Goal: Task Accomplishment & Management: Use online tool/utility

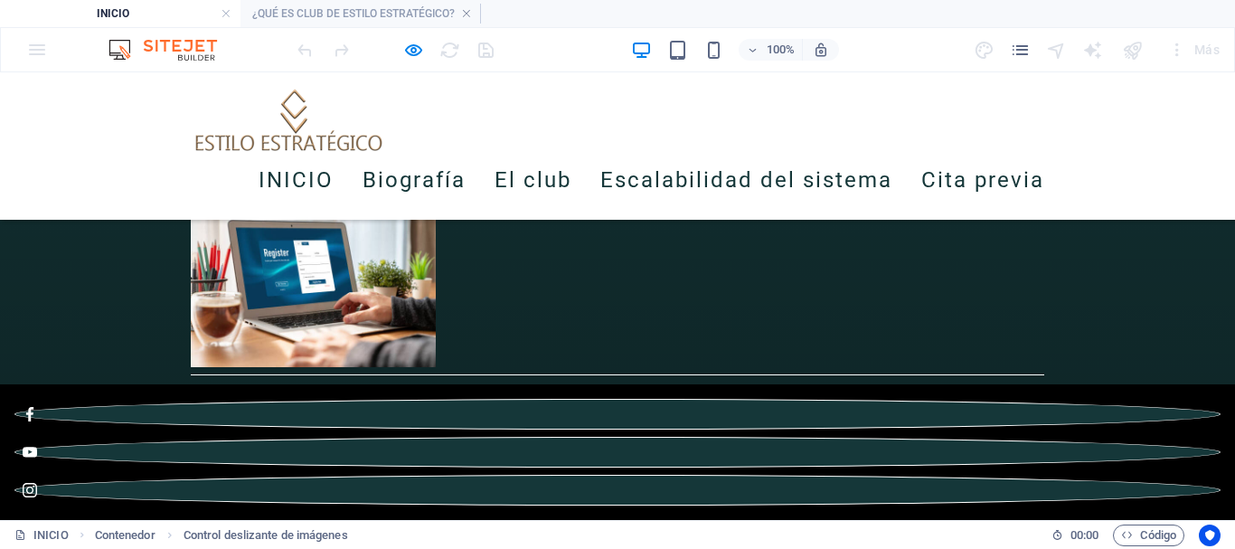
scroll to position [3485, 0]
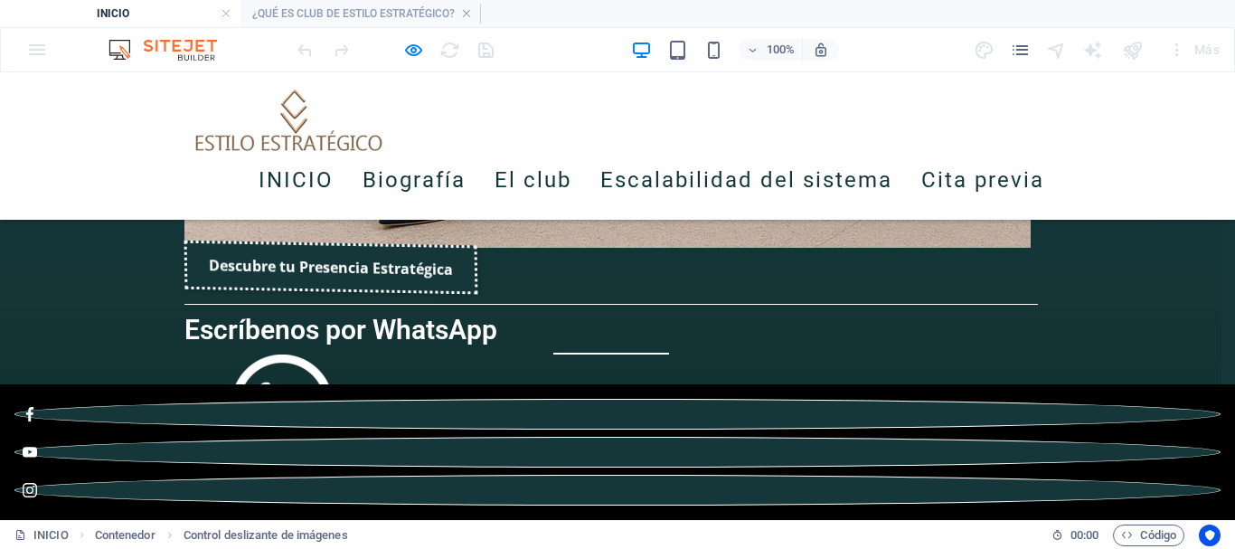
scroll to position [3502, 0]
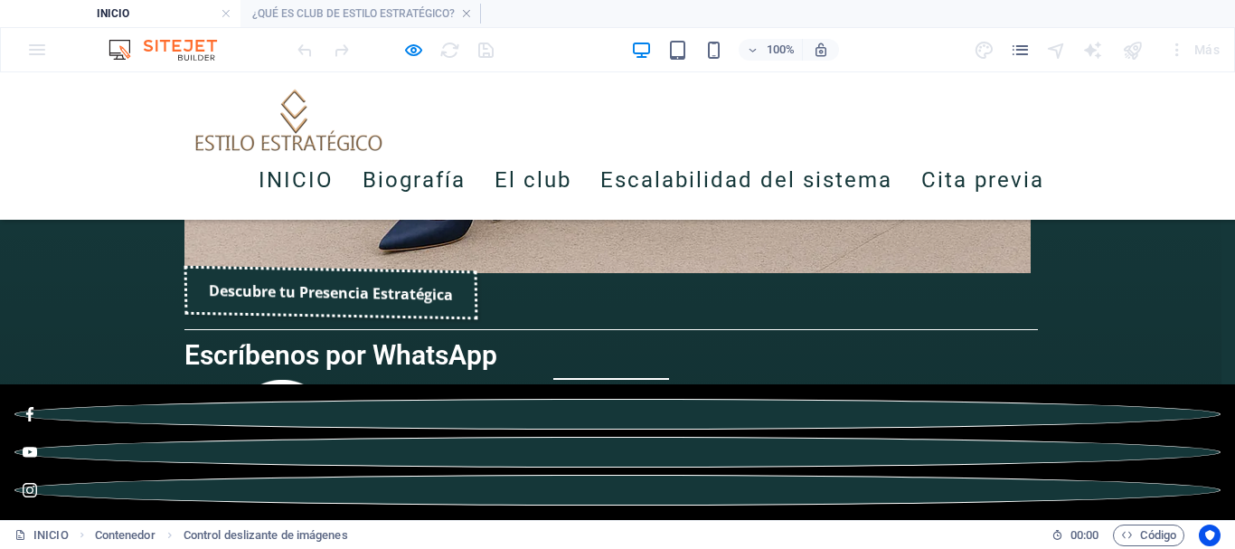
scroll to position [3485, 0]
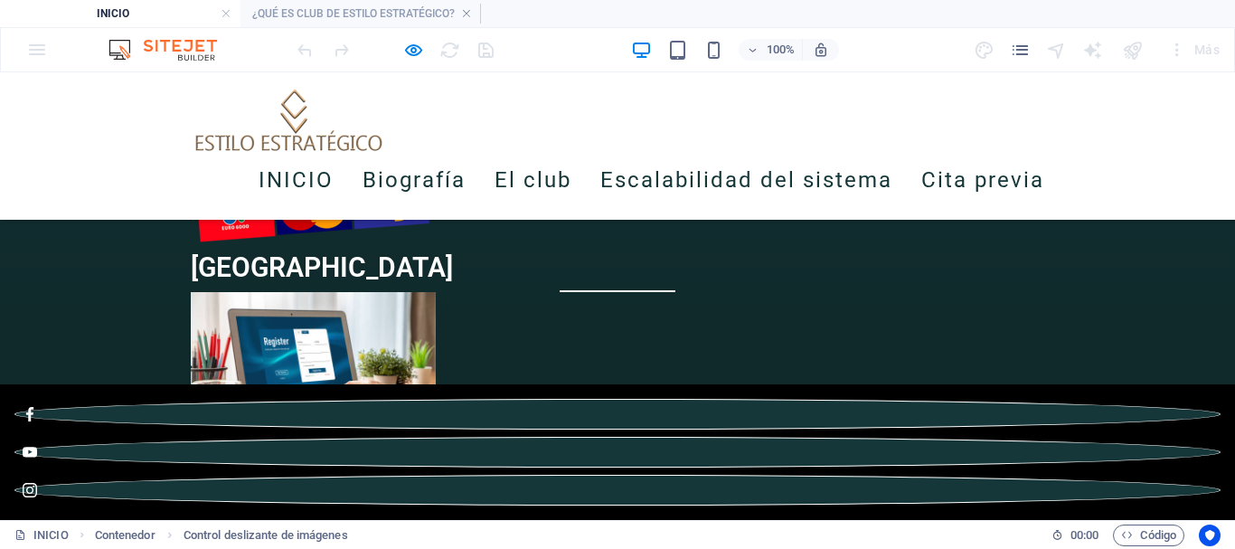
scroll to position [3756, 0]
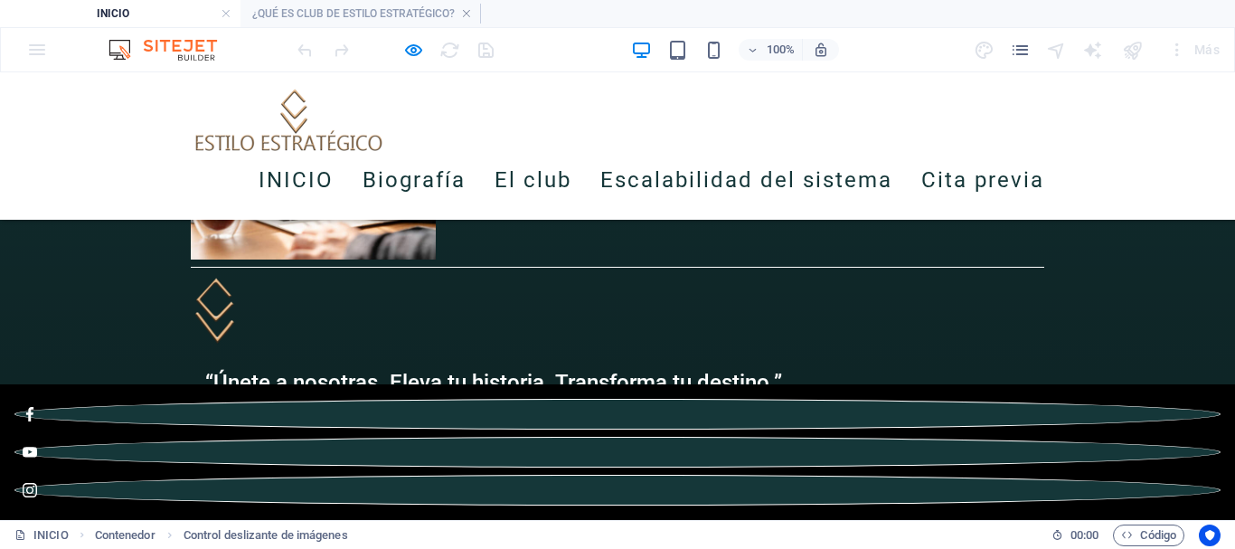
scroll to position [3592, 0]
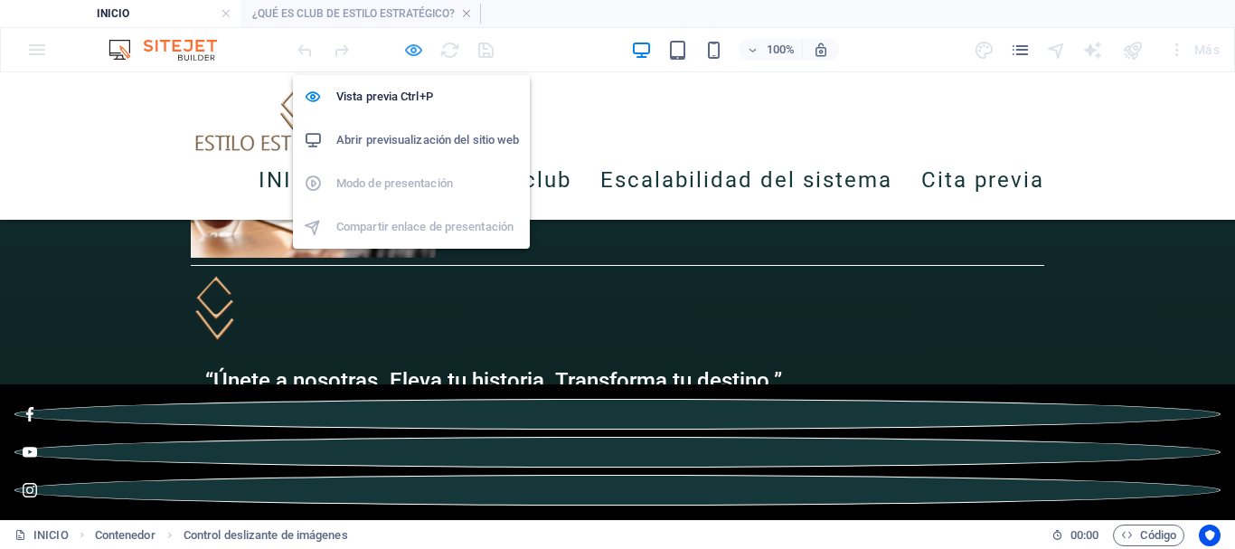
click at [411, 52] on icon "button" at bounding box center [413, 50] width 21 height 21
select select "px"
select select "ms"
select select "s"
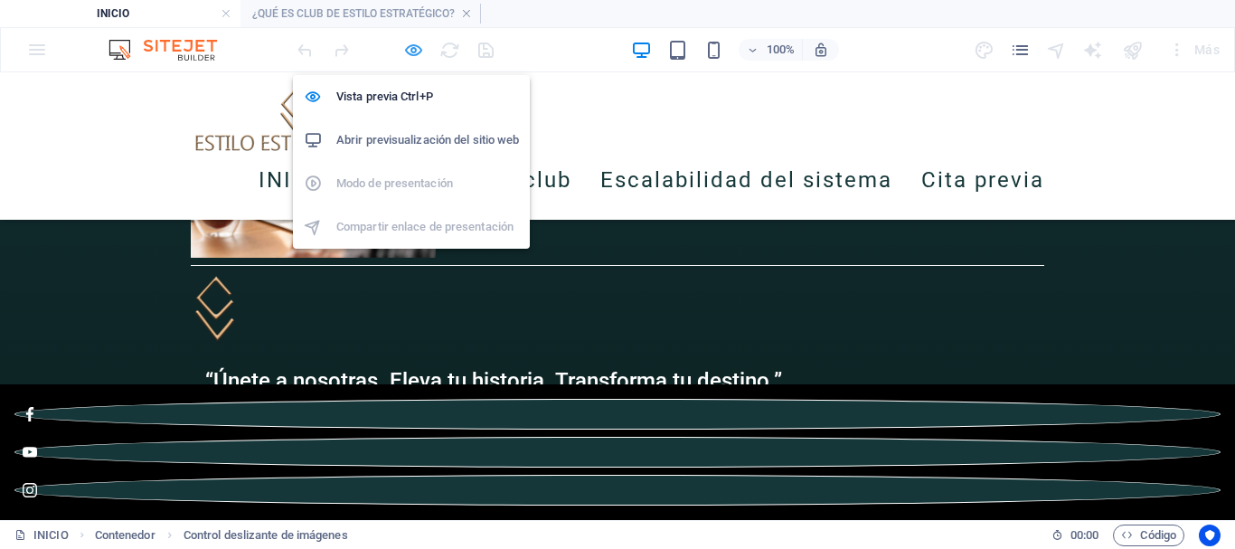
select select "progressive"
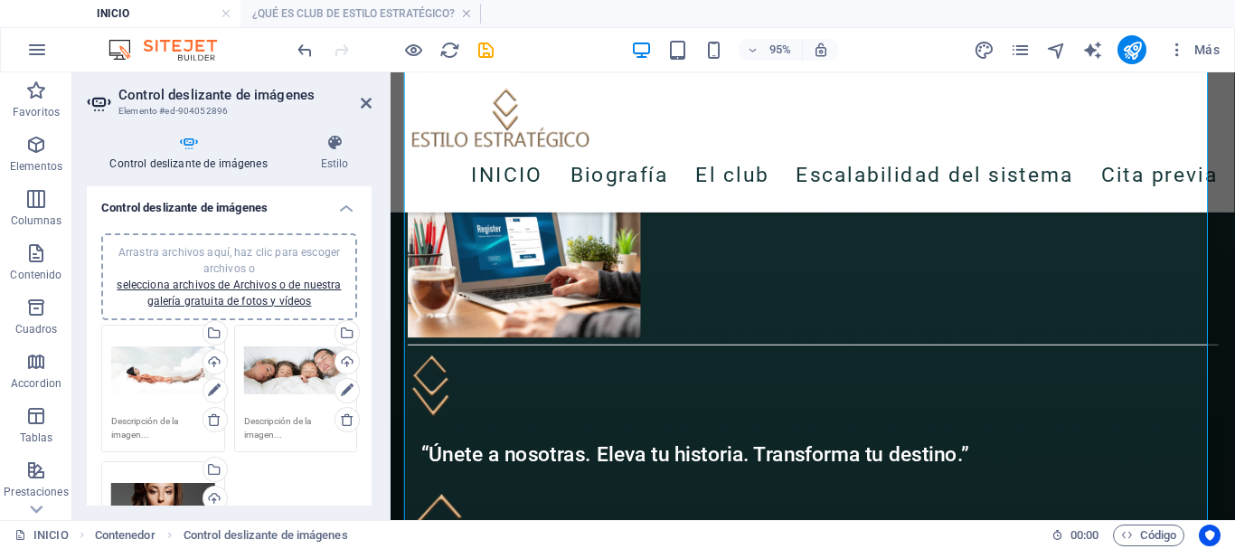
scroll to position [181, 0]
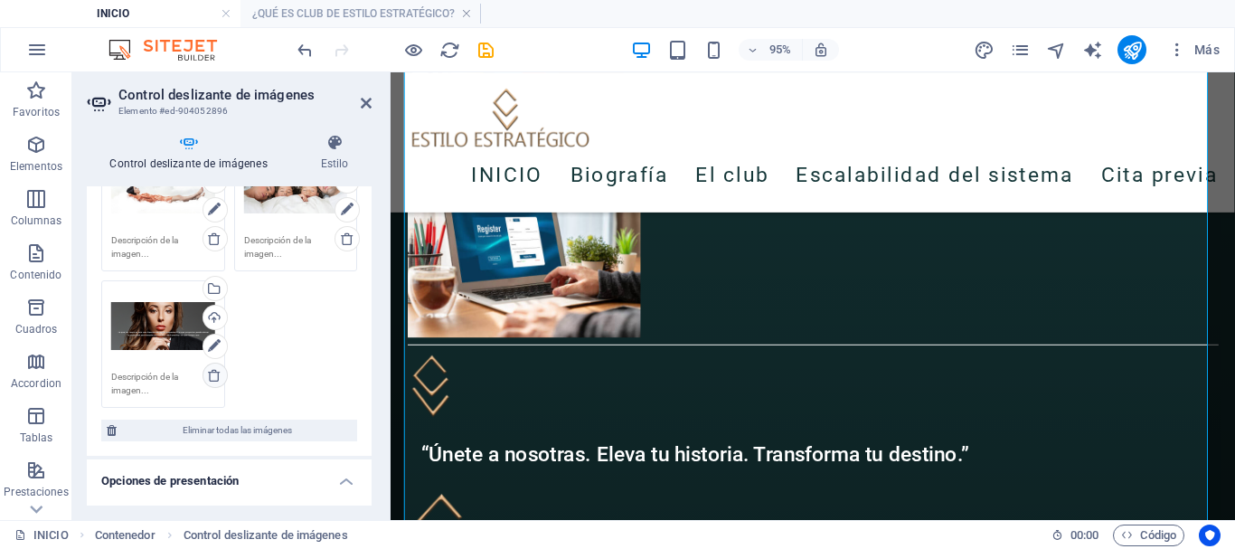
click at [213, 378] on icon at bounding box center [214, 375] width 14 height 14
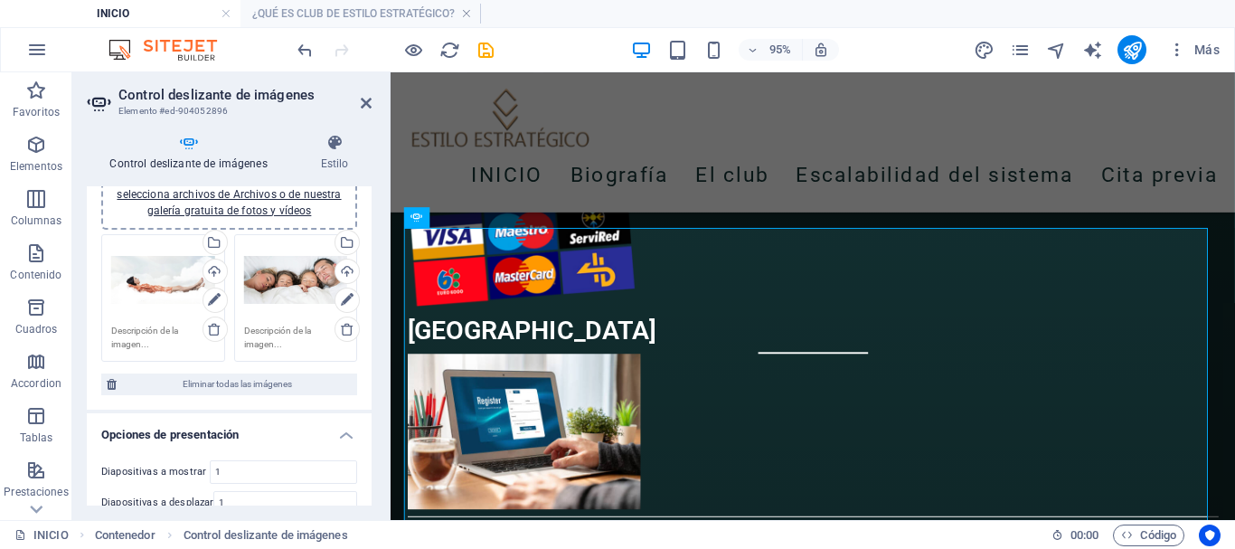
scroll to position [0, 0]
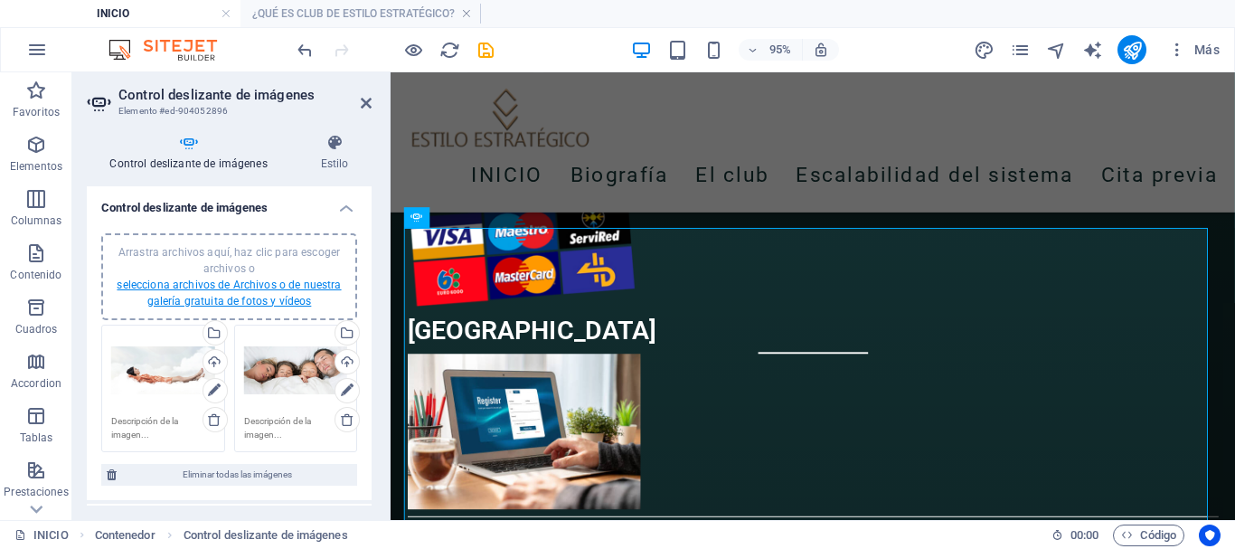
click at [271, 280] on link "selecciona archivos de Archivos o de nuestra galería gratuita de fotos y vídeos" at bounding box center [229, 292] width 224 height 29
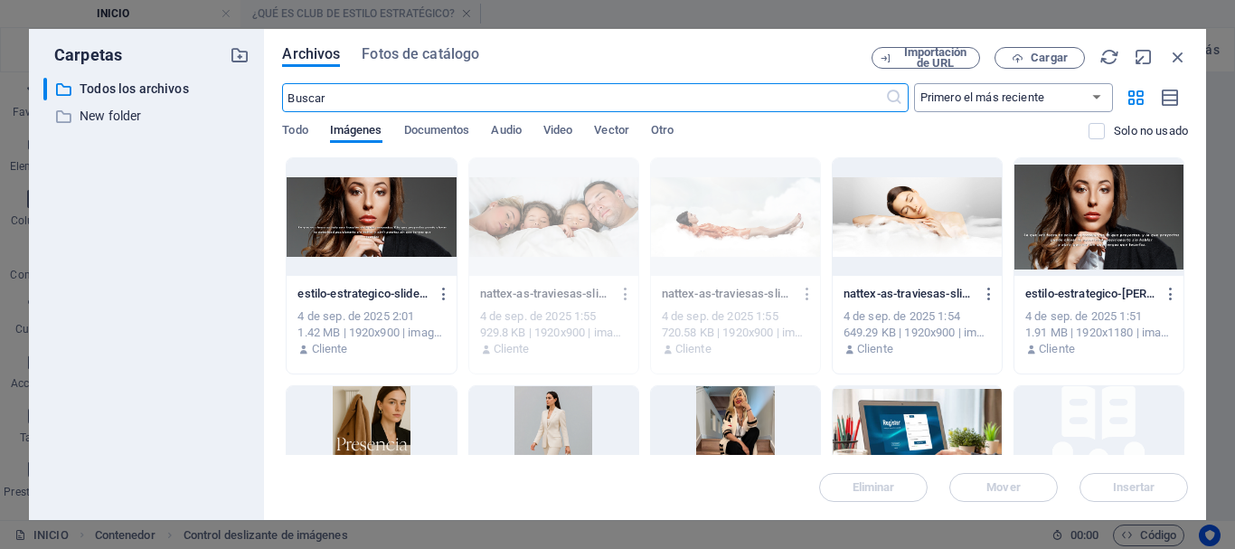
scroll to position [3624, 0]
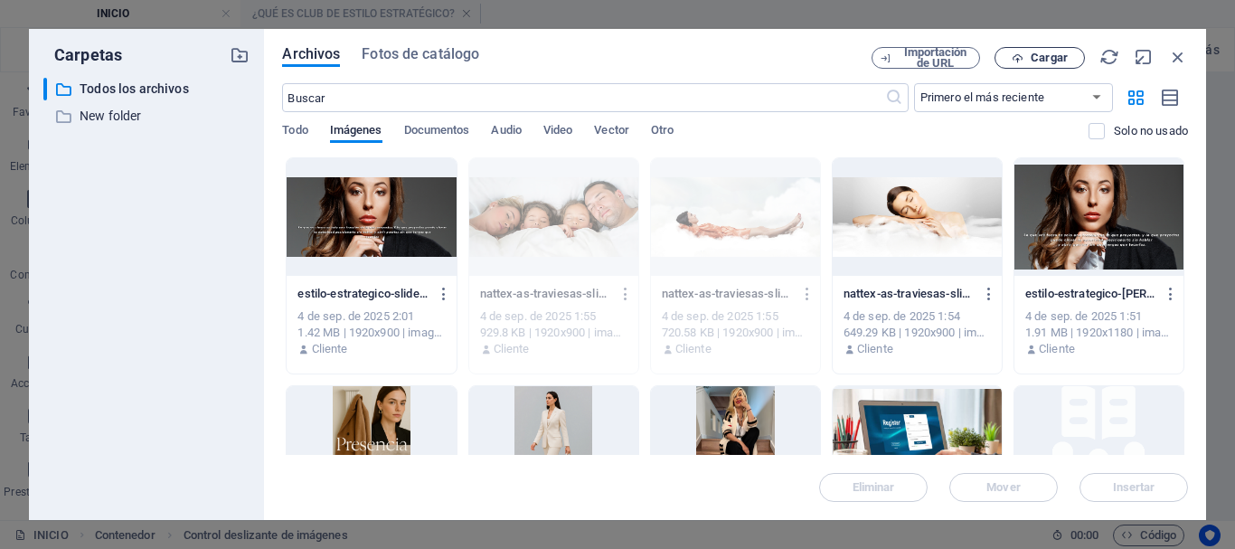
click at [1038, 58] on span "Cargar" at bounding box center [1049, 57] width 37 height 11
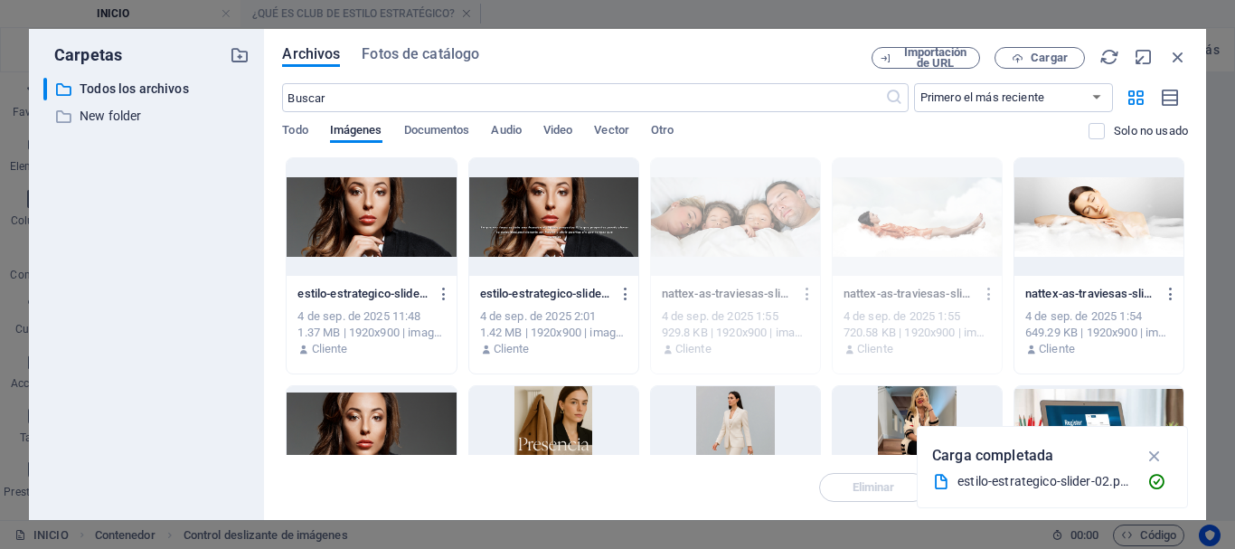
click at [363, 210] on div at bounding box center [371, 217] width 169 height 118
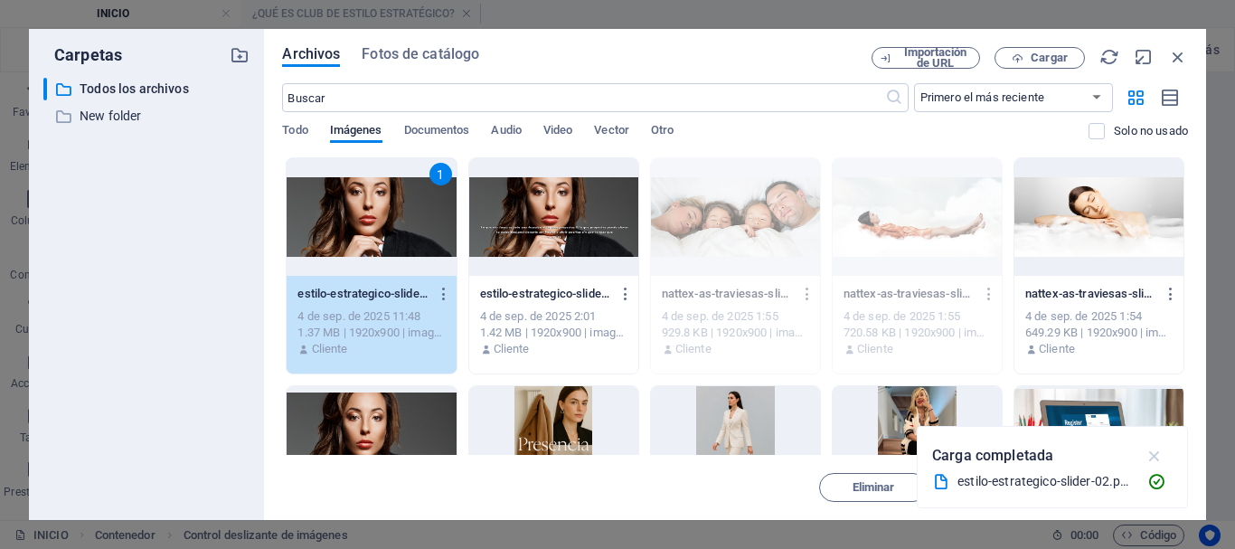
click at [1151, 454] on icon "button" at bounding box center [1154, 456] width 21 height 20
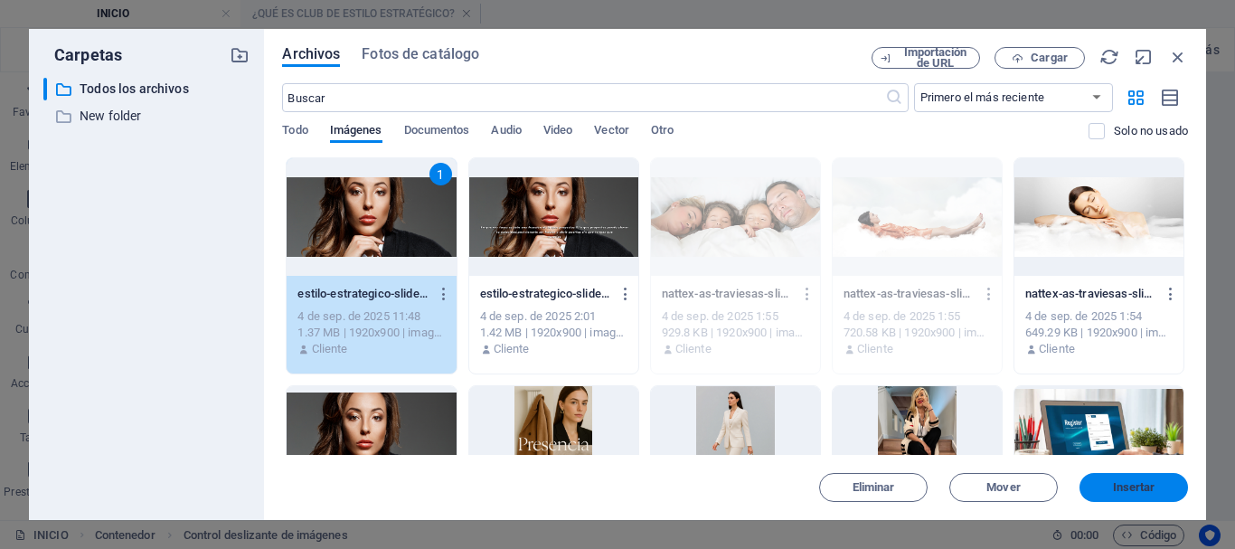
click at [1107, 485] on span "Insertar" at bounding box center [1134, 487] width 94 height 11
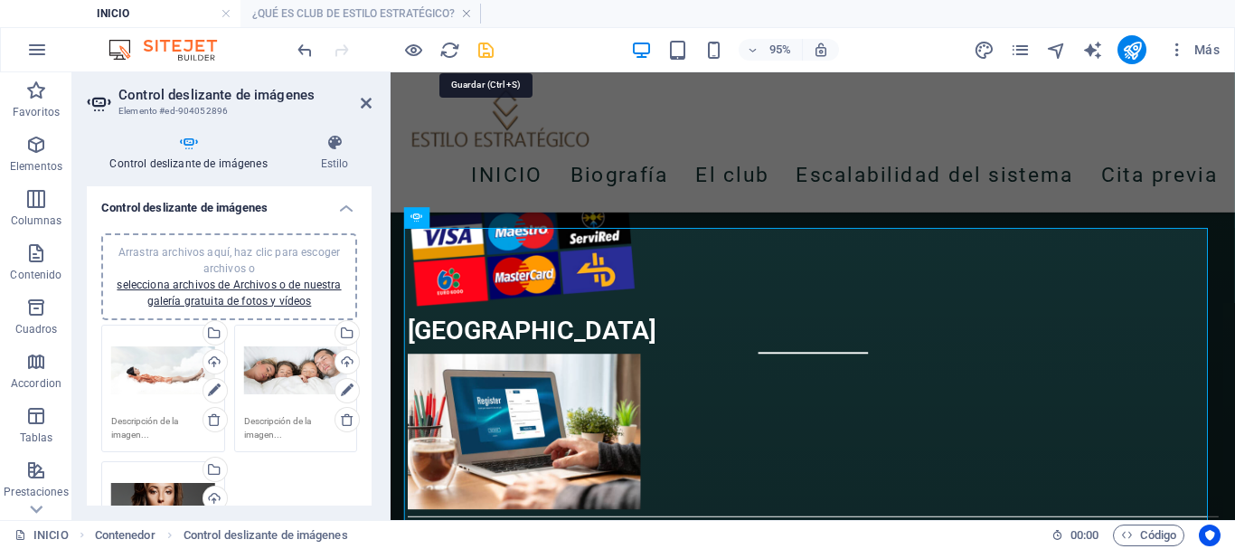
click at [486, 49] on icon "save" at bounding box center [485, 50] width 21 height 21
select select "px"
select select "ms"
select select "s"
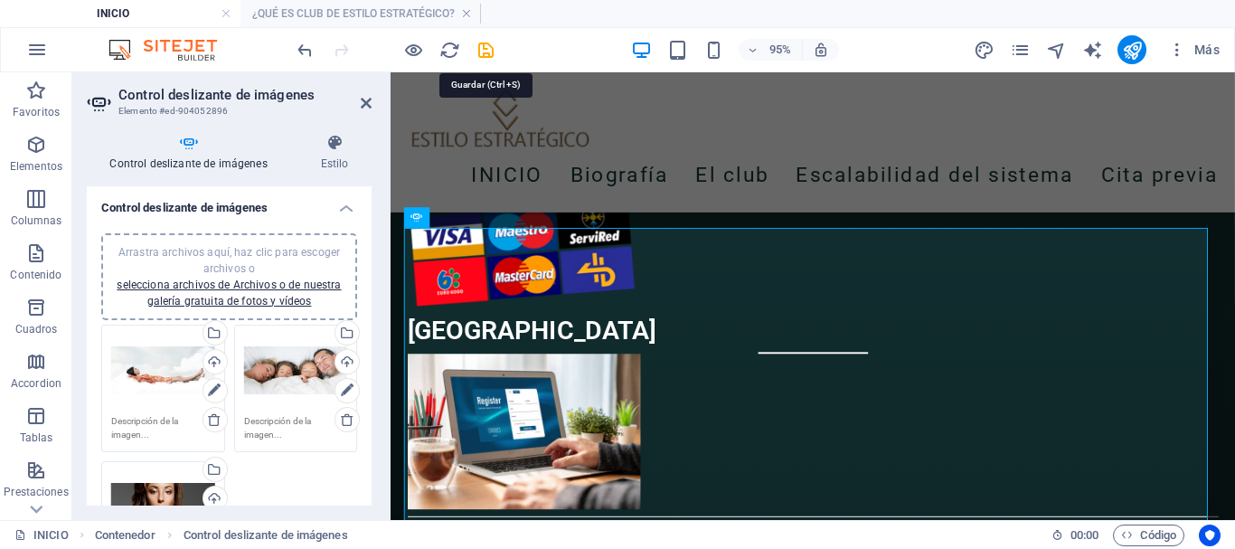
select select "progressive"
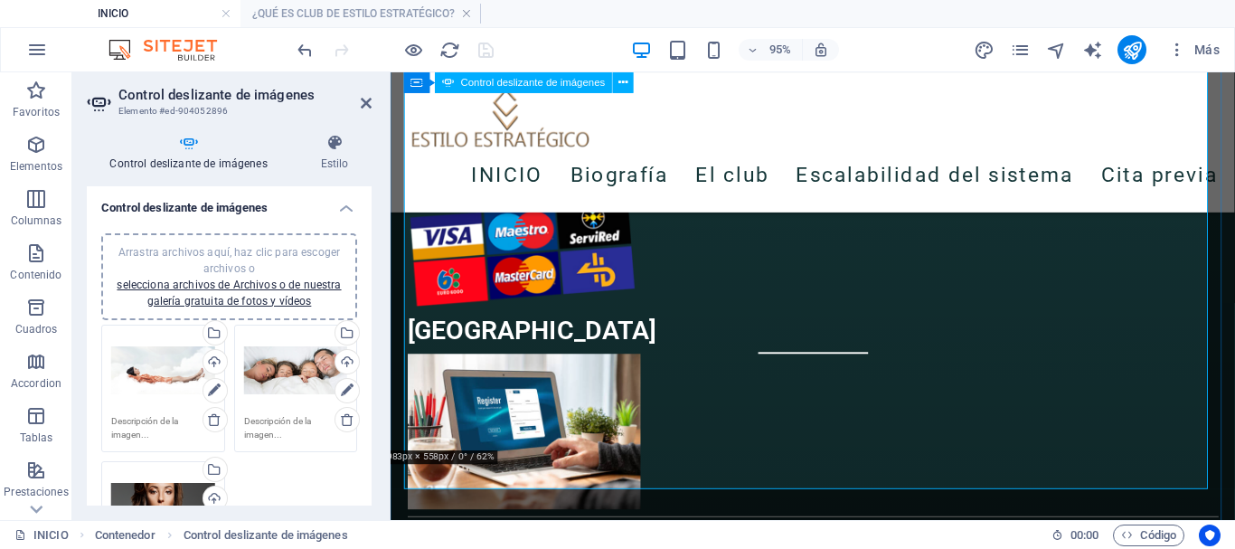
scroll to position [3586, 0]
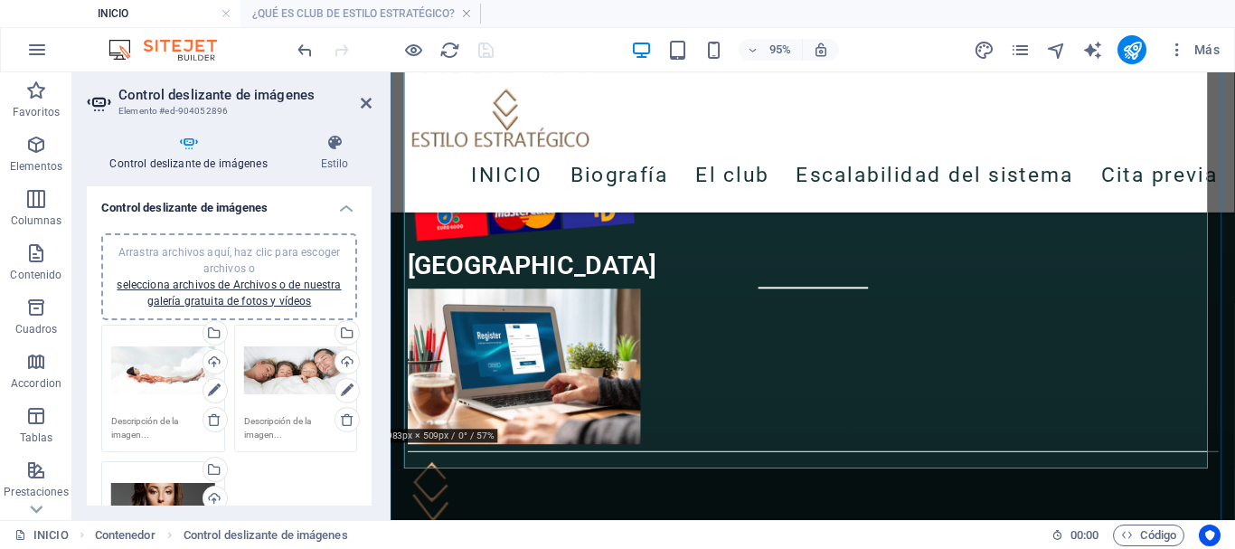
scroll to position [3564, 0]
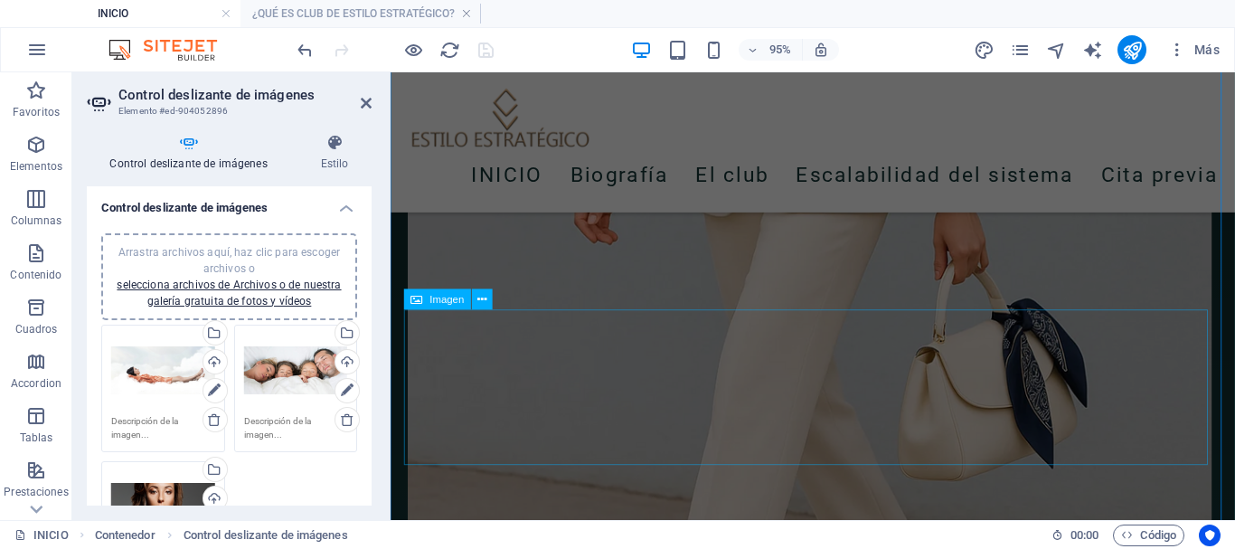
scroll to position [2921, 0]
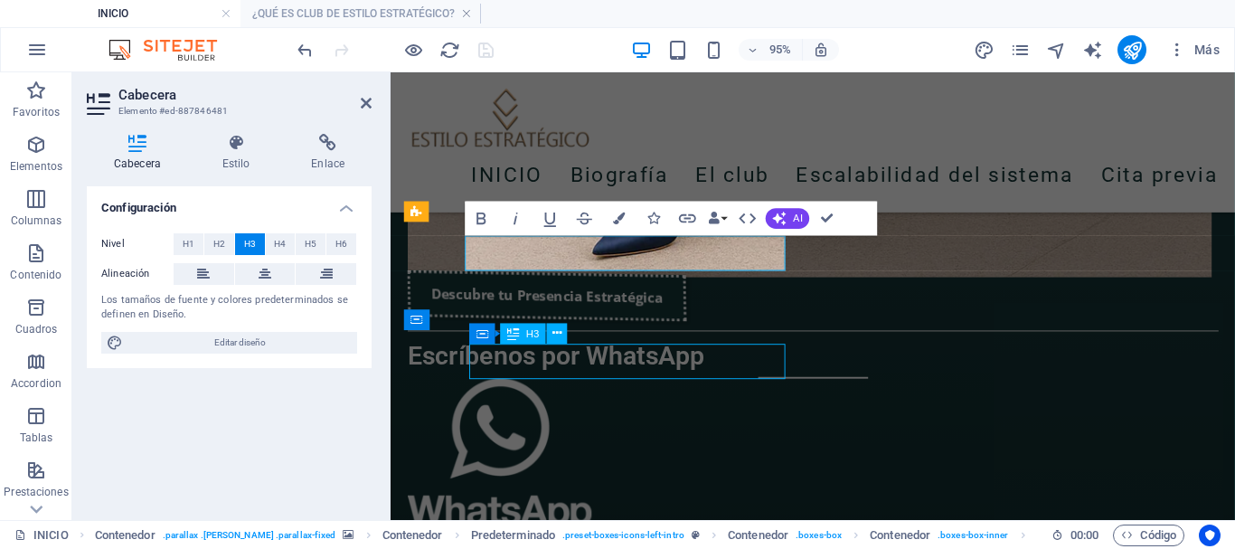
scroll to position [2923, 0]
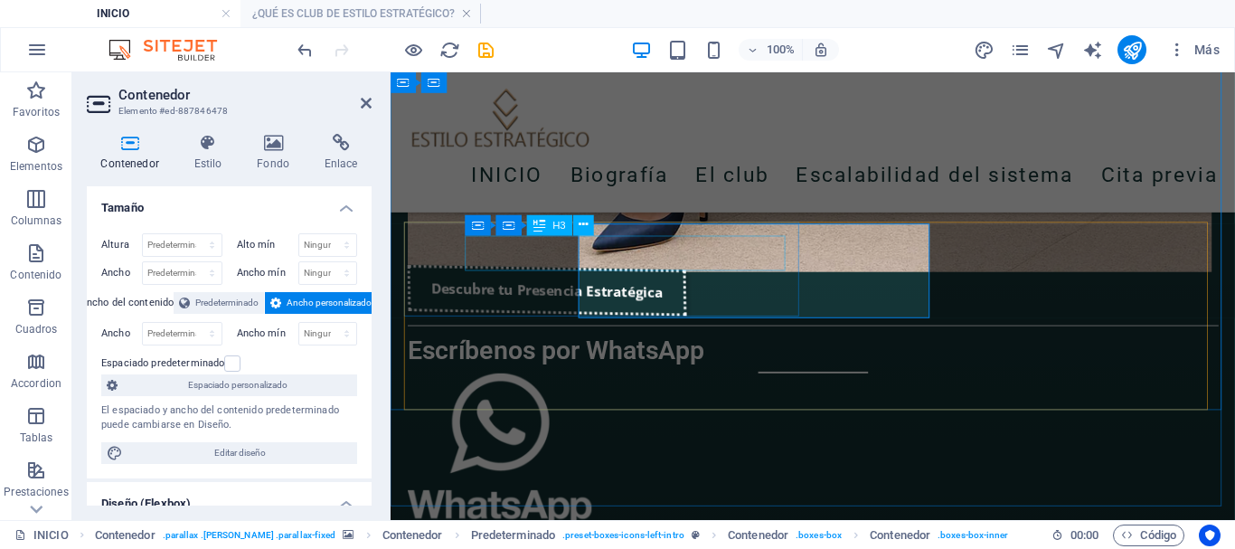
scroll to position [2921, 0]
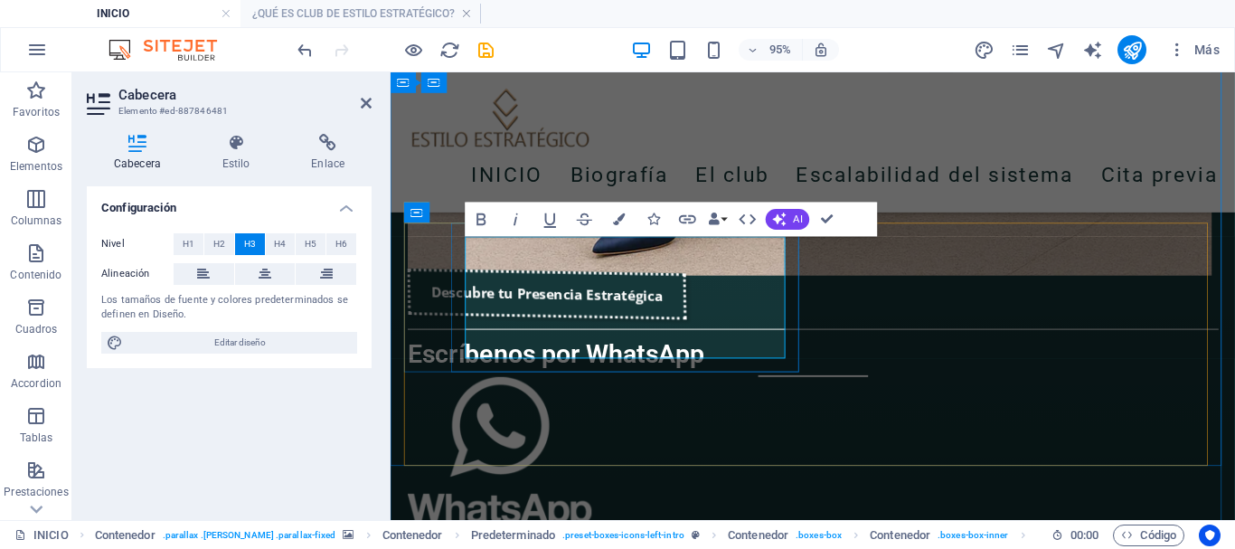
drag, startPoint x: 737, startPoint y: 356, endPoint x: 475, endPoint y: 299, distance: 268.3
click at [217, 240] on span "H2" at bounding box center [219, 244] width 12 height 22
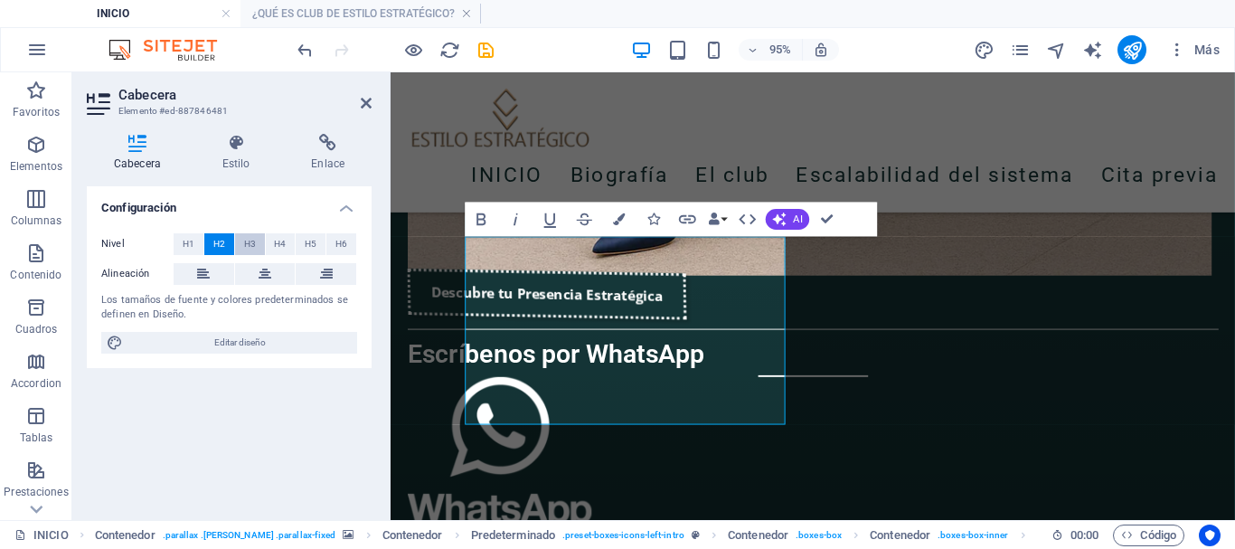
click at [252, 240] on span "H3" at bounding box center [250, 244] width 12 height 22
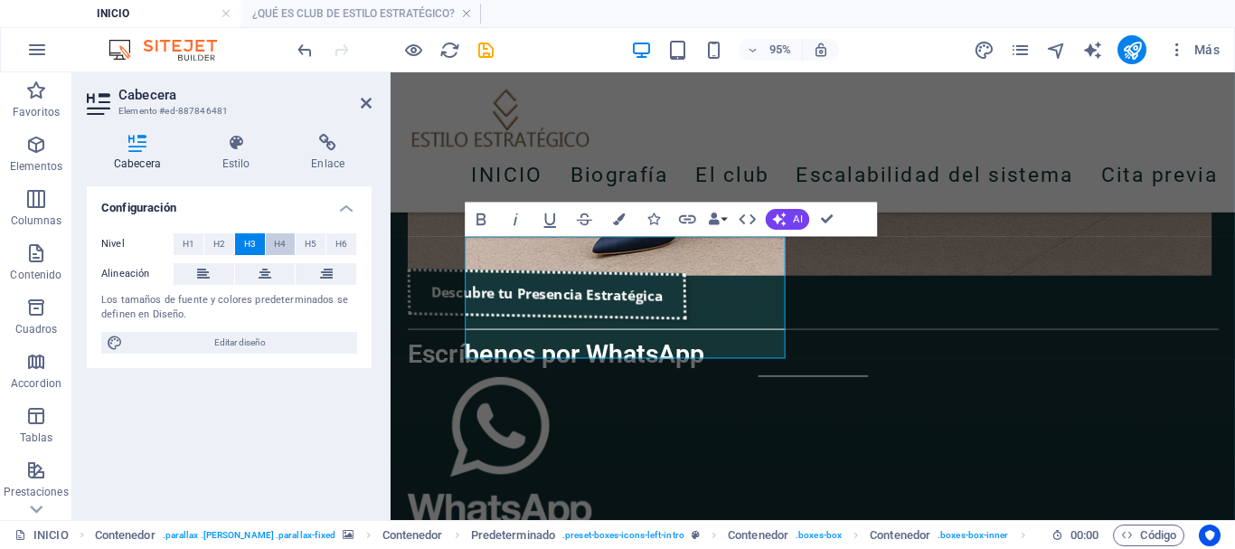
click at [276, 240] on span "H4" at bounding box center [280, 244] width 12 height 22
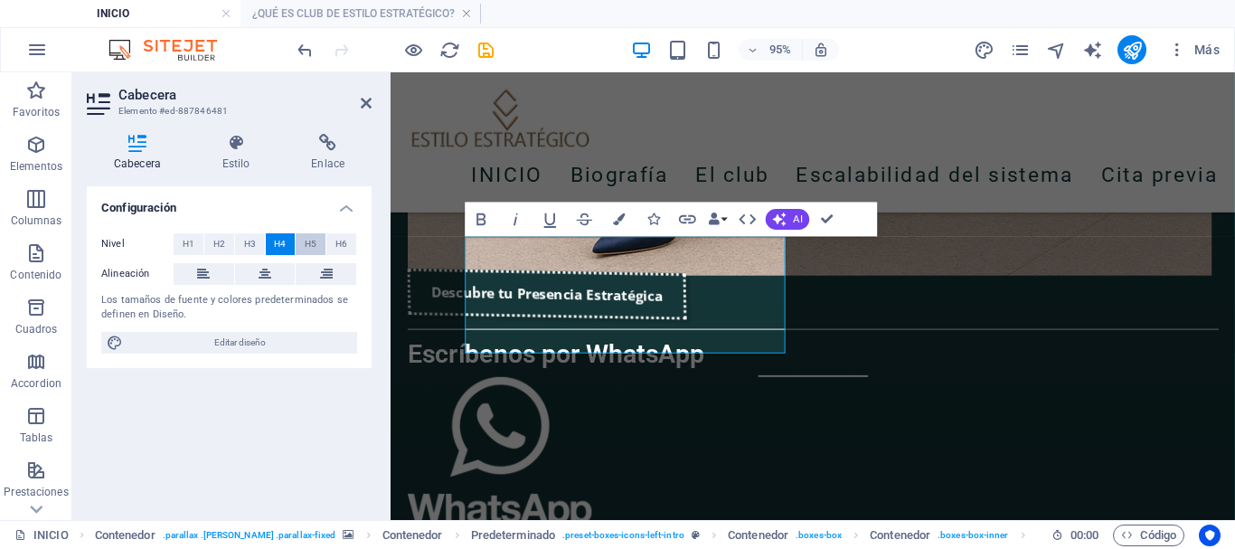
click at [309, 245] on span "H5" at bounding box center [311, 244] width 12 height 22
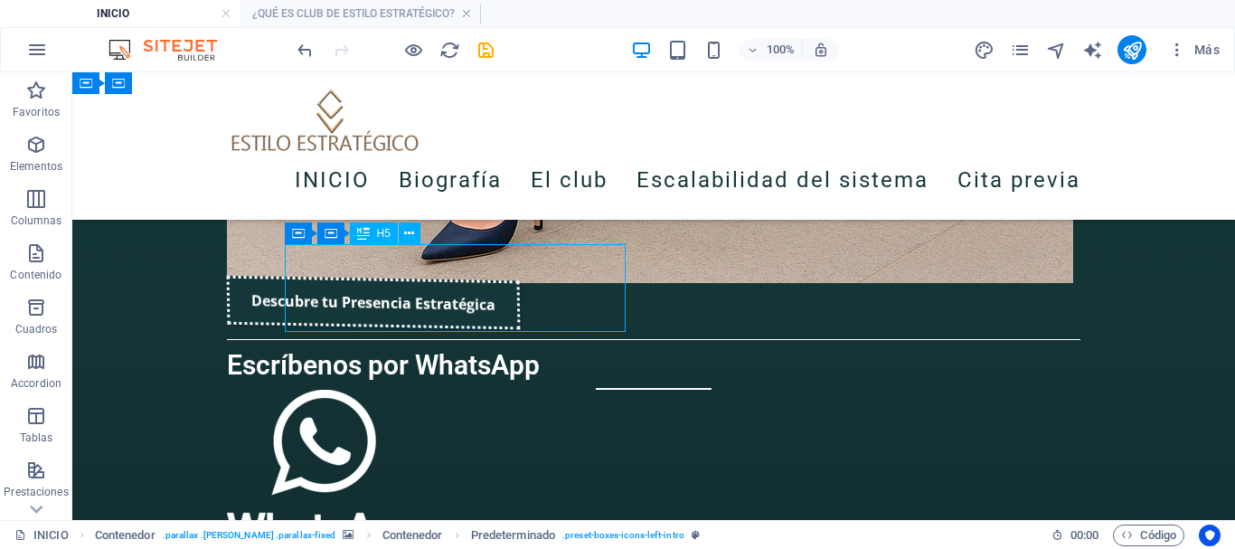
scroll to position [2920, 0]
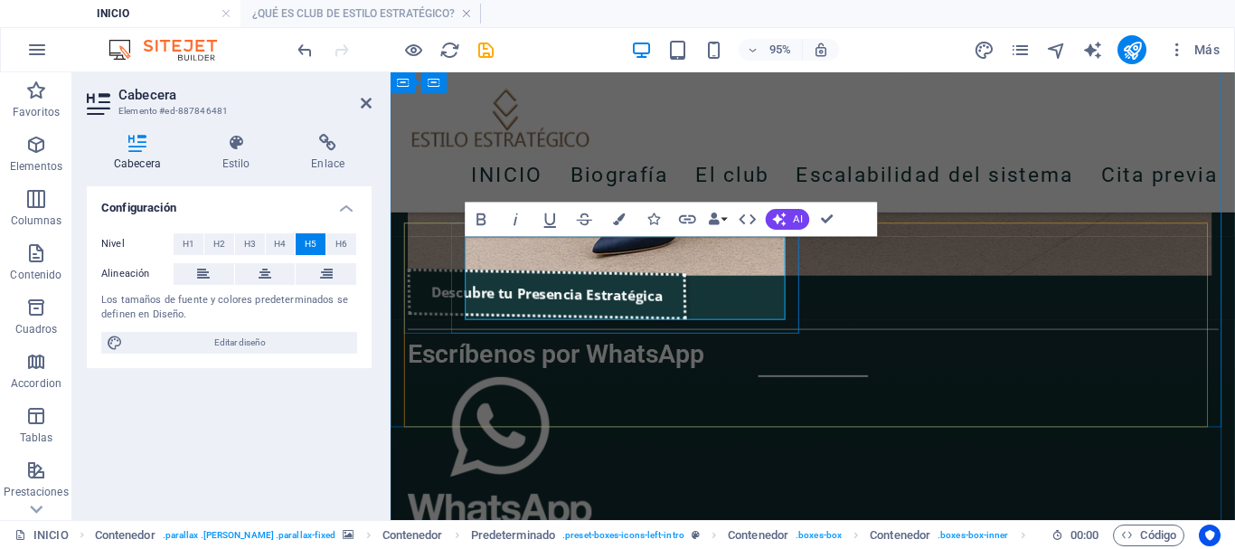
drag, startPoint x: 701, startPoint y: 311, endPoint x: 474, endPoint y: 296, distance: 227.4
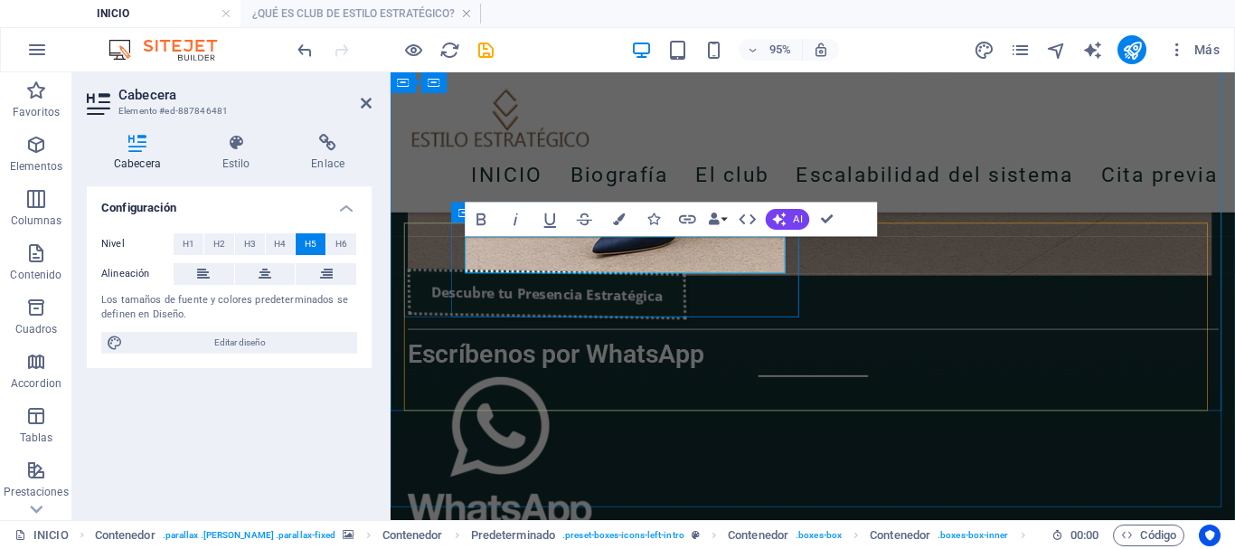
drag, startPoint x: 695, startPoint y: 267, endPoint x: 466, endPoint y: 269, distance: 229.6
click at [255, 247] on span "H3" at bounding box center [250, 244] width 12 height 22
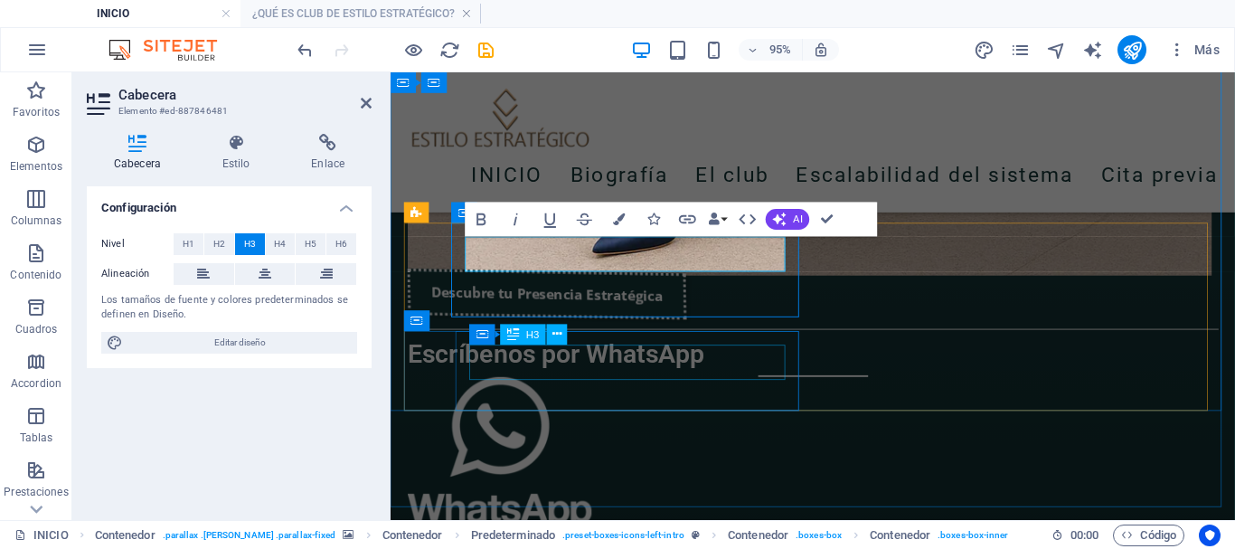
scroll to position [2923, 0]
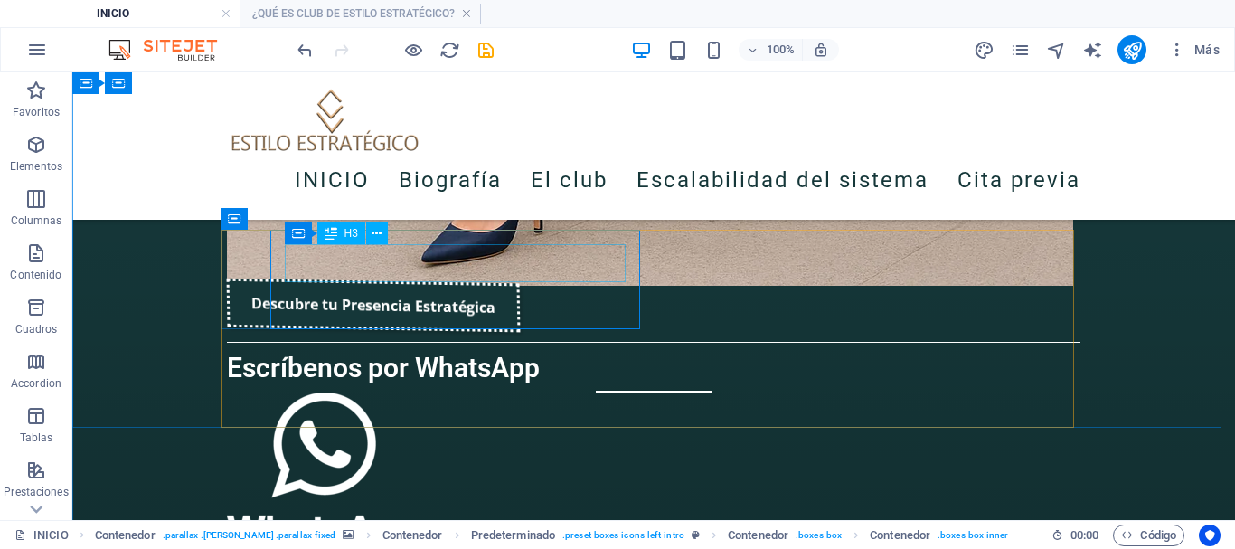
click at [336, 233] on icon at bounding box center [331, 233] width 13 height 22
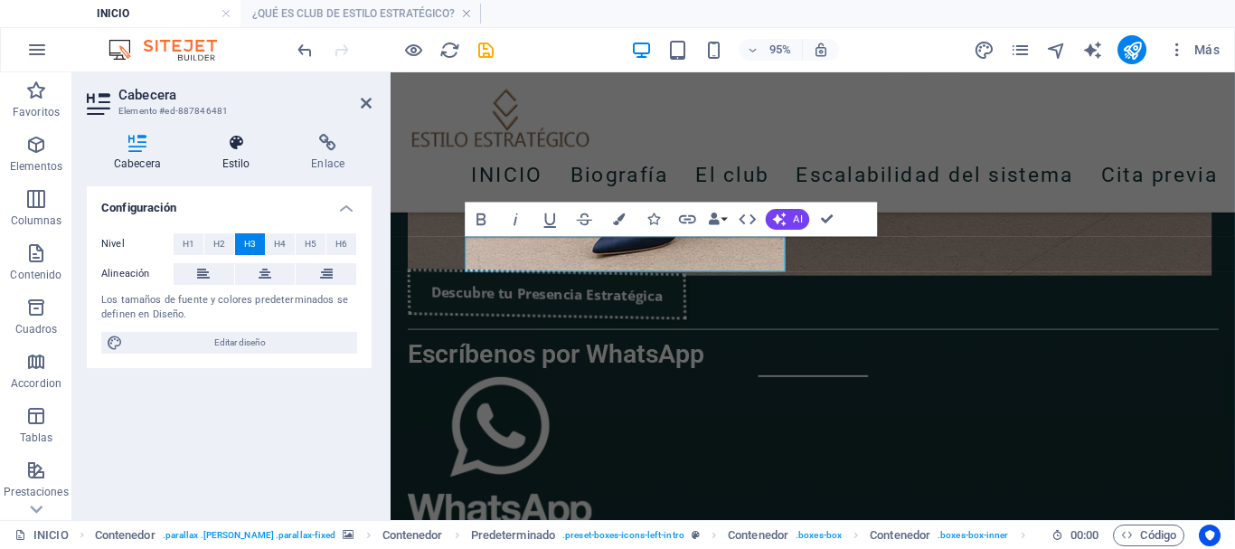
click at [239, 154] on h4 "Estilo" at bounding box center [239, 153] width 89 height 38
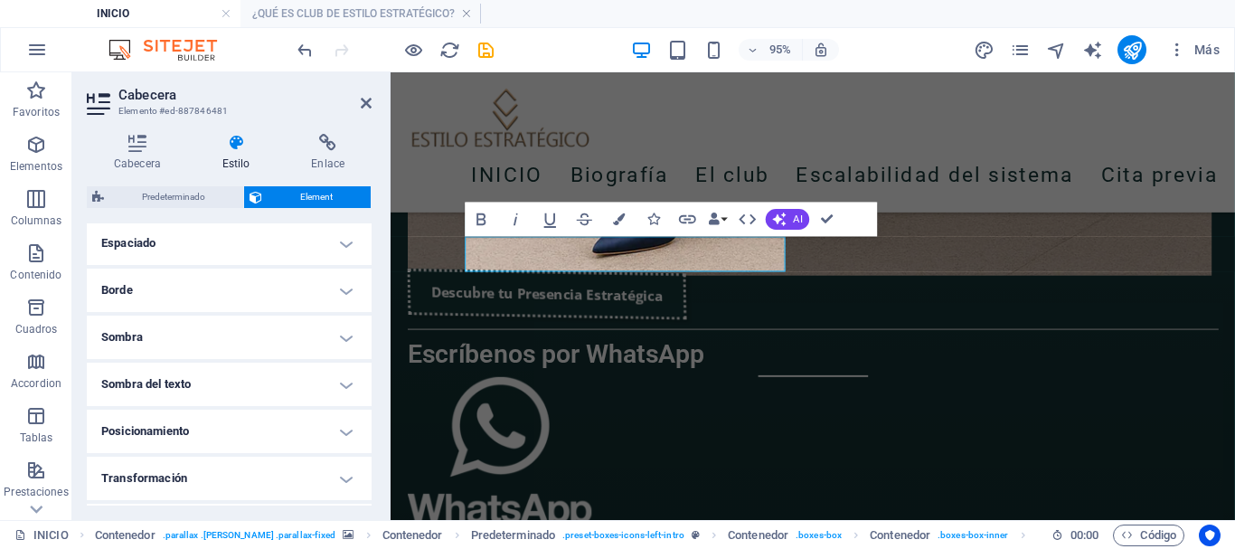
scroll to position [271, 0]
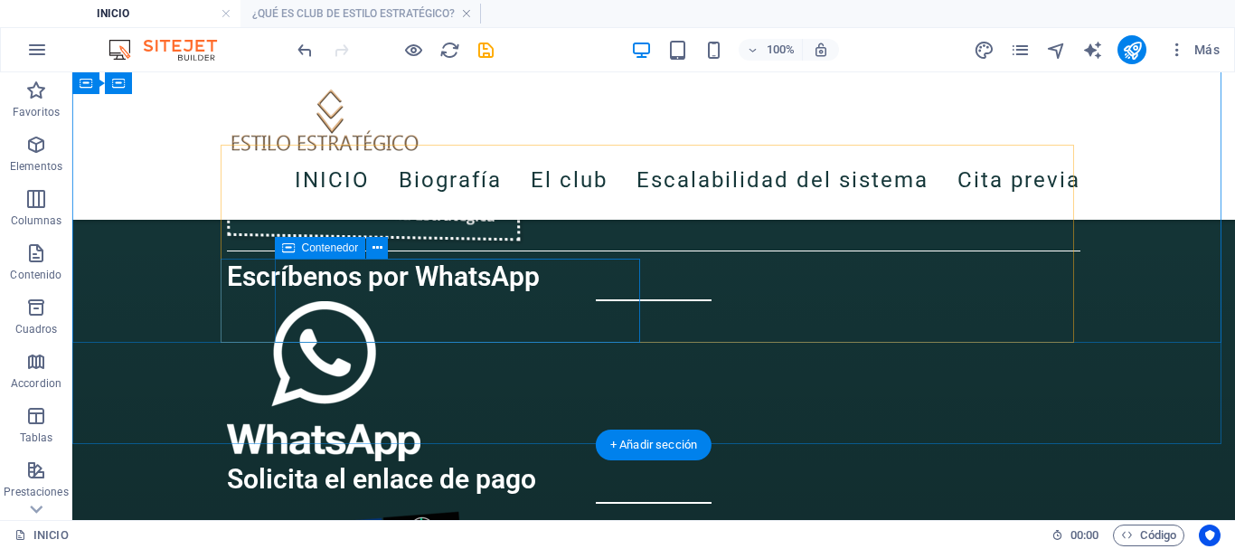
scroll to position [2833, 0]
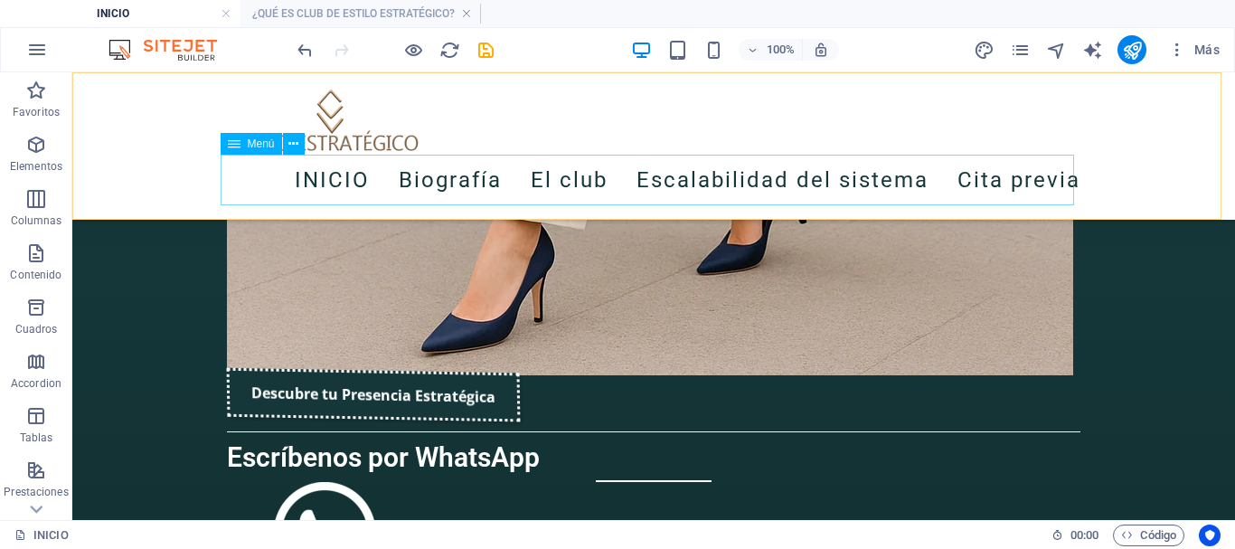
click at [257, 141] on span "Menú" at bounding box center [261, 143] width 27 height 11
select select
select select "1"
select select
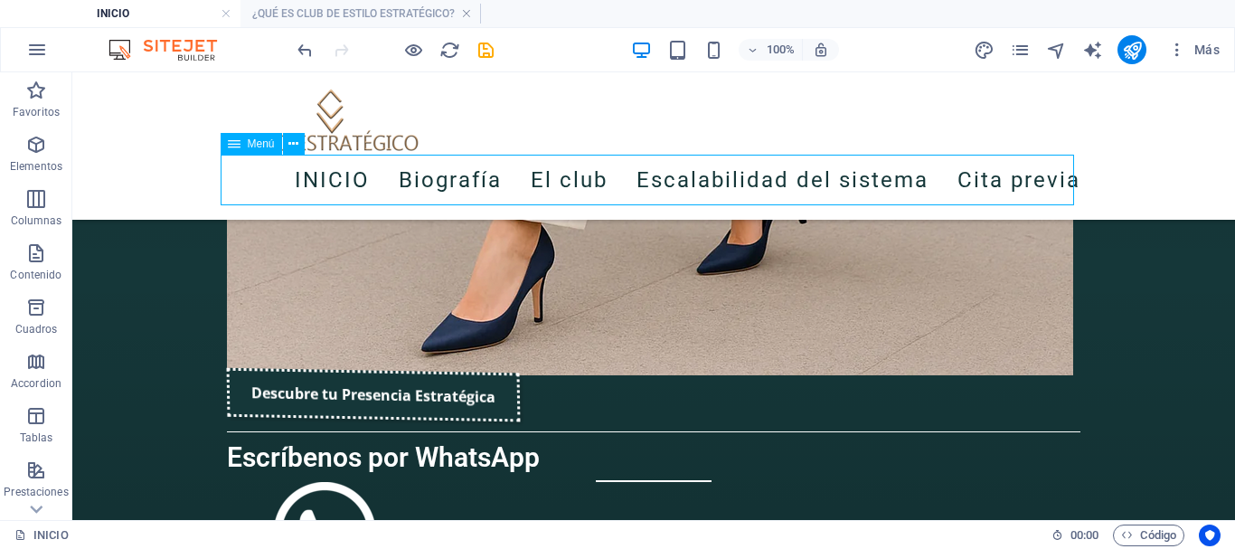
select select
select select "4"
select select
select select "3"
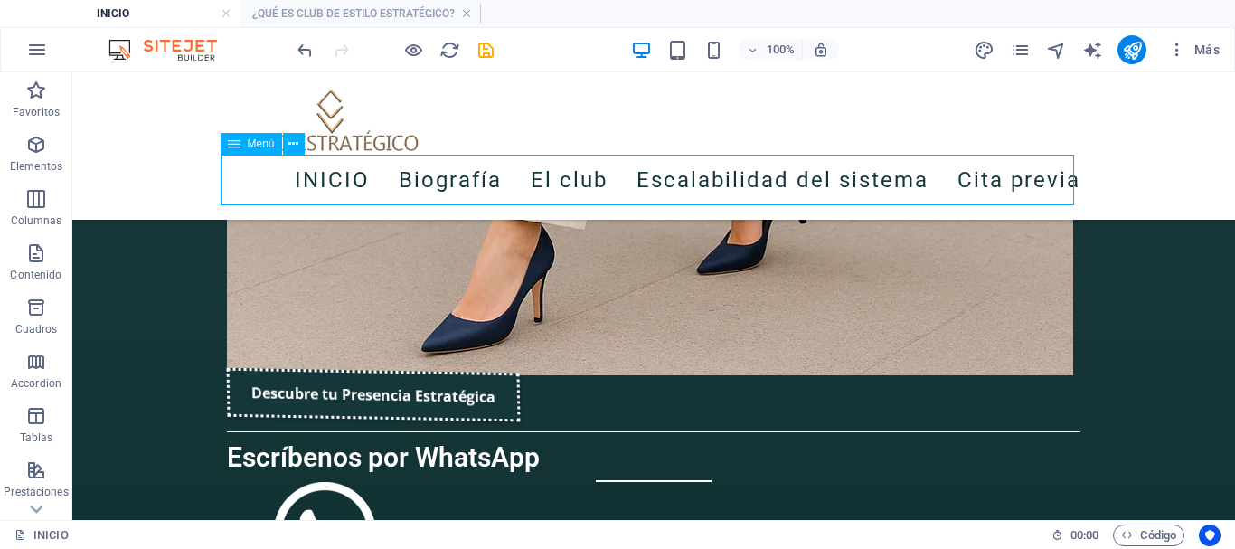
select select
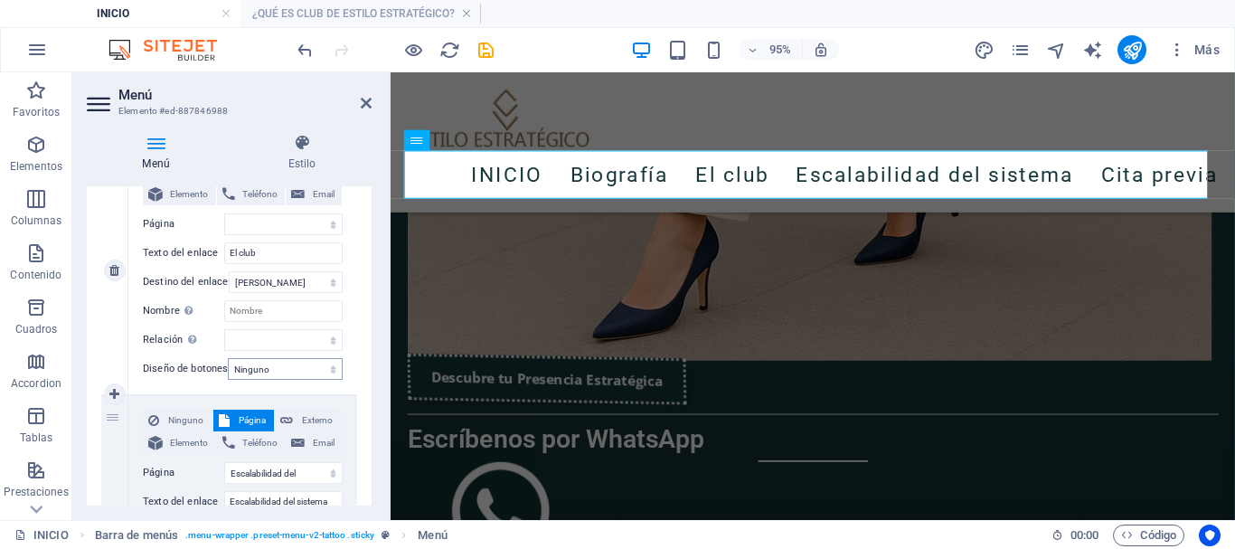
scroll to position [904, 0]
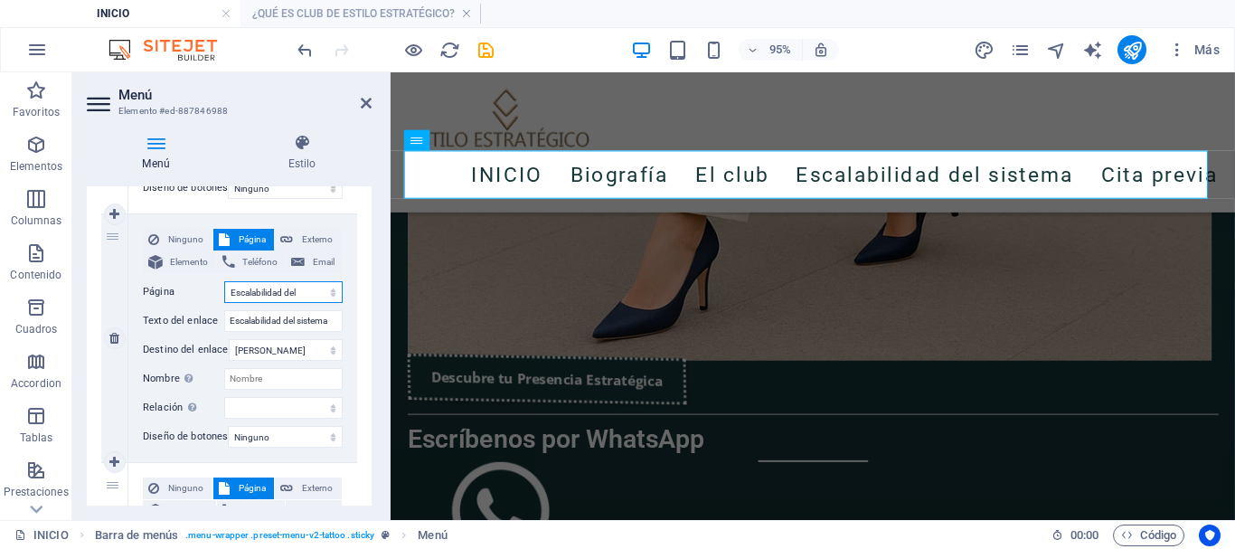
click at [309, 293] on select "INICIO BIOGRAFÍA ¿QUÉ ES CLUB DE ESTILO ESTRATÉGICO? CITA PREVIA Escalabilidad …" at bounding box center [283, 292] width 118 height 22
click at [309, 292] on select "INICIO BIOGRAFÍA ¿QUÉ ES CLUB DE ESTILO ESTRATÉGICO? CITA PREVIA Escalabilidad …" at bounding box center [283, 292] width 118 height 22
click at [284, 292] on select "INICIO BIOGRAFÍA ¿QUÉ ES CLUB DE ESTILO ESTRATÉGICO? CITA PREVIA Escalabilidad …" at bounding box center [283, 292] width 118 height 22
click at [268, 325] on input "Escalabilidad del sistema" at bounding box center [283, 321] width 118 height 22
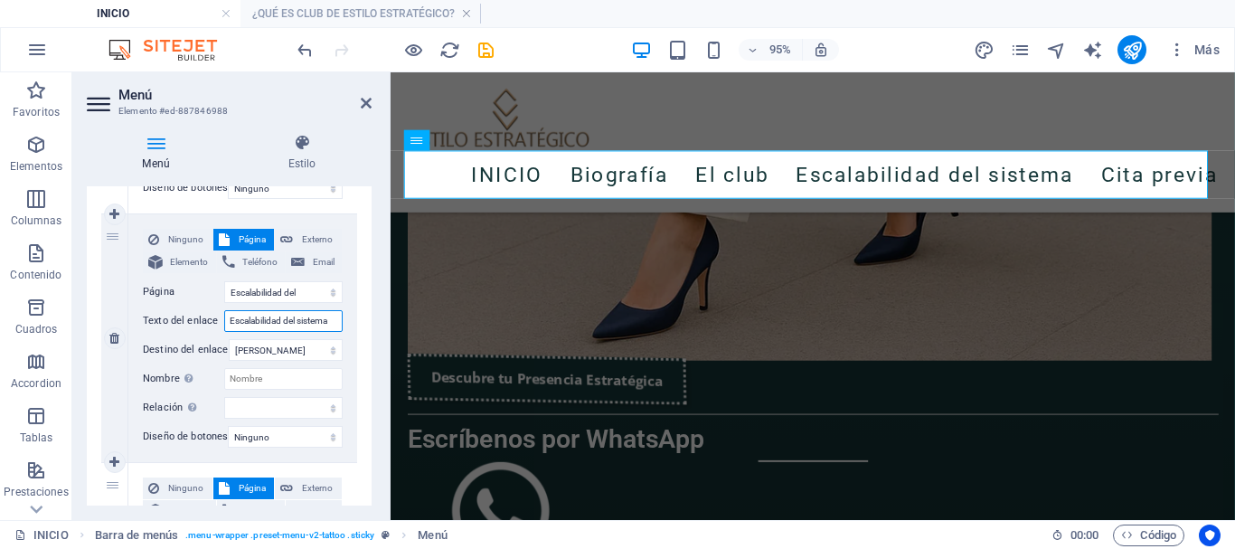
click at [268, 325] on input "Escalabilidad del sistema" at bounding box center [283, 321] width 118 height 22
type input "¿"
select select
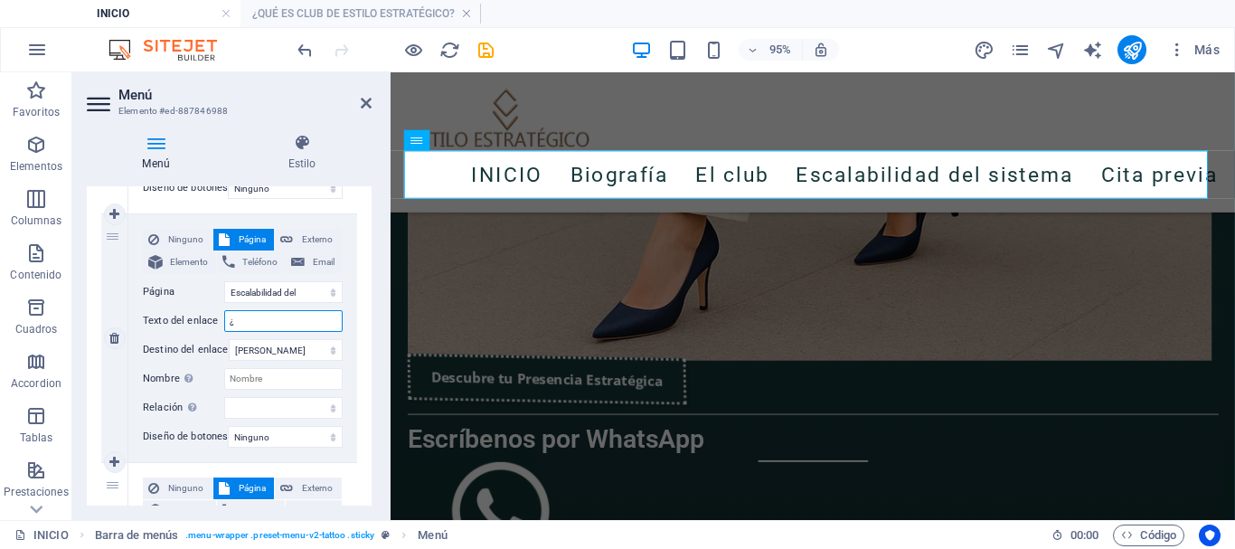
select select
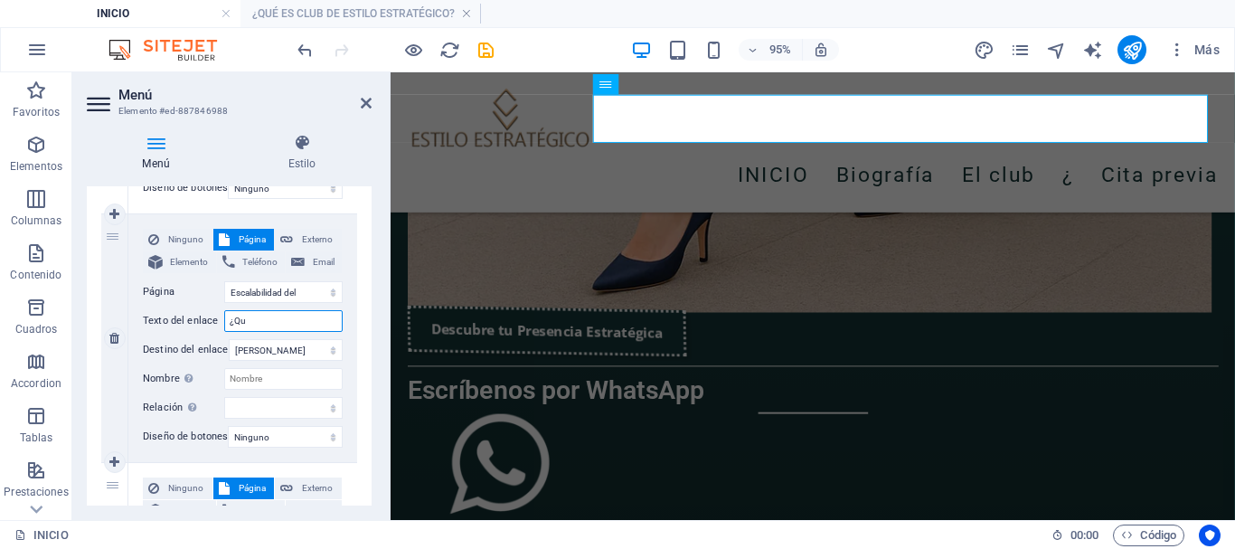
type input "¿Qué"
select select
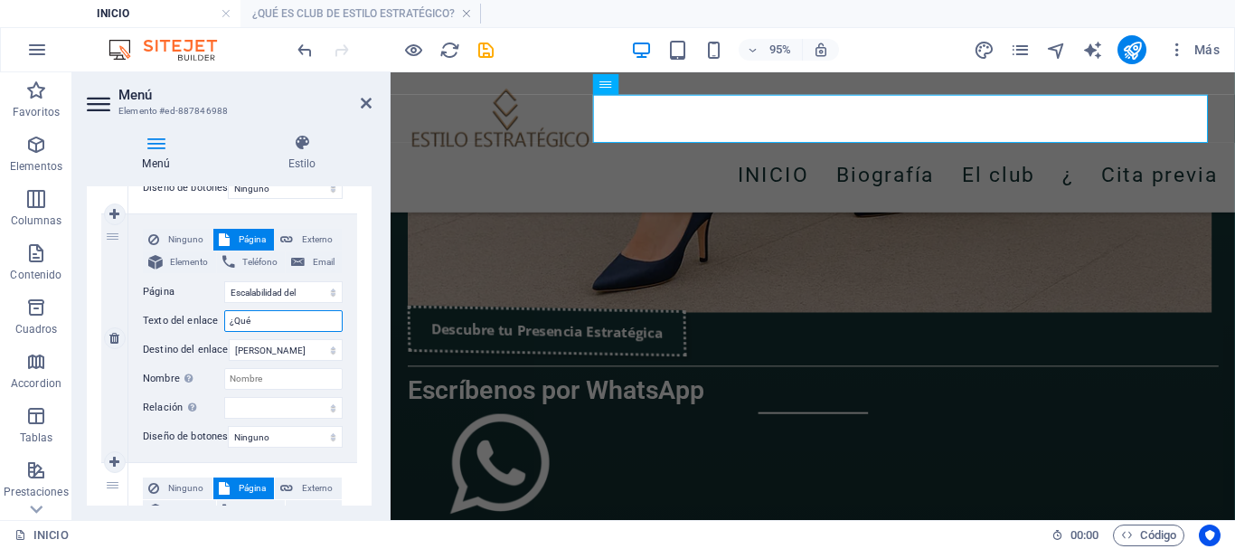
select select
type input "¿Qué es"
select select
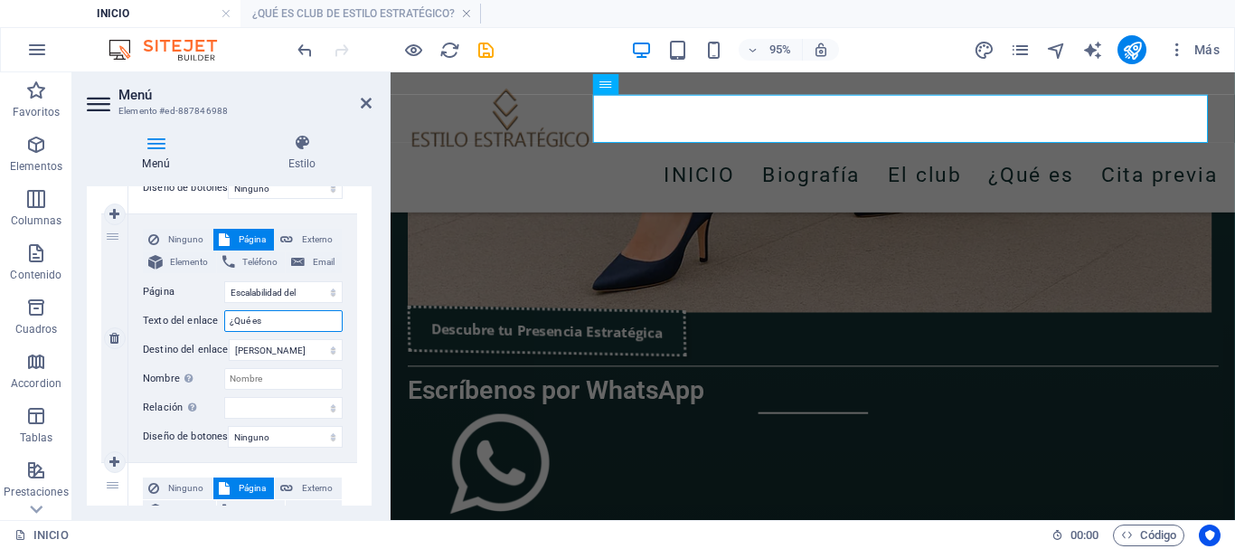
select select
type input "¿Qué es estilo"
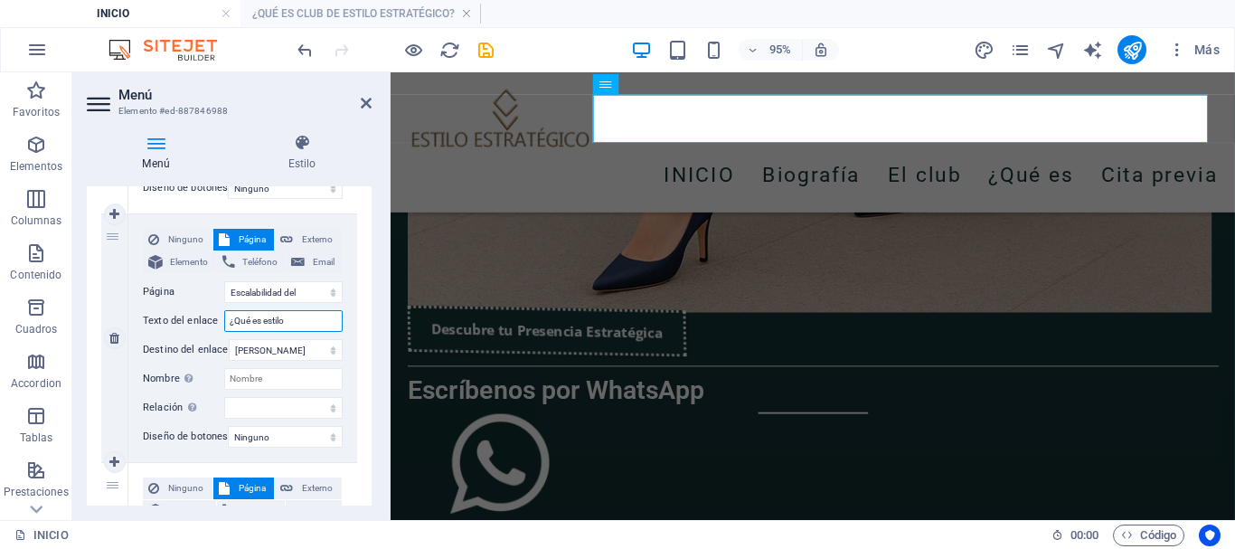
select select
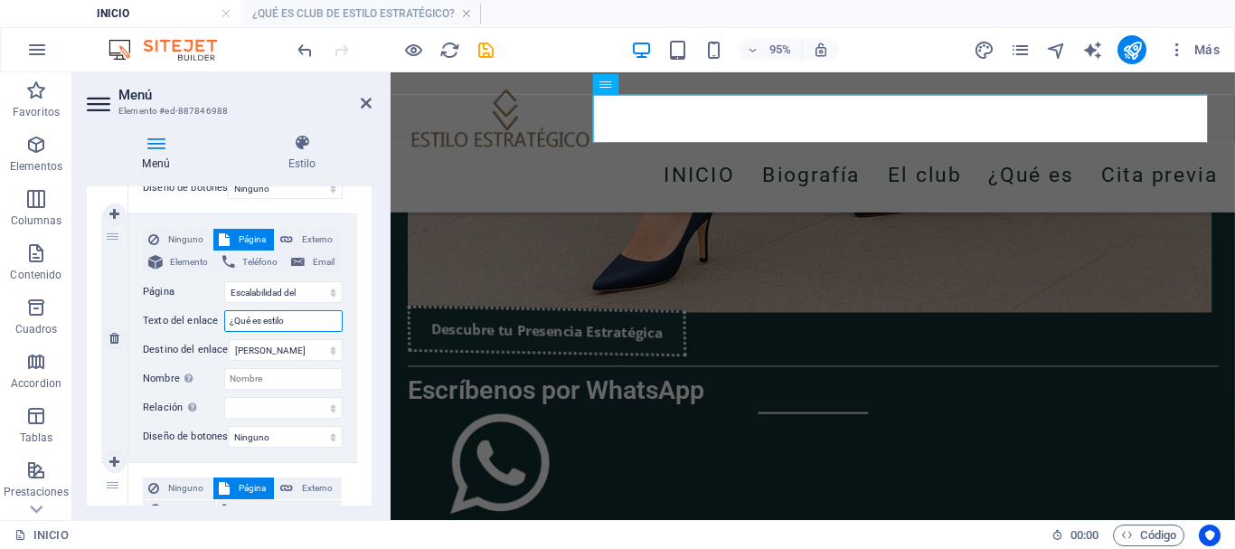
select select
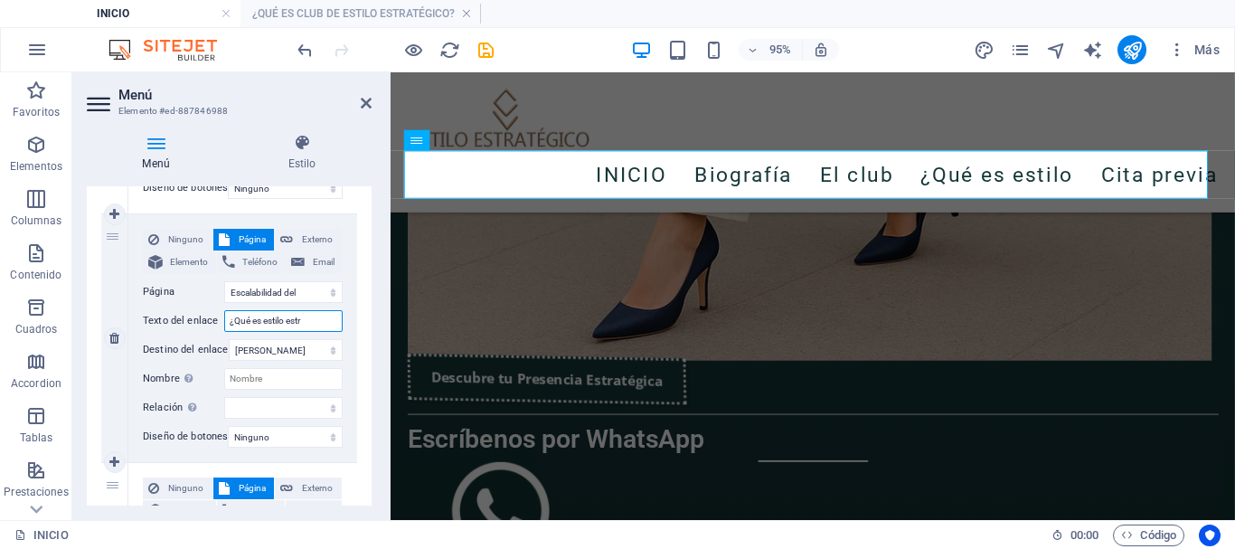
type input "¿Qué es estilo estra"
select select
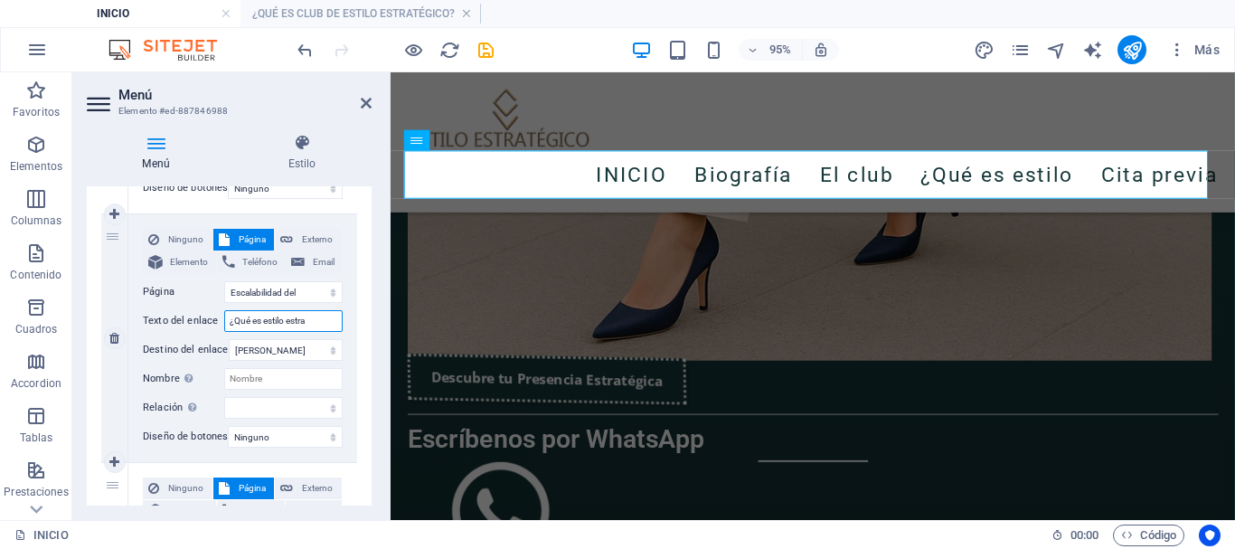
type input "¿Qué es estilo estrat"
select select
type input "¿Qué es estilo estrate"
select select
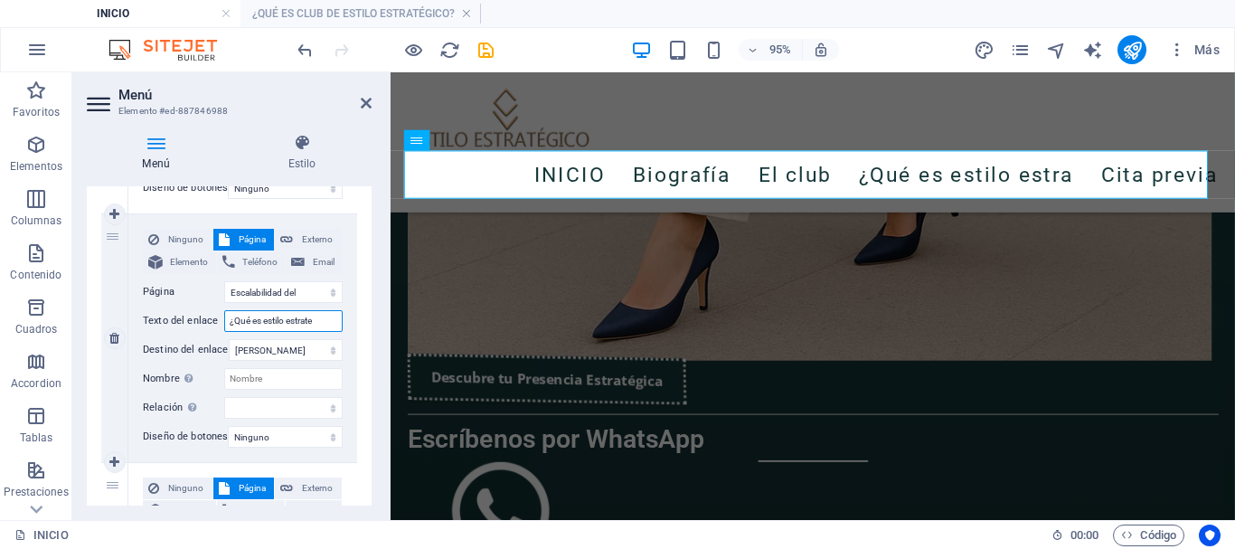
select select
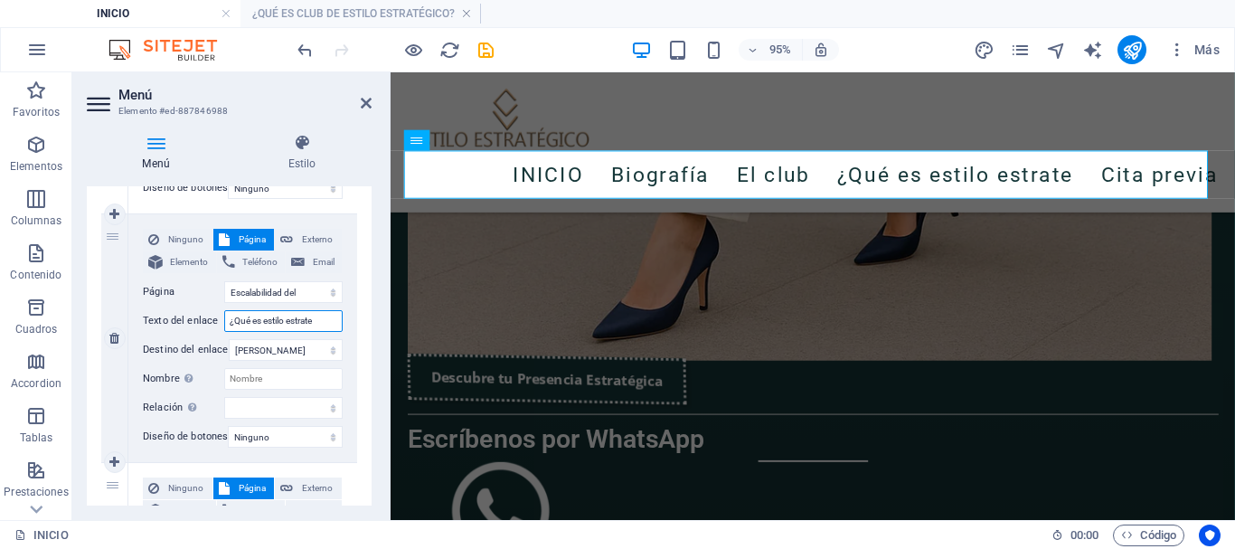
type input "¿Qué es estilo estrat"
select select
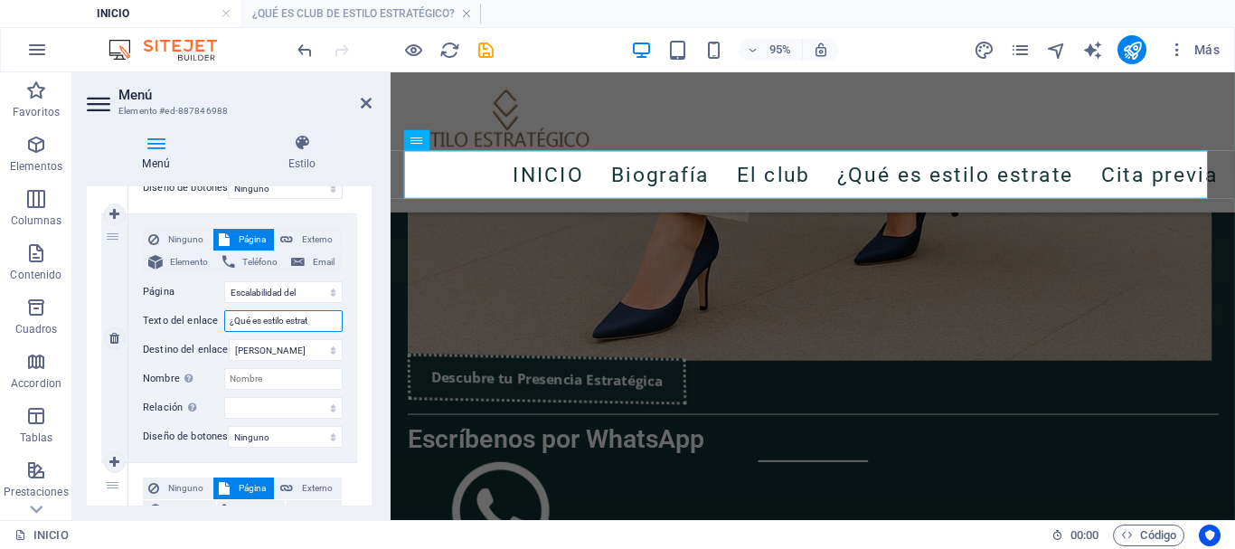
select select
type input "¿Qué es estilo estratégico"
select select
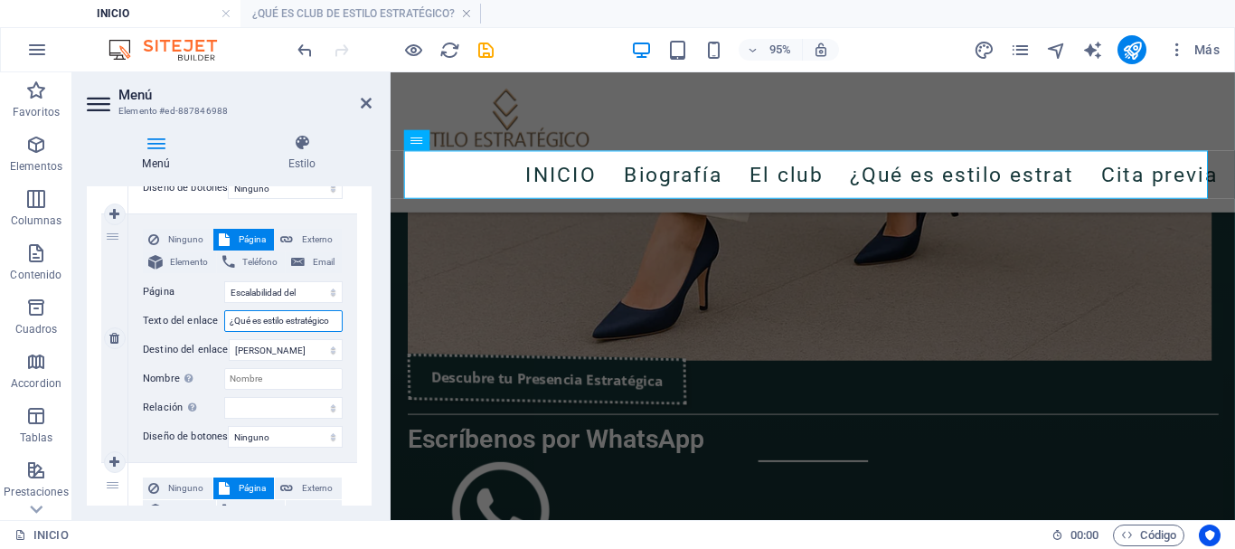
select select
type input "¿Qué es estilo estratégico?"
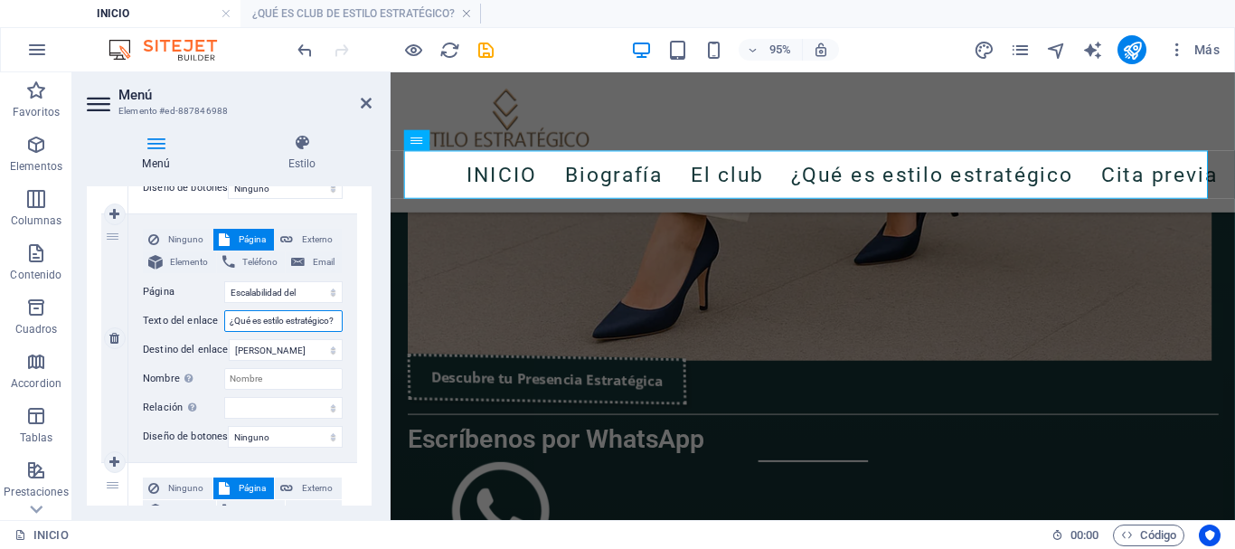
scroll to position [0, 4]
select select
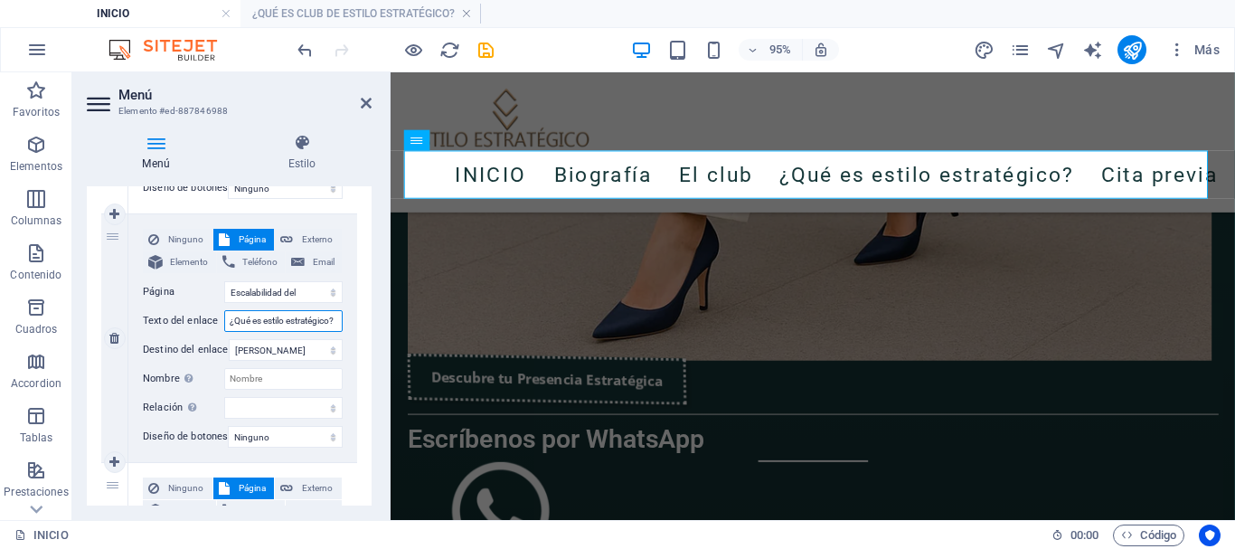
select select
type input "¿Qué es estilo estratégico?"
click at [485, 53] on icon "save" at bounding box center [485, 50] width 21 height 21
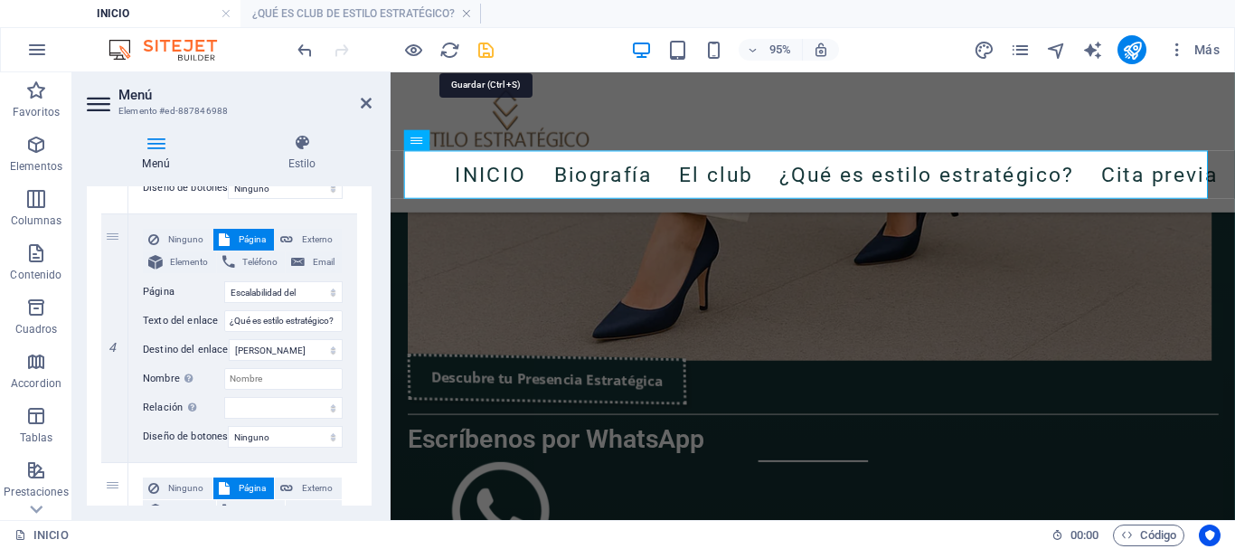
scroll to position [3494, 0]
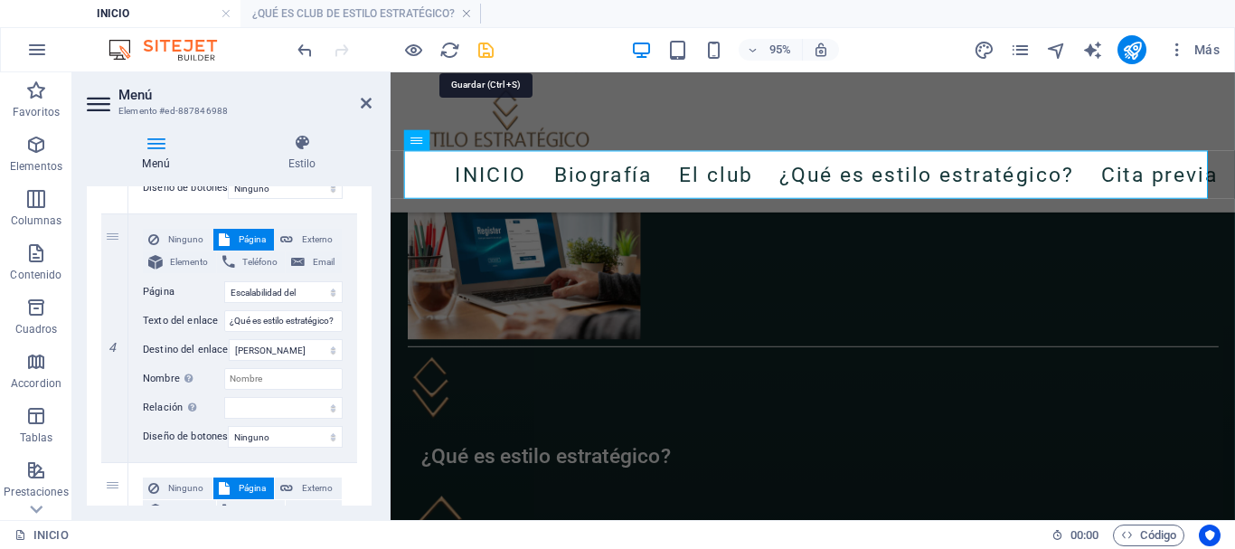
select select "px"
select select "ms"
select select "s"
select select "progressive"
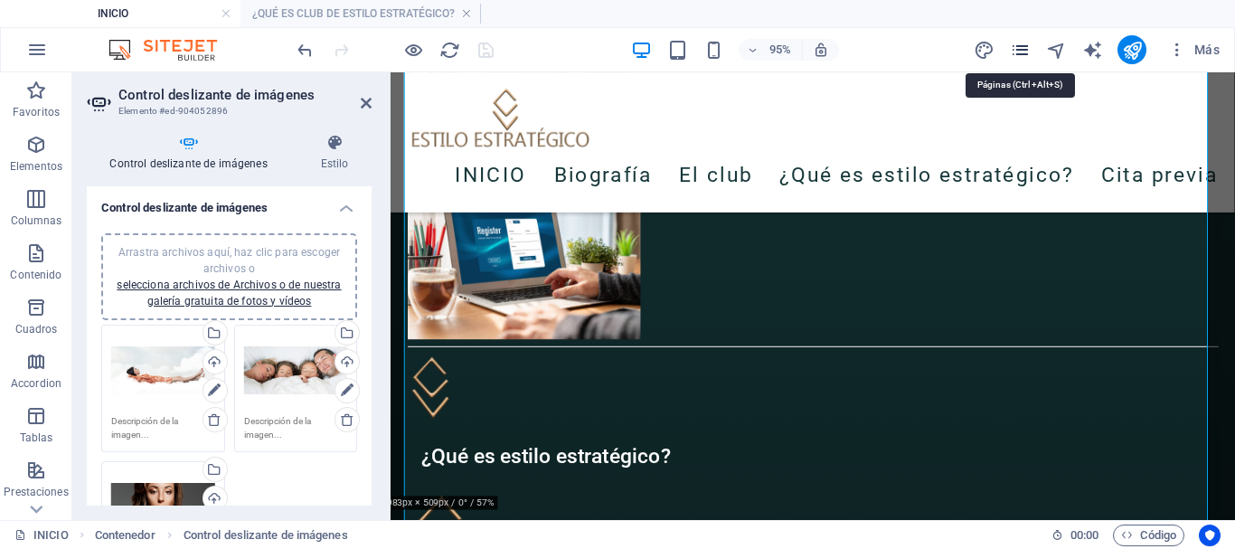
click at [1019, 53] on icon "pages" at bounding box center [1020, 50] width 21 height 21
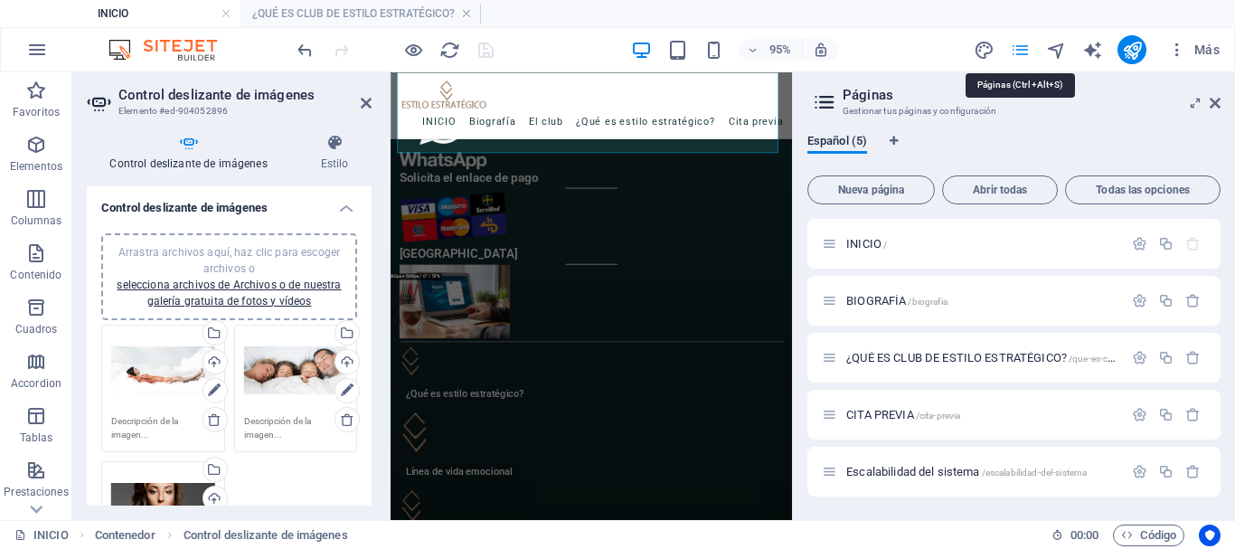
scroll to position [3804, 0]
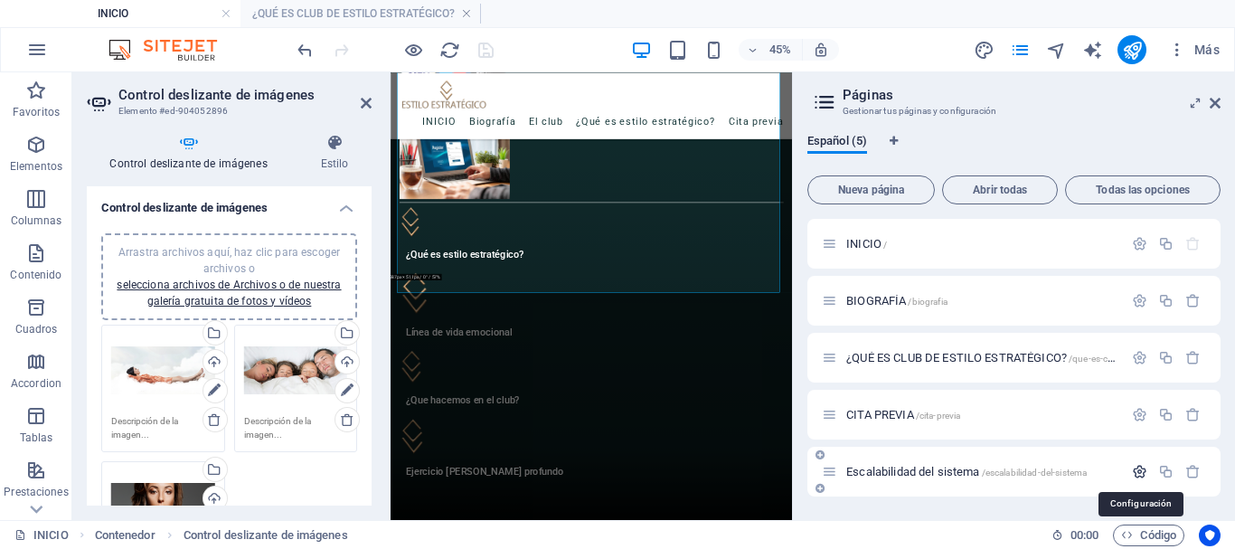
click at [1141, 477] on icon "button" at bounding box center [1139, 471] width 15 height 15
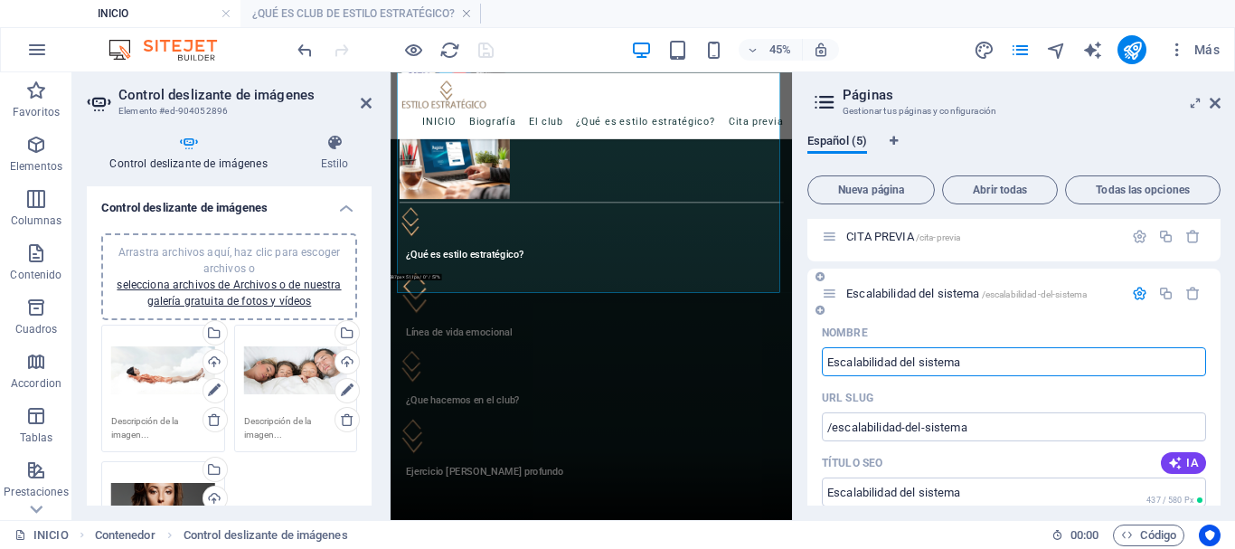
drag, startPoint x: 962, startPoint y: 362, endPoint x: 830, endPoint y: 356, distance: 132.1
click at [830, 356] on input "Escalabilidad del sistema" at bounding box center [1014, 361] width 384 height 29
type input "¿"
type input "/"
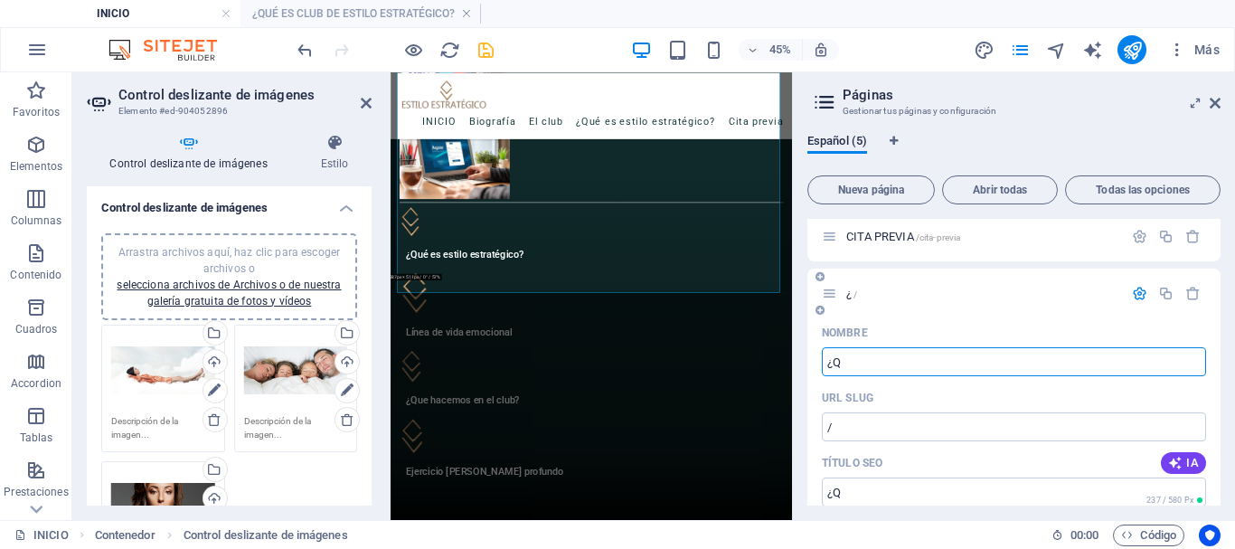
type input "¿Q"
type input "/q"
type input "¿Qu"
type input "/qu"
type input "¿Qué es"
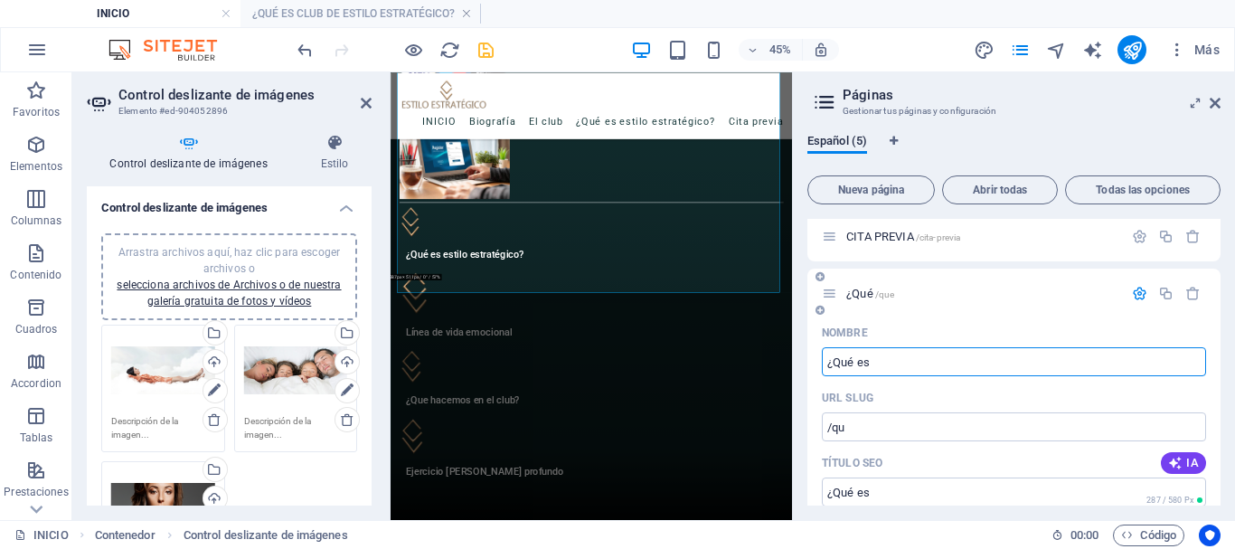
type input "/que"
type input "¿Qué es estilo"
type input "/que-es-estilo"
type input "¿Qué es estilo estrat"
type input "/que-es-estilo-estra"
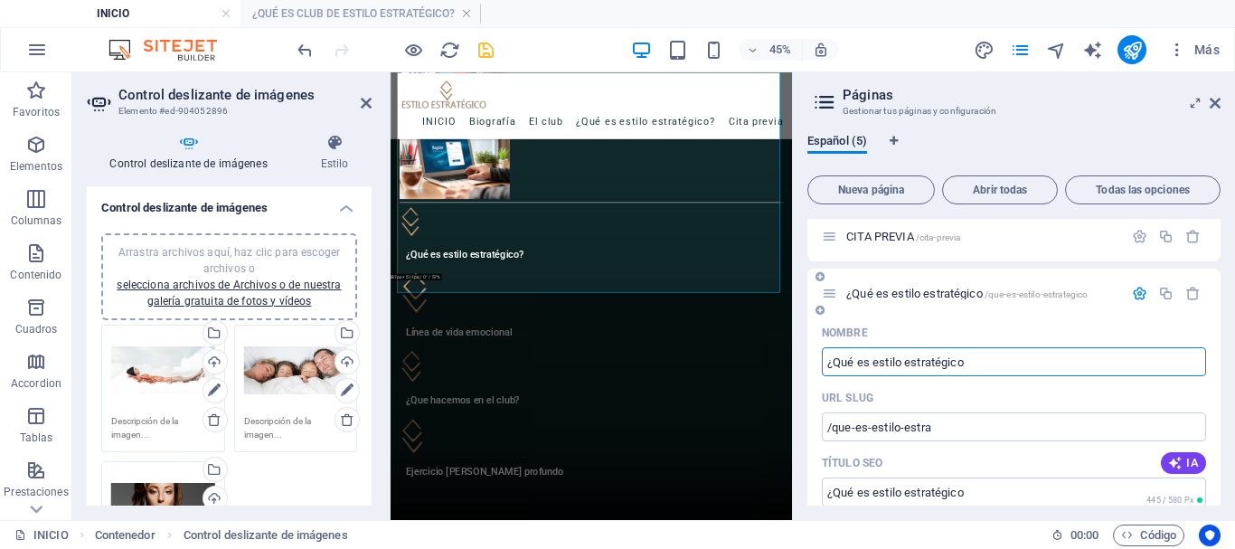
type input "¿Qué es estilo estratégico"
type input "/que-es-estilo-estrategico"
type input "¿Qué es estilo estratégico?"
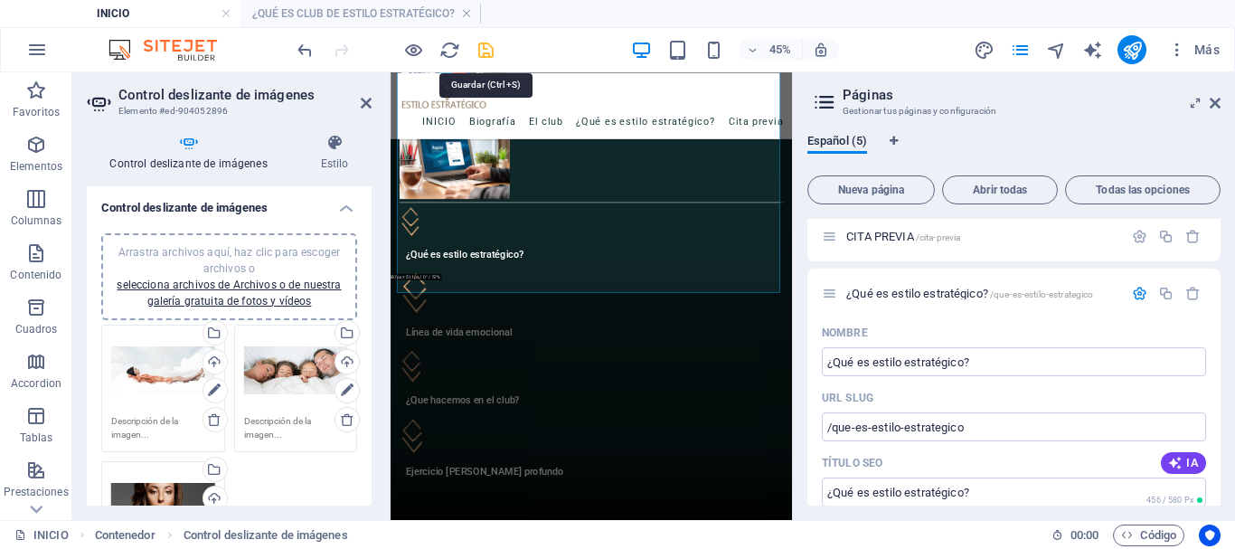
click at [489, 57] on icon "save" at bounding box center [485, 50] width 21 height 21
select select "px"
select select "ms"
select select "s"
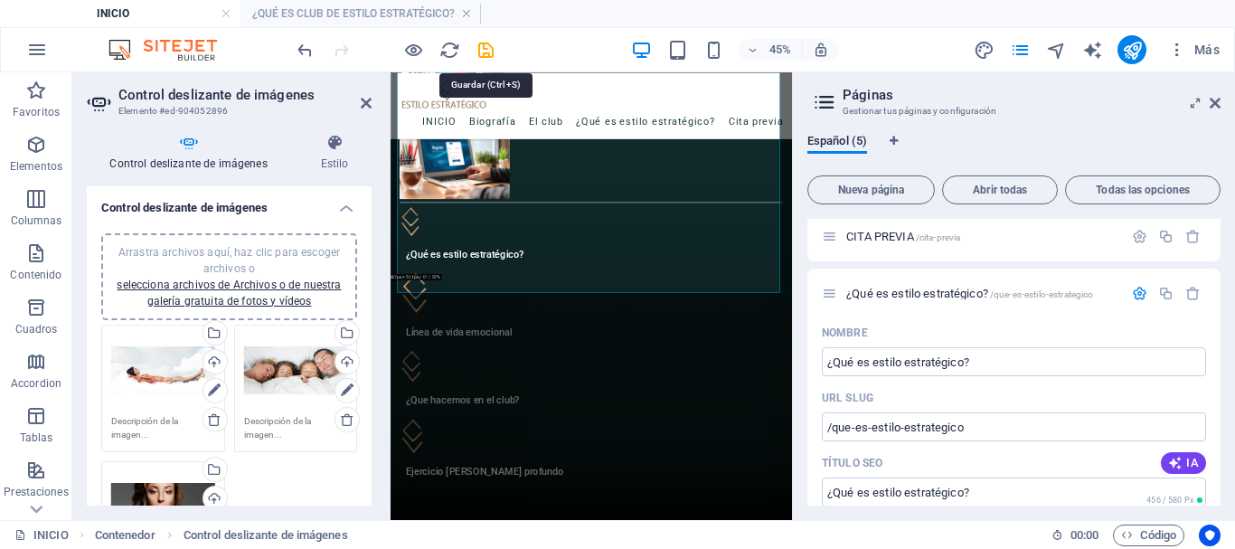
select select "progressive"
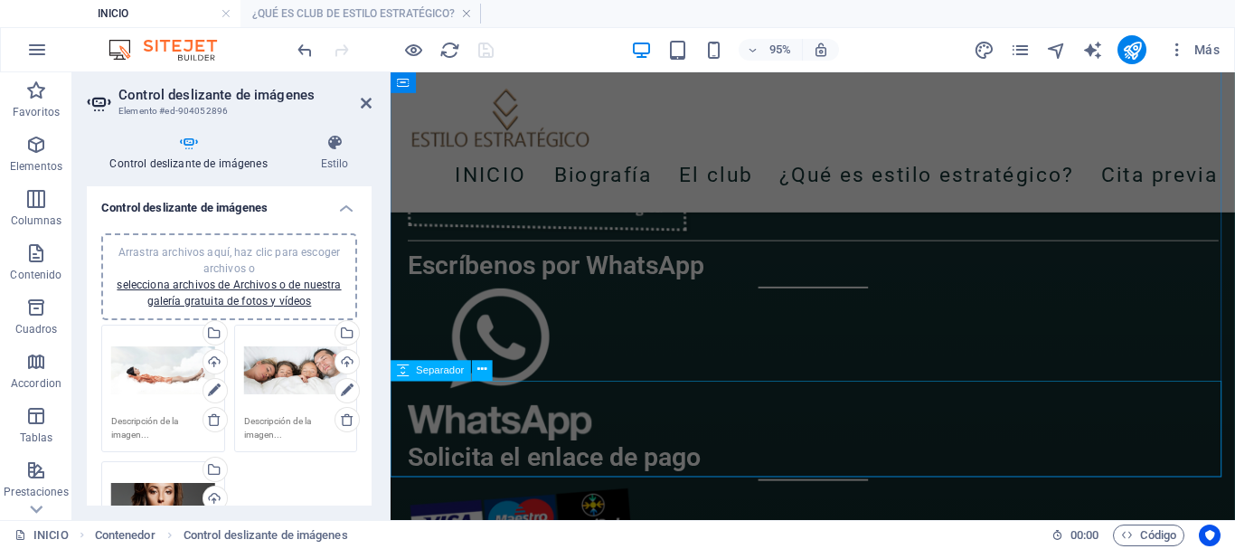
scroll to position [2951, 0]
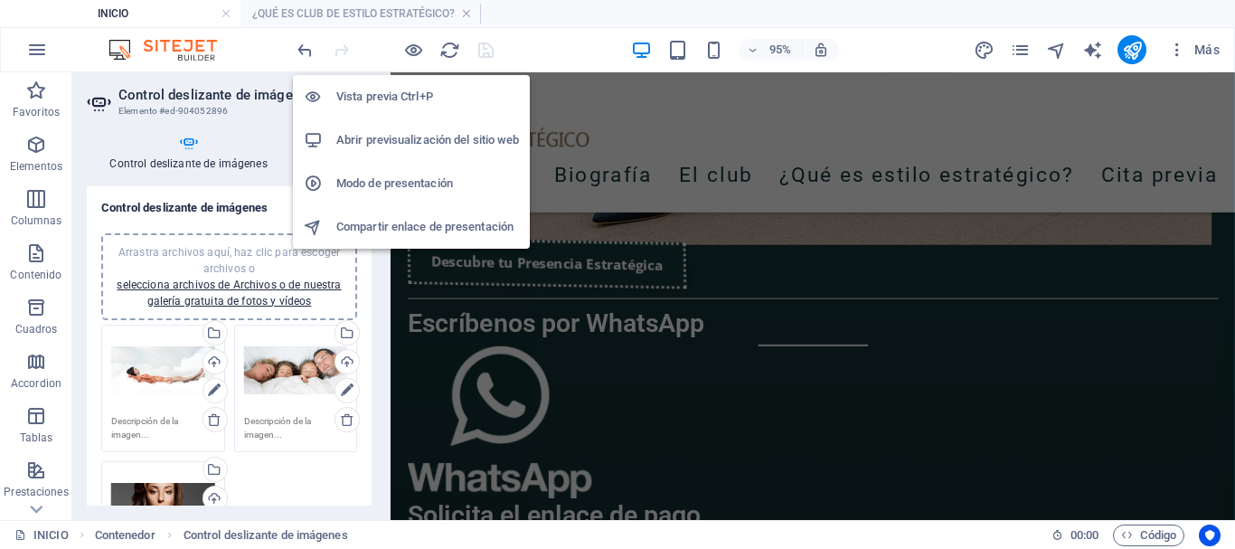
click at [391, 95] on h6 "Vista previa Ctrl+P" at bounding box center [427, 97] width 183 height 22
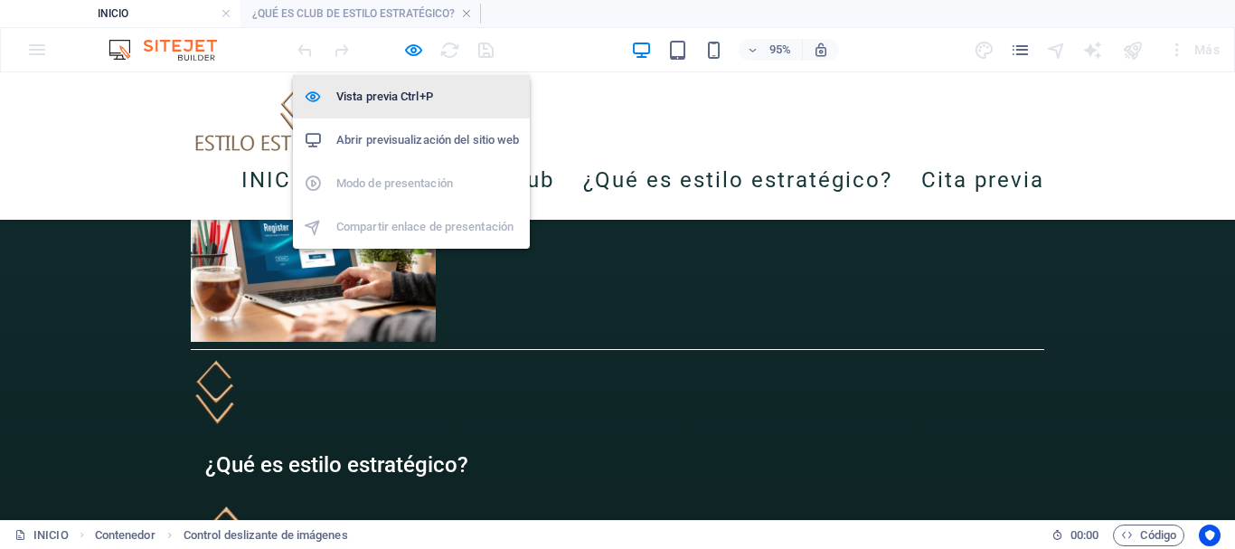
scroll to position [3598, 0]
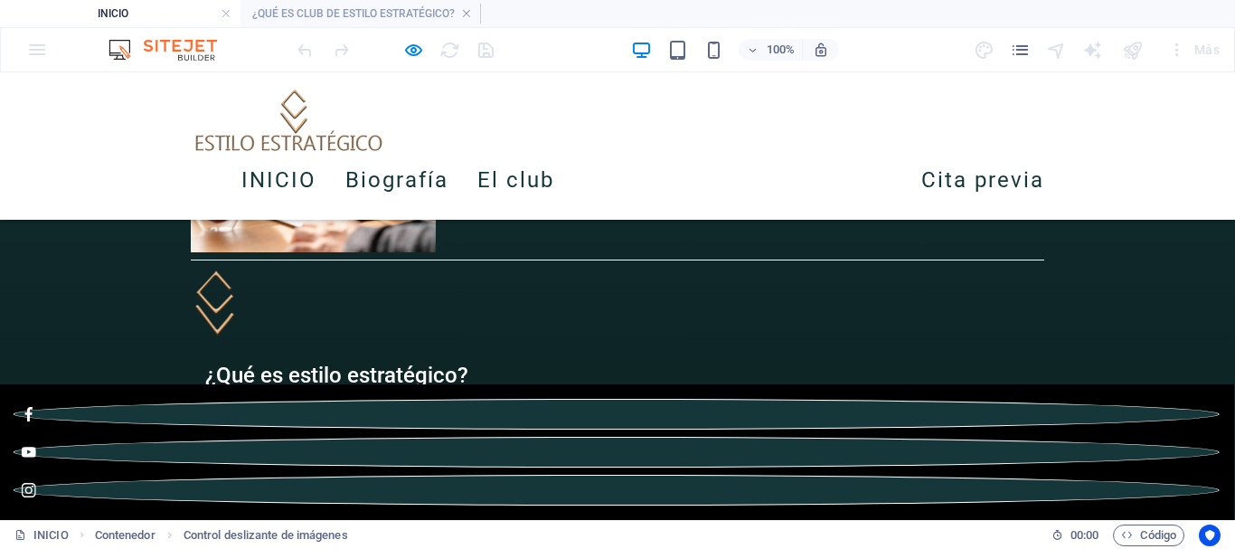
click at [690, 180] on link "¿Qué es estilo estratégico?" at bounding box center [737, 180] width 309 height 51
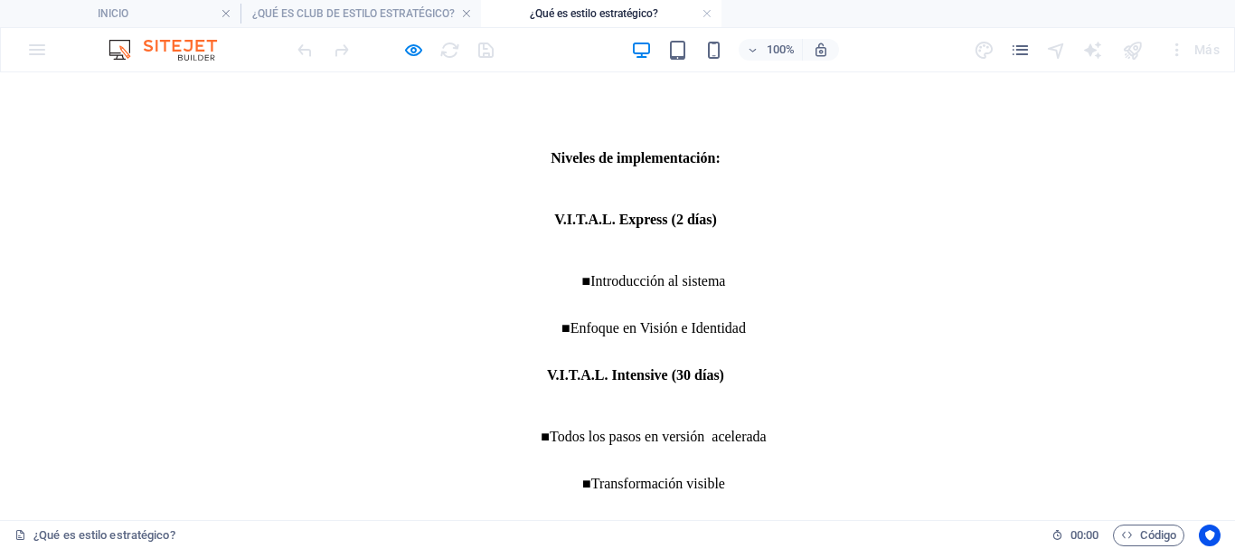
scroll to position [1627, 0]
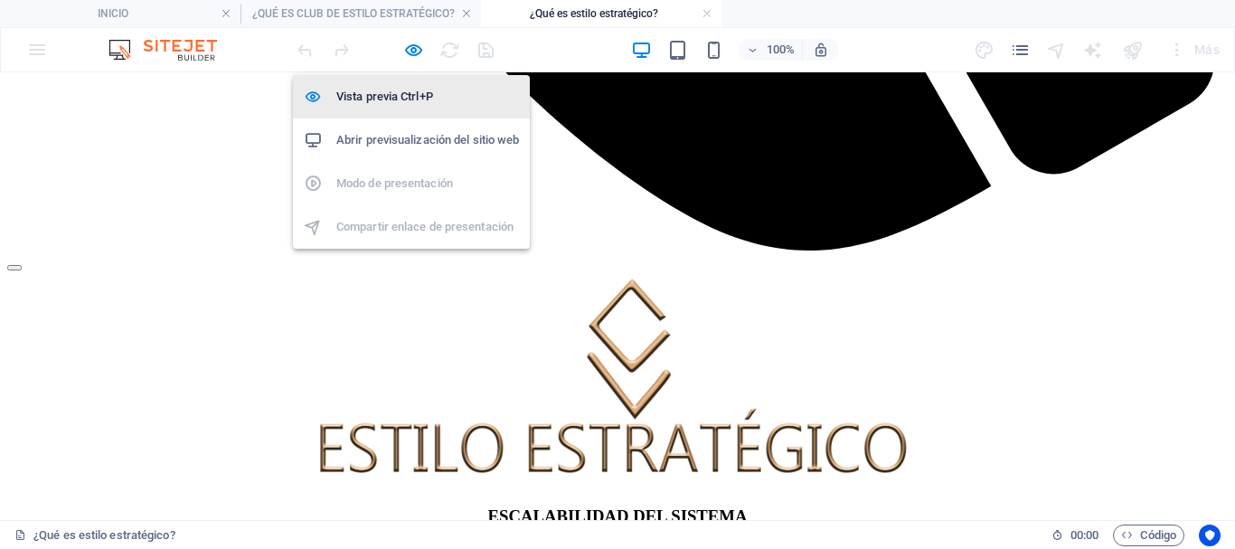
click at [415, 90] on h6 "Vista previa Ctrl+P" at bounding box center [427, 97] width 183 height 22
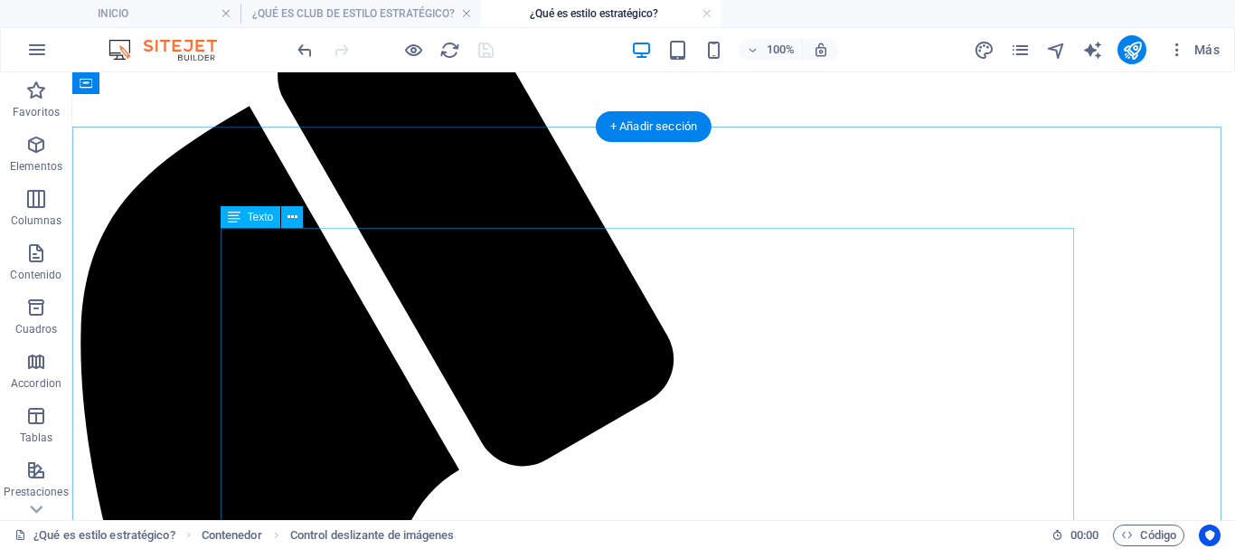
scroll to position [271, 0]
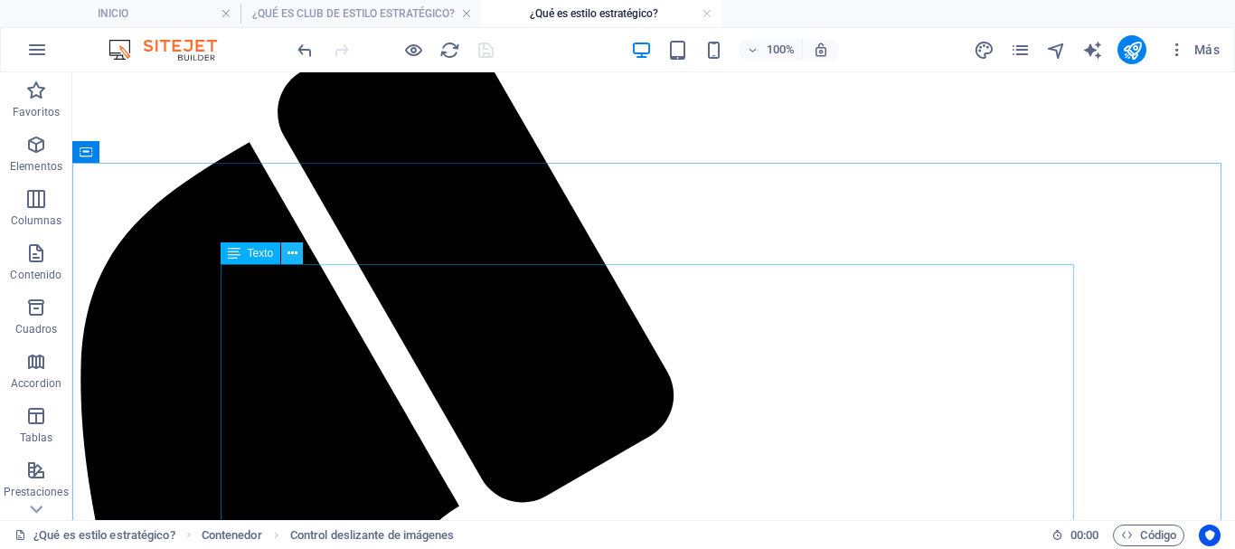
click at [290, 251] on icon at bounding box center [292, 253] width 10 height 19
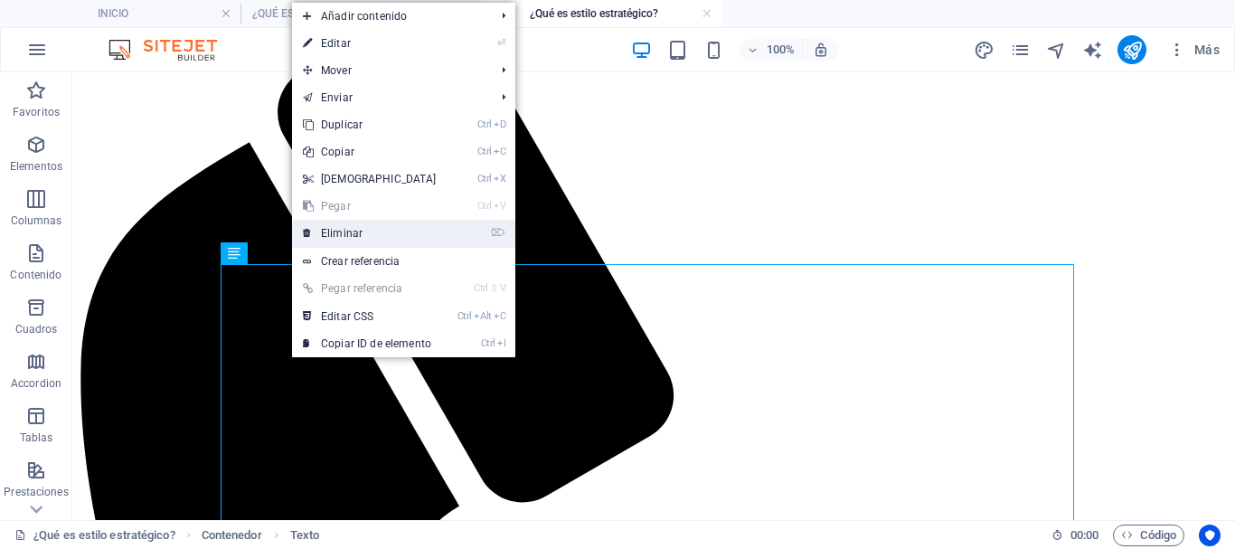
click at [347, 242] on link "⌦ Eliminar" at bounding box center [369, 233] width 155 height 27
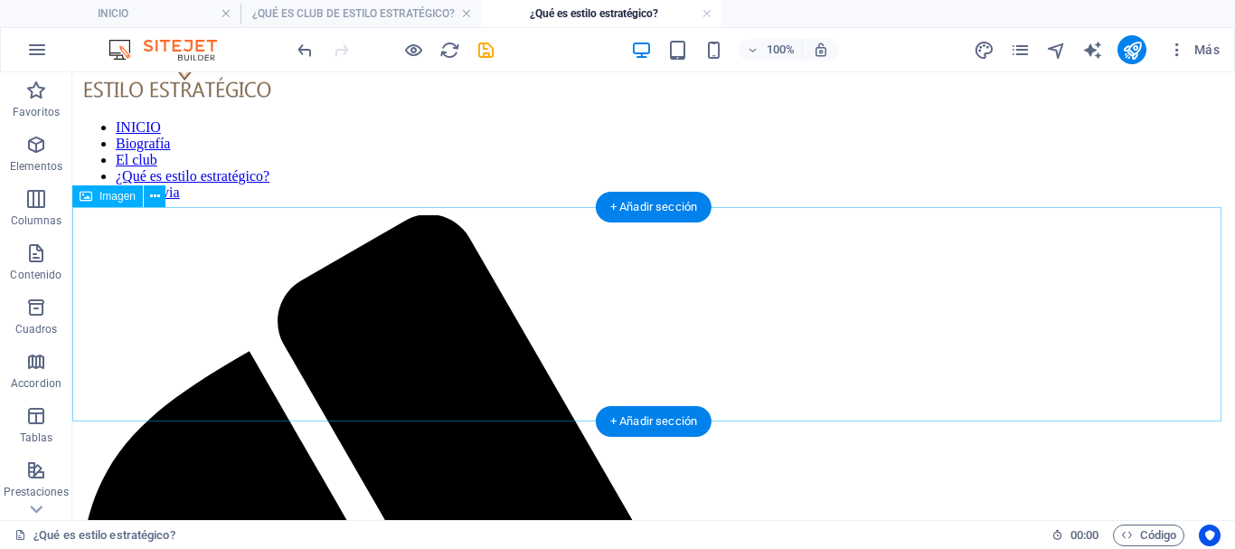
scroll to position [90, 0]
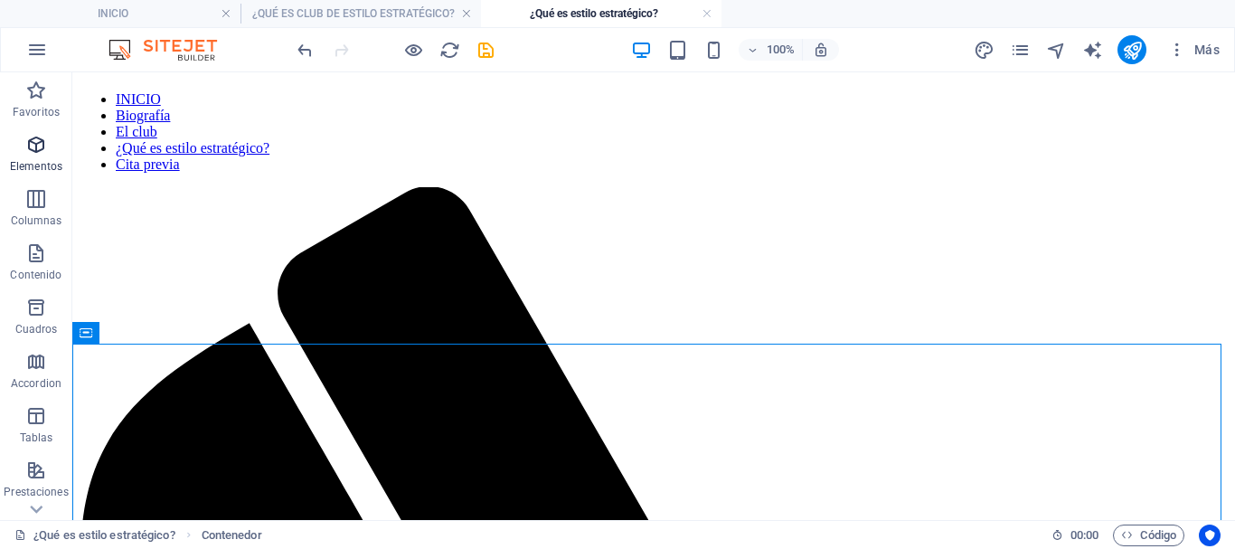
click at [35, 145] on icon "button" at bounding box center [36, 145] width 22 height 22
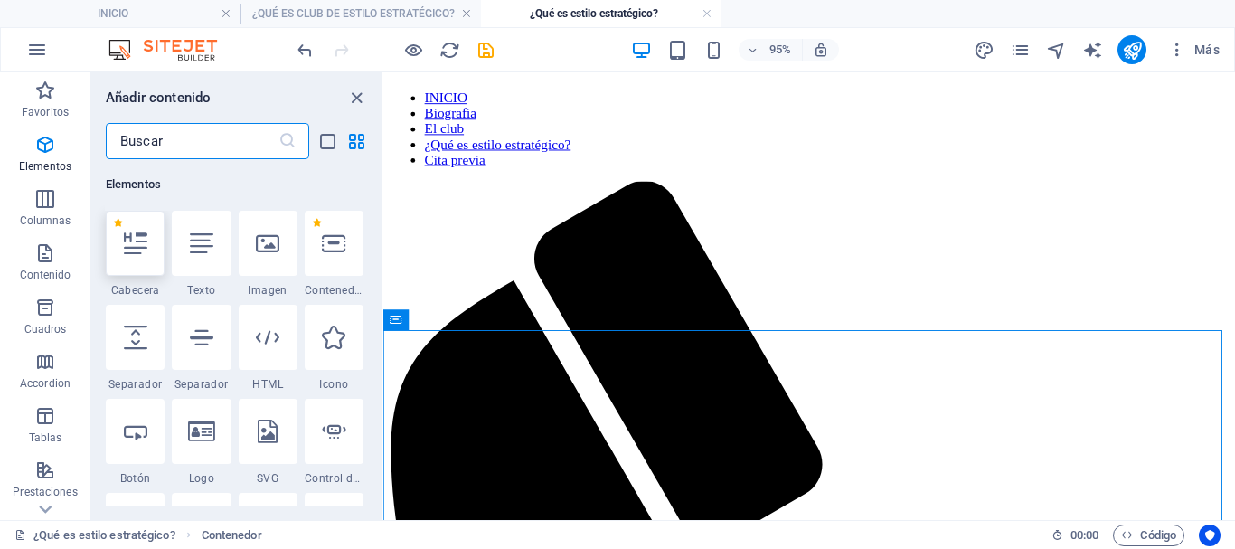
scroll to position [341, 0]
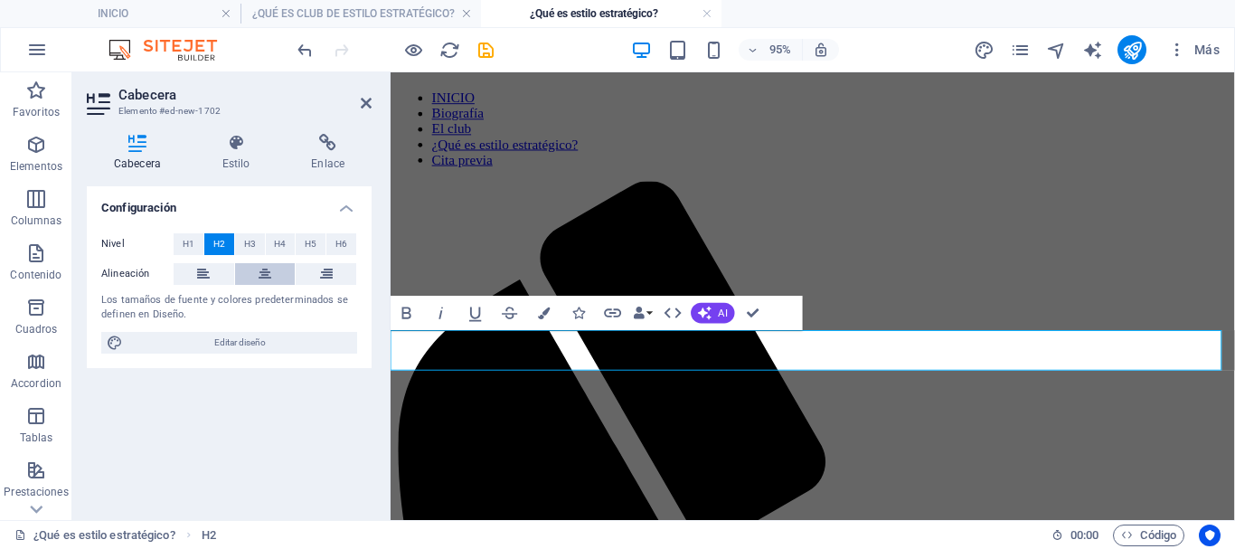
click at [267, 278] on icon at bounding box center [265, 274] width 13 height 22
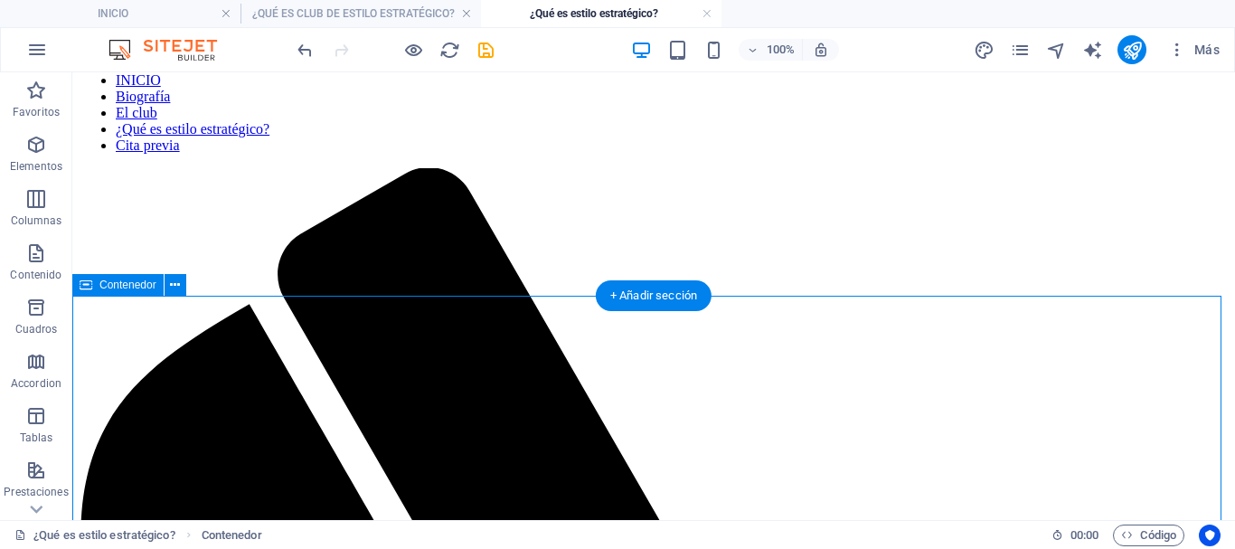
scroll to position [181, 0]
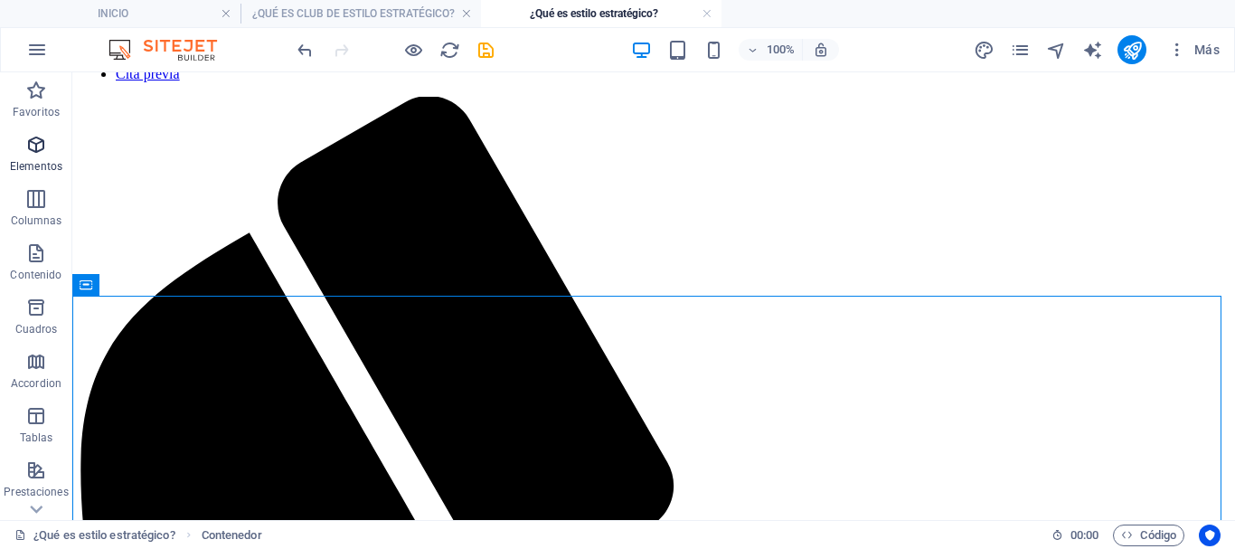
click at [37, 136] on icon "button" at bounding box center [36, 145] width 22 height 22
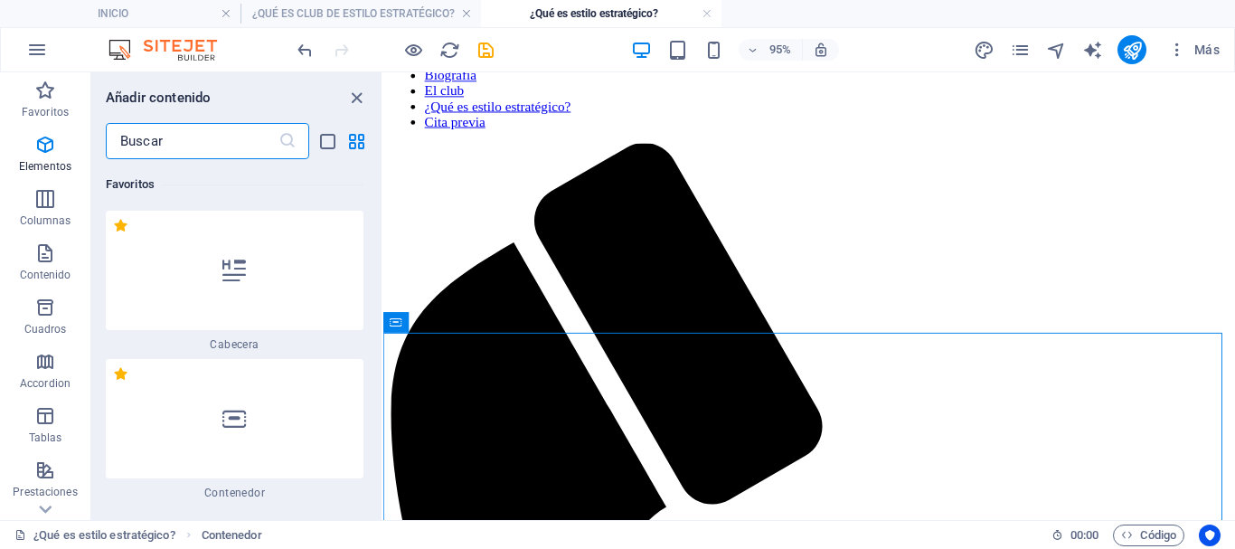
scroll to position [341, 0]
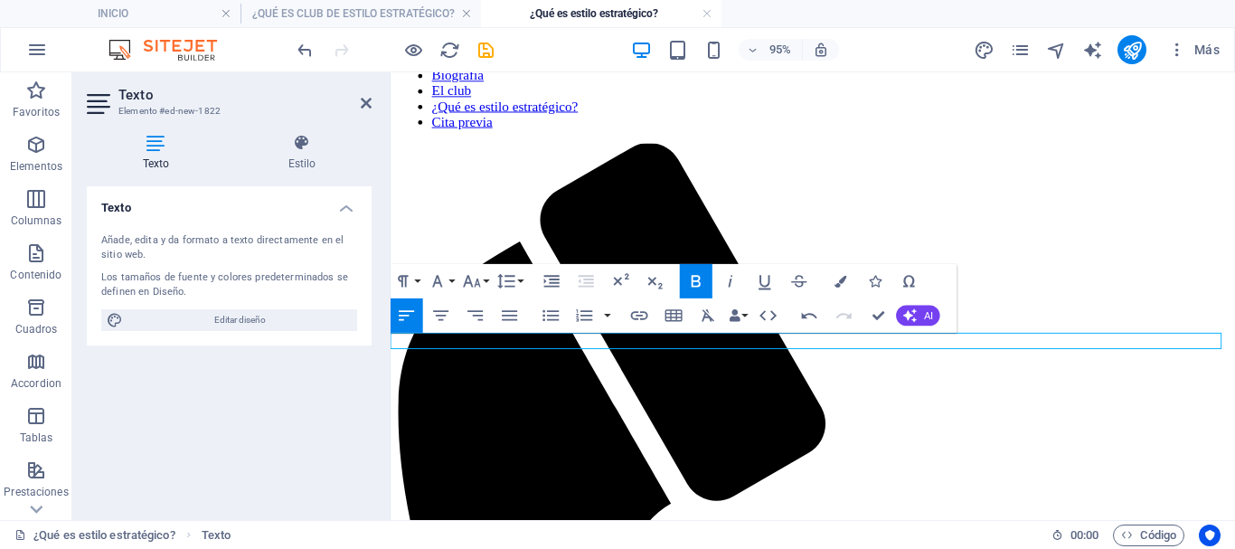
click at [405, 279] on icon "button" at bounding box center [404, 281] width 10 height 12
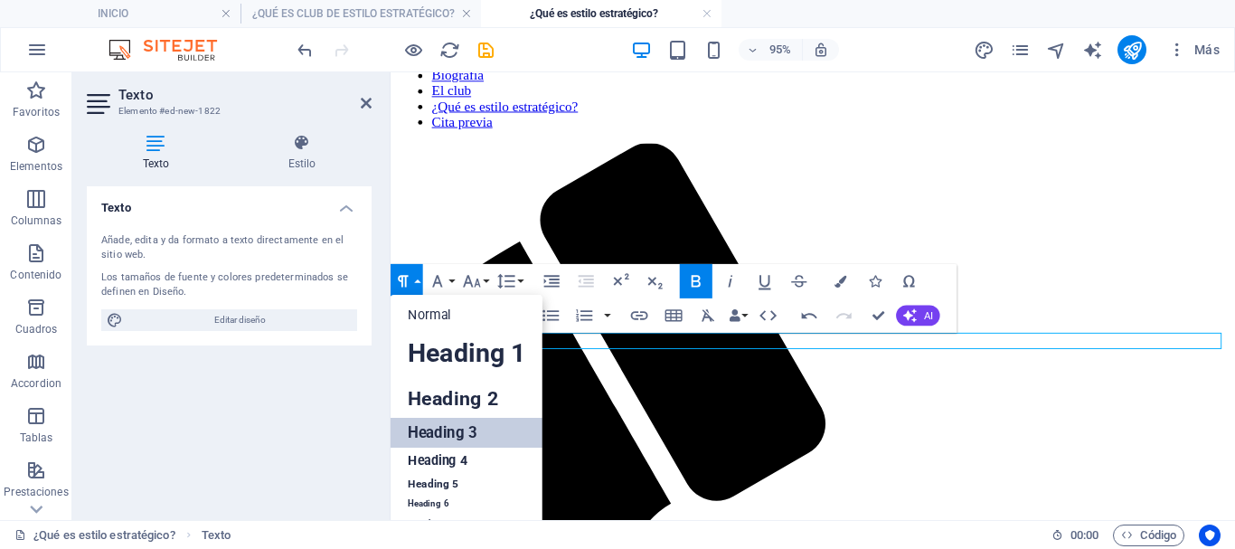
click at [464, 434] on link "Heading 3" at bounding box center [467, 433] width 152 height 30
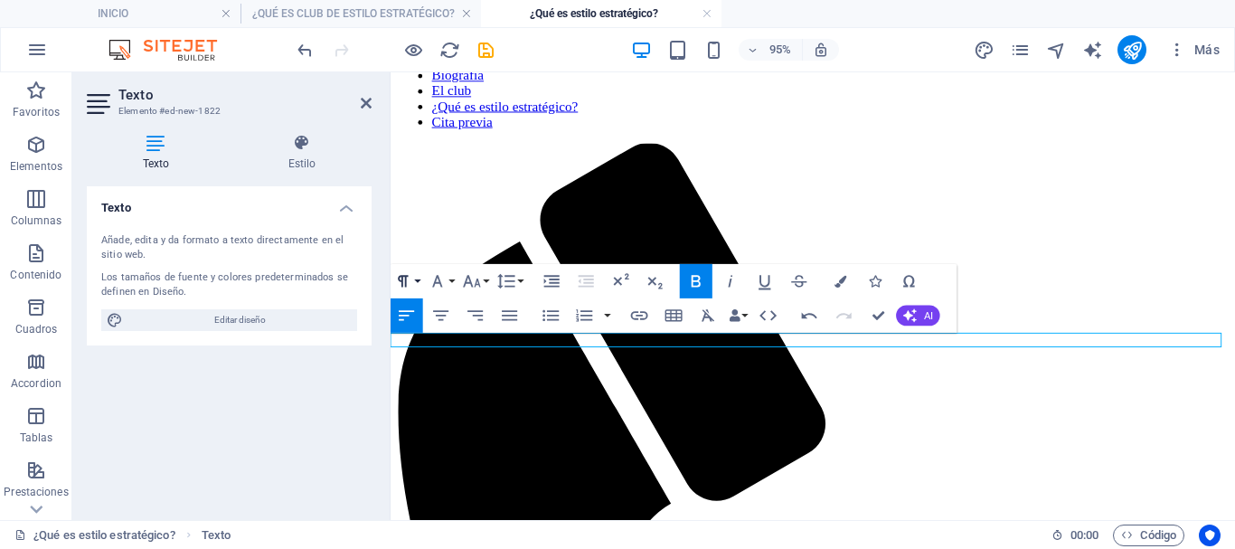
click at [412, 283] on icon "button" at bounding box center [403, 280] width 21 height 21
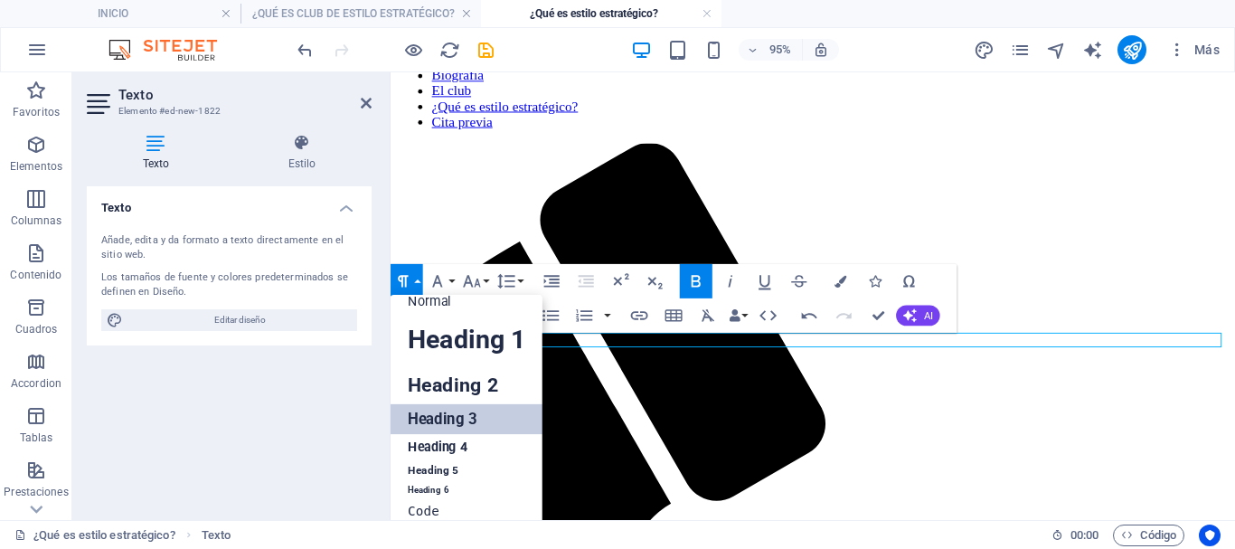
scroll to position [14, 0]
click at [431, 441] on link "Heading 4" at bounding box center [467, 447] width 152 height 26
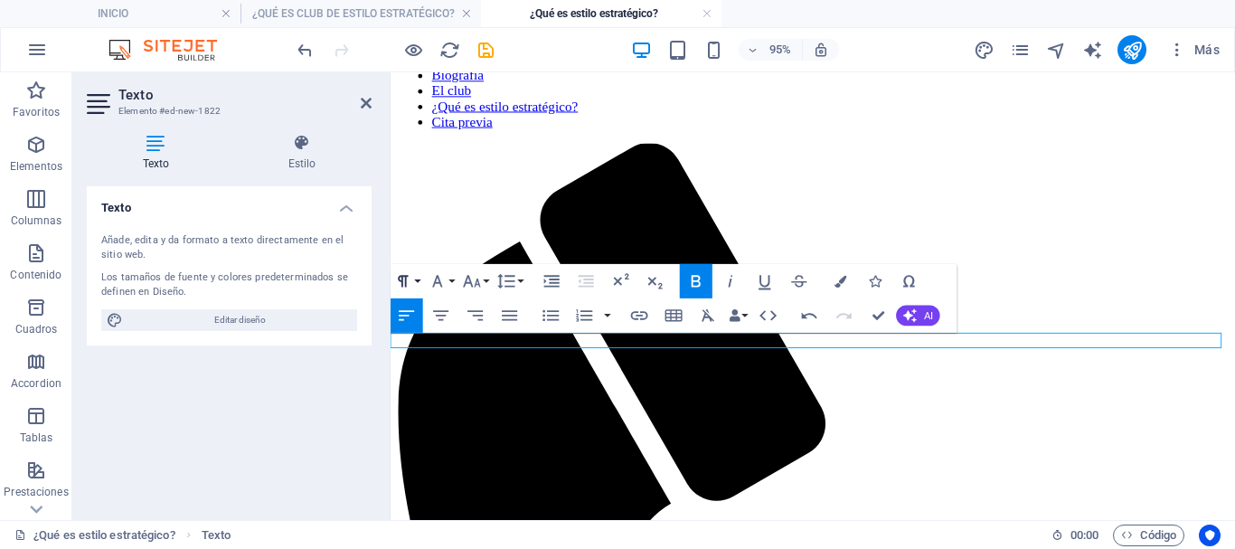
click at [410, 278] on icon "button" at bounding box center [403, 280] width 21 height 21
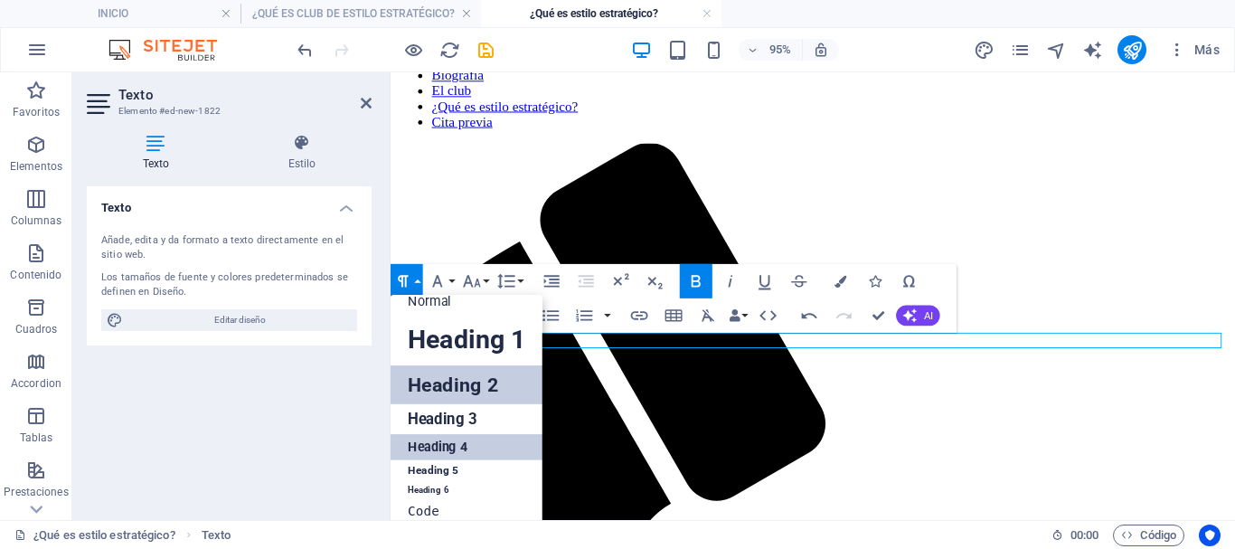
click at [419, 391] on link "Heading 2" at bounding box center [467, 384] width 152 height 39
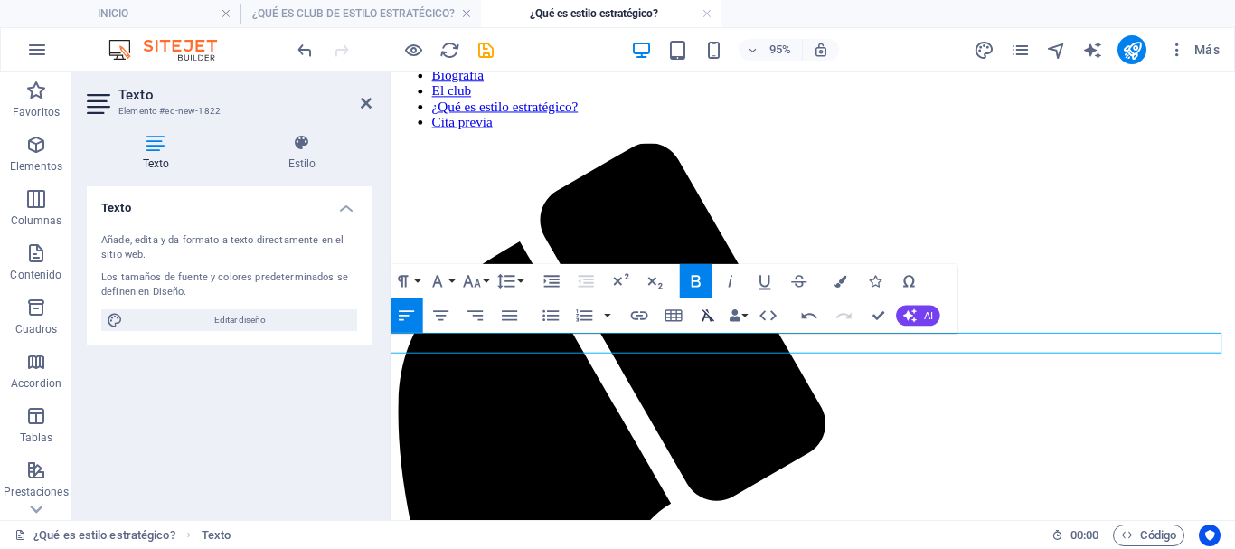
click at [700, 313] on icon "button" at bounding box center [708, 315] width 21 height 21
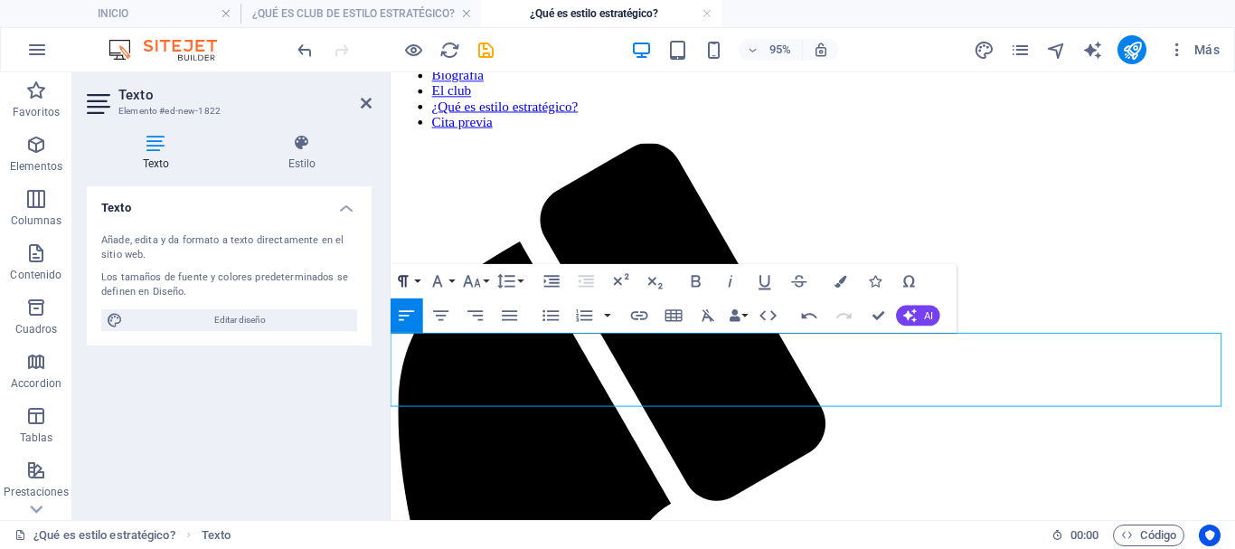
click at [411, 277] on icon "button" at bounding box center [403, 280] width 21 height 21
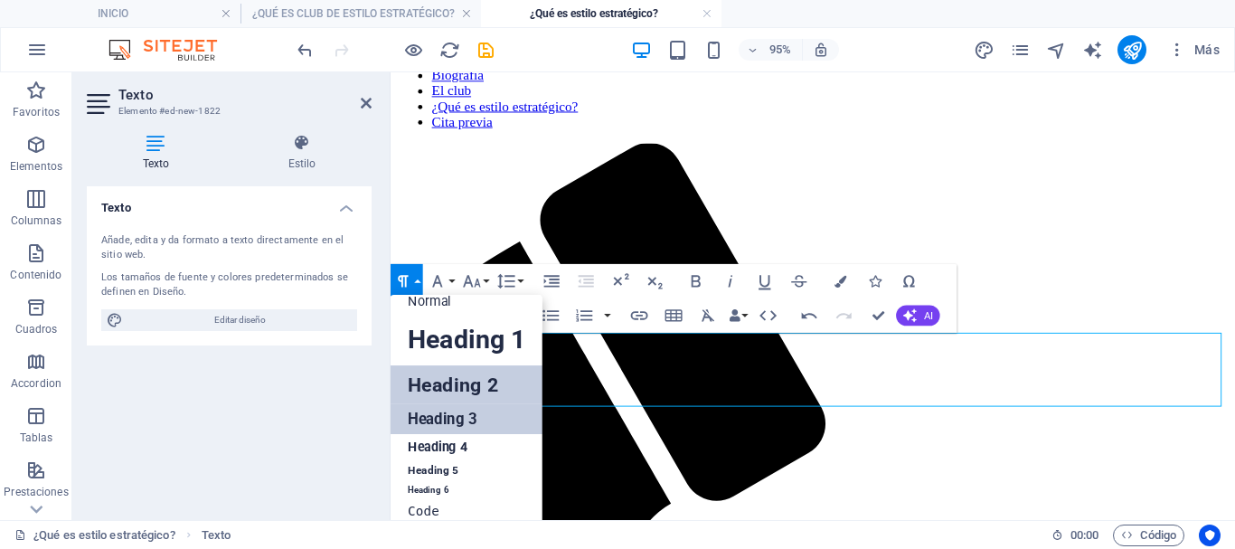
click at [412, 427] on link "Heading 3" at bounding box center [467, 419] width 152 height 30
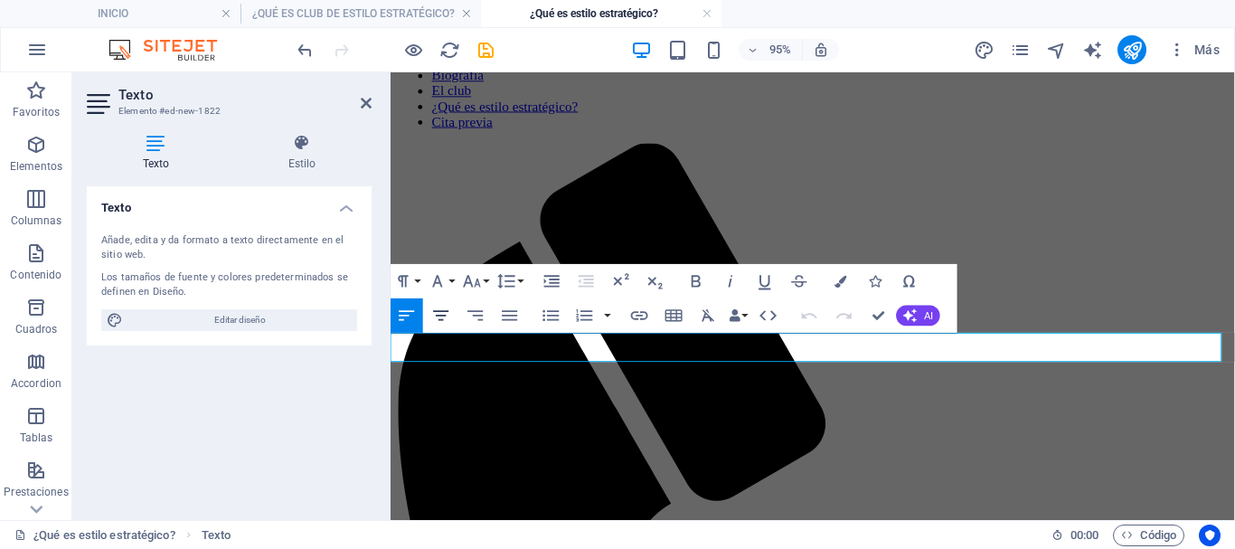
click at [441, 312] on icon "button" at bounding box center [441, 315] width 15 height 10
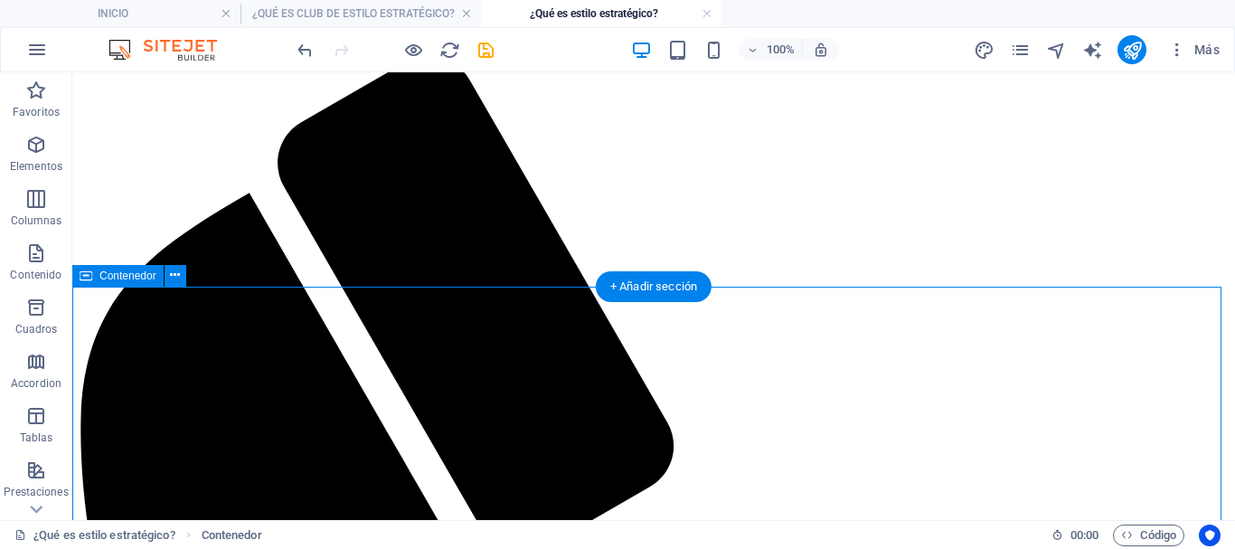
scroll to position [130, 0]
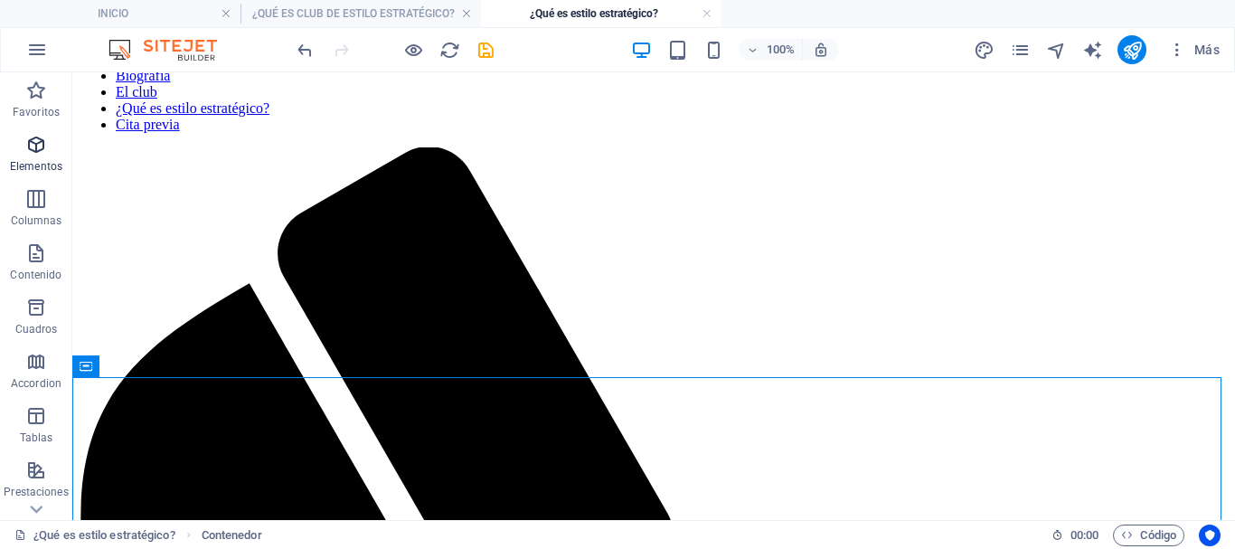
click at [36, 153] on icon "button" at bounding box center [36, 145] width 22 height 22
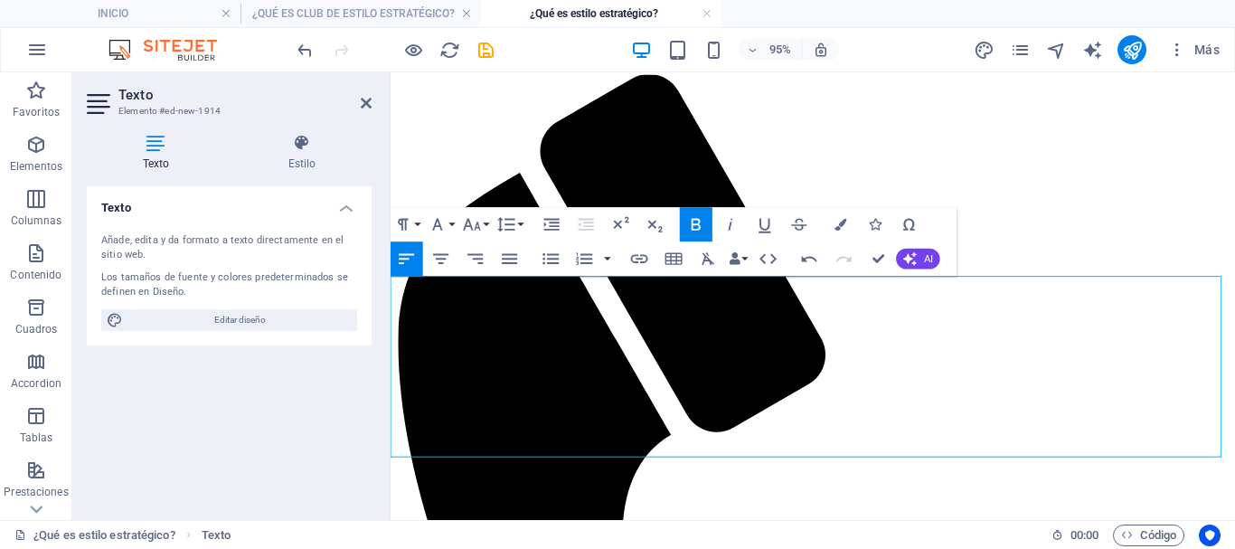
scroll to position [221, 0]
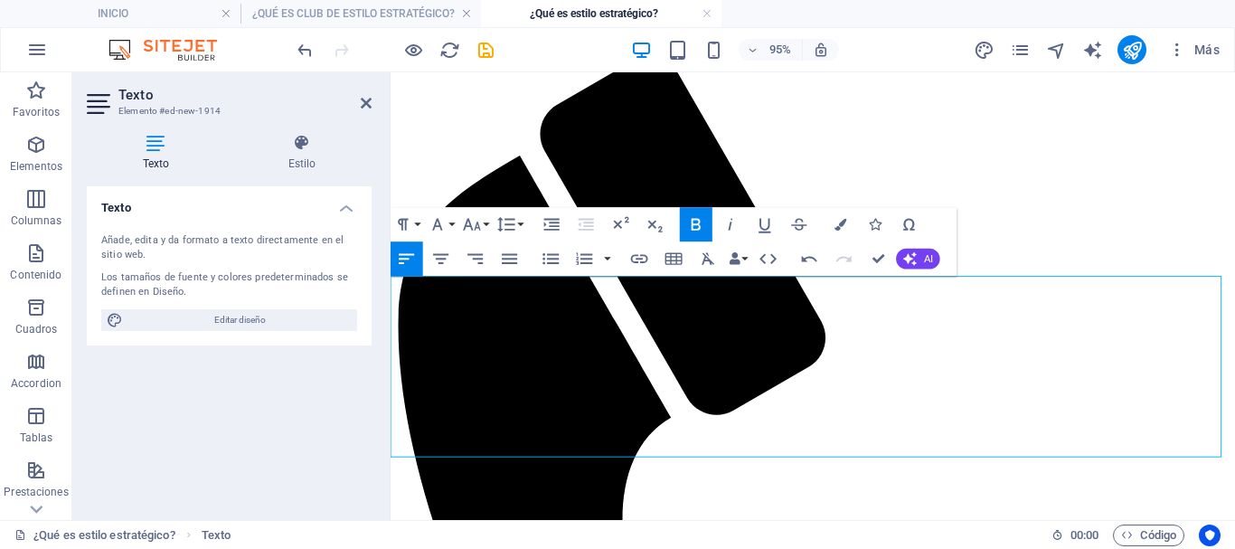
drag, startPoint x: 562, startPoint y: 458, endPoint x: 413, endPoint y: 338, distance: 191.6
drag, startPoint x: 557, startPoint y: 462, endPoint x: 769, endPoint y: 324, distance: 253.5
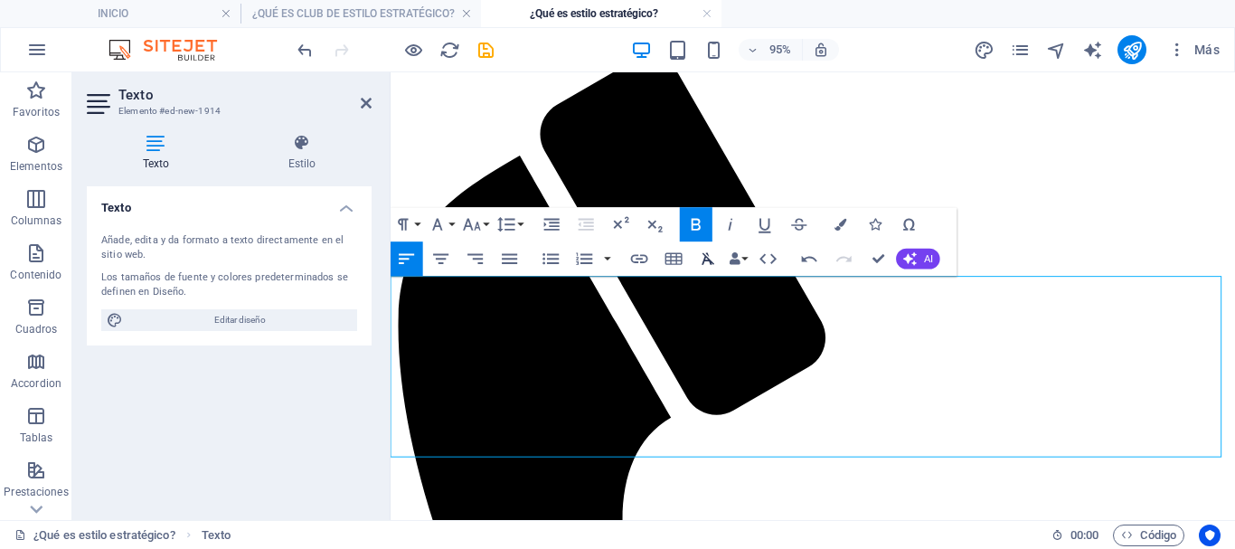
click at [702, 260] on icon "button" at bounding box center [708, 258] width 21 height 21
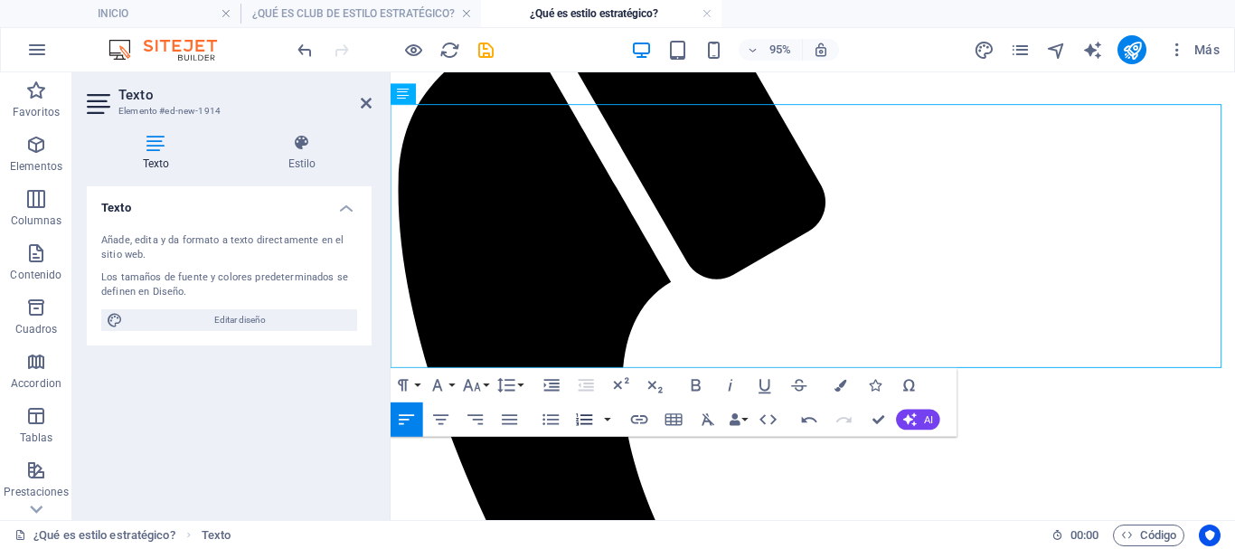
scroll to position [401, 0]
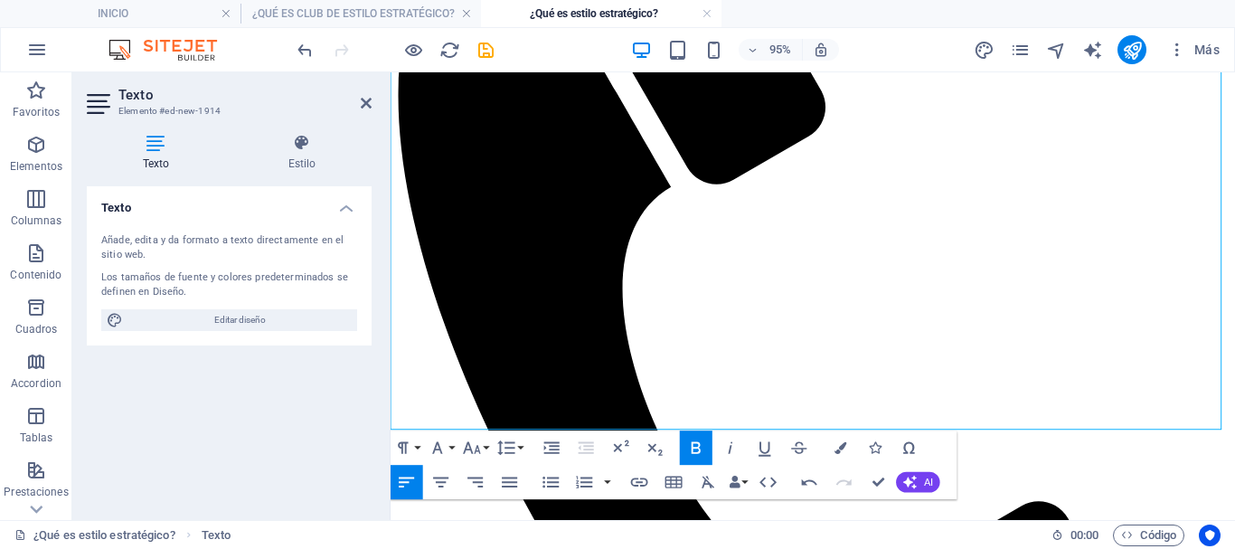
scroll to position [492, 0]
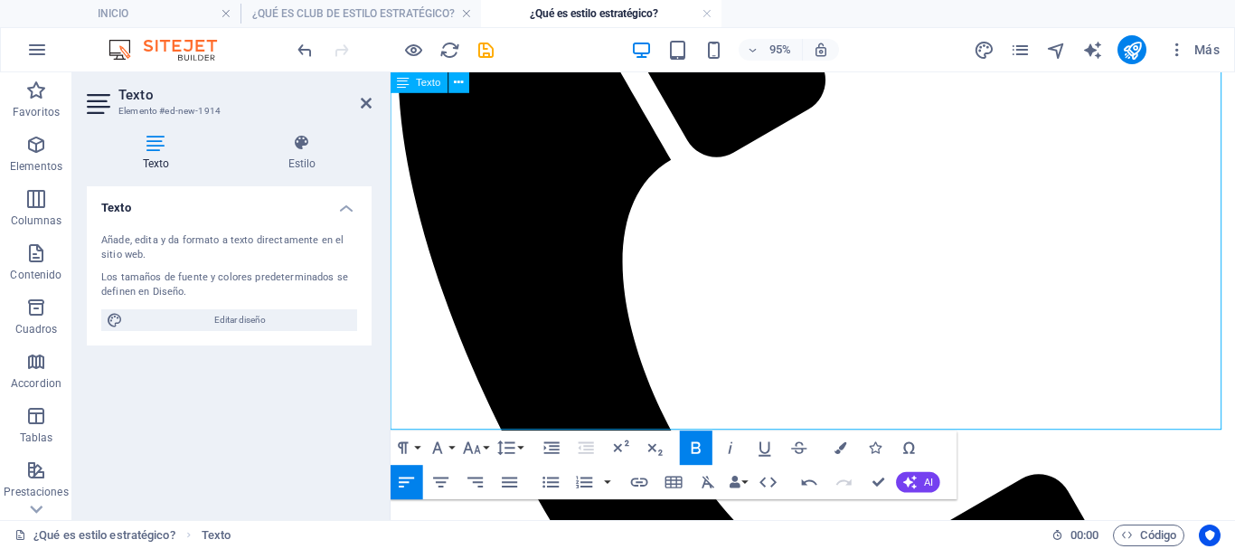
drag, startPoint x: 826, startPoint y: 429, endPoint x: 519, endPoint y: 414, distance: 307.7
drag, startPoint x: 805, startPoint y: 439, endPoint x: 393, endPoint y: 305, distance: 433.7
click at [708, 485] on icon "button" at bounding box center [708, 481] width 21 height 21
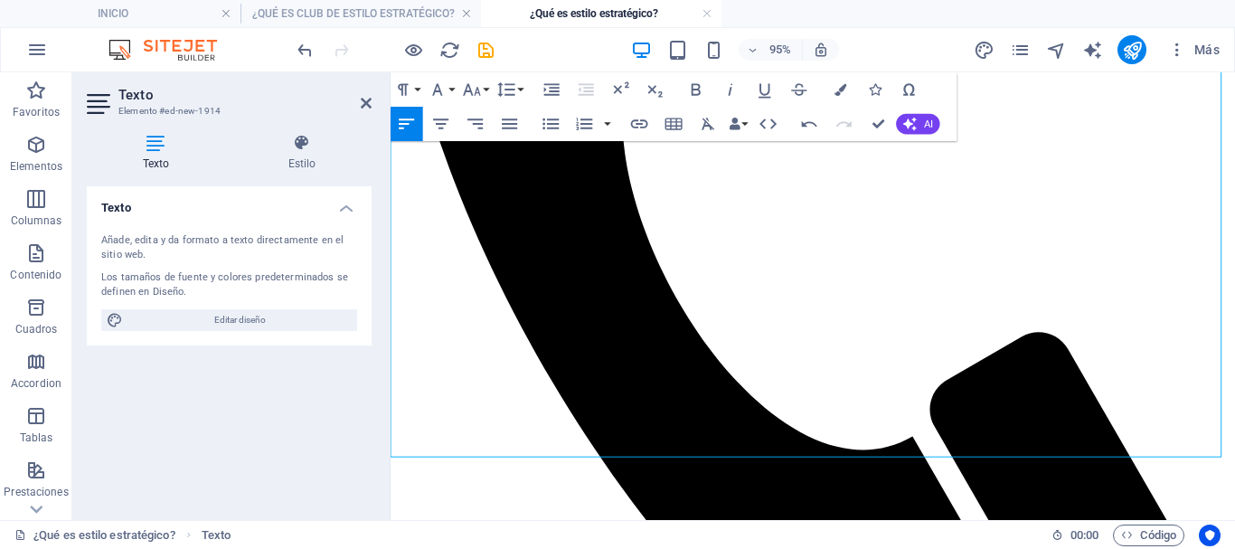
scroll to position [673, 0]
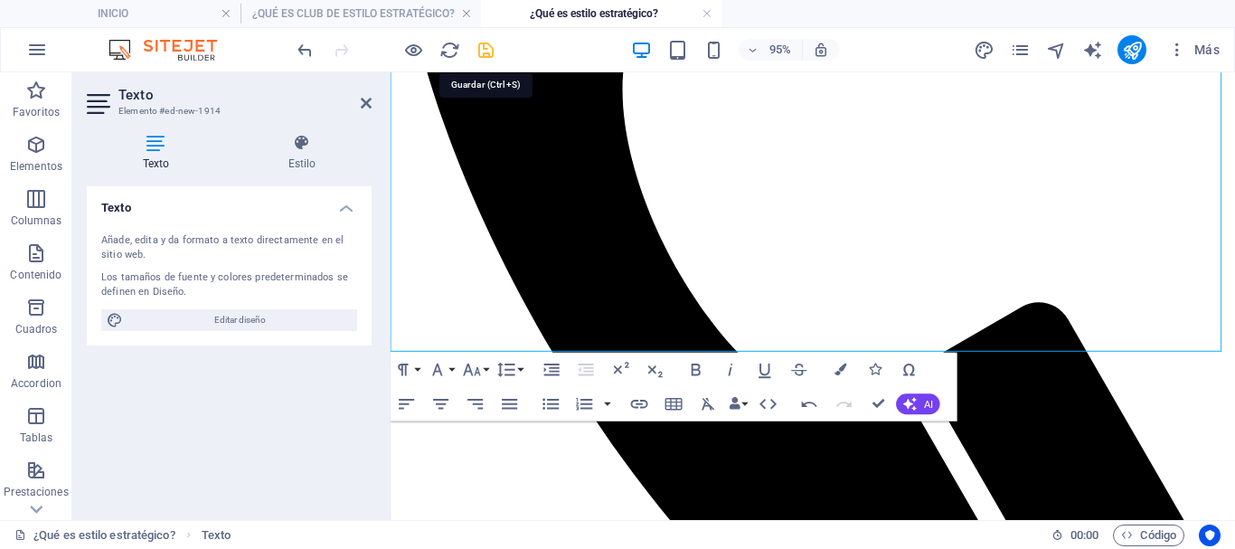
drag, startPoint x: 489, startPoint y: 55, endPoint x: 617, endPoint y: 211, distance: 201.6
click at [489, 55] on icon "save" at bounding box center [485, 50] width 21 height 21
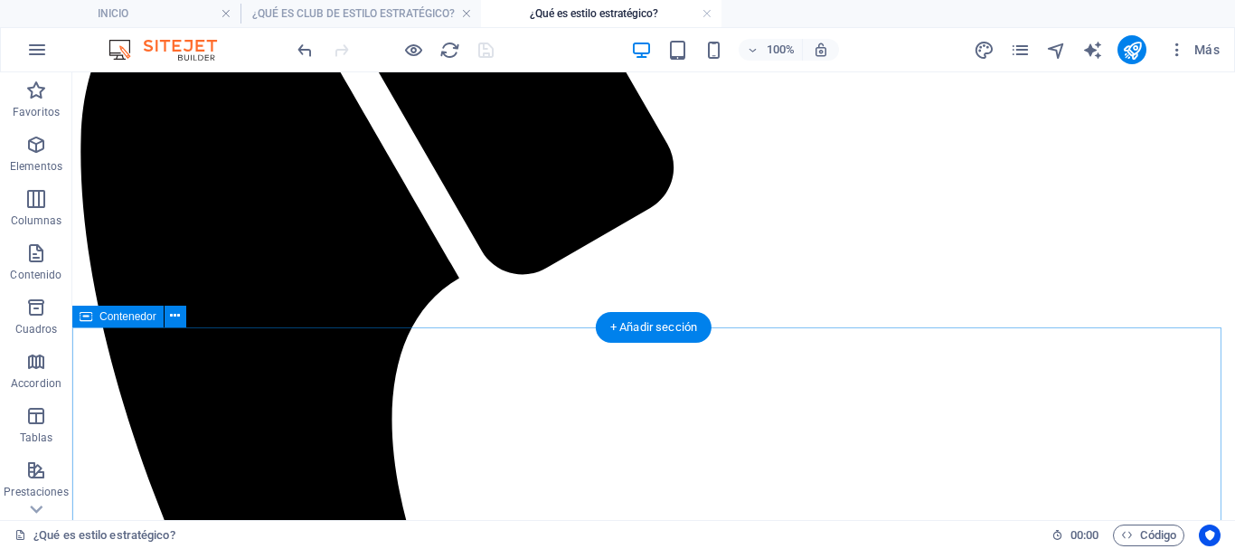
scroll to position [633, 0]
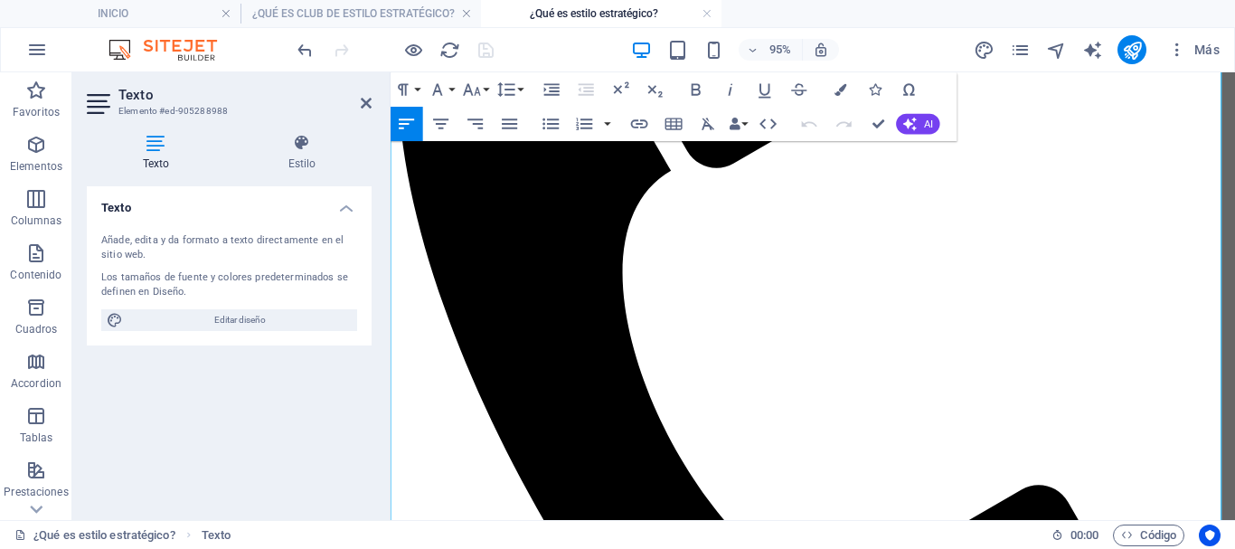
scroll to position [662, 0]
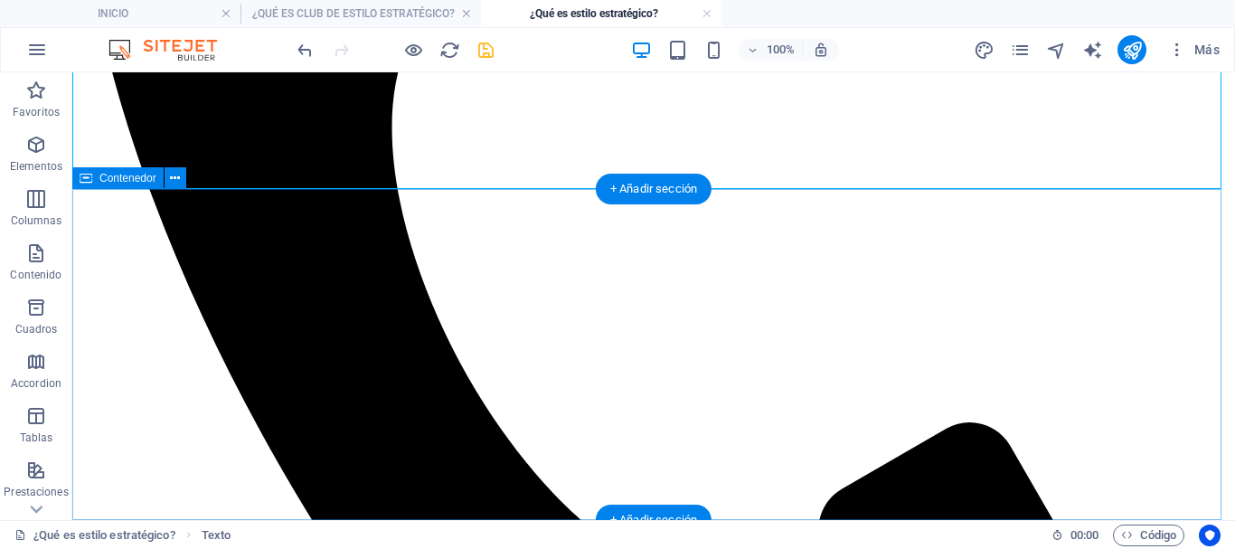
scroll to position [713, 0]
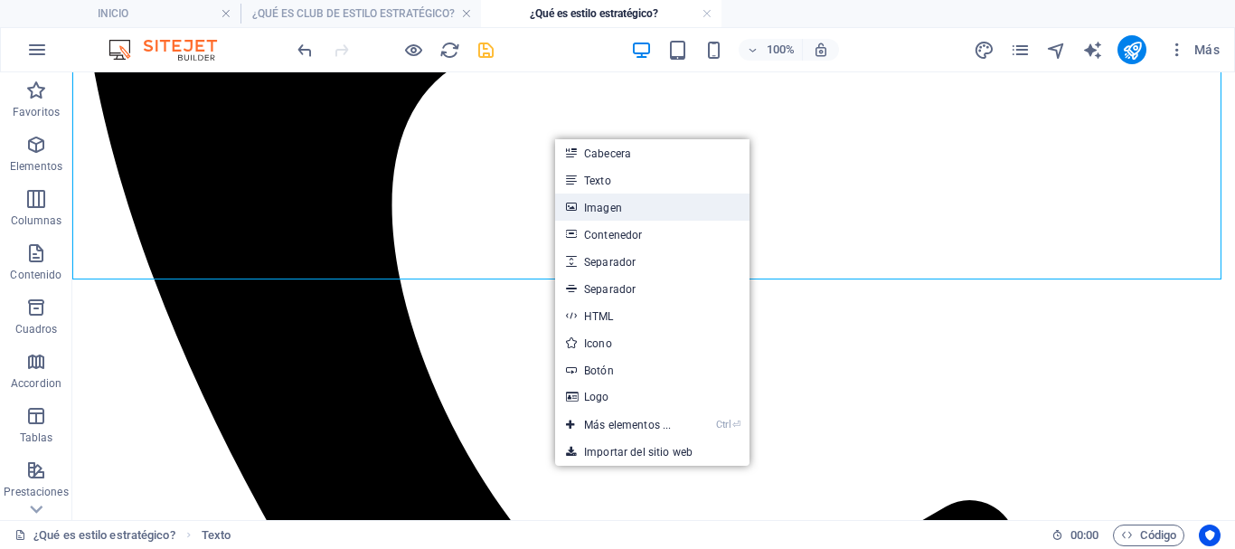
click at [614, 200] on link "Imagen" at bounding box center [652, 206] width 194 height 27
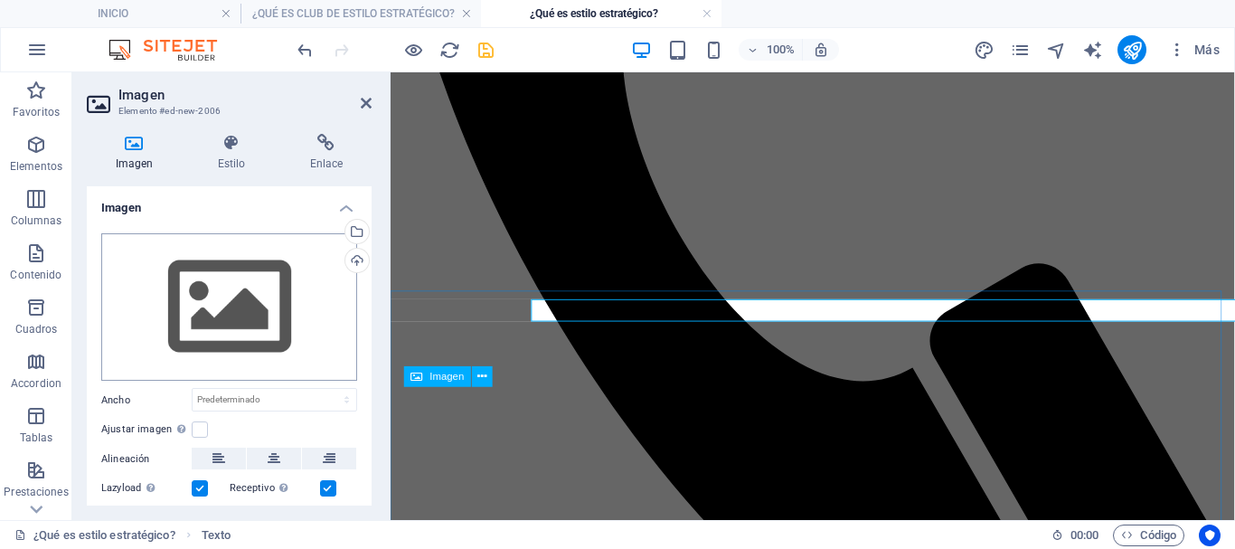
scroll to position [783, 0]
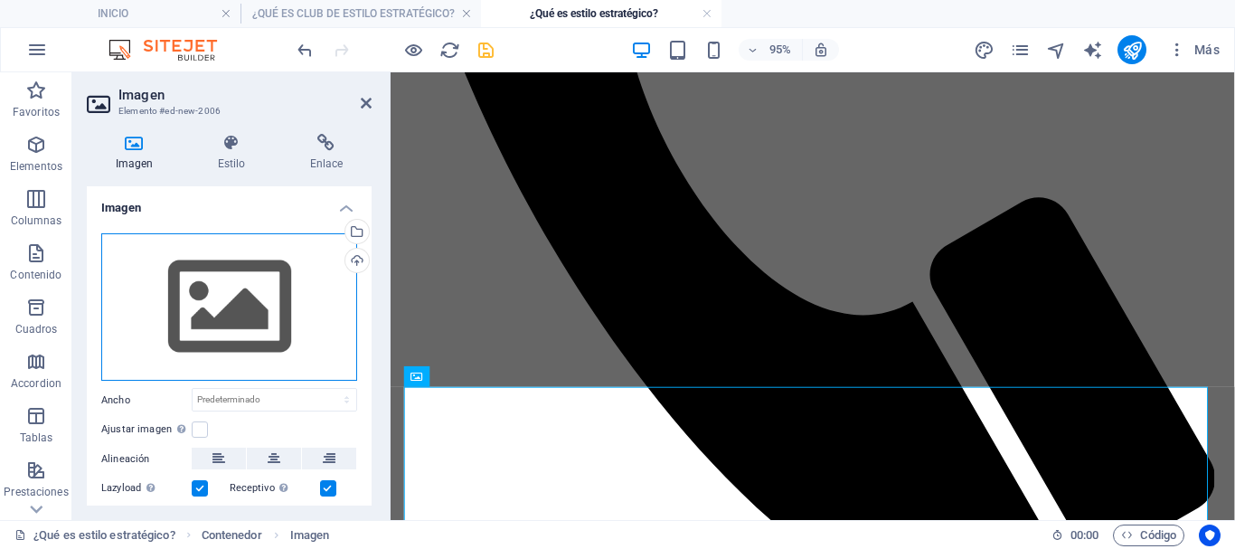
click at [245, 311] on div "Arrastra archivos aquí, haz clic para escoger archivos o selecciona archivos de…" at bounding box center [229, 307] width 256 height 148
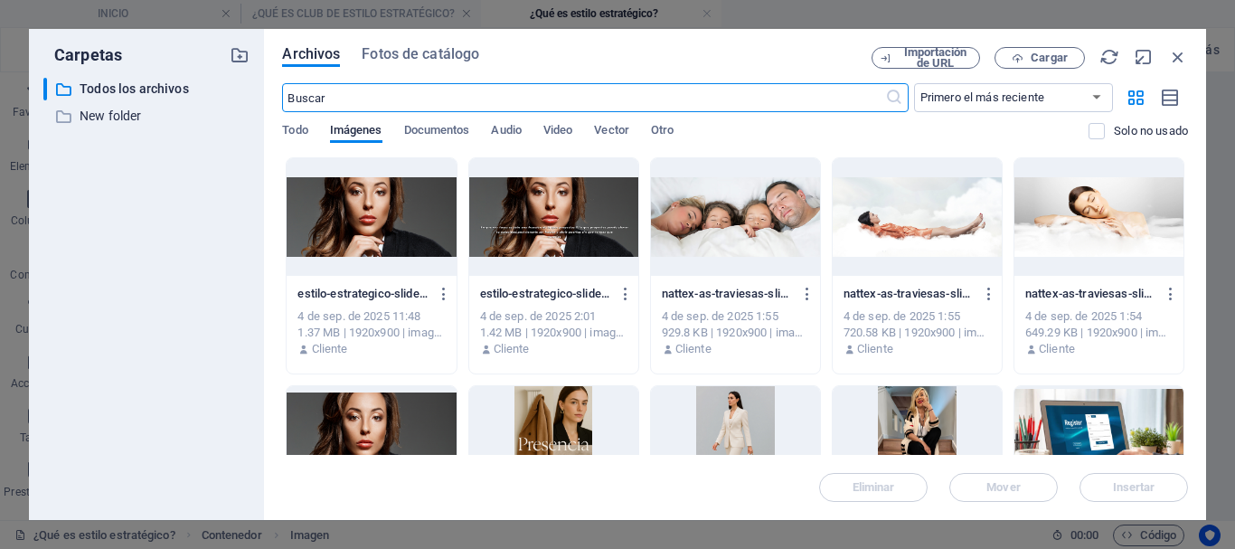
scroll to position [424, 0]
click at [562, 226] on div at bounding box center [553, 217] width 169 height 118
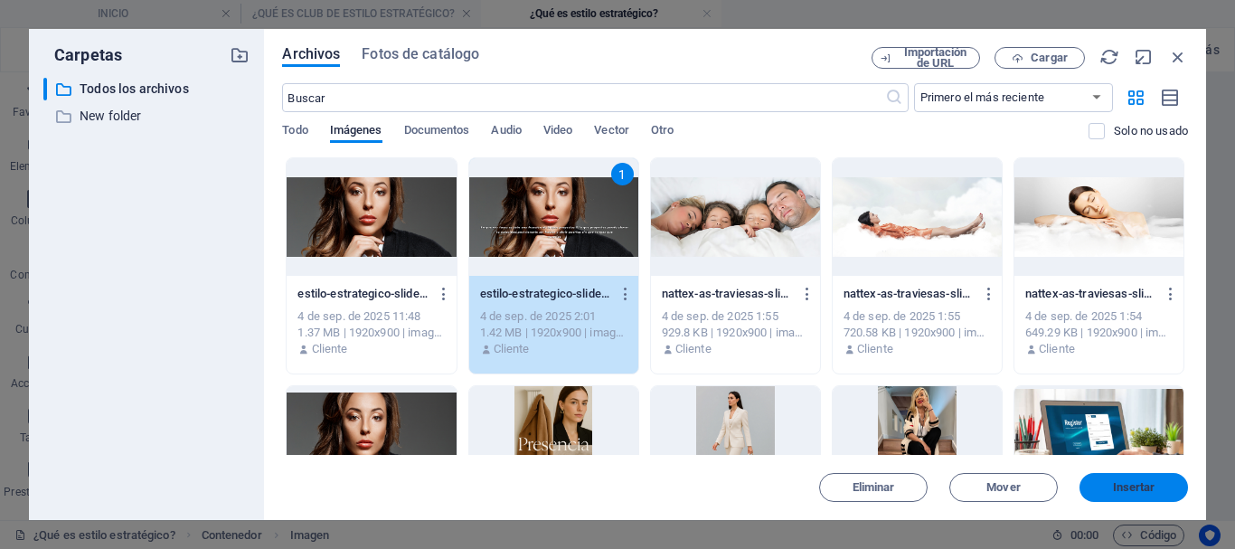
click at [1122, 494] on button "Insertar" at bounding box center [1133, 487] width 108 height 29
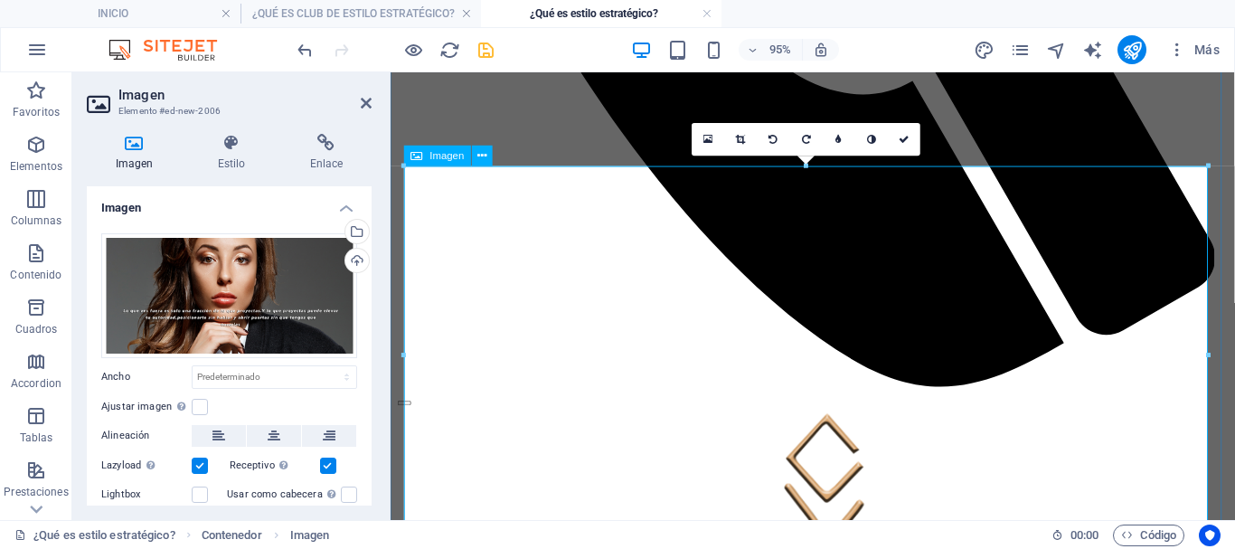
scroll to position [1120, 0]
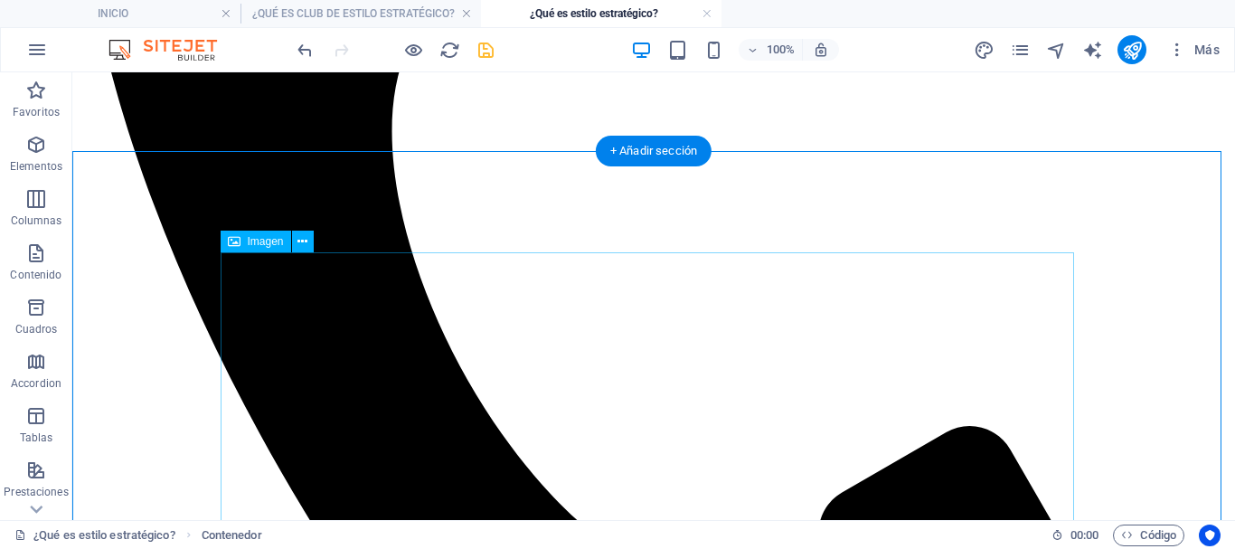
scroll to position [757, 0]
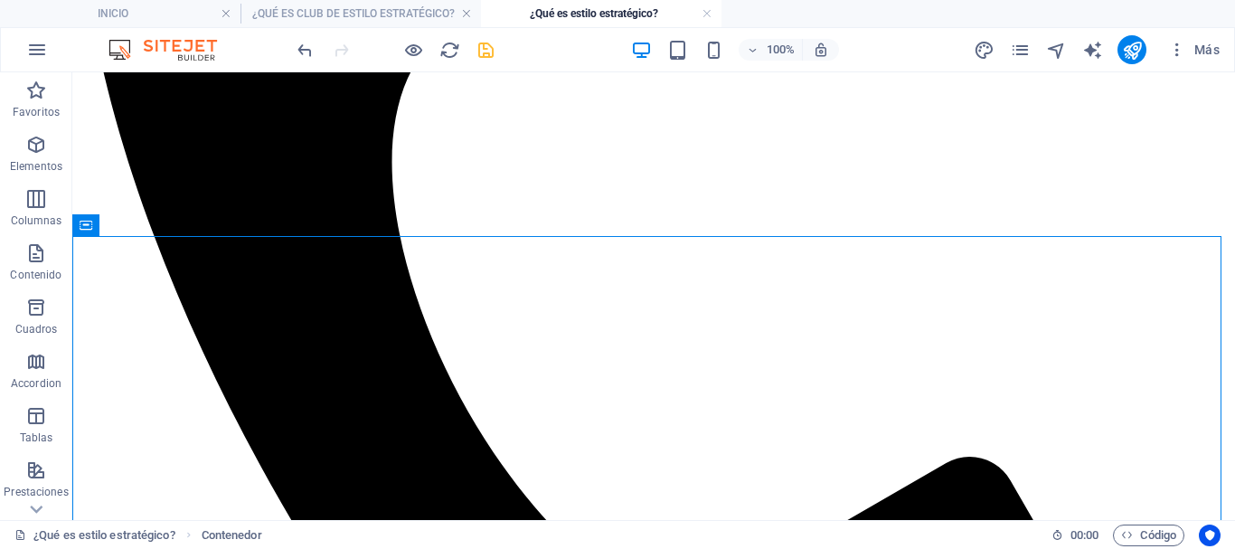
click at [488, 50] on icon "save" at bounding box center [485, 50] width 21 height 21
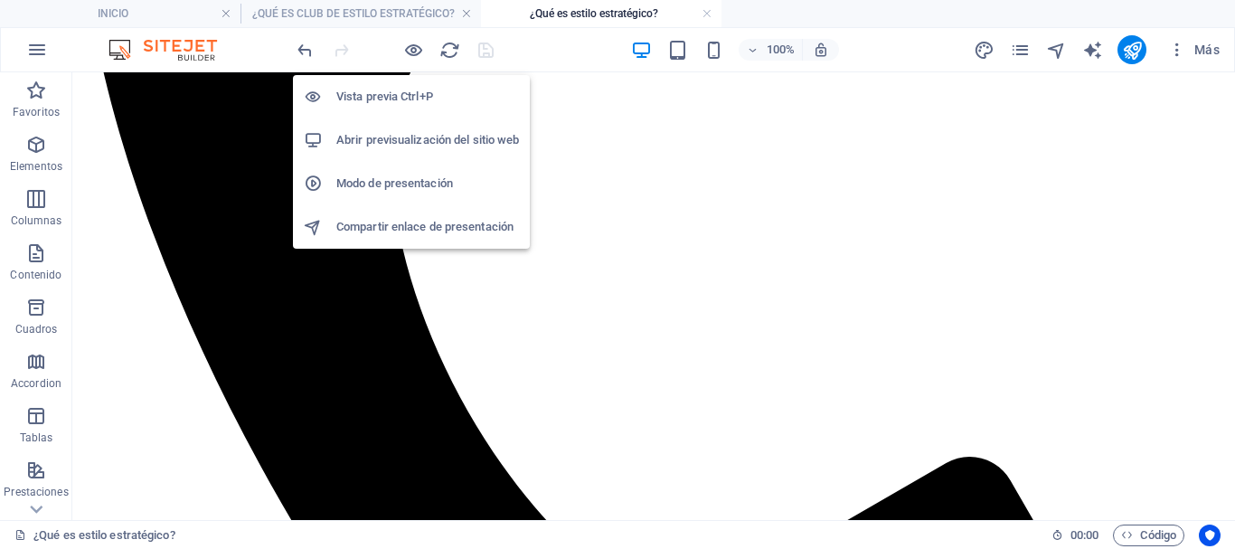
click at [405, 89] on h6 "Vista previa Ctrl+P" at bounding box center [427, 97] width 183 height 22
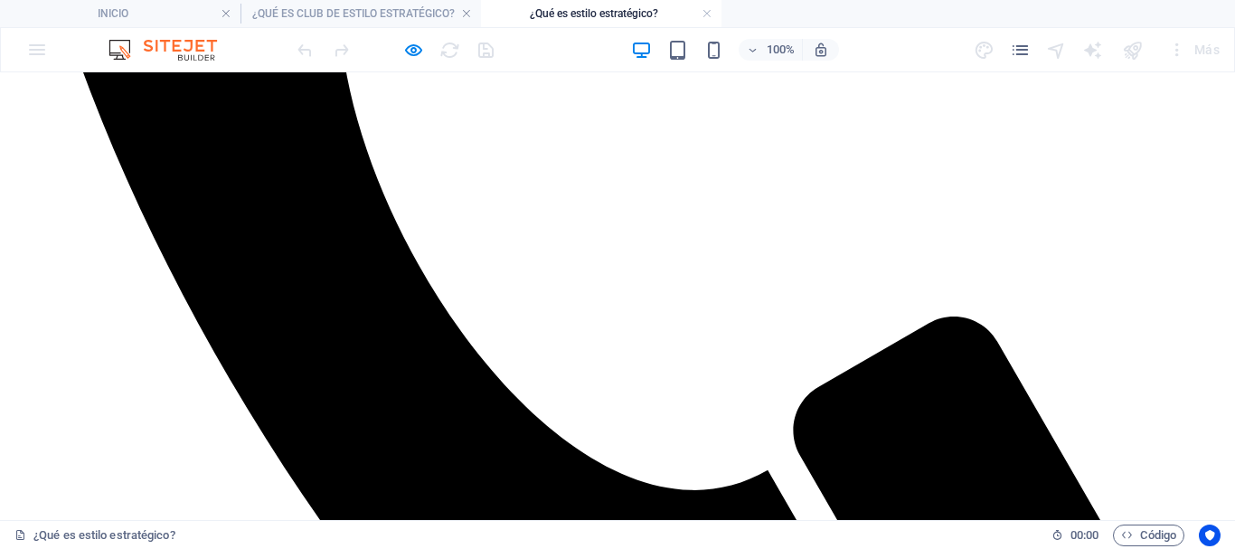
scroll to position [985, 0]
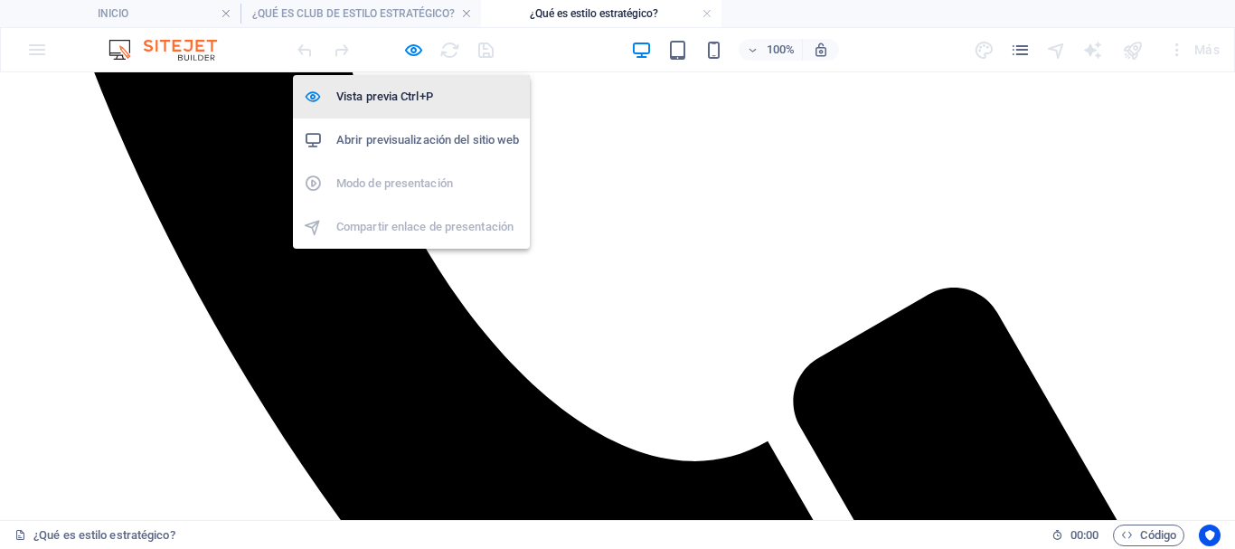
click at [383, 94] on h6 "Vista previa Ctrl+P" at bounding box center [427, 97] width 183 height 22
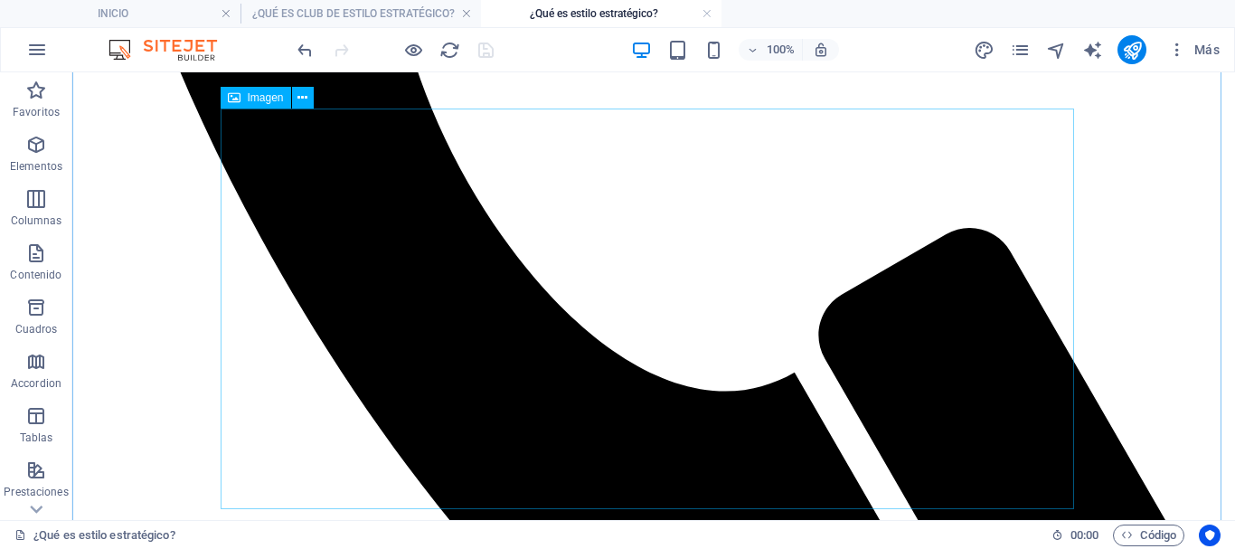
scroll to position [805, 0]
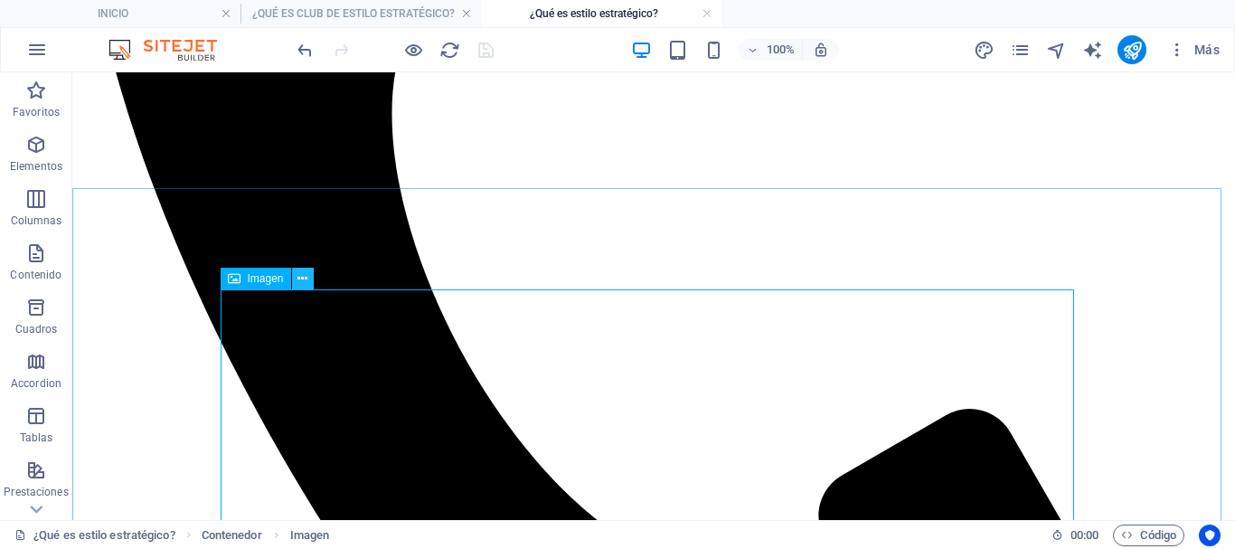
click at [299, 280] on icon at bounding box center [302, 278] width 10 height 19
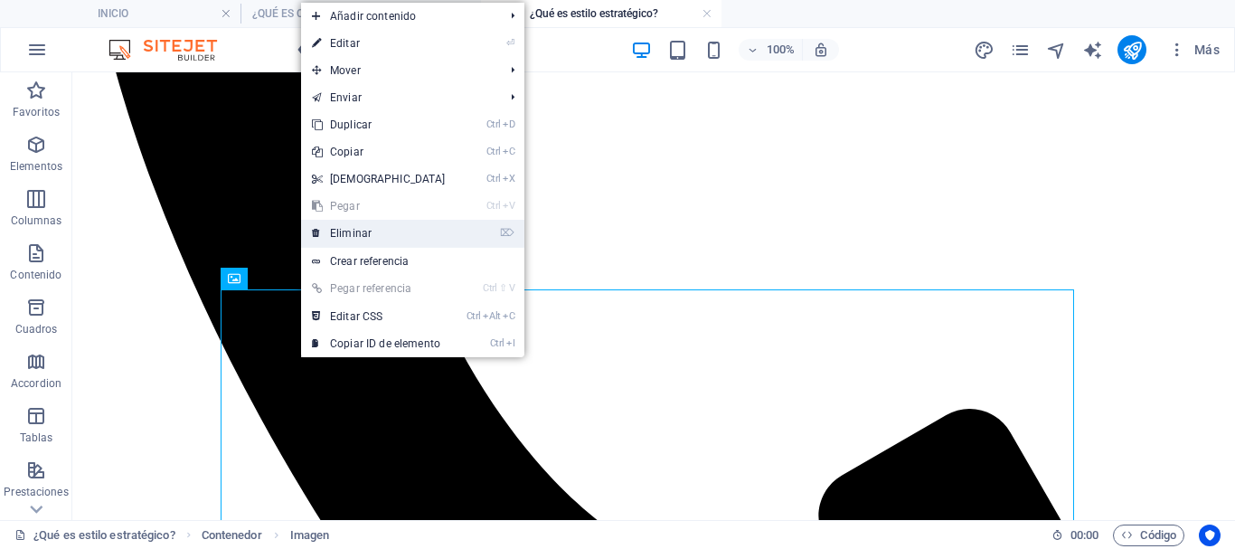
click at [343, 235] on link "⌦ Eliminar" at bounding box center [378, 233] width 155 height 27
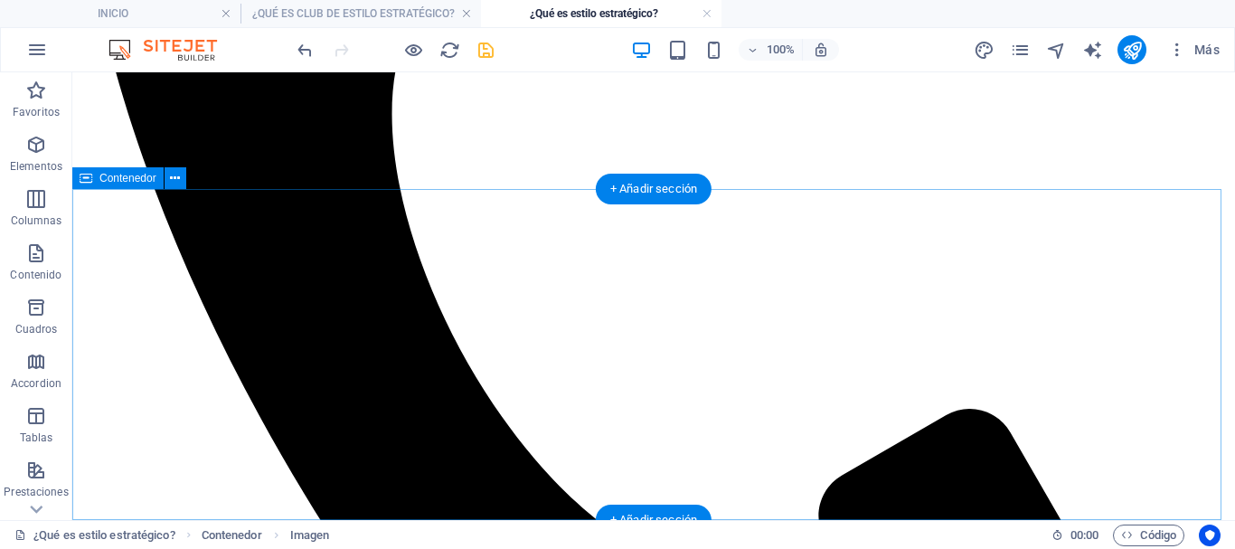
scroll to position [804, 0]
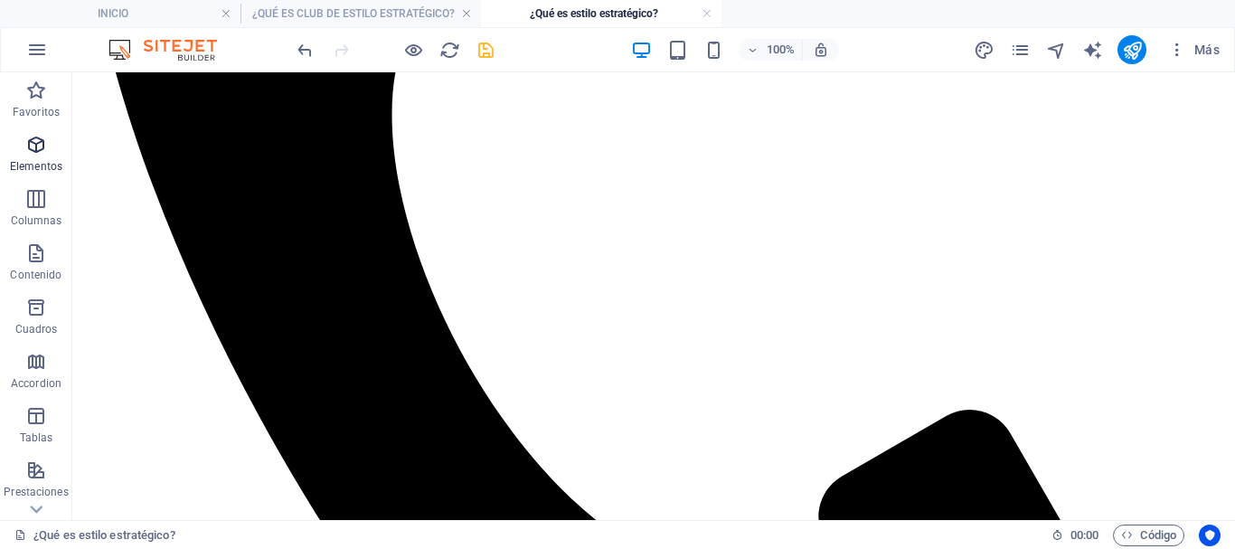
click at [38, 152] on icon "button" at bounding box center [36, 145] width 22 height 22
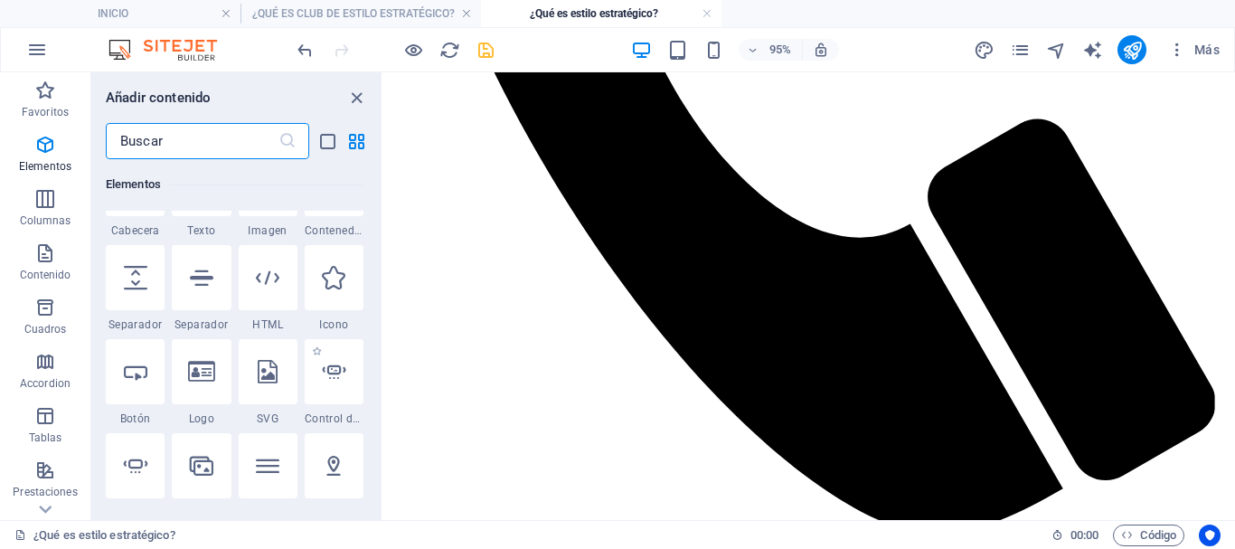
scroll to position [431, 0]
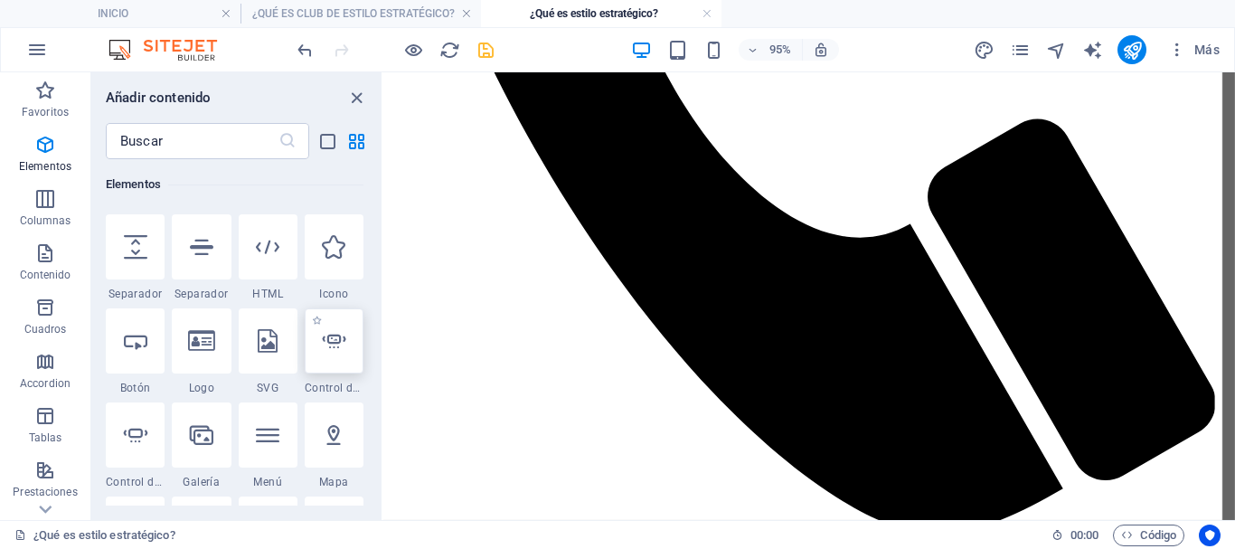
select select "ms"
select select "s"
select select "progressive"
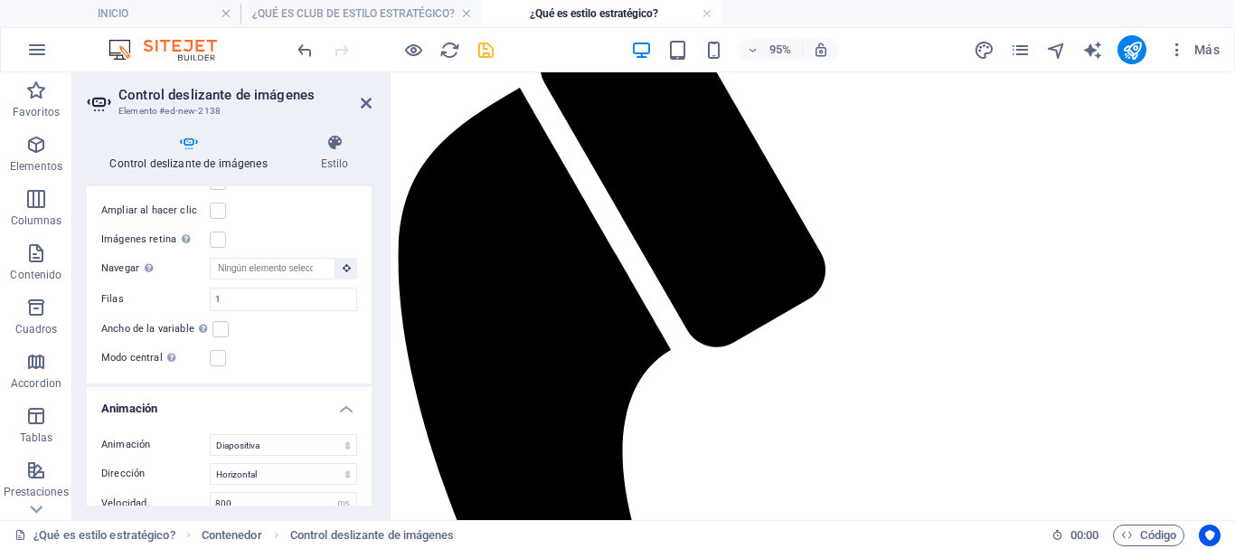
scroll to position [143, 0]
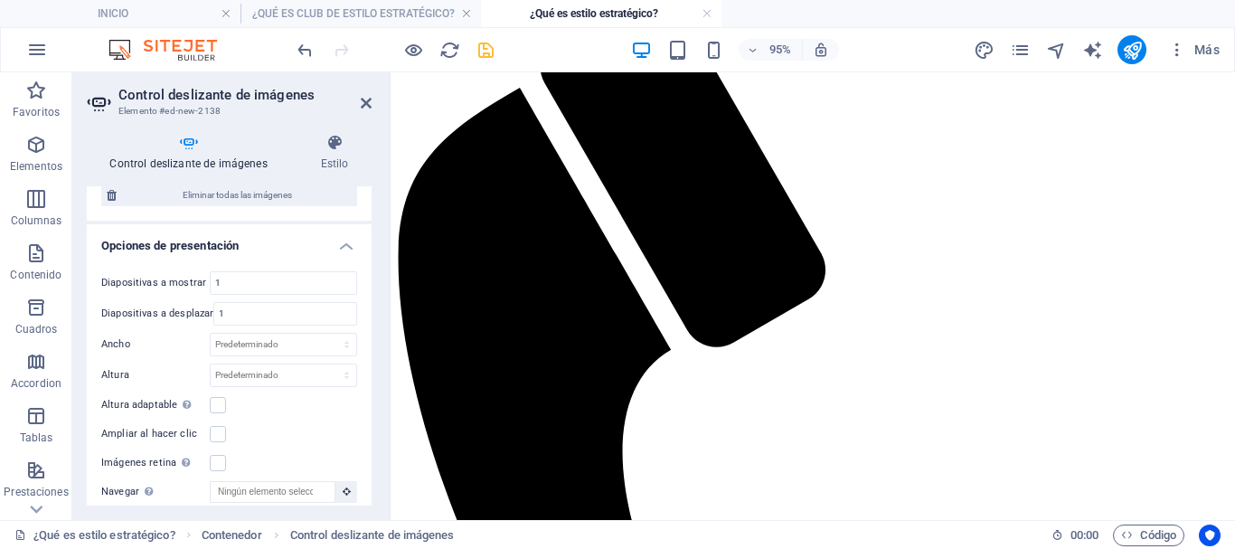
click at [192, 147] on icon at bounding box center [188, 143] width 203 height 18
click at [333, 150] on icon at bounding box center [334, 143] width 74 height 18
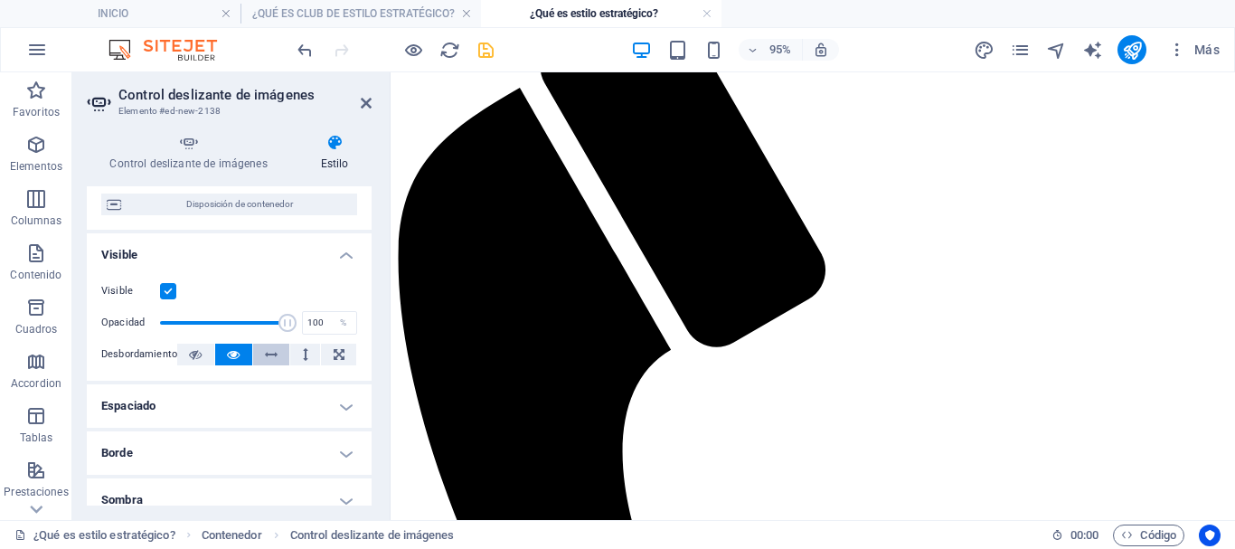
scroll to position [181, 0]
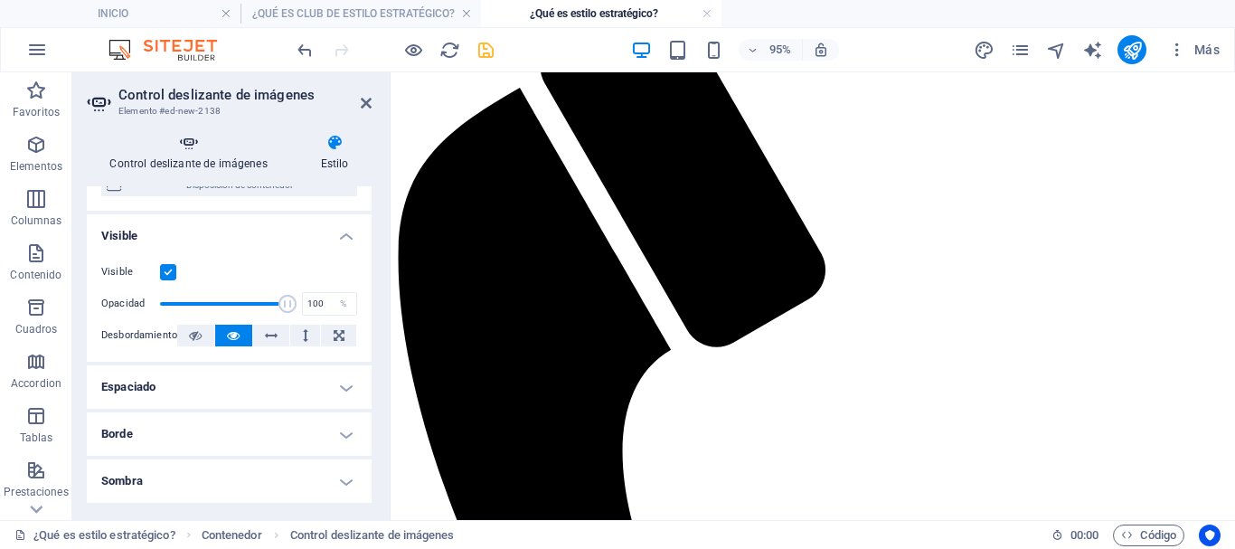
click at [182, 148] on icon at bounding box center [188, 143] width 203 height 18
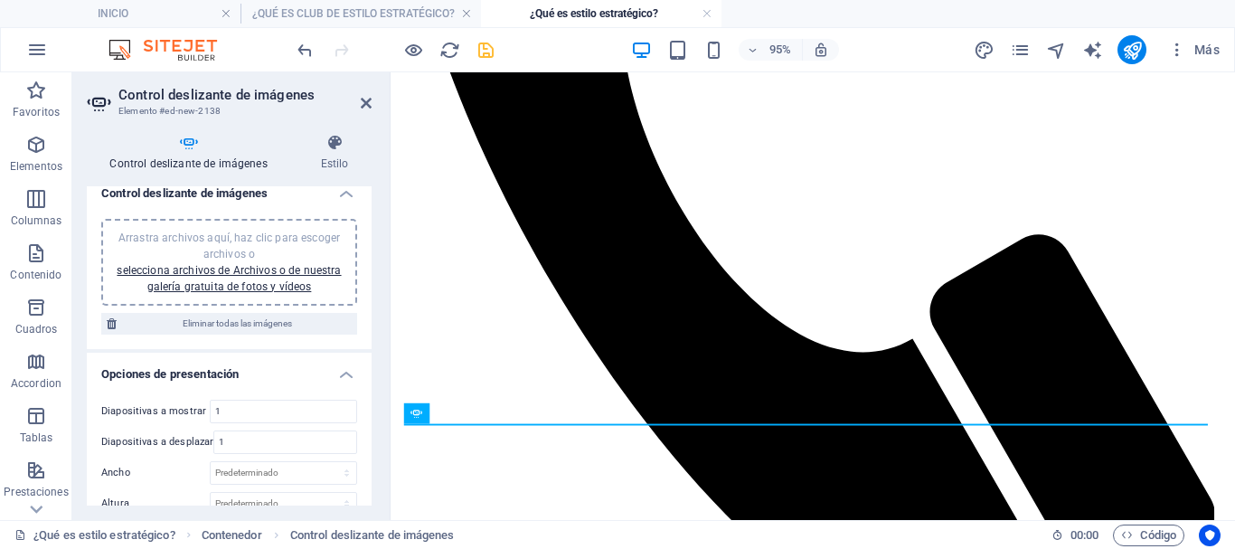
scroll to position [0, 0]
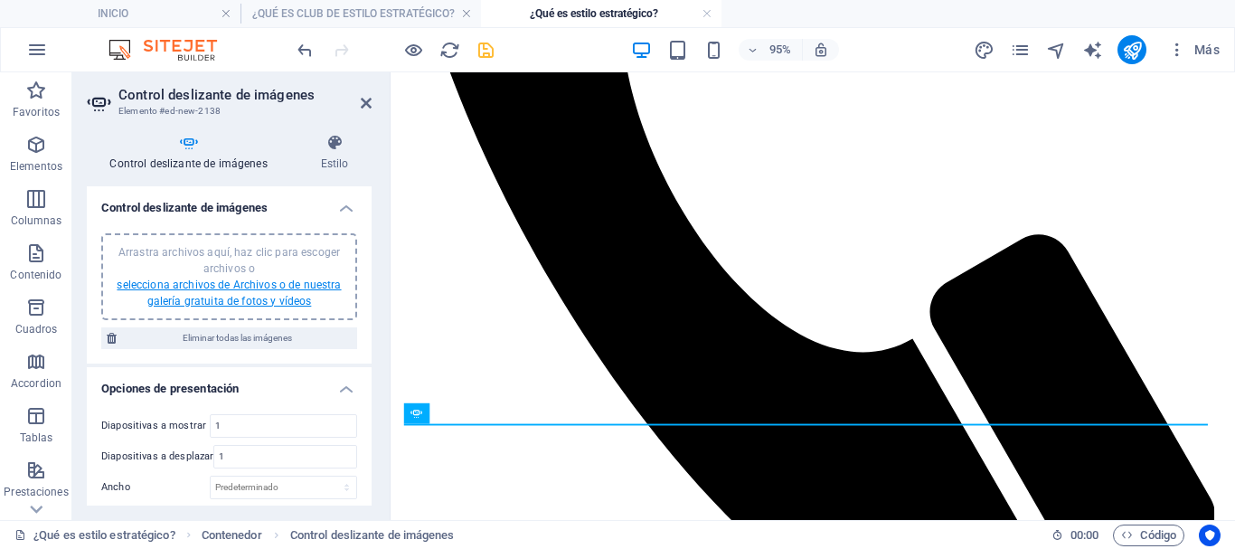
click at [235, 294] on link "selecciona archivos de Archivos o de nuestra galería gratuita de fotos y vídeos" at bounding box center [229, 292] width 224 height 29
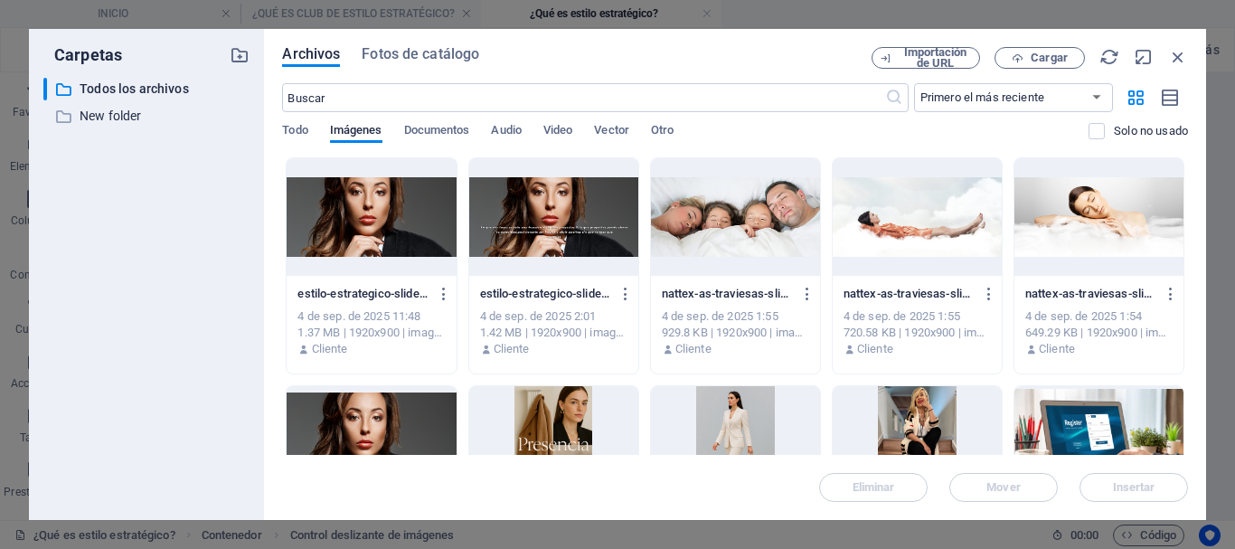
click at [569, 234] on div at bounding box center [553, 217] width 169 height 118
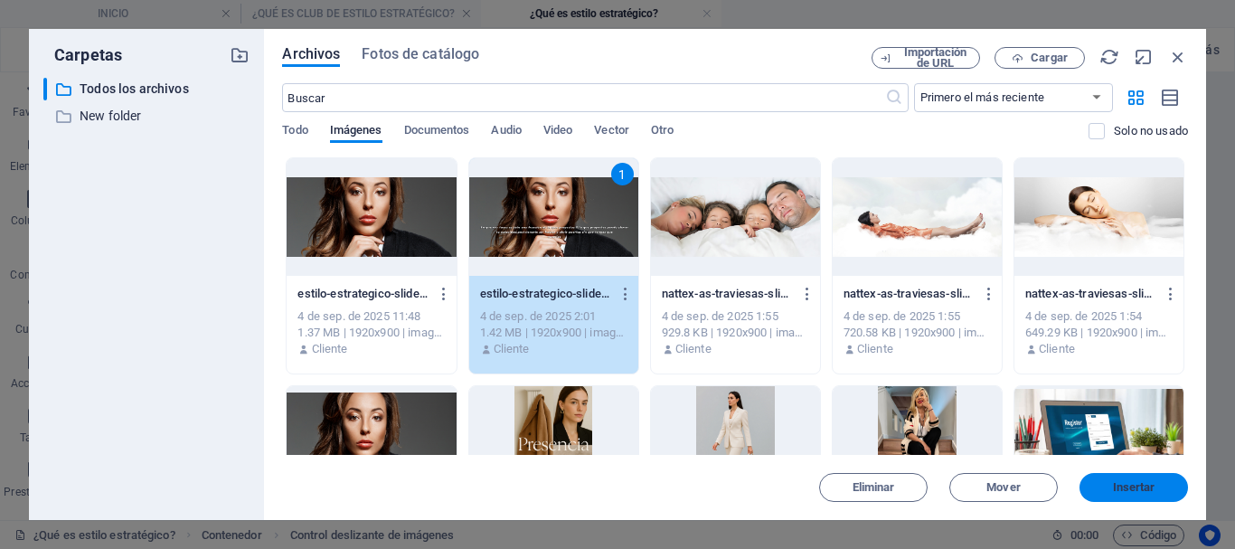
click at [1131, 494] on button "Insertar" at bounding box center [1133, 487] width 108 height 29
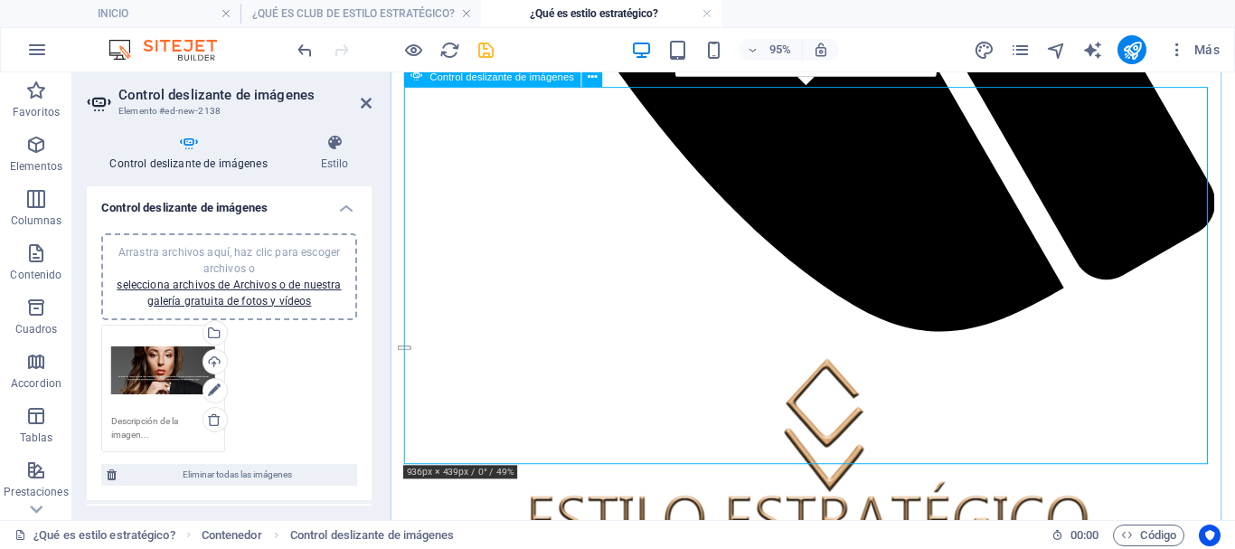
scroll to position [1141, 0]
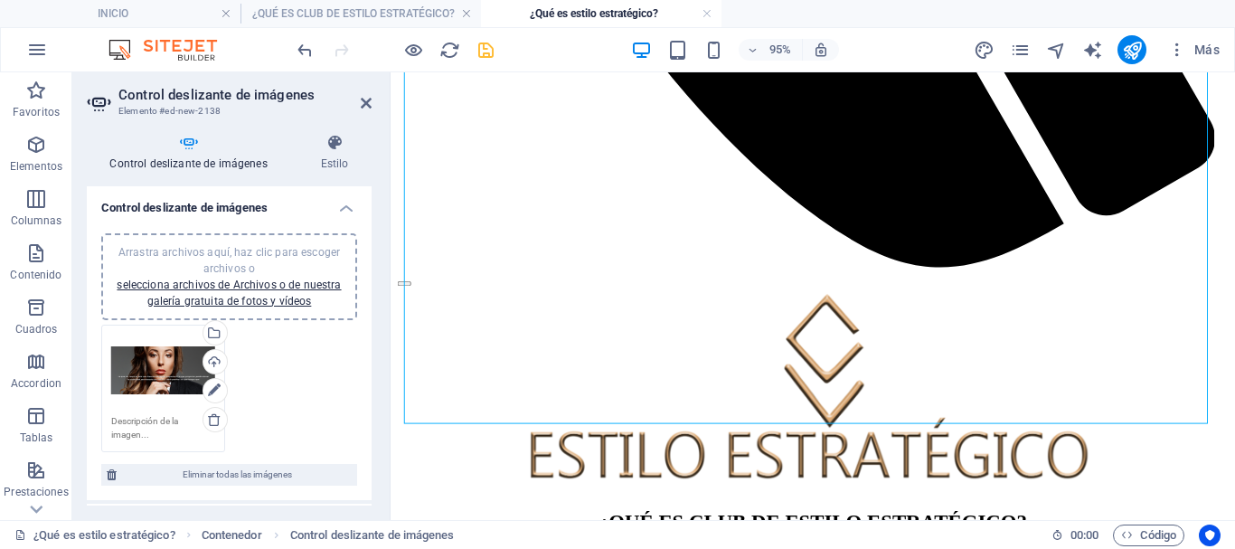
click at [249, 292] on div "Arrastra archivos aquí, haz clic para escoger archivos o selecciona archivos de…" at bounding box center [229, 276] width 234 height 65
click at [272, 281] on link "selecciona archivos de Archivos o de nuestra galería gratuita de fotos y vídeos" at bounding box center [229, 292] width 224 height 29
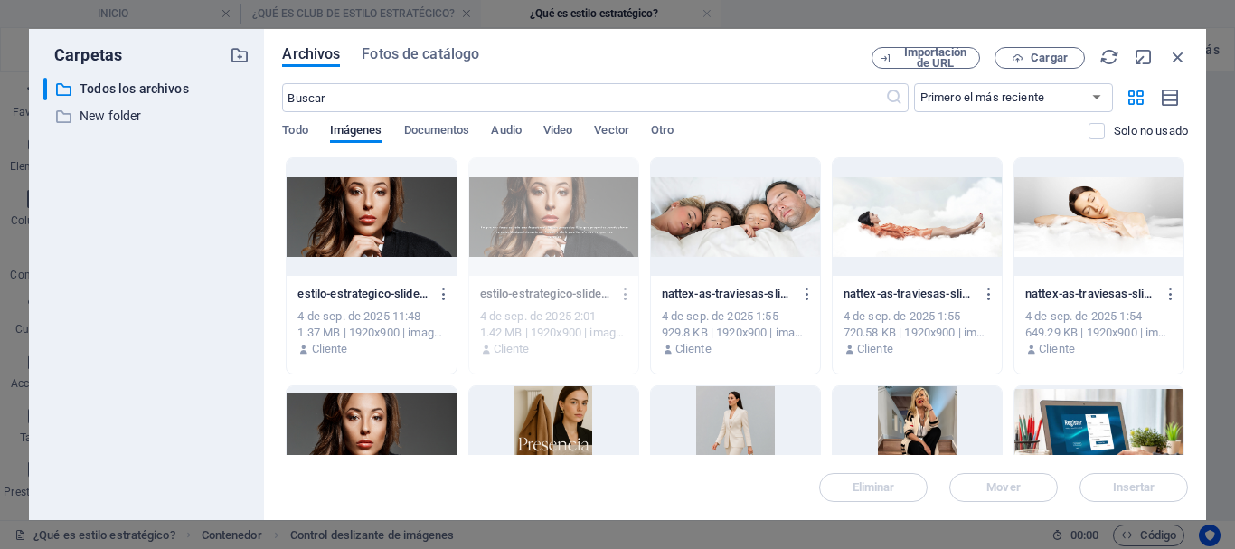
click at [1098, 223] on div at bounding box center [1098, 217] width 169 height 118
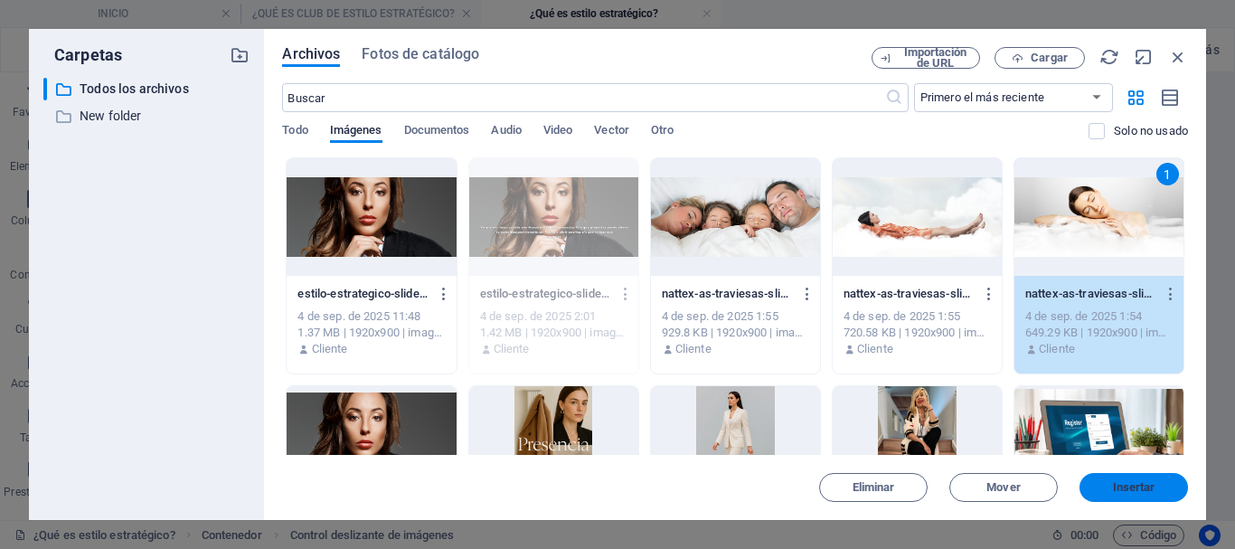
click at [1144, 491] on span "Insertar" at bounding box center [1134, 487] width 42 height 11
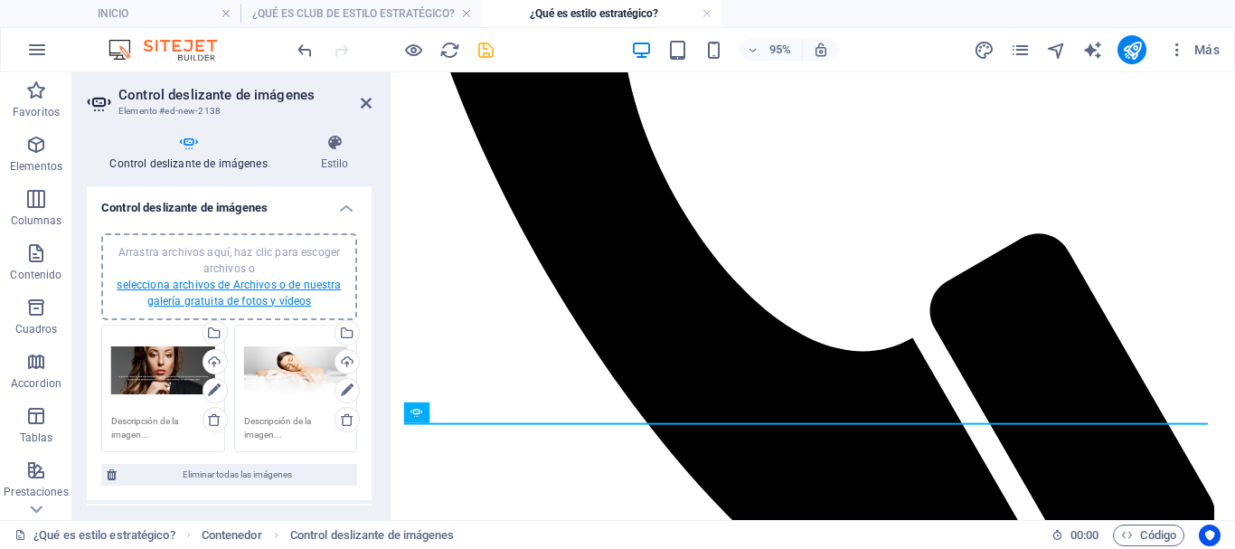
scroll to position [1078, 0]
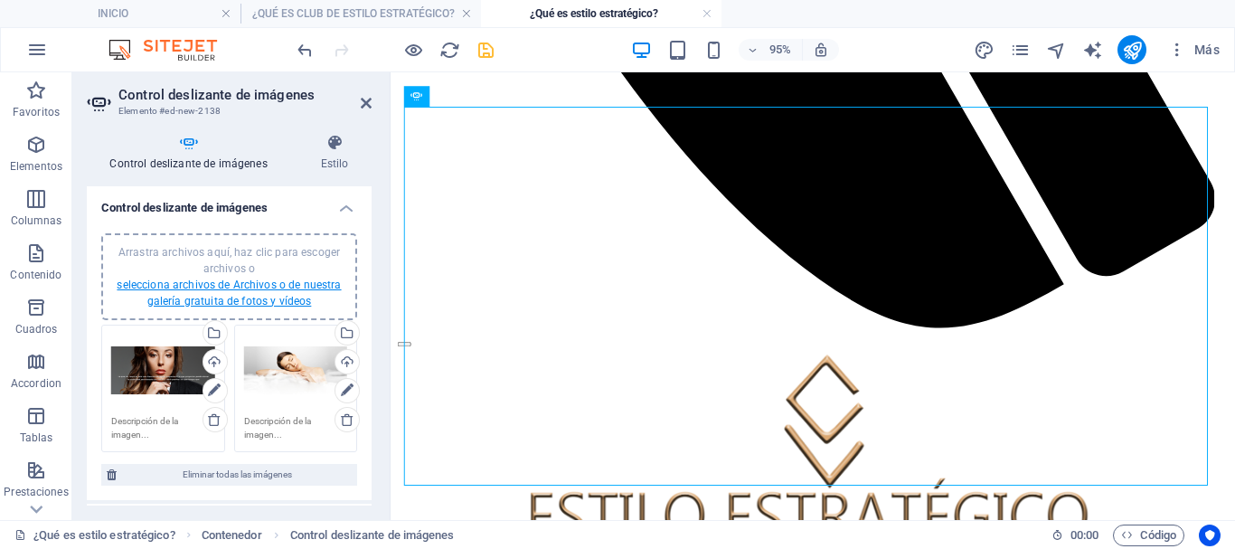
click at [283, 286] on link "selecciona archivos de Archivos o de nuestra galería gratuita de fotos y vídeos" at bounding box center [229, 292] width 224 height 29
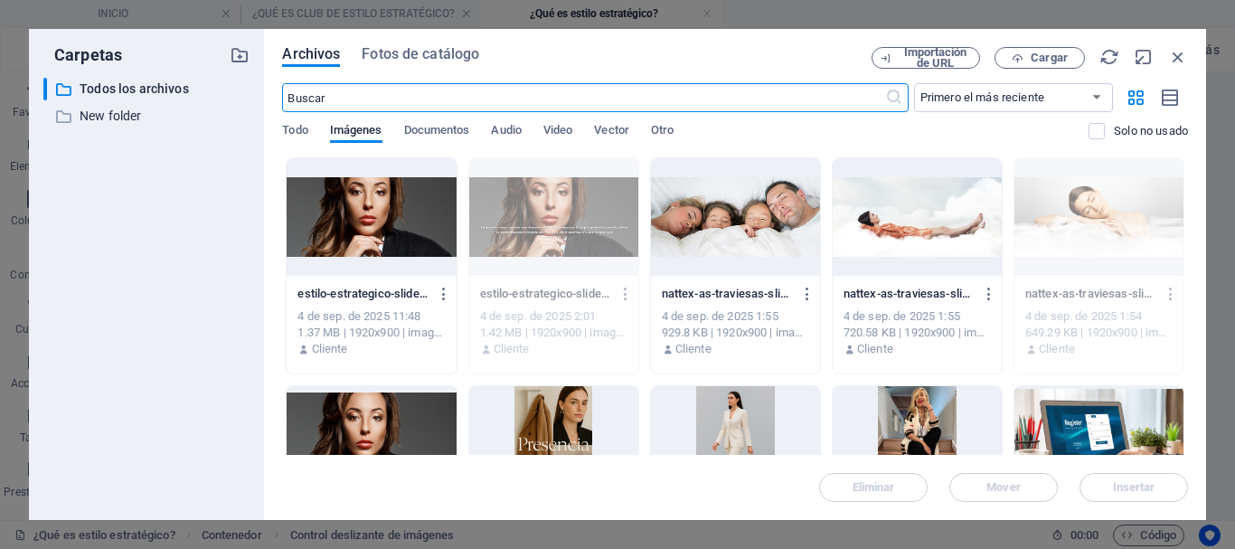
scroll to position [621, 0]
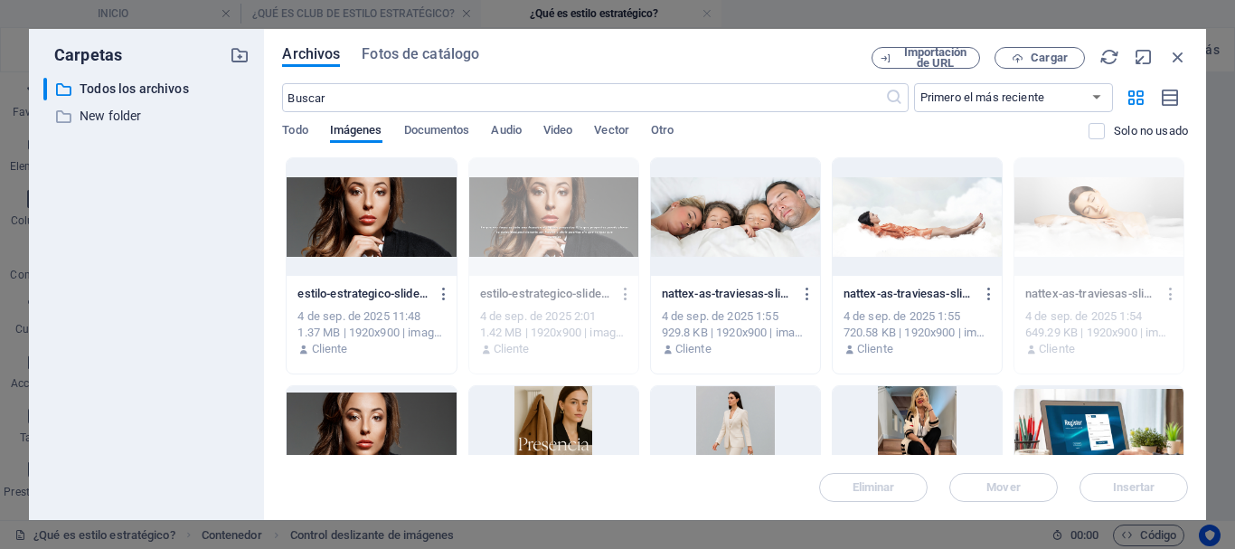
click at [941, 220] on div at bounding box center [917, 217] width 169 height 118
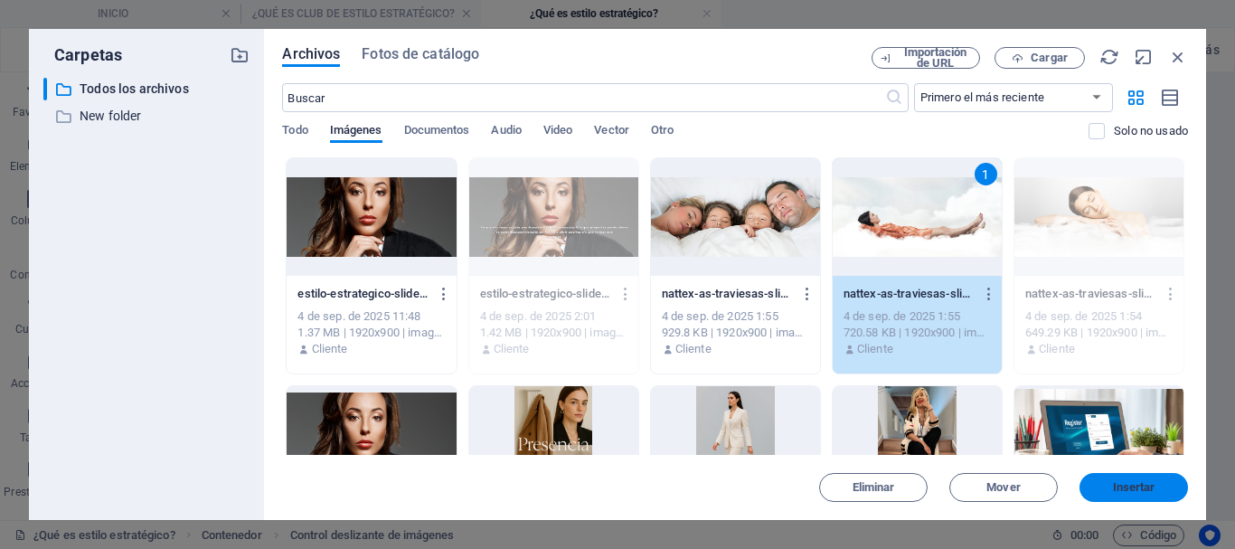
click at [1133, 488] on span "Insertar" at bounding box center [1134, 487] width 42 height 11
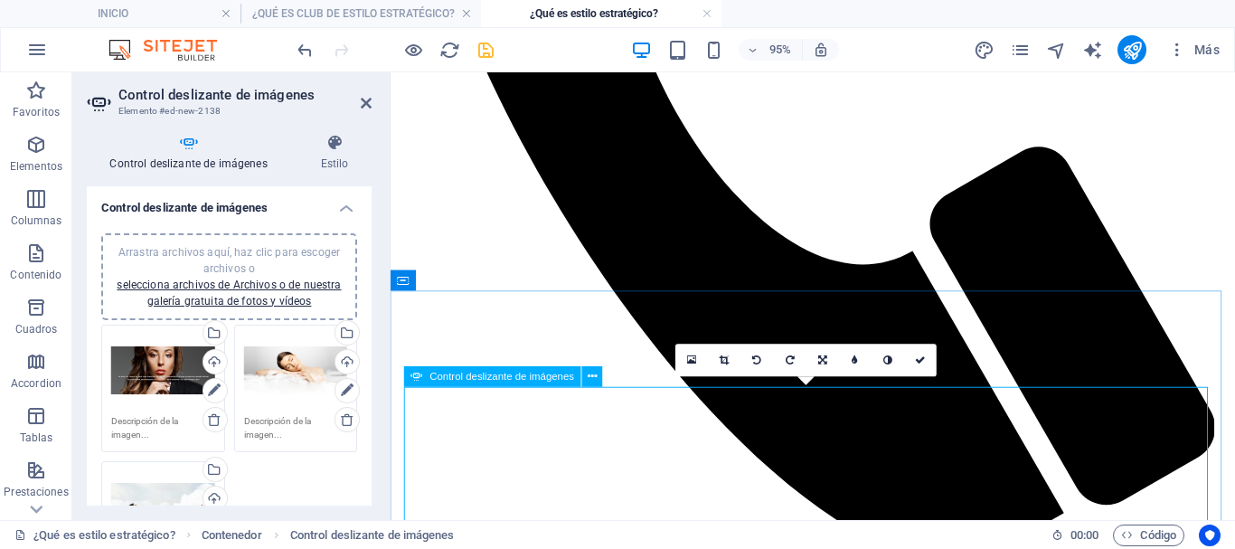
scroll to position [783, 0]
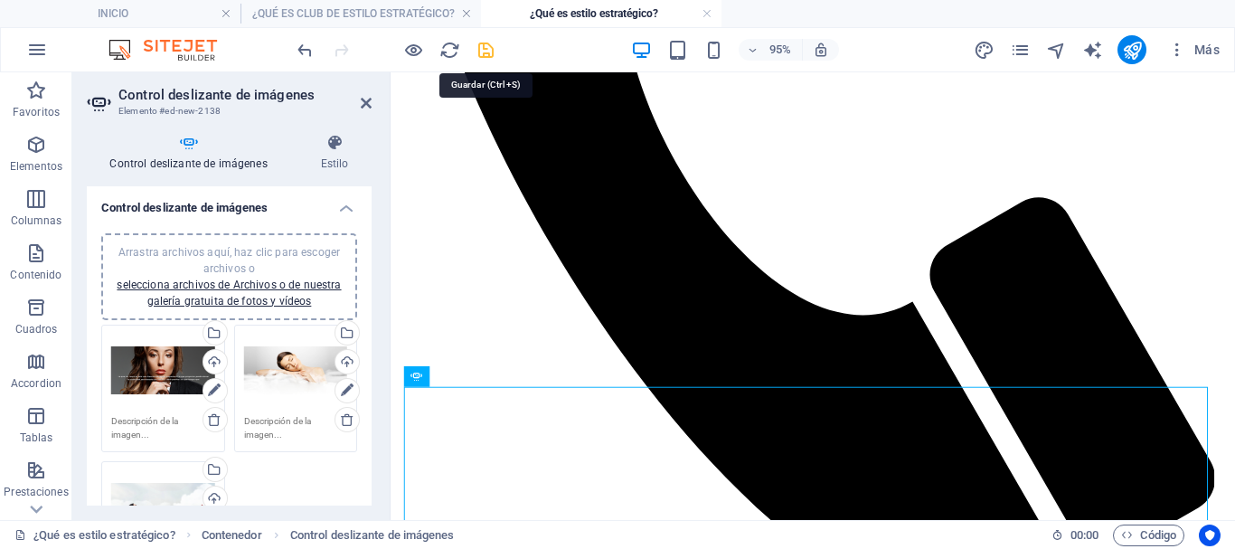
click at [489, 48] on icon "save" at bounding box center [485, 50] width 21 height 21
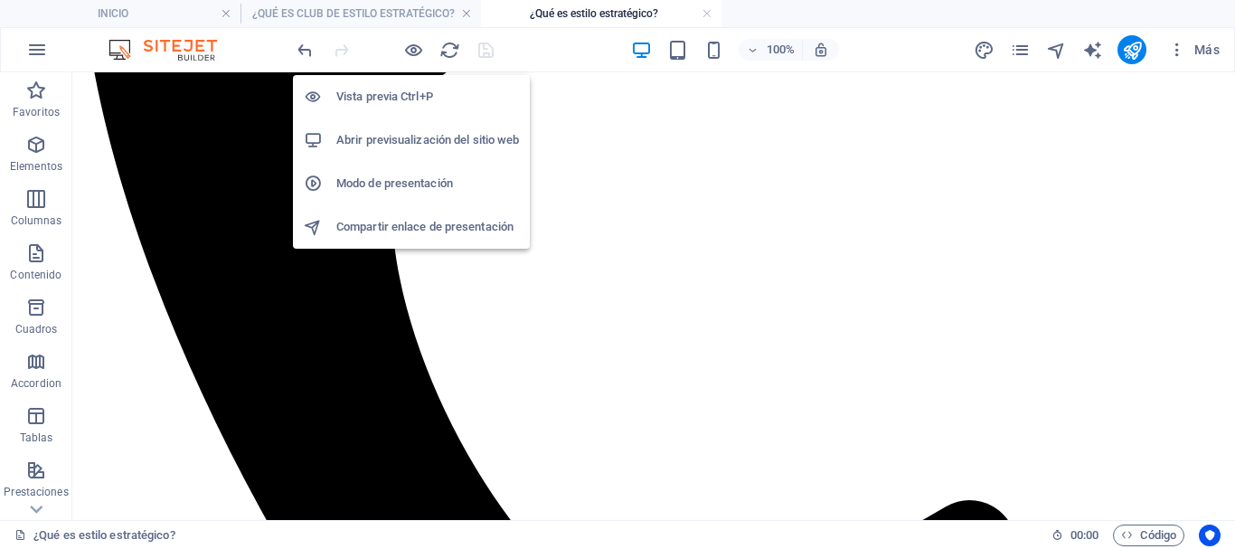
click at [398, 93] on h6 "Vista previa Ctrl+P" at bounding box center [427, 97] width 183 height 22
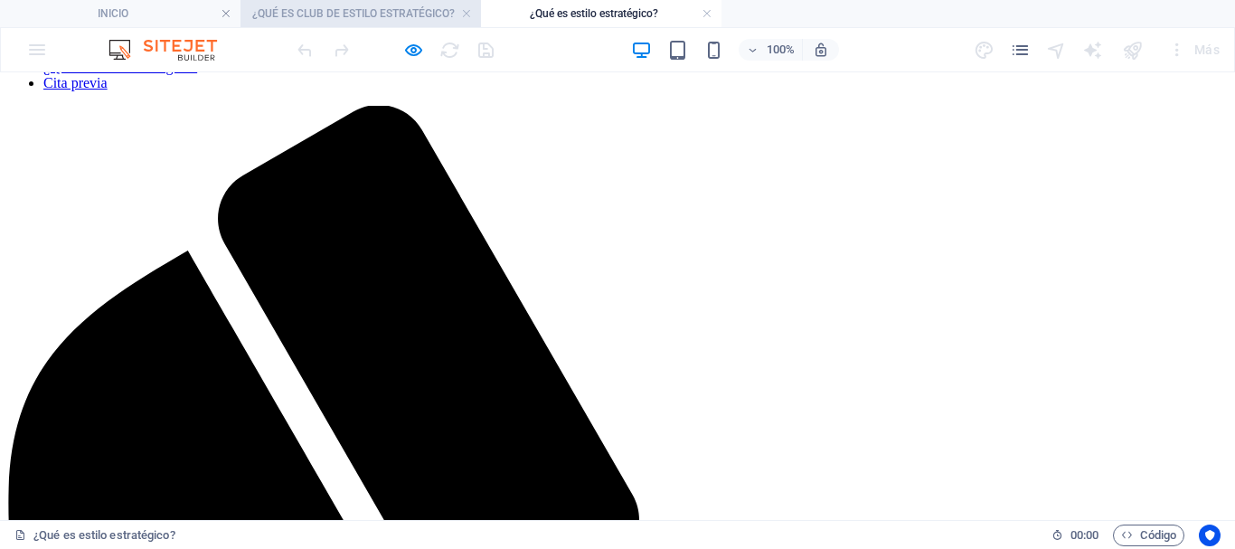
scroll to position [0, 0]
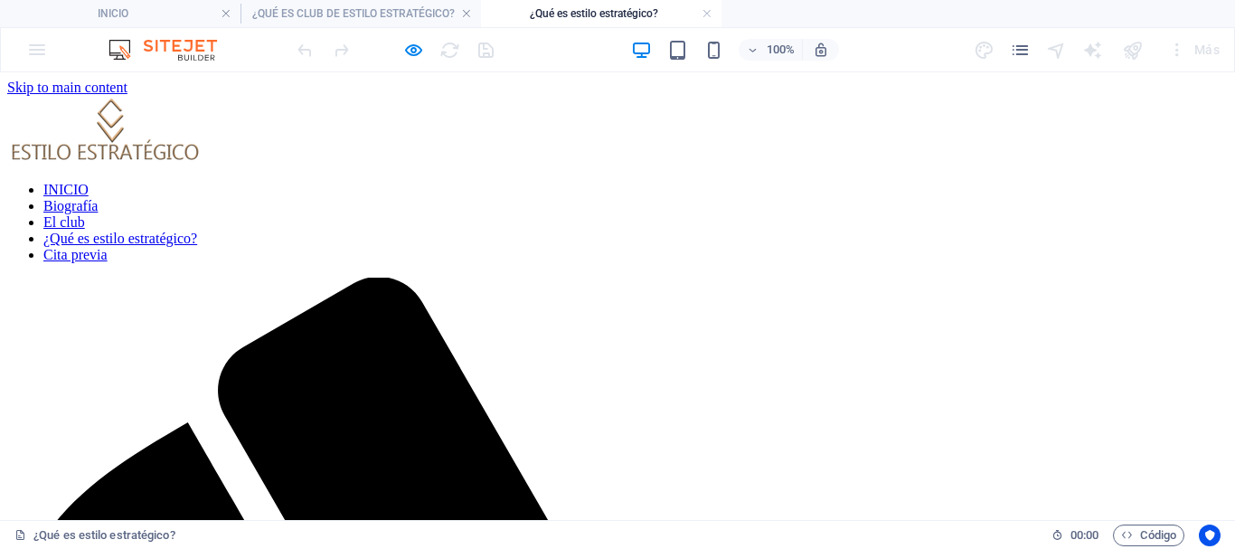
click at [560, 12] on h4 "¿Qué es estilo estratégico?" at bounding box center [601, 14] width 240 height 20
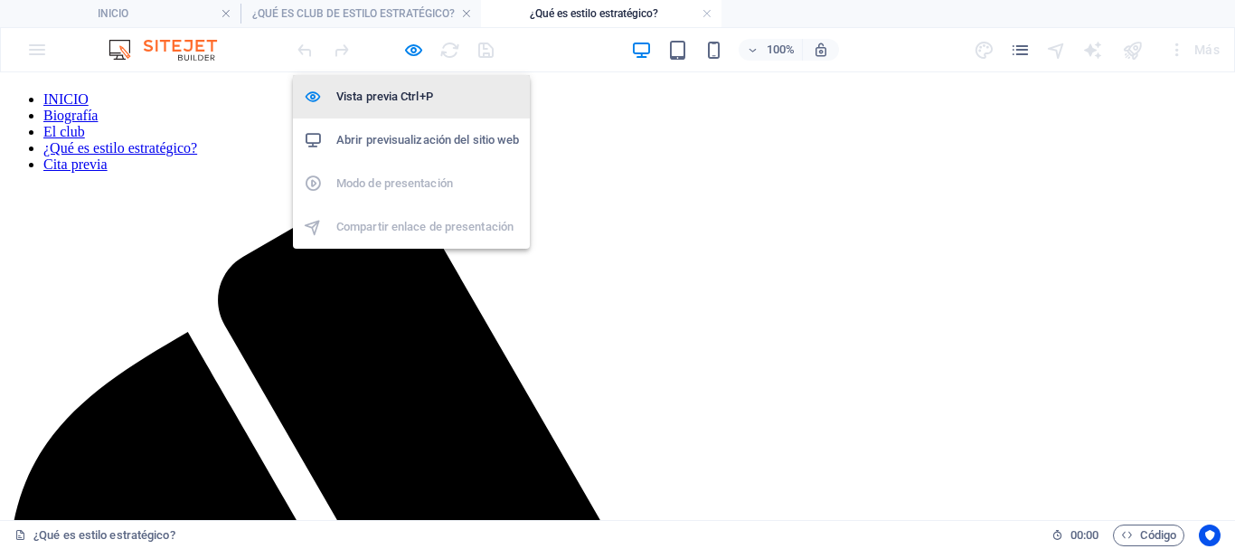
click at [396, 93] on h6 "Vista previa Ctrl+P" at bounding box center [427, 97] width 183 height 22
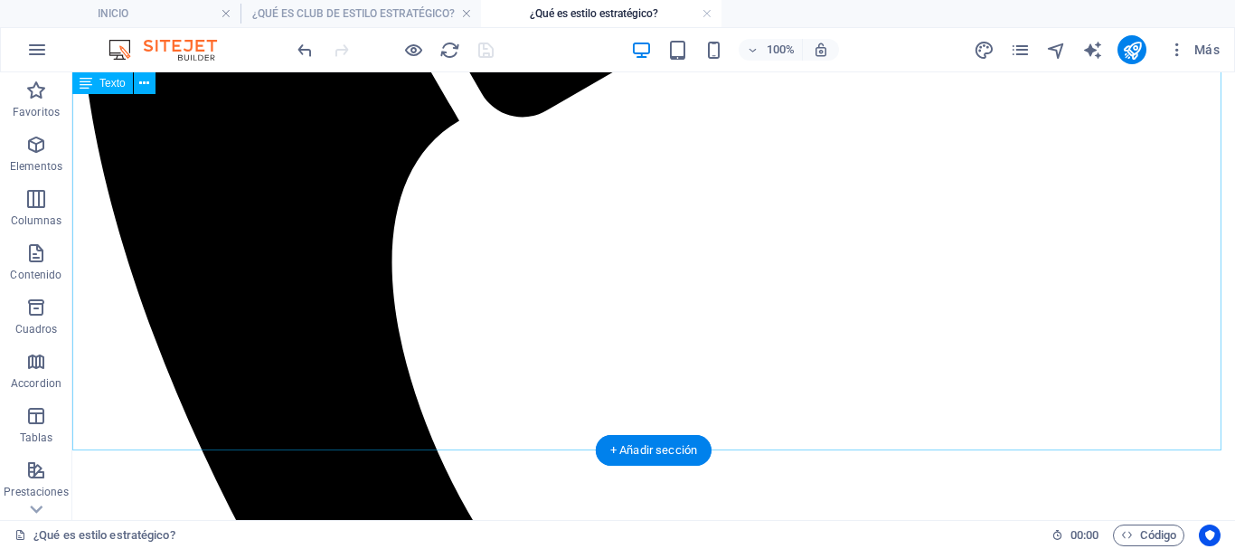
scroll to position [814, 0]
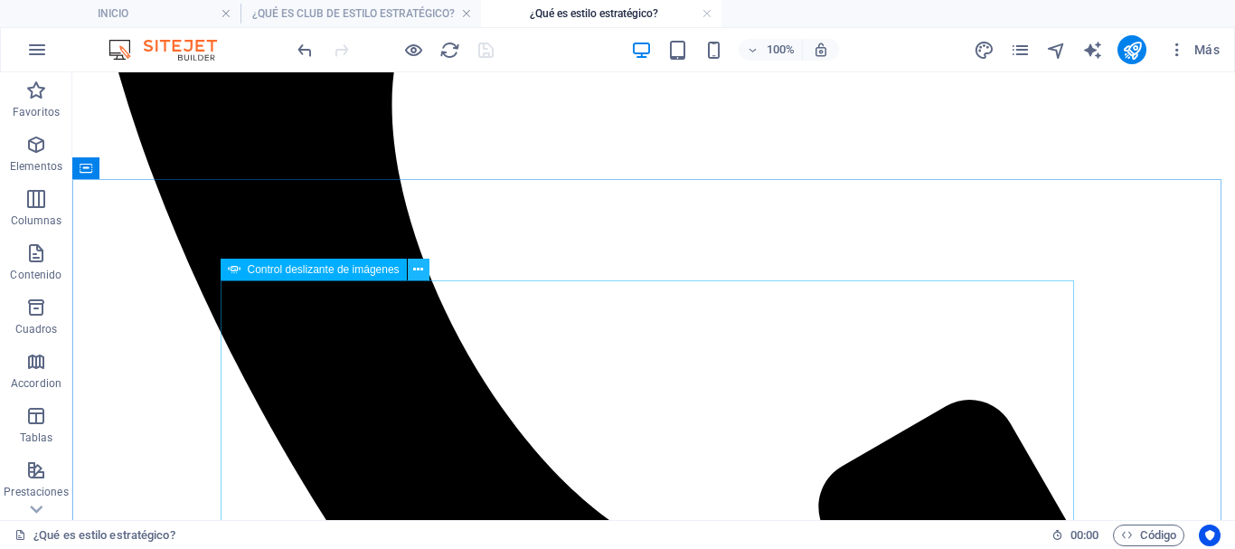
click at [420, 270] on icon at bounding box center [418, 269] width 10 height 19
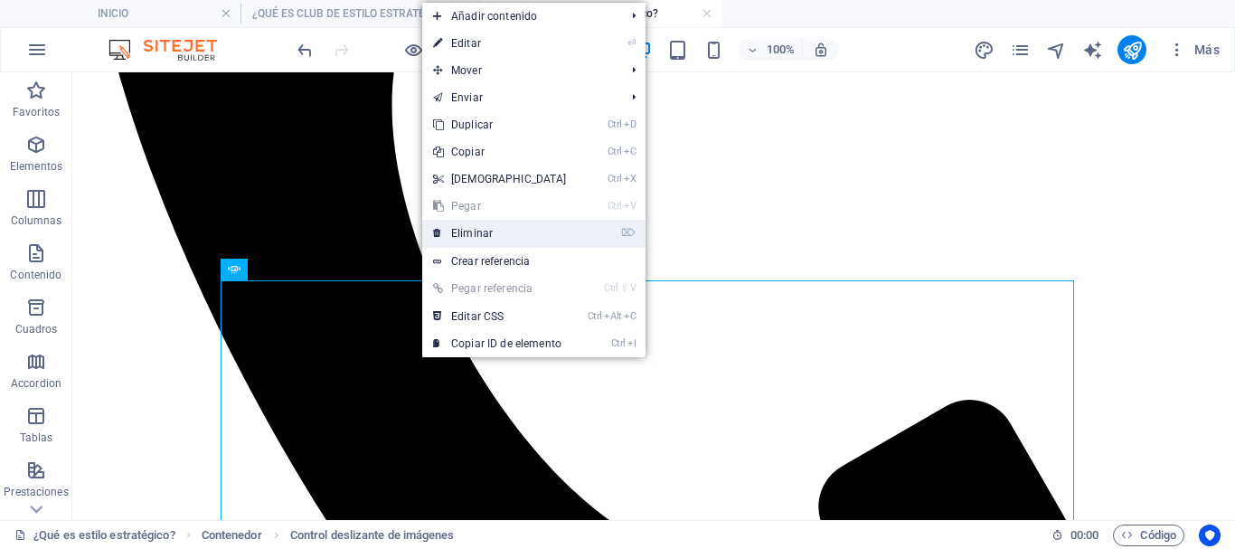
click at [471, 237] on link "⌦ Eliminar" at bounding box center [499, 233] width 155 height 27
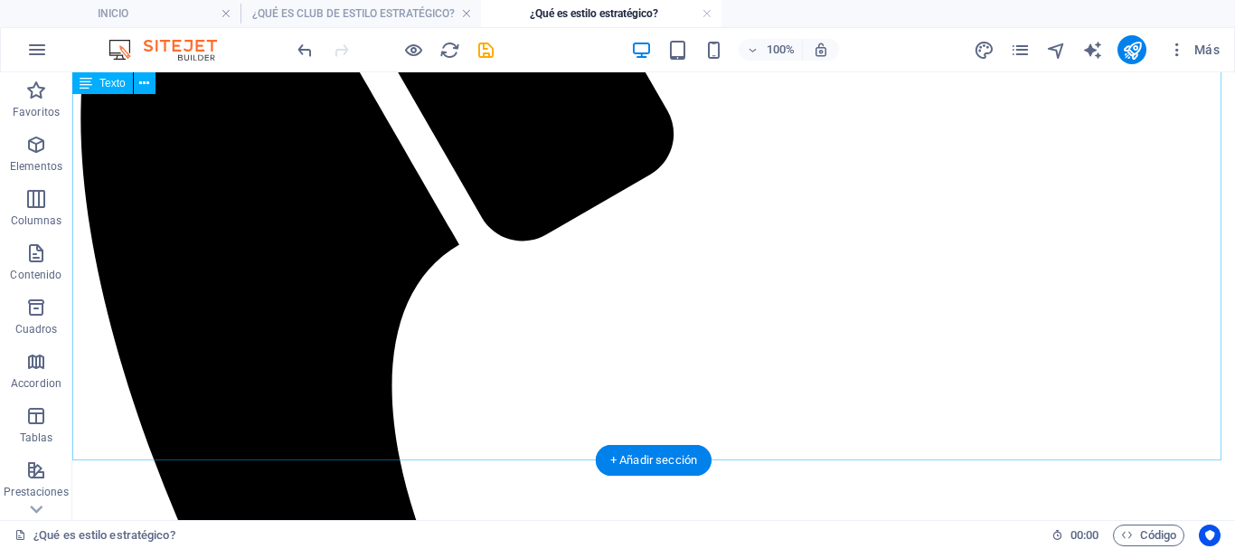
scroll to position [713, 0]
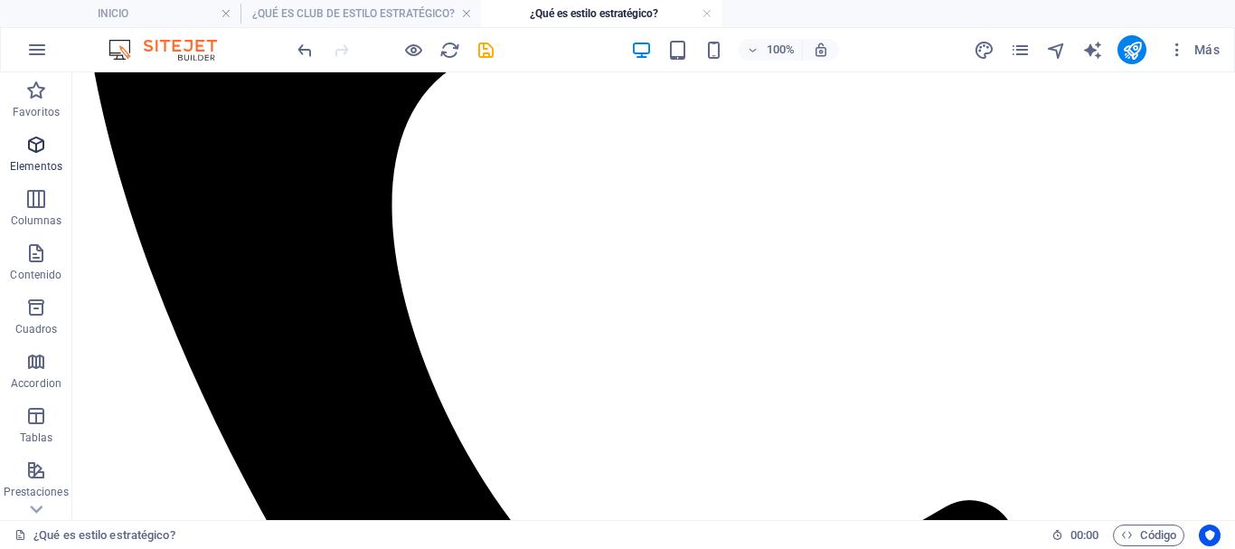
click at [36, 153] on icon "button" at bounding box center [36, 145] width 22 height 22
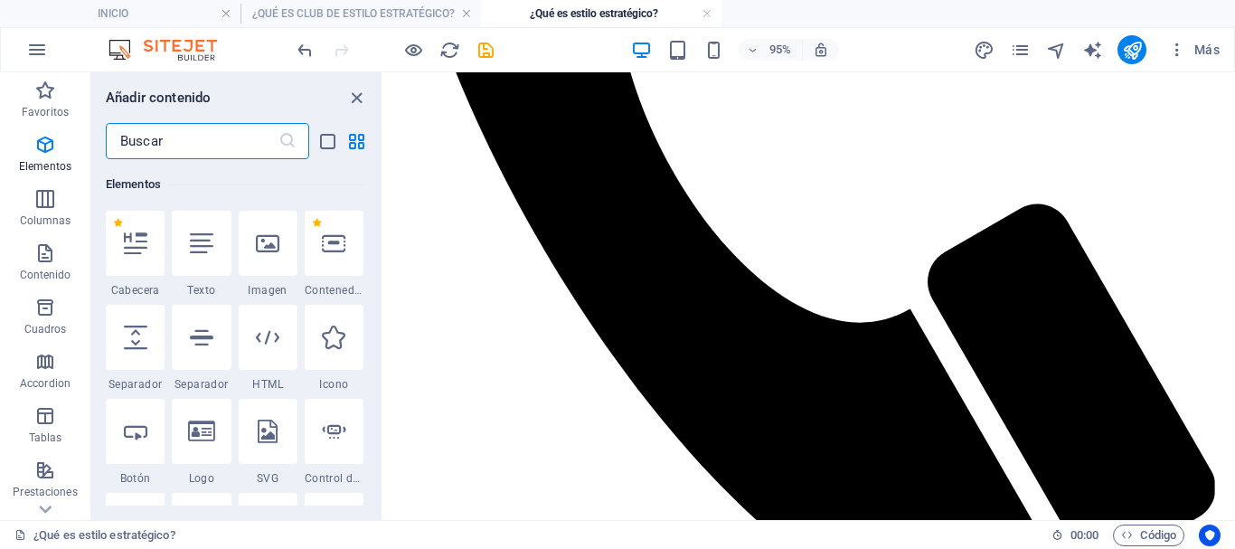
scroll to position [341, 0]
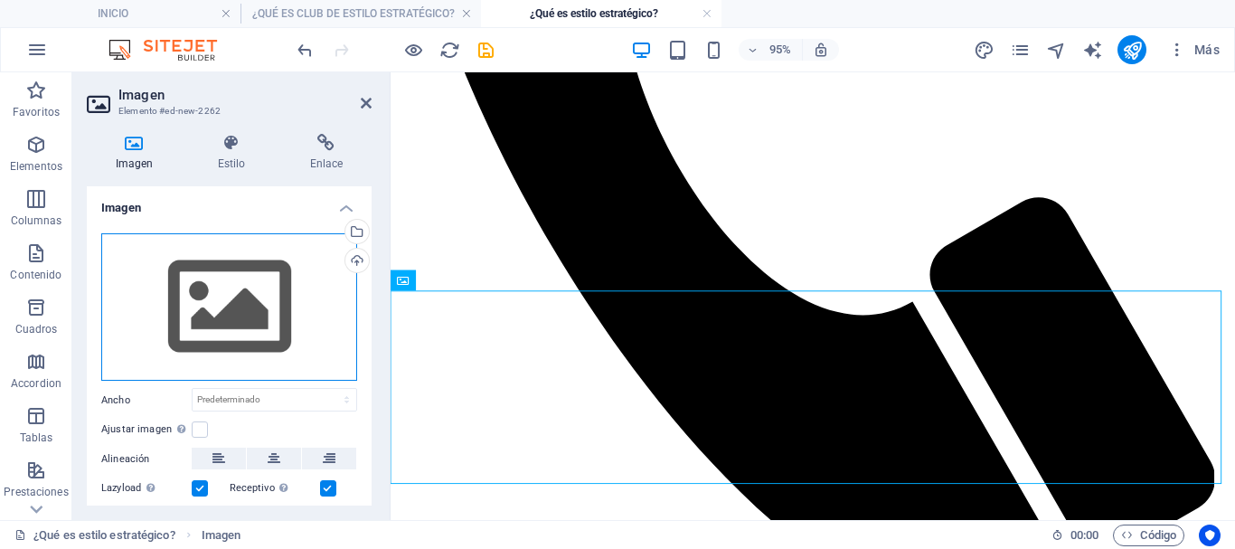
click at [247, 293] on div "Arrastra archivos aquí, haz clic para escoger archivos o selecciona archivos de…" at bounding box center [229, 307] width 256 height 148
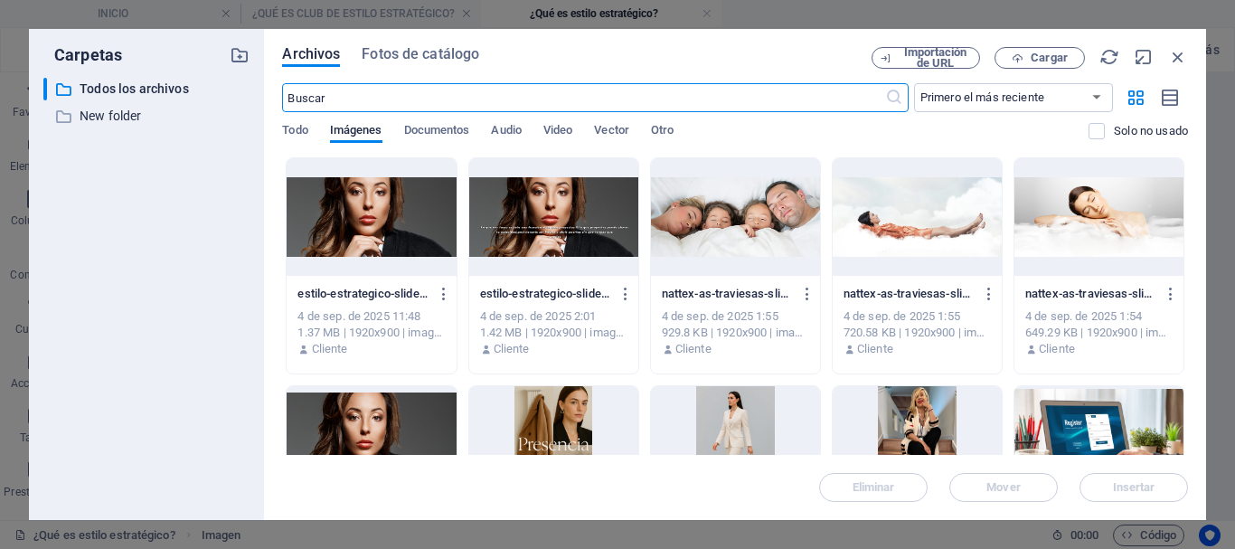
scroll to position [552, 0]
click at [1039, 57] on span "Cargar" at bounding box center [1049, 57] width 37 height 11
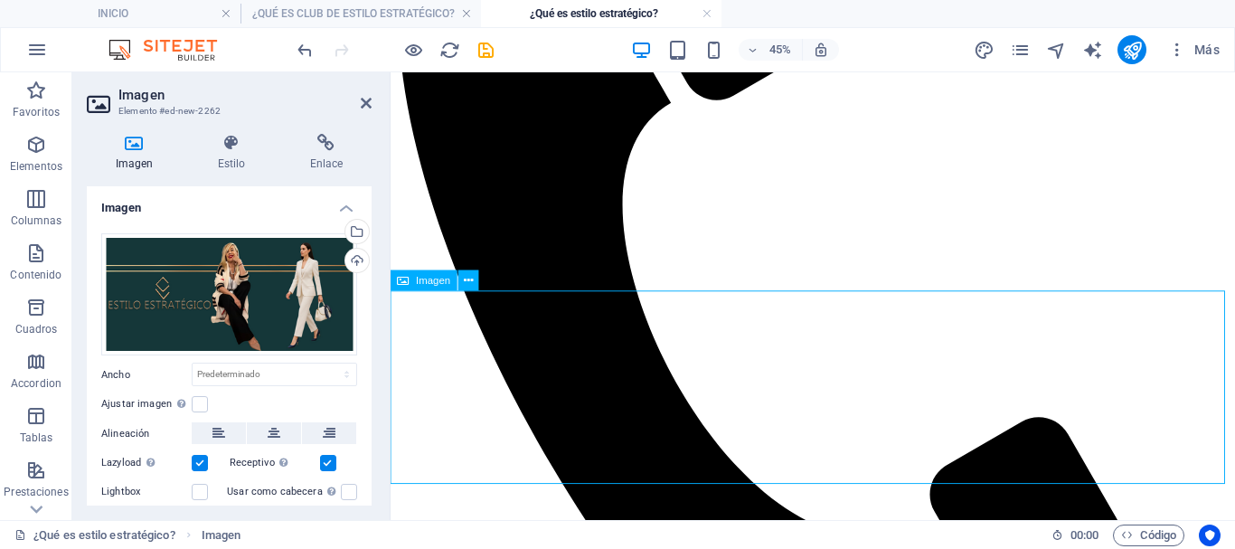
scroll to position [783, 0]
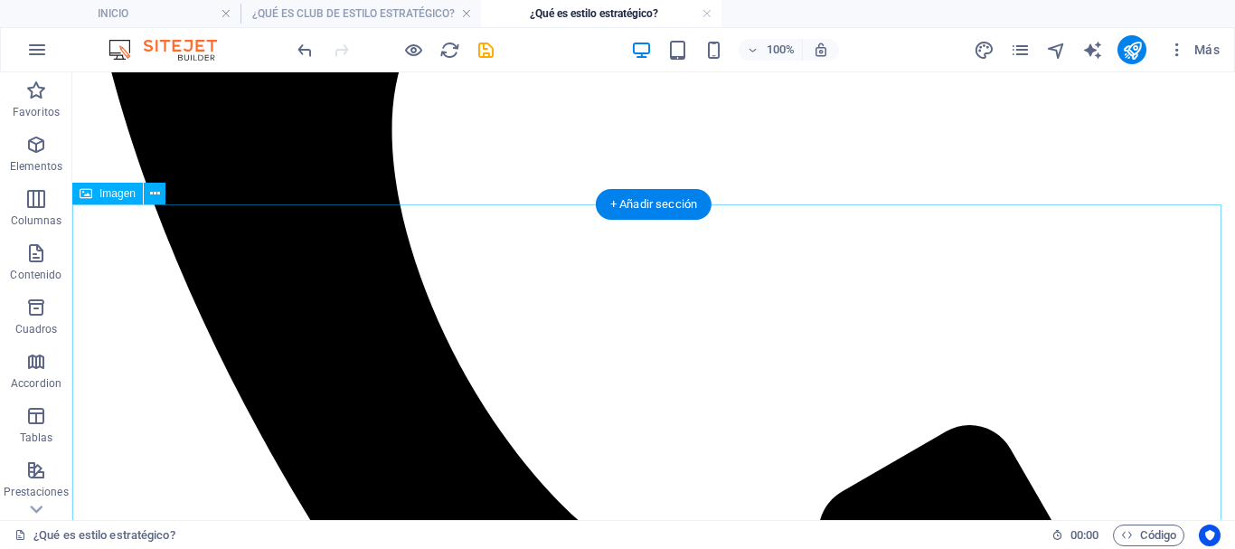
scroll to position [698, 0]
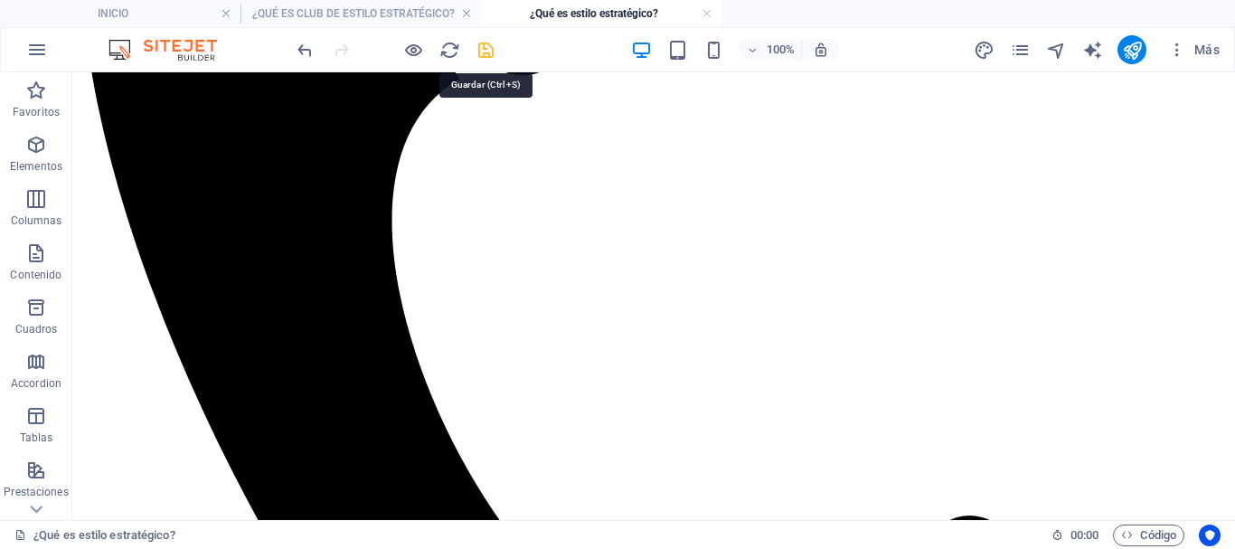
click at [485, 52] on icon "save" at bounding box center [485, 50] width 21 height 21
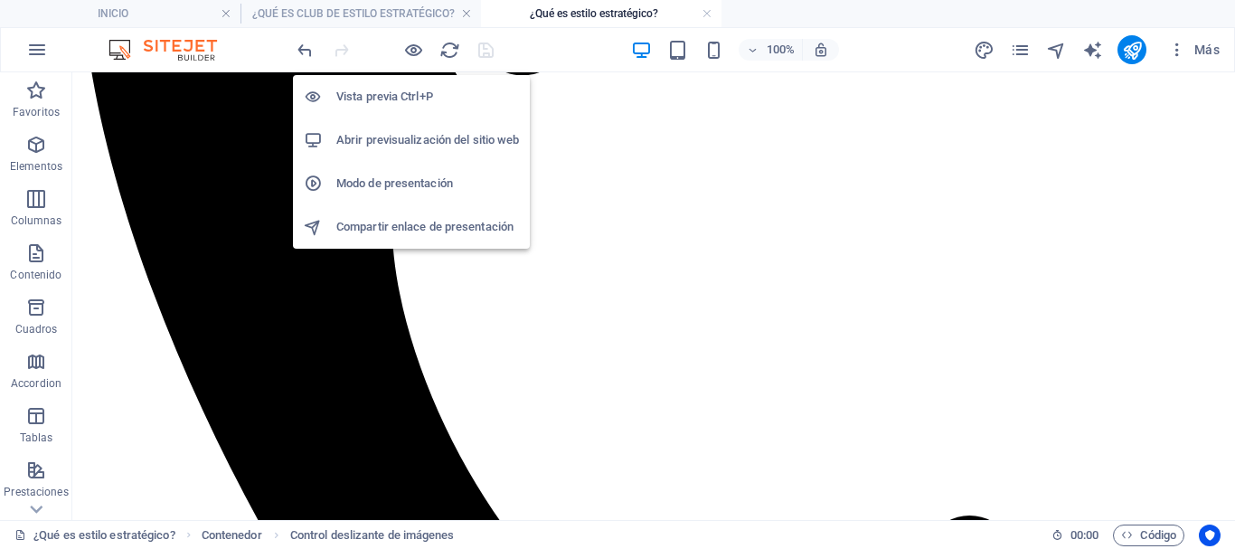
click at [395, 89] on h6 "Vista previa Ctrl+P" at bounding box center [427, 97] width 183 height 22
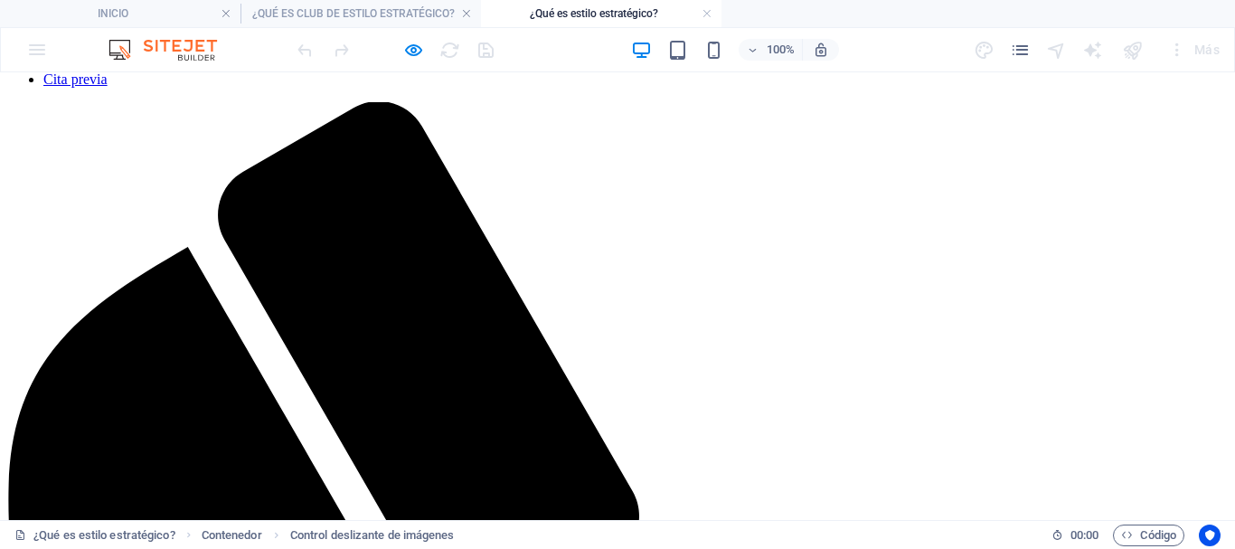
scroll to position [90, 0]
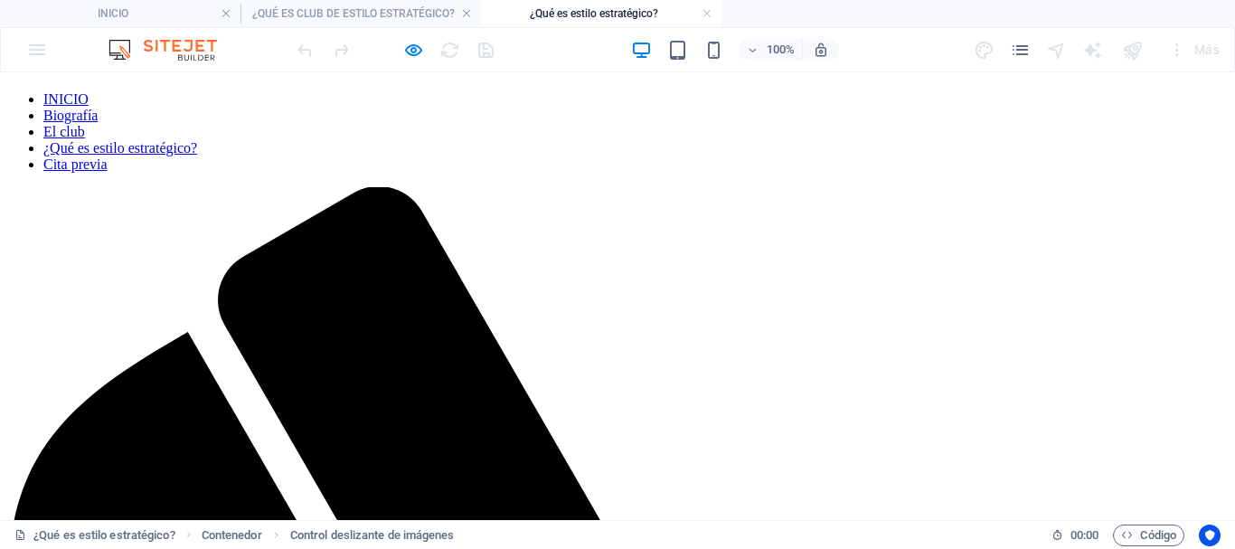
click at [538, 14] on h4 "¿Qué es estilo estratégico?" at bounding box center [601, 14] width 240 height 20
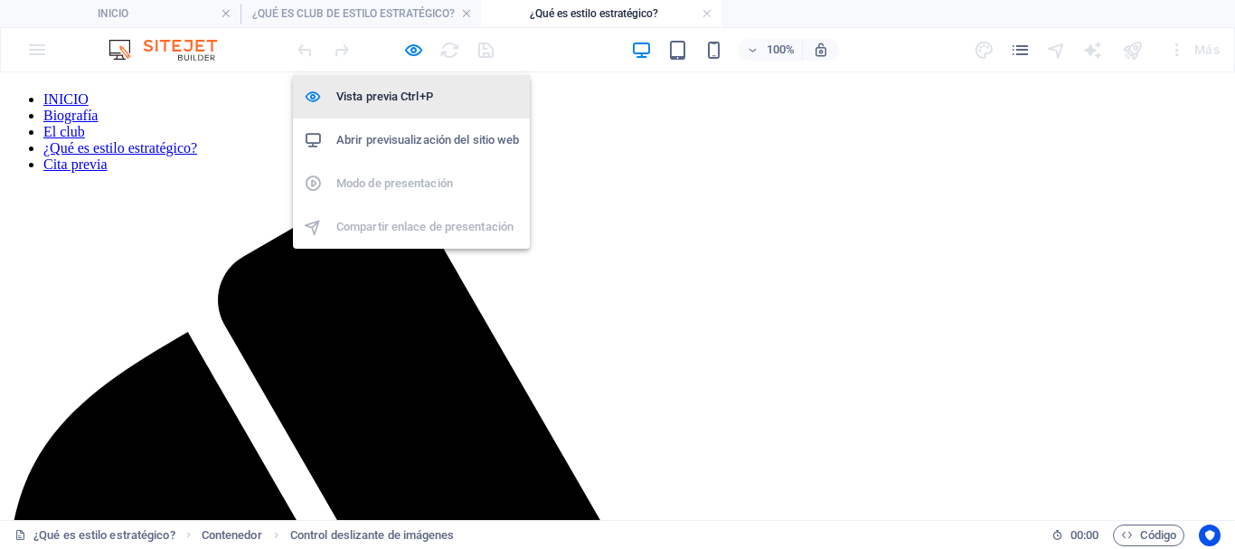
click at [366, 95] on h6 "Vista previa Ctrl+P" at bounding box center [427, 97] width 183 height 22
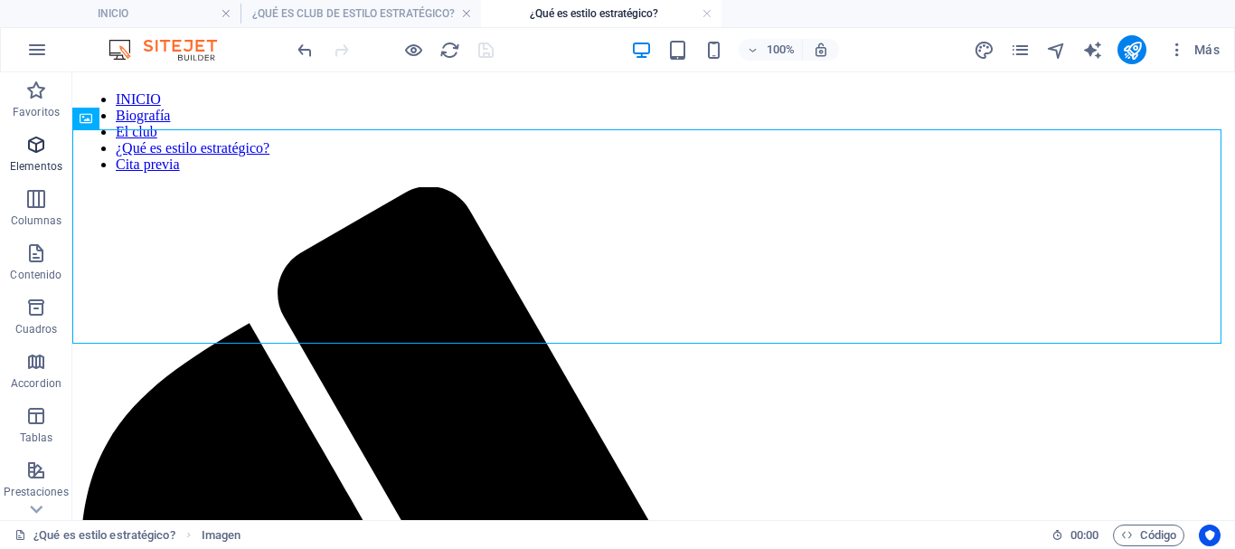
click at [40, 167] on p "Elementos" at bounding box center [36, 166] width 52 height 14
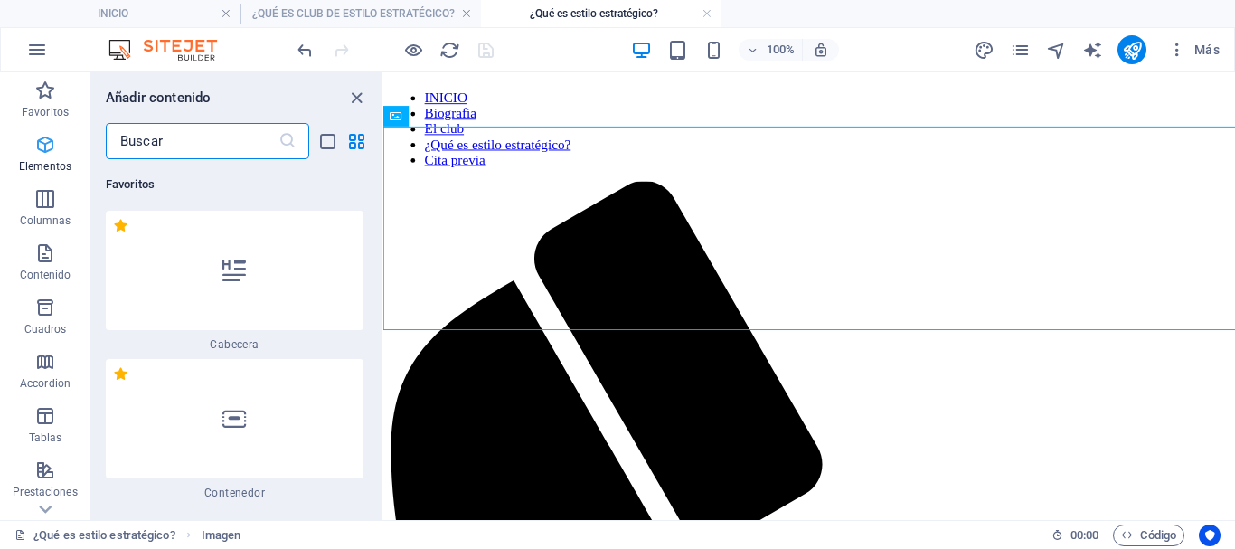
scroll to position [341, 0]
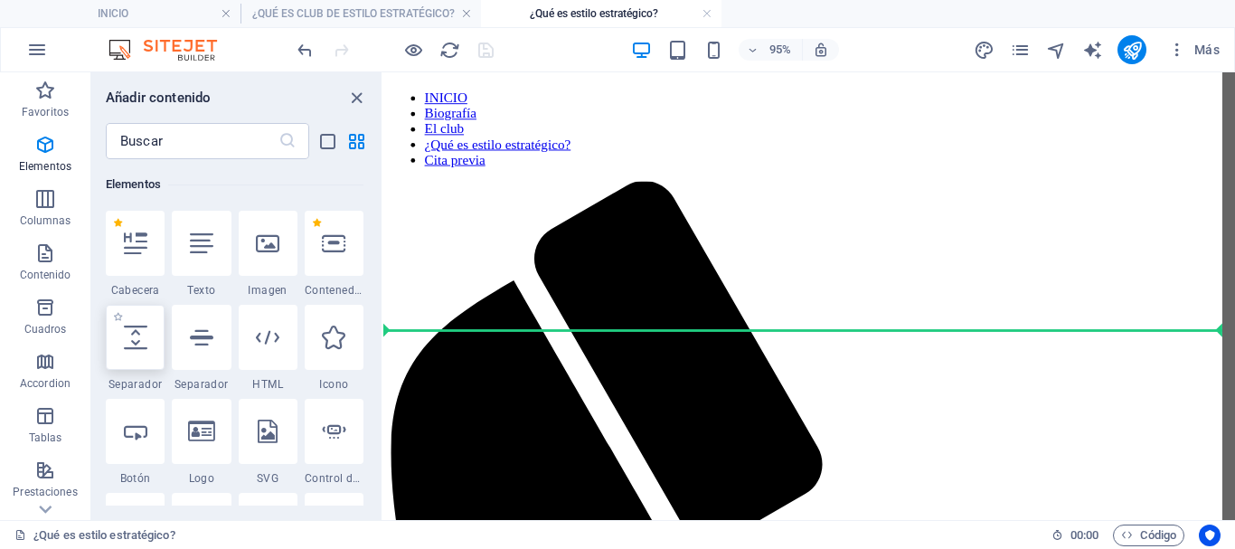
select select "px"
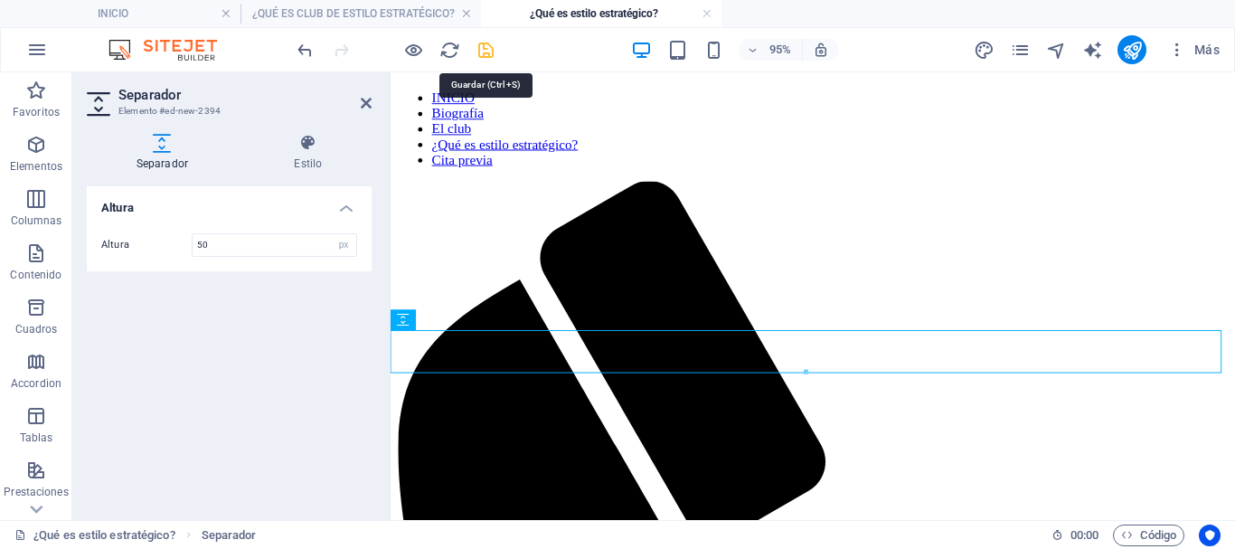
click at [491, 51] on icon "save" at bounding box center [485, 50] width 21 height 21
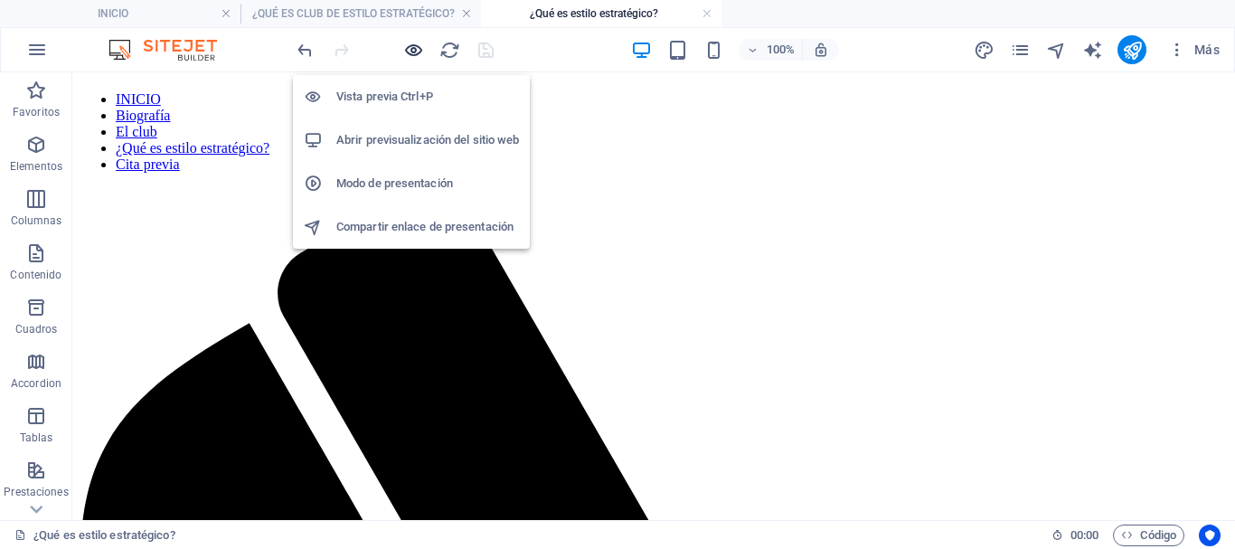
click at [410, 51] on icon "button" at bounding box center [413, 50] width 21 height 21
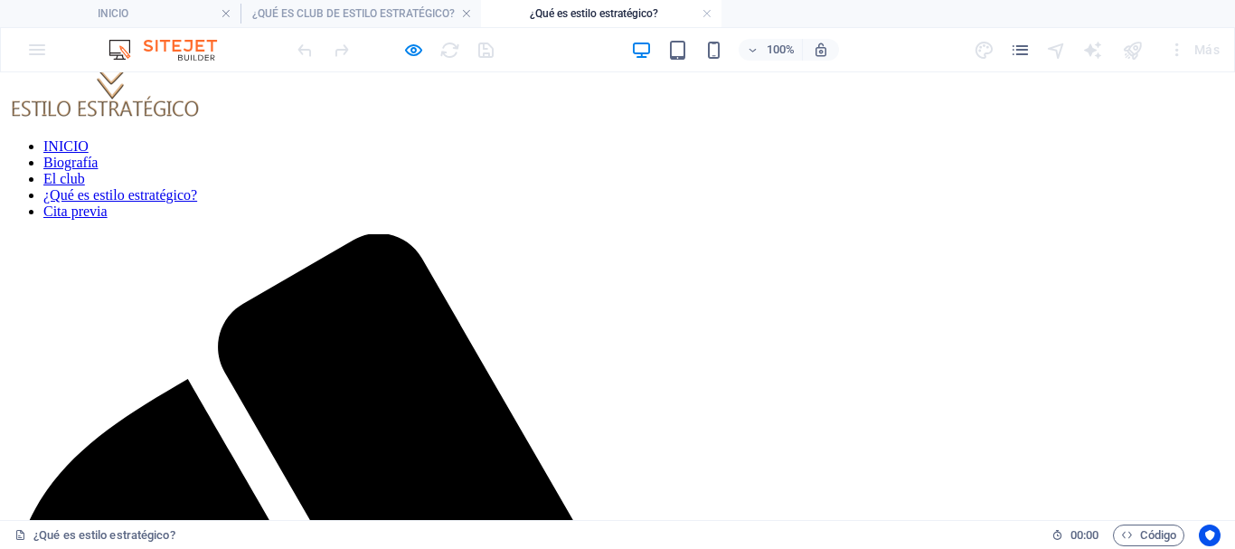
scroll to position [0, 0]
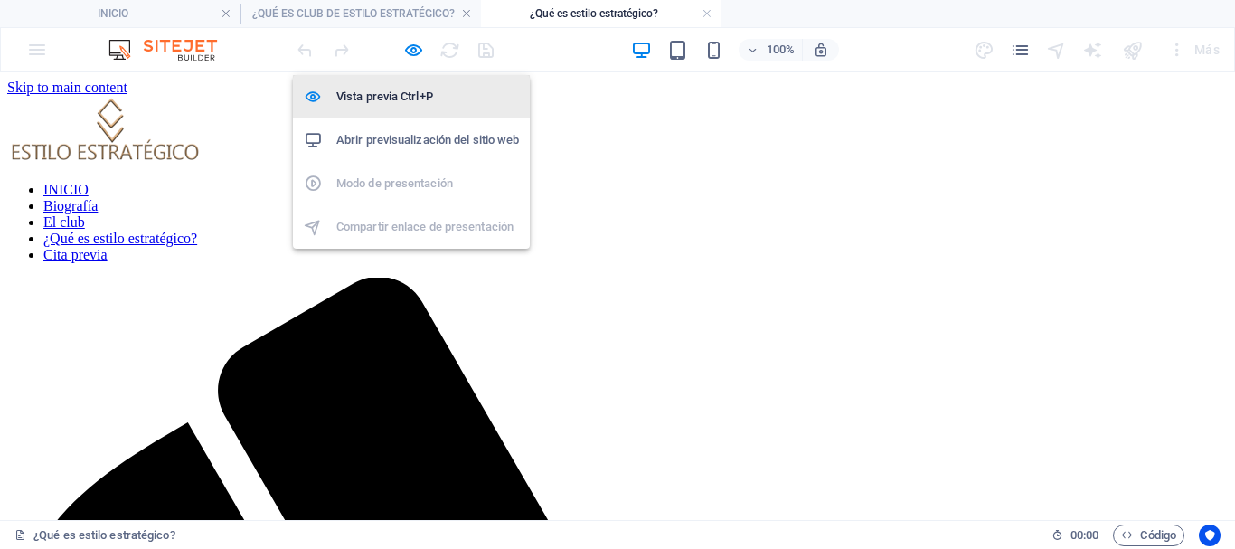
click at [396, 97] on h6 "Vista previa Ctrl+P" at bounding box center [427, 97] width 183 height 22
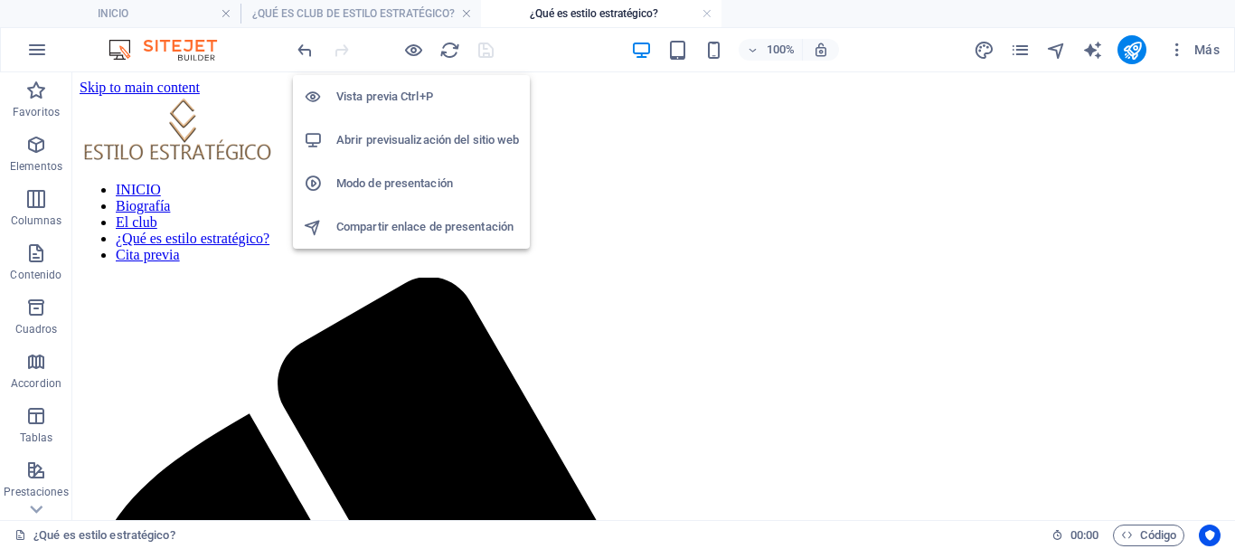
click at [400, 88] on h6 "Vista previa Ctrl+P" at bounding box center [427, 97] width 183 height 22
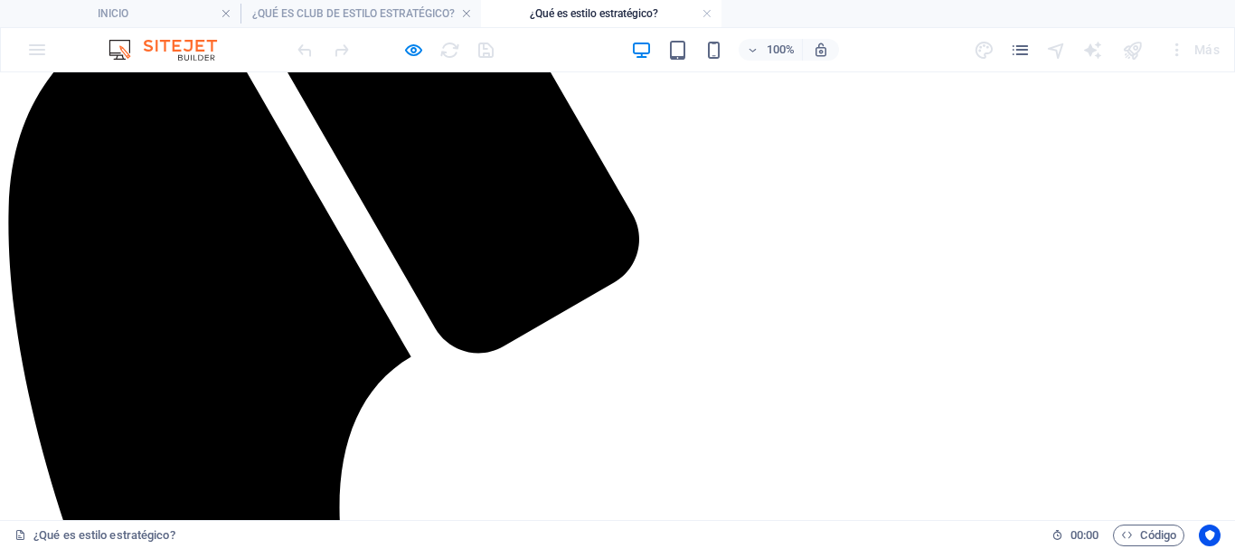
scroll to position [814, 0]
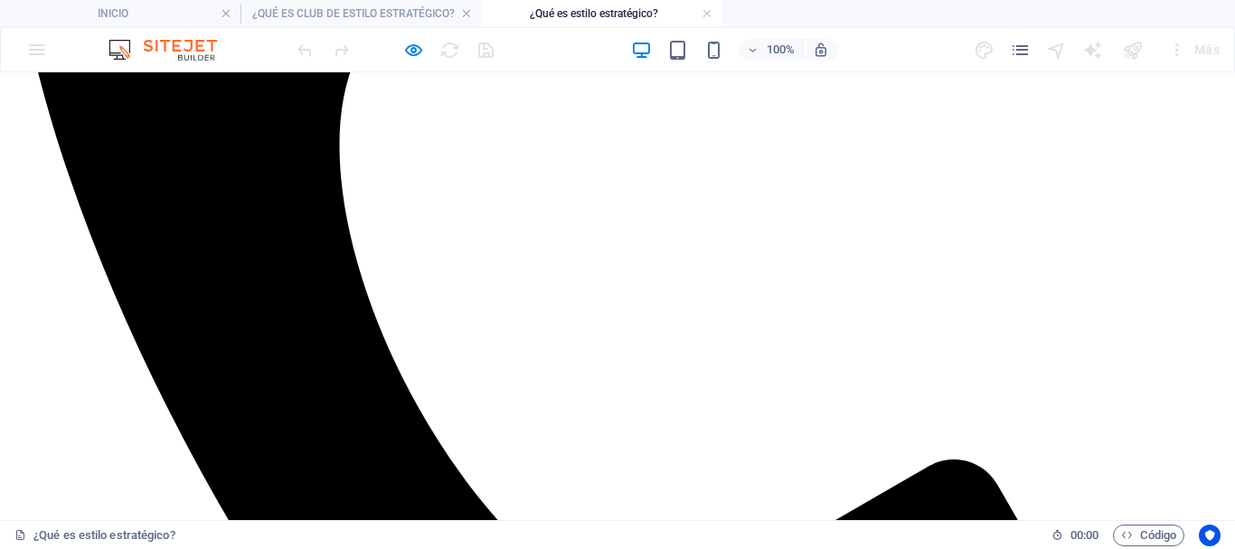
drag, startPoint x: 489, startPoint y: 188, endPoint x: 639, endPoint y: 305, distance: 190.0
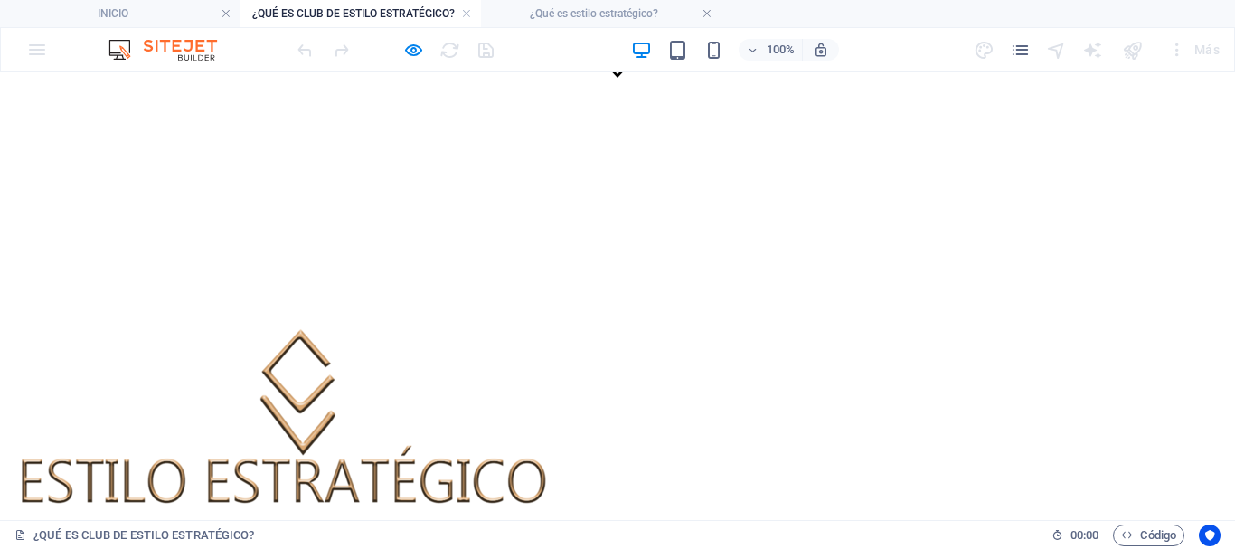
scroll to position [271, 0]
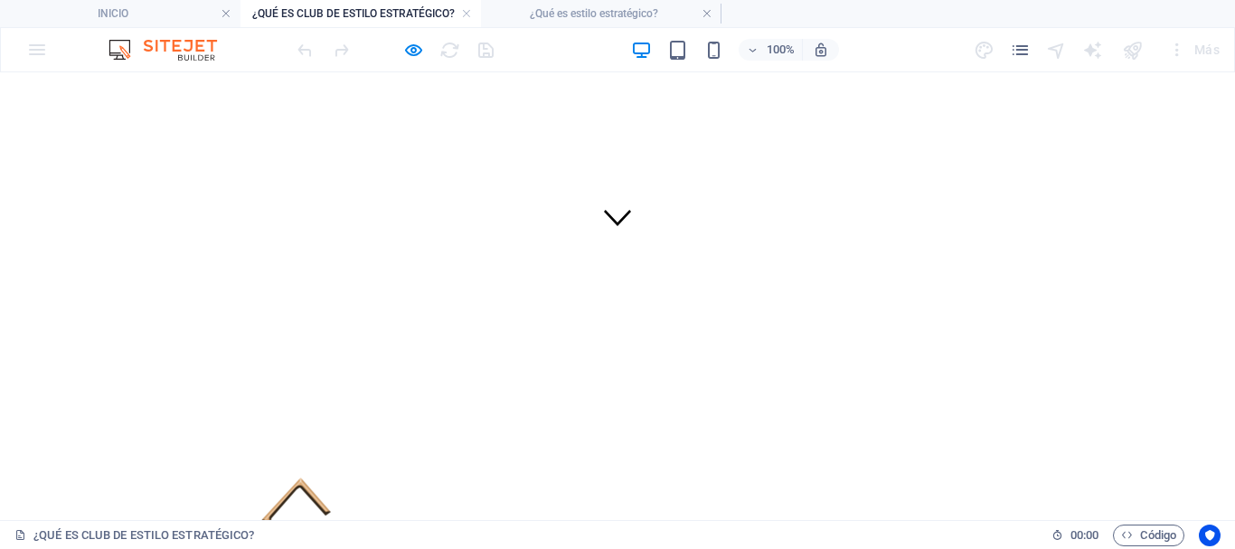
click at [348, 14] on h4 "¿QUÉ ES CLUB DE ESTILO ESTRATÉGICO?" at bounding box center [360, 14] width 240 height 20
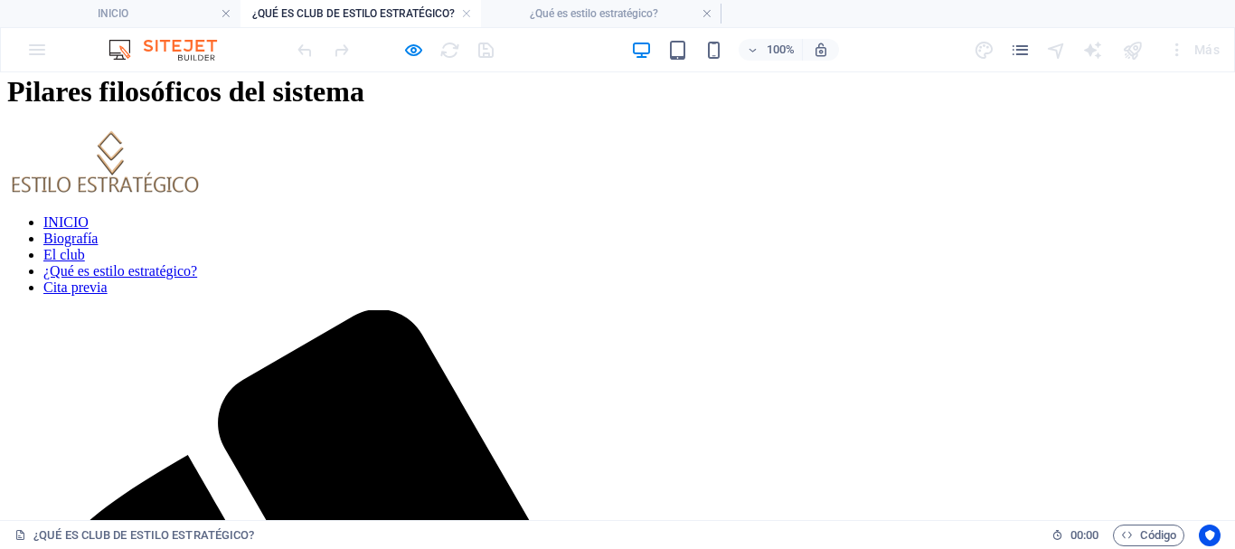
scroll to position [904, 0]
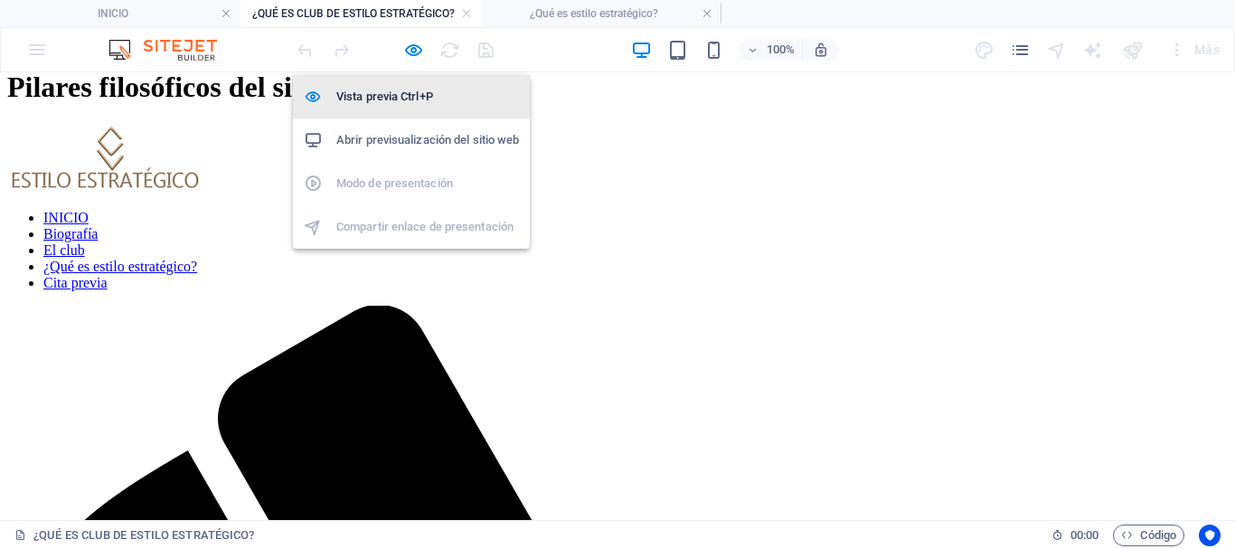
click at [391, 105] on h6 "Vista previa Ctrl+P" at bounding box center [427, 97] width 183 height 22
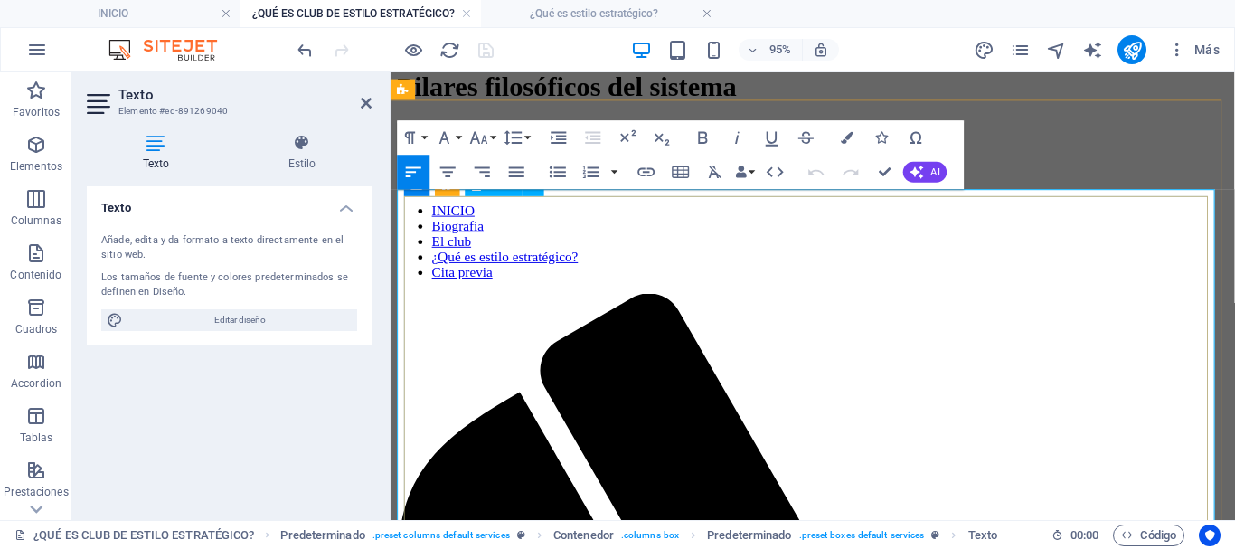
click at [446, 172] on icon "button" at bounding box center [447, 172] width 15 height 10
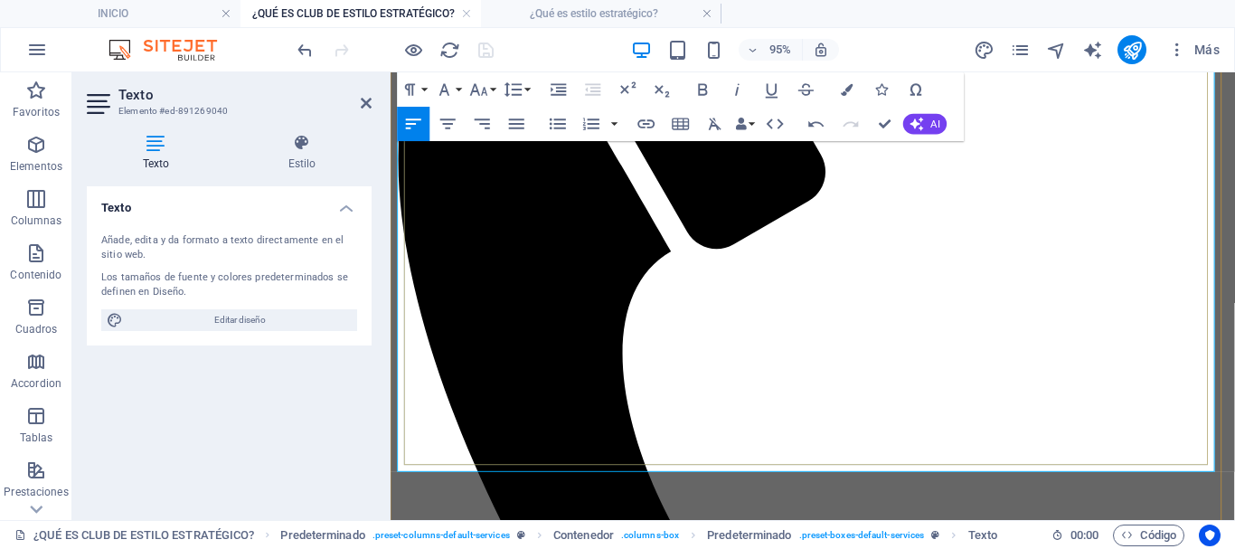
scroll to position [1446, 0]
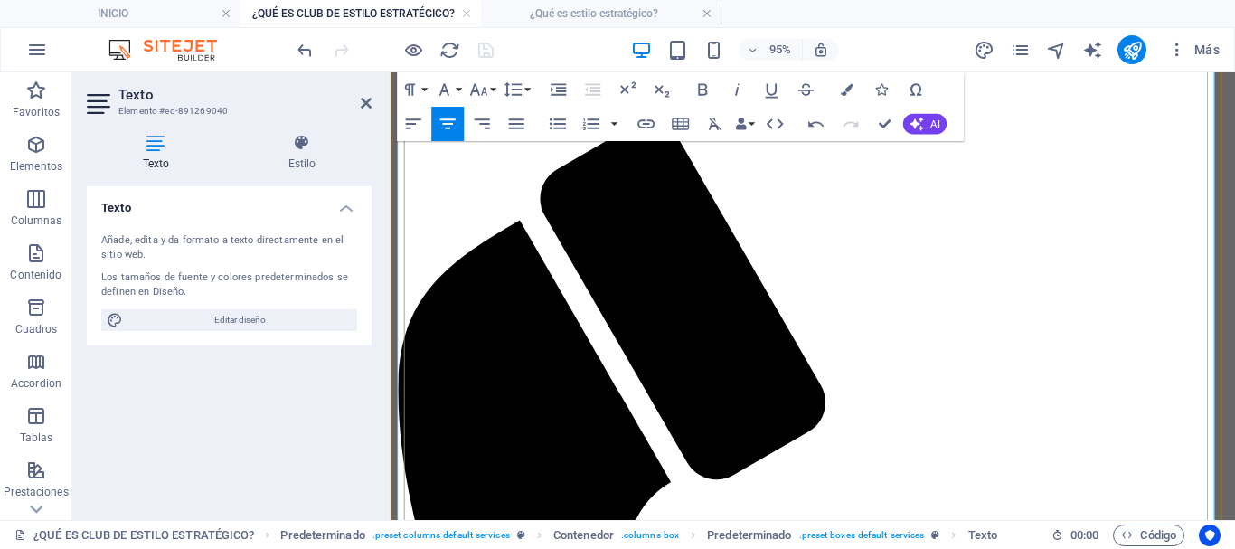
scroll to position [904, 0]
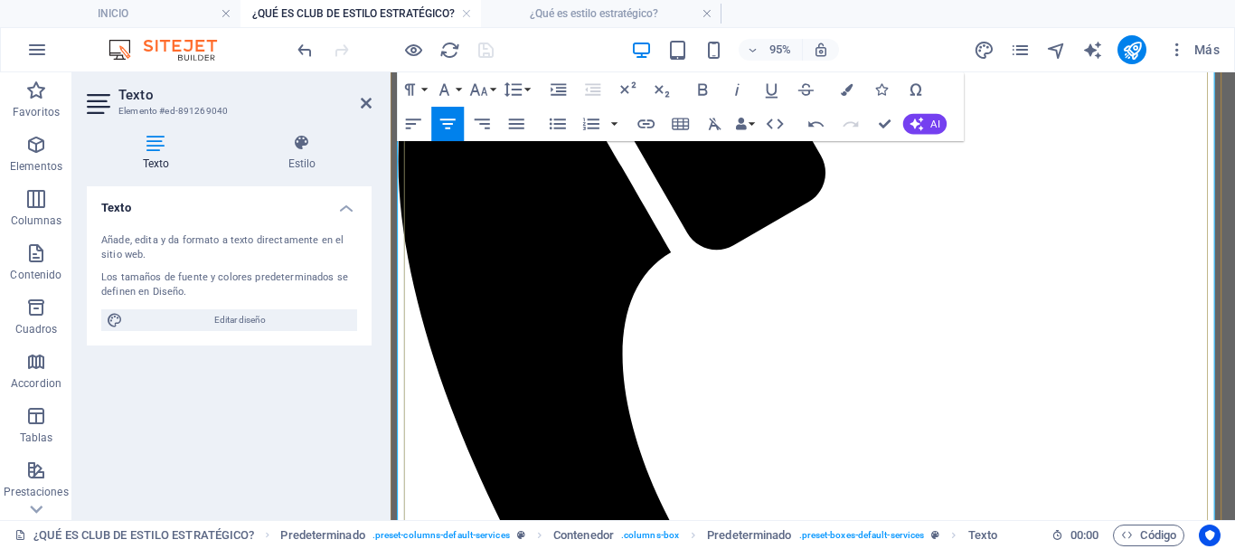
scroll to position [1356, 0]
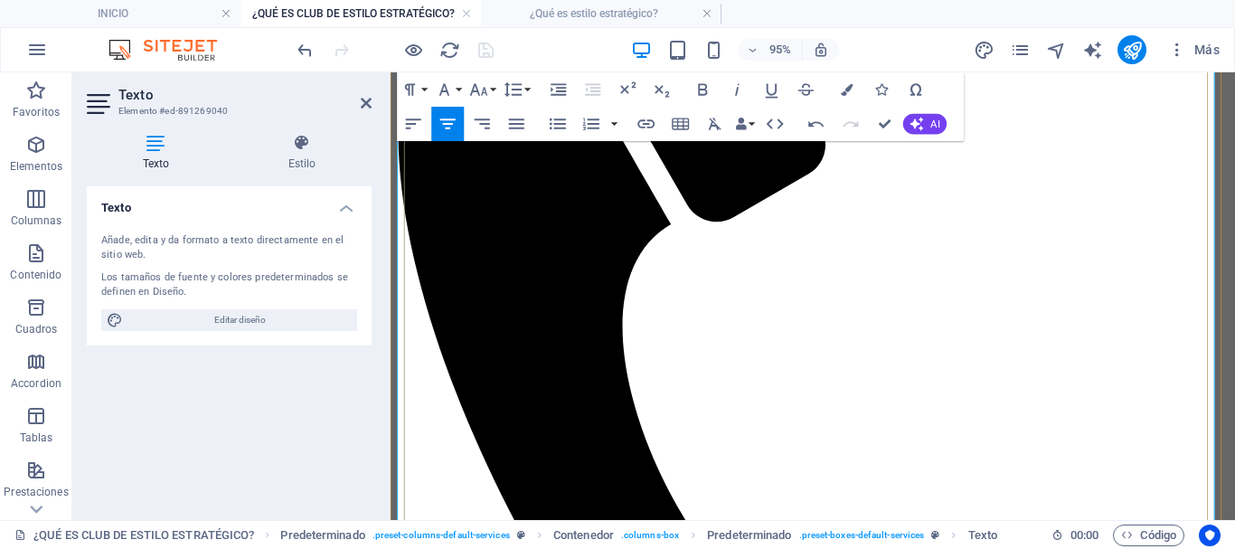
drag, startPoint x: 618, startPoint y: 351, endPoint x: 579, endPoint y: 357, distance: 40.3
click at [702, 89] on icon "button" at bounding box center [703, 89] width 9 height 12
drag, startPoint x: 628, startPoint y: 363, endPoint x: 617, endPoint y: 356, distance: 13.0
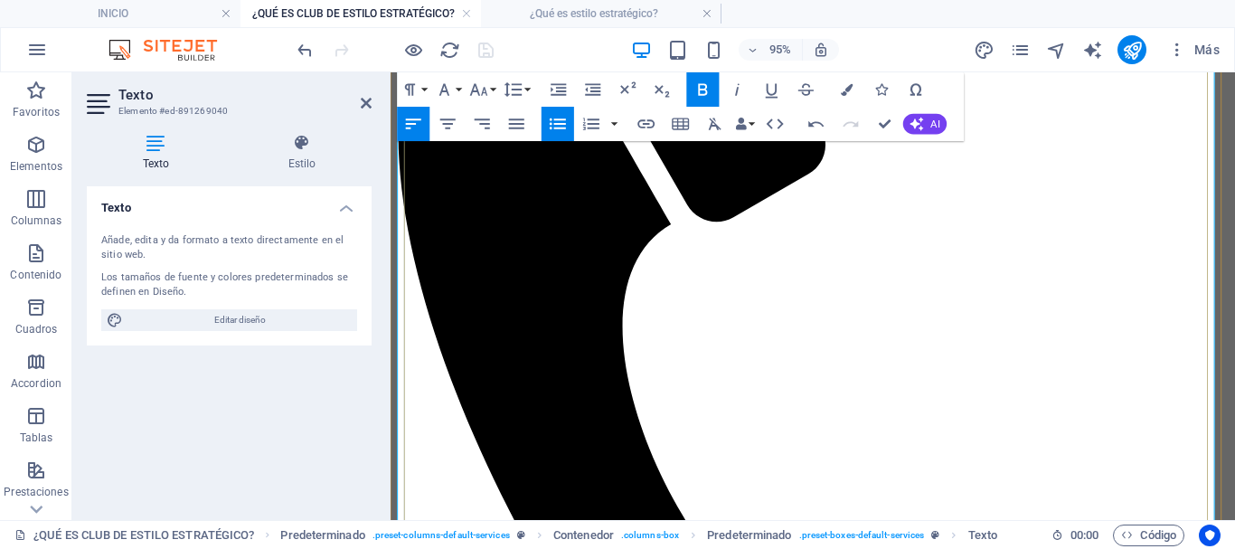
drag, startPoint x: 612, startPoint y: 355, endPoint x: 625, endPoint y: 359, distance: 13.2
click at [698, 91] on icon "button" at bounding box center [702, 90] width 21 height 21
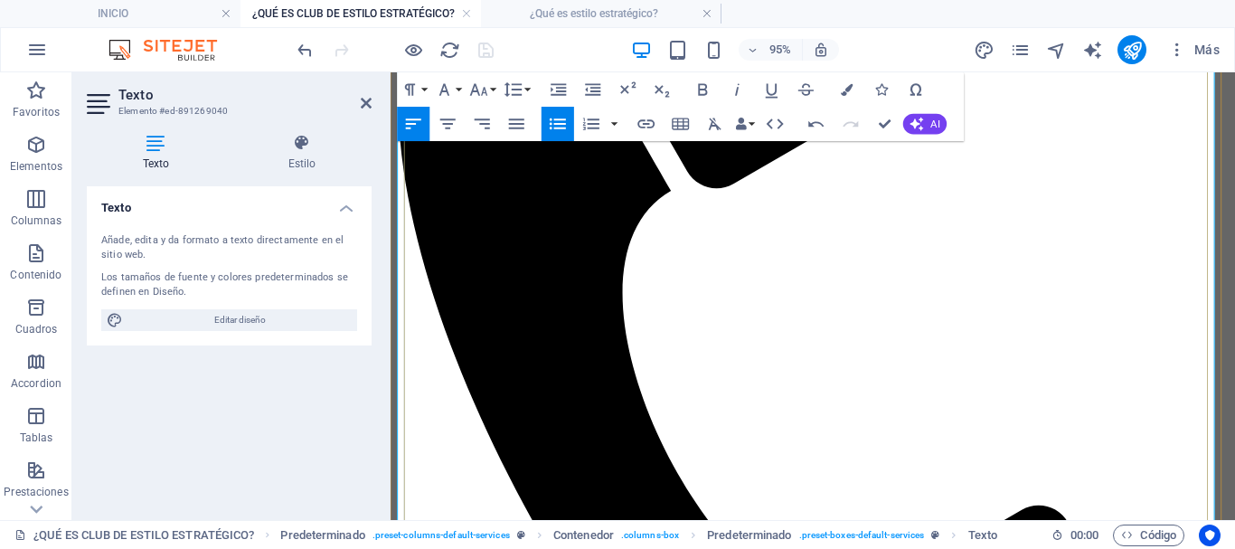
scroll to position [1446, 0]
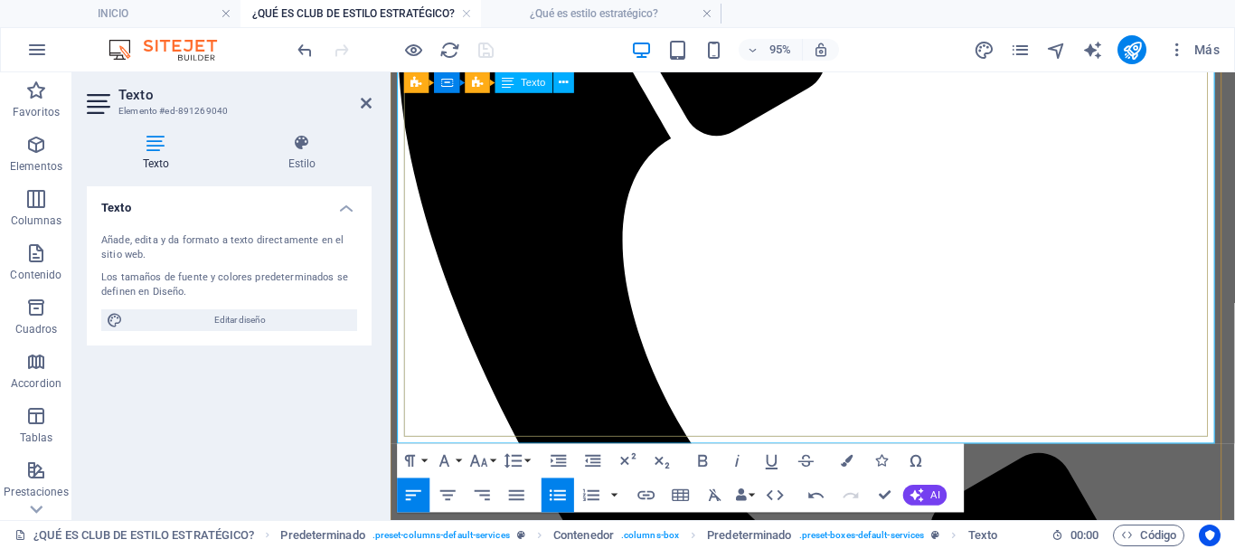
drag, startPoint x: 556, startPoint y: 357, endPoint x: 683, endPoint y: 355, distance: 127.5
click at [705, 462] on icon "button" at bounding box center [702, 460] width 21 height 21
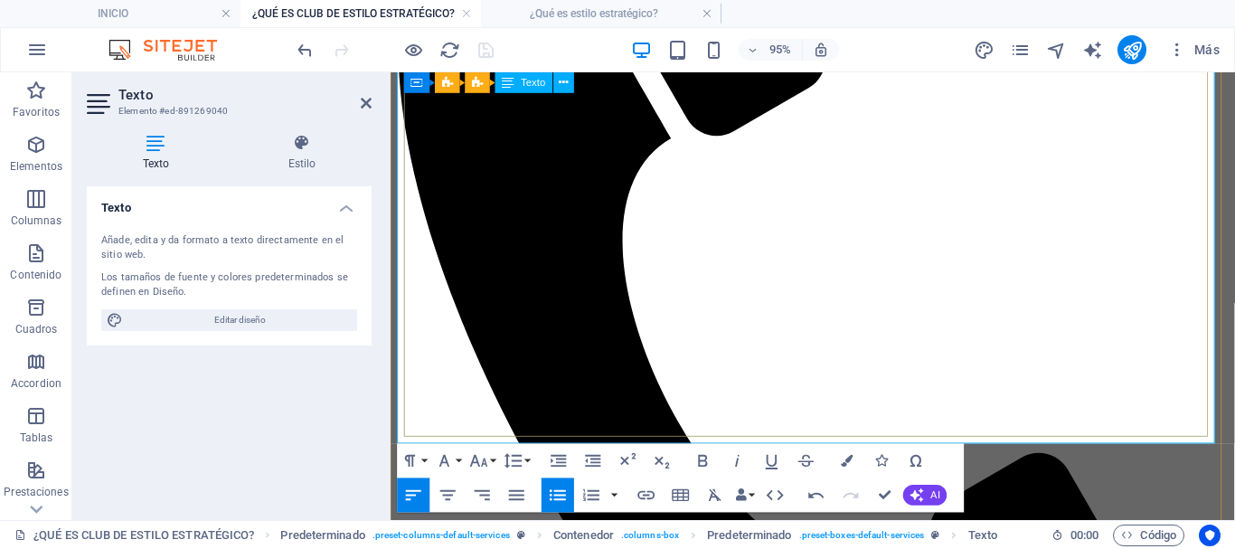
scroll to position [1537, 0]
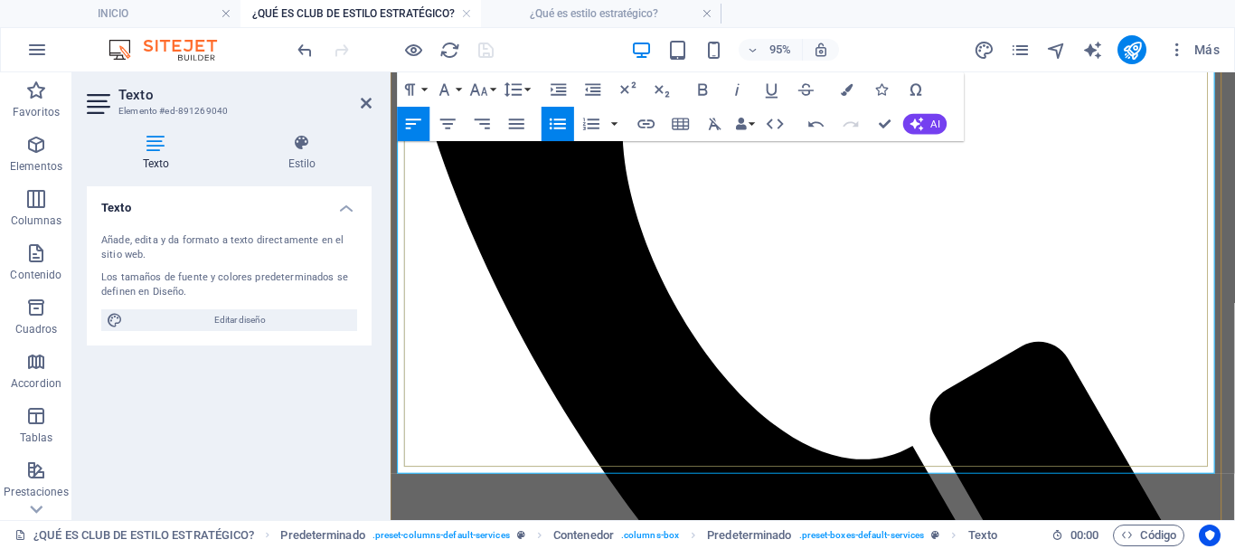
scroll to position [1627, 0]
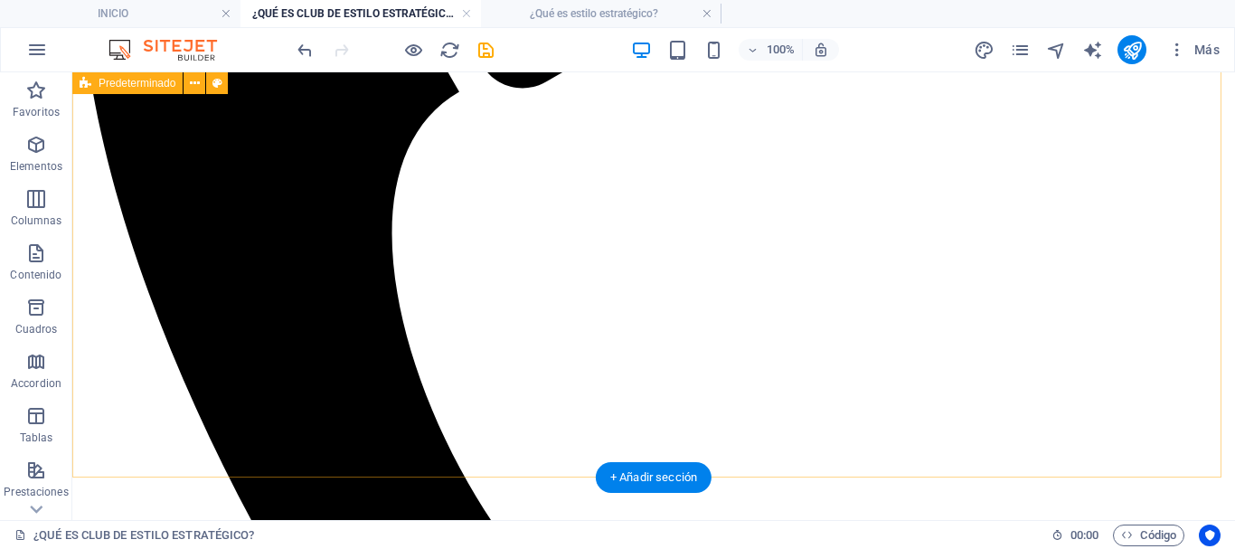
scroll to position [1718, 0]
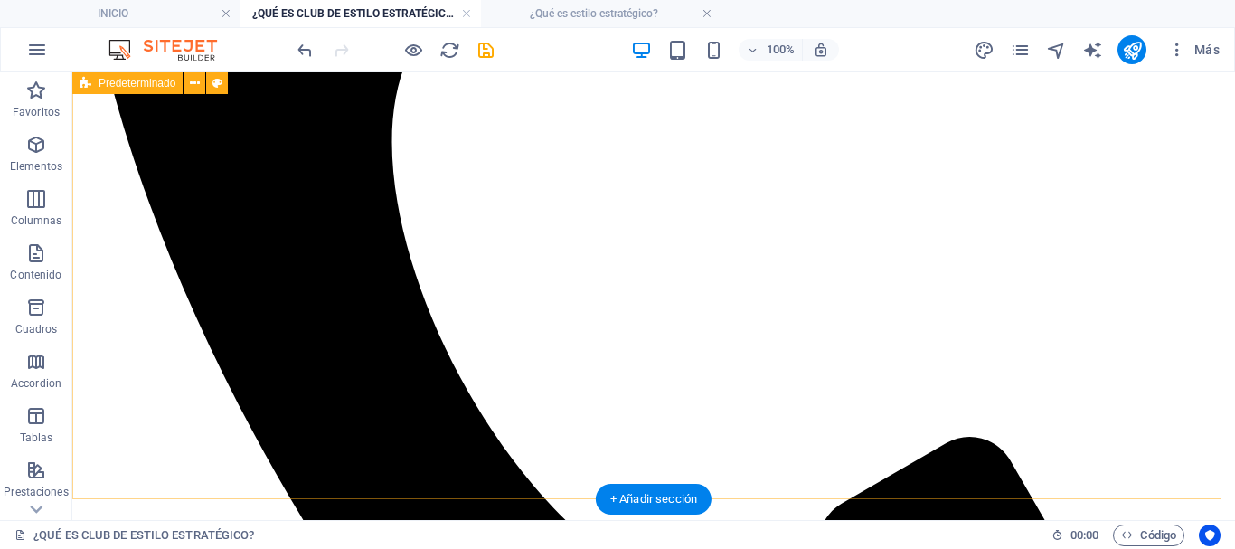
scroll to position [1528, 0]
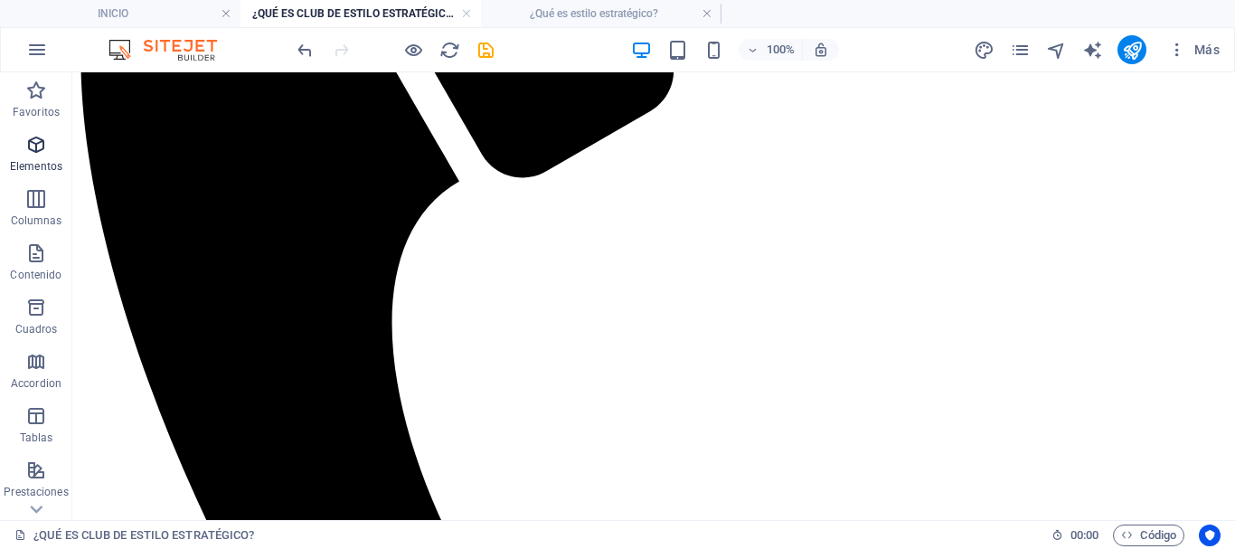
click at [33, 138] on icon "button" at bounding box center [36, 145] width 22 height 22
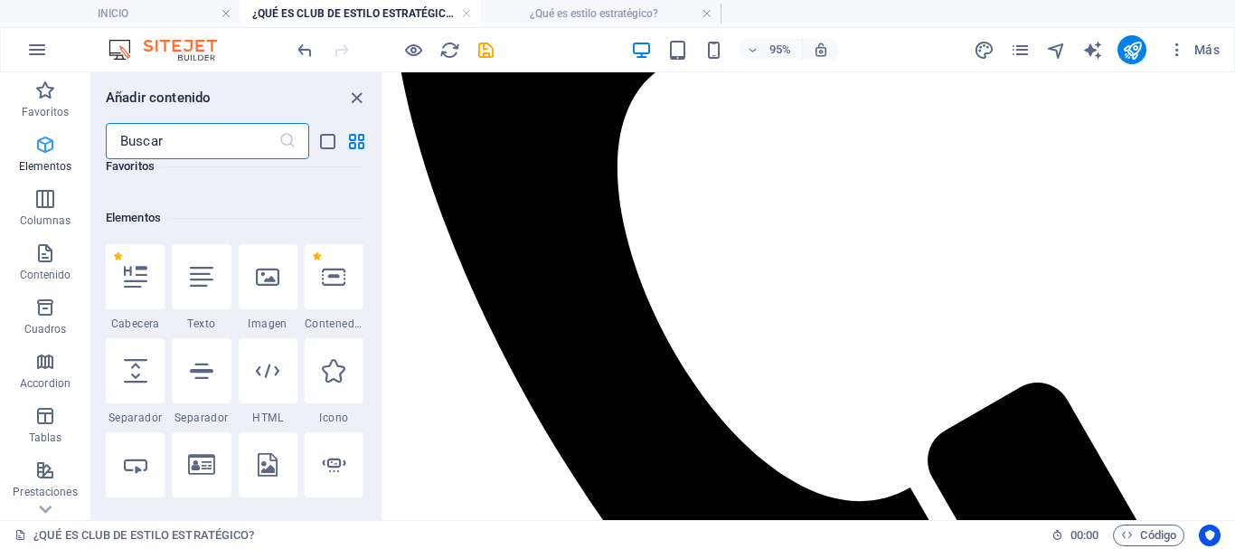
scroll to position [341, 0]
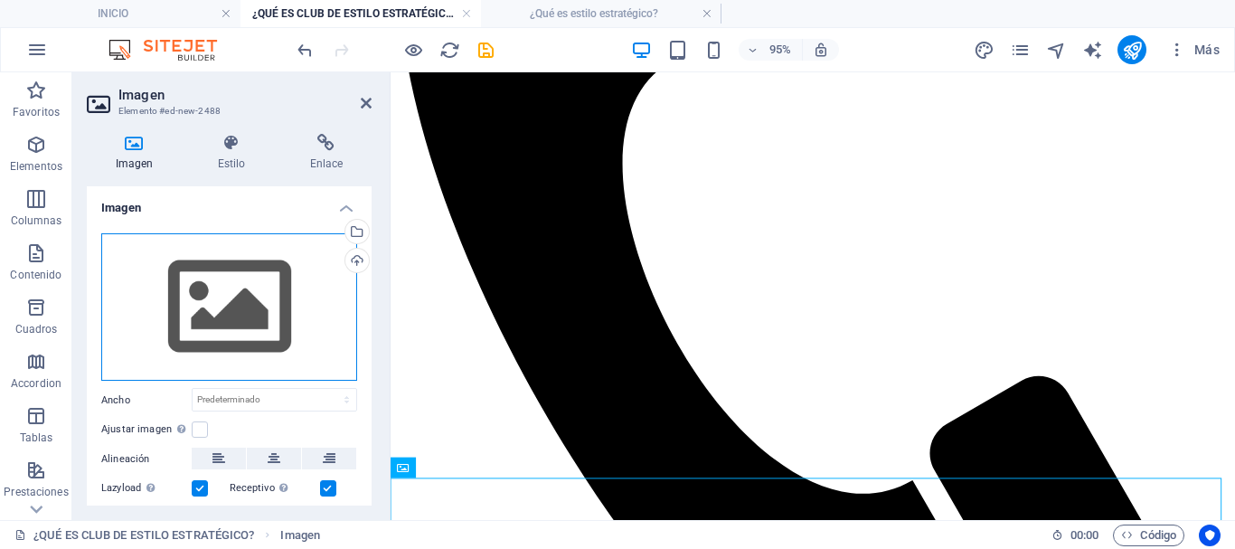
click at [206, 301] on div "Arrastra archivos aquí, haz clic para escoger archivos o selecciona archivos de…" at bounding box center [229, 307] width 256 height 148
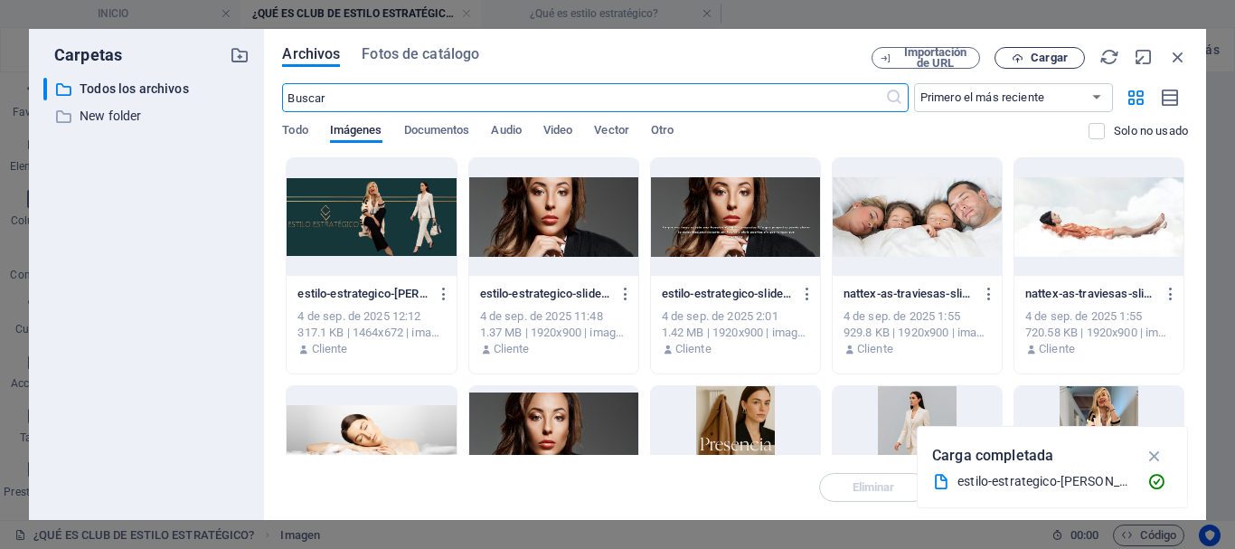
click at [1064, 52] on span "Cargar" at bounding box center [1049, 57] width 37 height 11
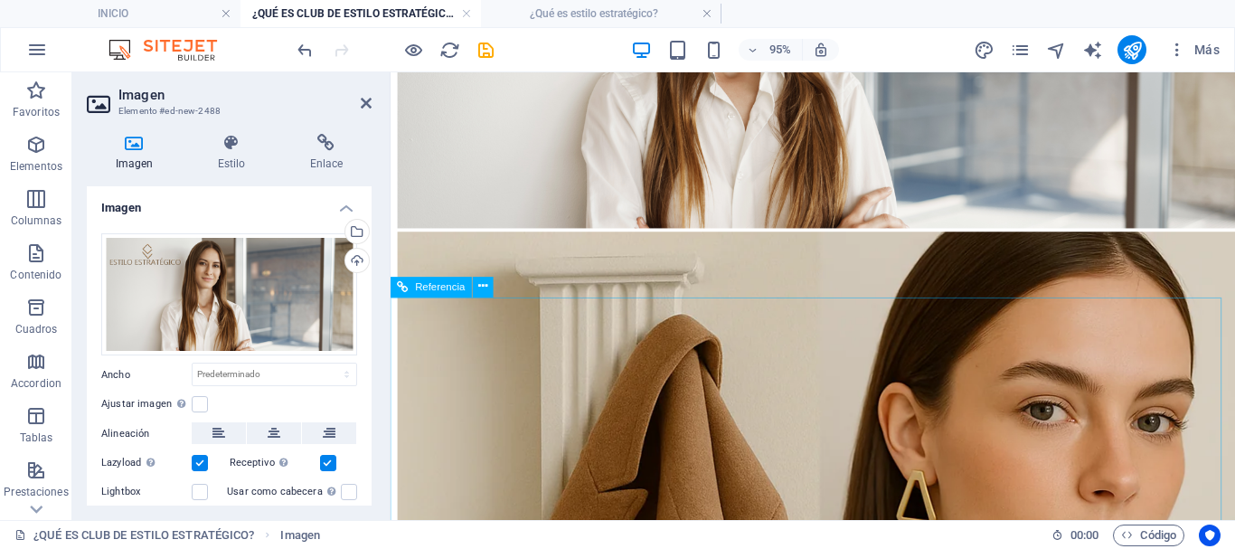
scroll to position [3213, 0]
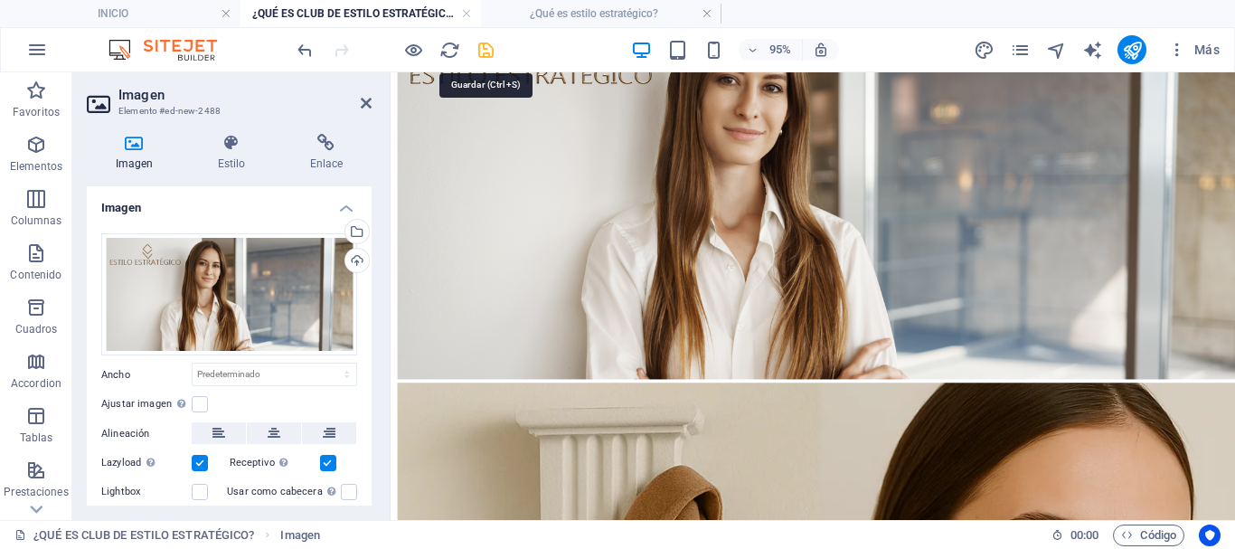
click at [488, 56] on icon "save" at bounding box center [485, 50] width 21 height 21
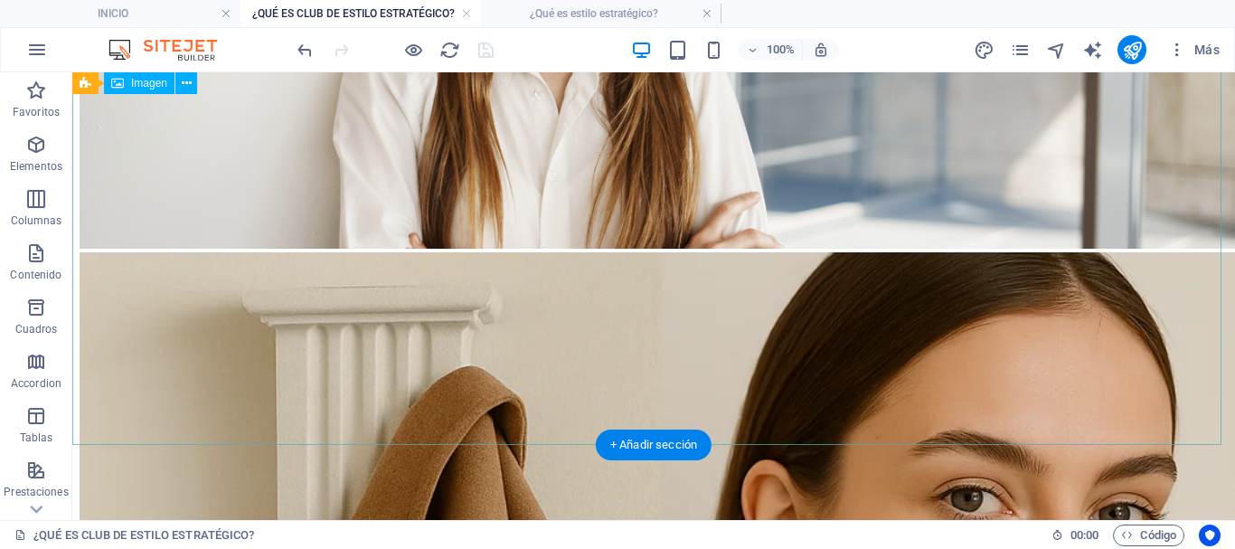
scroll to position [4104, 0]
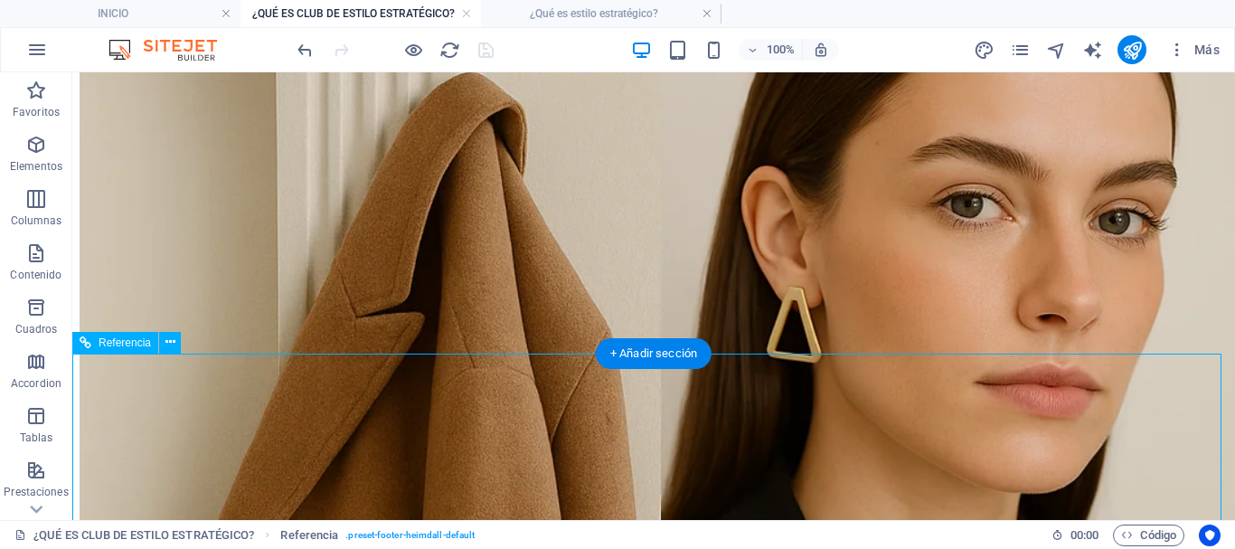
scroll to position [4194, 0]
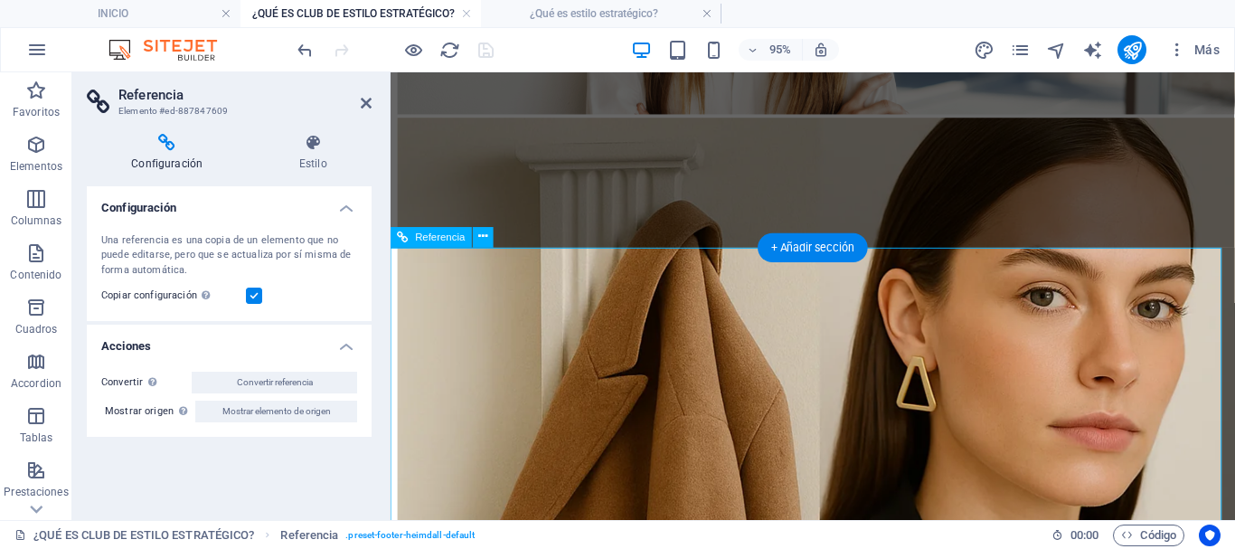
scroll to position [3484, 0]
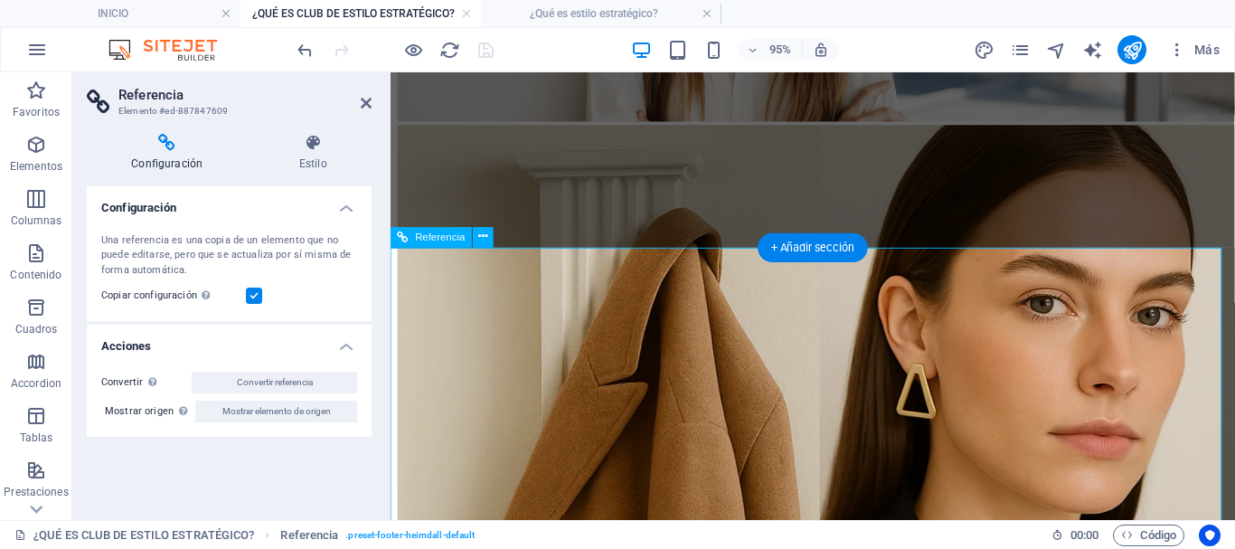
click at [485, 237] on icon at bounding box center [482, 237] width 9 height 18
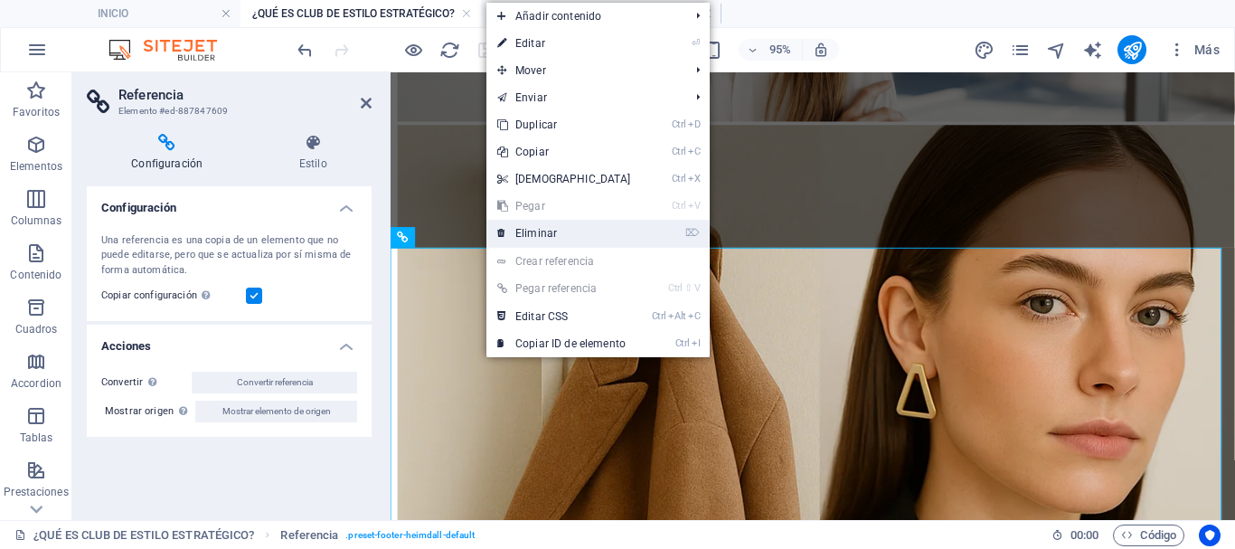
click at [507, 237] on link "⌦ Eliminar" at bounding box center [563, 233] width 155 height 27
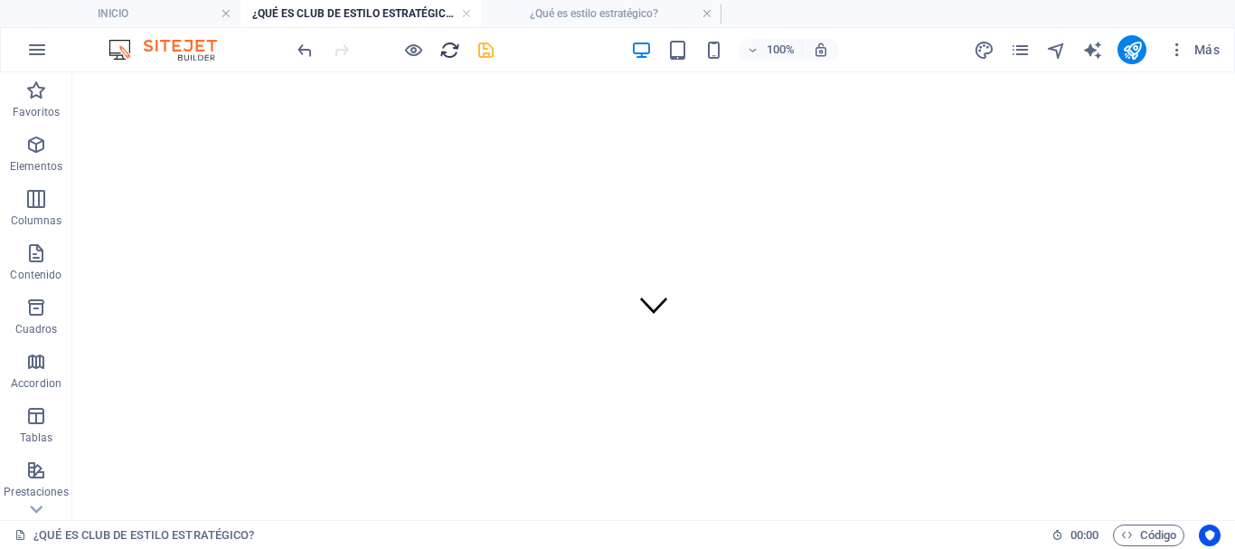
scroll to position [0, 0]
click at [488, 58] on icon "save" at bounding box center [485, 50] width 21 height 21
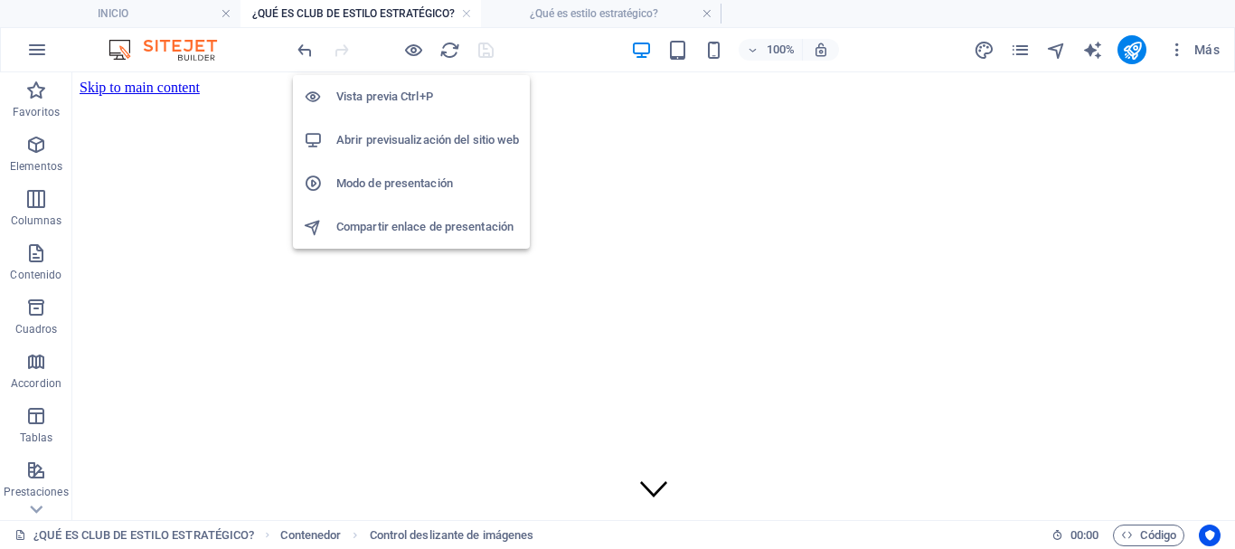
drag, startPoint x: 404, startPoint y: 89, endPoint x: 626, endPoint y: 180, distance: 240.1
click at [404, 89] on h6 "Vista previa Ctrl+P" at bounding box center [427, 97] width 183 height 22
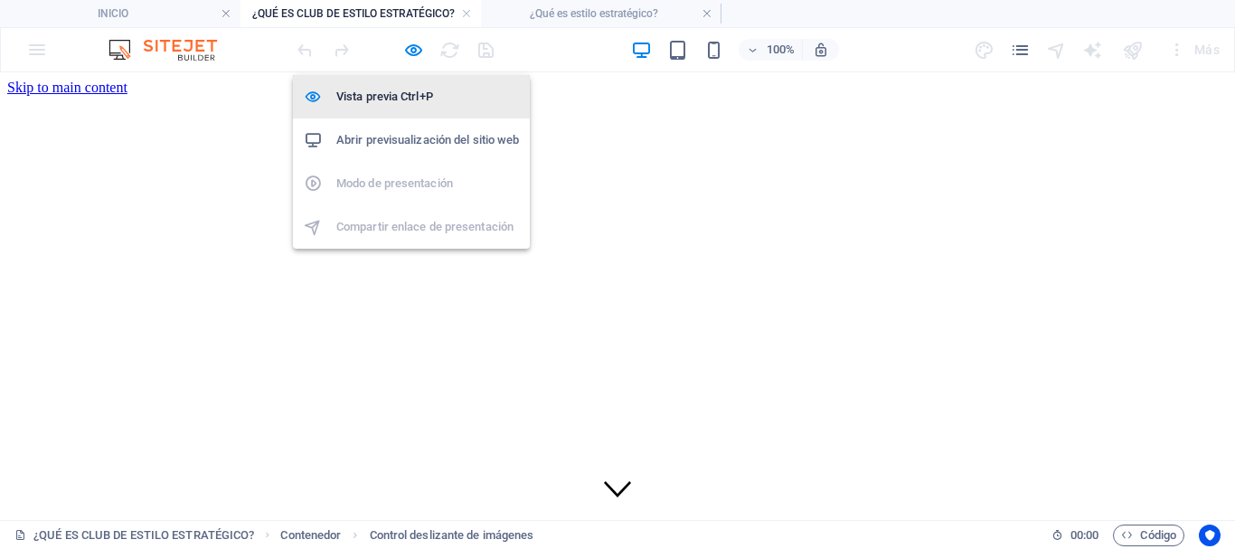
click at [400, 89] on h6 "Vista previa Ctrl+P" at bounding box center [427, 97] width 183 height 22
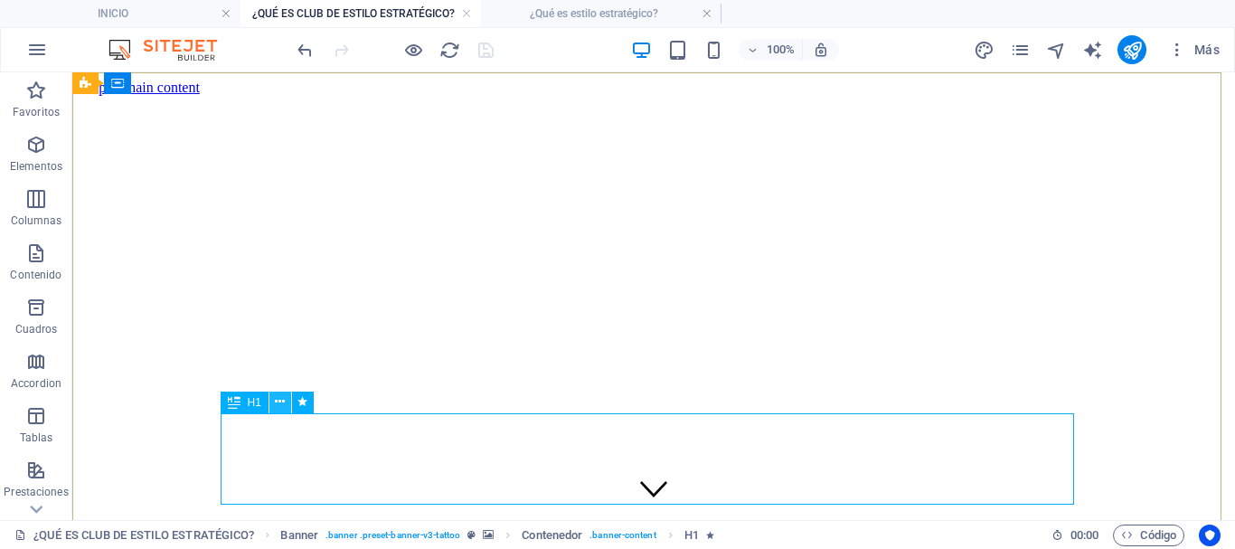
click at [280, 400] on icon at bounding box center [280, 401] width 10 height 19
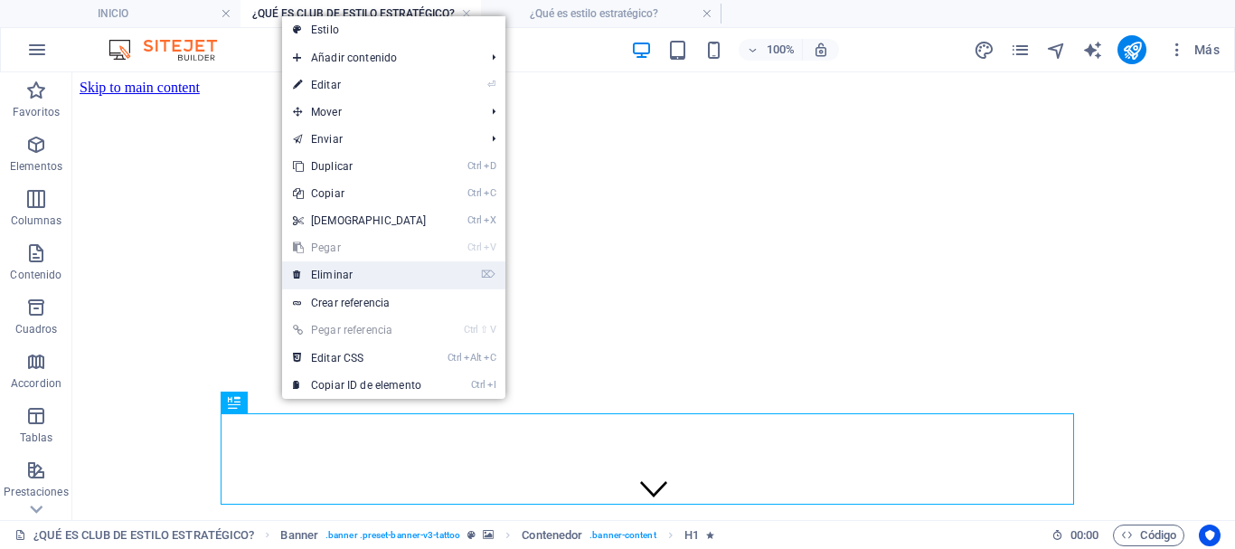
click at [325, 276] on link "⌦ Eliminar" at bounding box center [359, 274] width 155 height 27
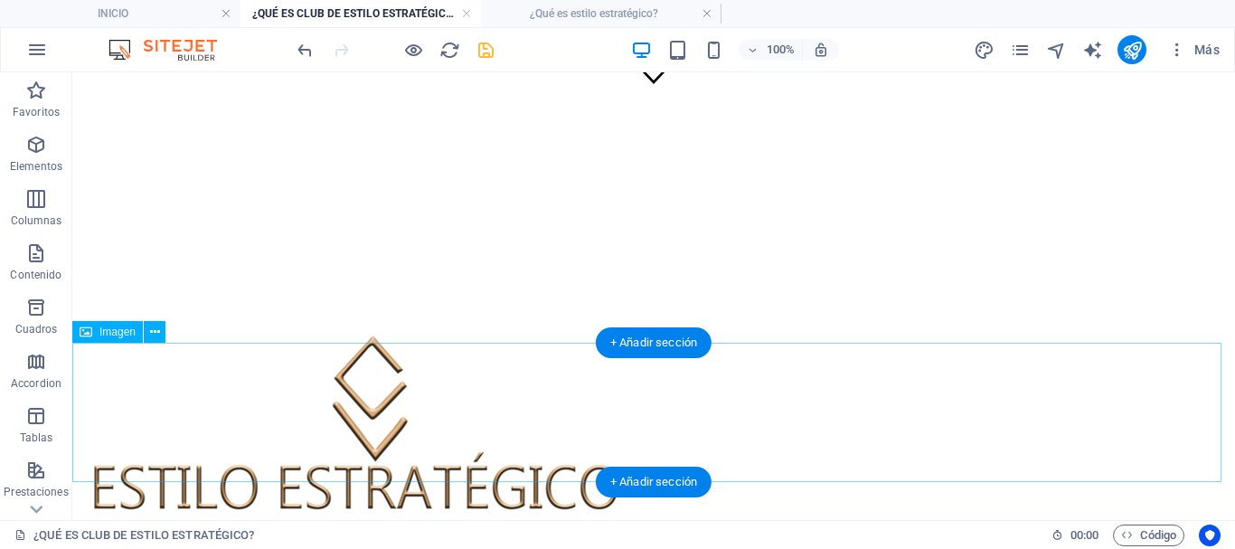
scroll to position [542, 0]
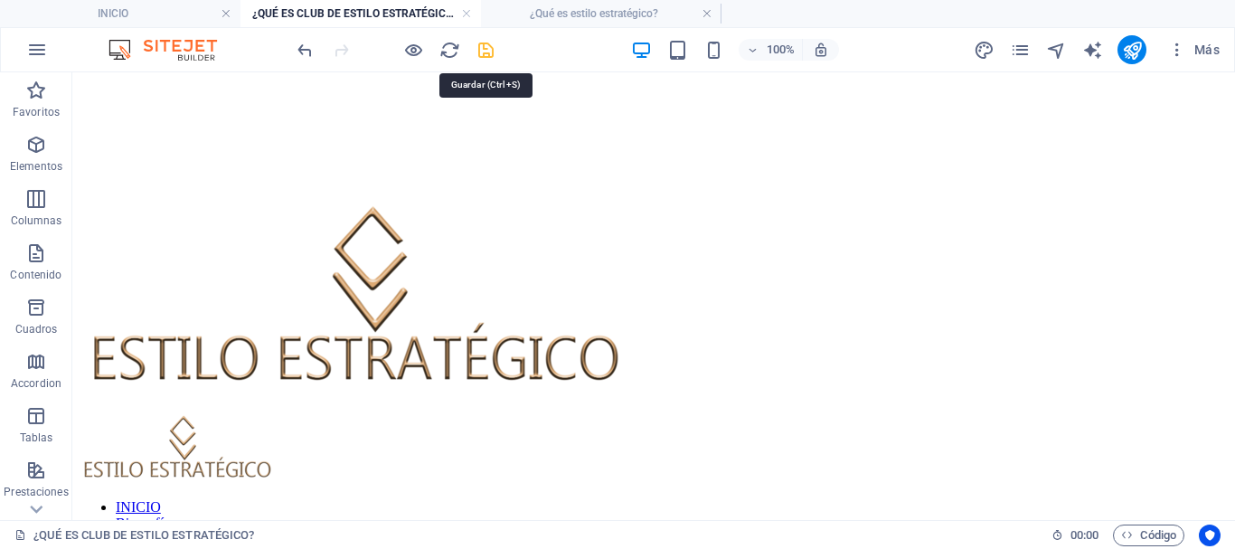
click at [485, 53] on icon "save" at bounding box center [485, 50] width 21 height 21
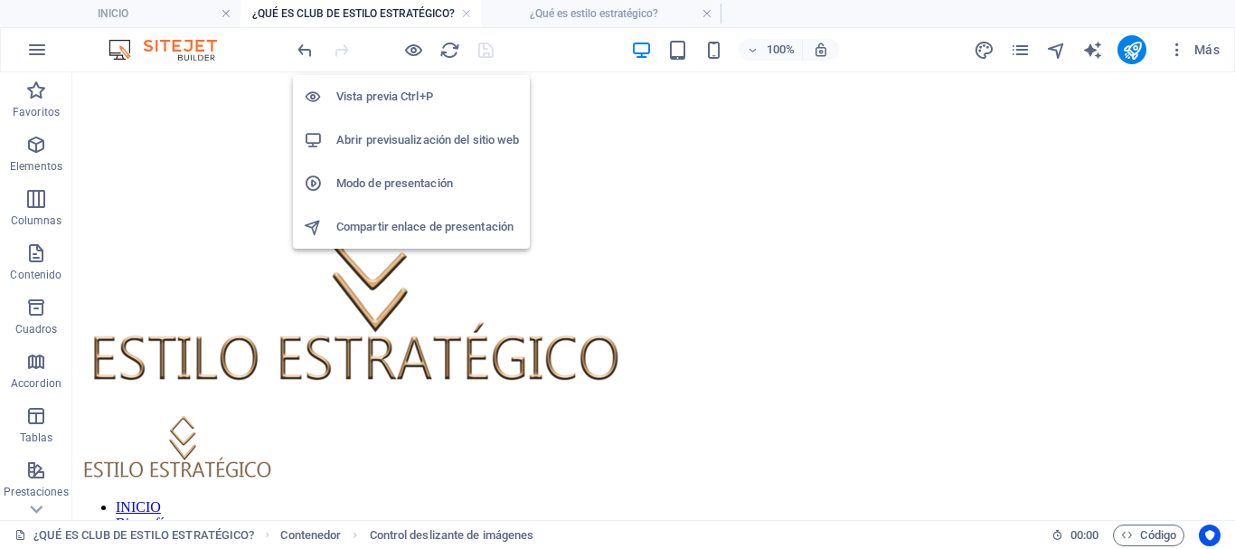
click at [393, 89] on h6 "Vista previa Ctrl+P" at bounding box center [427, 97] width 183 height 22
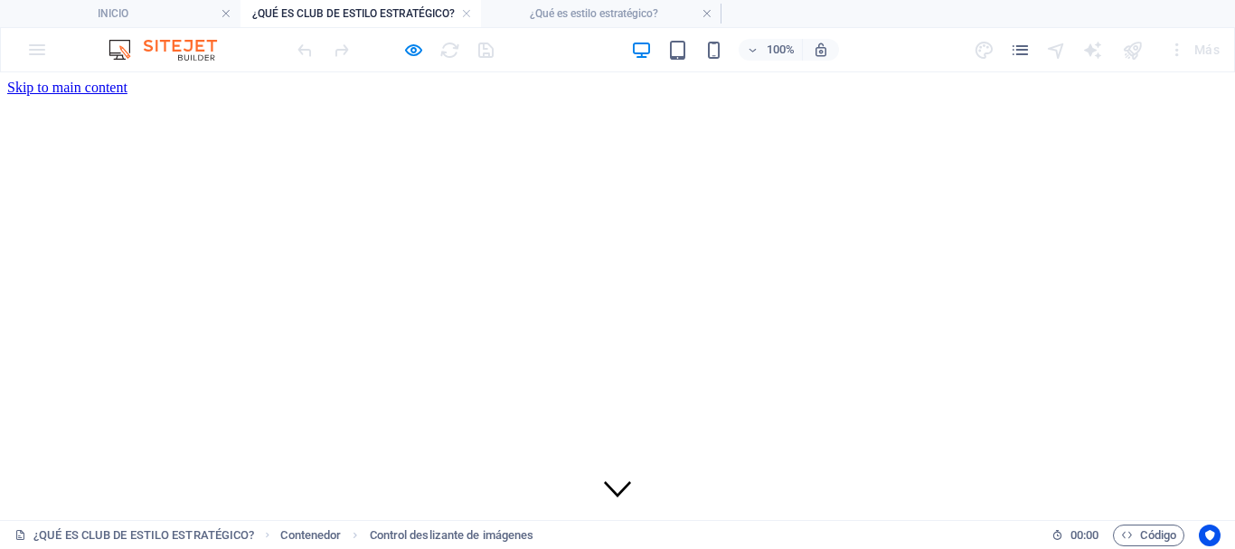
scroll to position [271, 0]
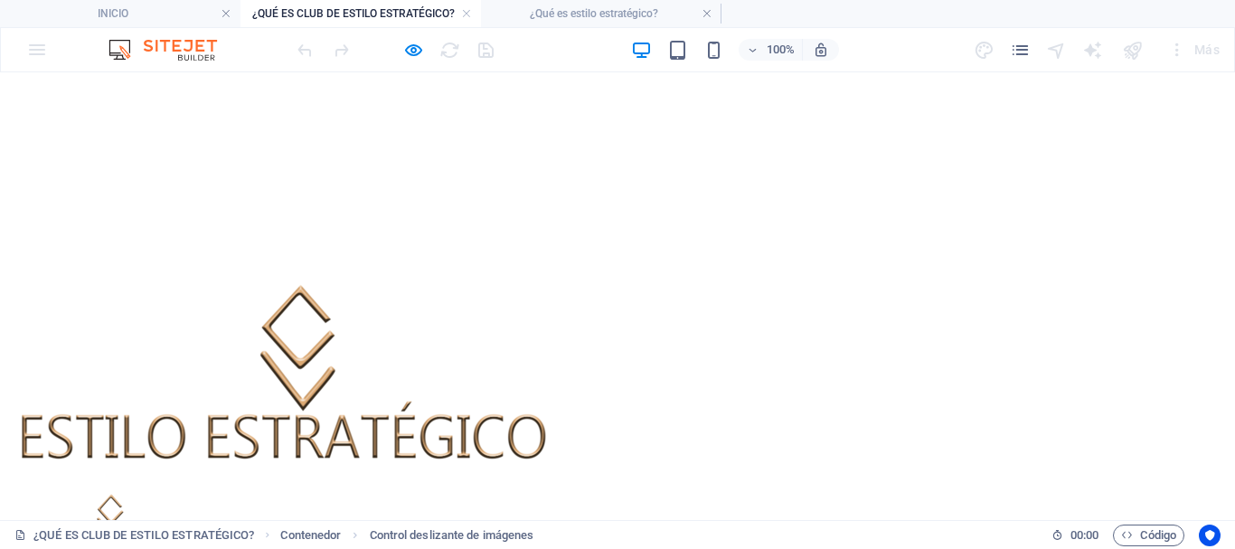
scroll to position [0, 0]
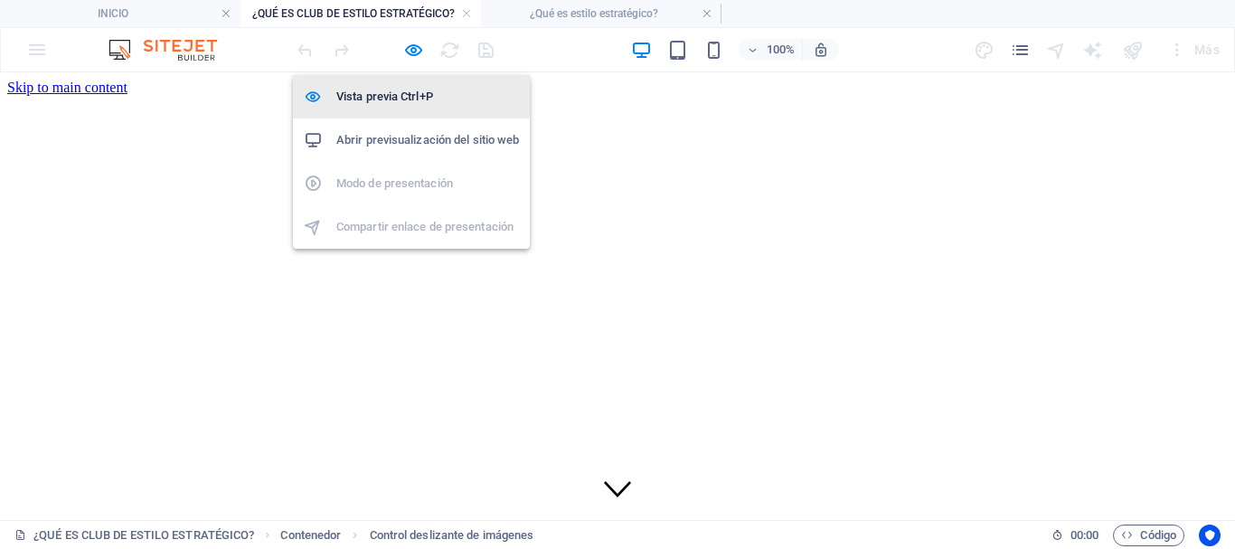
click at [408, 91] on h6 "Vista previa Ctrl+P" at bounding box center [427, 97] width 183 height 22
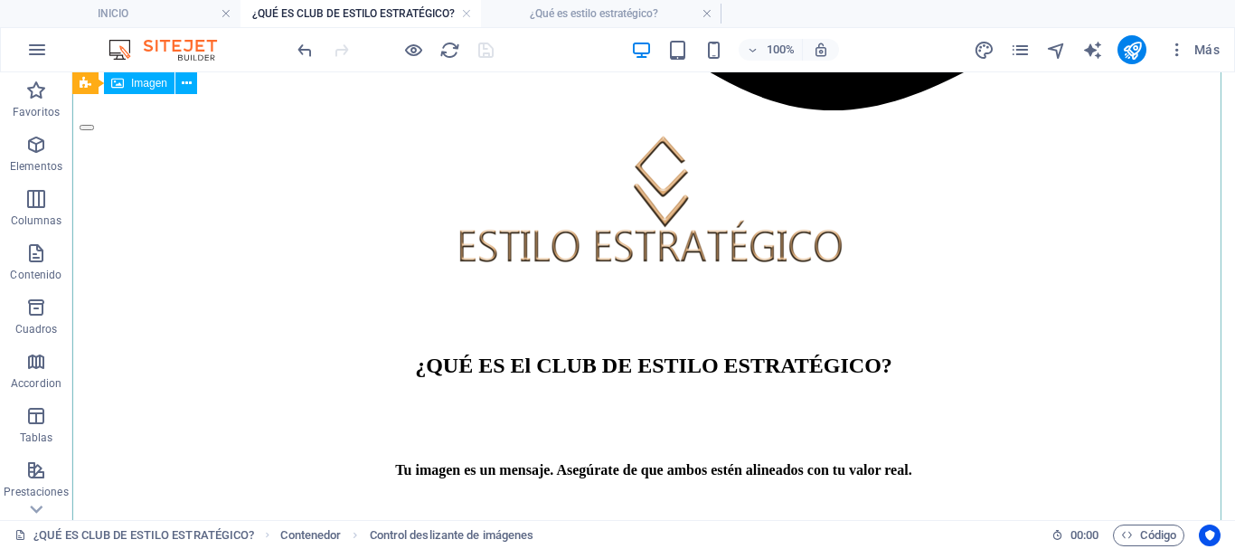
scroll to position [2170, 0]
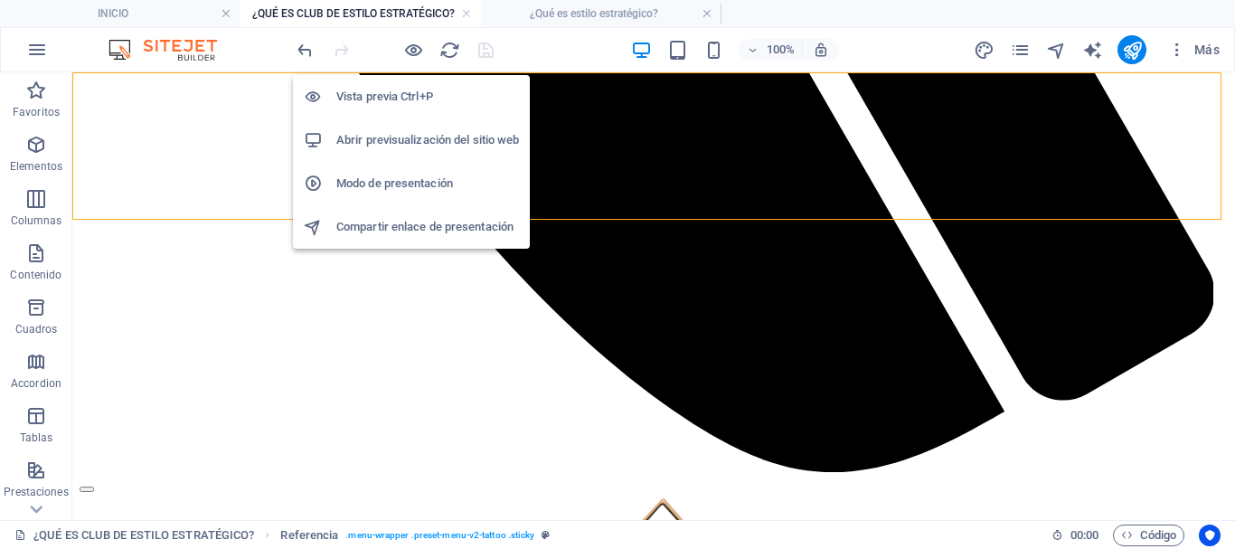
click at [409, 90] on h6 "Vista previa Ctrl+P" at bounding box center [427, 97] width 183 height 22
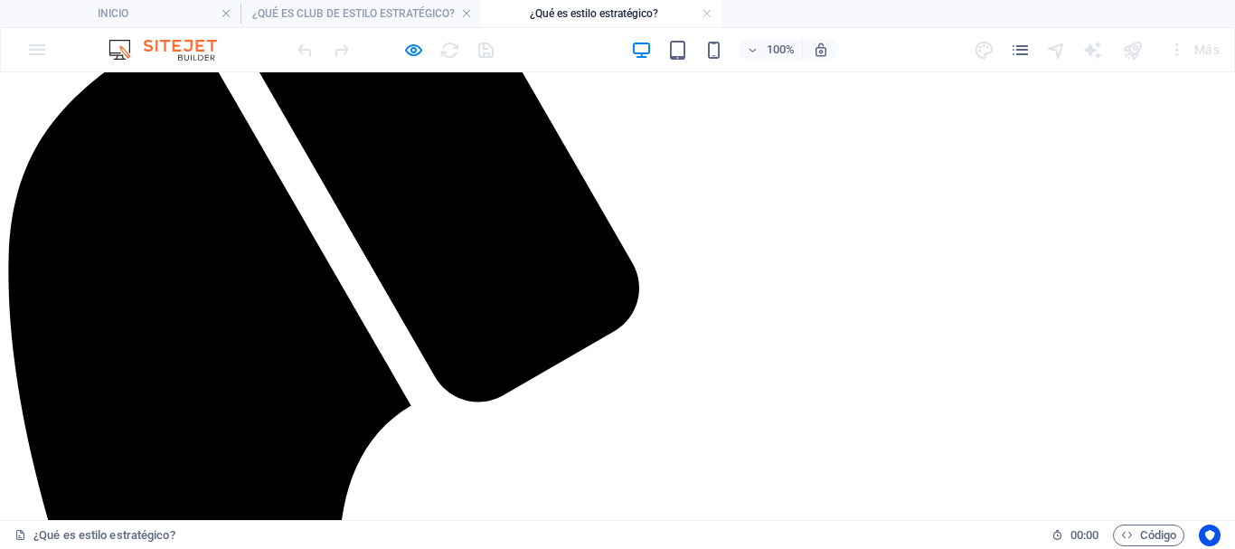
scroll to position [271, 0]
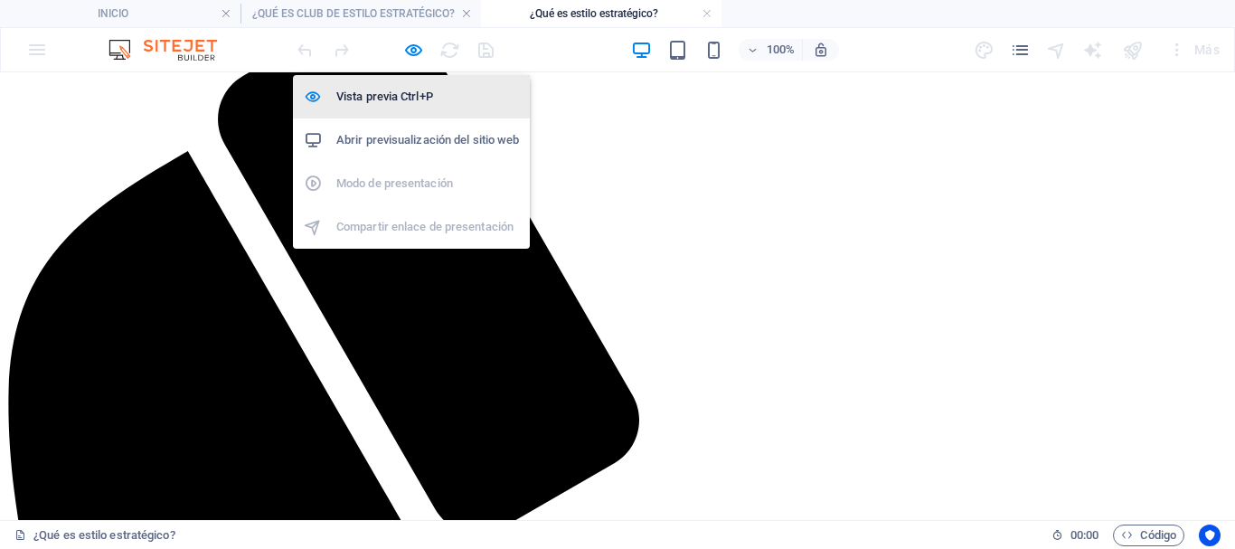
click at [394, 99] on h6 "Vista previa Ctrl+P" at bounding box center [427, 97] width 183 height 22
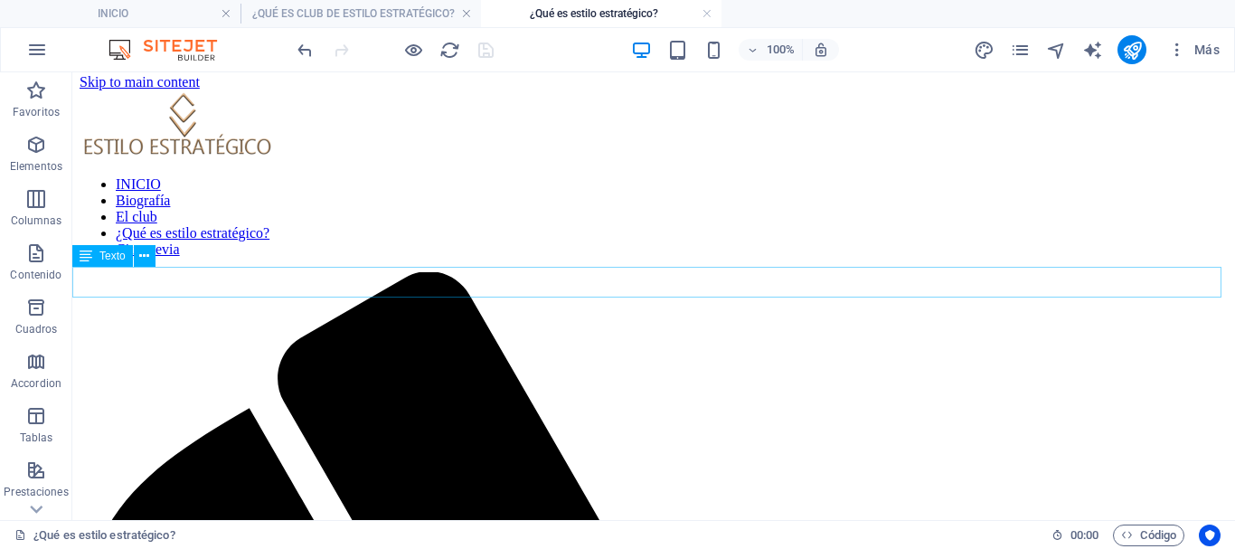
scroll to position [0, 0]
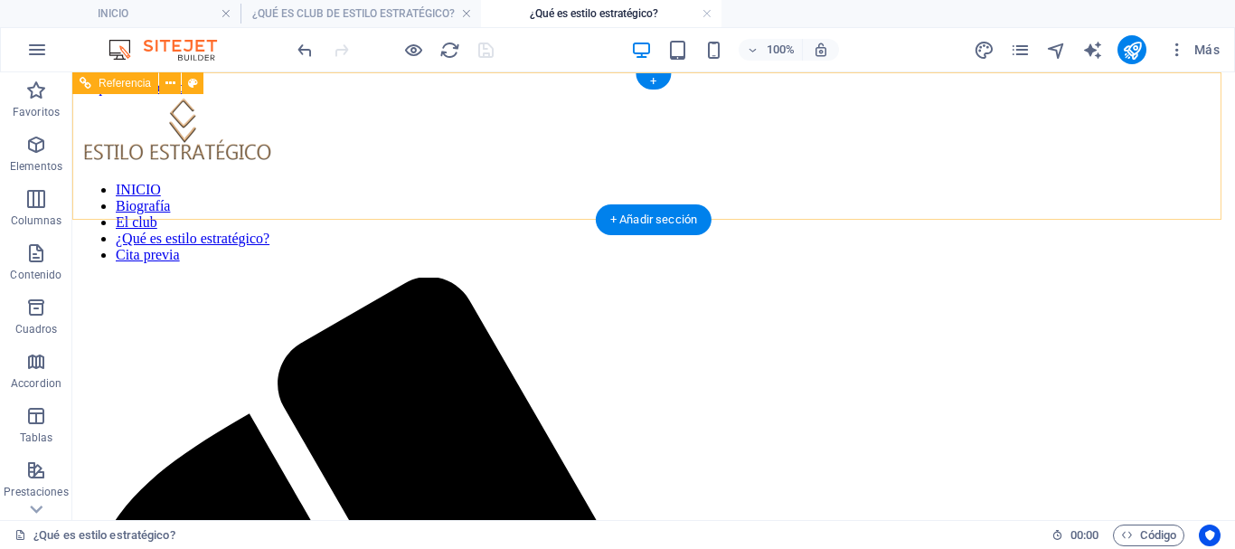
click at [257, 153] on div at bounding box center [654, 131] width 1148 height 71
select select "rem"
select select
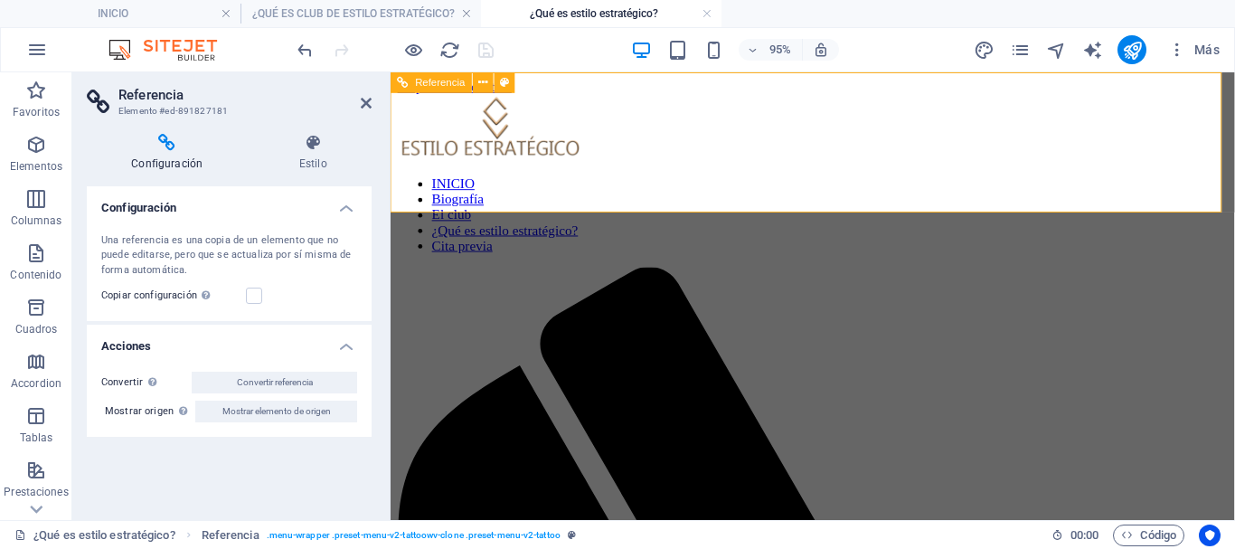
click at [443, 83] on span "Referencia" at bounding box center [441, 83] width 50 height 10
click at [315, 139] on icon at bounding box center [313, 143] width 118 height 18
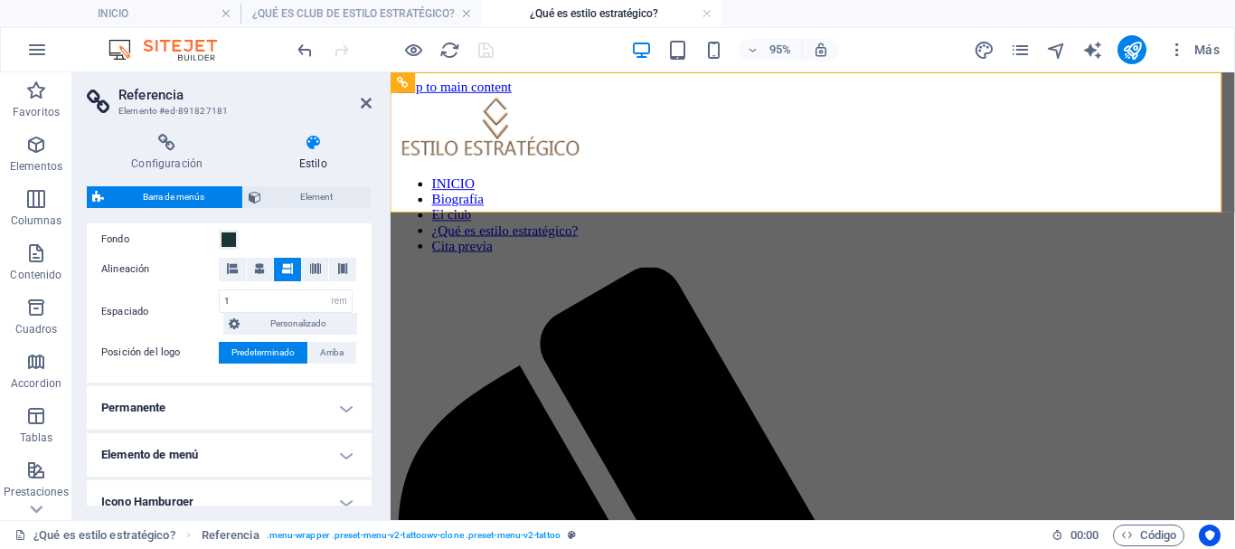
scroll to position [452, 0]
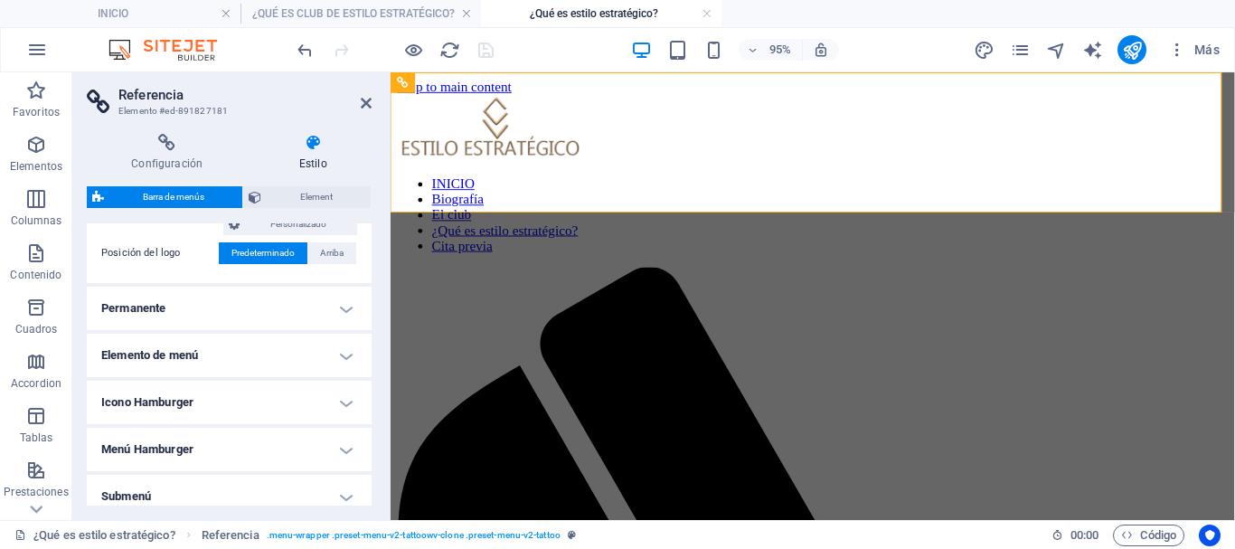
click at [273, 348] on h4 "Elemento de menú" at bounding box center [229, 355] width 285 height 43
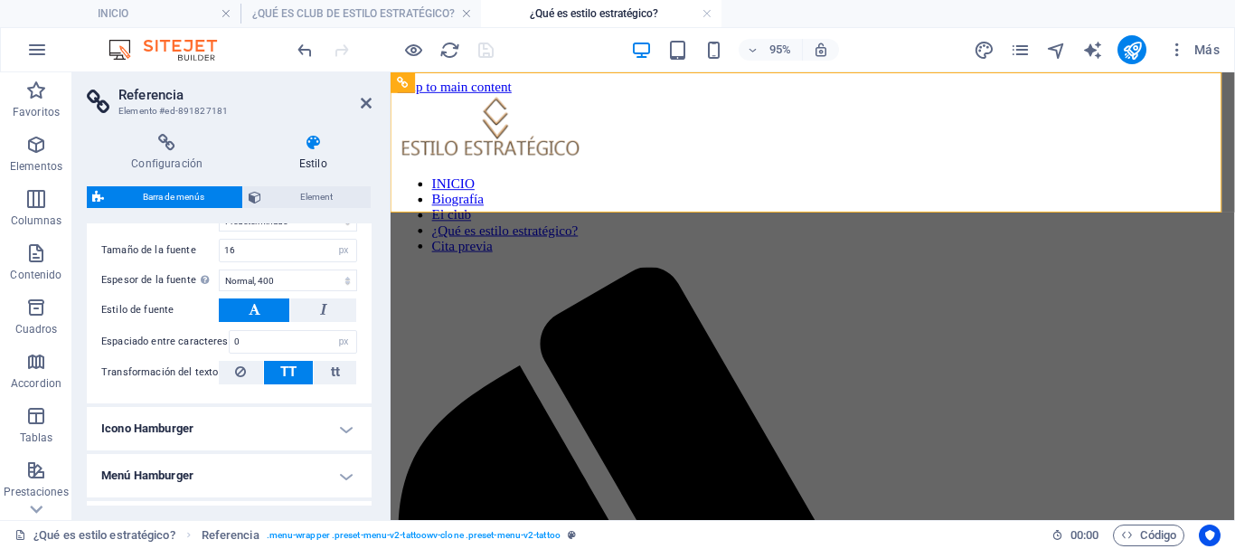
scroll to position [1085, 0]
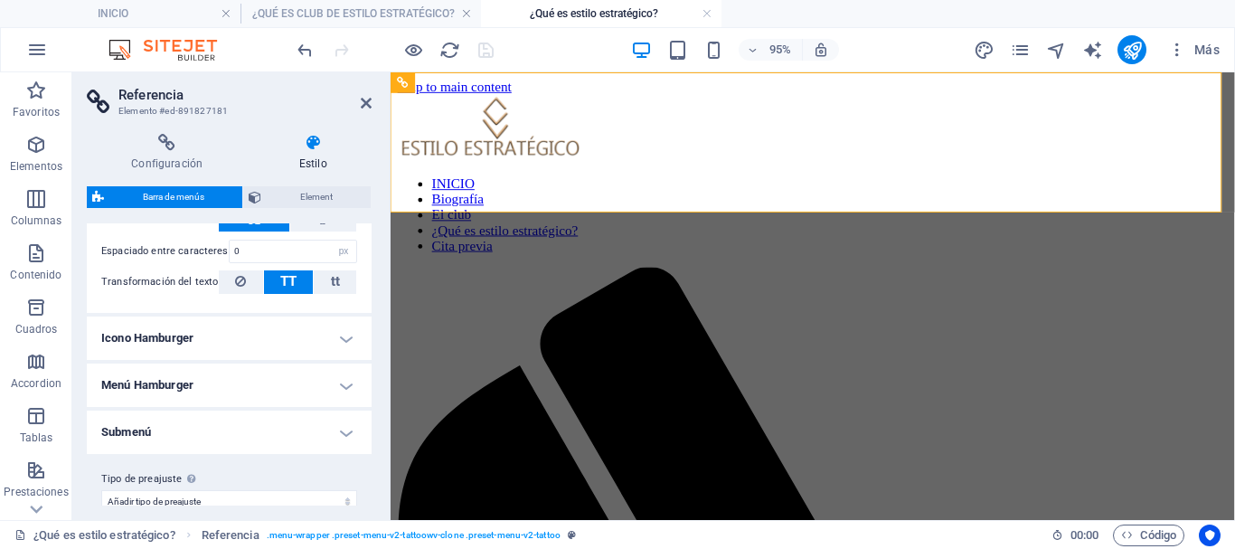
click at [228, 344] on h4 "Icono Hamburger" at bounding box center [229, 337] width 285 height 43
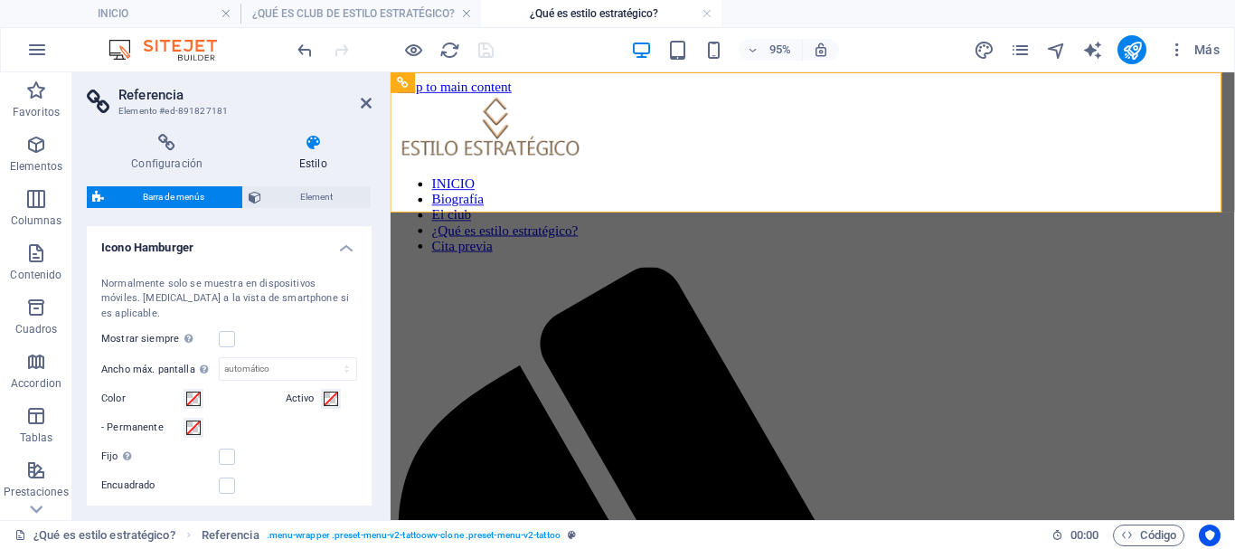
scroll to position [1394, 0]
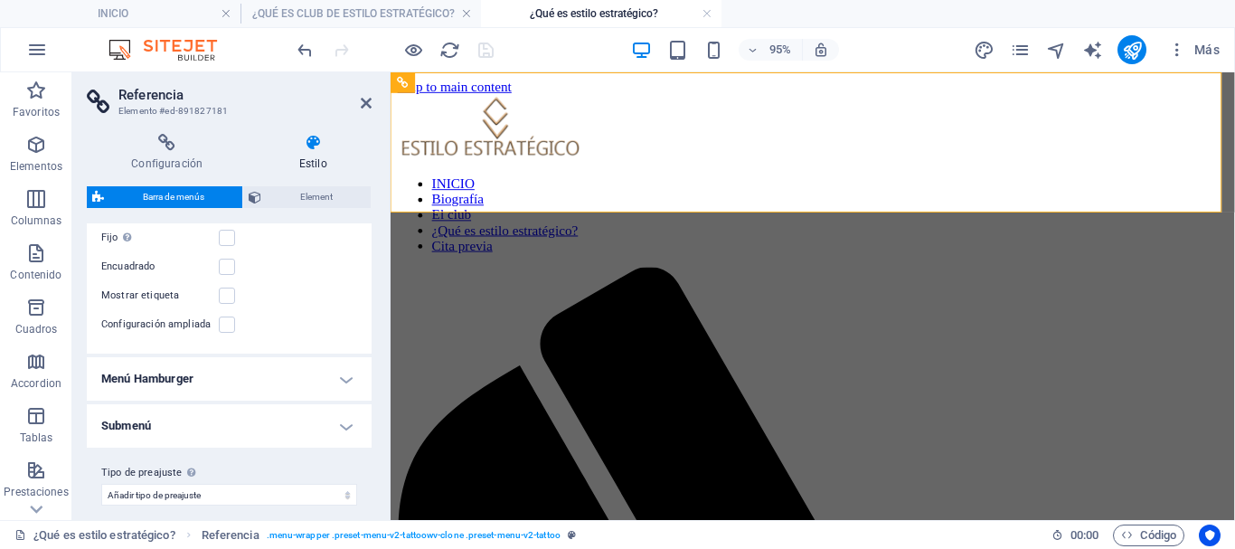
click at [252, 367] on h4 "Menú Hamburger" at bounding box center [229, 378] width 285 height 43
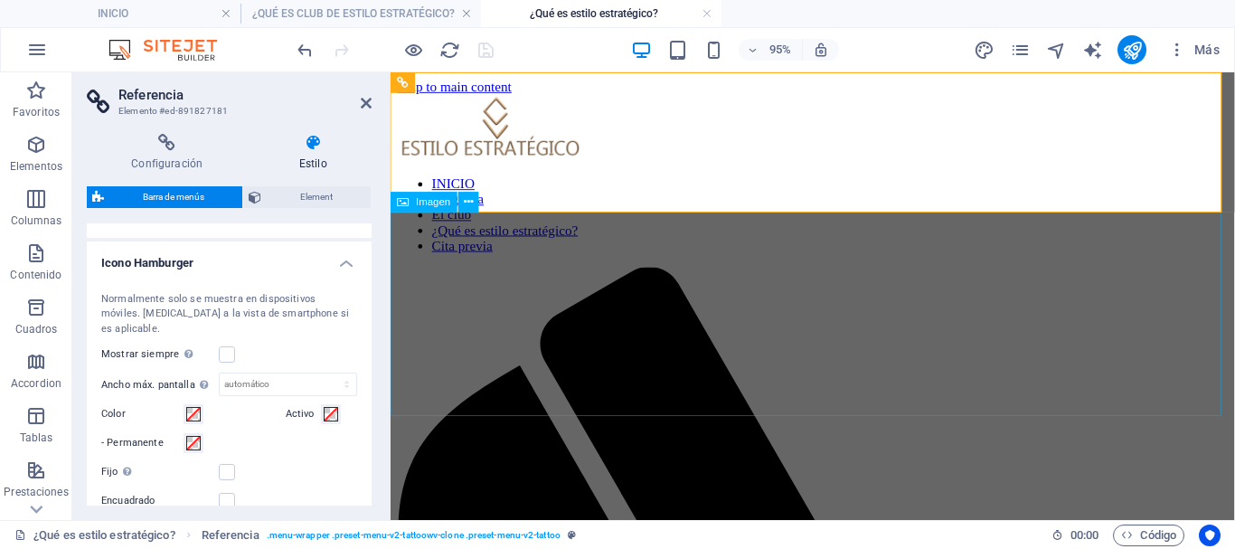
scroll to position [1054, 0]
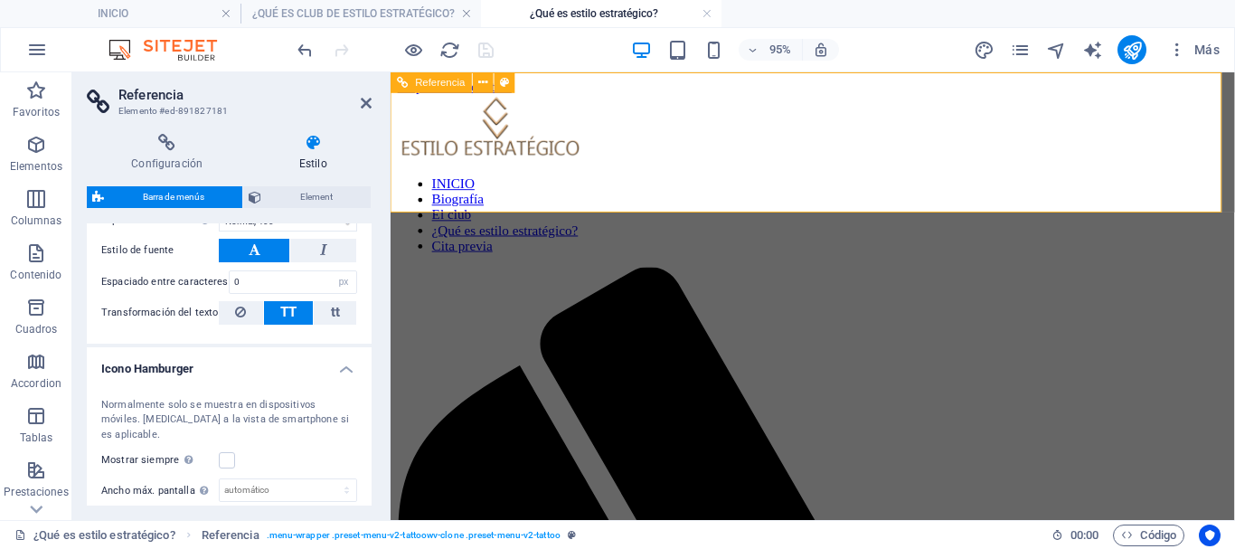
click at [494, 184] on nav "INICIO Biografía El club ¿Qué es estilo estratégico? Cita previa" at bounding box center [835, 222] width 874 height 81
click at [498, 184] on nav "INICIO Biografía El club ¿Qué es estilo estratégico? Cita previa" at bounding box center [835, 222] width 874 height 81
click at [607, 182] on nav "INICIO Biografía El club ¿Qué es estilo estratégico? Cita previa" at bounding box center [835, 222] width 874 height 81
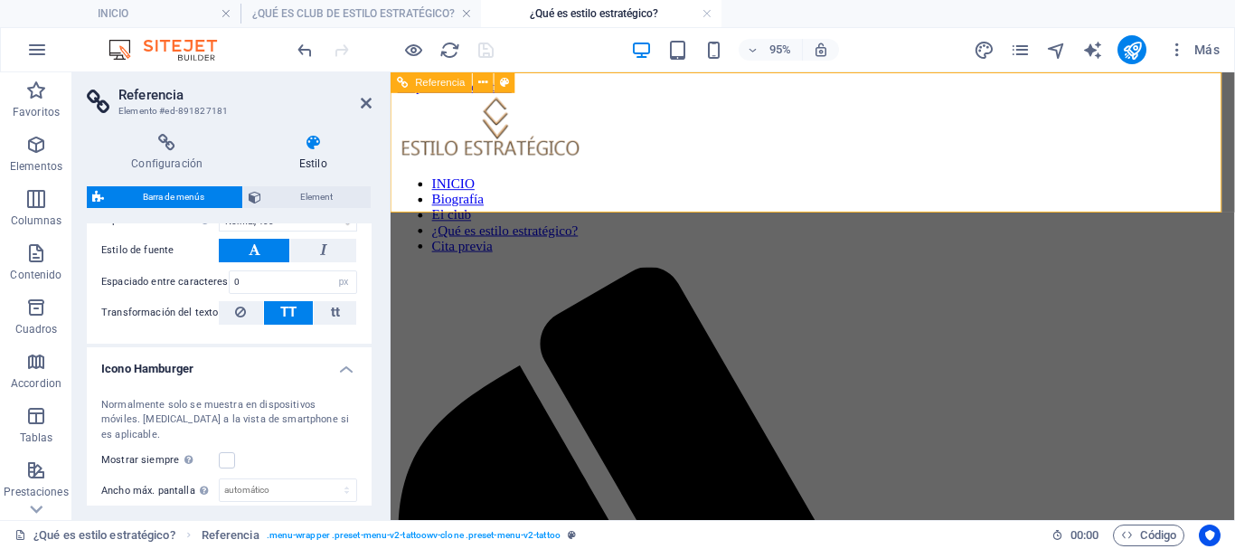
click at [607, 182] on nav "INICIO Biografía El club ¿Qué es estilo estratégico? Cita previa" at bounding box center [835, 222] width 874 height 81
click at [504, 82] on icon at bounding box center [504, 82] width 9 height 18
click at [310, 199] on span "Element" at bounding box center [316, 197] width 99 height 22
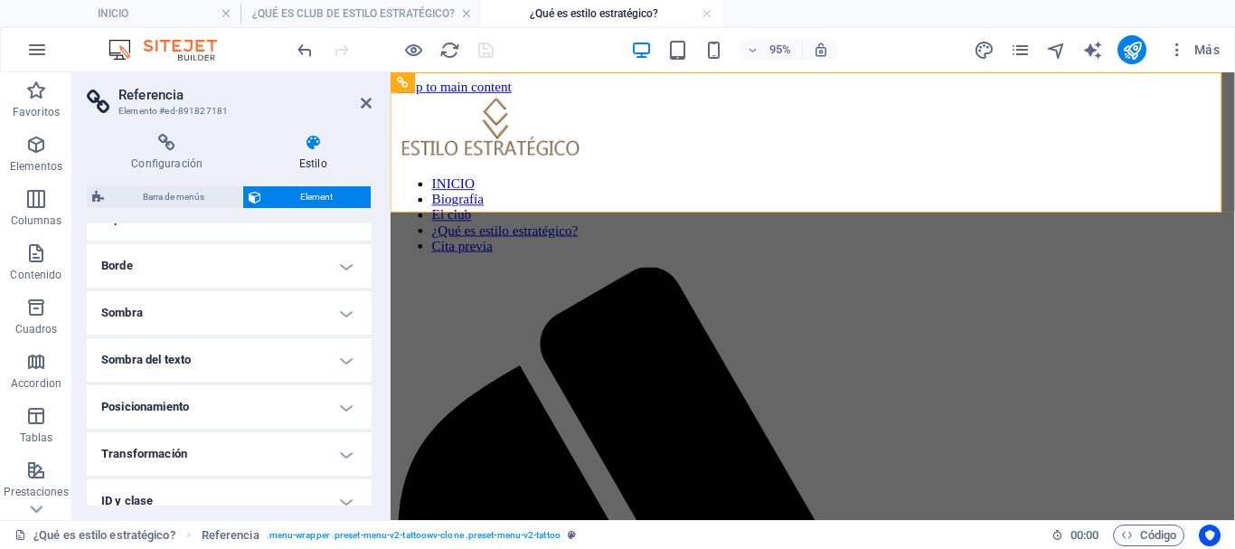
scroll to position [0, 0]
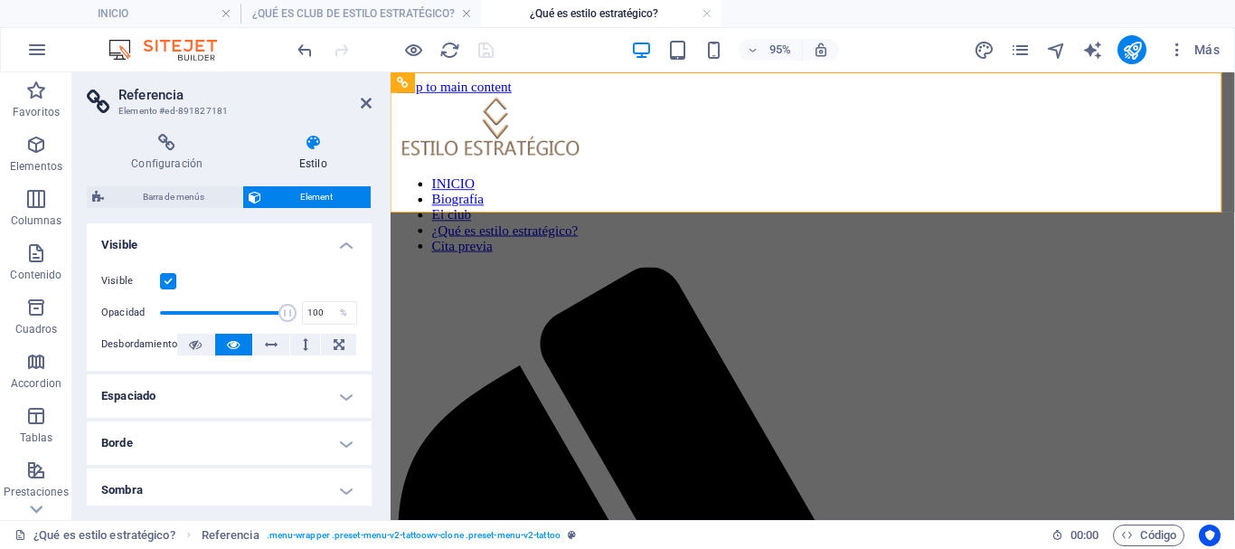
click at [320, 141] on icon at bounding box center [313, 143] width 118 height 18
click at [177, 148] on icon at bounding box center [167, 143] width 160 height 18
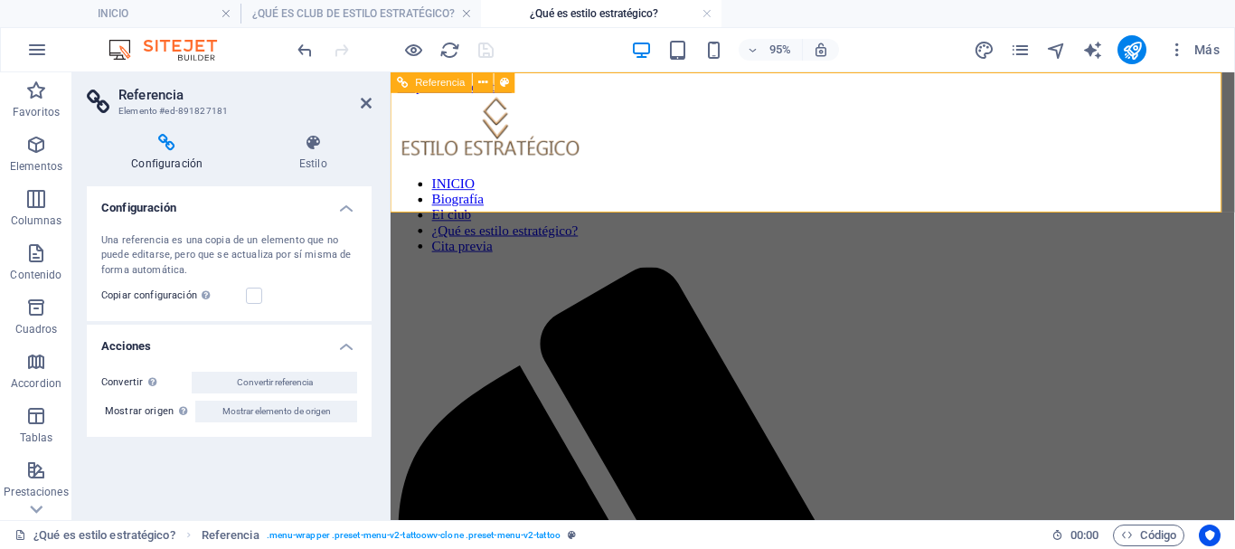
click at [478, 141] on div at bounding box center [835, 131] width 874 height 71
click at [515, 182] on nav "INICIO Biografía El club ¿Qué es estilo estratégico? Cita previa" at bounding box center [835, 222] width 874 height 81
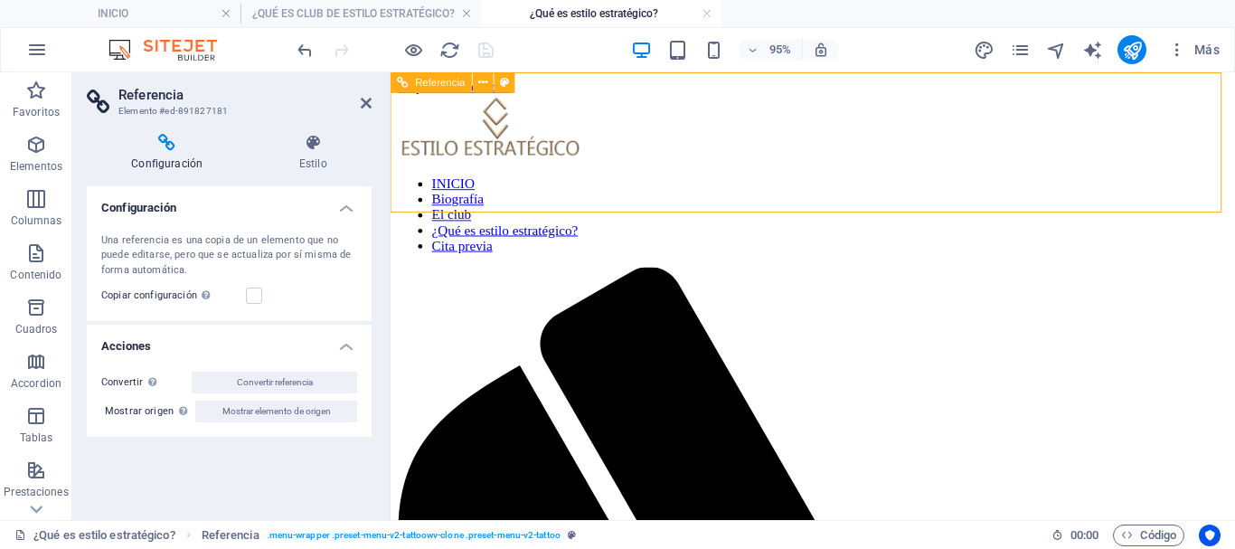
click at [518, 182] on nav "INICIO Biografía El club ¿Qué es estilo estratégico? Cita previa" at bounding box center [835, 222] width 874 height 81
click at [603, 182] on nav "INICIO Biografía El club ¿Qué es estilo estratégico? Cita previa" at bounding box center [835, 222] width 874 height 81
click at [367, 103] on icon at bounding box center [366, 103] width 11 height 14
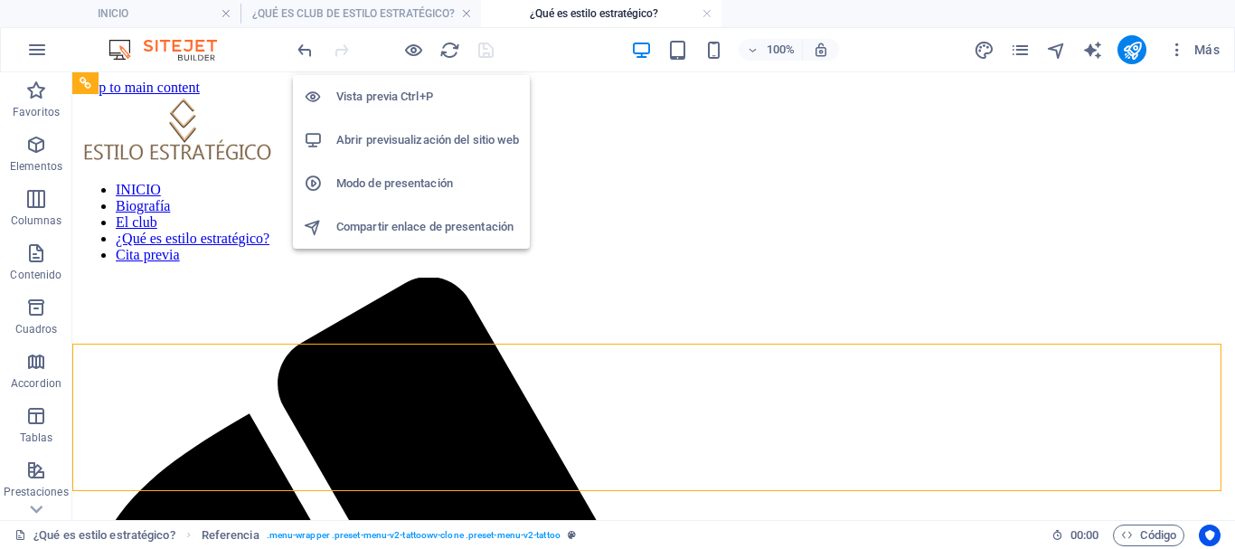
click at [401, 101] on h6 "Vista previa Ctrl+P" at bounding box center [427, 97] width 183 height 22
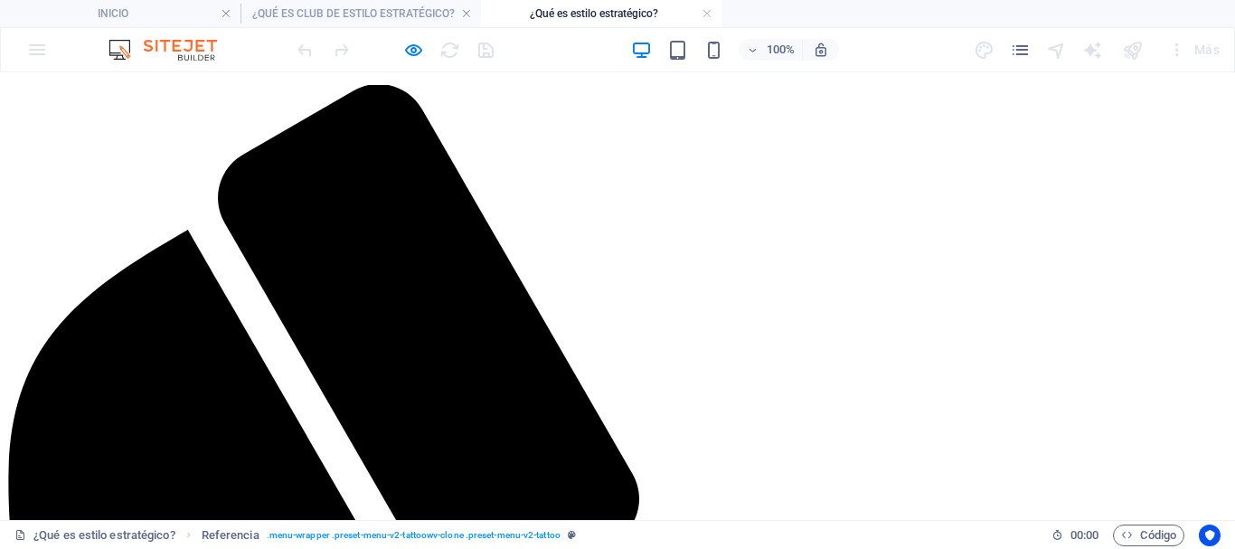
scroll to position [452, 0]
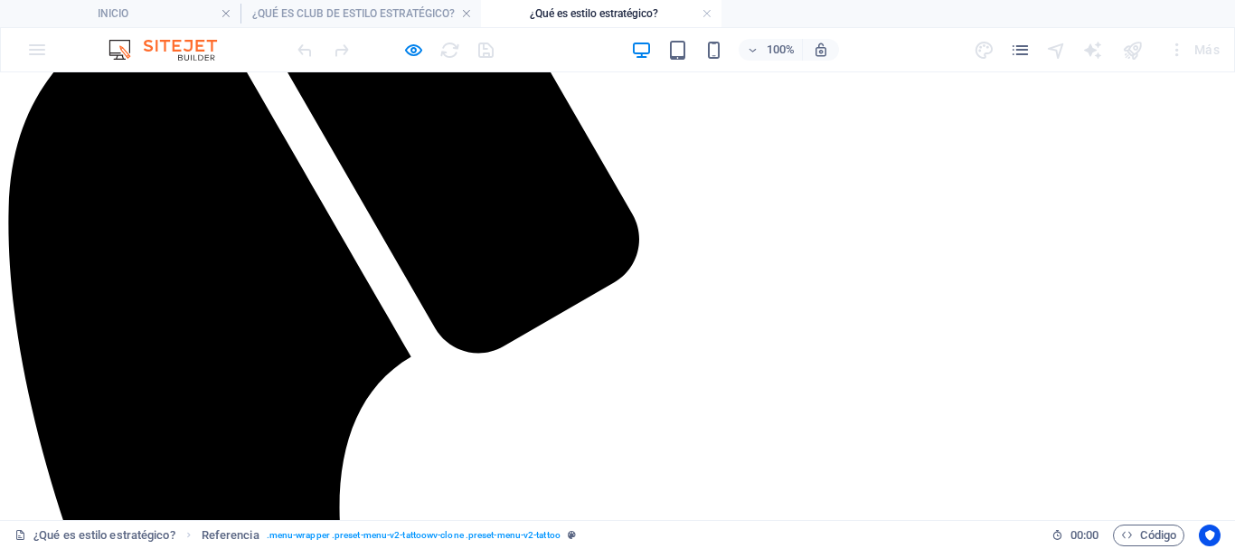
drag, startPoint x: 272, startPoint y: 178, endPoint x: 751, endPoint y: 300, distance: 494.4
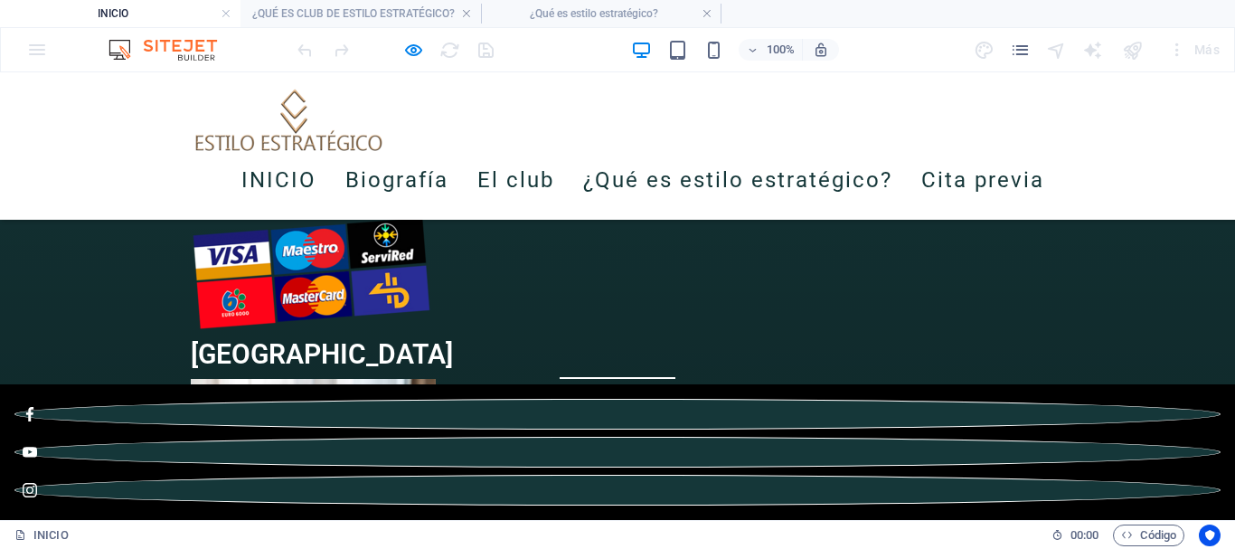
scroll to position [3307, 0]
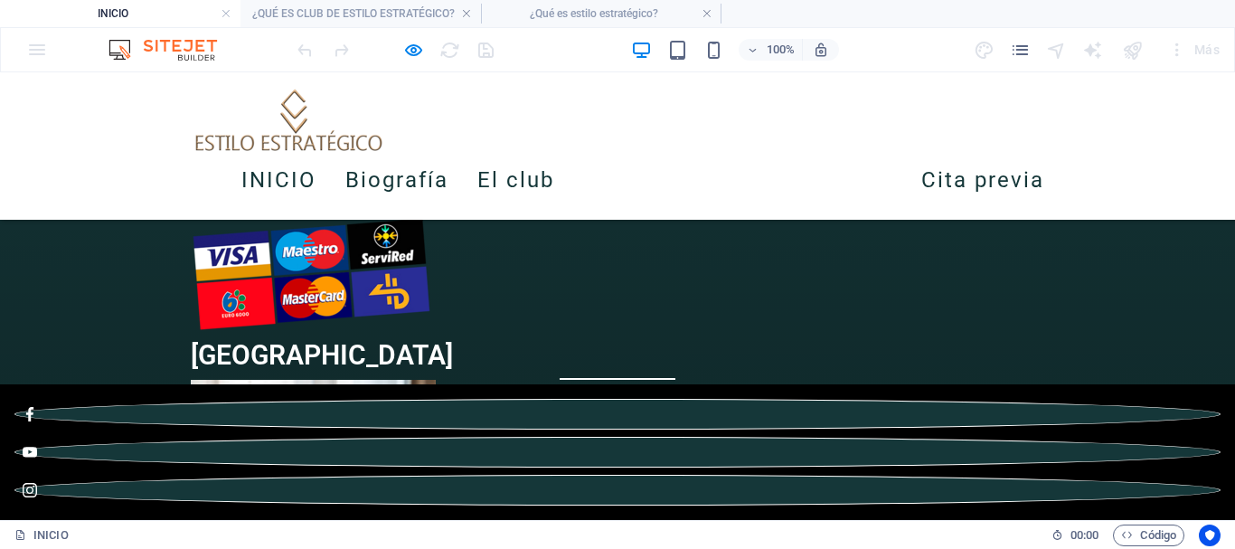
click at [704, 177] on link "¿Qué es estilo estratégico?" at bounding box center [737, 180] width 309 height 51
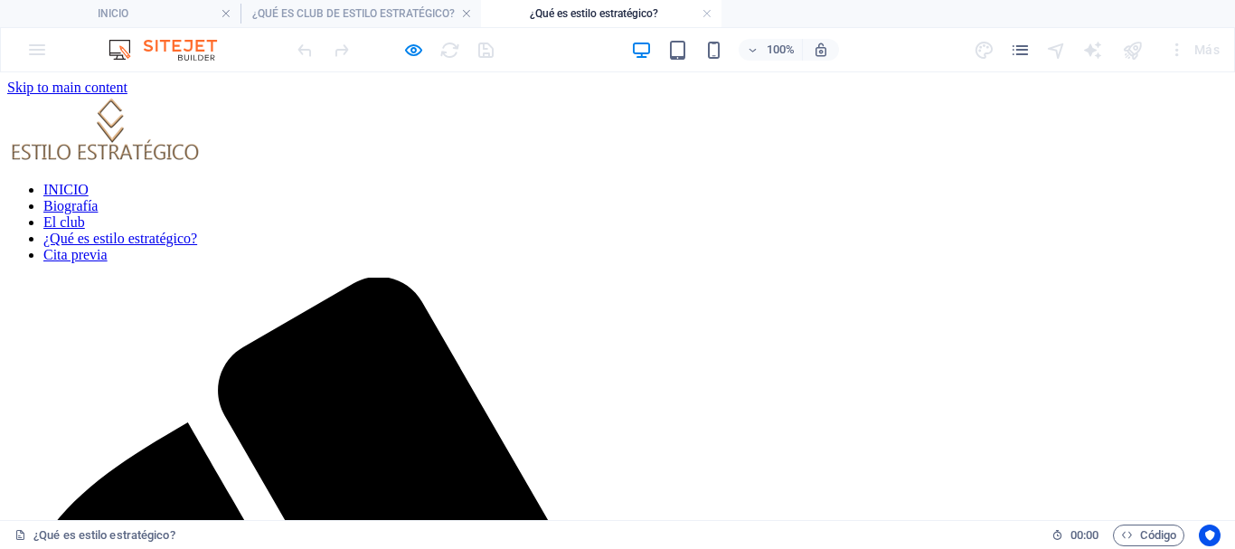
scroll to position [452, 0]
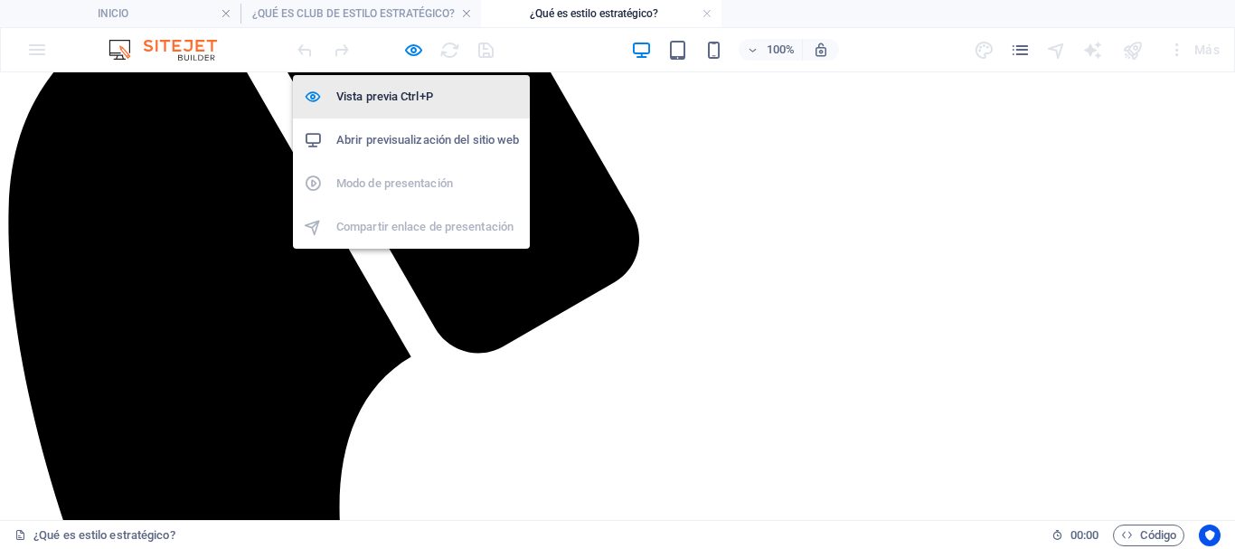
click at [413, 108] on li "Vista previa Ctrl+P" at bounding box center [411, 96] width 237 height 43
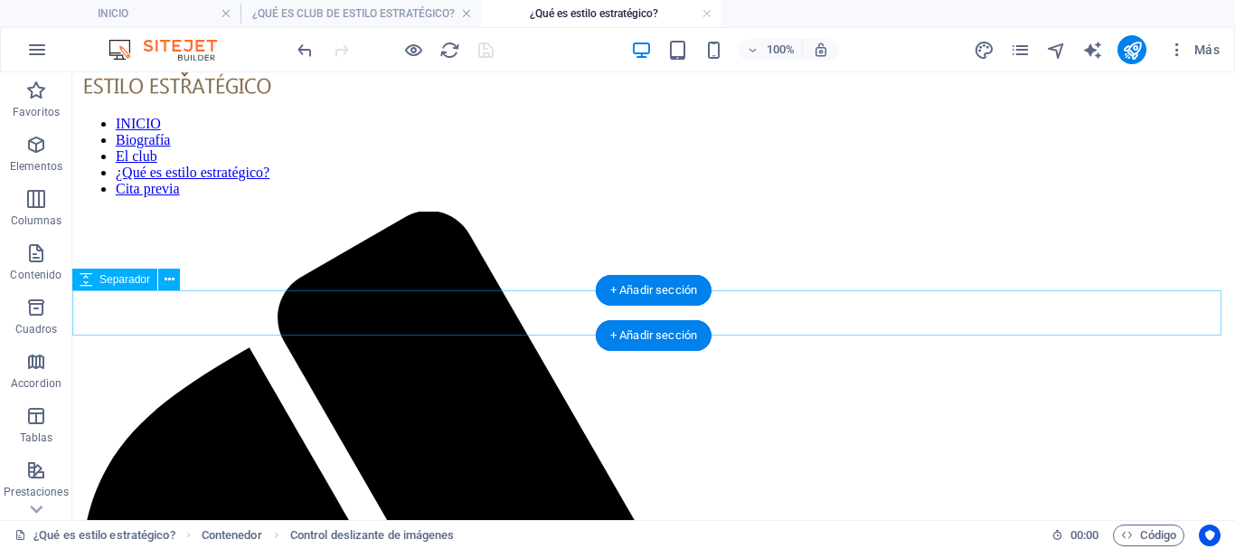
scroll to position [0, 0]
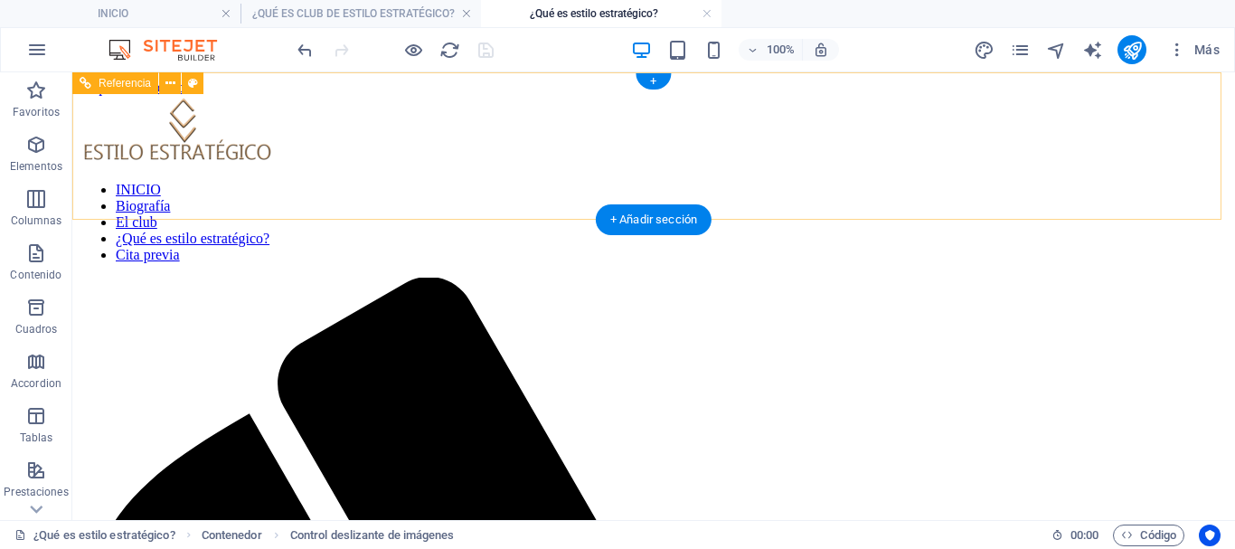
click at [407, 182] on nav "INICIO Biografía El club ¿Qué es estilo estratégico? Cita previa" at bounding box center [654, 222] width 1148 height 81
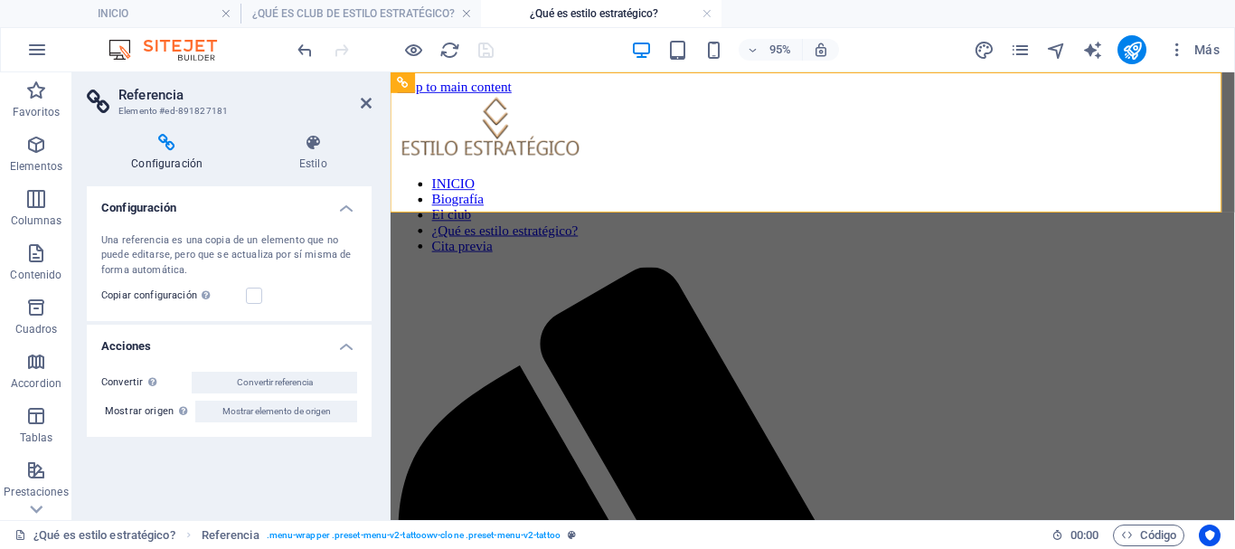
click at [156, 150] on icon at bounding box center [167, 143] width 160 height 18
click at [300, 165] on h4 "Estilo" at bounding box center [313, 153] width 118 height 38
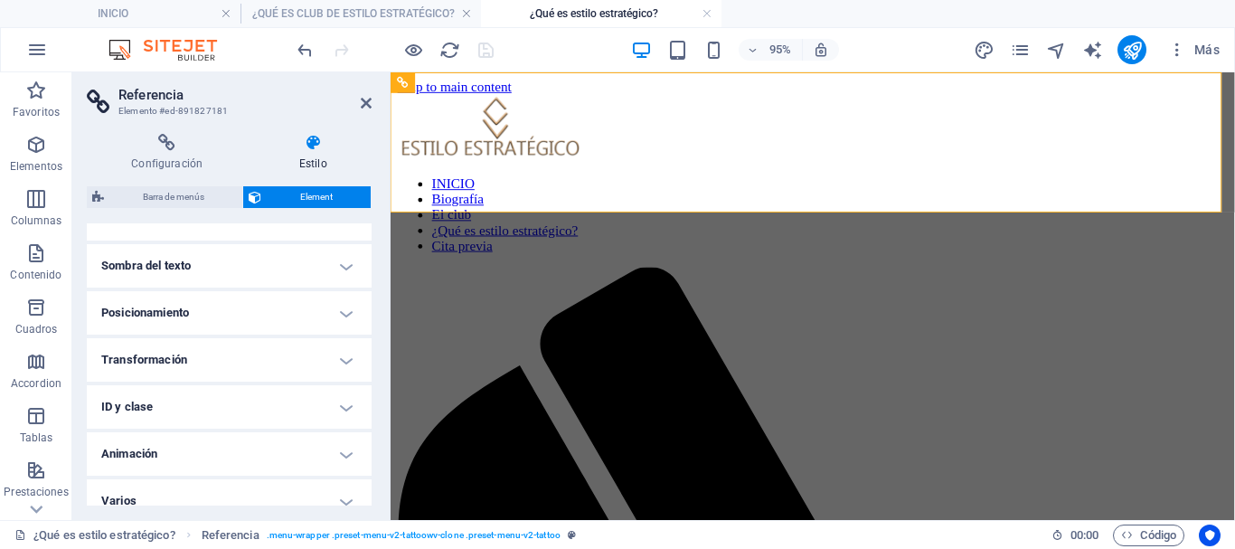
scroll to position [288, 0]
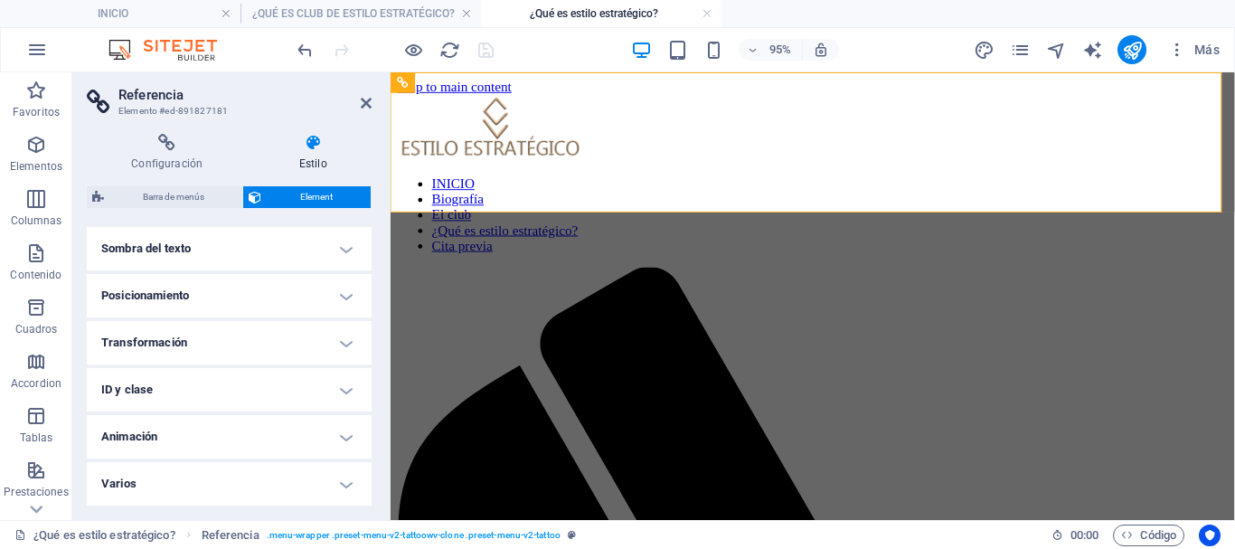
click at [201, 443] on h4 "Animación" at bounding box center [229, 436] width 285 height 43
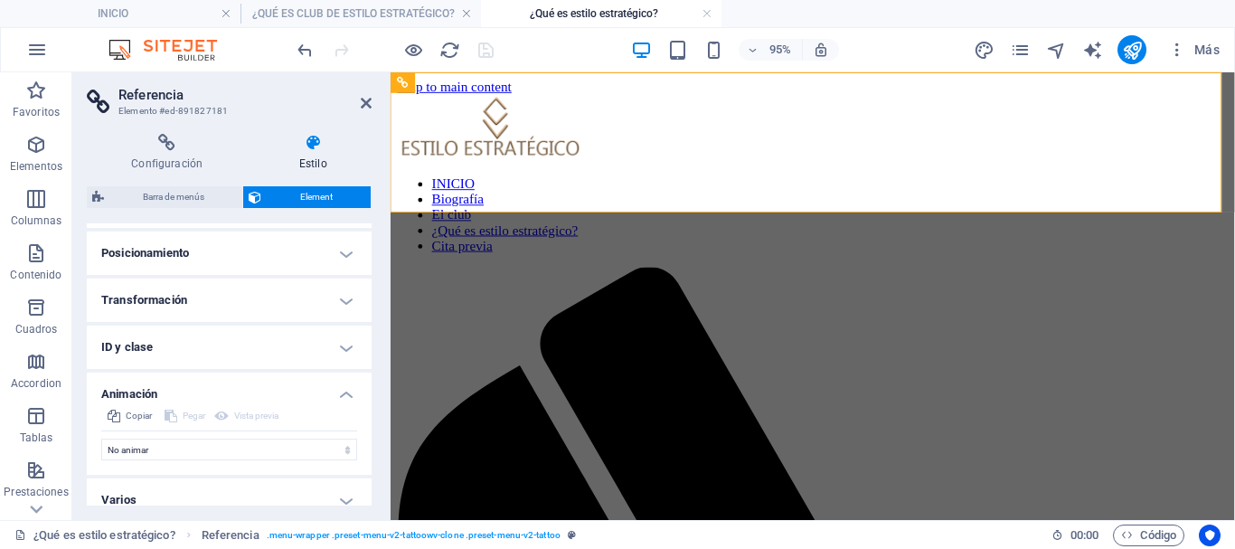
scroll to position [347, 0]
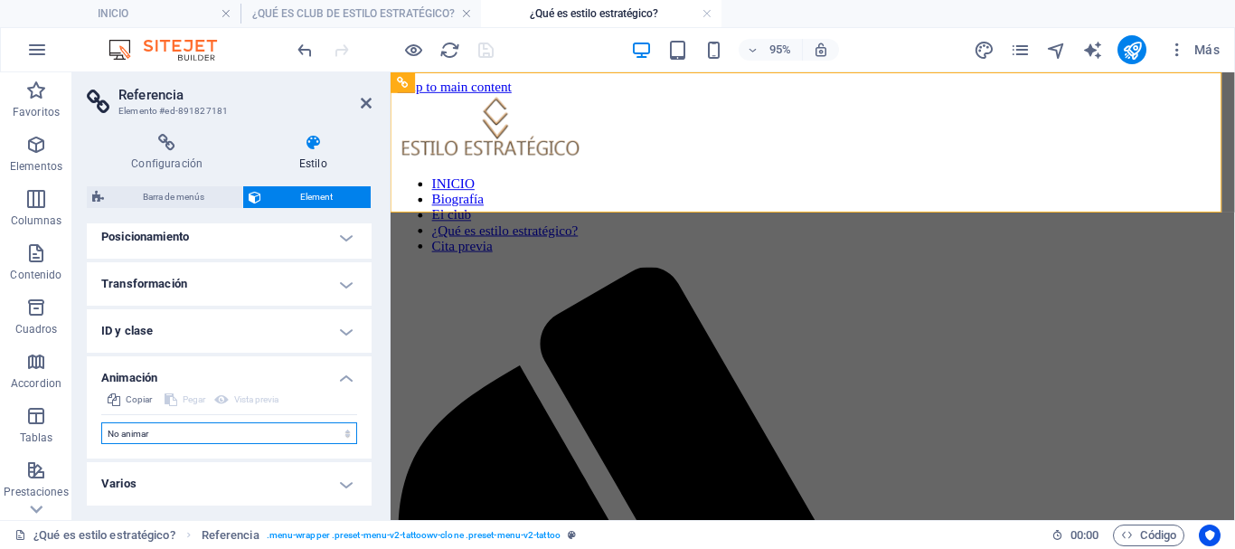
click at [213, 430] on select "No animar Mostrar / Ocultar Subir/bajar Acercar/alejar Deslizar de izquierda a …" at bounding box center [229, 433] width 256 height 22
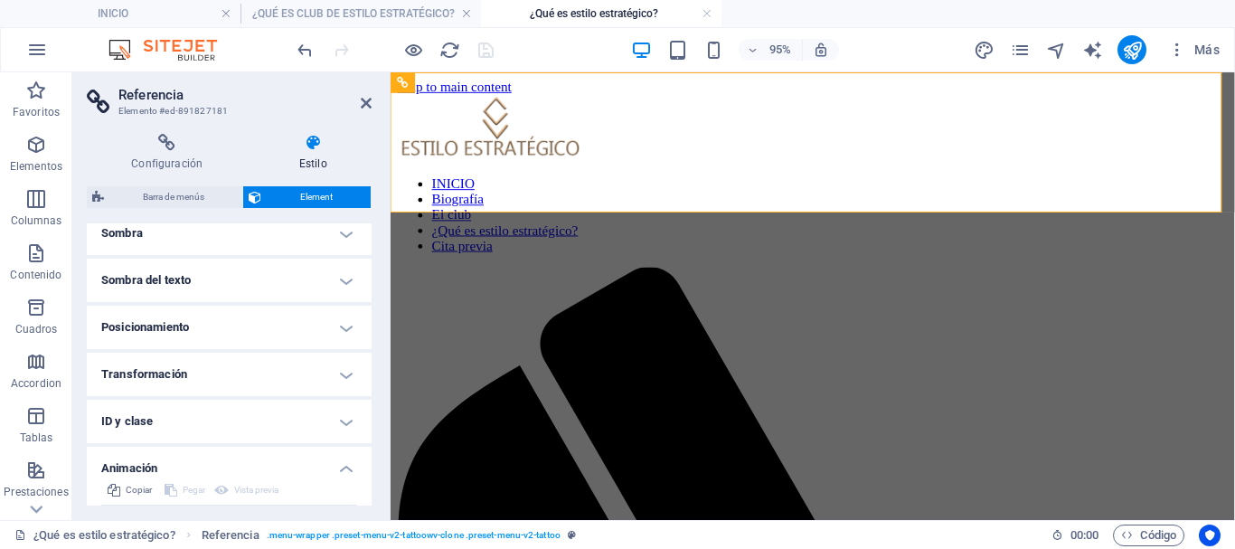
click at [202, 289] on h4 "Sombra del texto" at bounding box center [229, 280] width 285 height 43
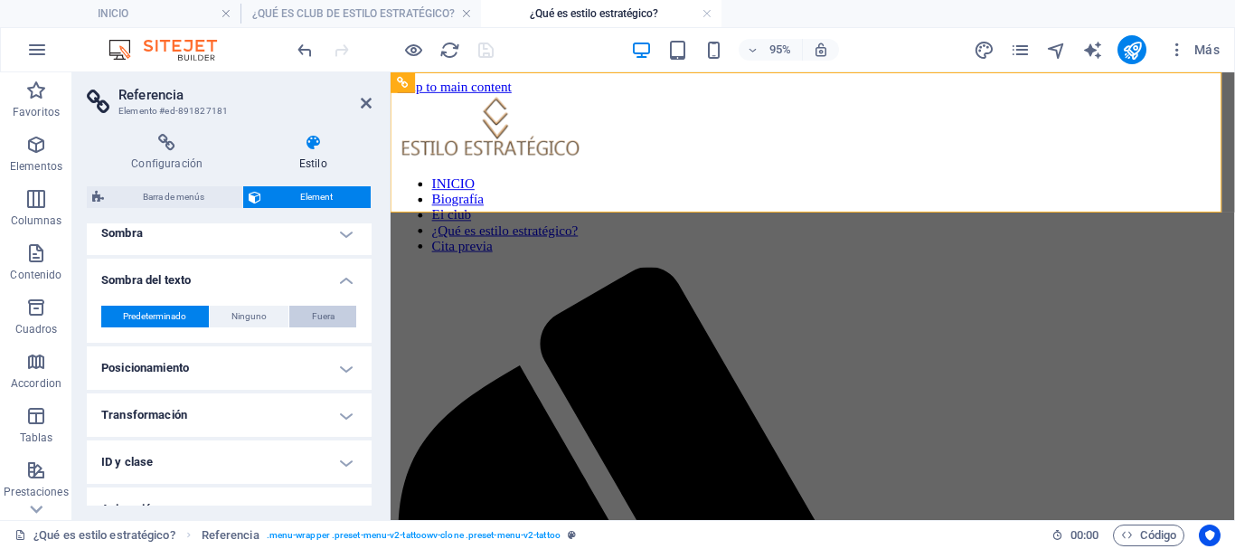
click at [315, 321] on span "Fuera" at bounding box center [323, 317] width 23 height 22
type input "2"
type input "4"
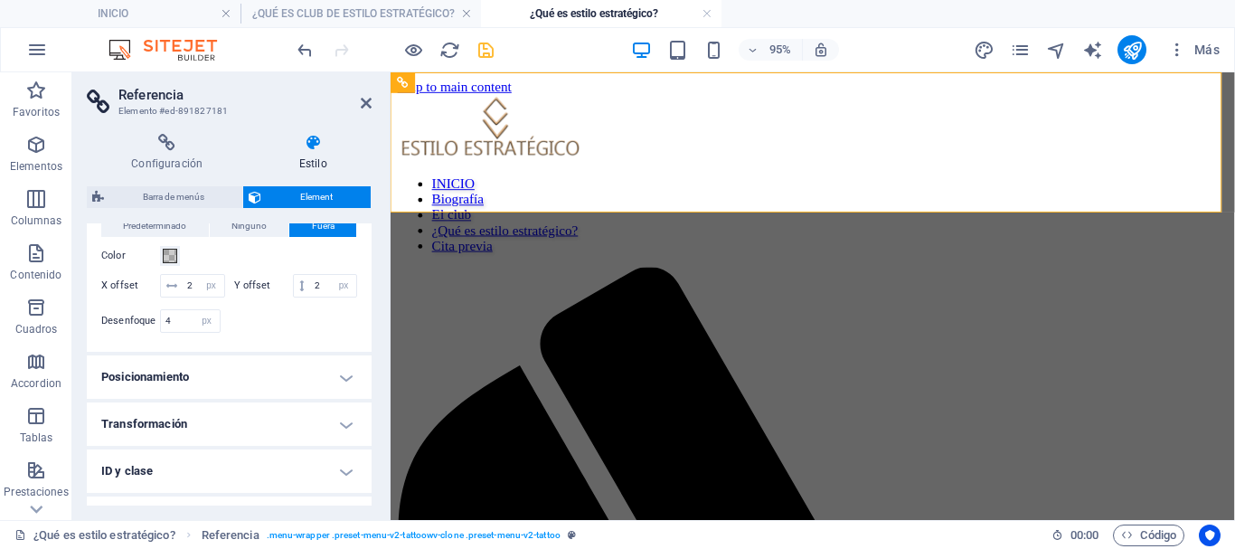
scroll to position [438, 0]
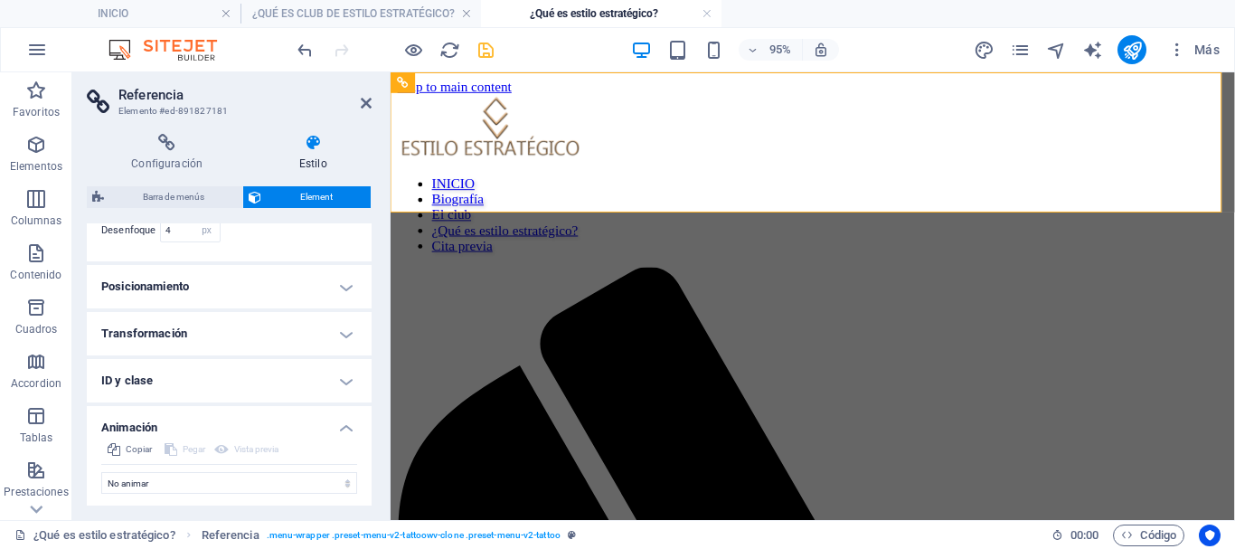
click at [268, 307] on h4 "Posicionamiento" at bounding box center [229, 286] width 285 height 43
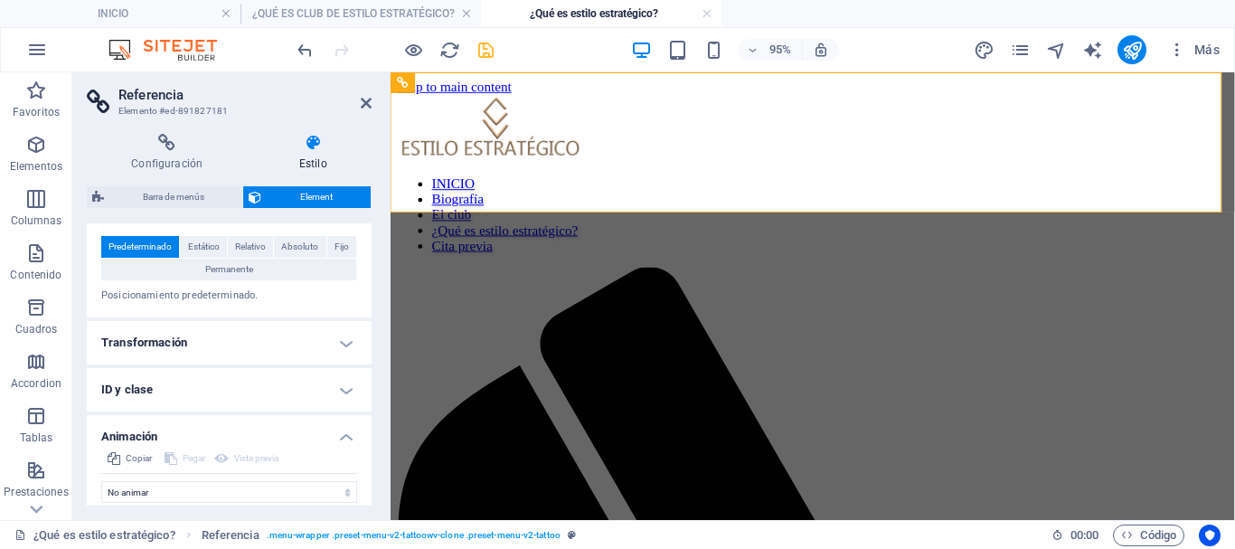
scroll to position [528, 0]
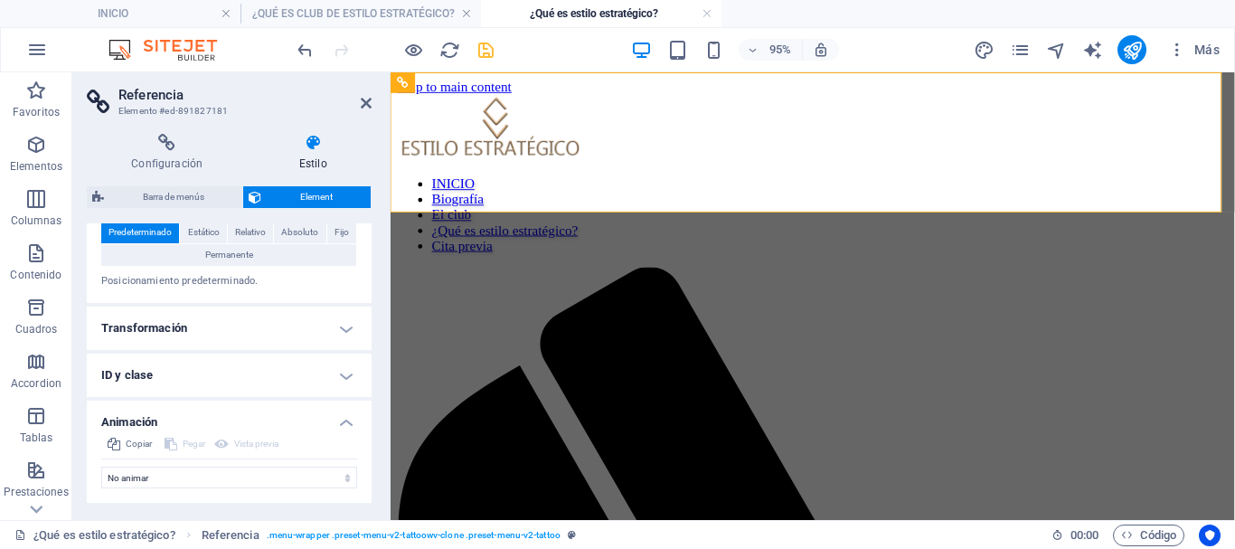
click at [246, 350] on h4 "Transformación" at bounding box center [229, 327] width 285 height 43
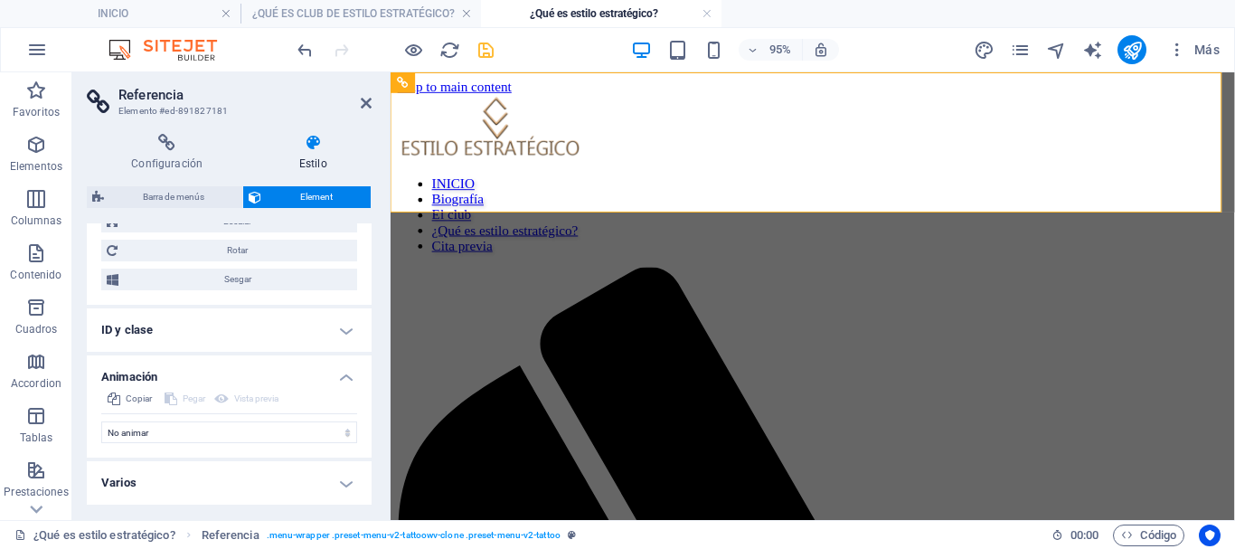
scroll to position [451, 0]
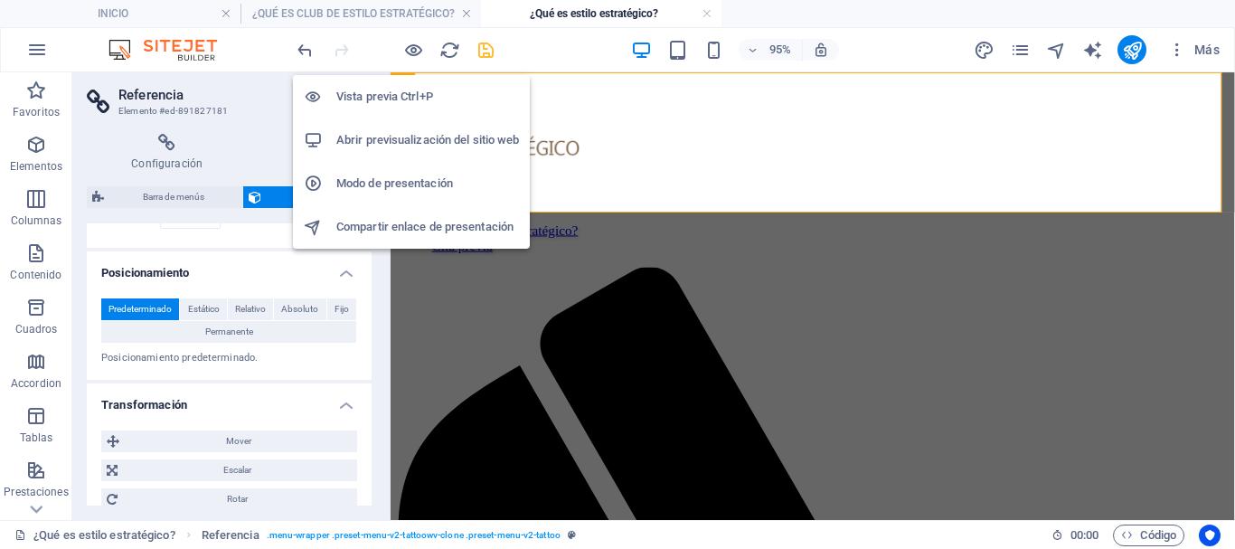
click at [401, 91] on h6 "Vista previa Ctrl+P" at bounding box center [427, 97] width 183 height 22
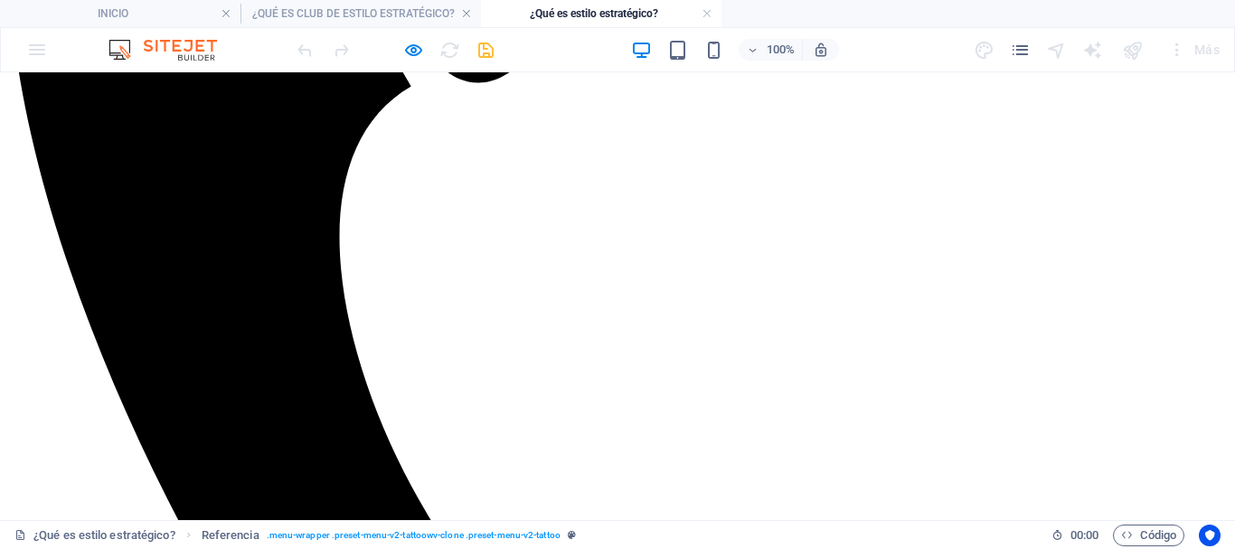
scroll to position [723, 0]
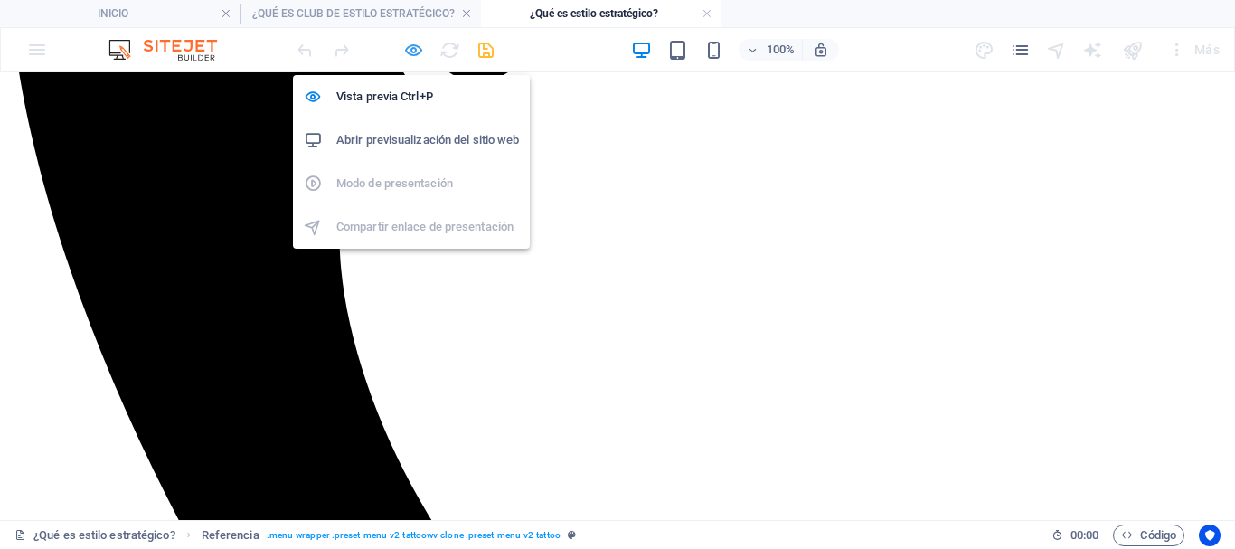
click at [410, 53] on icon "button" at bounding box center [413, 50] width 21 height 21
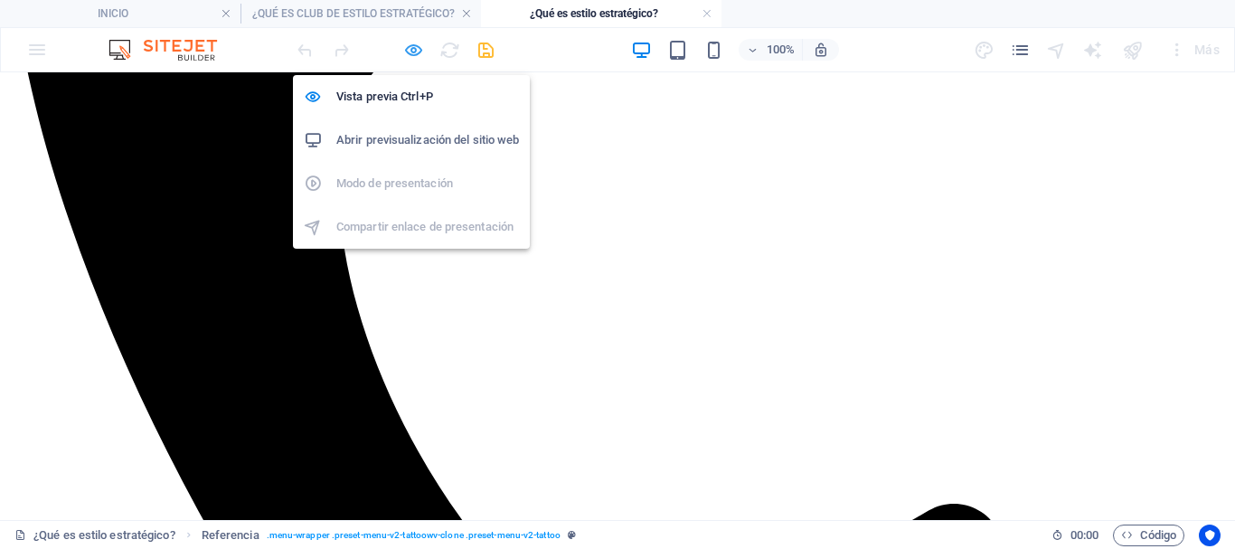
select select "px"
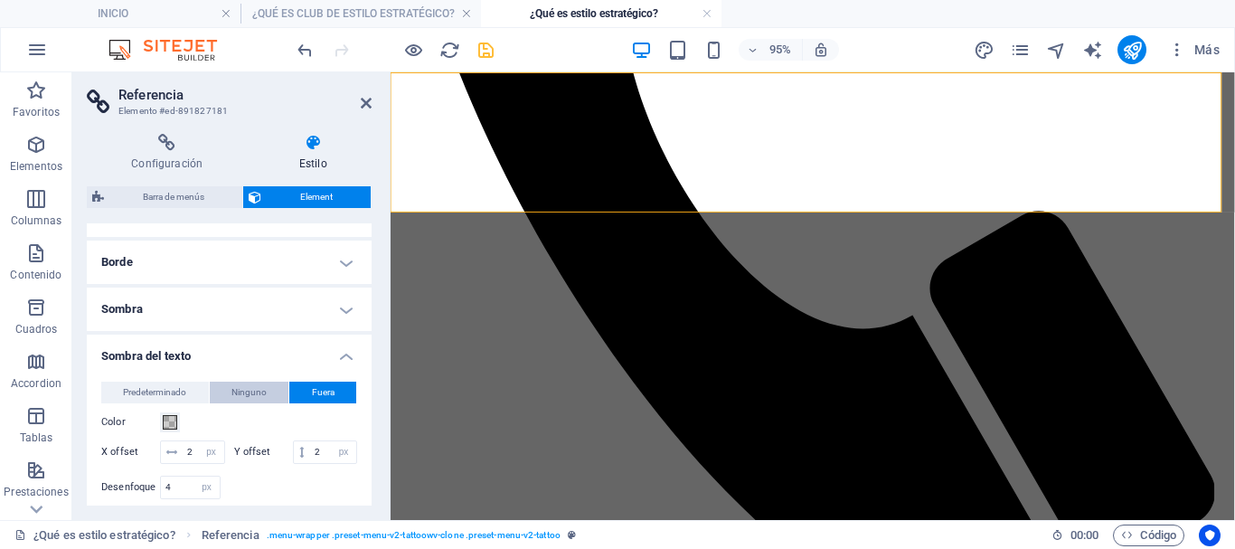
scroll to position [0, 0]
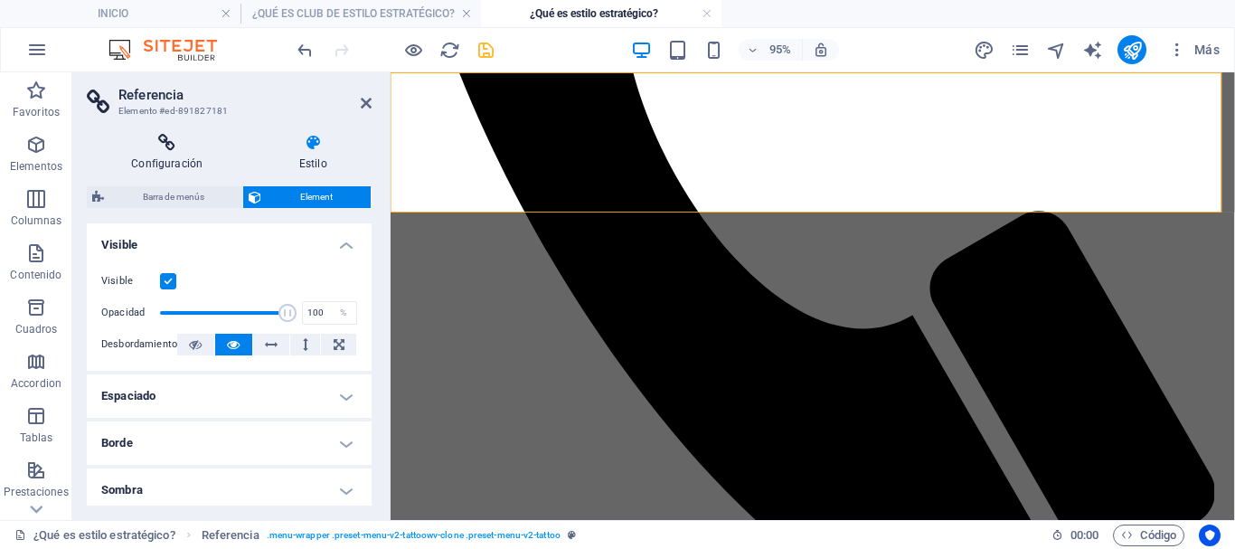
click at [176, 162] on h4 "Configuración" at bounding box center [170, 153] width 167 height 38
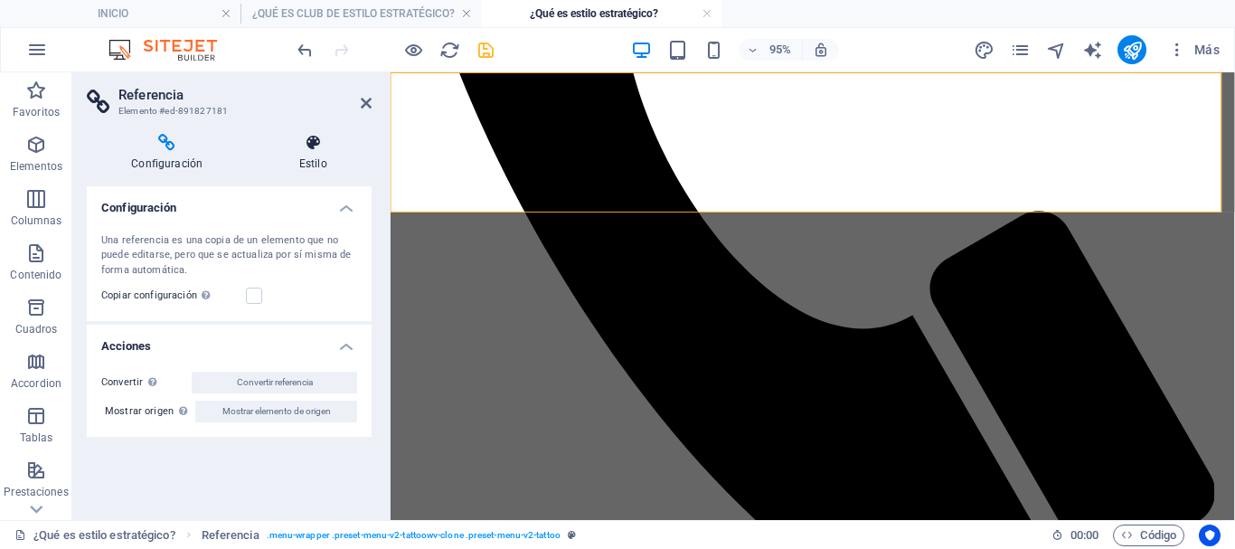
click at [320, 153] on h4 "Estilo" at bounding box center [313, 153] width 118 height 38
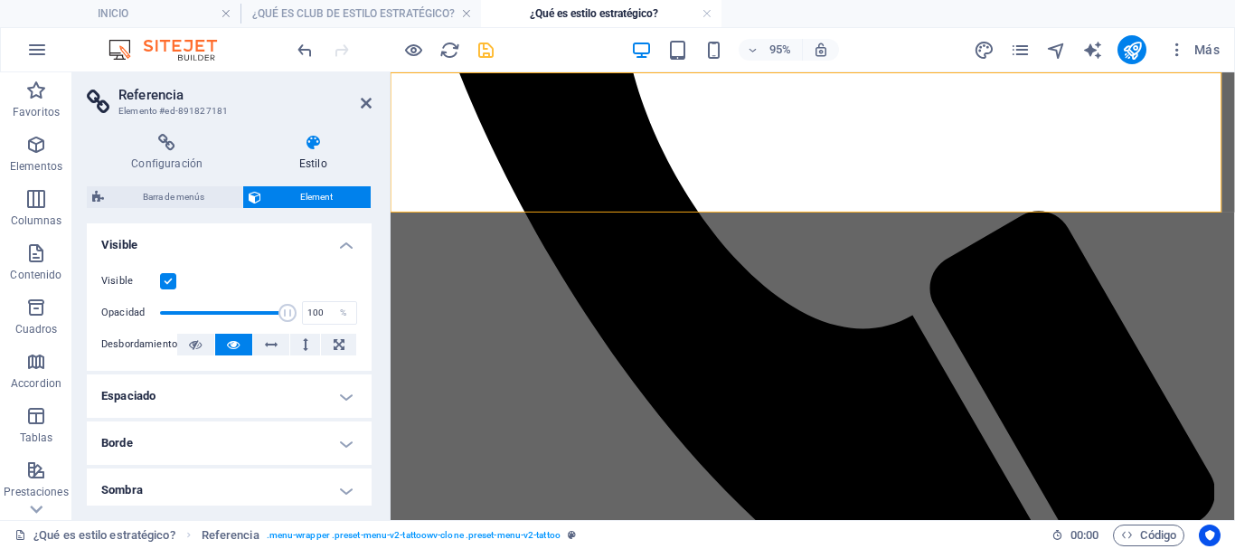
click at [179, 390] on h4 "Espaciado" at bounding box center [229, 395] width 285 height 43
click at [186, 391] on h4 "Espaciado" at bounding box center [229, 390] width 285 height 33
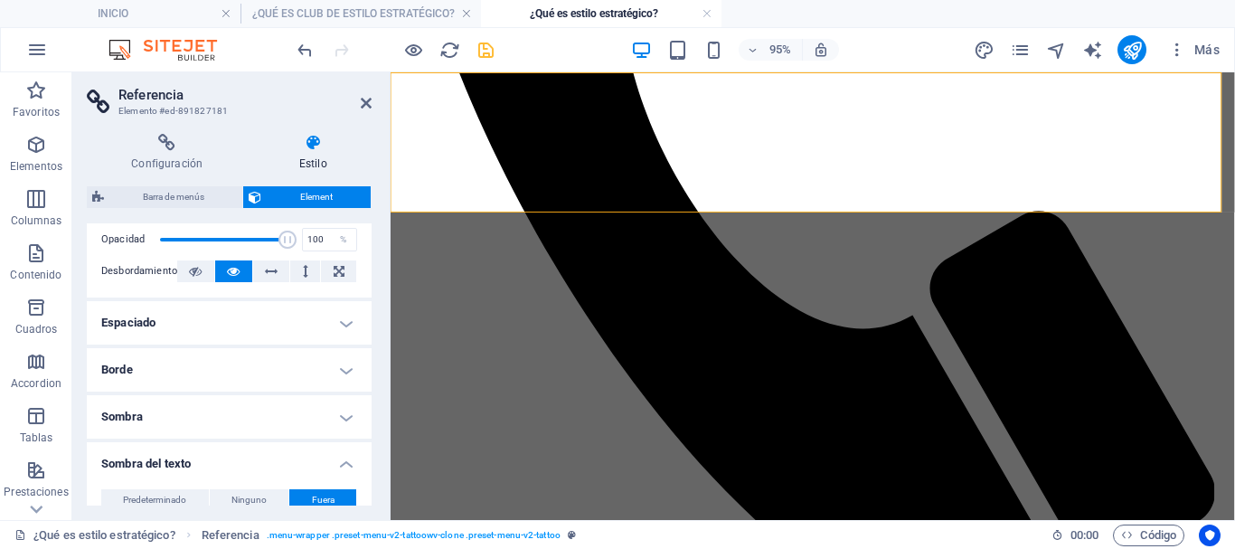
scroll to position [90, 0]
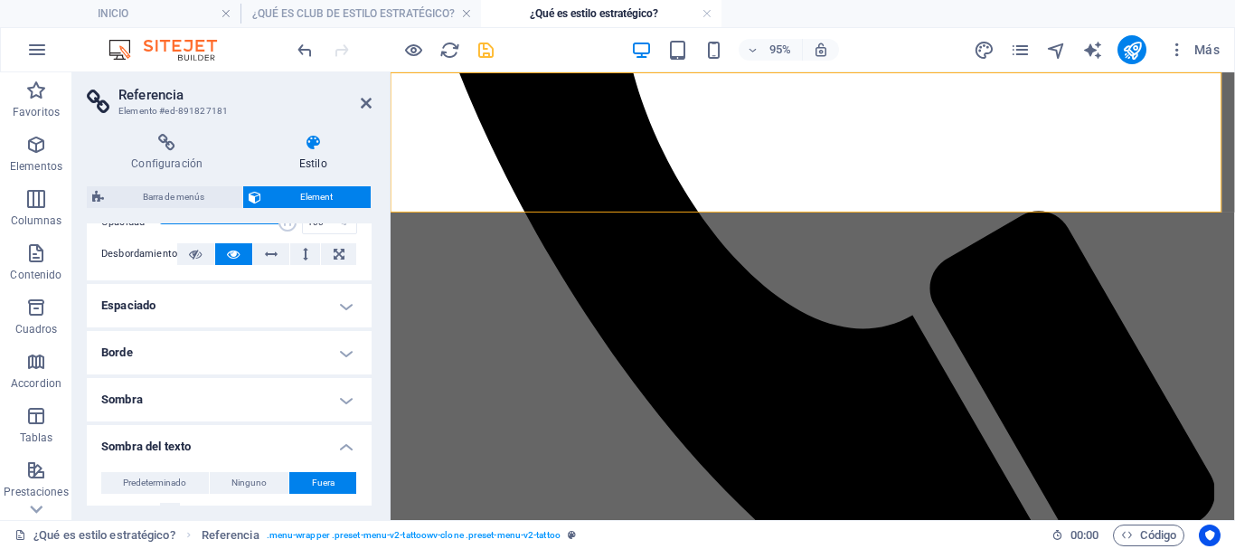
click at [185, 357] on h4 "Borde" at bounding box center [229, 352] width 285 height 43
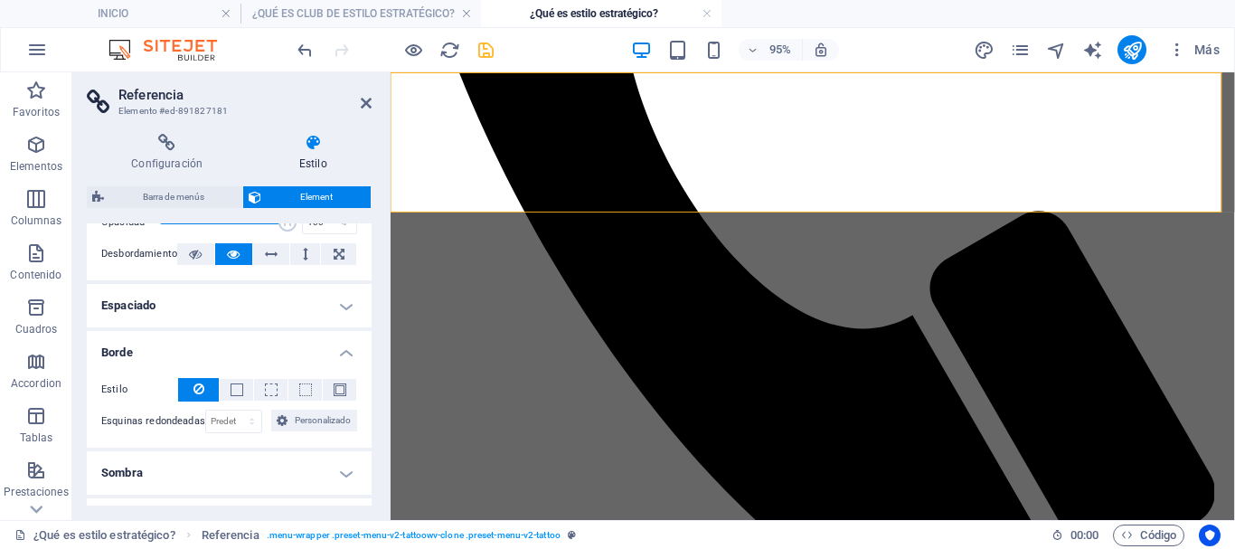
click at [185, 356] on h4 "Borde" at bounding box center [229, 347] width 285 height 33
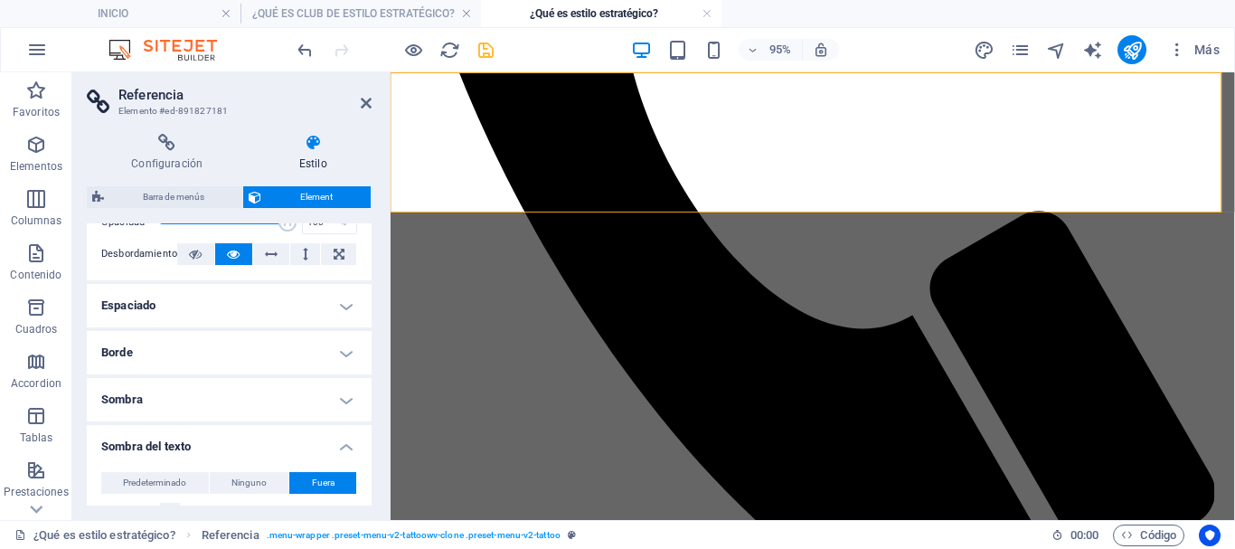
scroll to position [181, 0]
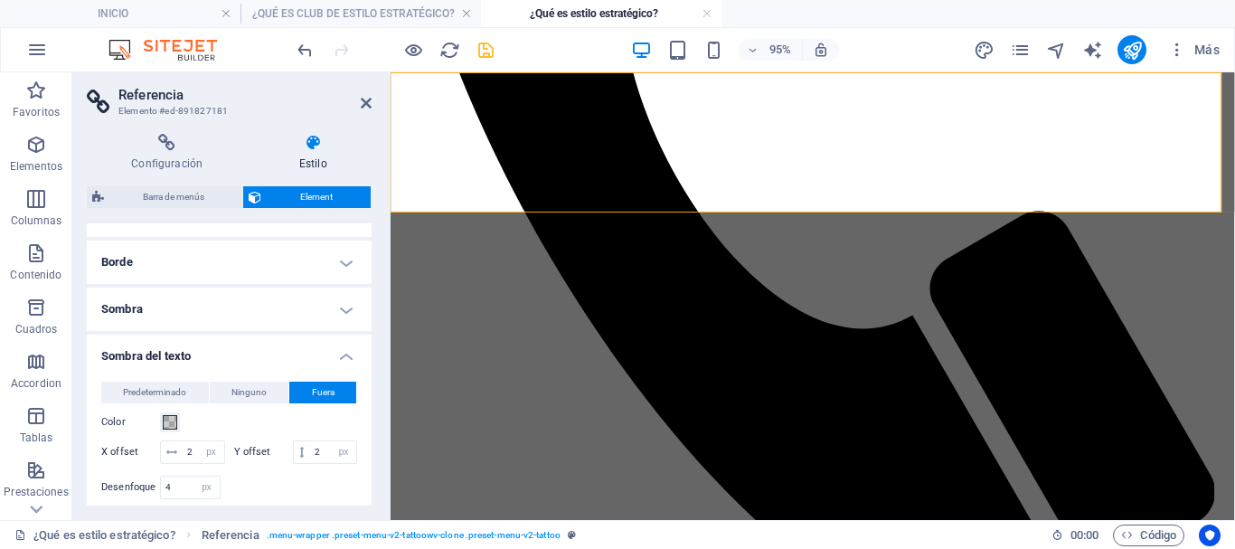
click at [190, 301] on h4 "Sombra" at bounding box center [229, 308] width 285 height 43
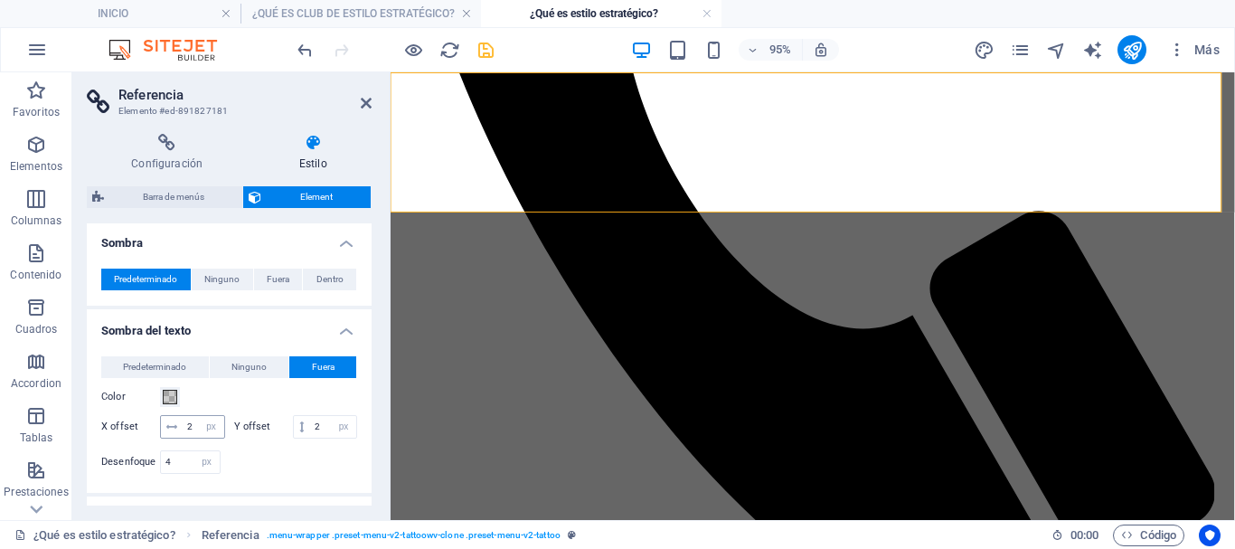
scroll to position [271, 0]
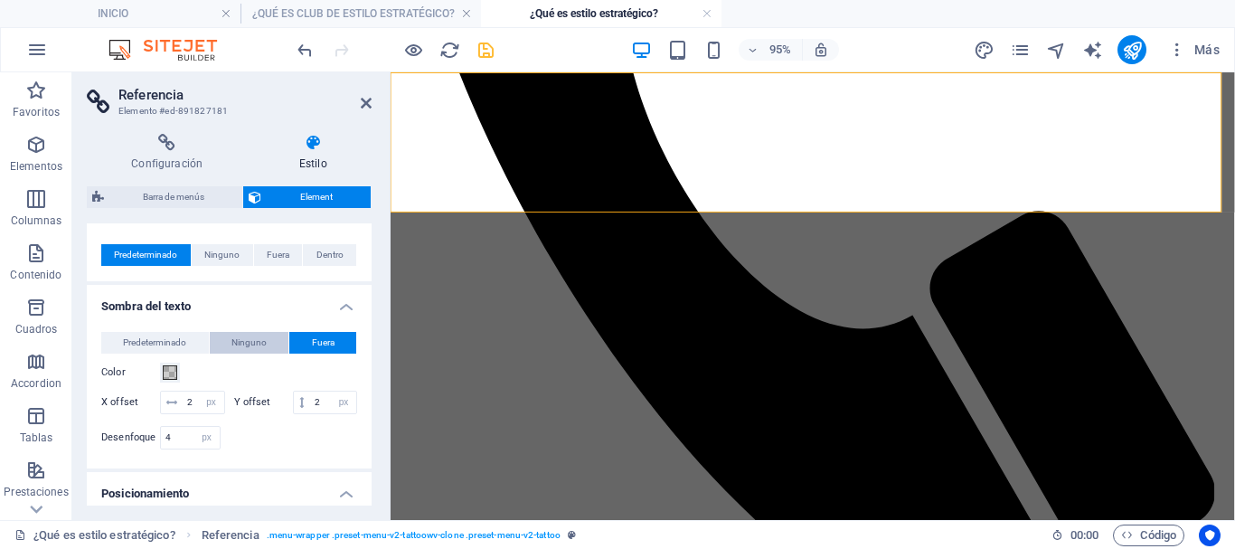
click at [249, 343] on span "Ninguno" at bounding box center [248, 343] width 35 height 22
type input "0"
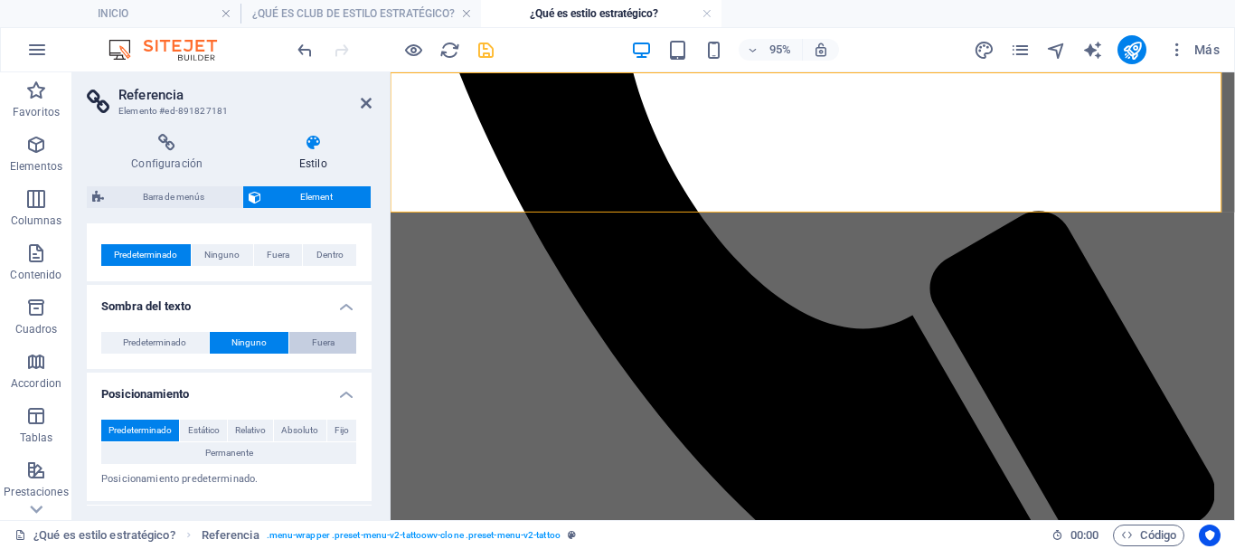
click at [328, 342] on span "Fuera" at bounding box center [323, 343] width 23 height 22
type input "2"
type input "4"
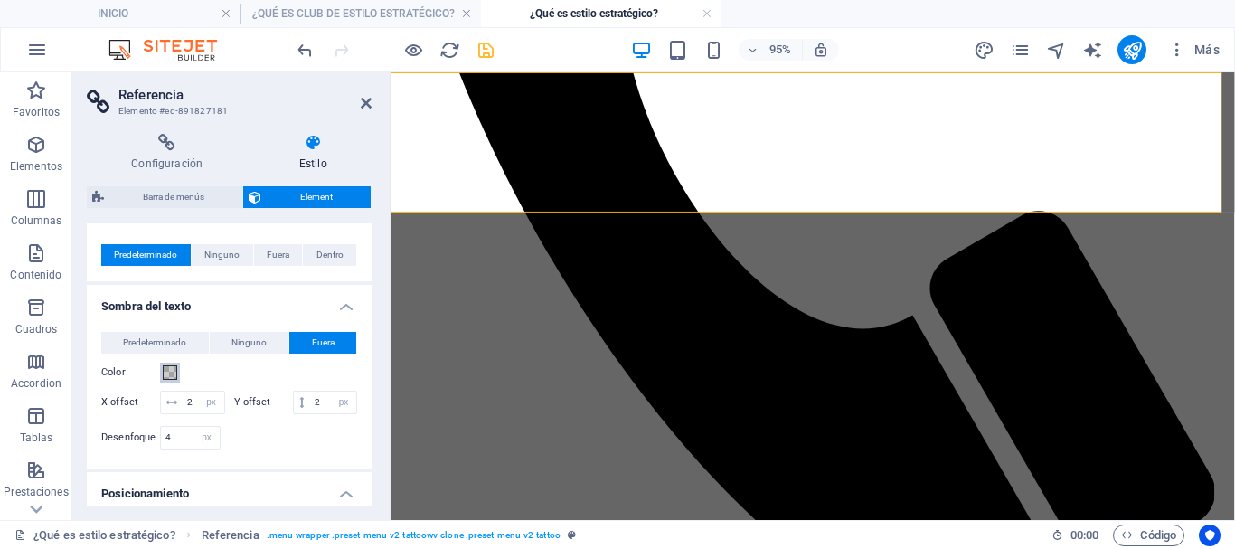
click at [166, 372] on span at bounding box center [170, 372] width 14 height 14
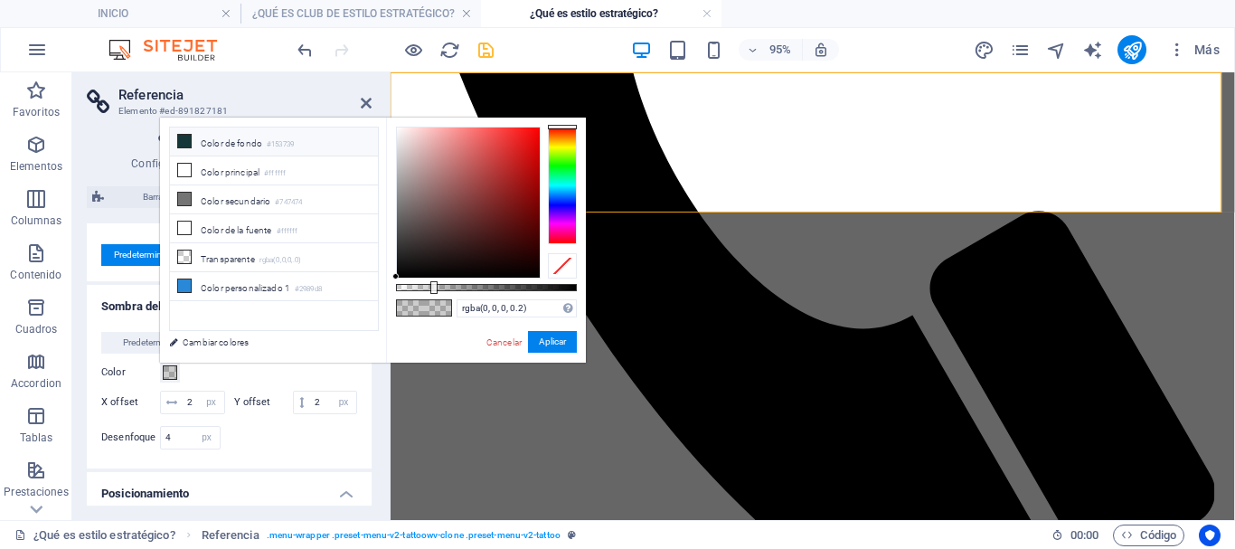
click at [221, 145] on li "Color de fondo #153739" at bounding box center [274, 141] width 208 height 29
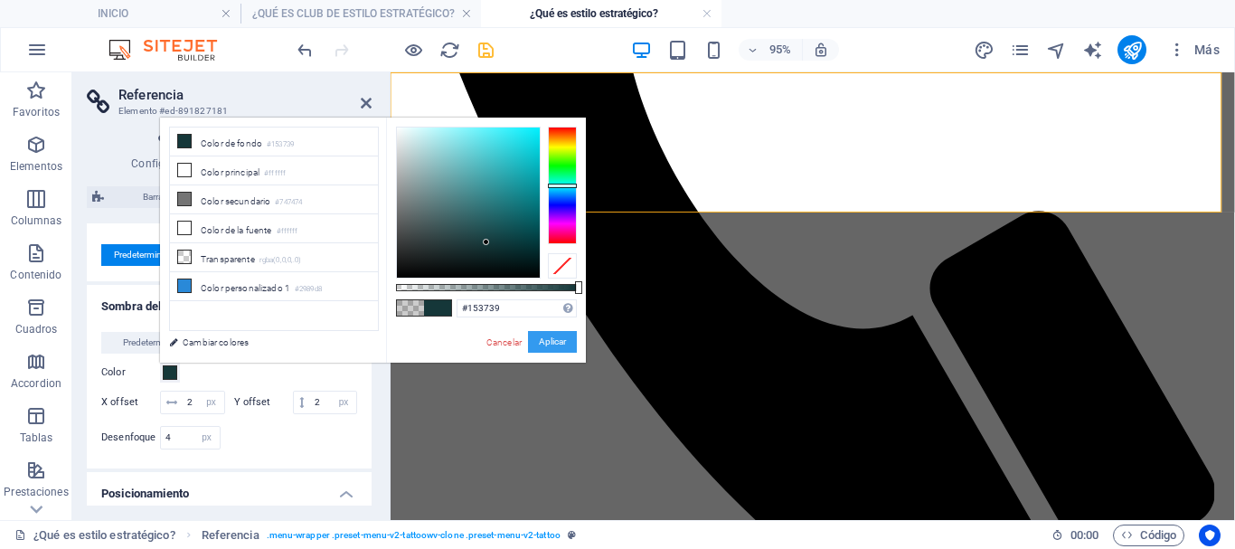
click at [548, 343] on button "Aplicar" at bounding box center [552, 342] width 49 height 22
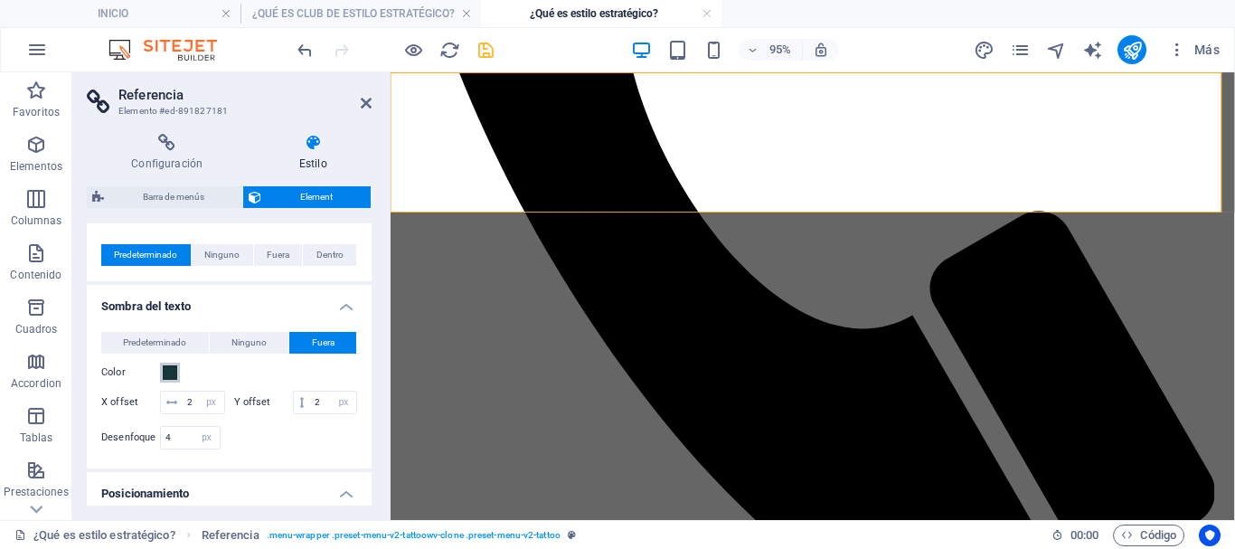
click at [165, 374] on span at bounding box center [170, 372] width 14 height 14
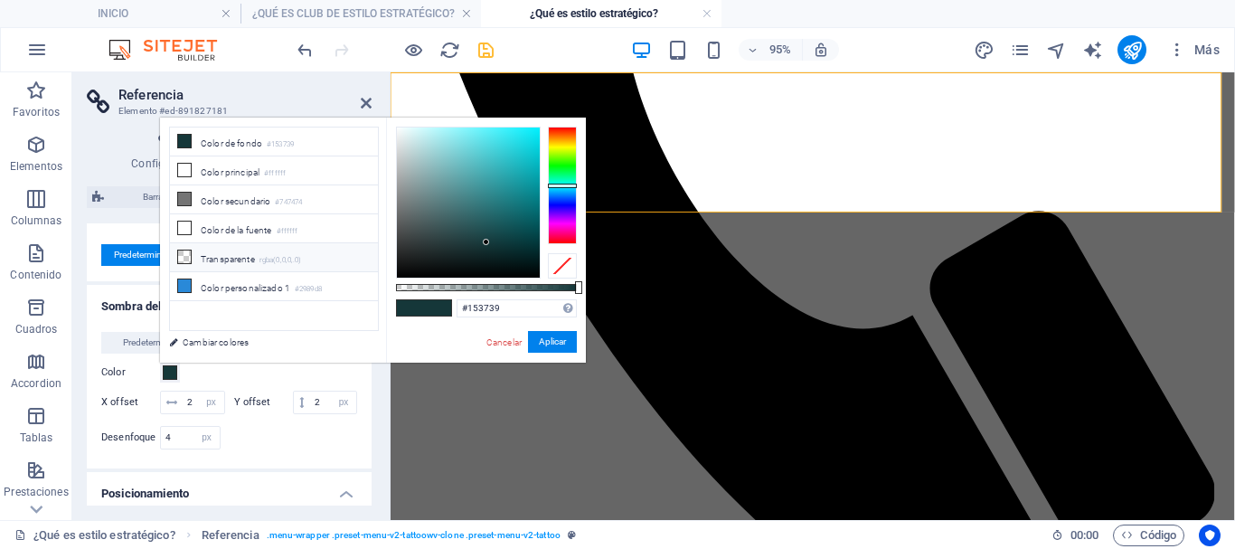
click at [207, 257] on li "Transparente rgba(0,0,0,.0)" at bounding box center [274, 257] width 208 height 29
type input "rgba(0, 0, 0, 0)"
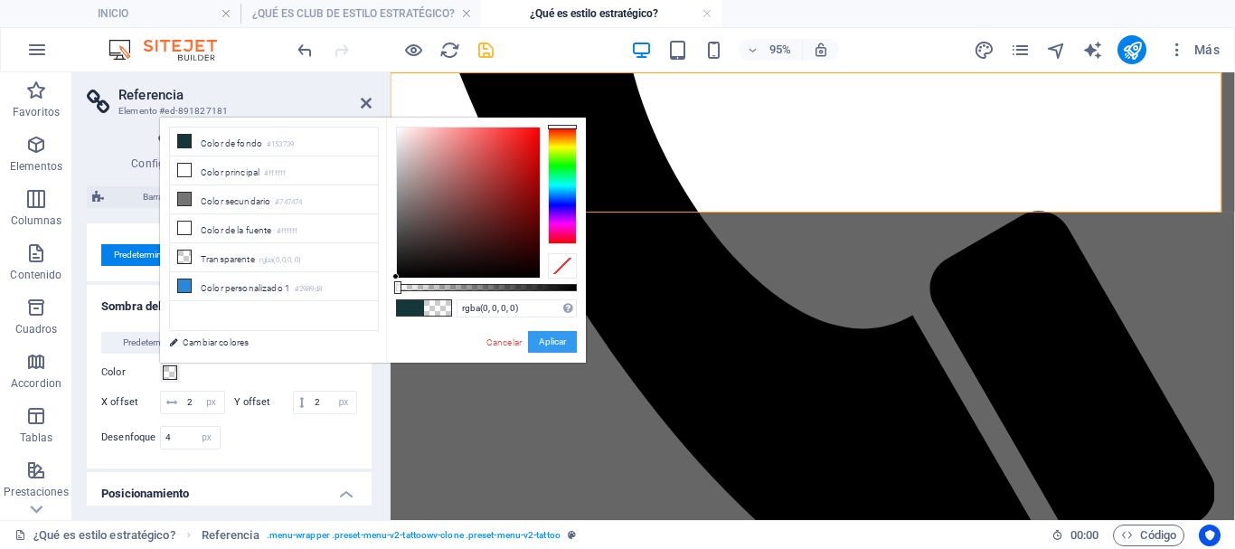
click at [551, 341] on button "Aplicar" at bounding box center [552, 342] width 49 height 22
type input "2"
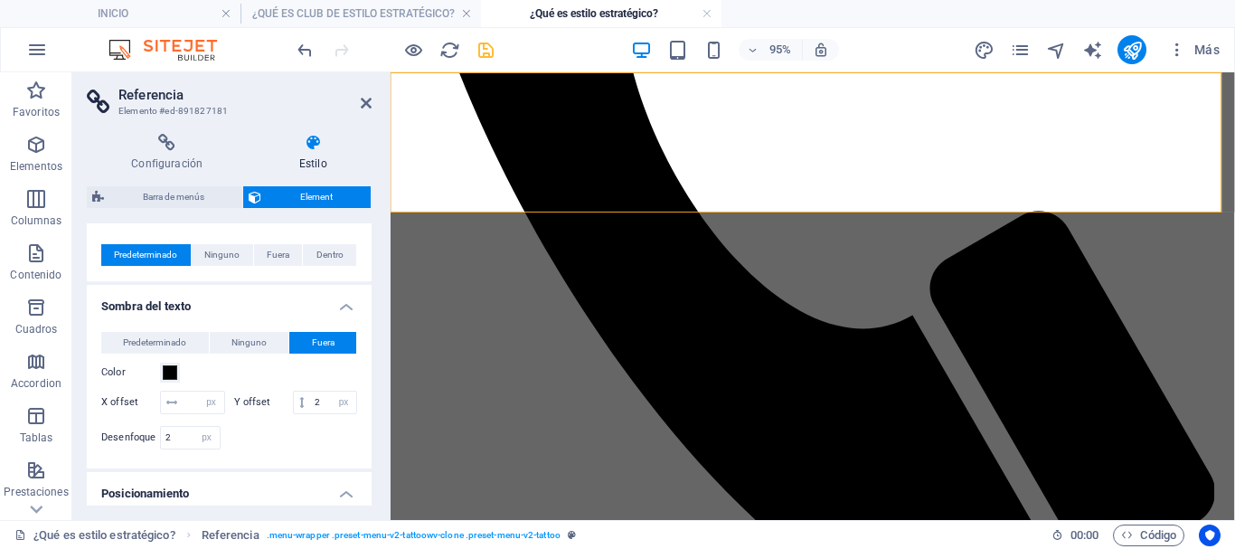
click at [333, 339] on button "Fuera" at bounding box center [322, 343] width 67 height 22
click at [173, 376] on span at bounding box center [170, 372] width 14 height 14
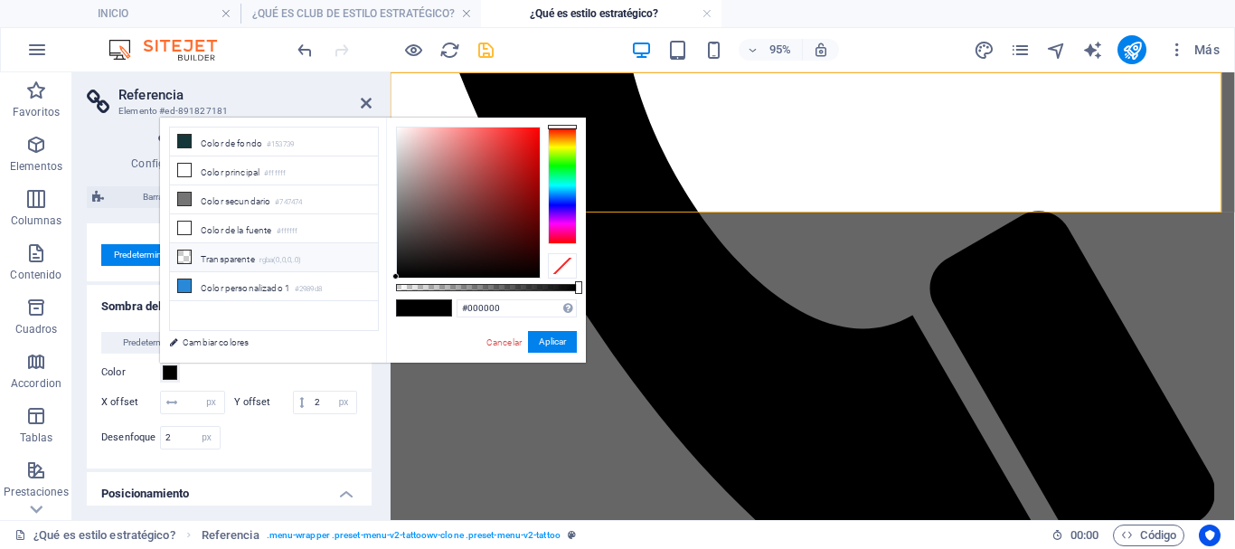
click at [185, 251] on icon at bounding box center [184, 256] width 13 height 13
type input "rgba(0, 0, 0, 0)"
click at [553, 343] on button "Aplicar" at bounding box center [552, 342] width 49 height 22
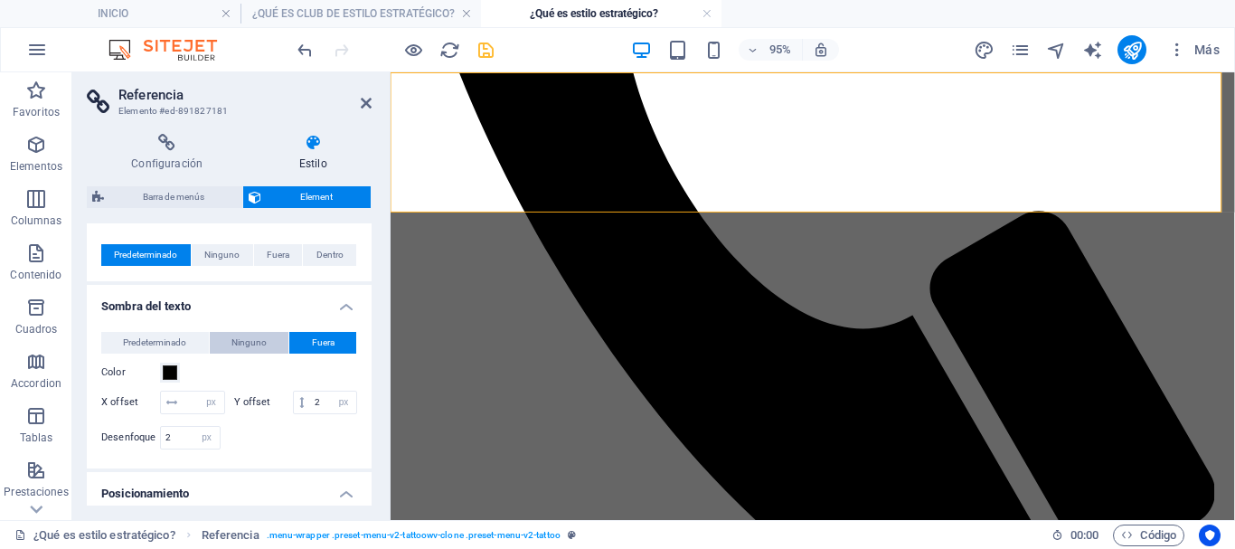
click at [249, 344] on span "Ninguno" at bounding box center [248, 343] width 35 height 22
type input "0"
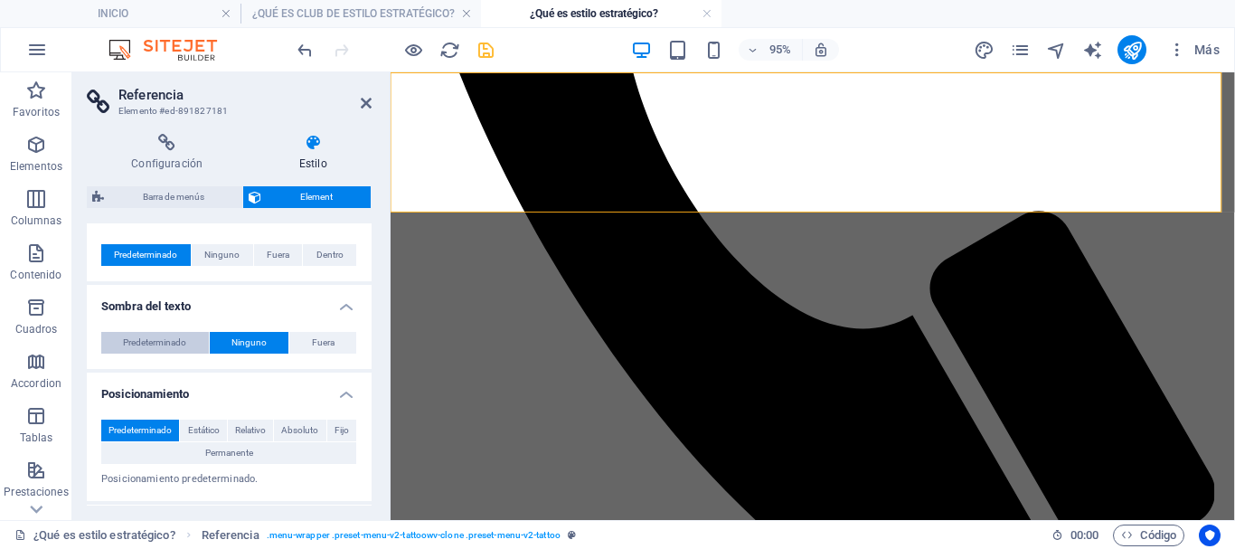
click at [174, 344] on span "Predeterminado" at bounding box center [154, 343] width 63 height 22
click at [324, 337] on span "Fuera" at bounding box center [323, 343] width 23 height 22
type input "2"
type input "4"
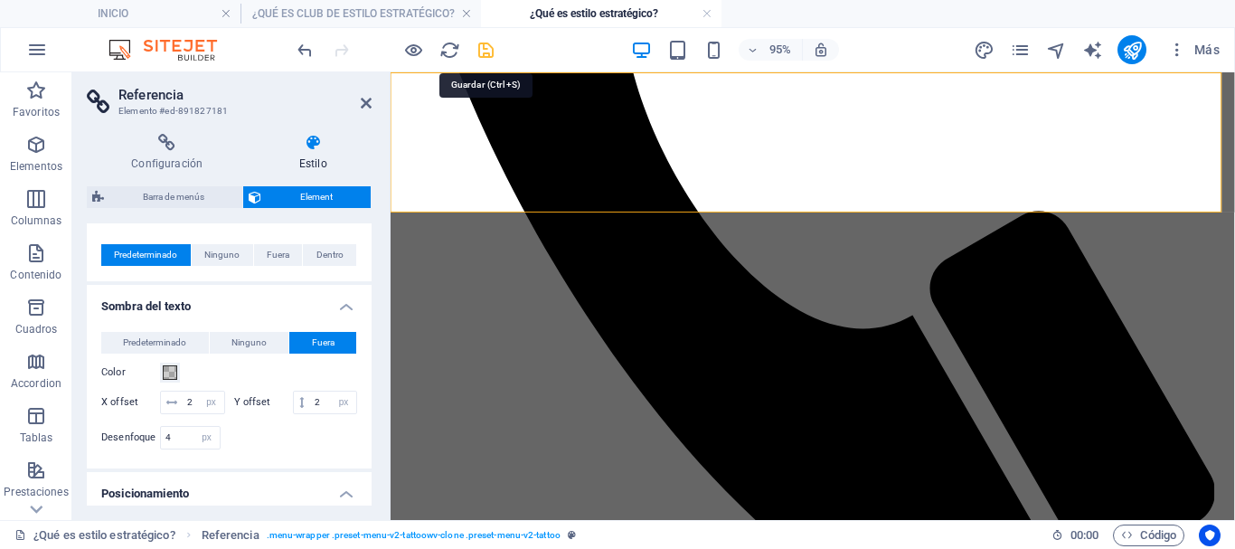
click at [486, 55] on icon "save" at bounding box center [485, 50] width 21 height 21
select select "px"
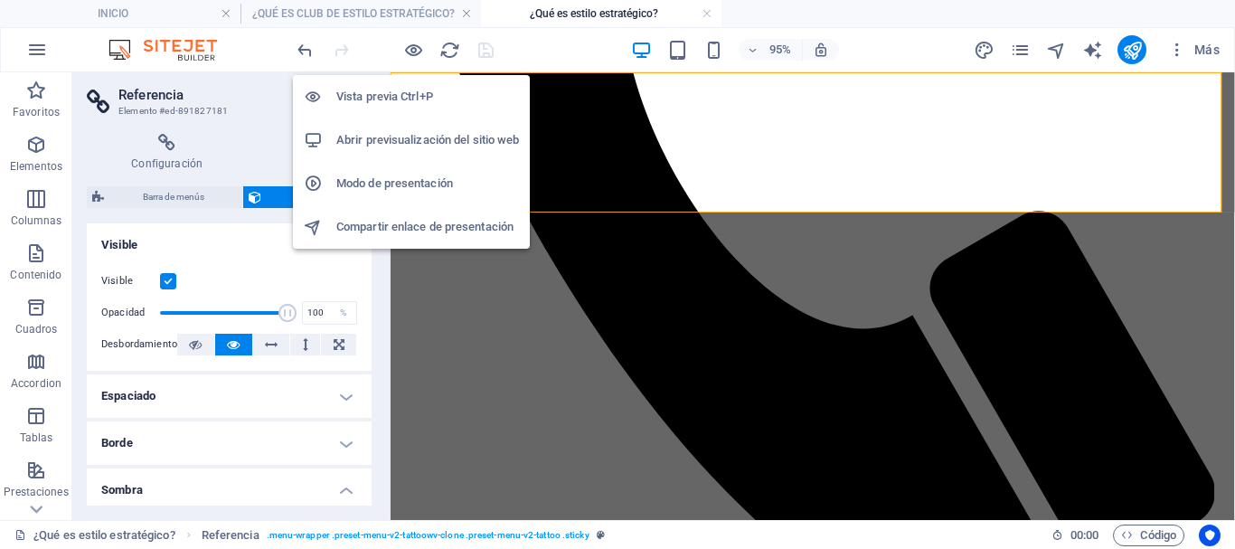
click at [406, 95] on h6 "Vista previa Ctrl+P" at bounding box center [427, 97] width 183 height 22
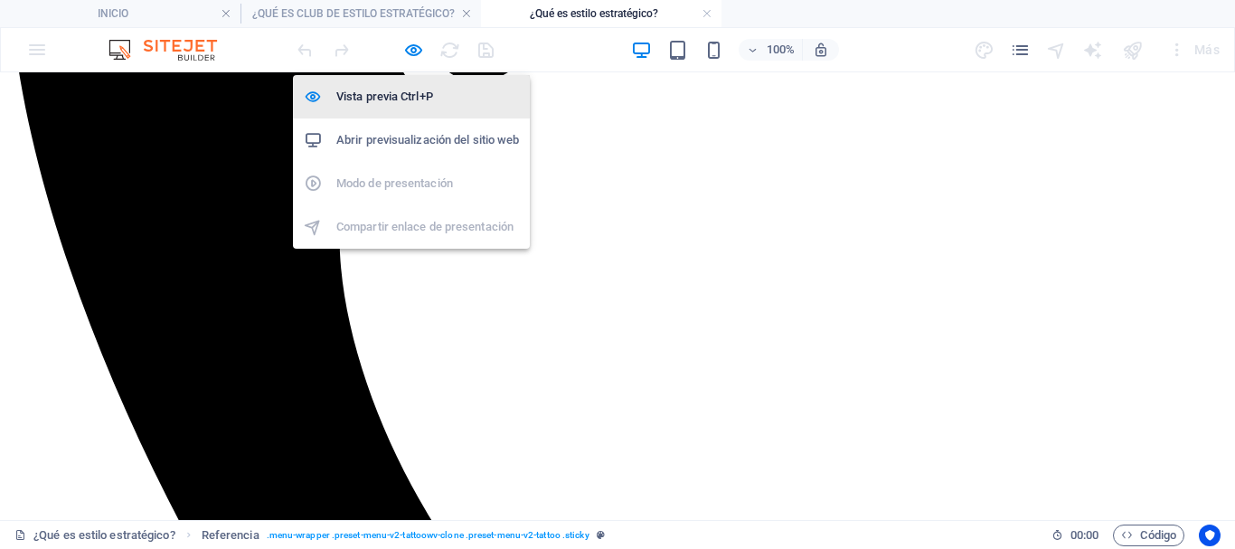
click at [391, 88] on h6 "Vista previa Ctrl+P" at bounding box center [427, 97] width 183 height 22
select select "px"
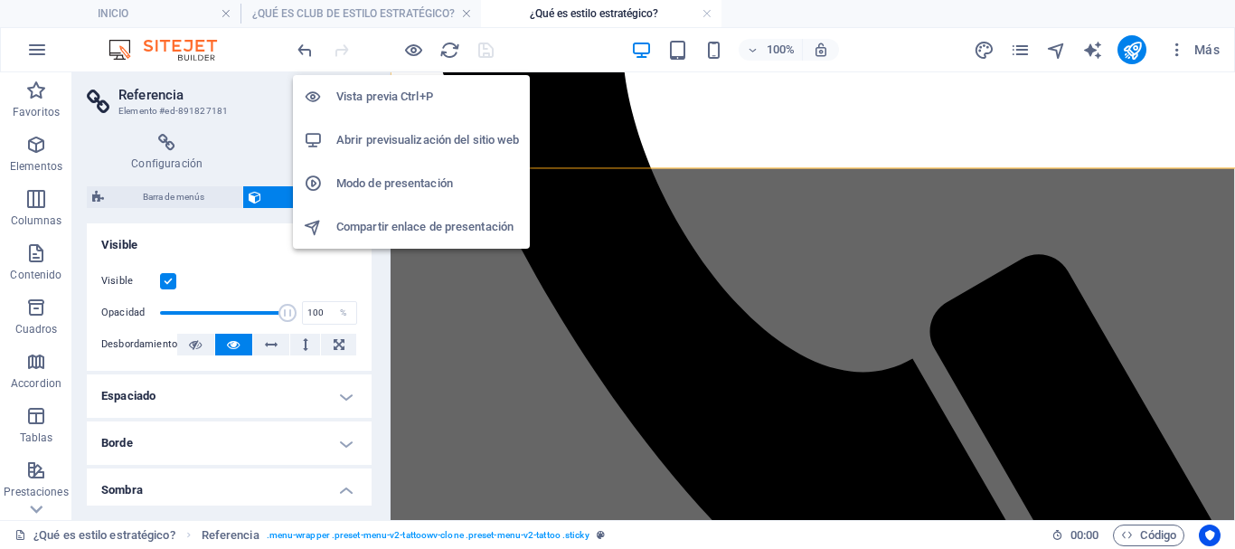
scroll to position [769, 0]
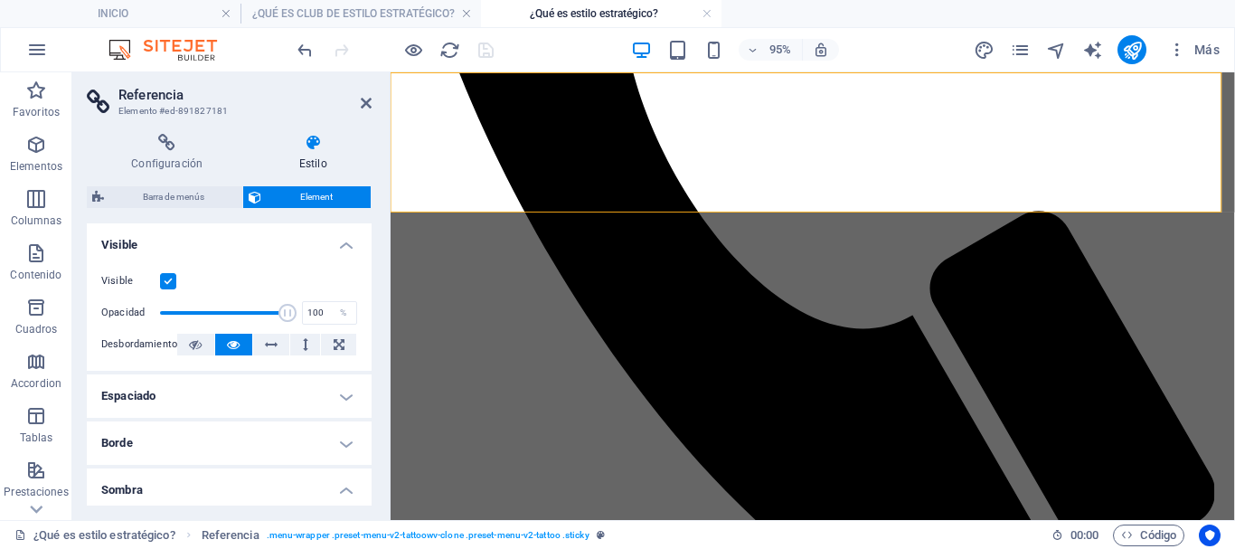
click at [301, 192] on span "Element" at bounding box center [316, 197] width 99 height 22
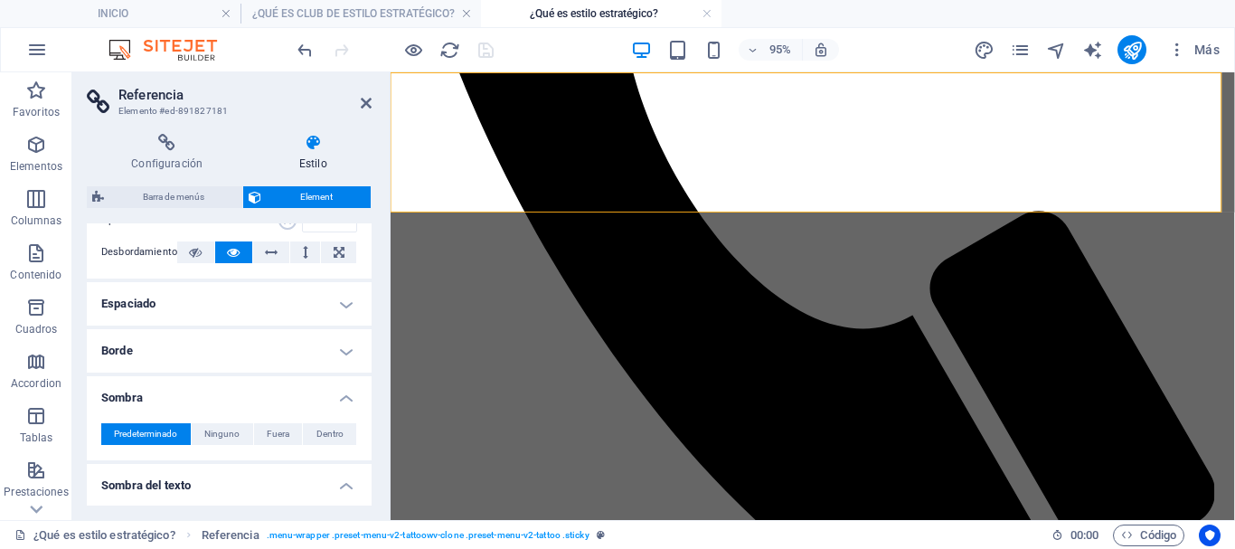
scroll to position [181, 0]
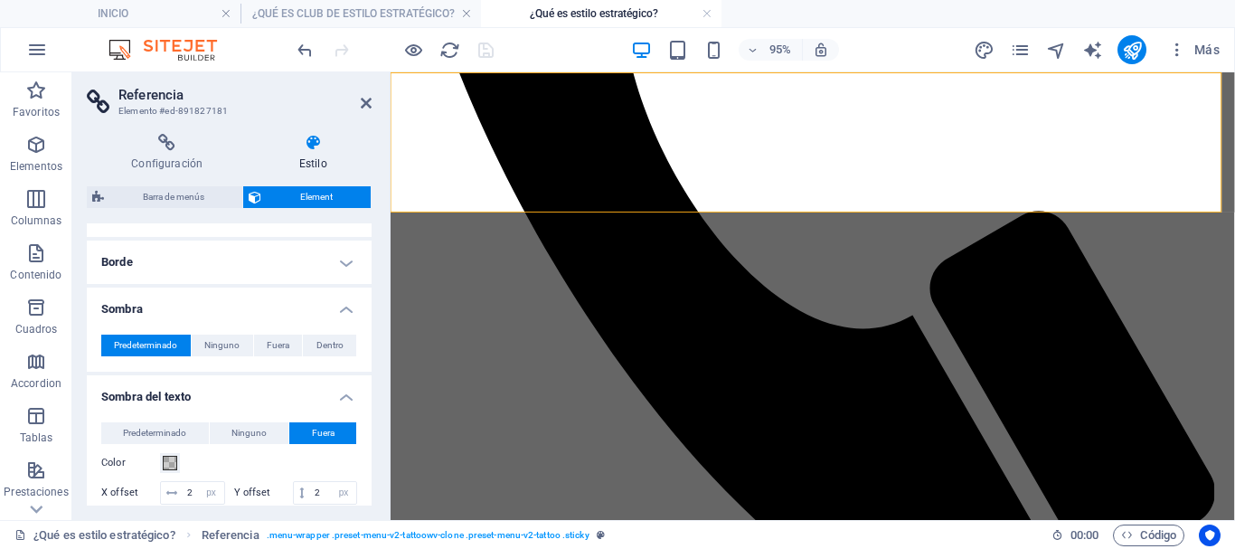
click at [306, 267] on h4 "Borde" at bounding box center [229, 261] width 285 height 43
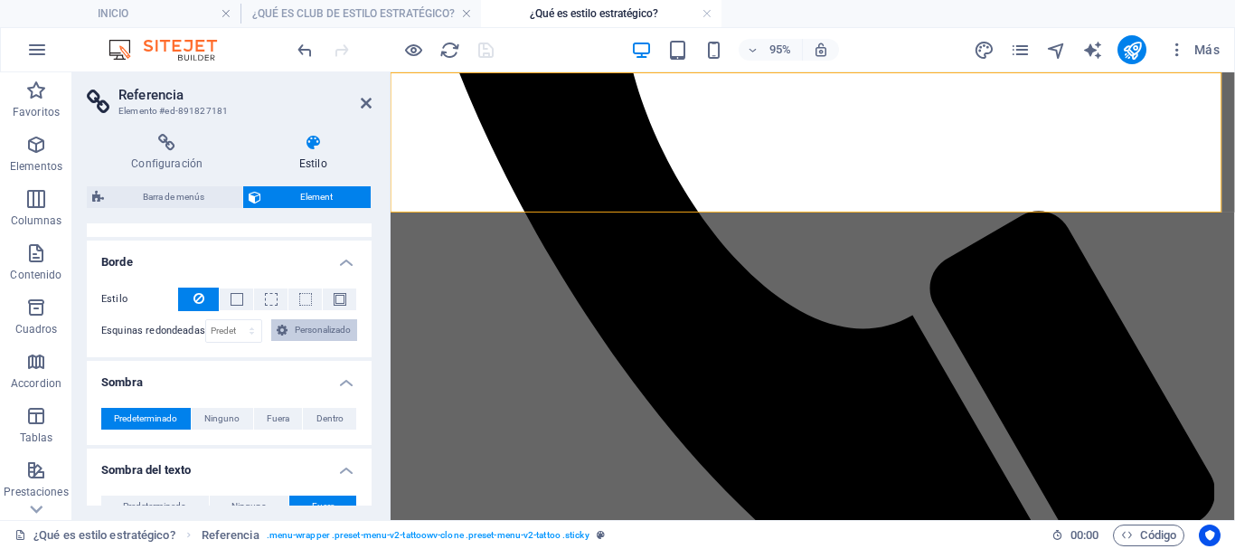
click at [297, 332] on span "Personalizado" at bounding box center [322, 330] width 59 height 22
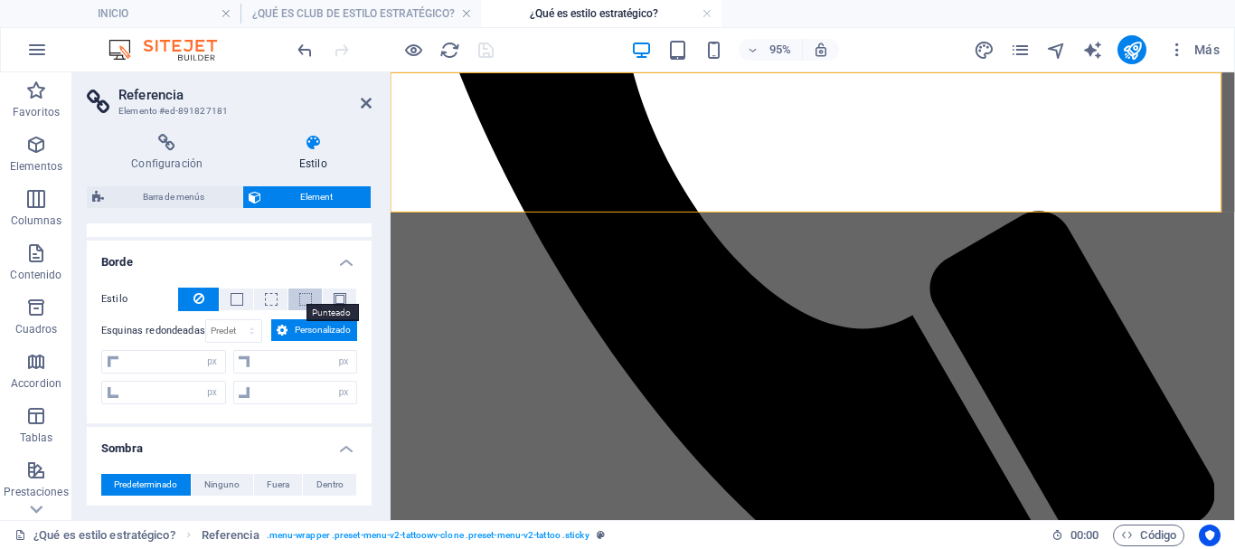
click at [299, 305] on span at bounding box center [305, 299] width 13 height 13
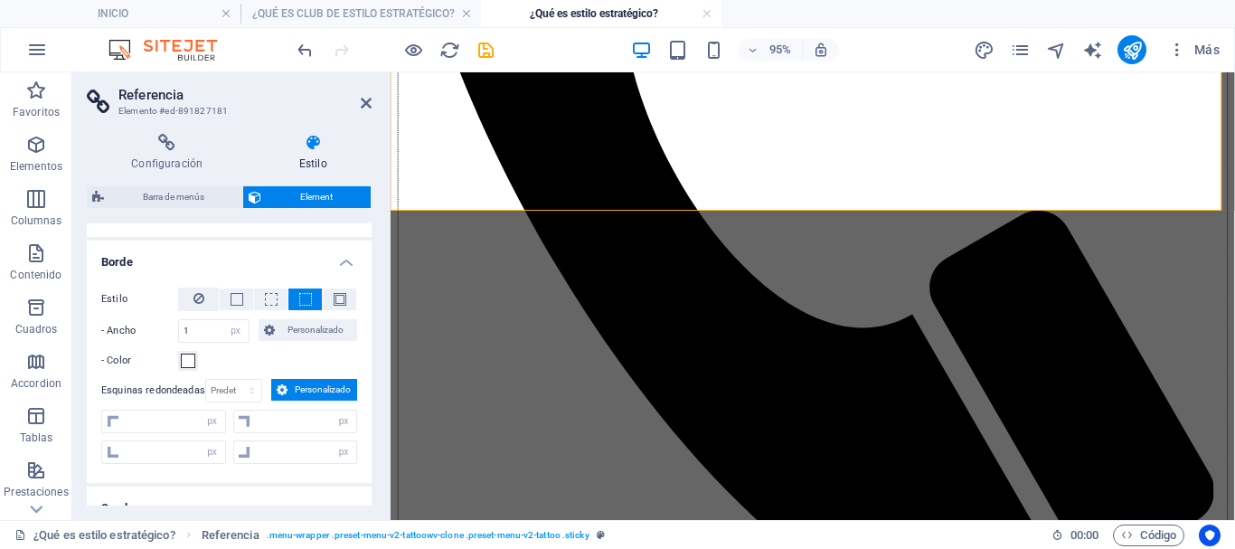
scroll to position [771, 0]
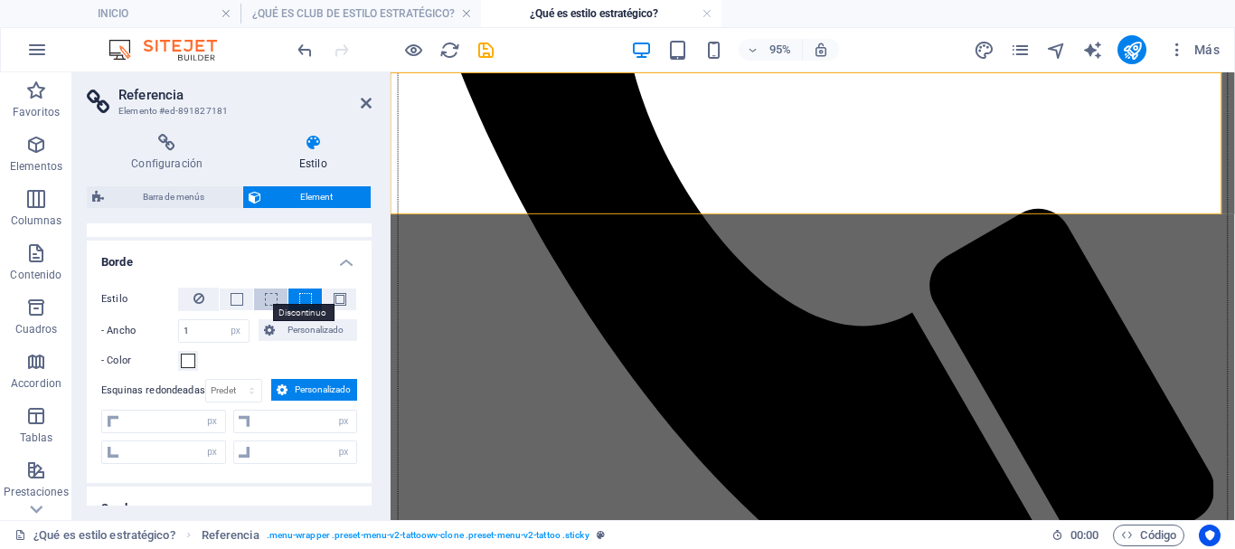
click at [273, 300] on span at bounding box center [271, 299] width 13 height 13
click at [231, 304] on span at bounding box center [237, 299] width 13 height 13
click at [199, 296] on icon at bounding box center [198, 298] width 11 height 22
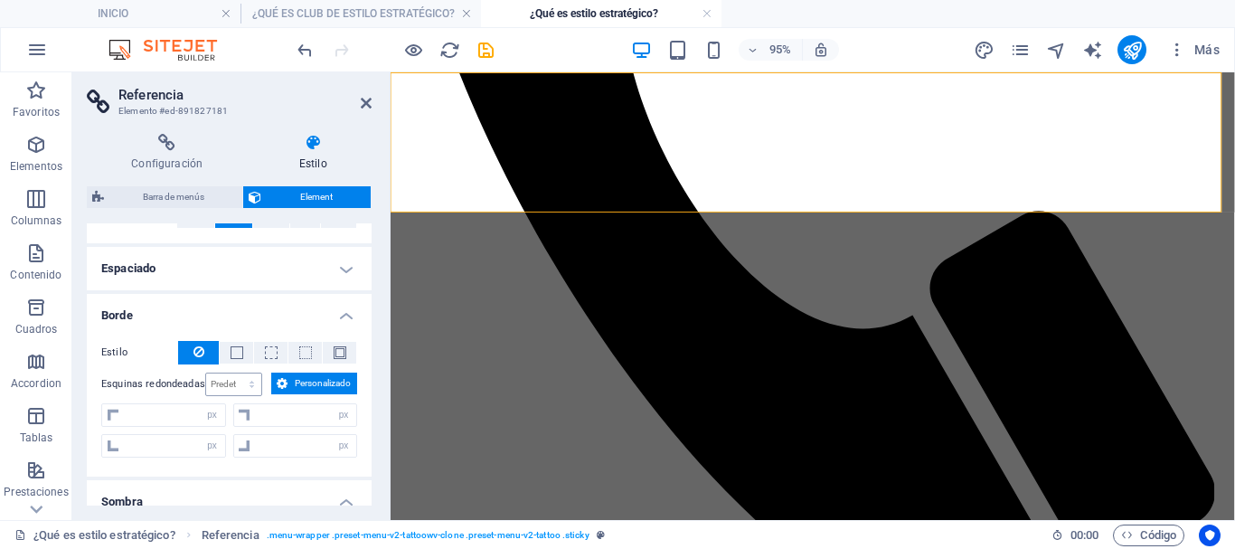
scroll to position [0, 0]
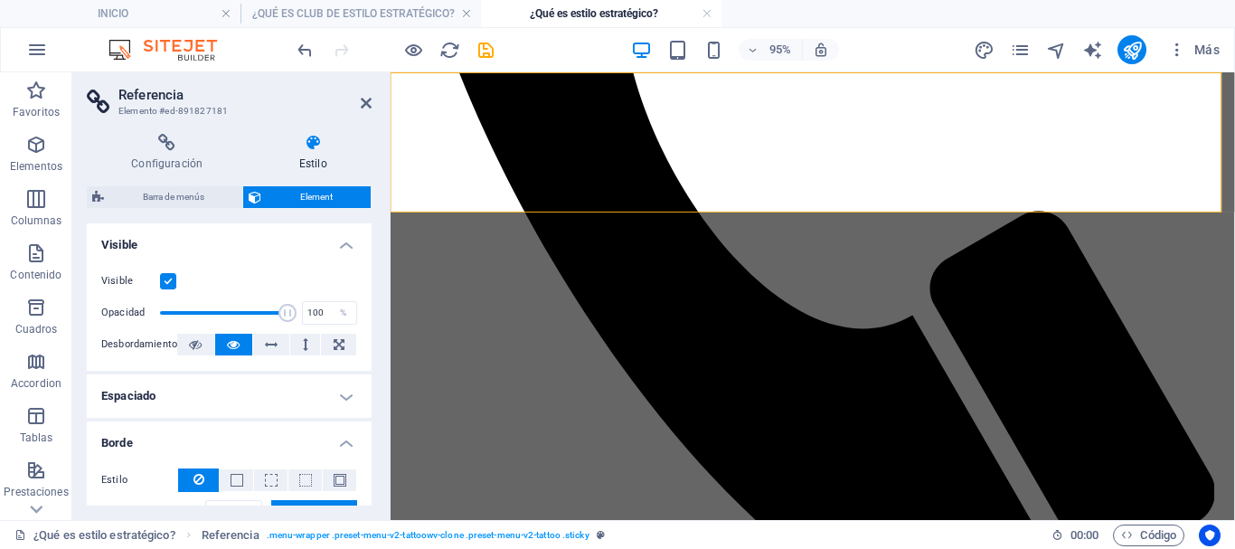
click at [343, 245] on h4 "Visible" at bounding box center [229, 239] width 285 height 33
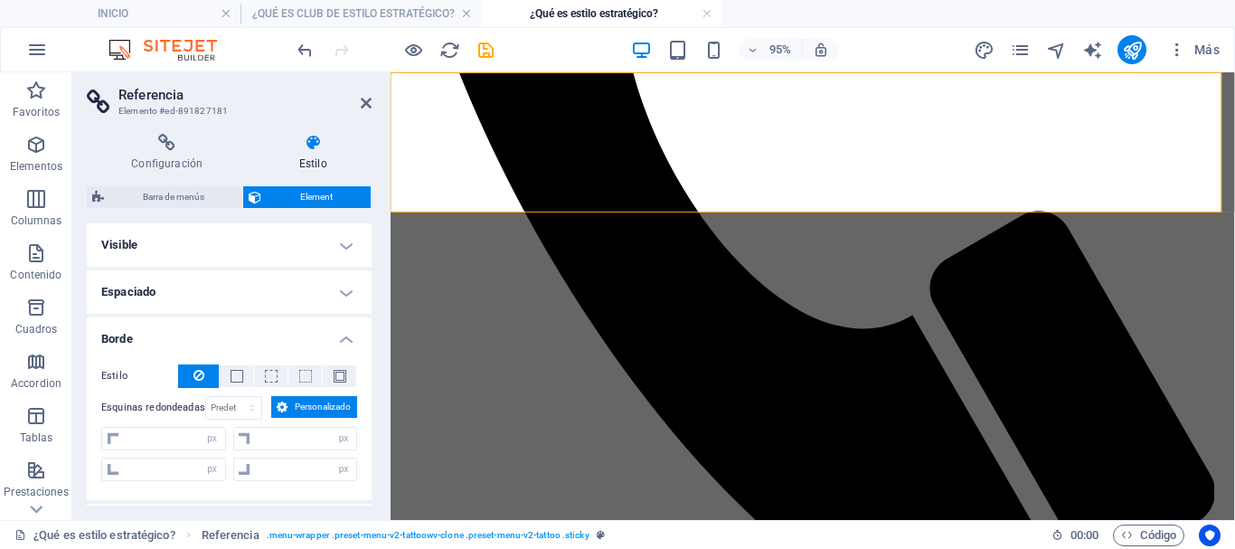
click at [339, 294] on h4 "Espaciado" at bounding box center [229, 291] width 285 height 43
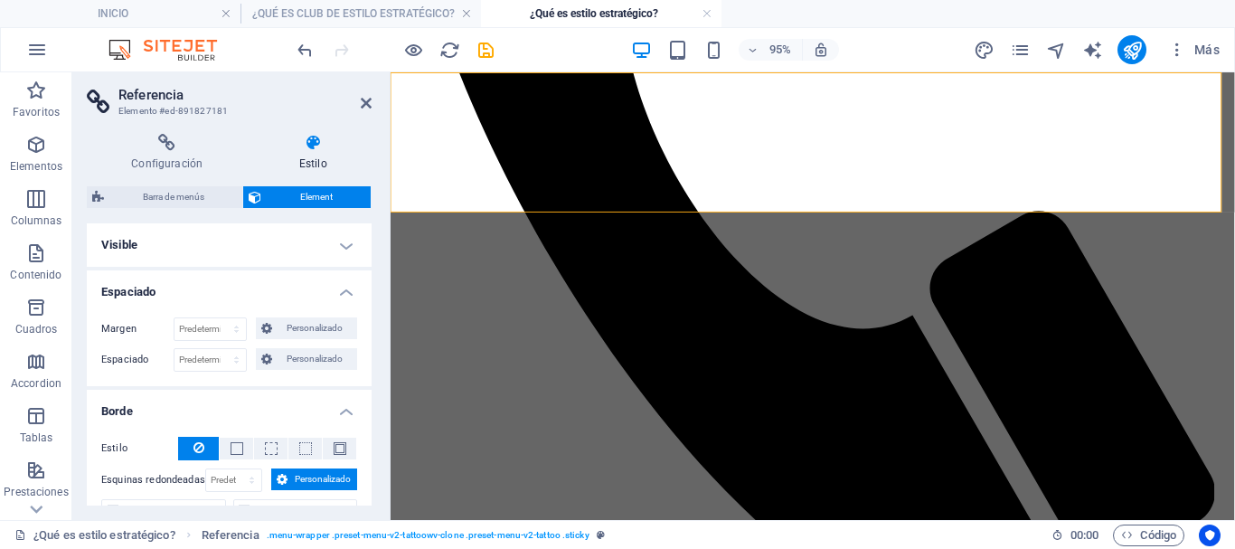
click at [339, 294] on h4 "Espaciado" at bounding box center [229, 286] width 285 height 33
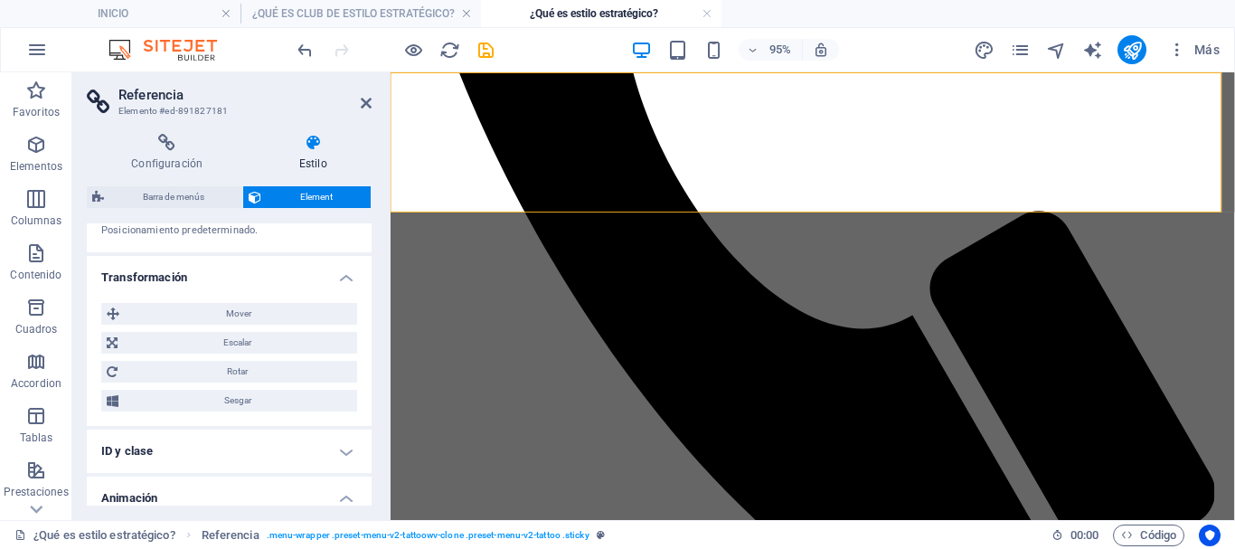
scroll to position [871, 0]
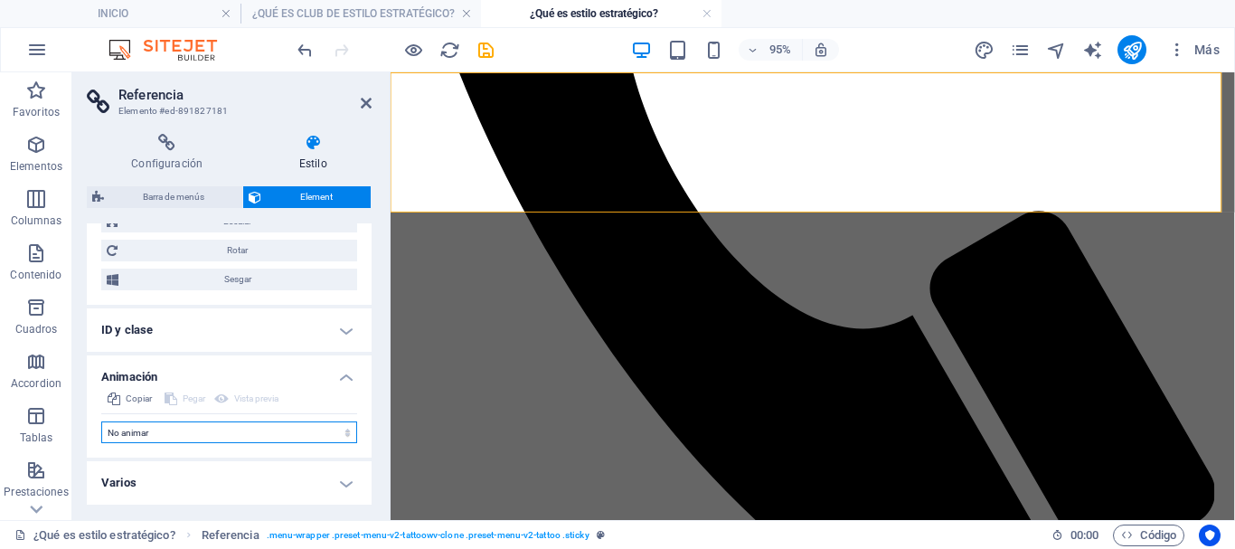
click at [266, 431] on select "No animar Mostrar / Ocultar Subir/bajar Acercar/alejar Deslizar de izquierda a …" at bounding box center [229, 432] width 256 height 22
select select "pulse"
click at [101, 422] on select "No animar Mostrar / Ocultar Subir/bajar Acercar/alejar Deslizar de izquierda a …" at bounding box center [229, 432] width 256 height 22
select select "scroll"
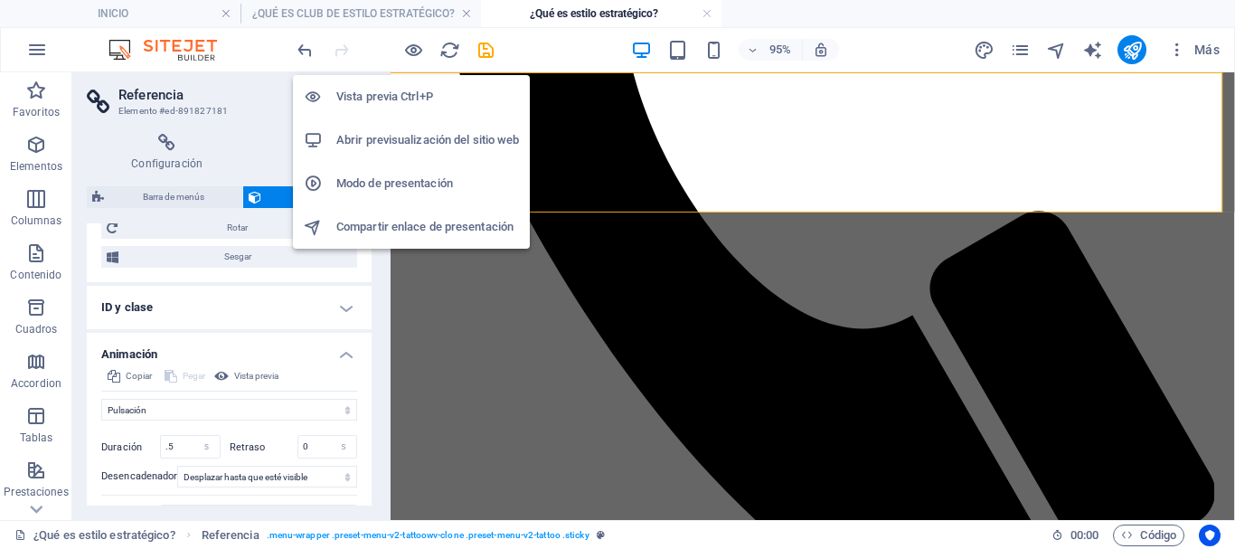
drag, startPoint x: 407, startPoint y: 99, endPoint x: 612, endPoint y: 396, distance: 361.3
click at [407, 99] on h6 "Vista previa Ctrl+P" at bounding box center [427, 97] width 183 height 22
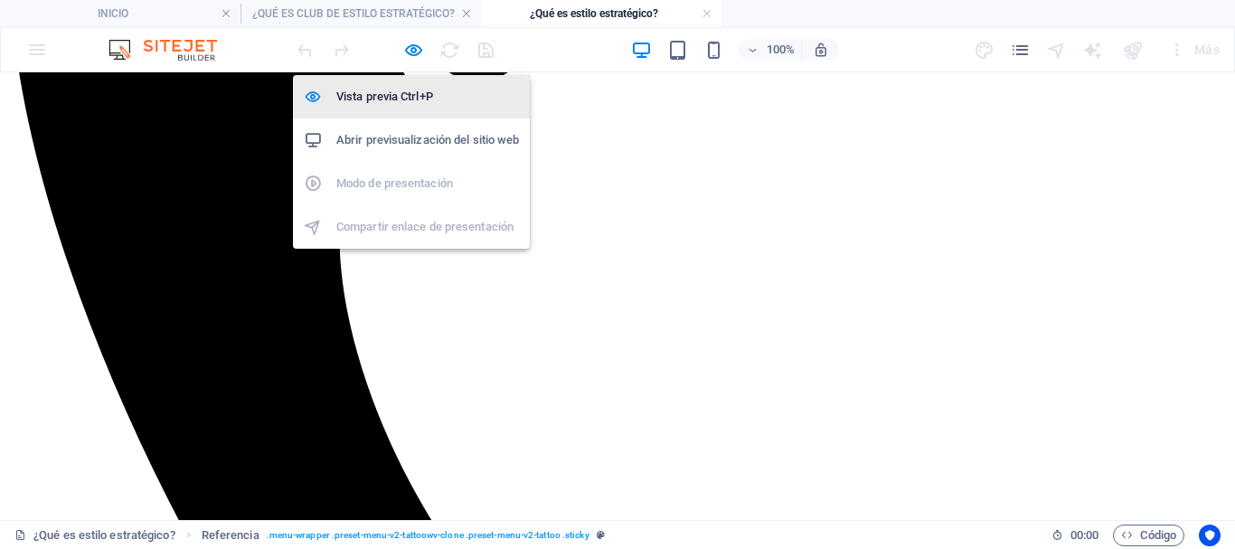
click at [386, 94] on h6 "Vista previa Ctrl+P" at bounding box center [427, 97] width 183 height 22
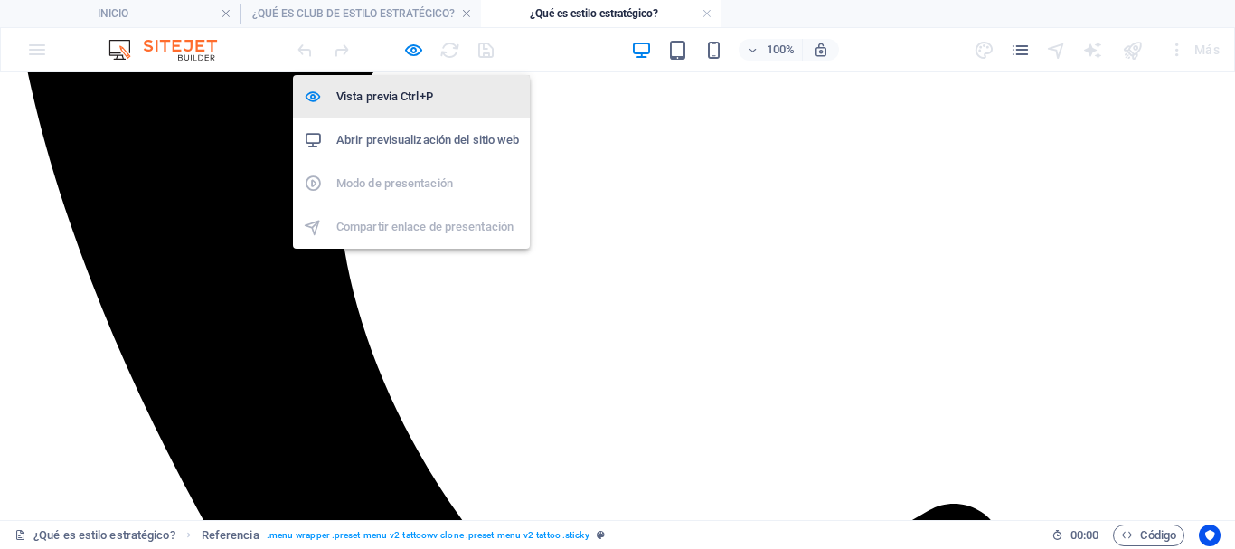
select select "px"
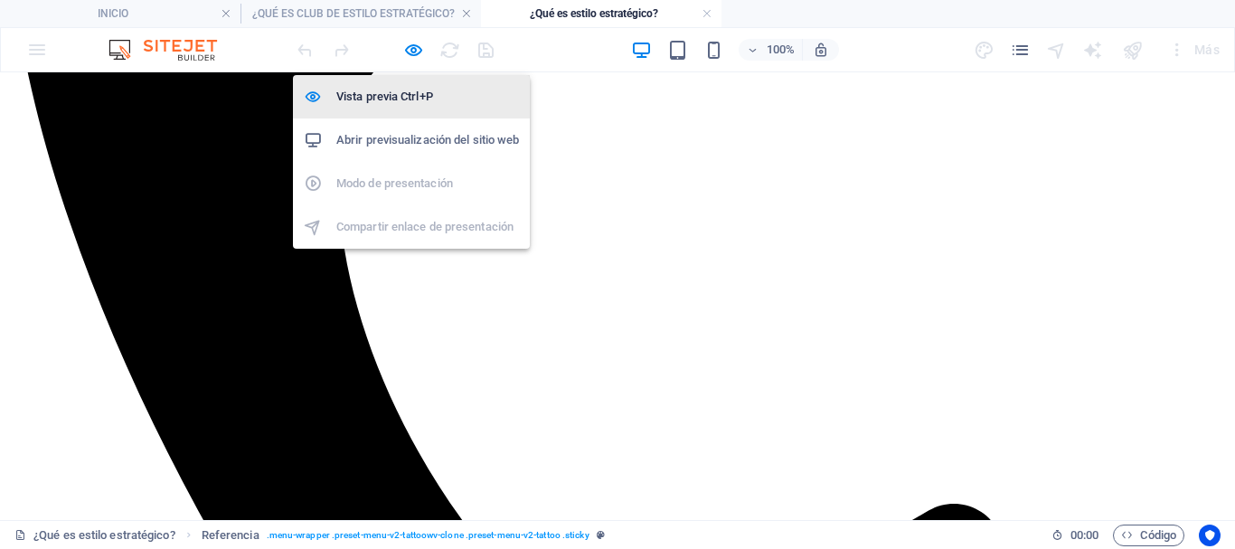
select select "px"
select select "pulse"
select select "s"
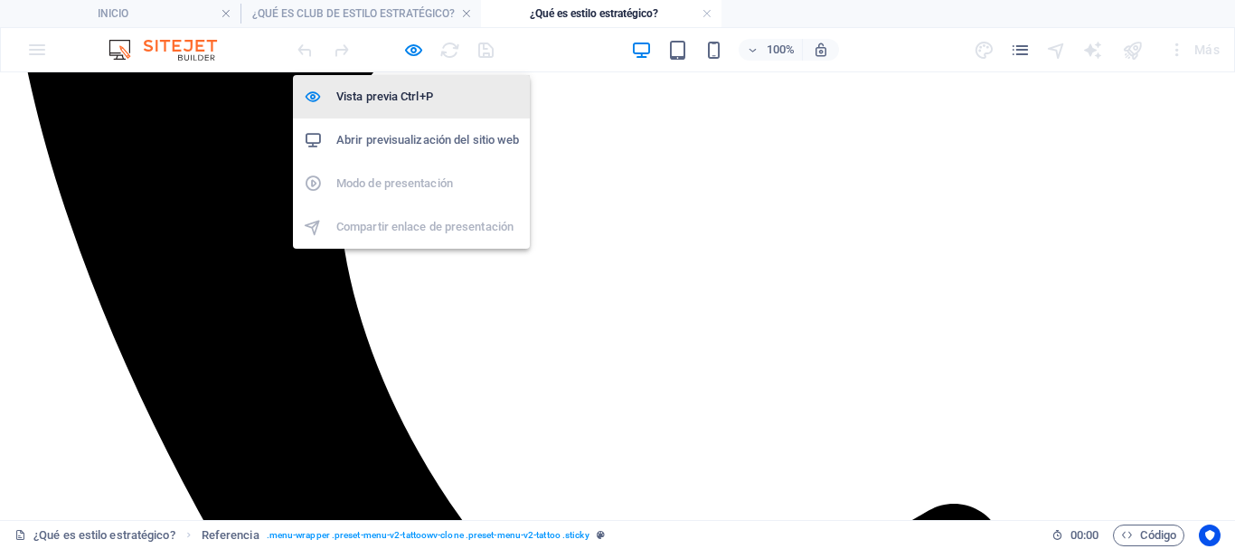
select select "scroll"
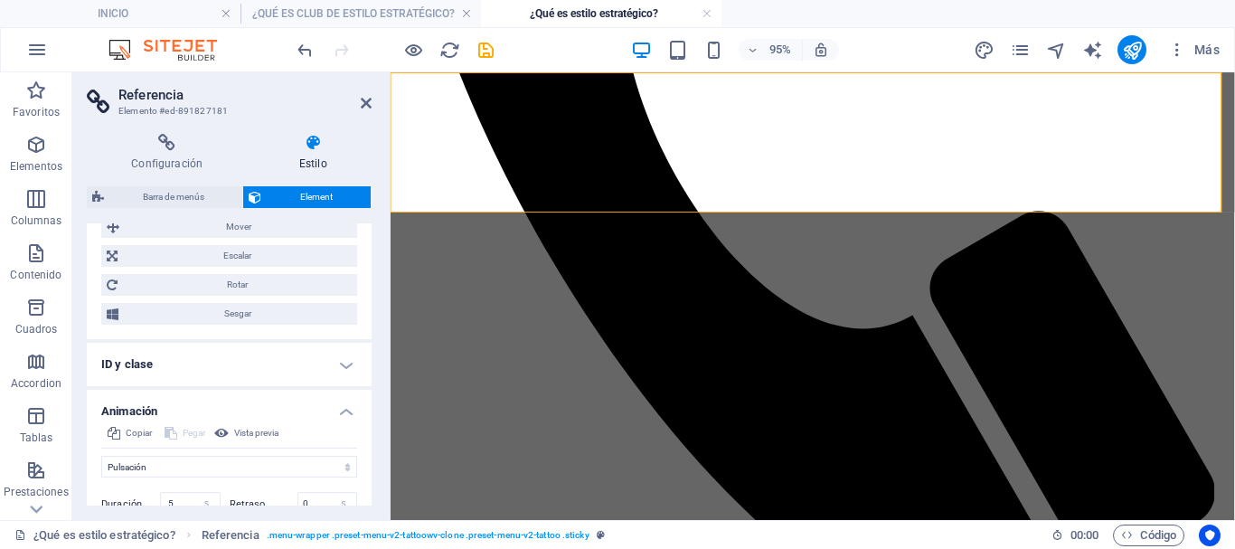
scroll to position [904, 0]
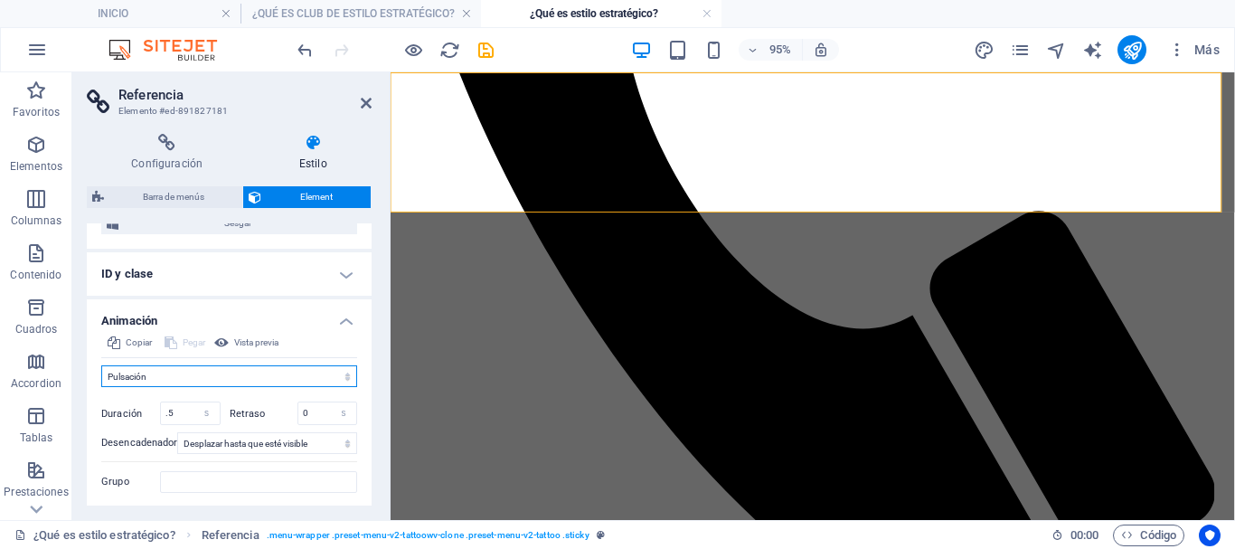
click at [293, 387] on select "No animar Mostrar / Ocultar Subir/bajar Acercar/alejar Deslizar de izquierda a …" at bounding box center [229, 376] width 256 height 22
click at [101, 387] on select "No animar Mostrar / Ocultar Subir/bajar Acercar/alejar Deslizar de izquierda a …" at bounding box center [229, 376] width 256 height 22
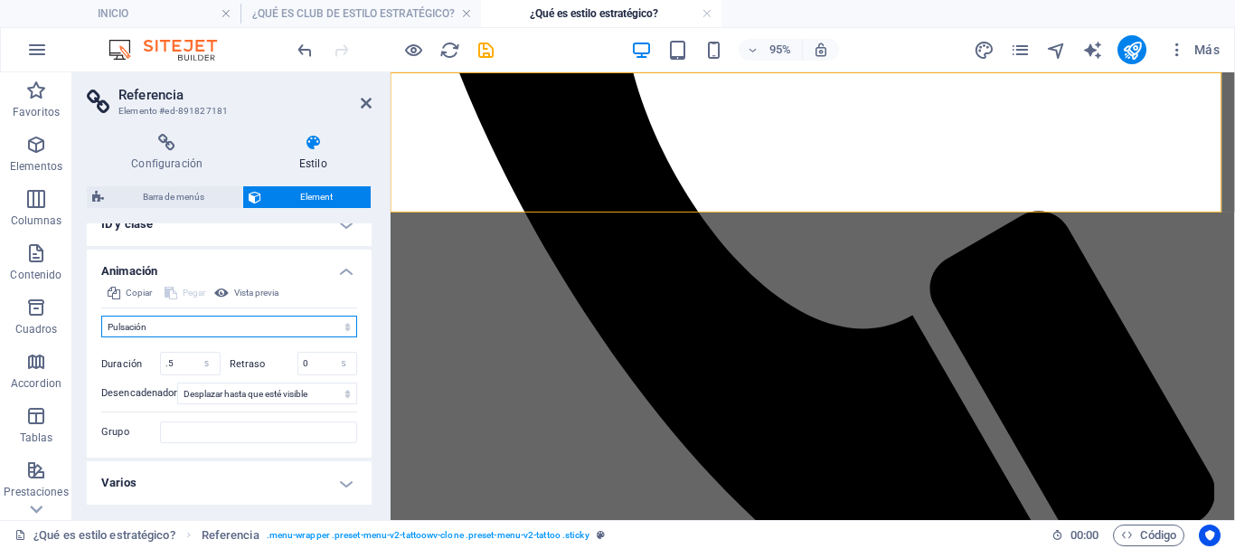
scroll to position [796, 0]
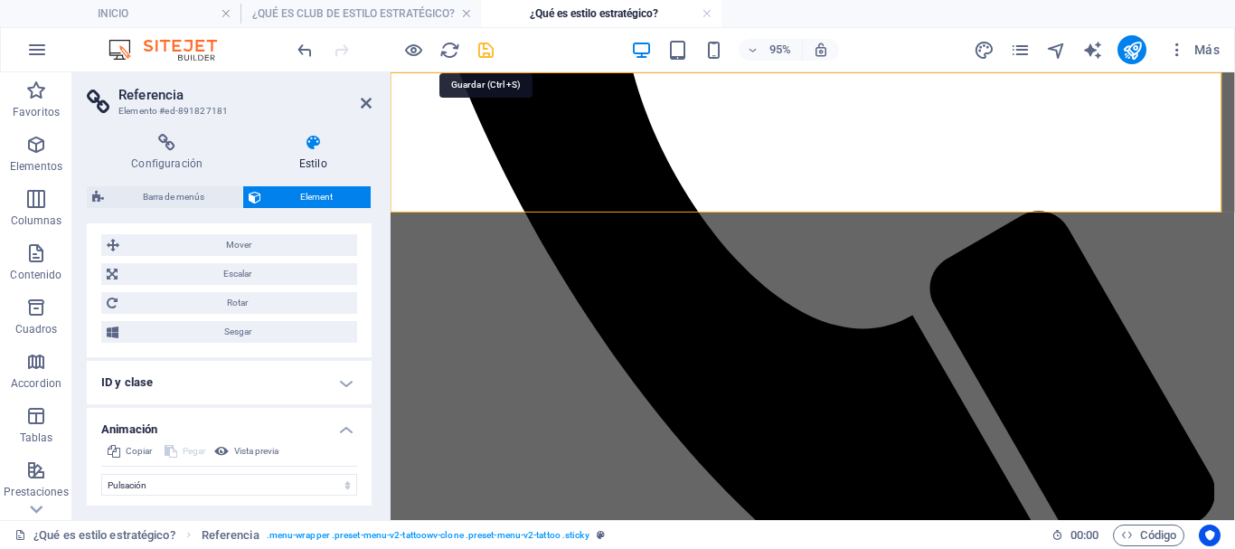
click at [484, 54] on icon "save" at bounding box center [485, 50] width 21 height 21
select select "px"
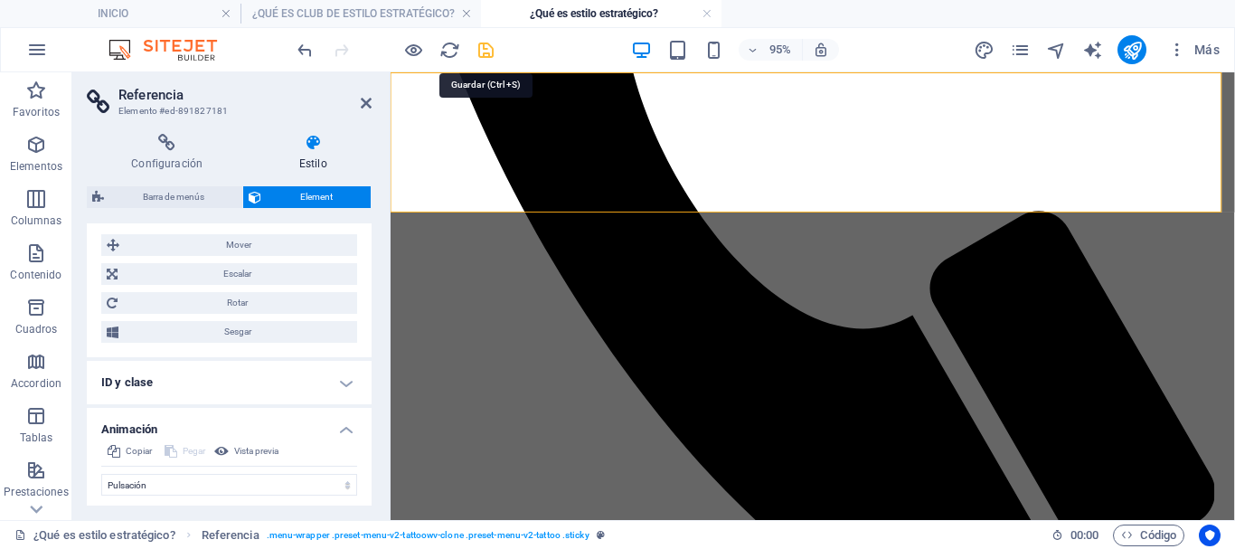
select select "px"
select select "pulse"
select select "s"
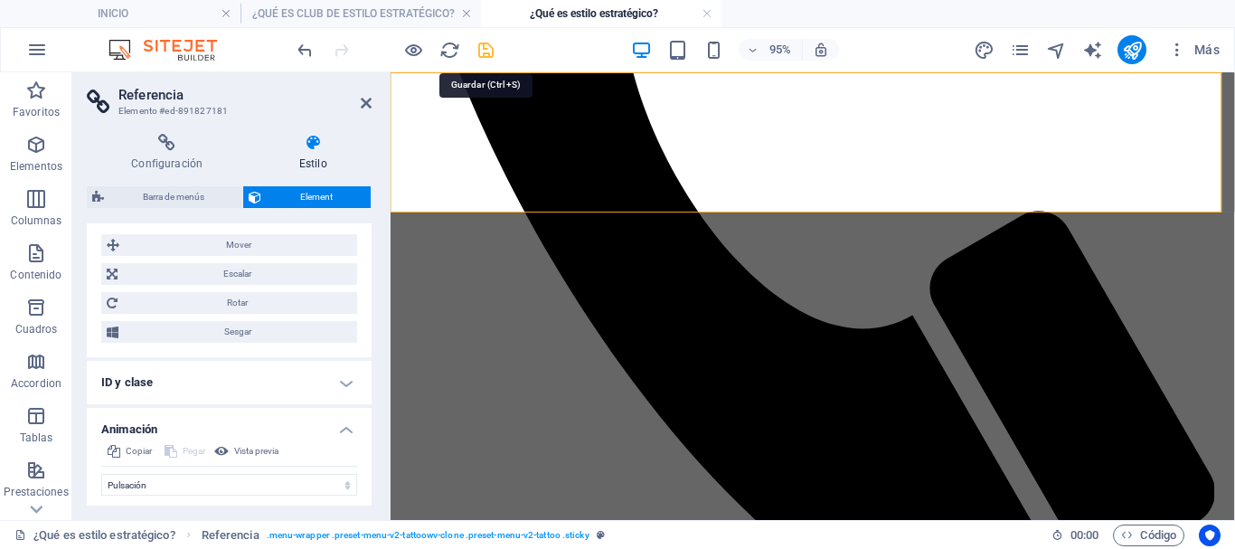
select select "s"
select select "scroll"
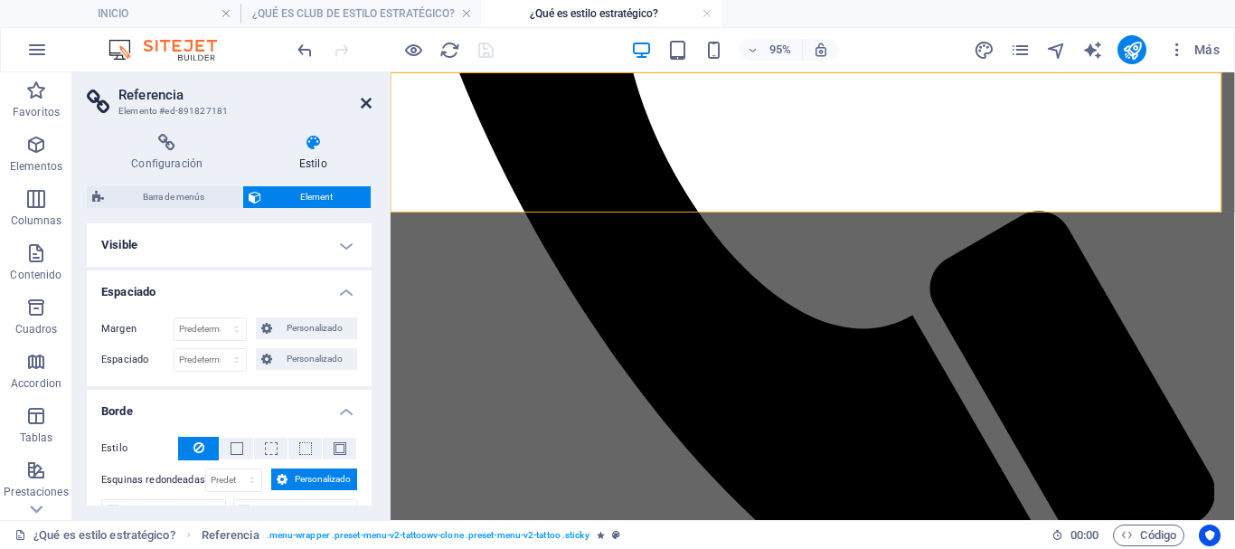
click at [370, 101] on icon at bounding box center [366, 103] width 11 height 14
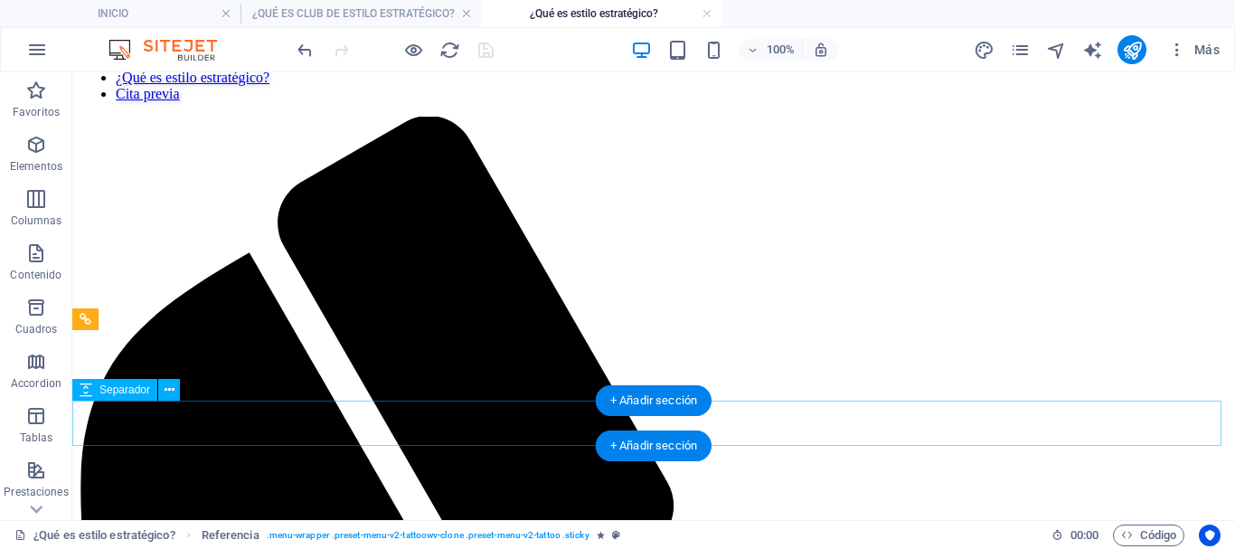
scroll to position [0, 0]
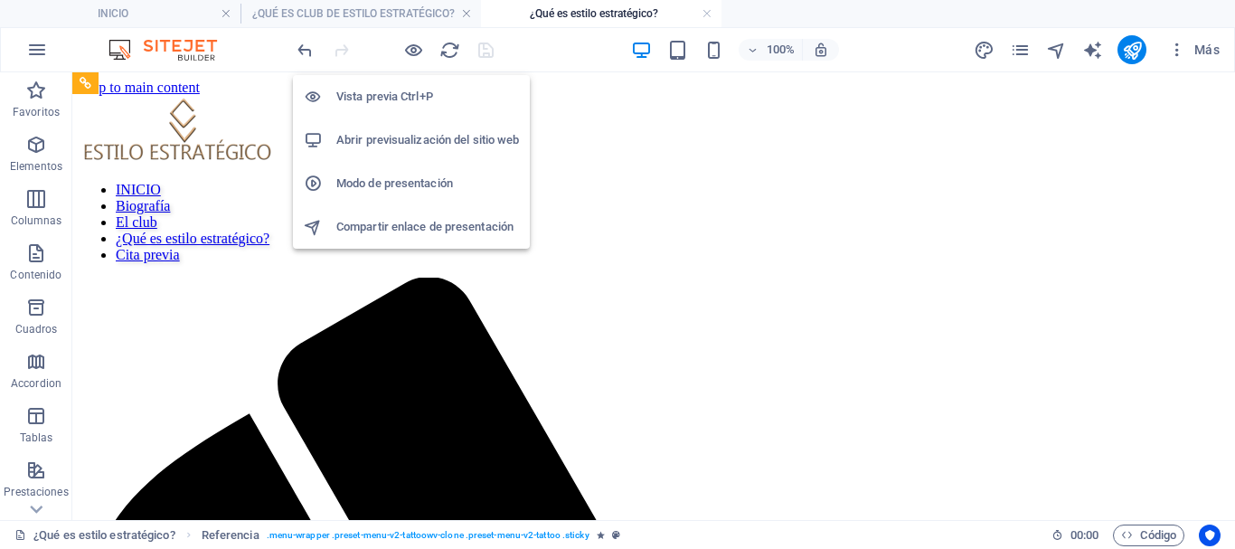
drag, startPoint x: 384, startPoint y: 89, endPoint x: 559, endPoint y: 169, distance: 192.1
click at [384, 89] on h6 "Vista previa Ctrl+P" at bounding box center [427, 97] width 183 height 22
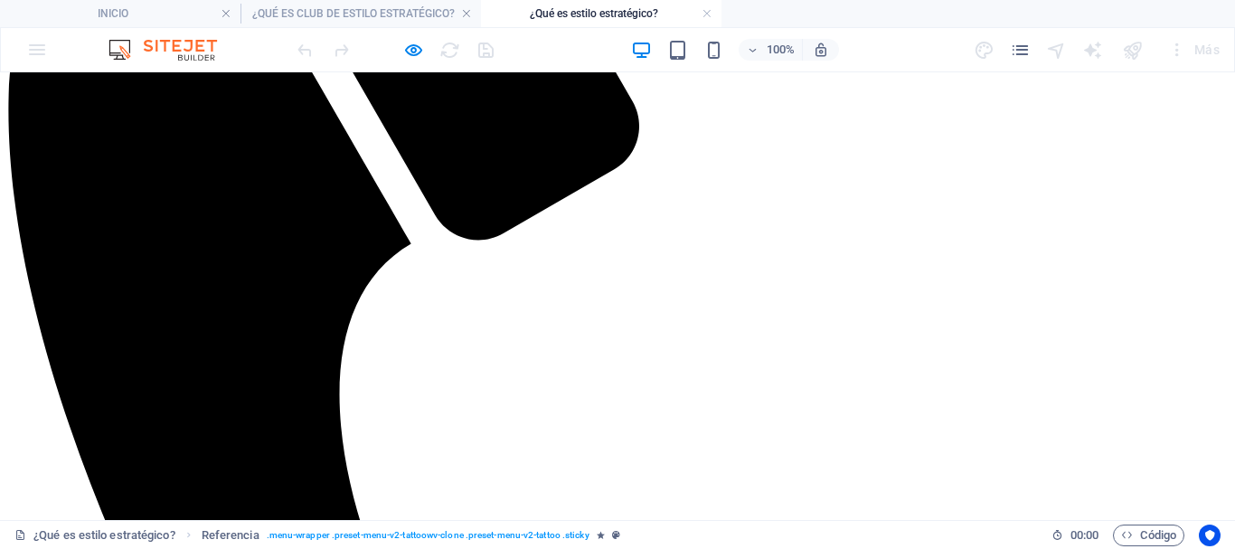
scroll to position [633, 0]
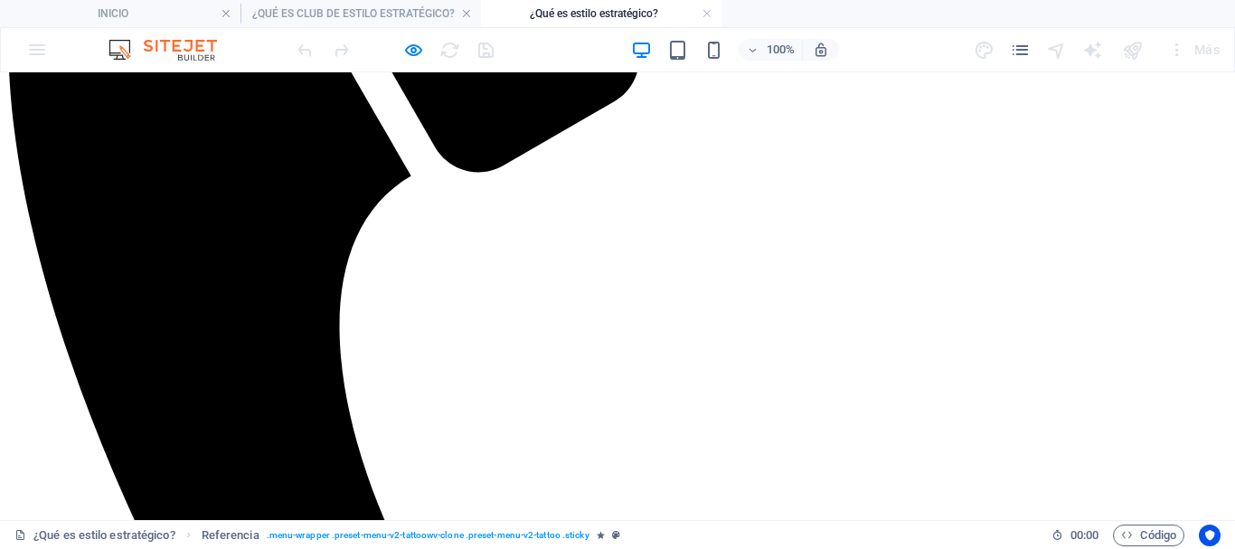
drag, startPoint x: 287, startPoint y: 187, endPoint x: 791, endPoint y: 284, distance: 513.6
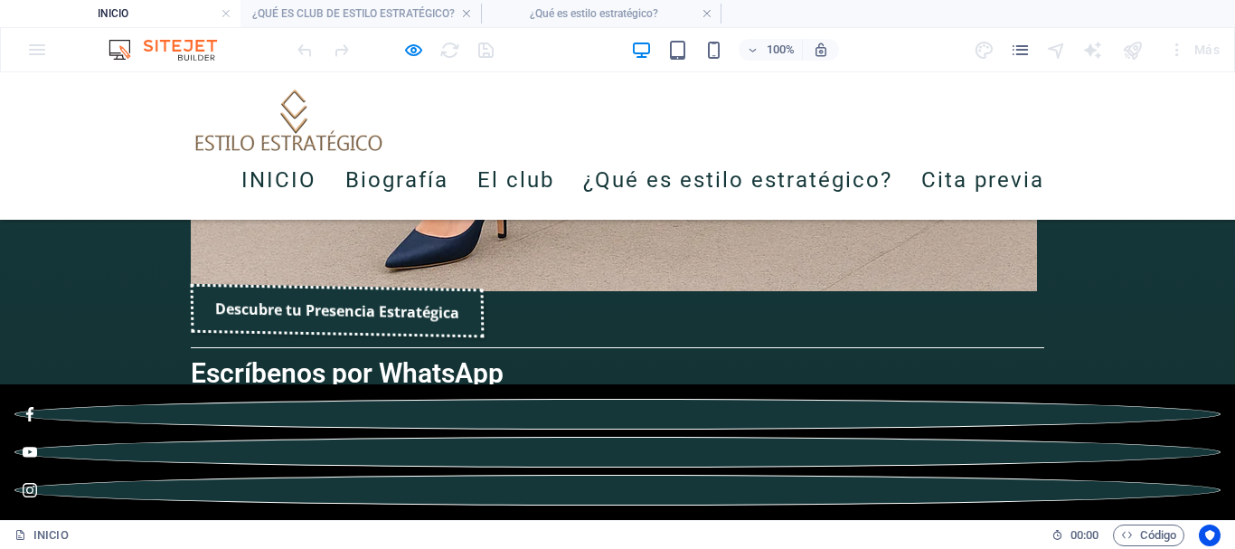
scroll to position [2855, 0]
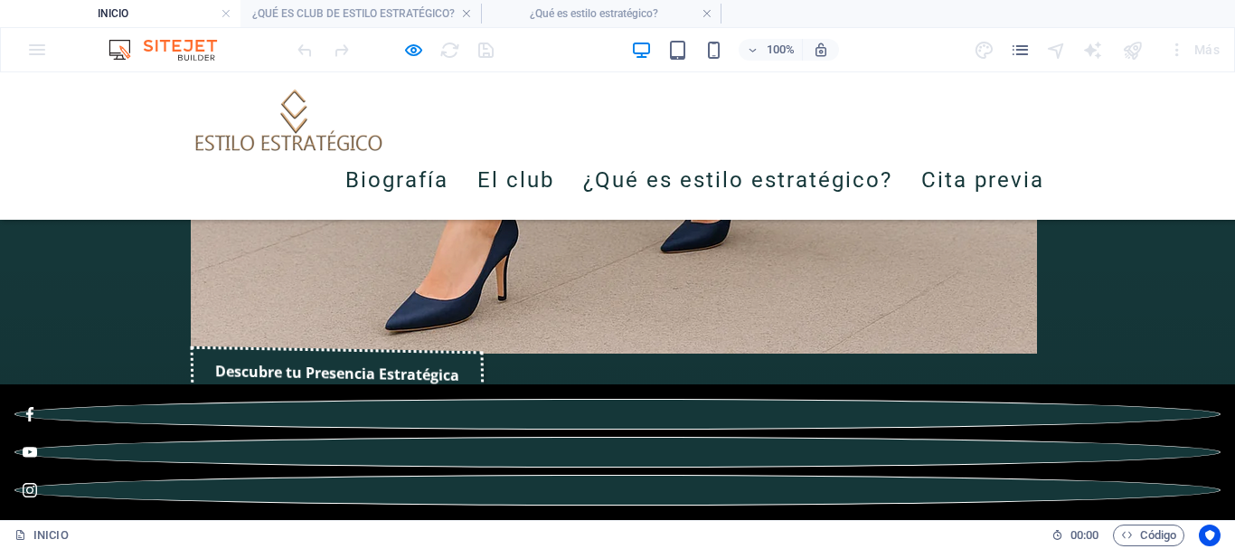
click at [244, 184] on link "INICIO" at bounding box center [278, 180] width 75 height 51
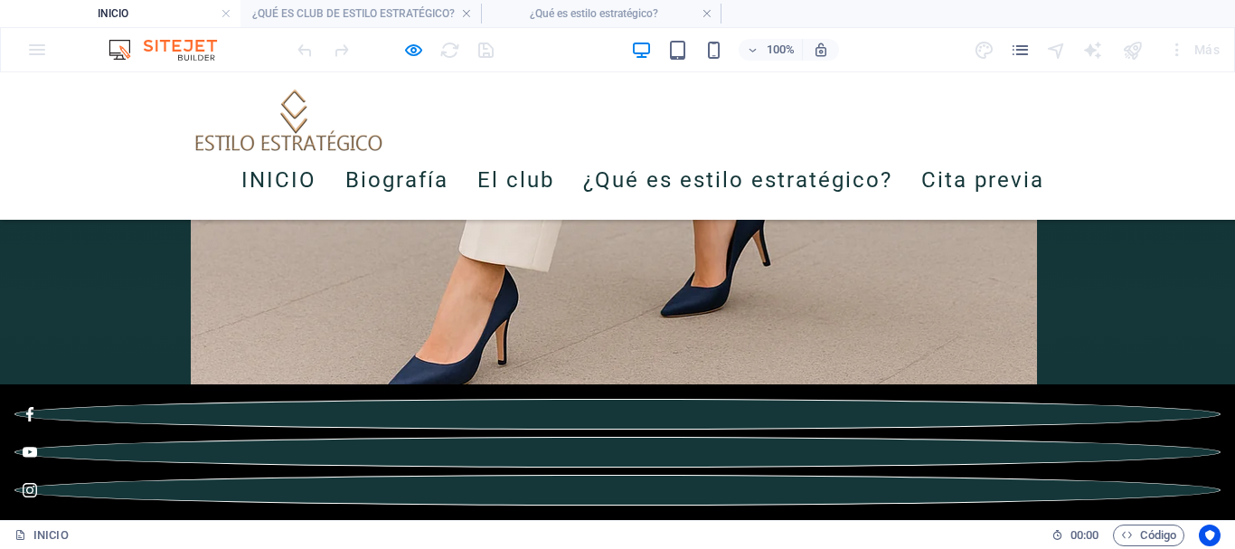
scroll to position [2764, 0]
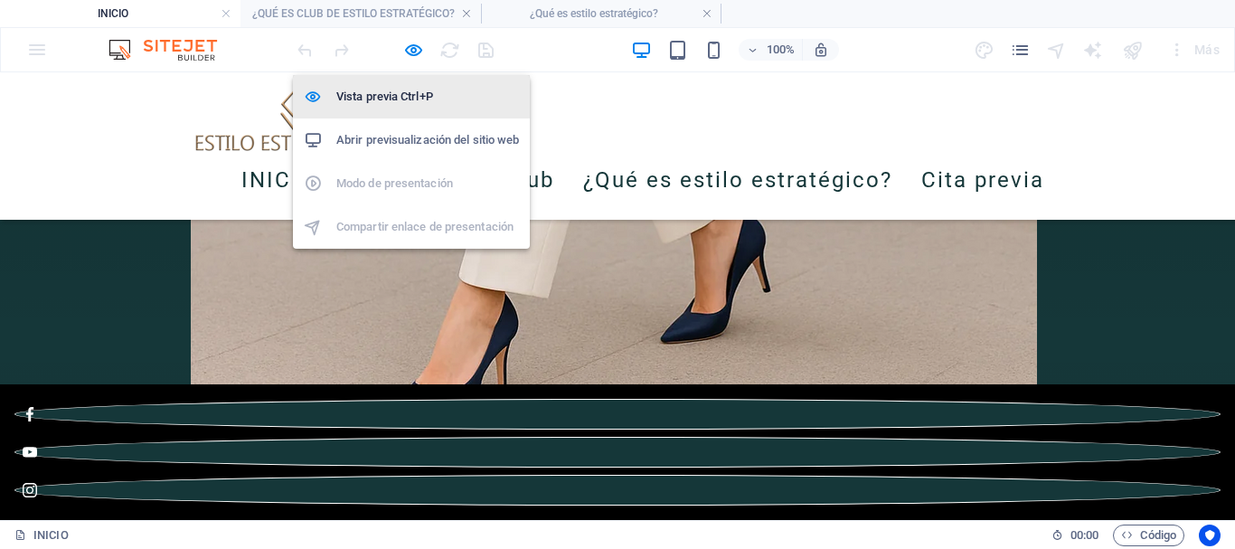
click at [388, 93] on h6 "Vista previa Ctrl+P" at bounding box center [427, 97] width 183 height 22
select select "px"
select select "ms"
select select "s"
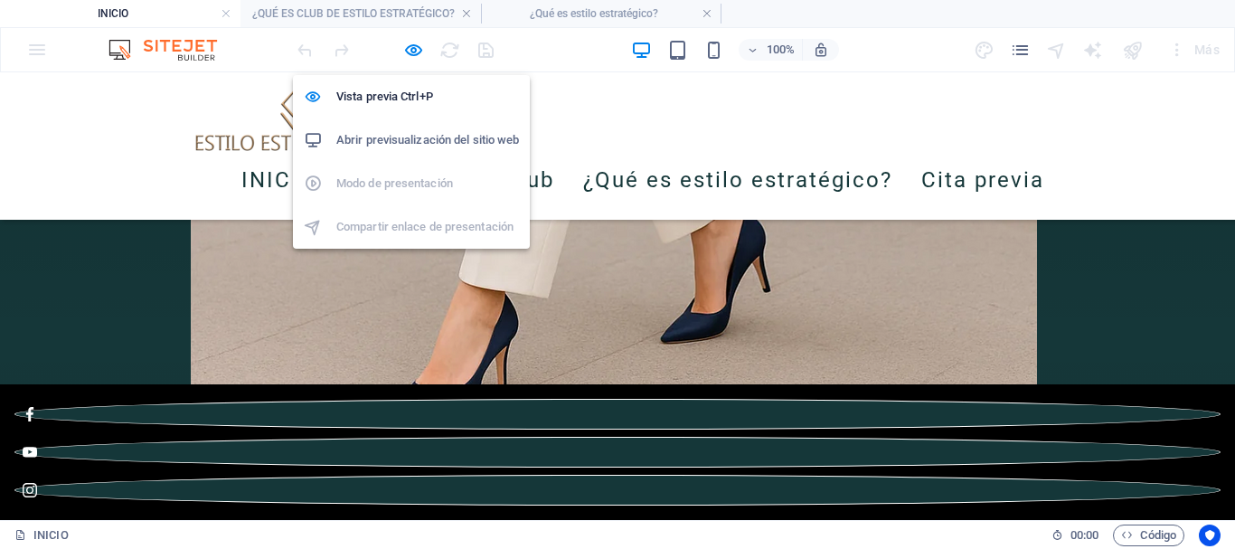
select select "progressive"
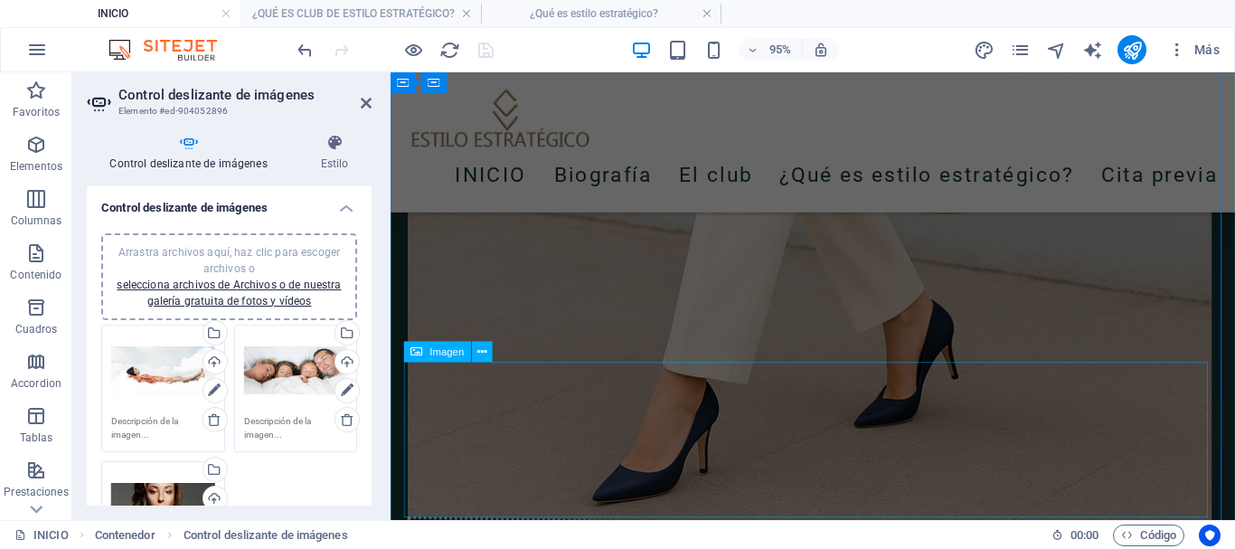
scroll to position [2770, 0]
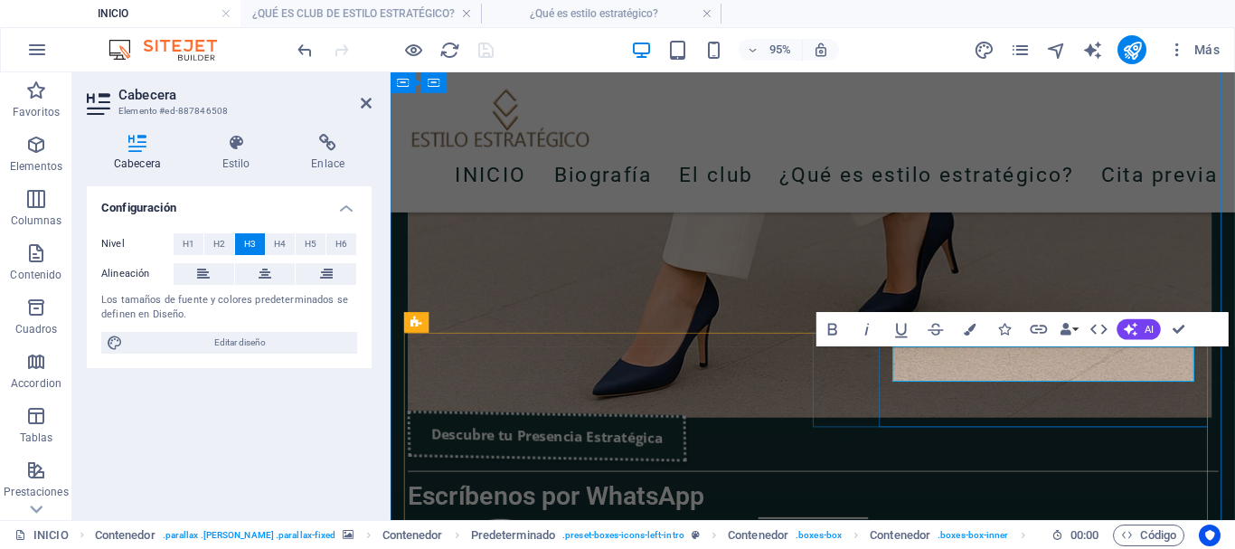
scroll to position [2860, 0]
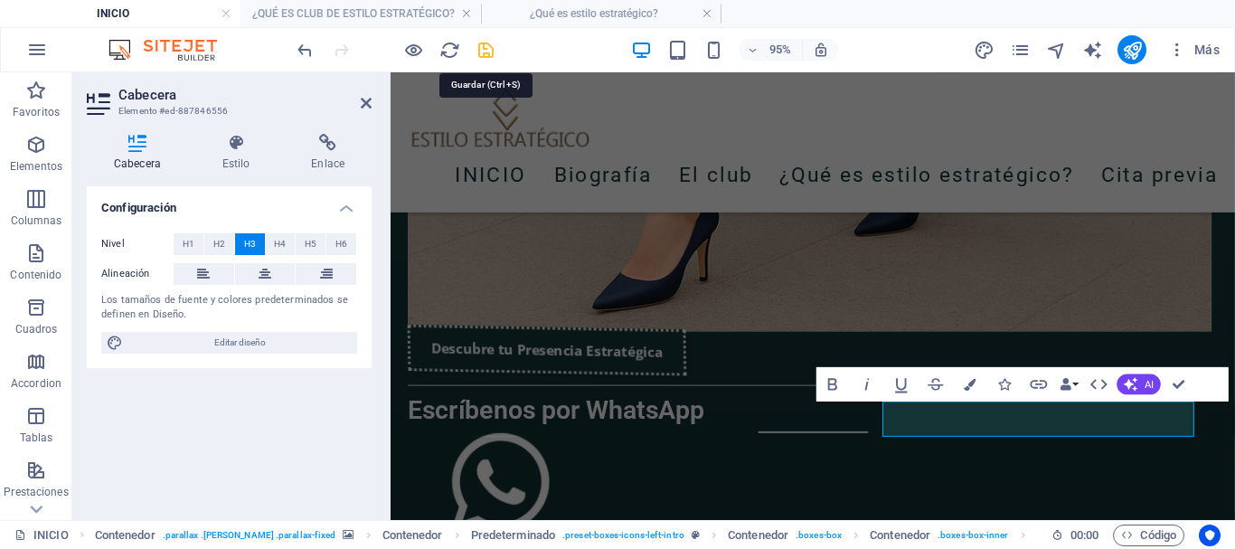
click at [486, 56] on icon "save" at bounding box center [485, 50] width 21 height 21
select select "px"
select select "ms"
select select "s"
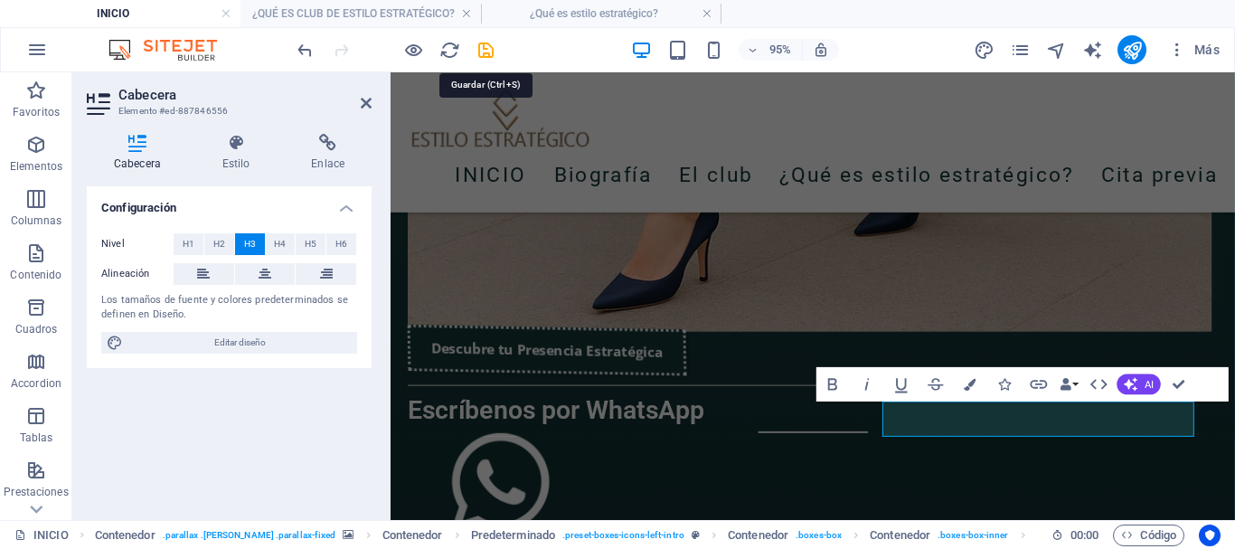
select select "progressive"
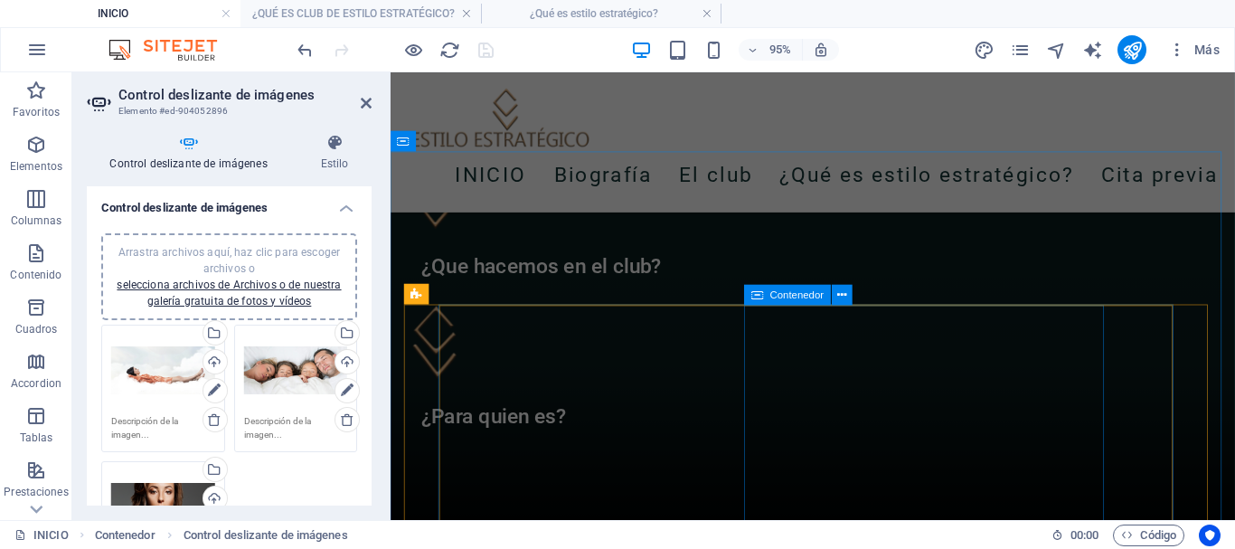
scroll to position [4002, 0]
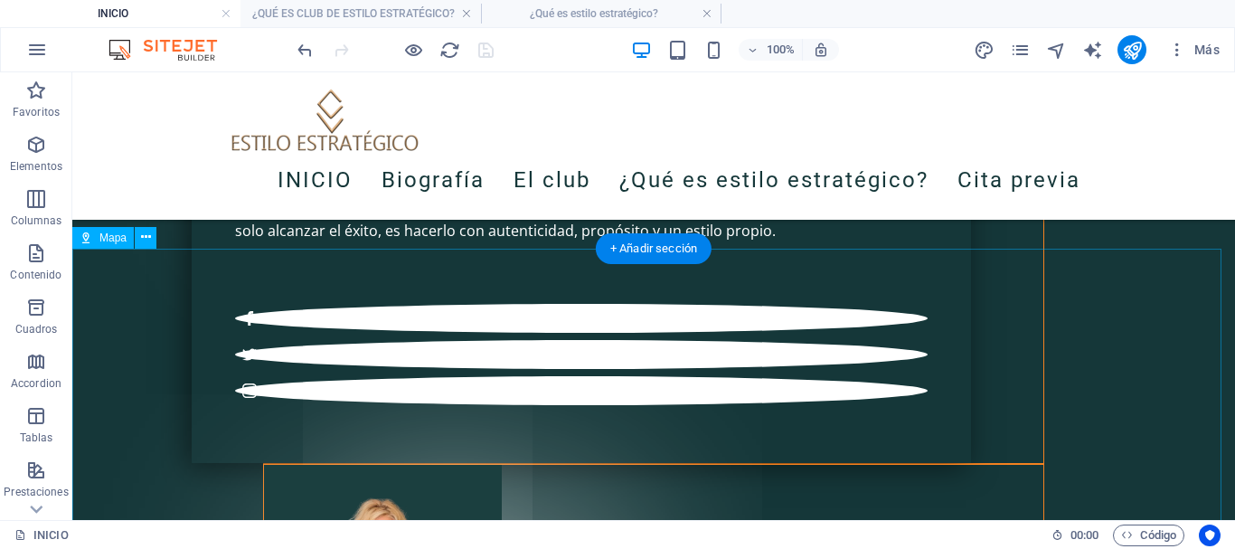
scroll to position [5885, 0]
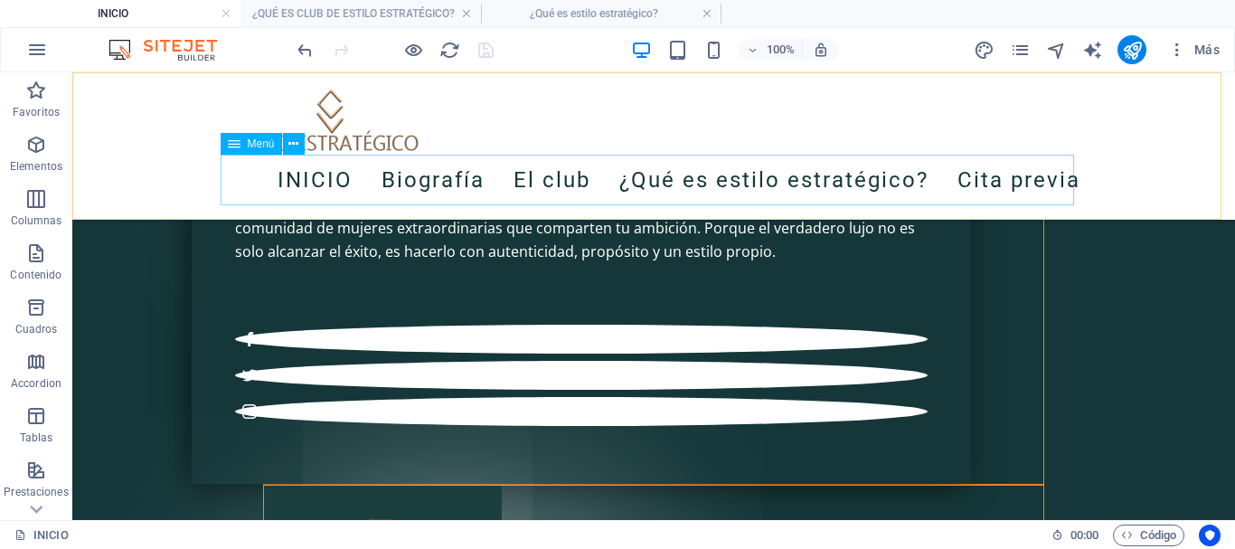
click at [447, 180] on nav "INICIO Biografía El club ¿Qué es estilo estratégico? Cita previa" at bounding box center [653, 180] width 853 height 51
click at [256, 144] on span "Menú" at bounding box center [261, 143] width 27 height 11
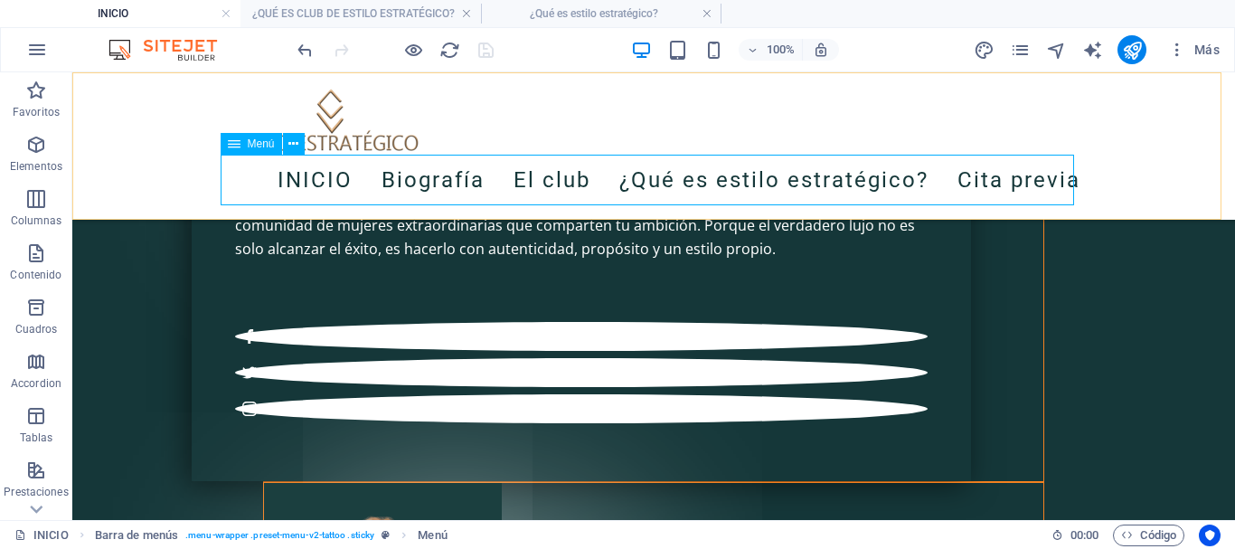
scroll to position [5742, 0]
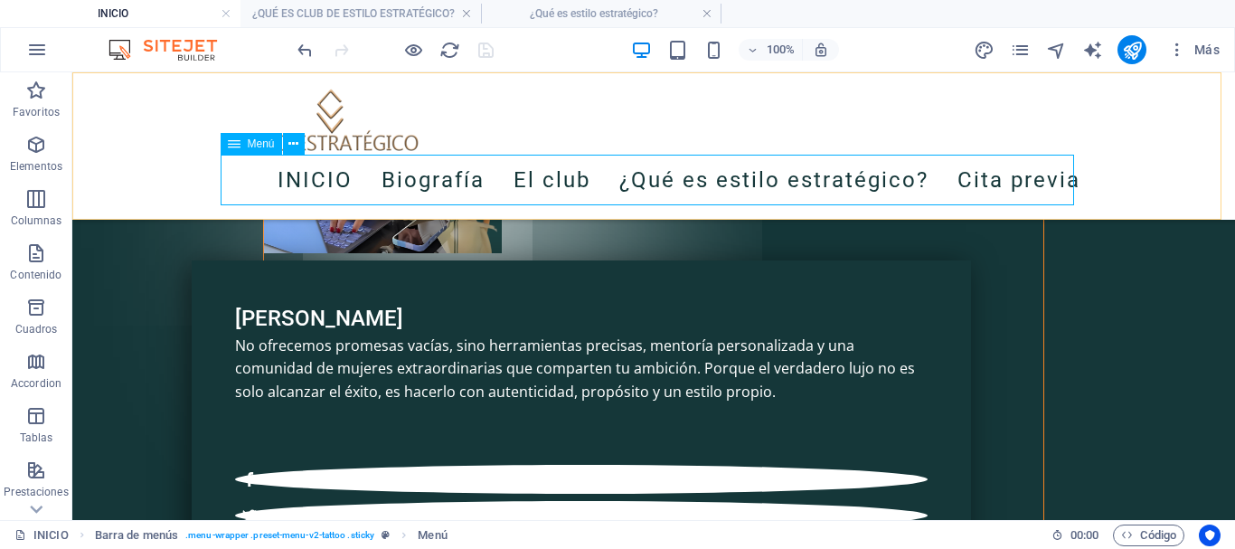
select select
select select "1"
select select
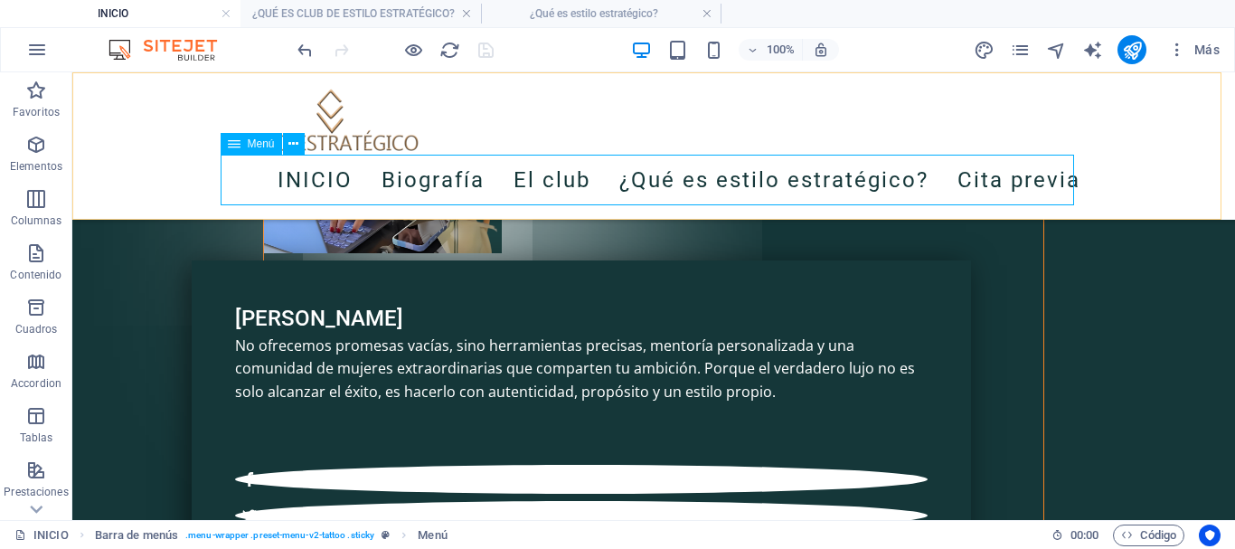
select select "4"
select select
select select "3"
select select
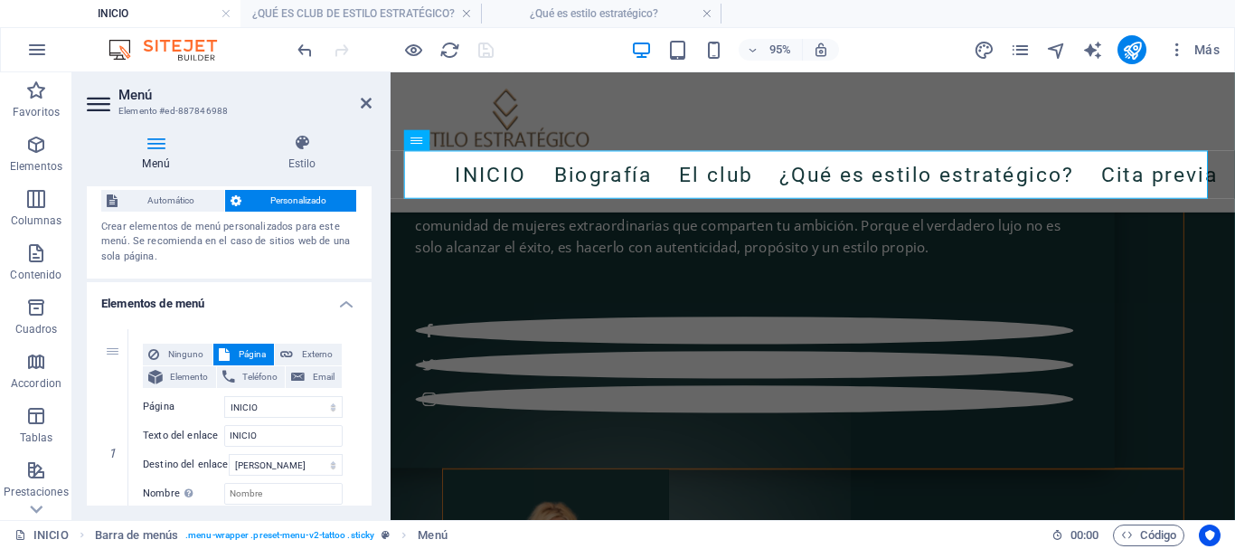
scroll to position [0, 0]
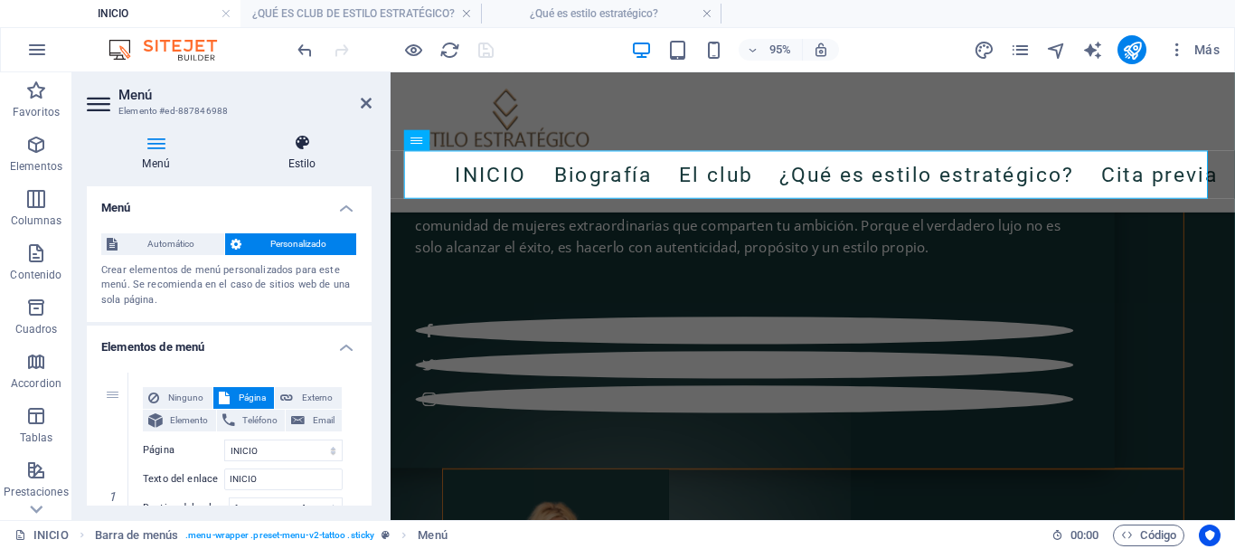
click at [290, 151] on icon at bounding box center [301, 143] width 139 height 18
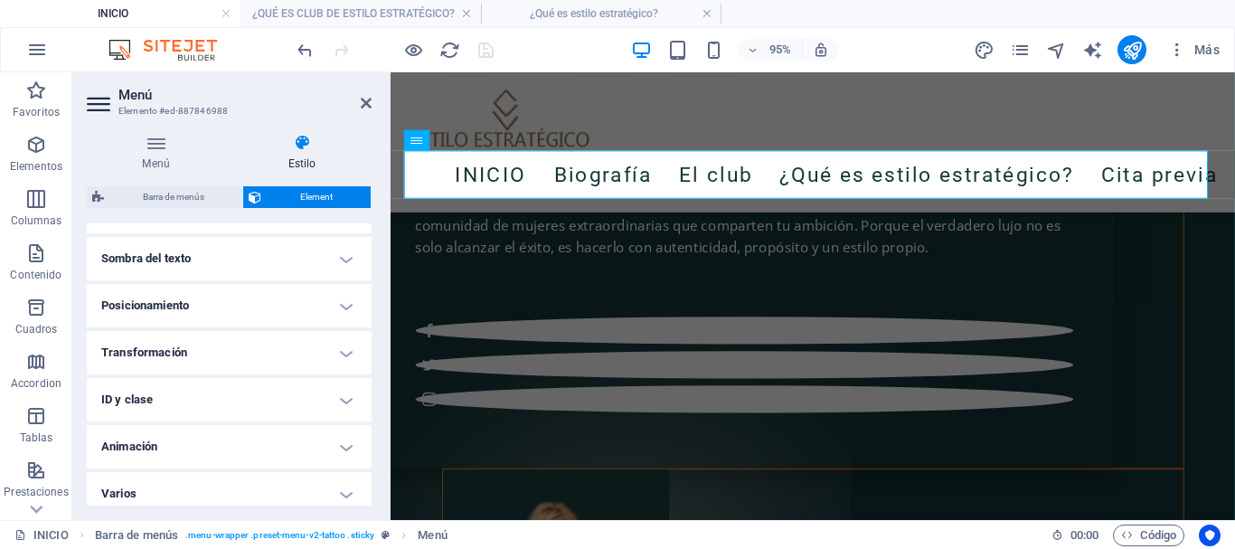
scroll to position [497, 0]
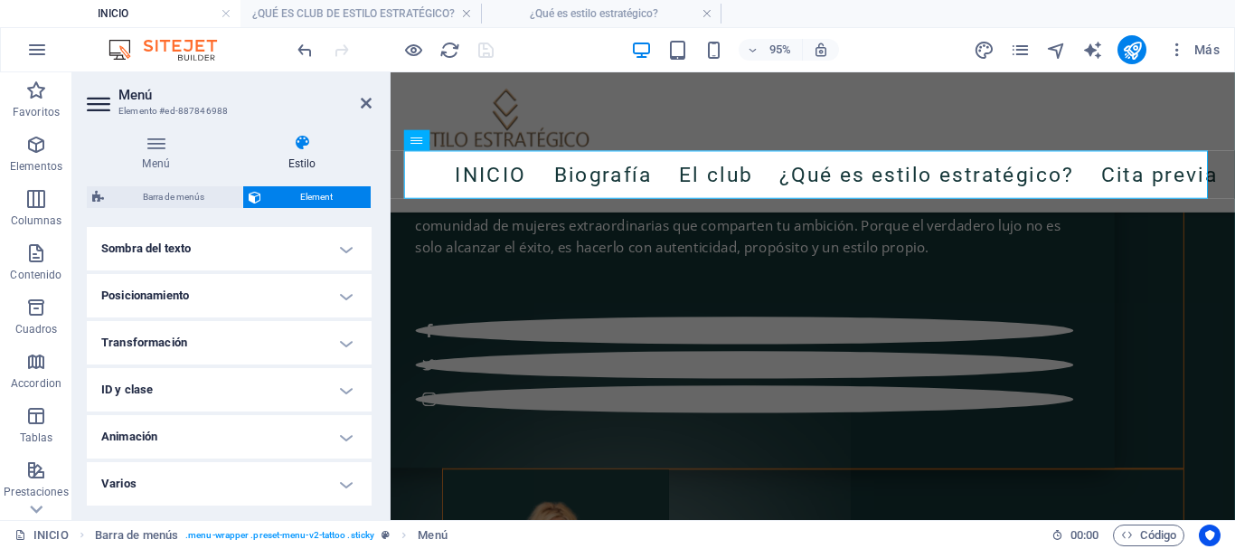
click at [312, 439] on h4 "Animación" at bounding box center [229, 436] width 285 height 43
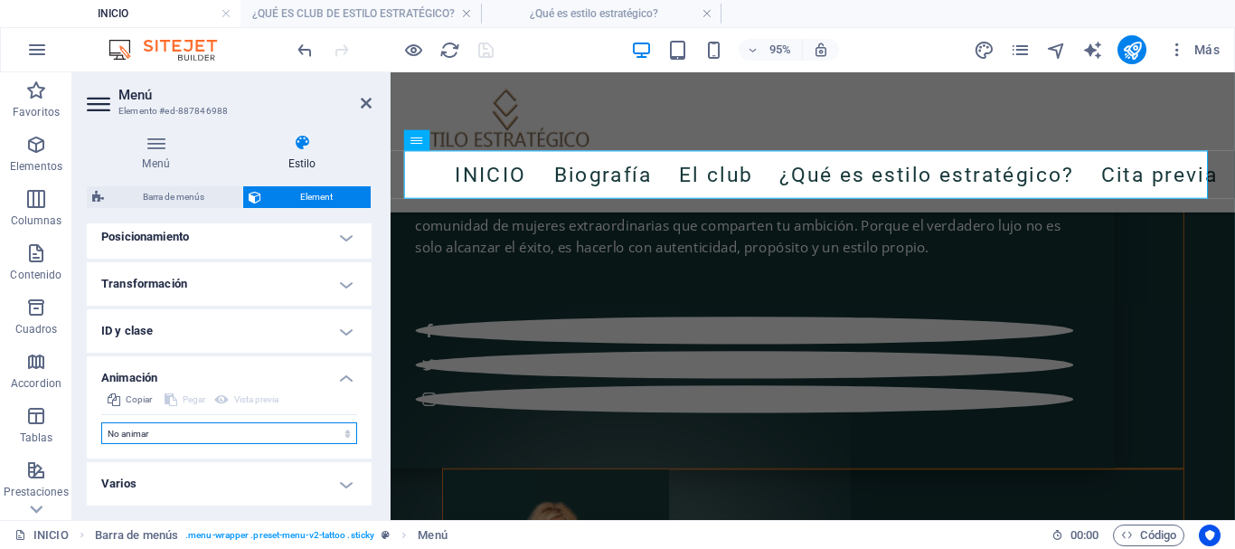
click at [339, 432] on select "No animar Mostrar / Ocultar Subir/bajar Acercar/alejar Deslizar de izquierda a …" at bounding box center [229, 433] width 256 height 22
select select "pulse"
click at [101, 422] on select "No animar Mostrar / Ocultar Subir/bajar Acercar/alejar Deslizar de izquierda a …" at bounding box center [229, 433] width 256 height 22
select select "scroll"
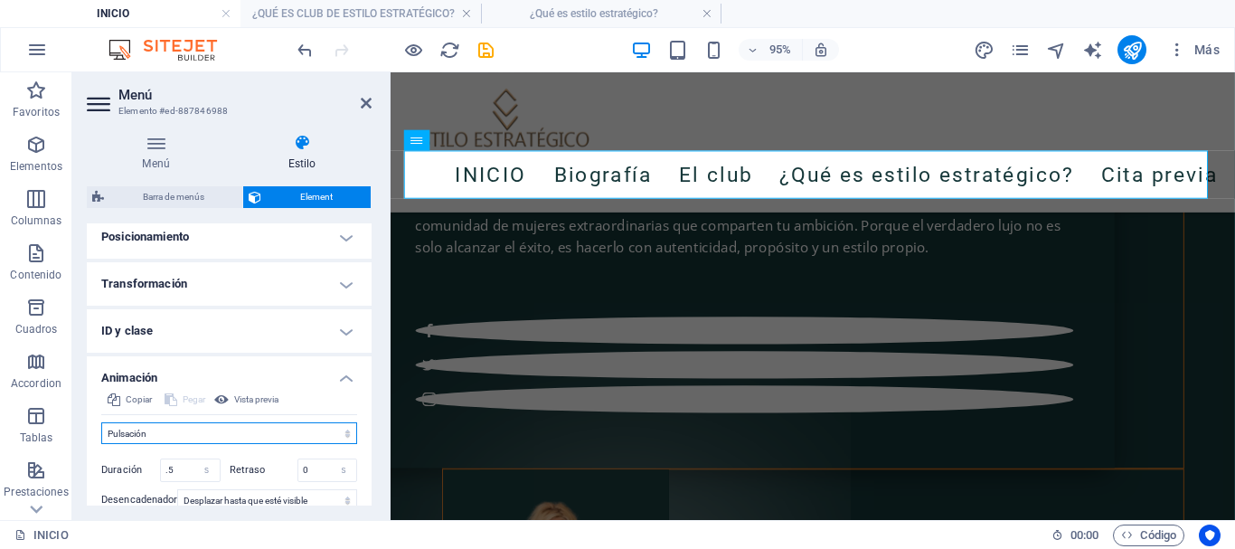
click at [207, 431] on select "No animar Mostrar / Ocultar Subir/bajar Acercar/alejar Deslizar de izquierda a …" at bounding box center [229, 433] width 256 height 22
click at [101, 422] on select "No animar Mostrar / Ocultar Subir/bajar Acercar/alejar Deslizar de izquierda a …" at bounding box center [229, 433] width 256 height 22
click at [179, 427] on select "No animar Mostrar / Ocultar Subir/bajar Acercar/alejar Deslizar de izquierda a …" at bounding box center [229, 433] width 256 height 22
select select "pulse"
click at [101, 422] on select "No animar Mostrar / Ocultar Subir/bajar Acercar/alejar Deslizar de izquierda a …" at bounding box center [229, 433] width 256 height 22
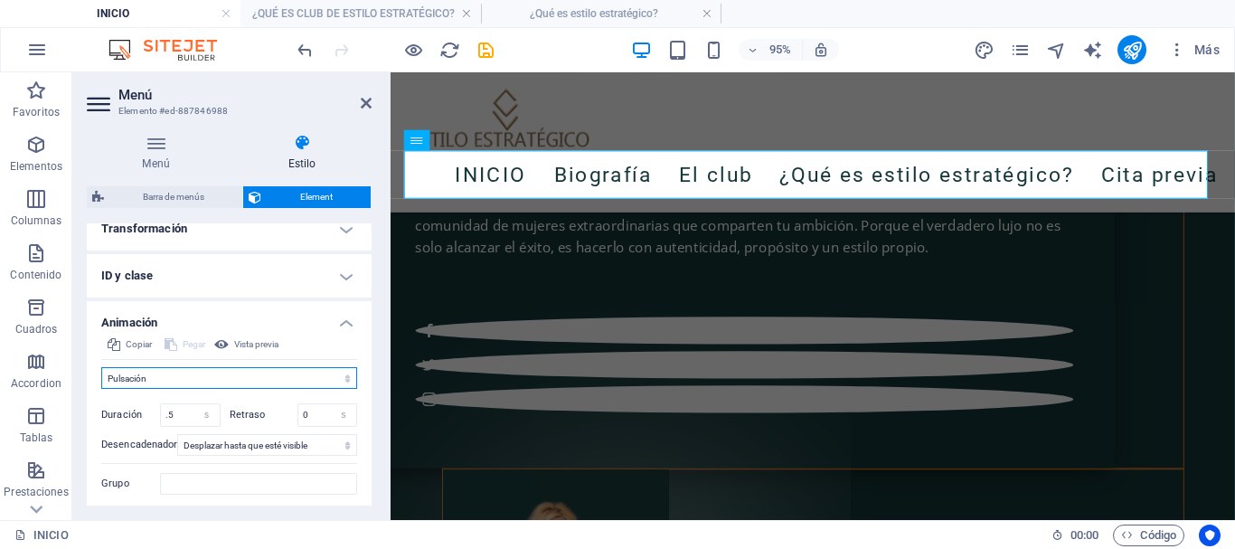
scroll to position [662, 0]
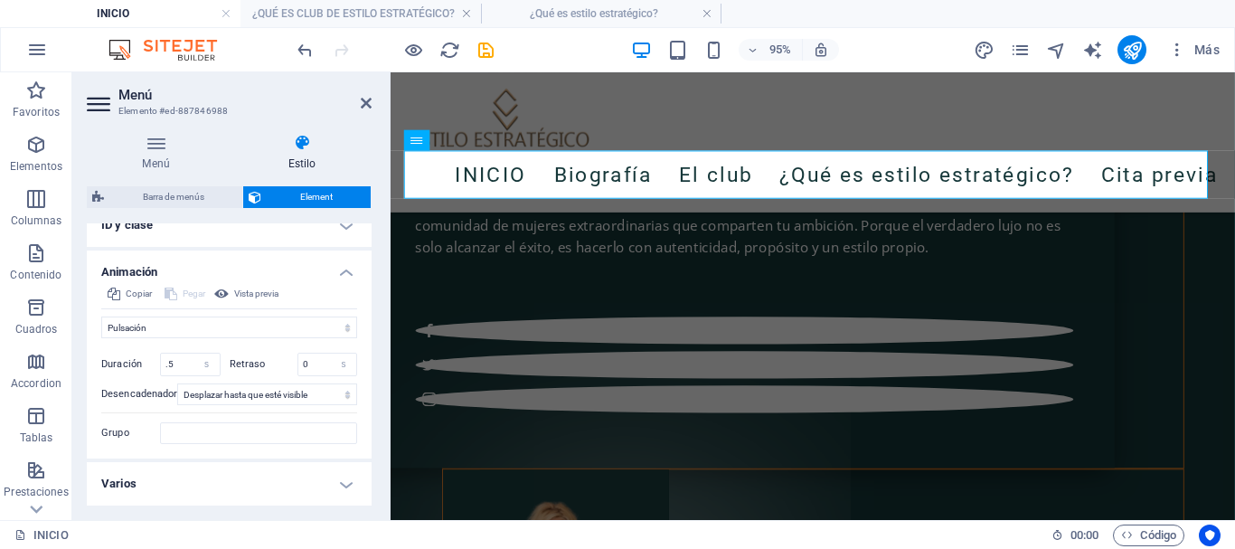
click at [344, 484] on h4 "Varios" at bounding box center [229, 483] width 285 height 43
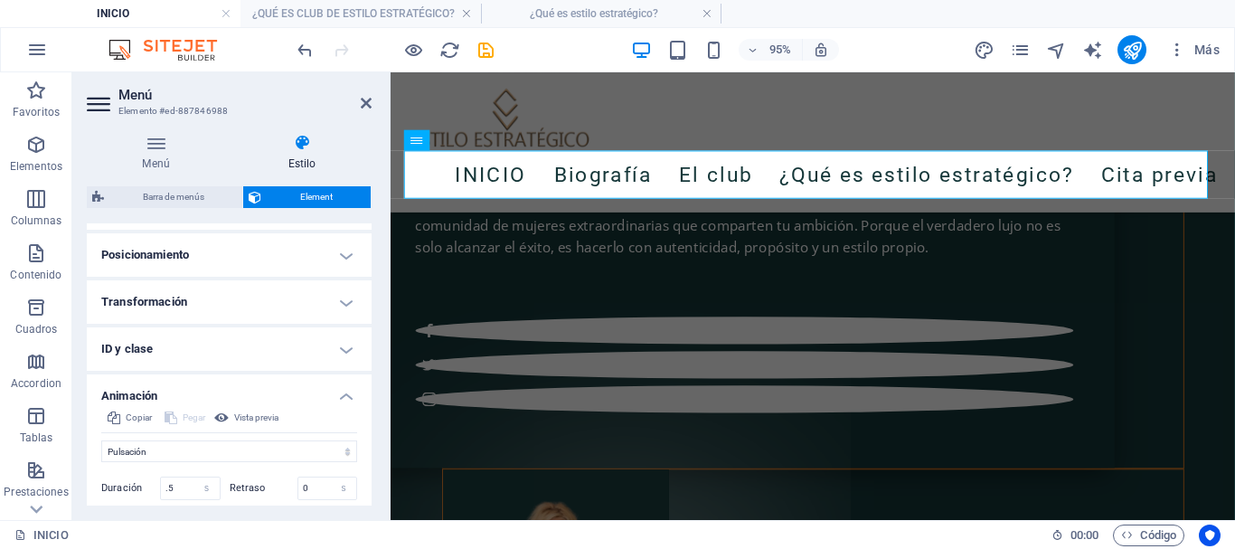
scroll to position [503, 0]
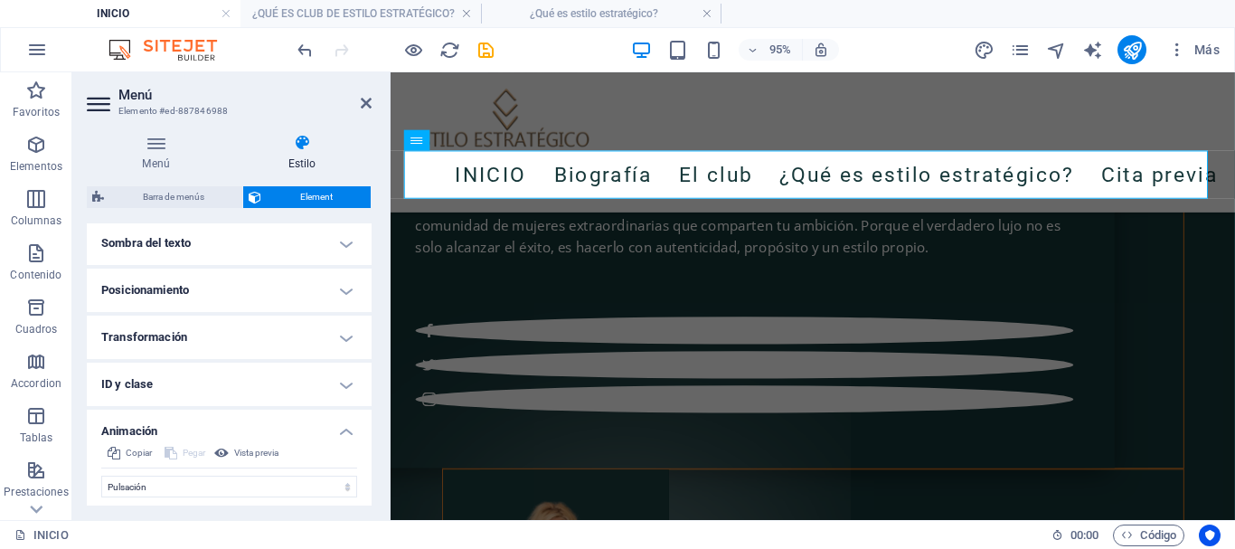
click at [249, 343] on h4 "Transformación" at bounding box center [229, 336] width 285 height 43
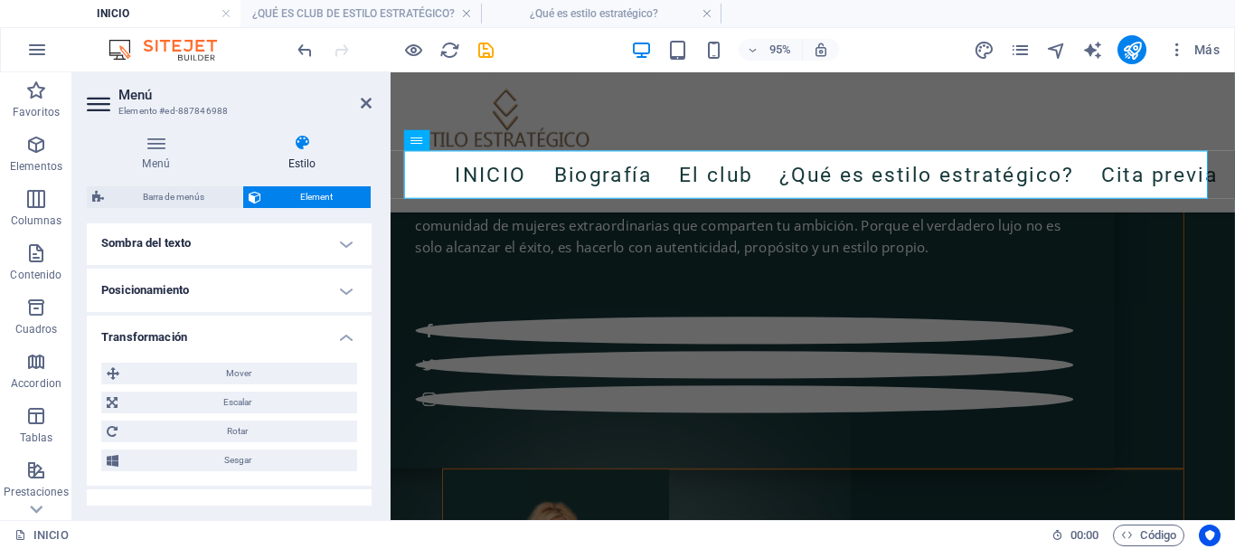
click at [216, 285] on h4 "Posicionamiento" at bounding box center [229, 289] width 285 height 43
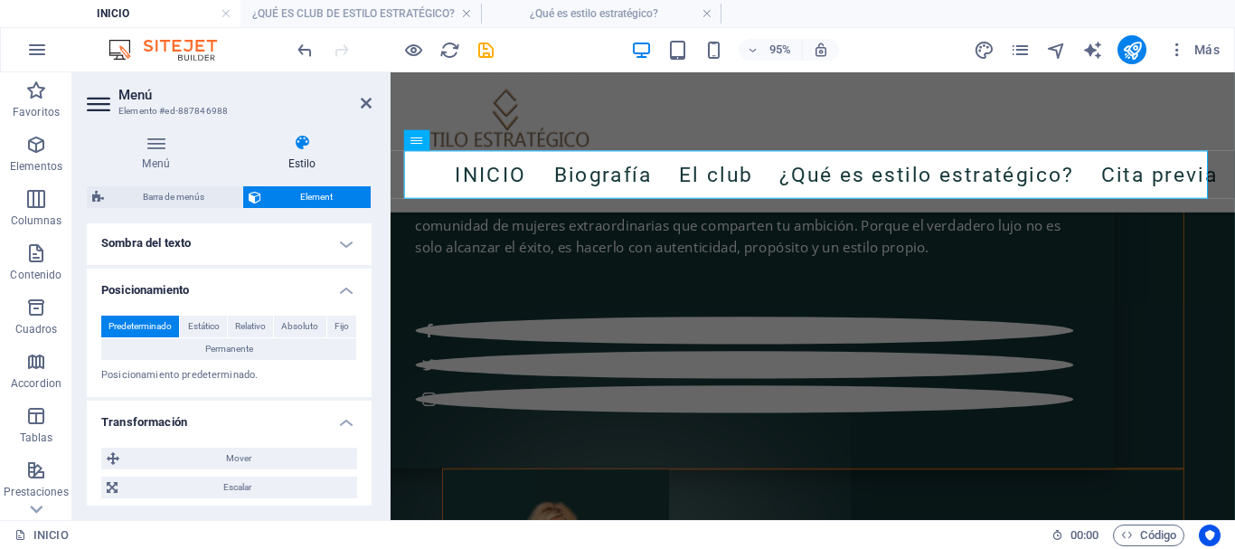
scroll to position [412, 0]
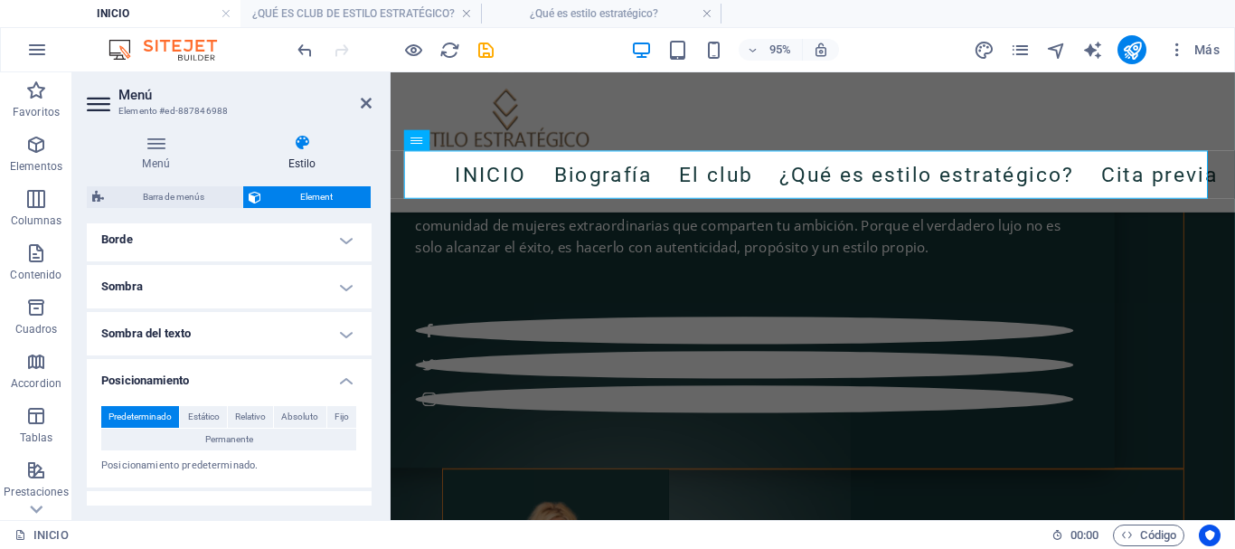
click at [201, 289] on h4 "Sombra" at bounding box center [229, 286] width 285 height 43
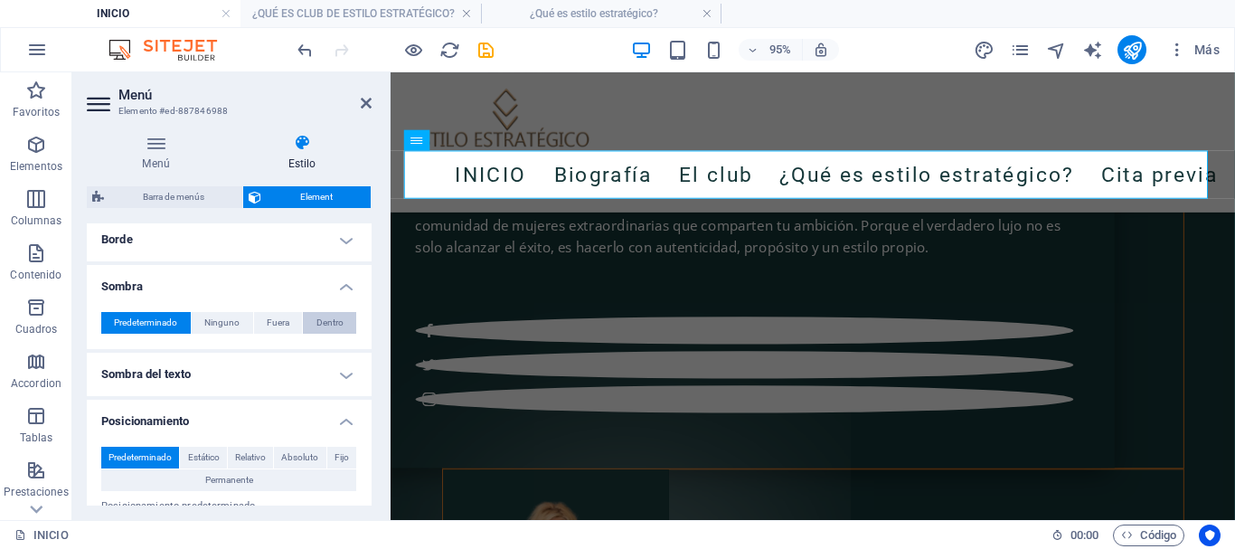
click at [322, 321] on span "Dentro" at bounding box center [329, 323] width 27 height 22
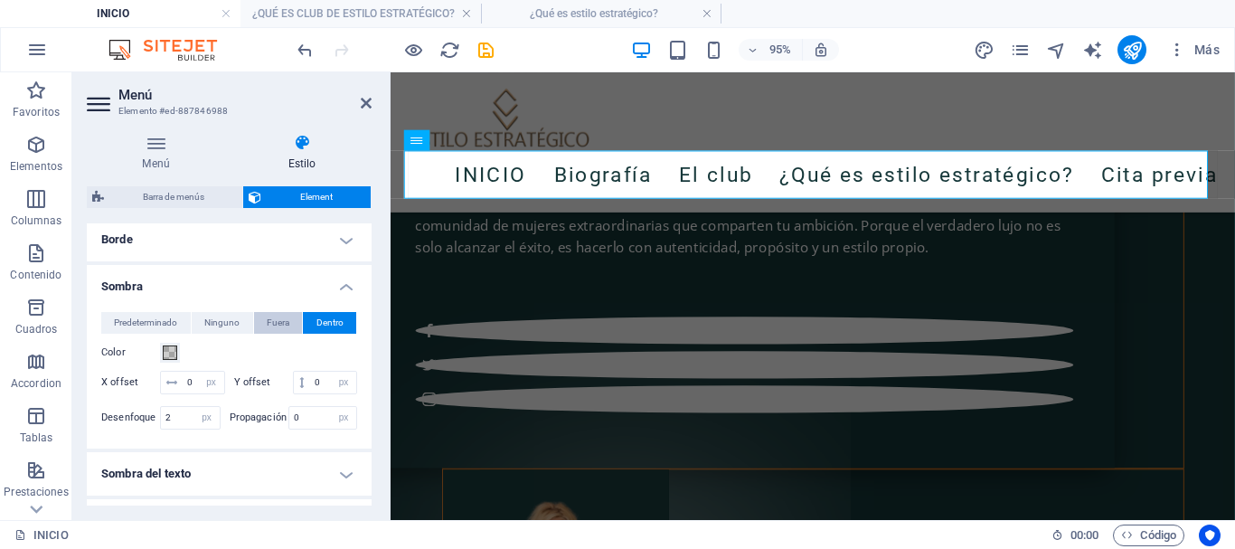
click at [283, 325] on span "Fuera" at bounding box center [278, 323] width 23 height 22
click at [327, 321] on span "Dentro" at bounding box center [329, 323] width 27 height 22
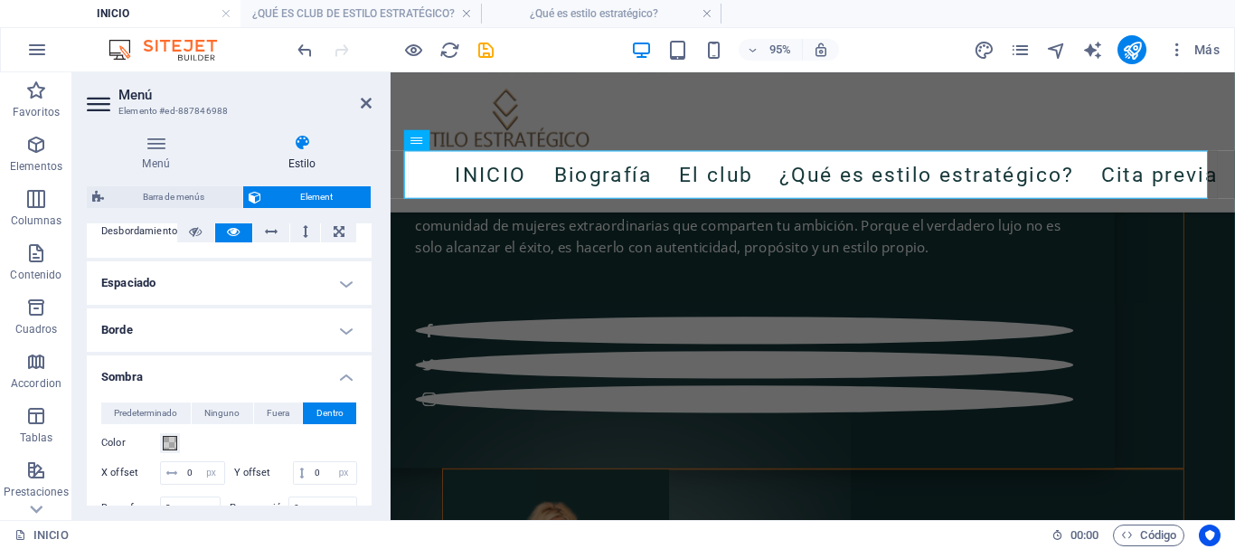
scroll to position [51, 0]
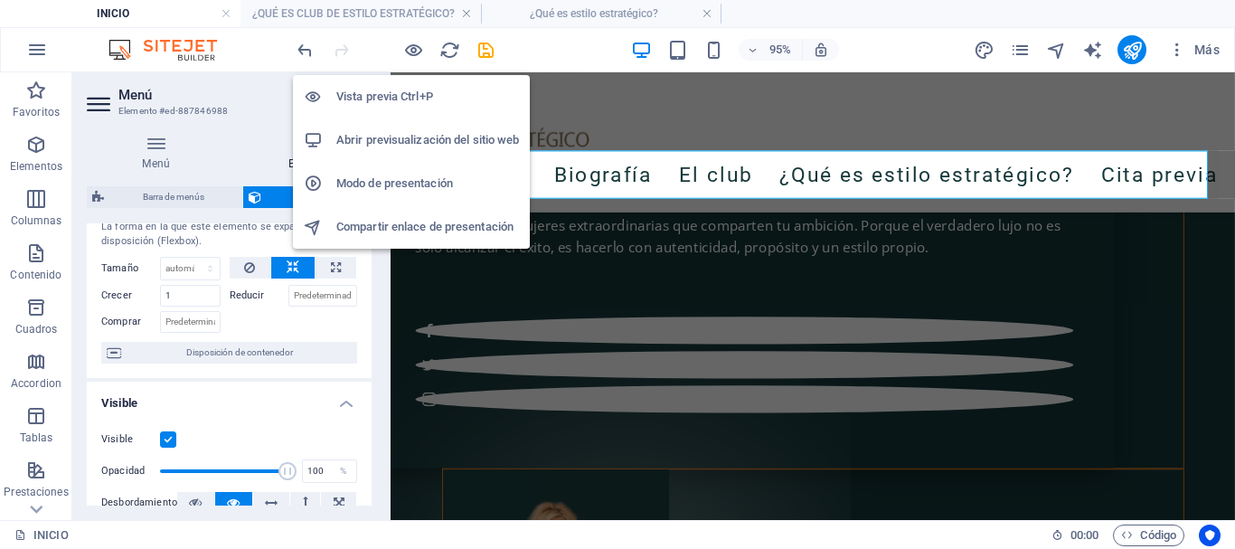
click at [400, 91] on h6 "Vista previa Ctrl+P" at bounding box center [427, 97] width 183 height 22
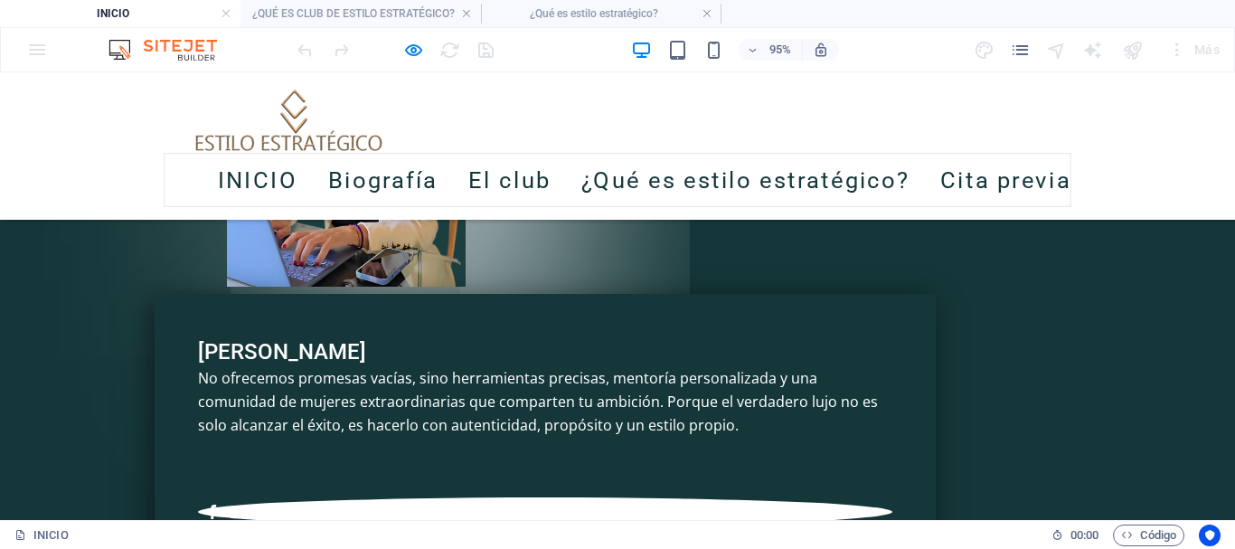
scroll to position [5918, 0]
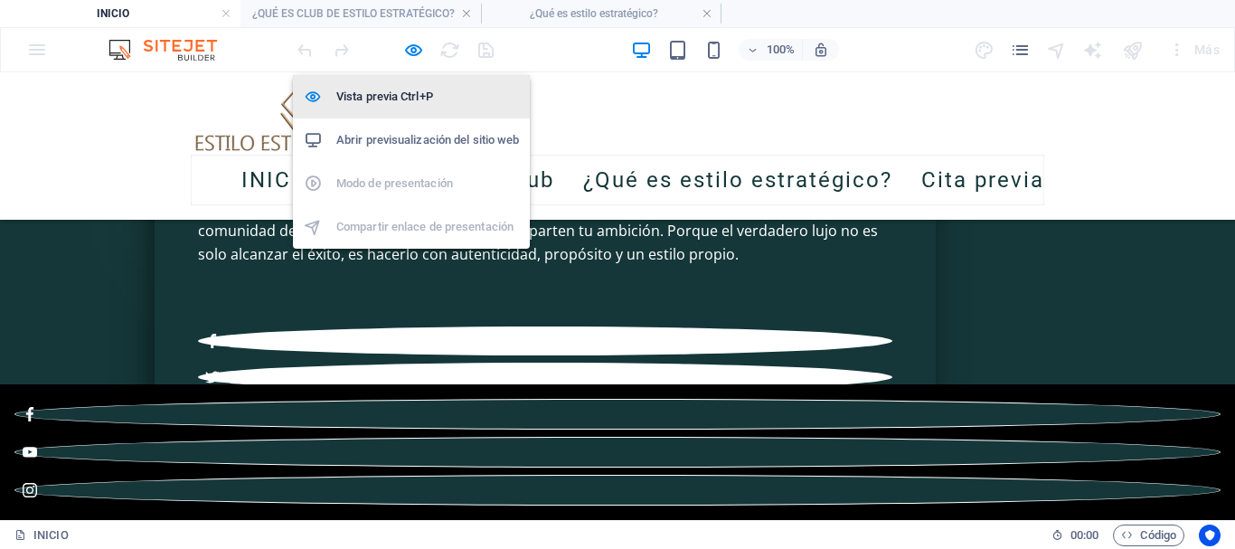
click at [391, 91] on h6 "Vista previa Ctrl+P" at bounding box center [427, 97] width 183 height 22
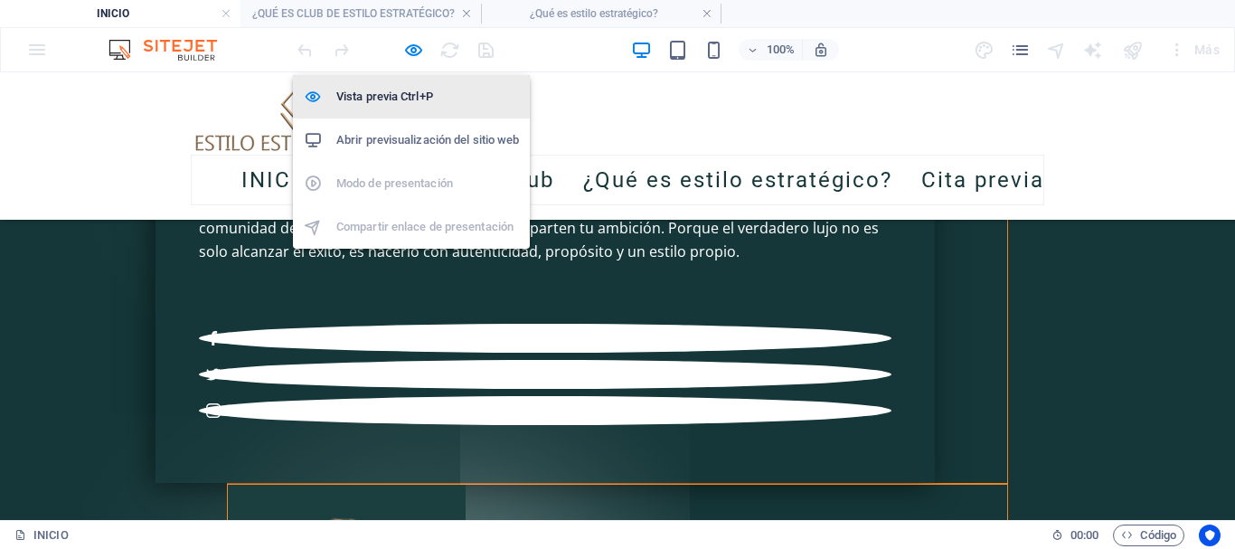
select select "px"
select select "pulse"
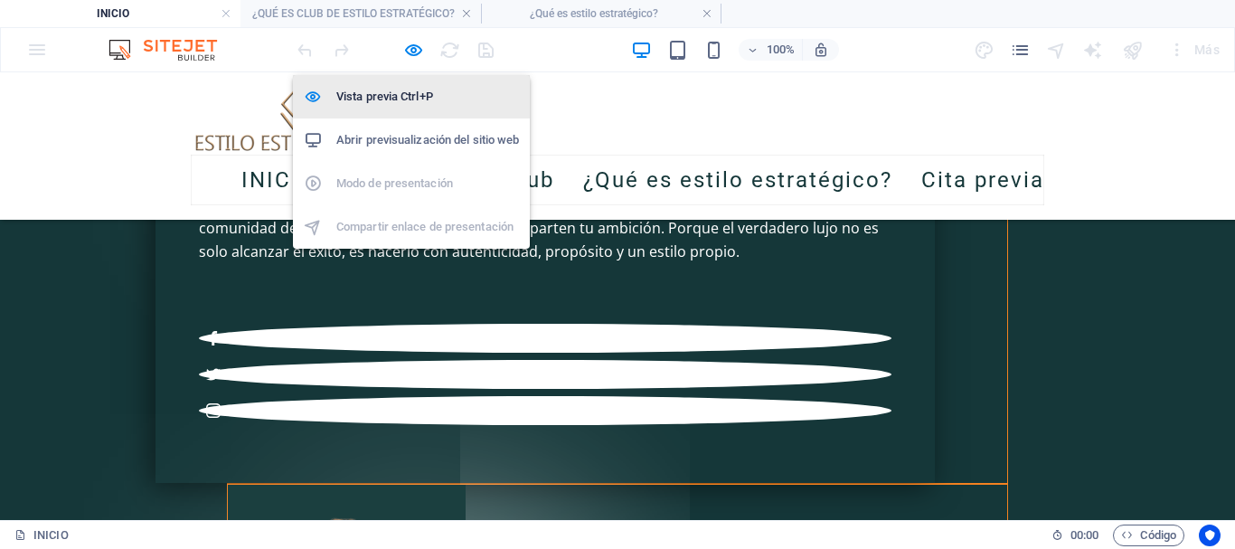
select select "s"
select select "scroll"
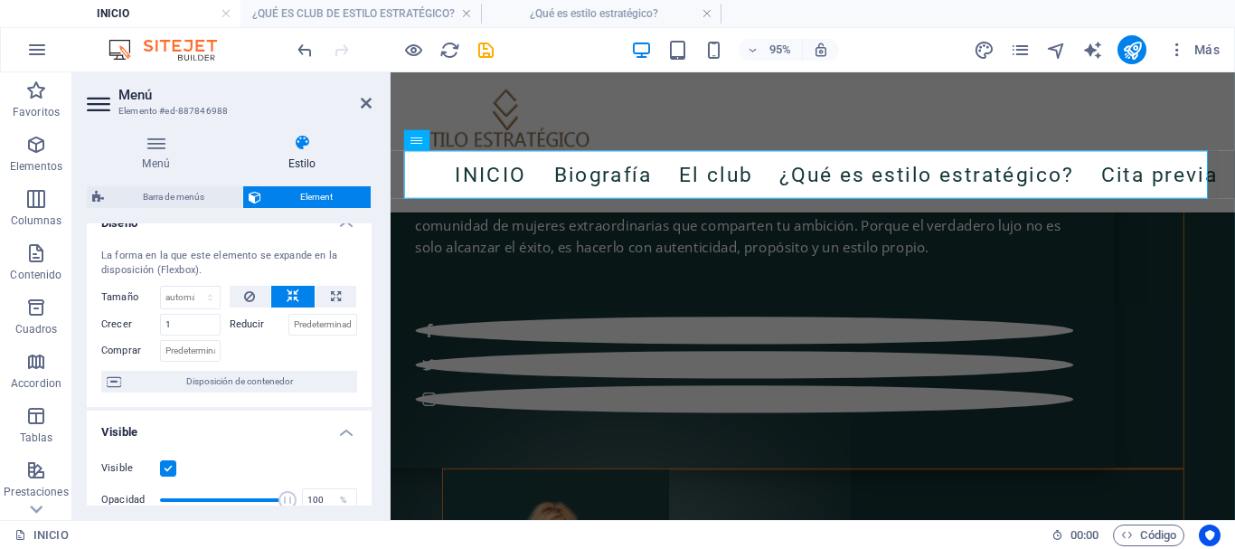
scroll to position [0, 0]
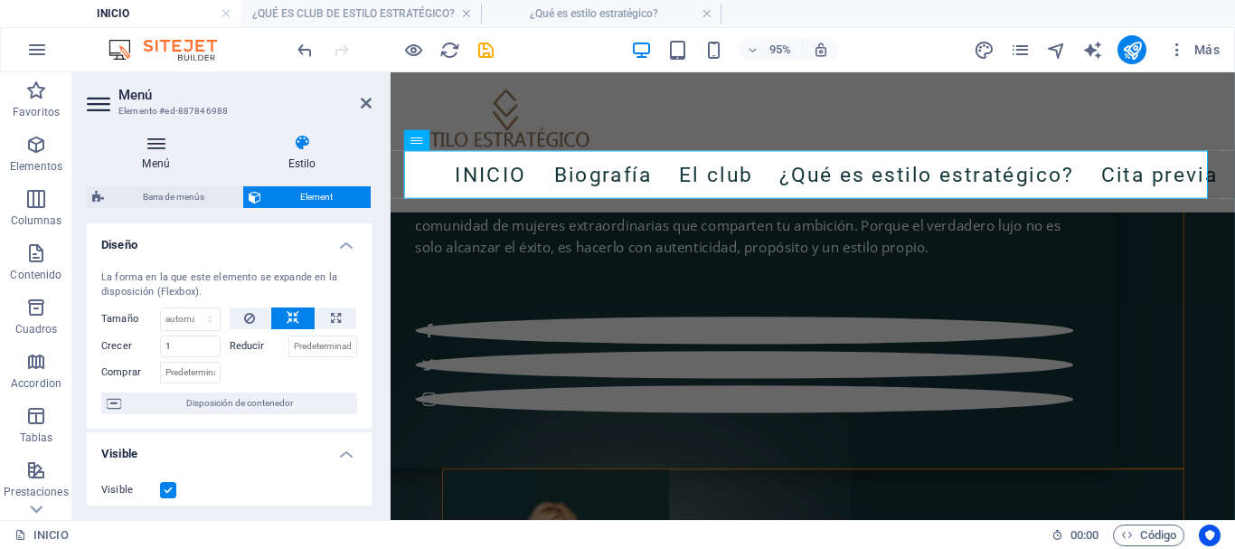
click at [164, 156] on h4 "Menú" at bounding box center [160, 153] width 146 height 38
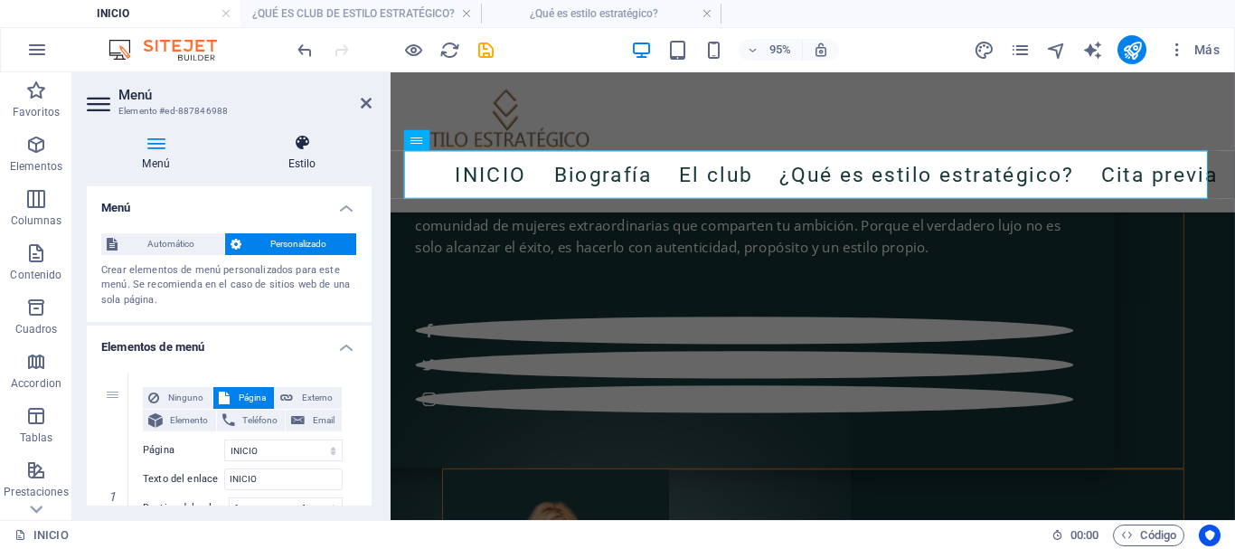
click at [306, 155] on h4 "Estilo" at bounding box center [301, 153] width 139 height 38
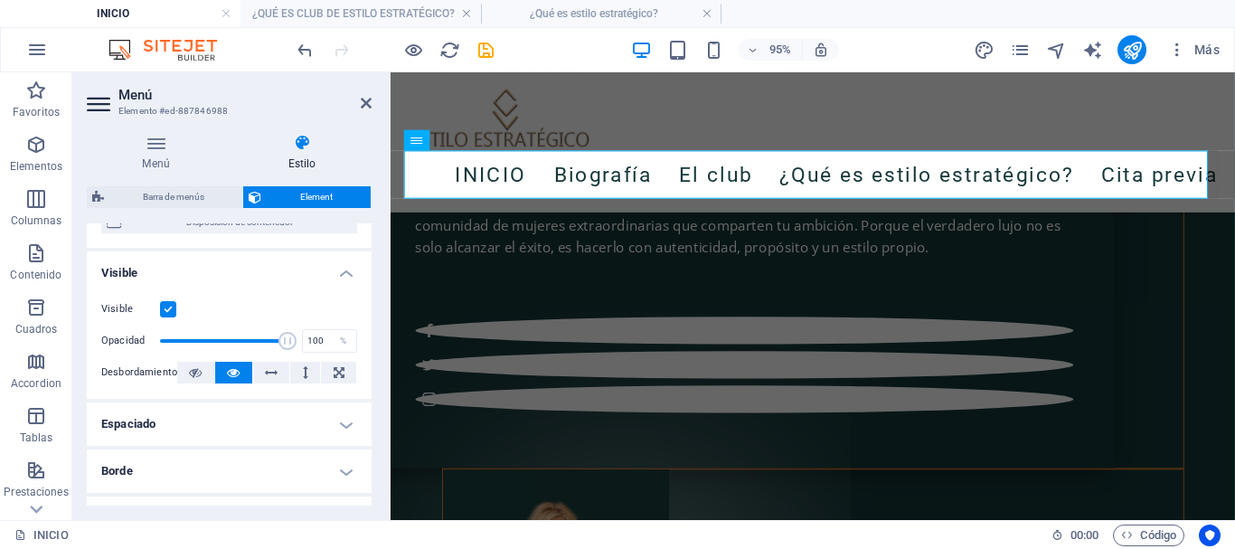
scroll to position [362, 0]
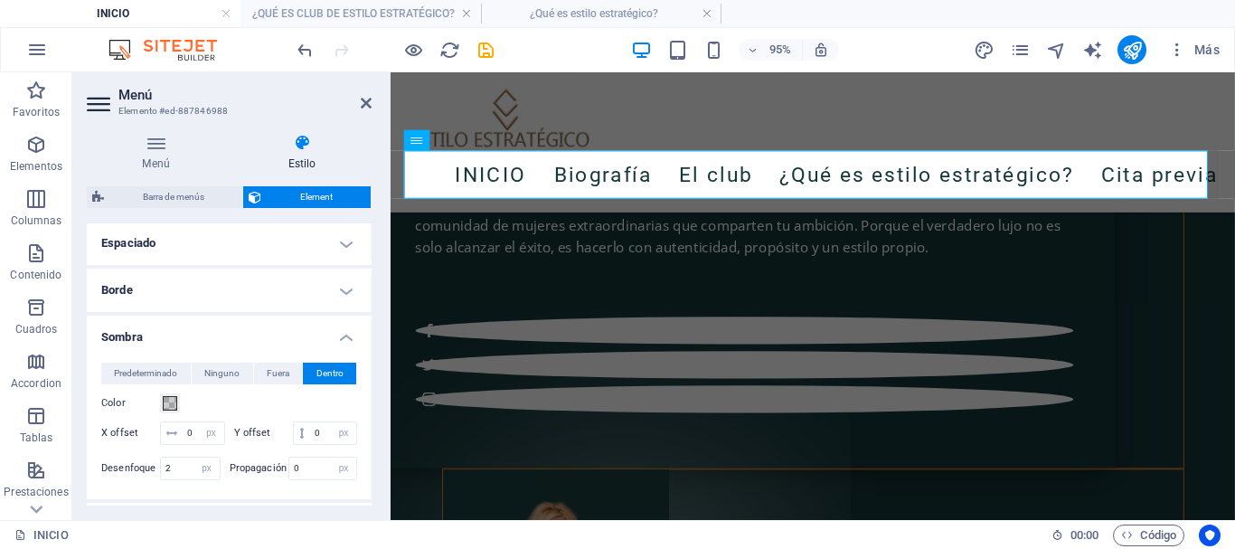
click at [249, 297] on h4 "Borde" at bounding box center [229, 289] width 285 height 43
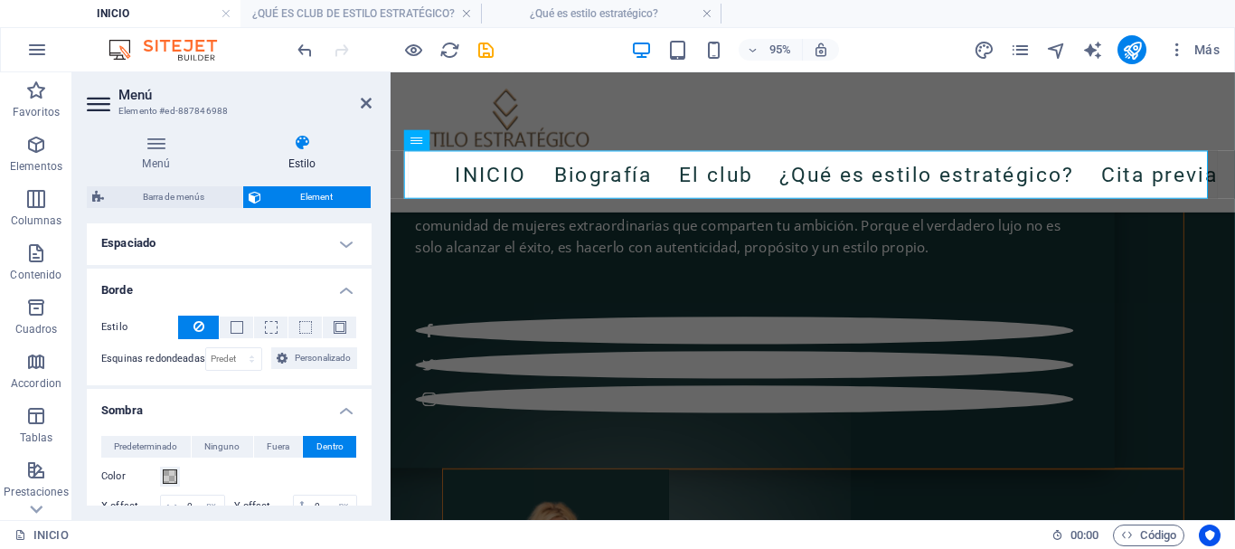
click at [208, 325] on button at bounding box center [198, 327] width 41 height 24
click at [206, 330] on button at bounding box center [198, 327] width 41 height 24
click at [485, 52] on icon "save" at bounding box center [485, 50] width 21 height 21
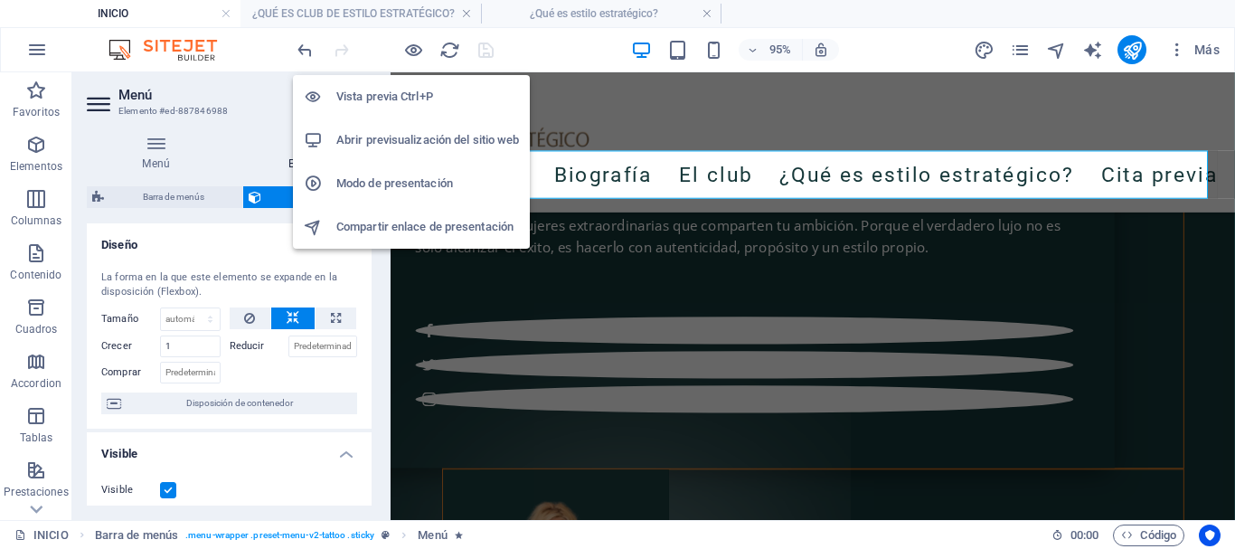
click at [400, 89] on h6 "Vista previa Ctrl+P" at bounding box center [427, 97] width 183 height 22
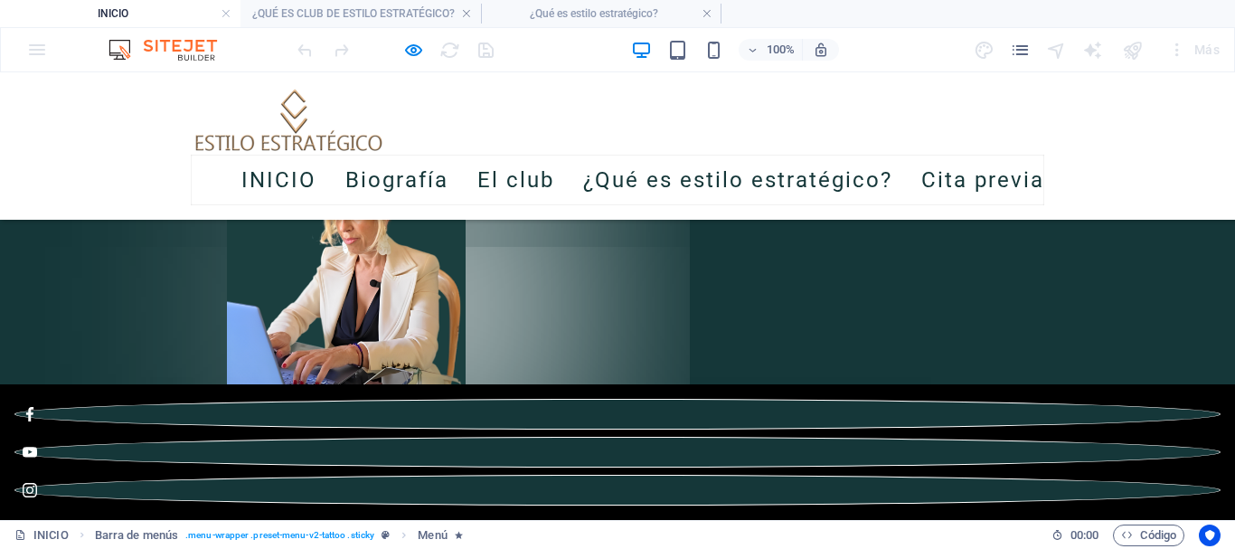
scroll to position [5357, 0]
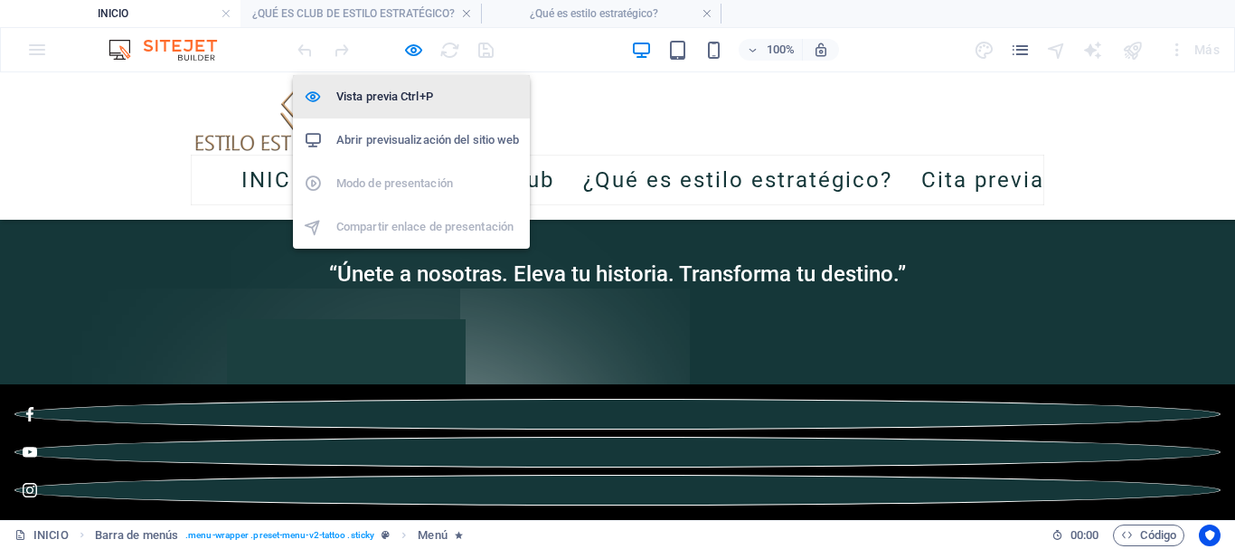
click at [387, 96] on h6 "Vista previa Ctrl+P" at bounding box center [427, 97] width 183 height 22
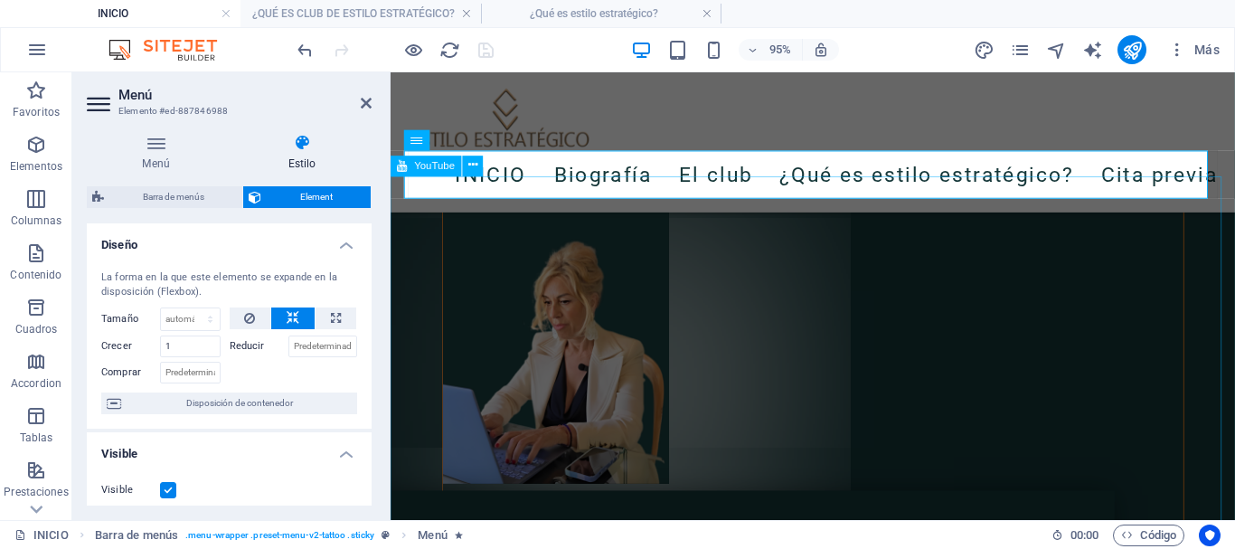
scroll to position [5183, 0]
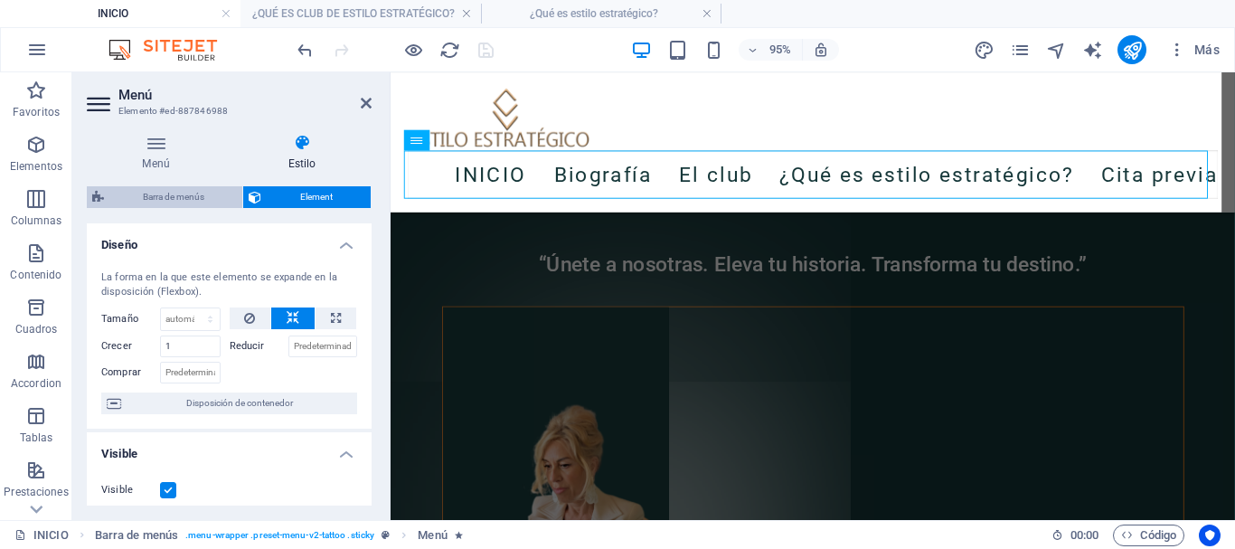
click at [171, 199] on span "Barra de menús" at bounding box center [172, 197] width 127 height 22
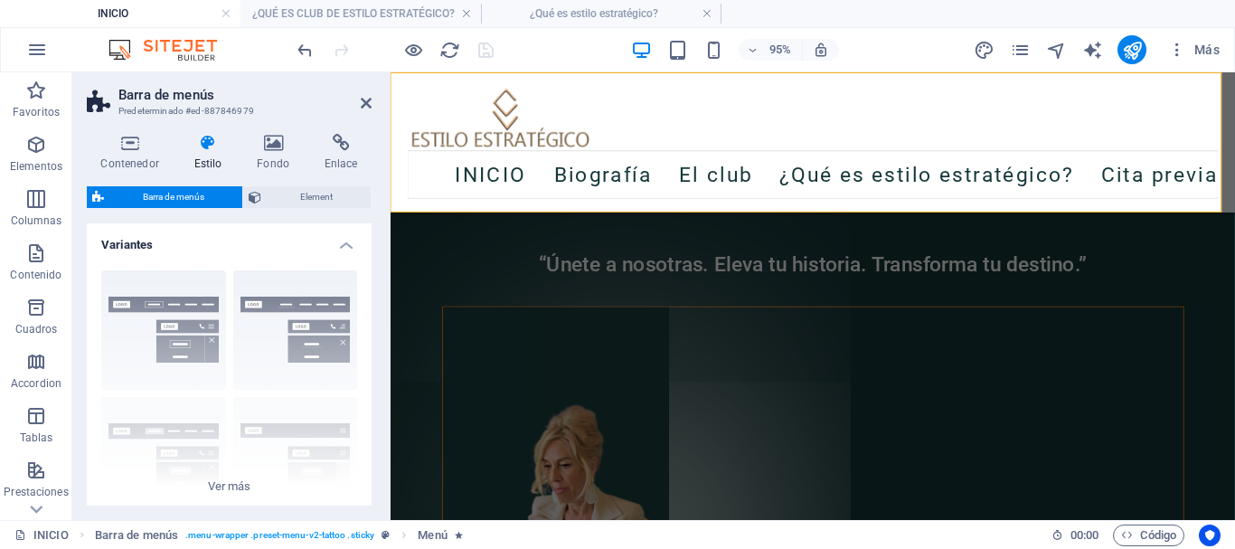
click at [187, 201] on span "Barra de menús" at bounding box center [172, 197] width 127 height 22
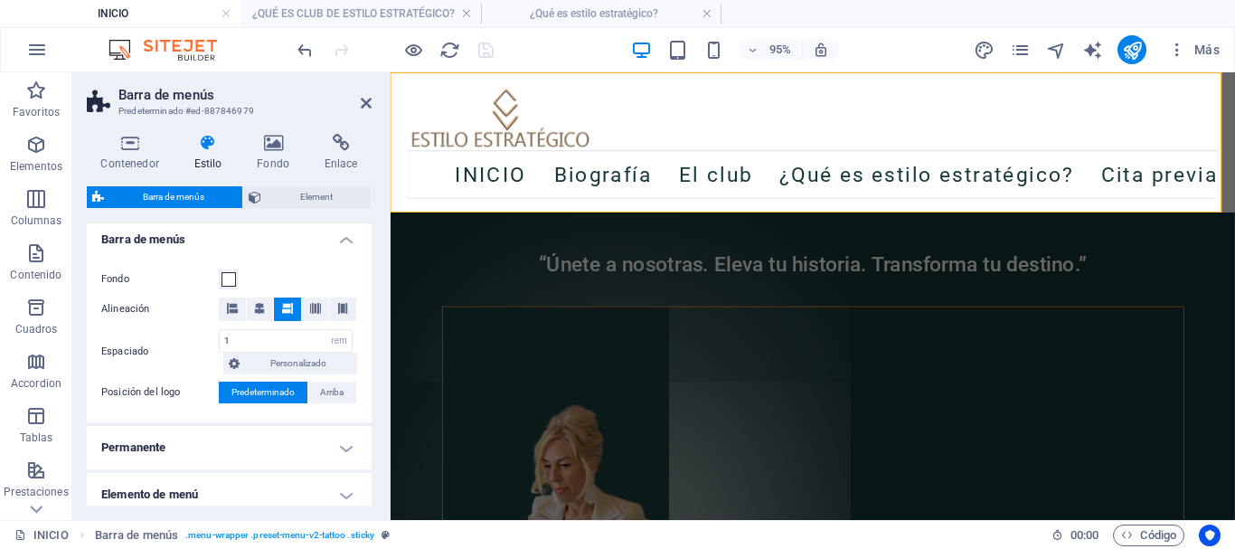
scroll to position [181, 0]
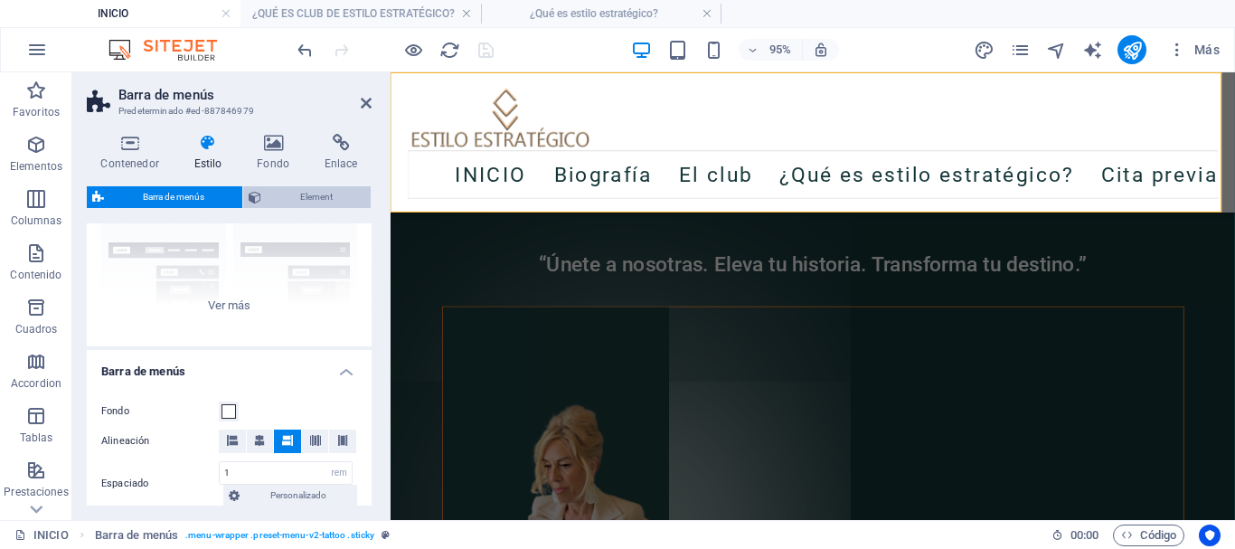
click at [307, 199] on span "Element" at bounding box center [316, 197] width 99 height 22
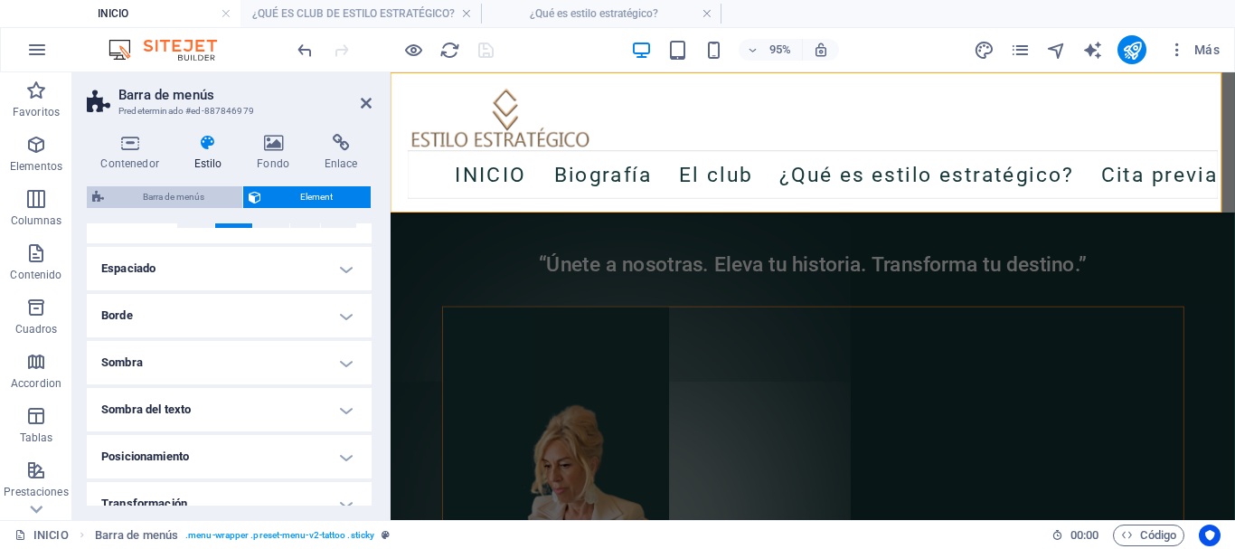
scroll to position [0, 0]
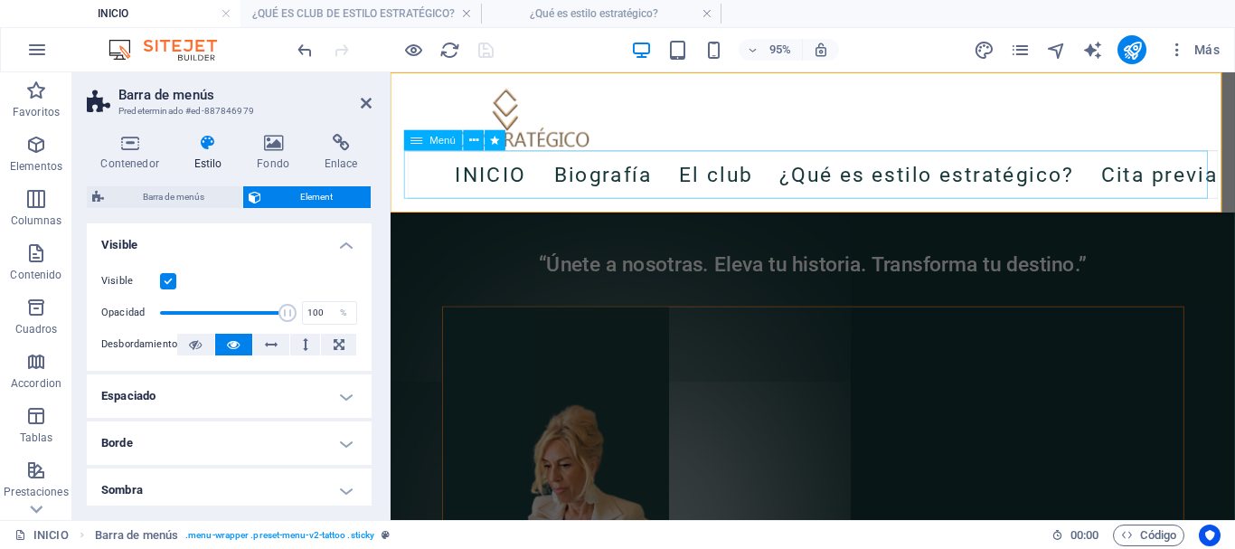
click at [461, 175] on nav "INICIO Biografía El club ¿Qué es estilo estratégico? Cita previa" at bounding box center [835, 180] width 853 height 51
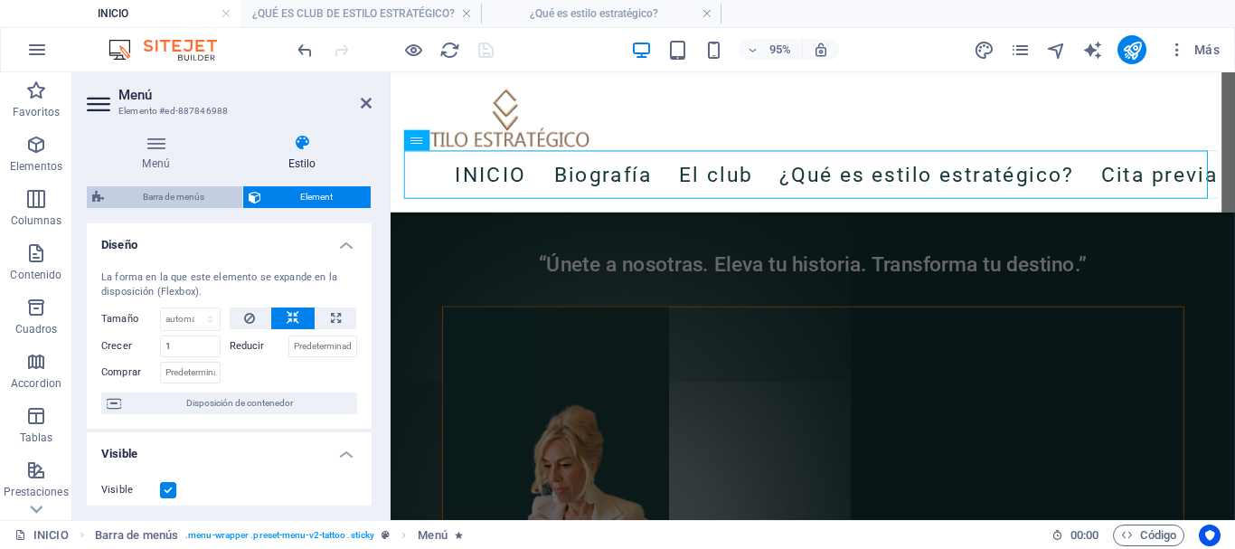
click at [99, 199] on icon at bounding box center [98, 197] width 12 height 22
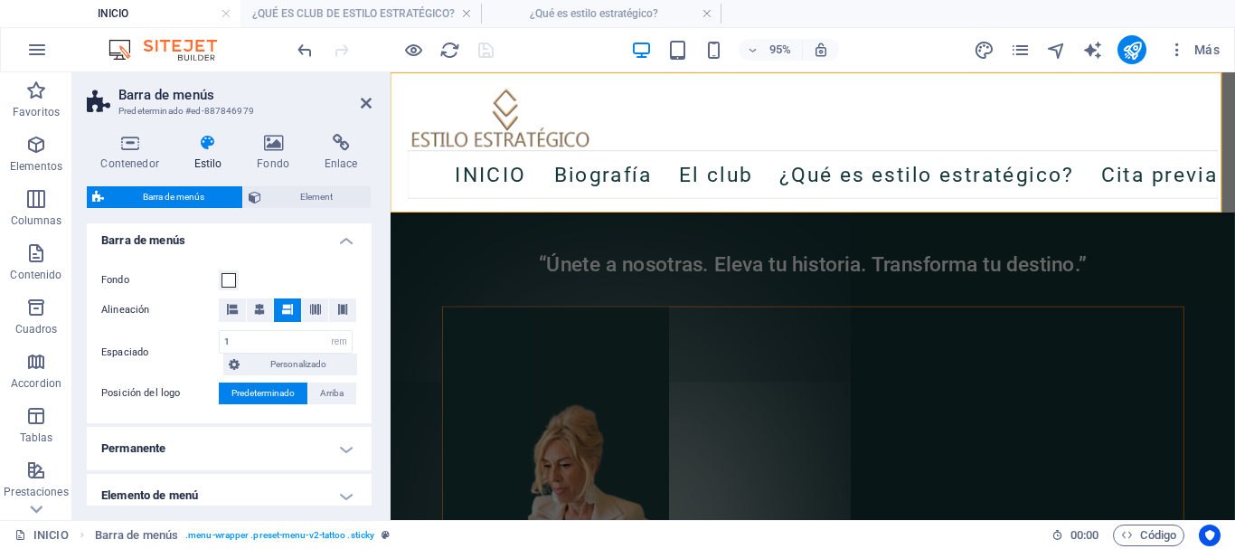
scroll to position [266, 0]
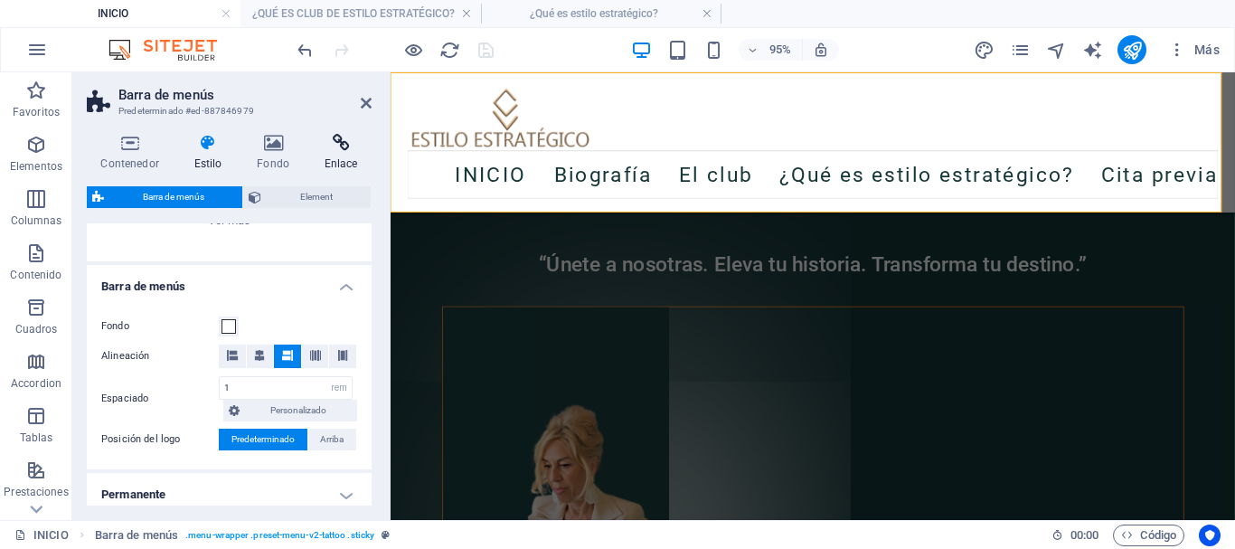
click at [335, 162] on h4 "Enlace" at bounding box center [340, 153] width 61 height 38
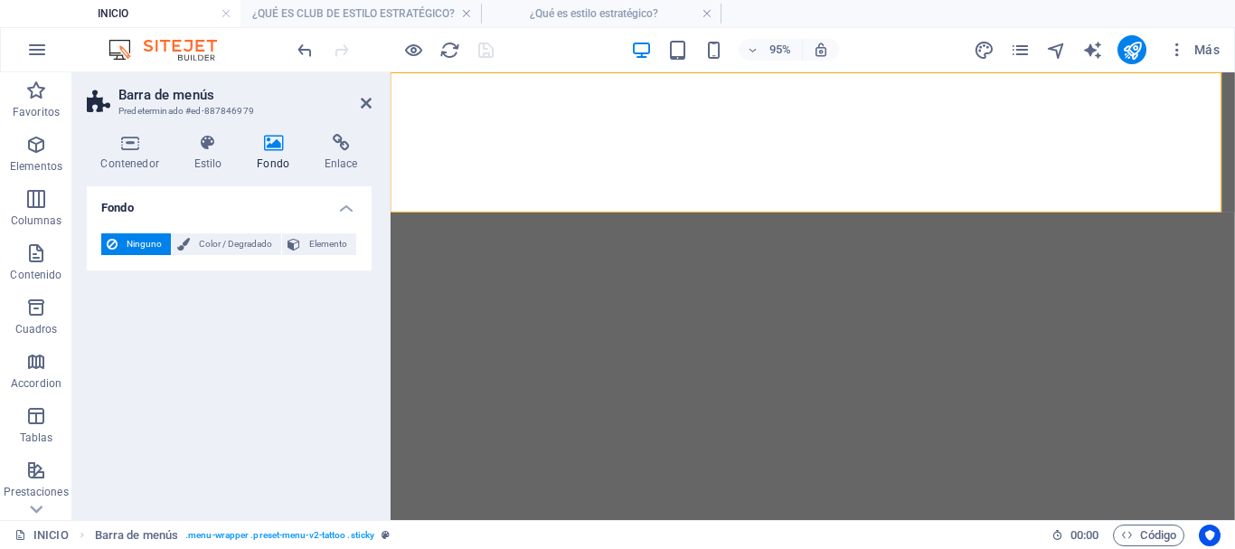
select select "rem"
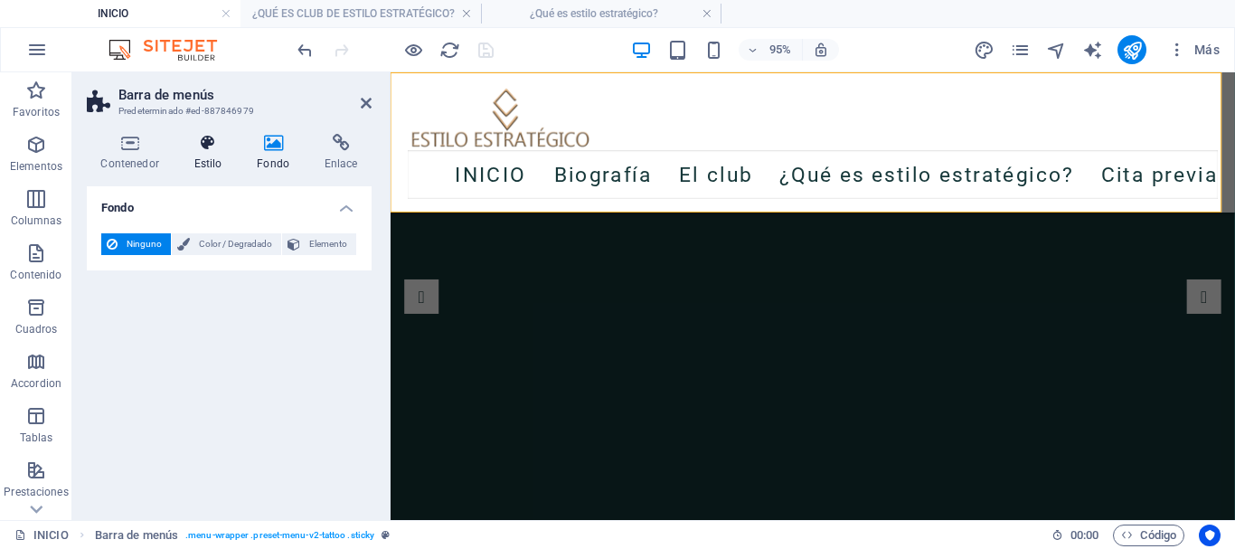
click at [216, 155] on h4 "Estilo" at bounding box center [211, 153] width 63 height 38
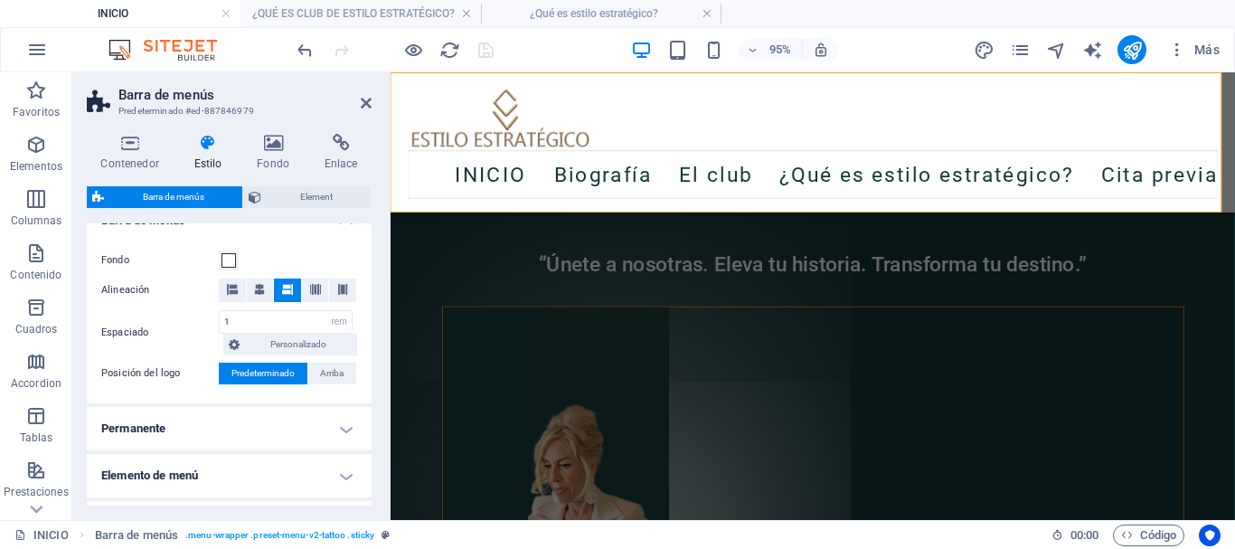
scroll to position [356, 0]
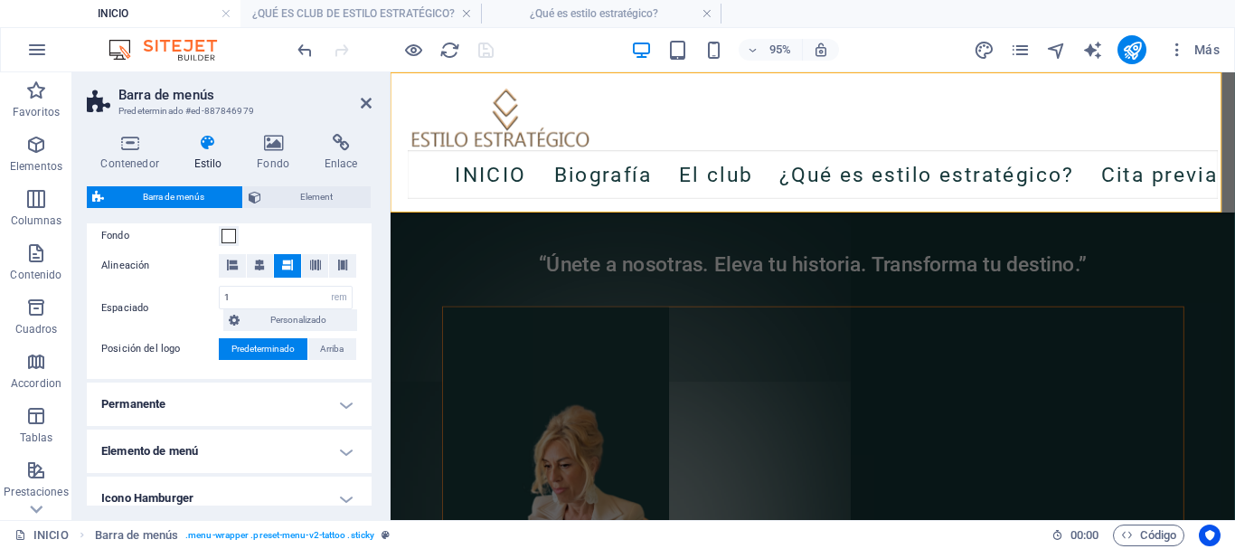
click at [328, 405] on h4 "Permanente" at bounding box center [229, 403] width 285 height 43
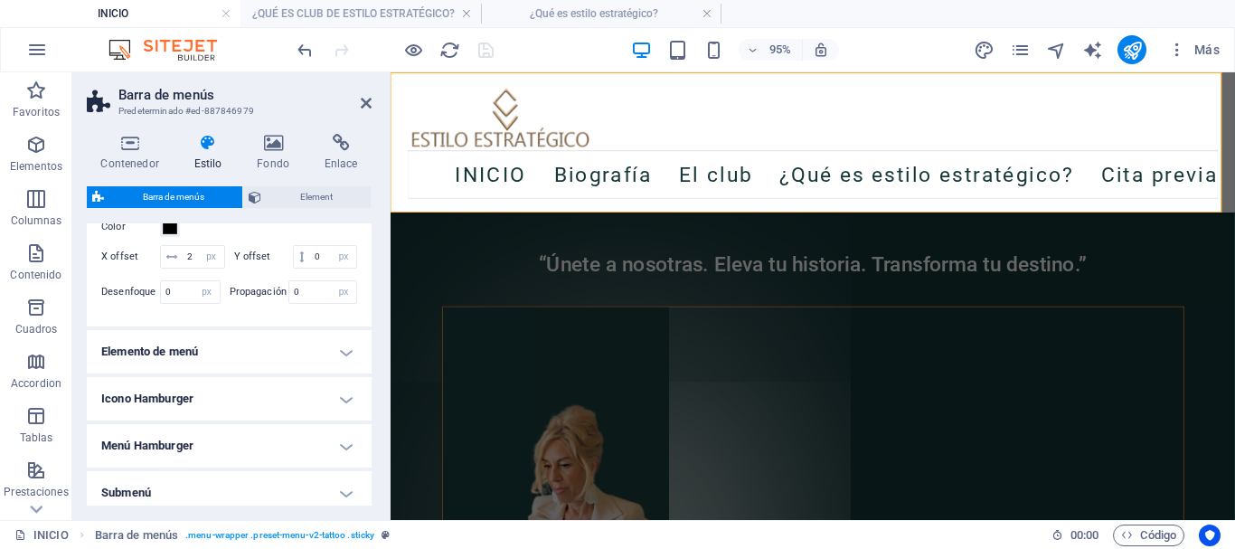
scroll to position [808, 0]
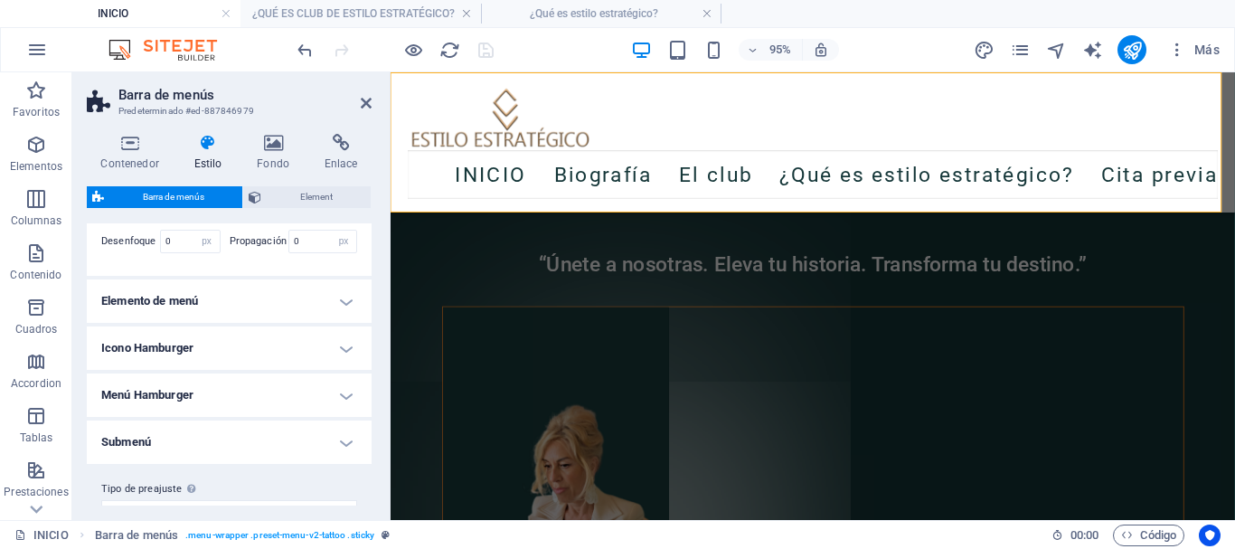
click at [221, 323] on h4 "Elemento de menú" at bounding box center [229, 300] width 285 height 43
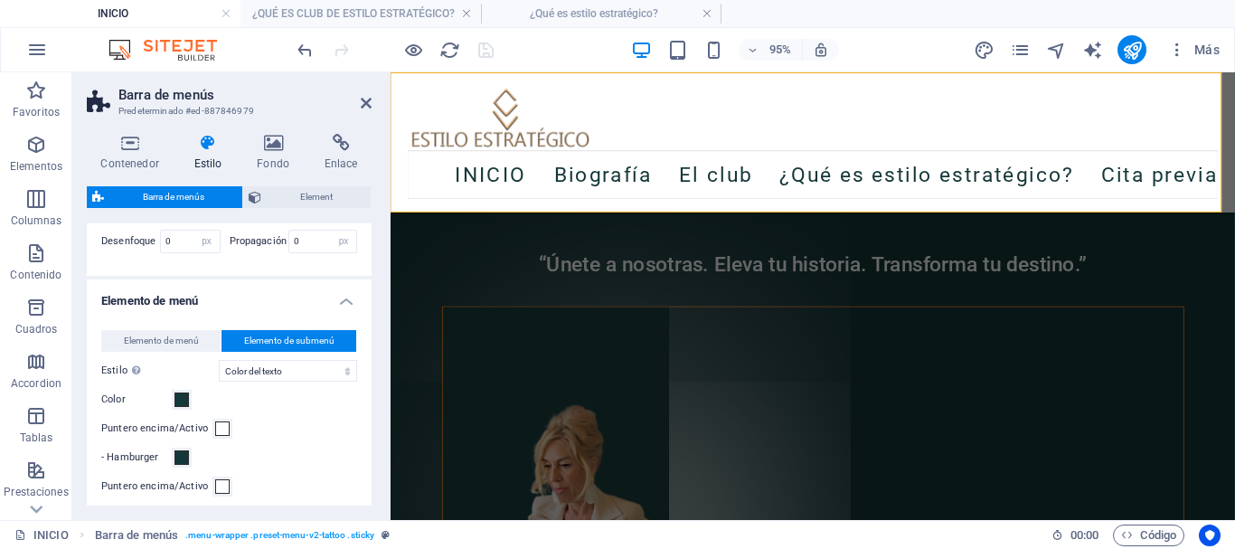
scroll to position [899, 0]
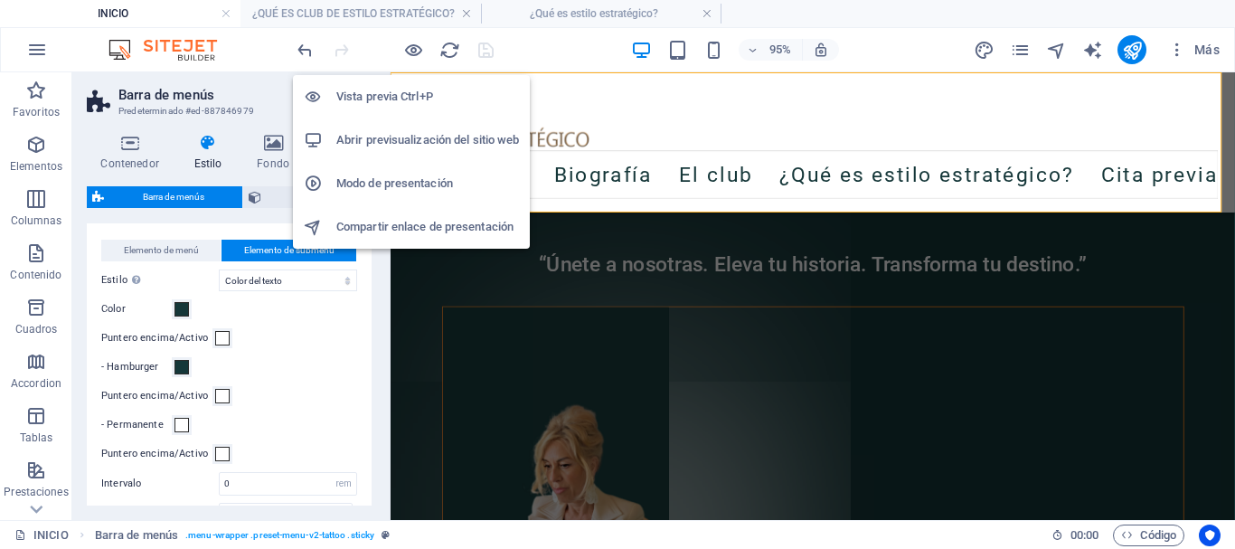
click at [408, 91] on h6 "Vista previa Ctrl+P" at bounding box center [427, 97] width 183 height 22
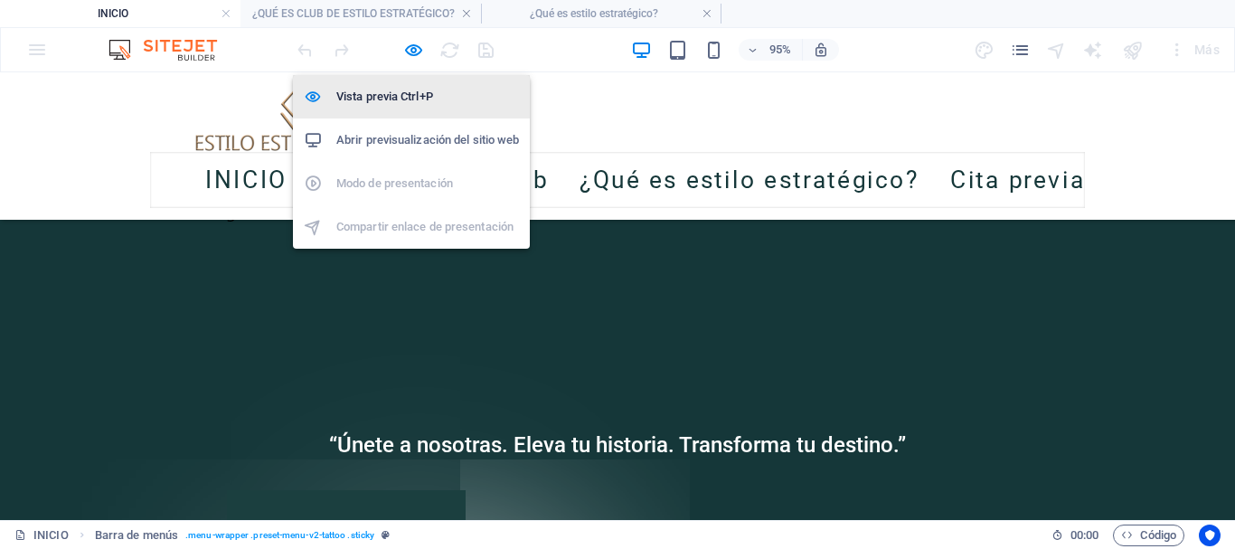
scroll to position [5357, 0]
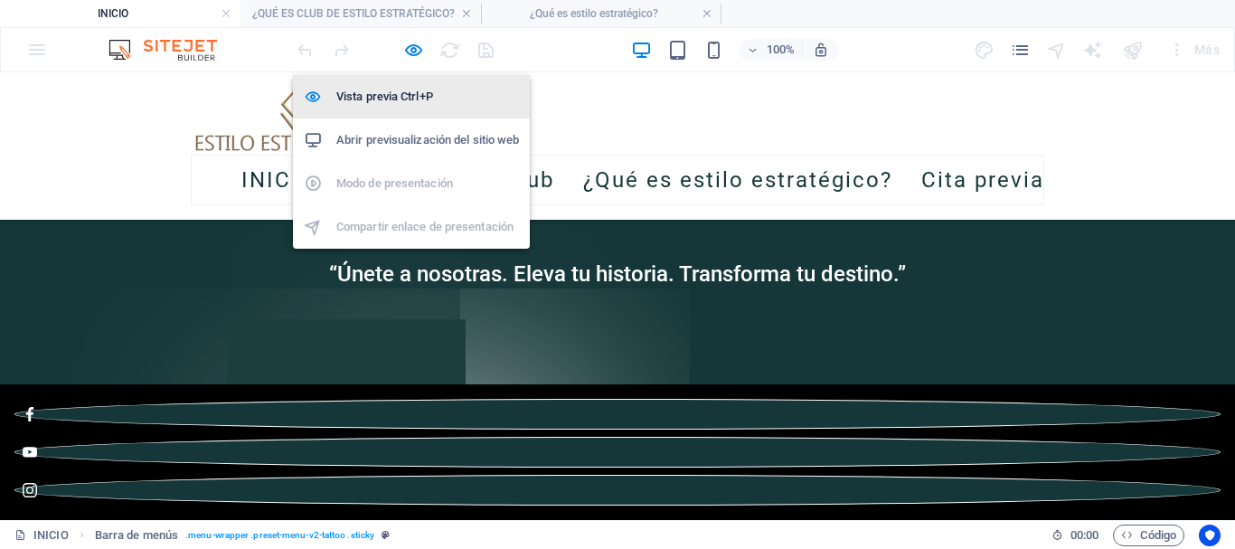
click at [390, 92] on h6 "Vista previa Ctrl+P" at bounding box center [427, 97] width 183 height 22
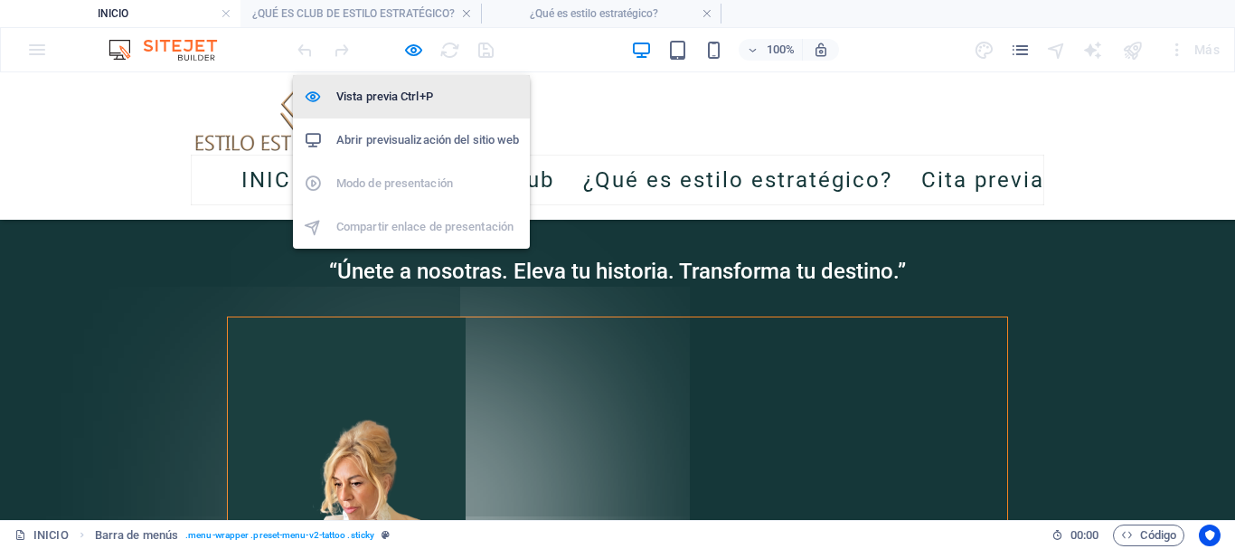
select select "rem"
select select "sticky_banner"
select select "px"
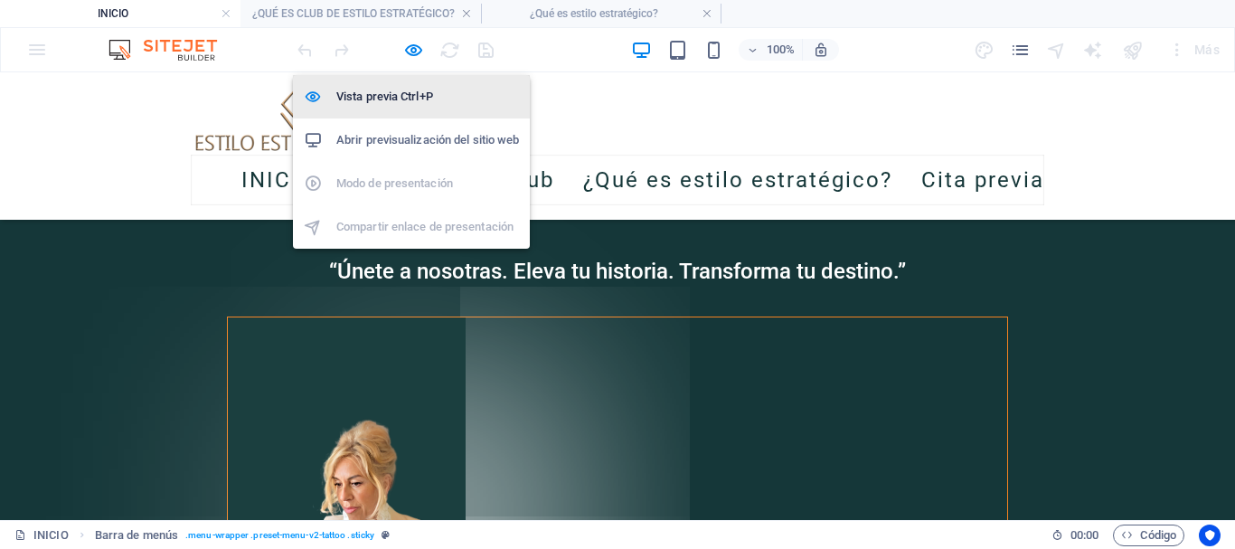
select select "px"
select select "hover_text_color"
select select "rem"
select select "link-special-font"
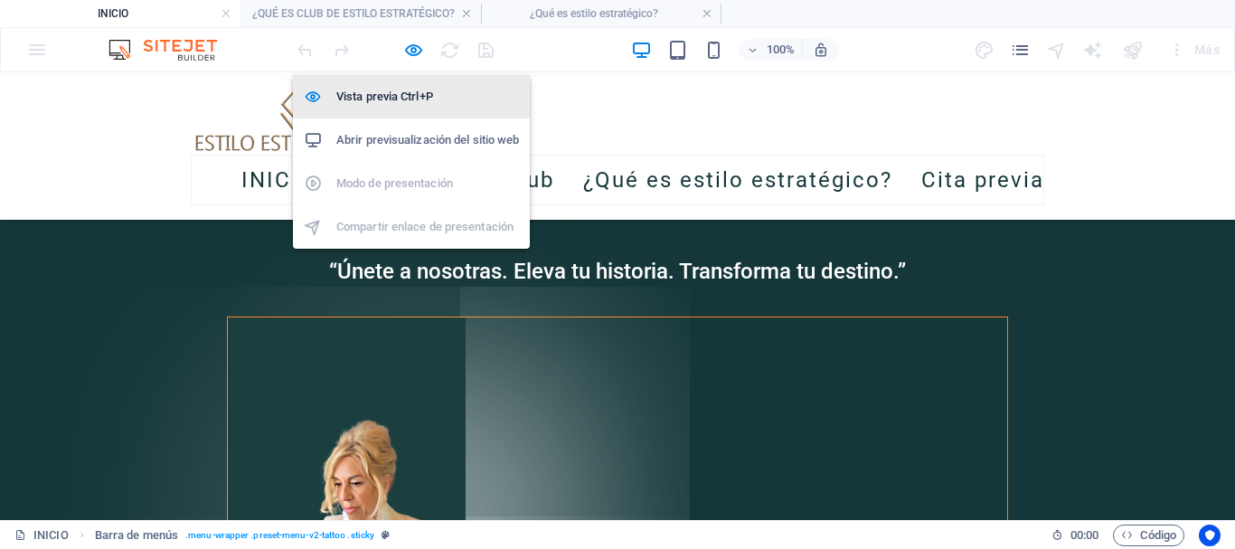
select select "rem"
select select
select select "px"
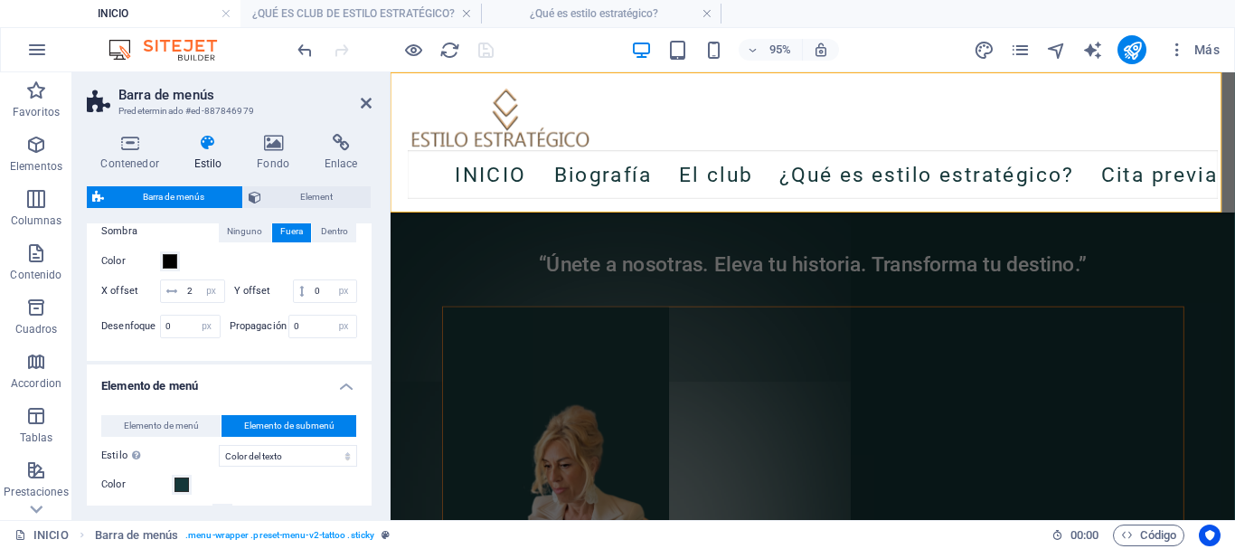
scroll to position [814, 0]
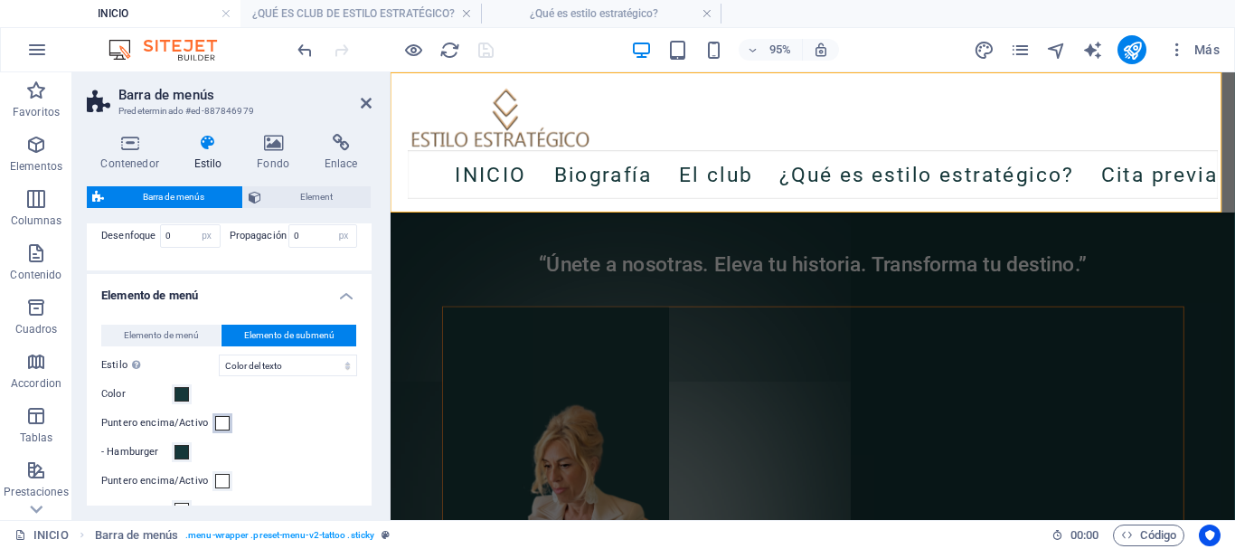
click at [222, 430] on span at bounding box center [222, 423] width 14 height 14
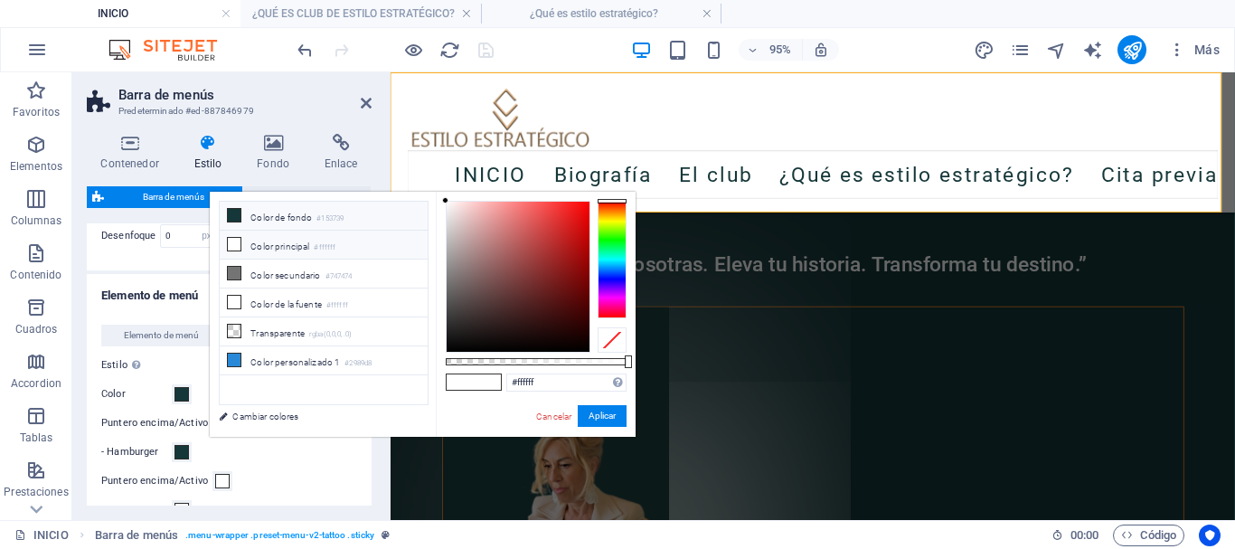
click at [353, 213] on li "Color de fondo #153739" at bounding box center [324, 216] width 208 height 29
type input "#153739"
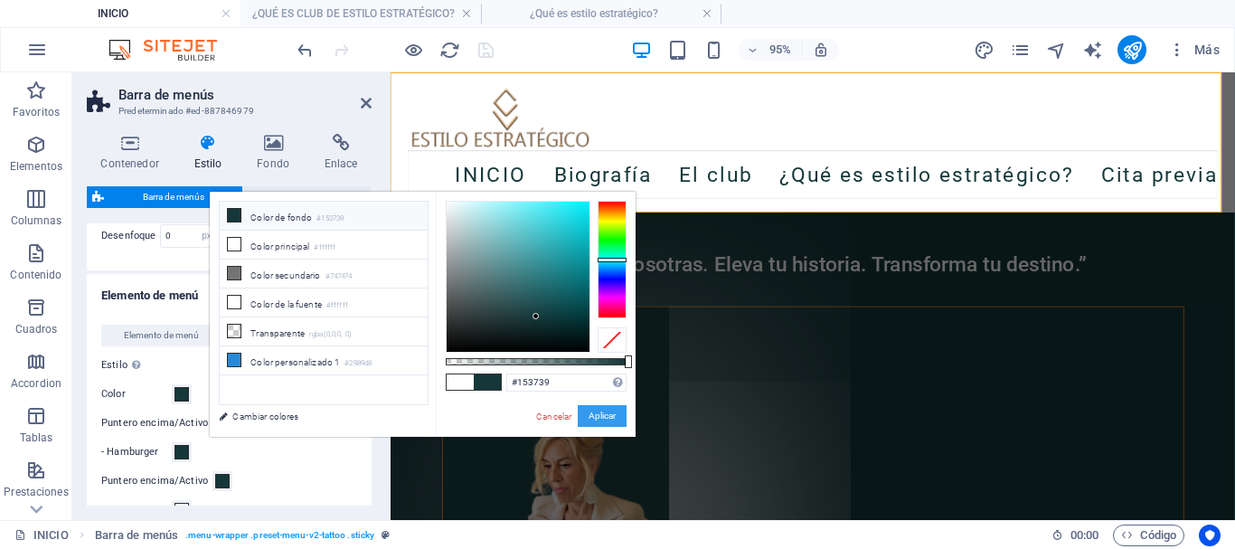
click at [611, 410] on button "Aplicar" at bounding box center [602, 416] width 49 height 22
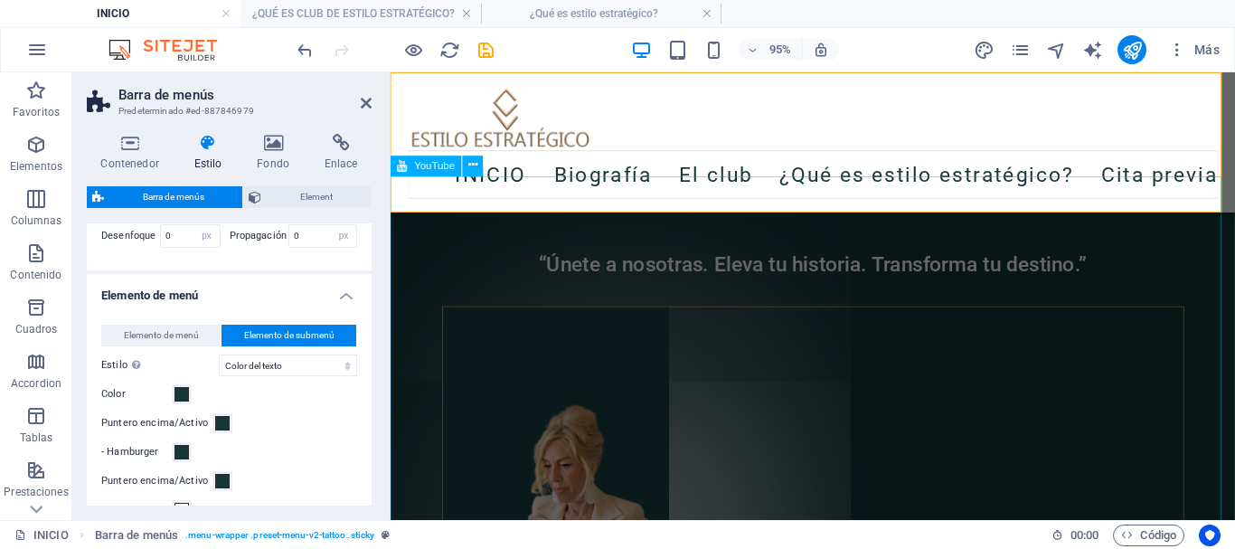
select select
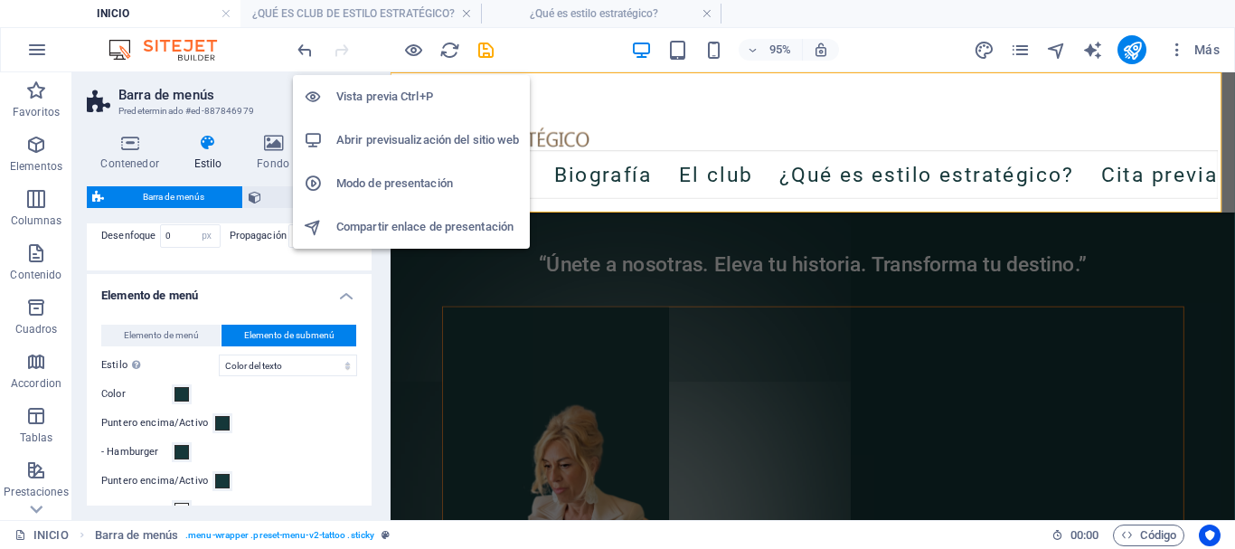
click at [400, 94] on h6 "Vista previa Ctrl+P" at bounding box center [427, 97] width 183 height 22
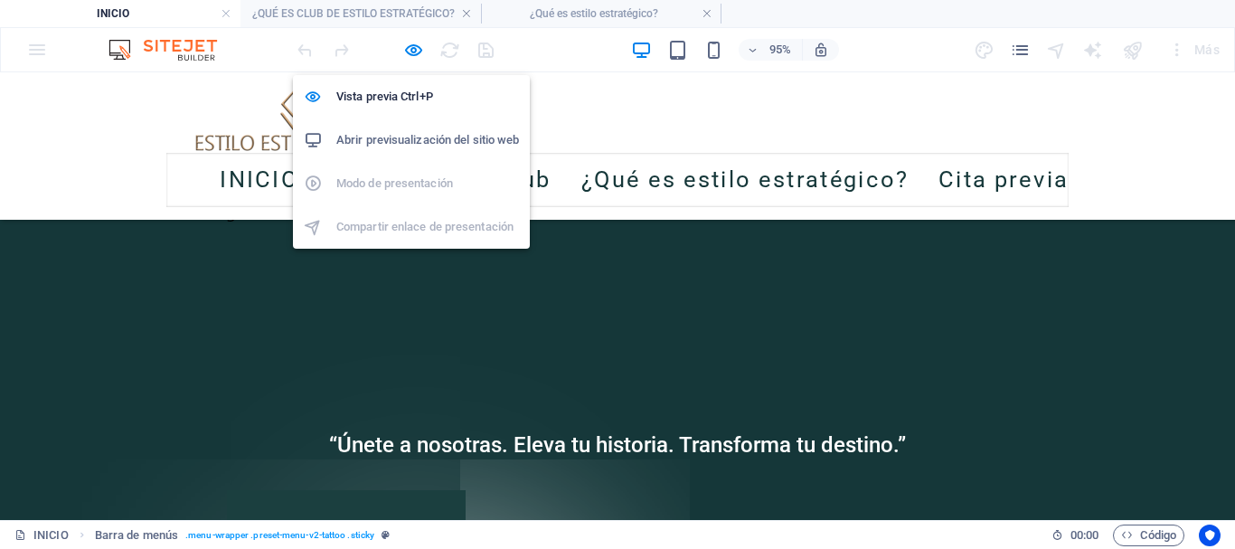
scroll to position [5357, 0]
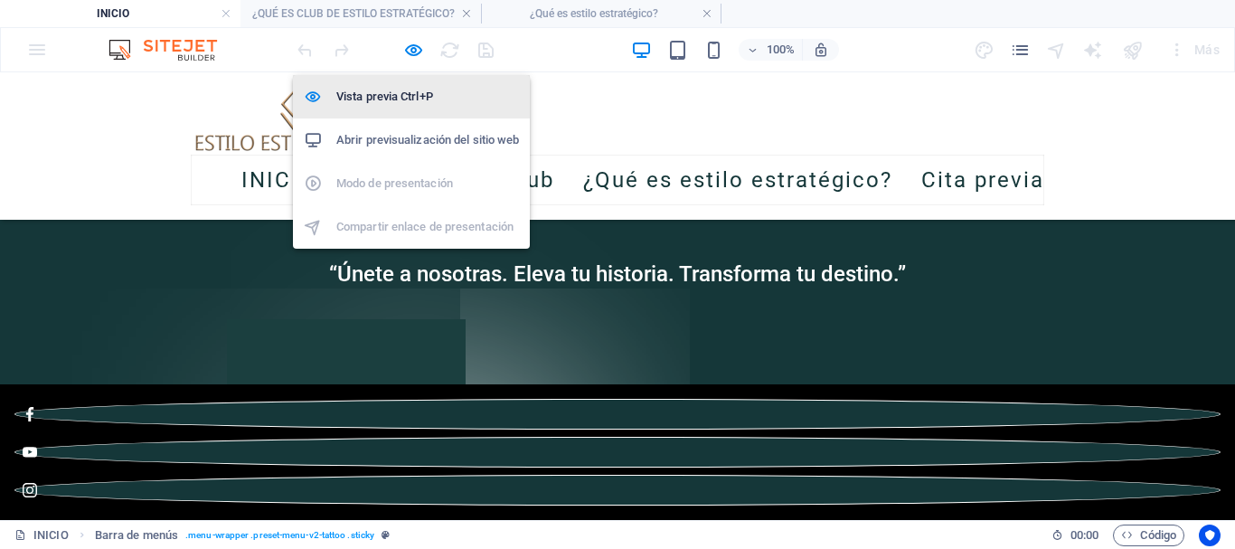
click at [406, 93] on h6 "Vista previa Ctrl+P" at bounding box center [427, 97] width 183 height 22
select select "rem"
select select "sticky_banner"
select select "px"
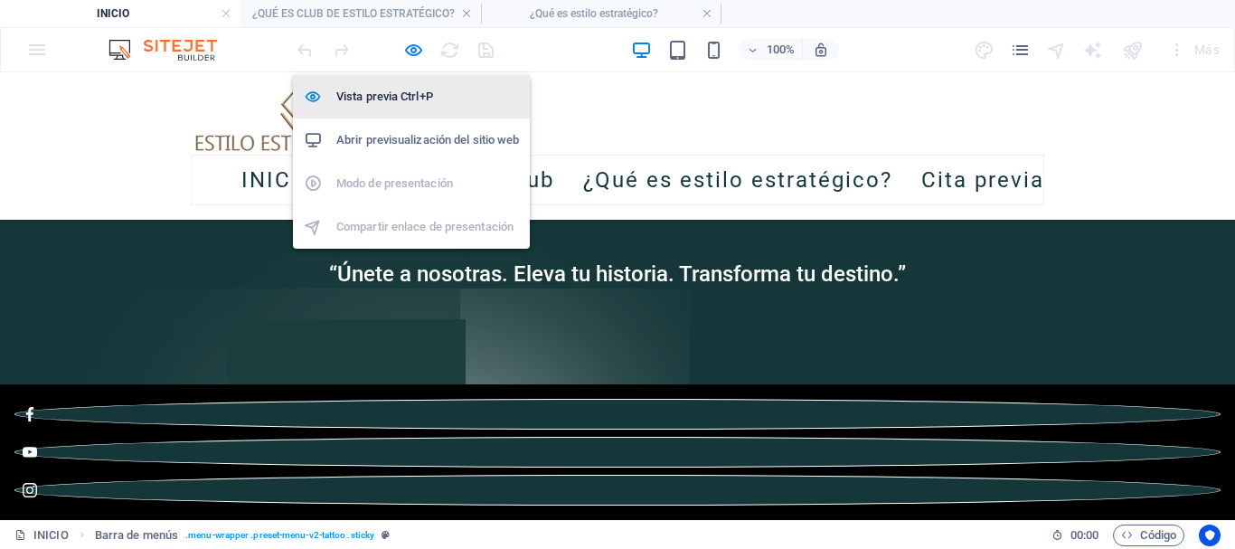
select select "px"
select select "hover_text_color"
select select "rem"
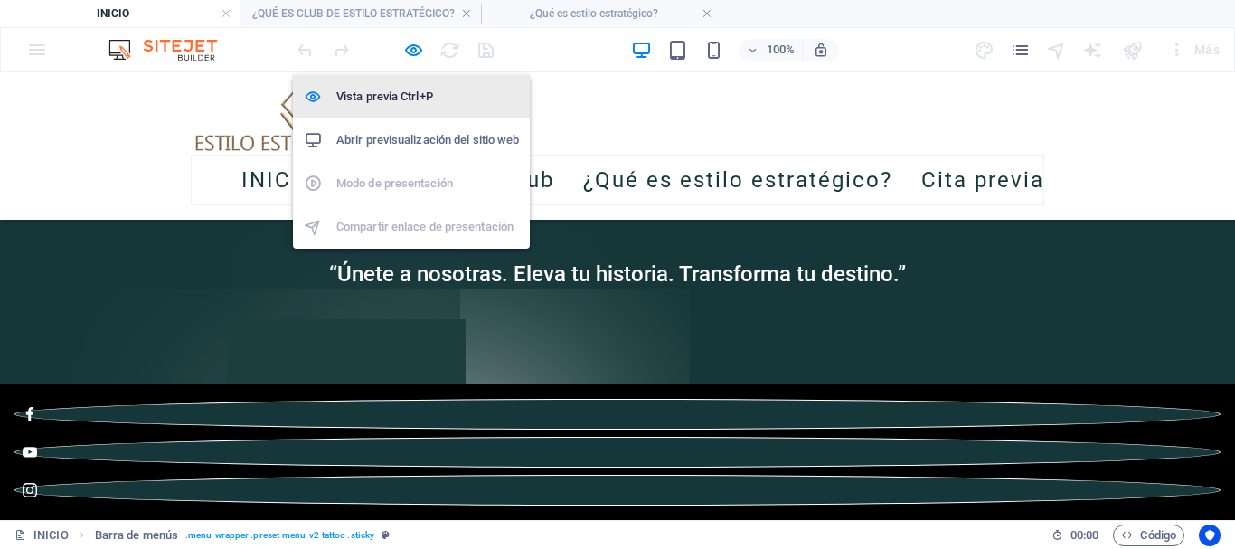
select select "link-special-font"
select select "rem"
select select
select select "px"
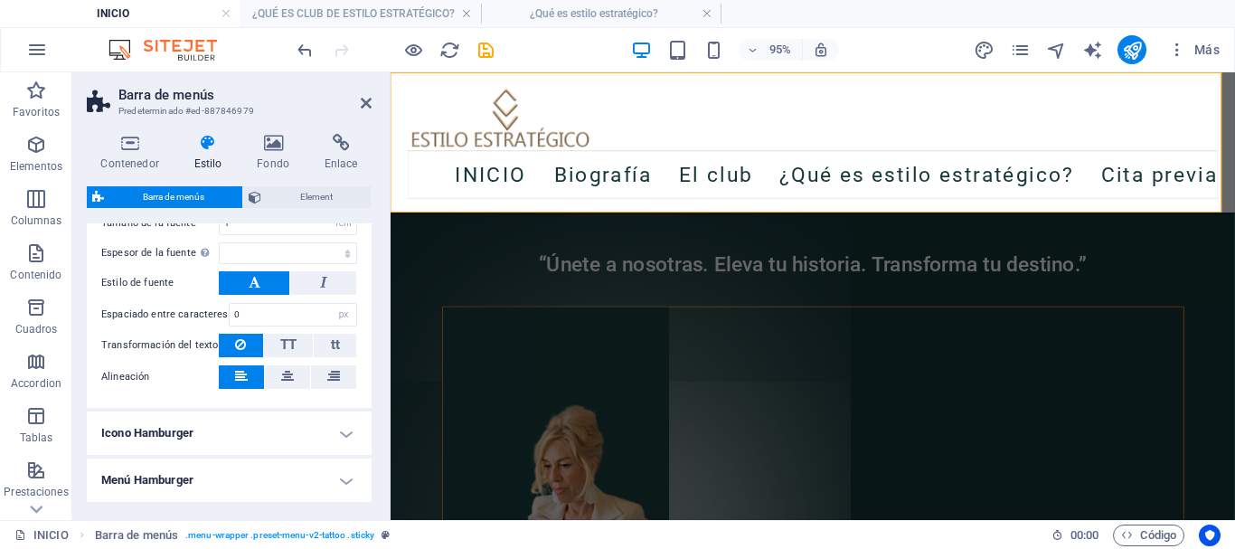
scroll to position [1356, 0]
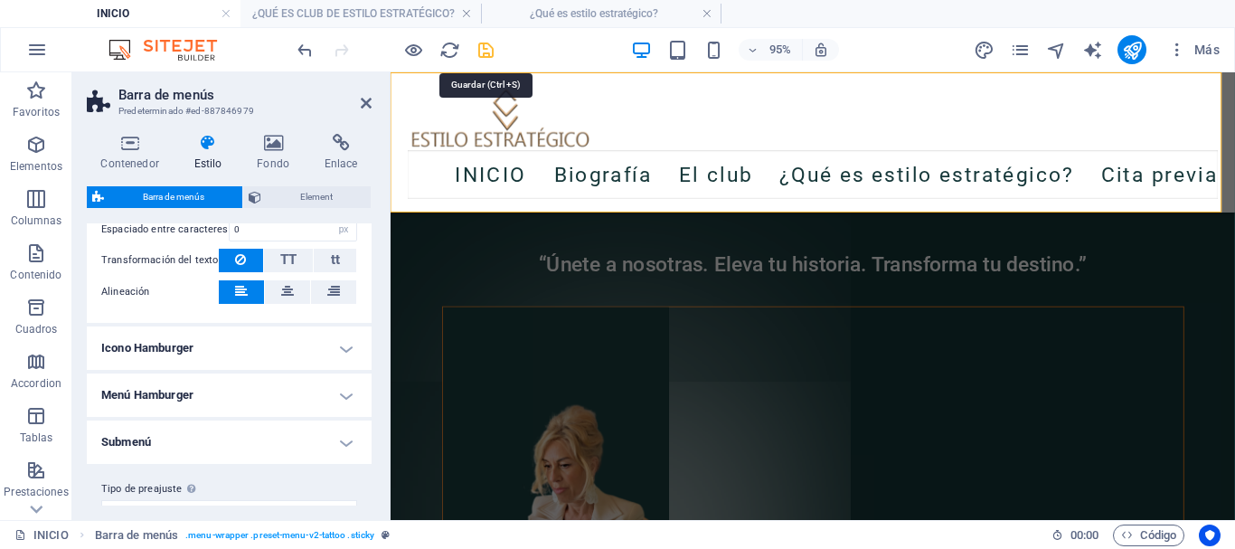
click at [489, 53] on icon "save" at bounding box center [485, 50] width 21 height 21
select select "rem"
select select "sticky_banner"
select select "px"
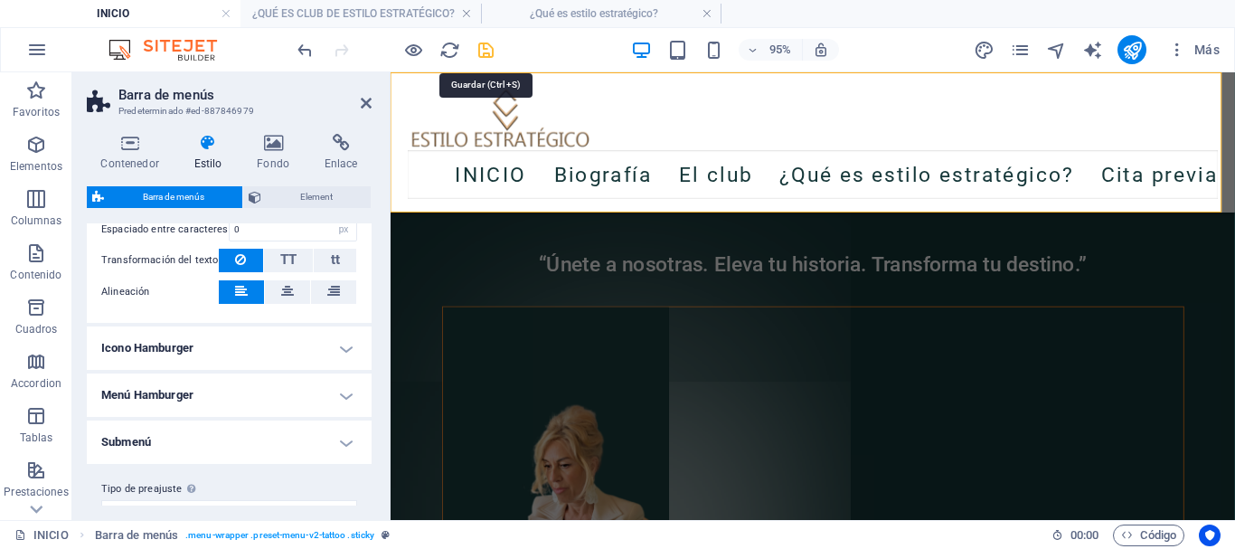
select select "px"
select select "hover_text_color"
select select "rem"
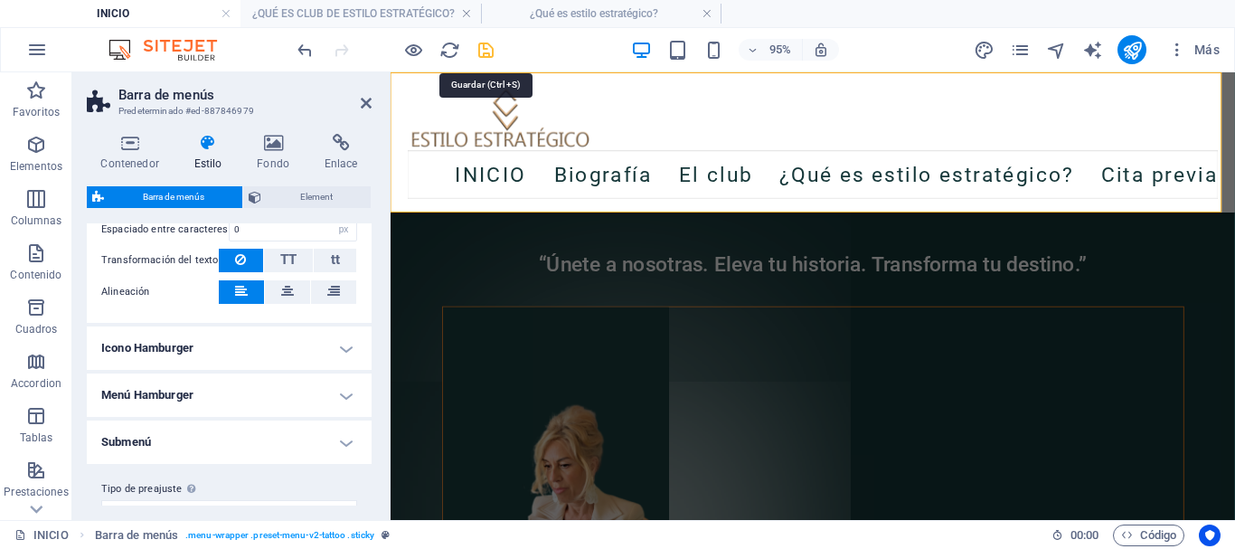
select select "link-special-font"
select select "rem"
select select
select select "px"
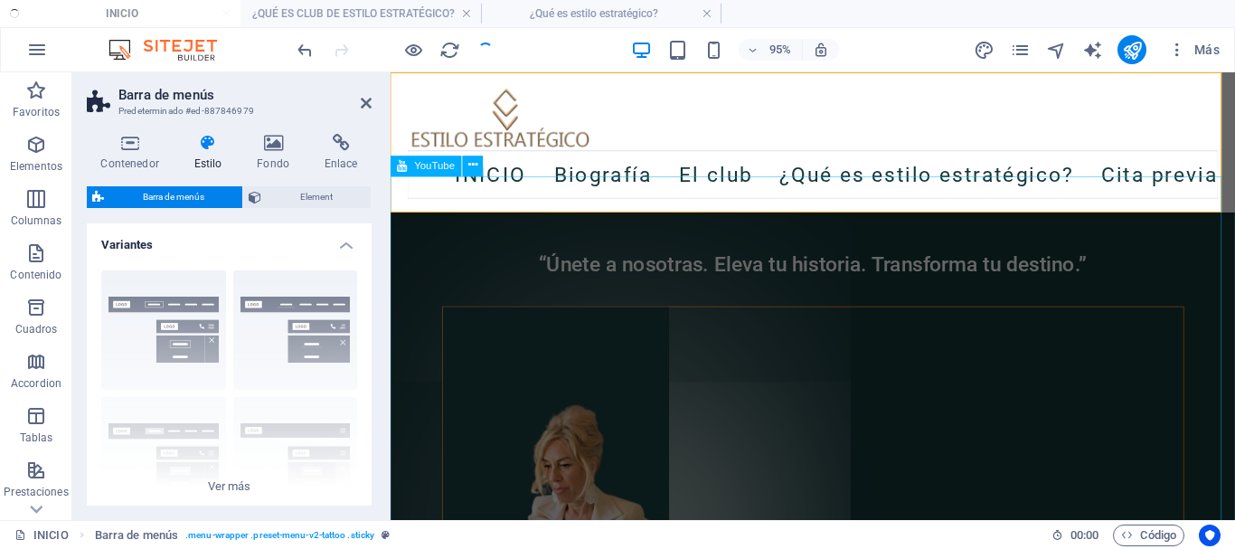
select select
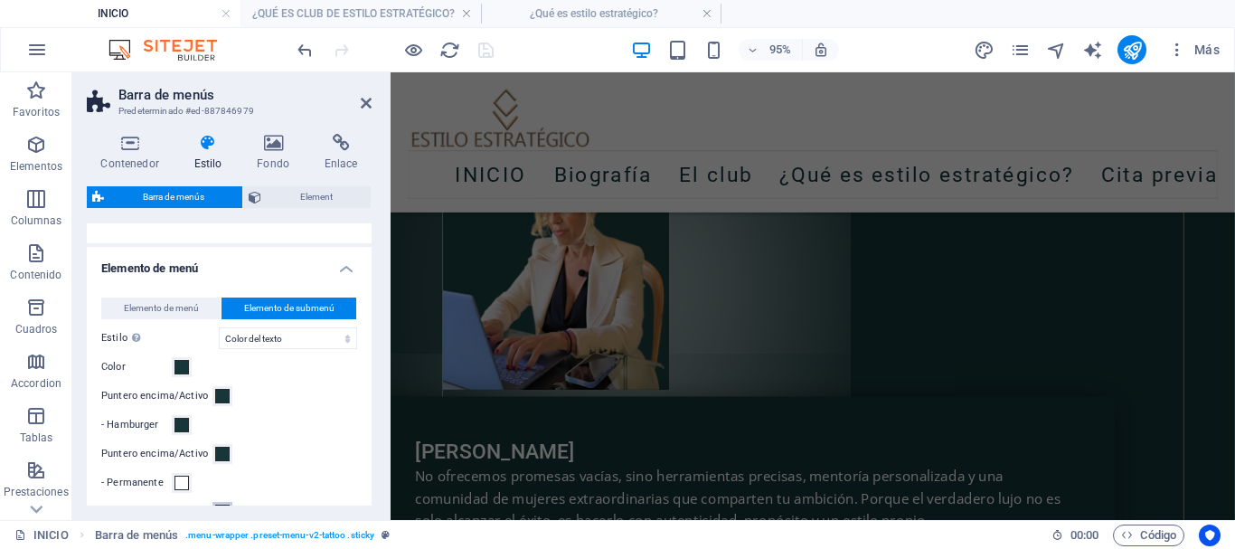
scroll to position [994, 0]
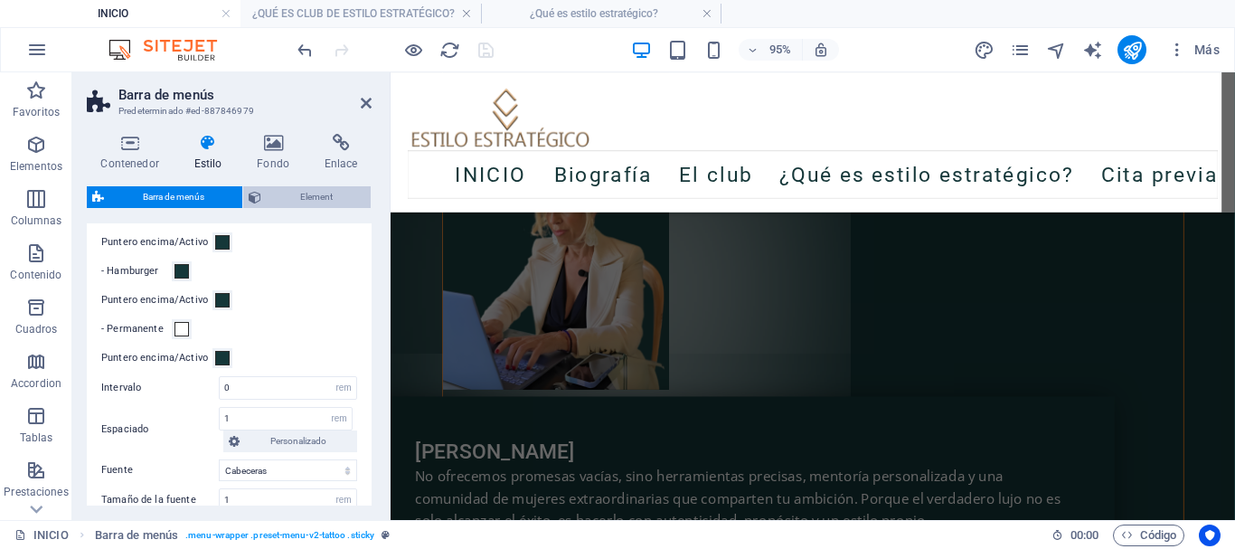
click at [294, 195] on span "Element" at bounding box center [316, 197] width 99 height 22
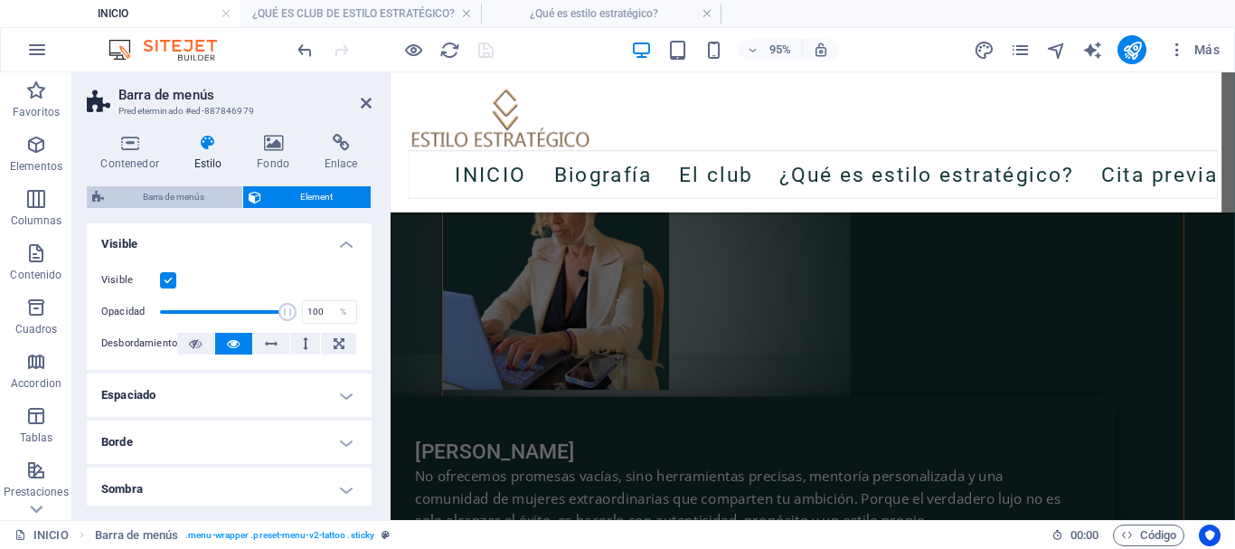
scroll to position [0, 0]
click at [167, 202] on span "Barra de menús" at bounding box center [172, 197] width 127 height 22
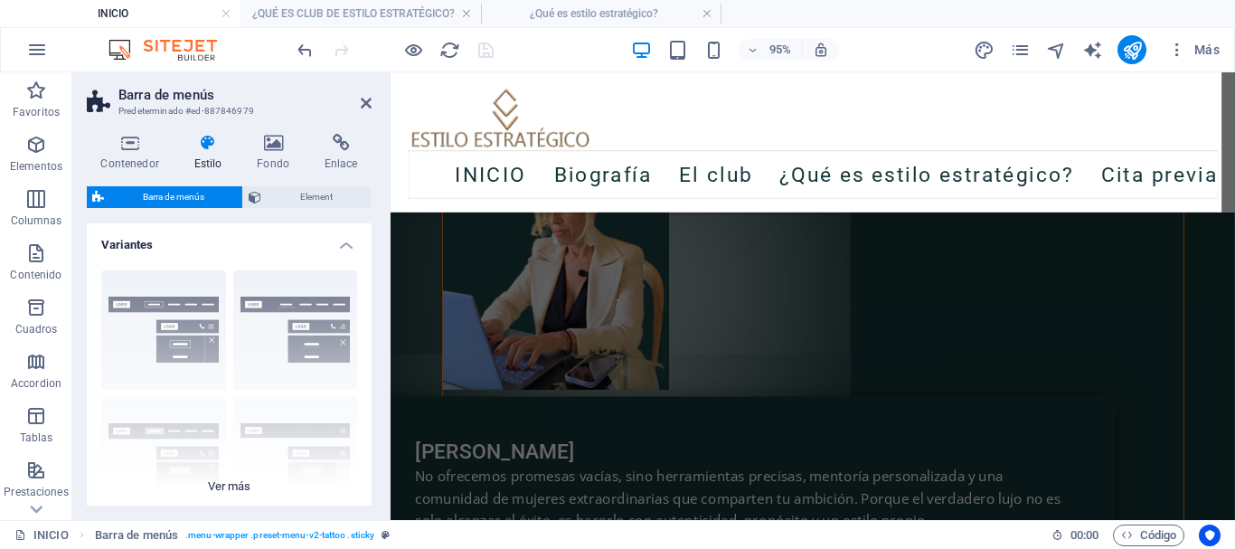
click at [165, 321] on div "Borde Centrado Predeterminado Fijo Loki Desencadenador Ancho XXL" at bounding box center [229, 391] width 285 height 271
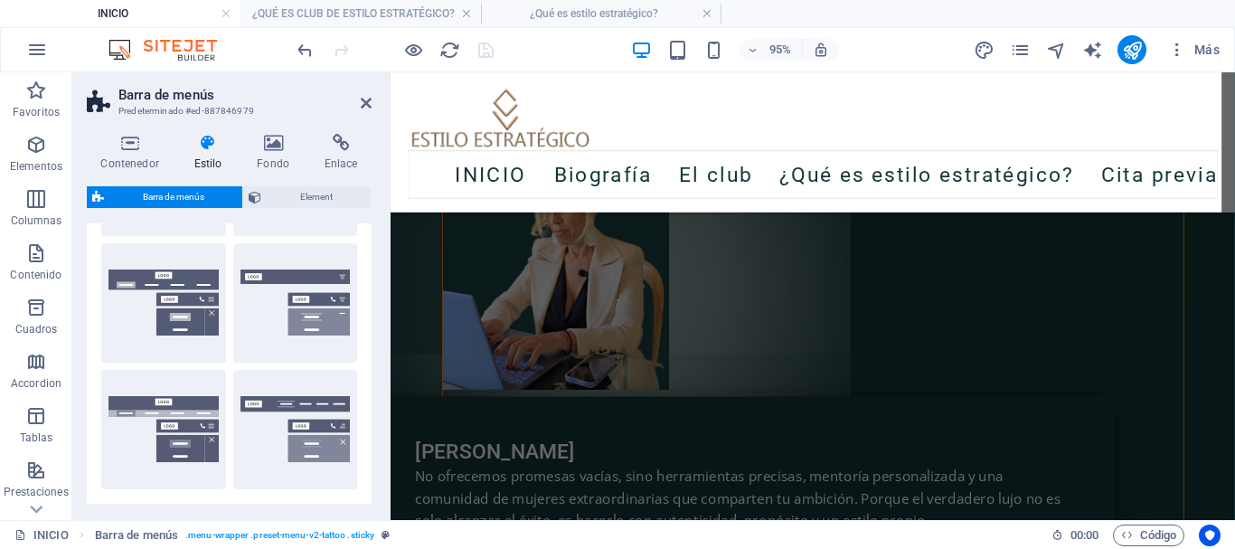
scroll to position [271, 0]
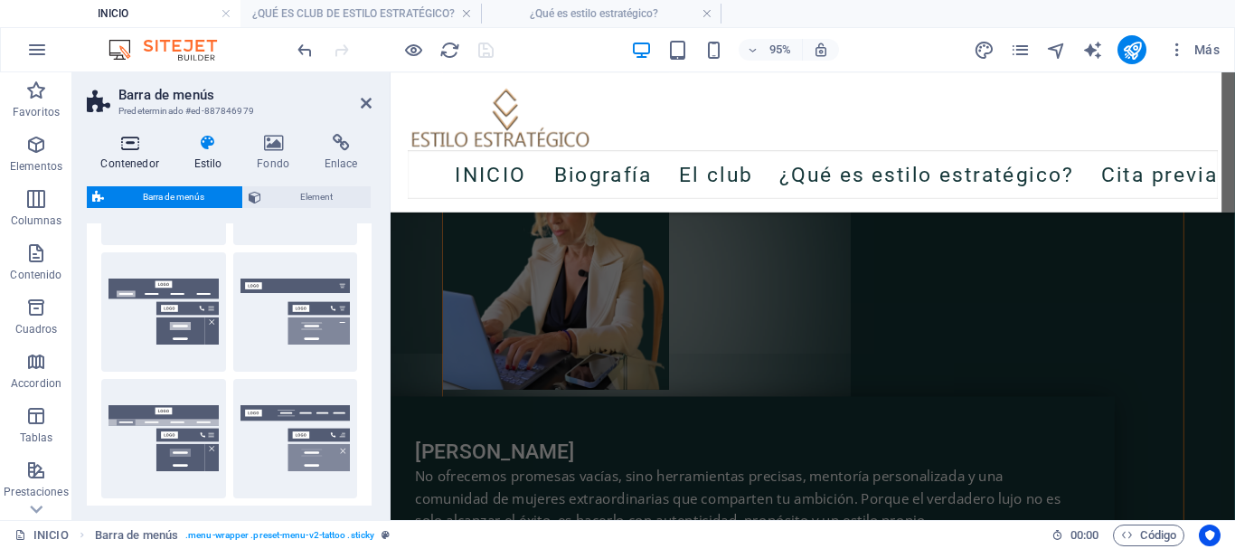
click at [137, 147] on icon at bounding box center [130, 143] width 86 height 18
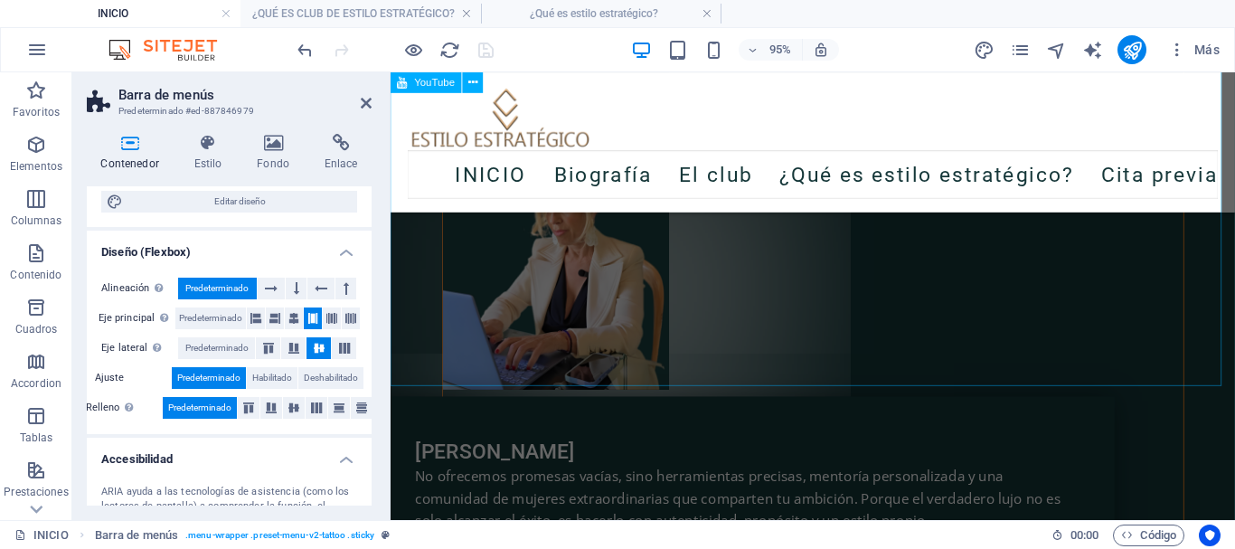
scroll to position [42, 0]
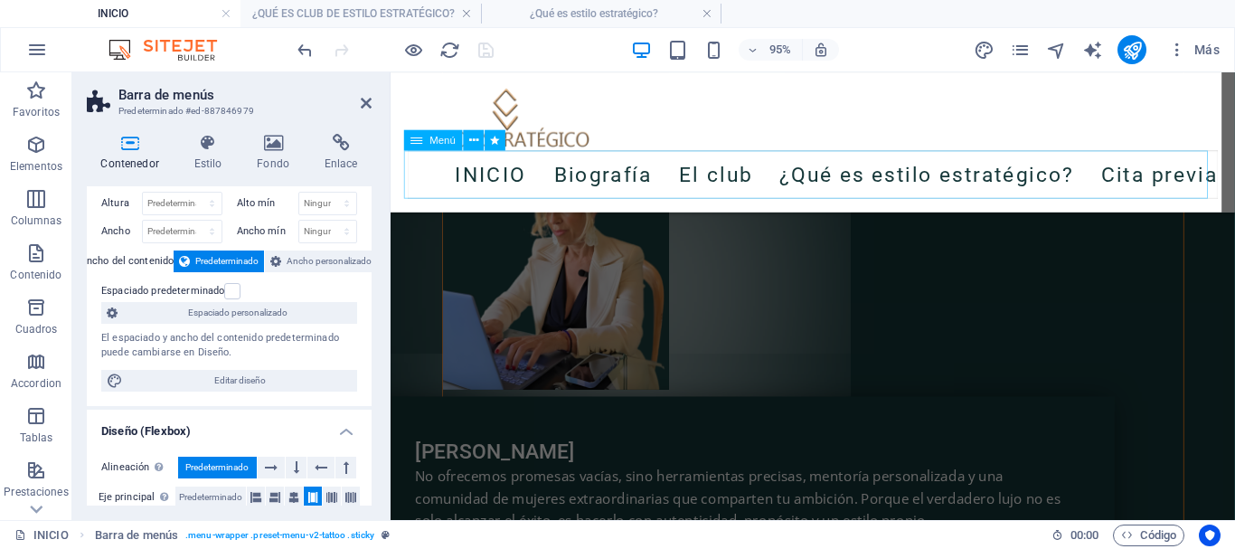
click at [532, 183] on nav "INICIO Biografía El club ¿Qué es estilo estratégico? Cita previa" at bounding box center [835, 180] width 853 height 51
select select "px"
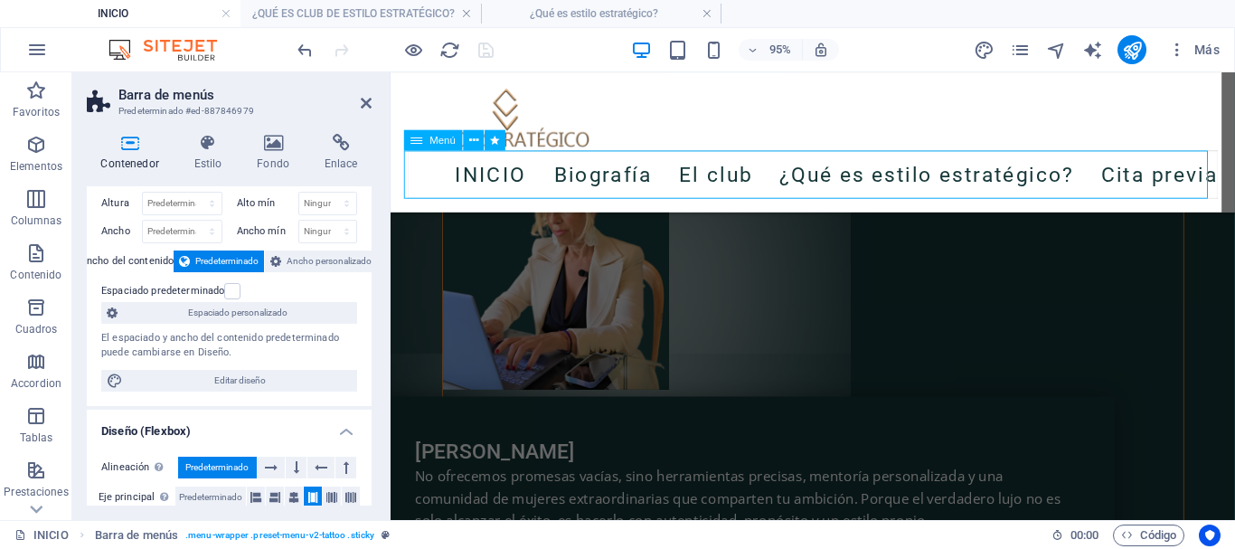
select select "px"
select select "pulse"
select select "s"
select select "scroll"
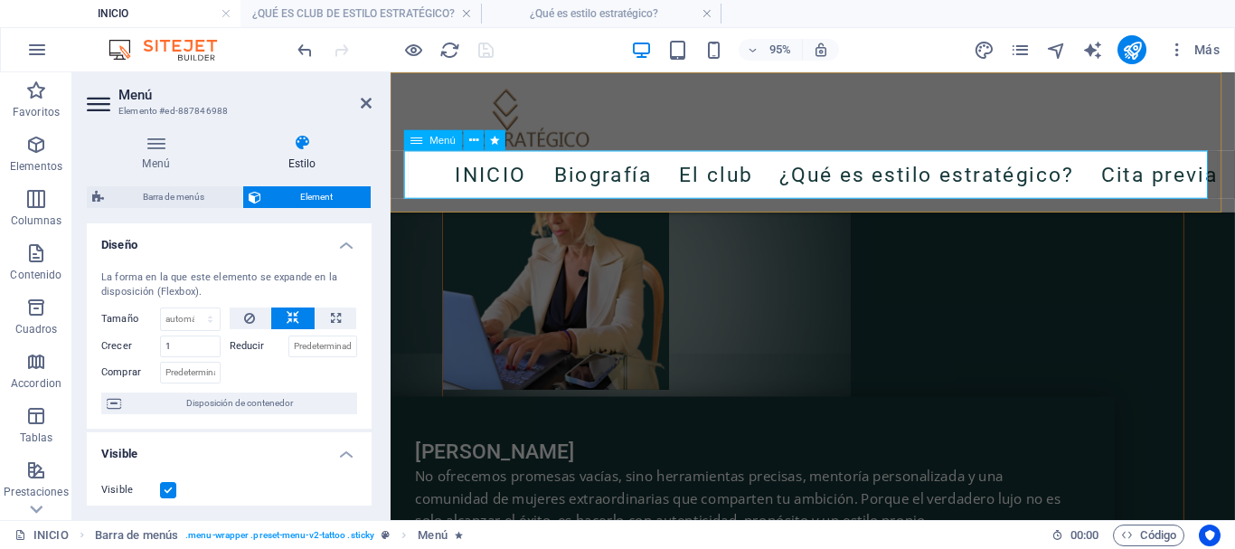
click at [443, 144] on span "Menú" at bounding box center [443, 140] width 26 height 10
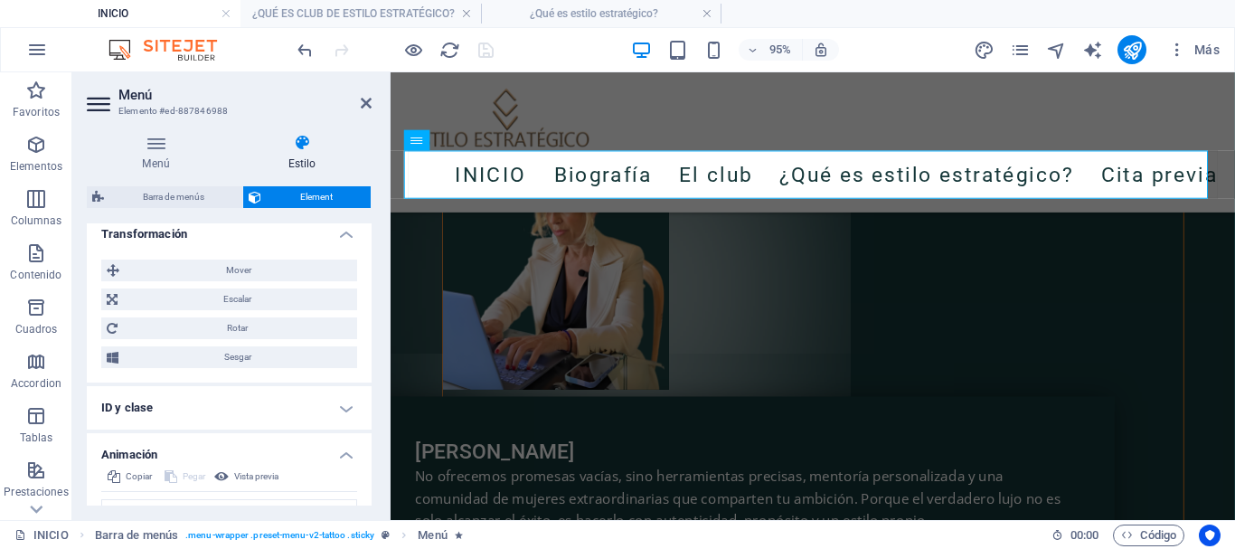
scroll to position [723, 0]
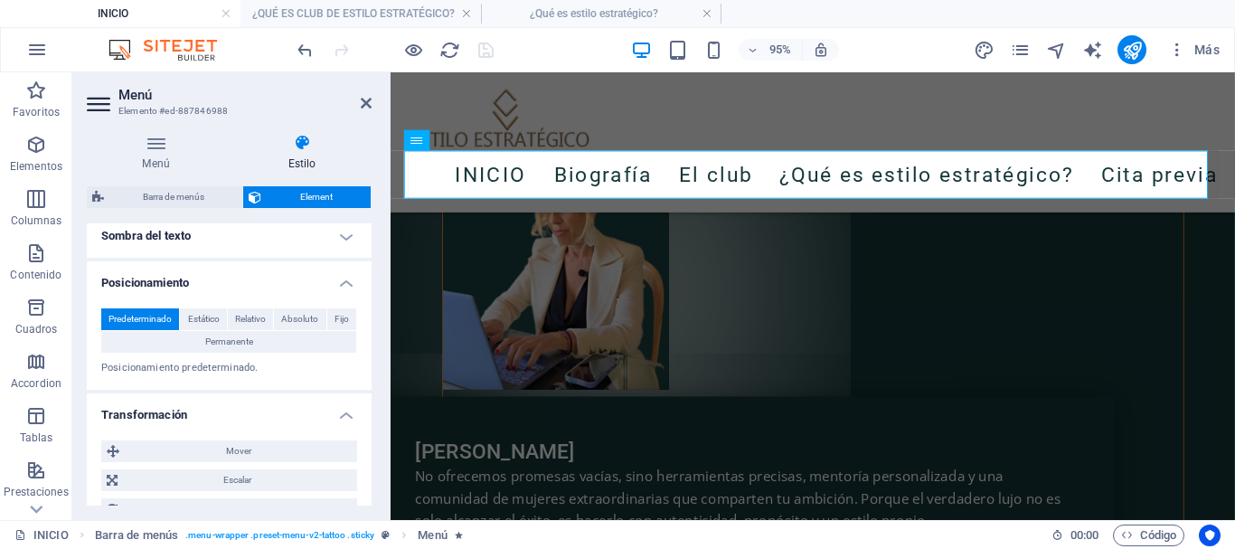
click at [332, 294] on h4 "Posicionamiento" at bounding box center [229, 277] width 285 height 33
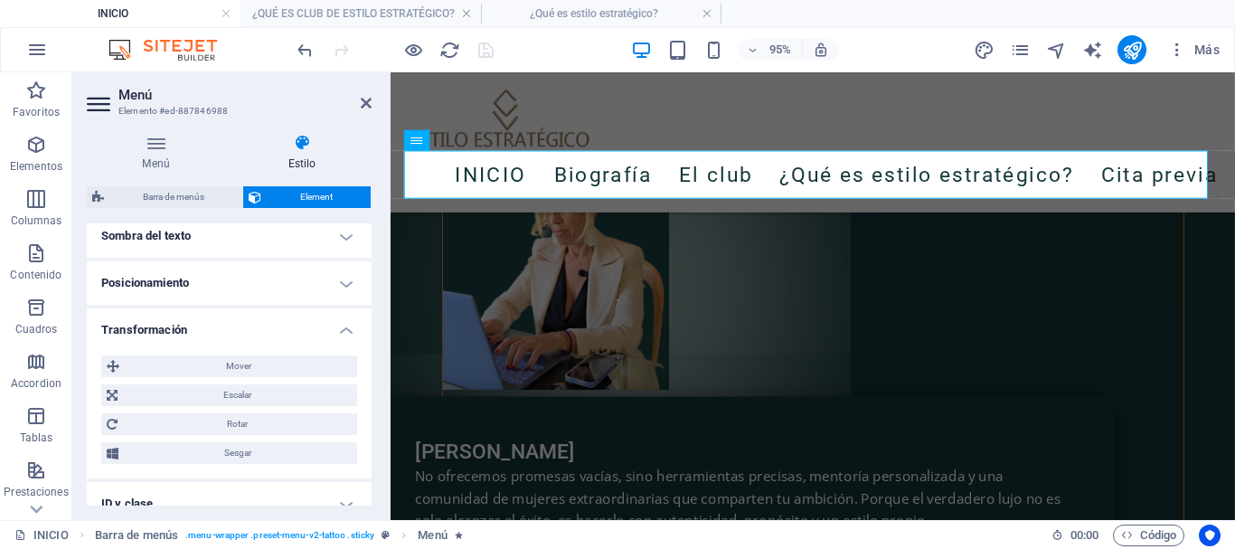
click at [332, 305] on h4 "Posicionamiento" at bounding box center [229, 282] width 285 height 43
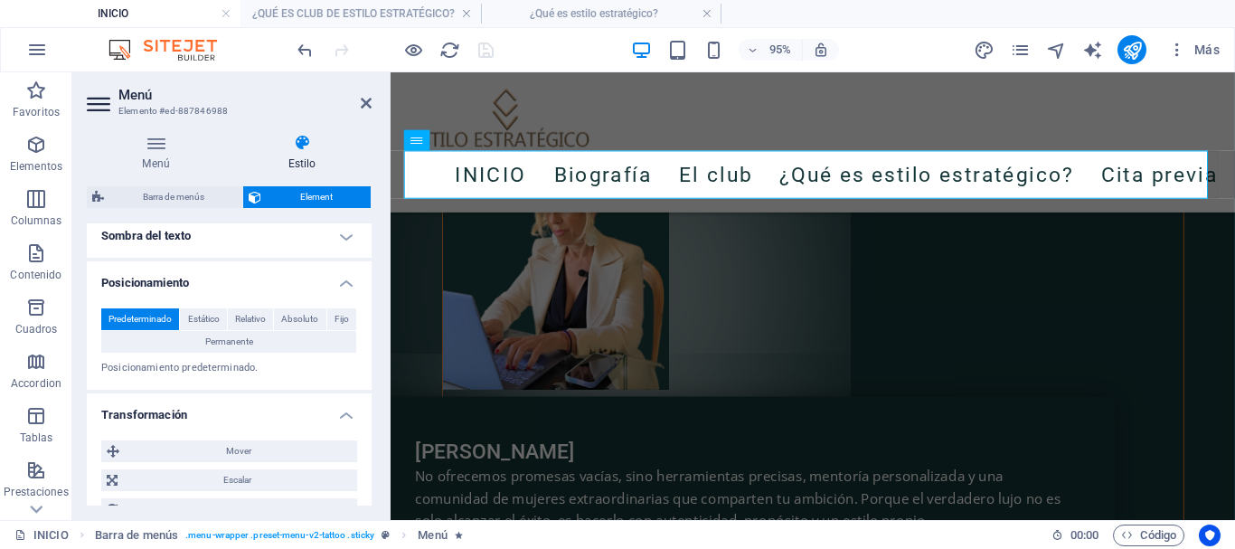
click at [334, 258] on h4 "Sombra del texto" at bounding box center [229, 235] width 285 height 43
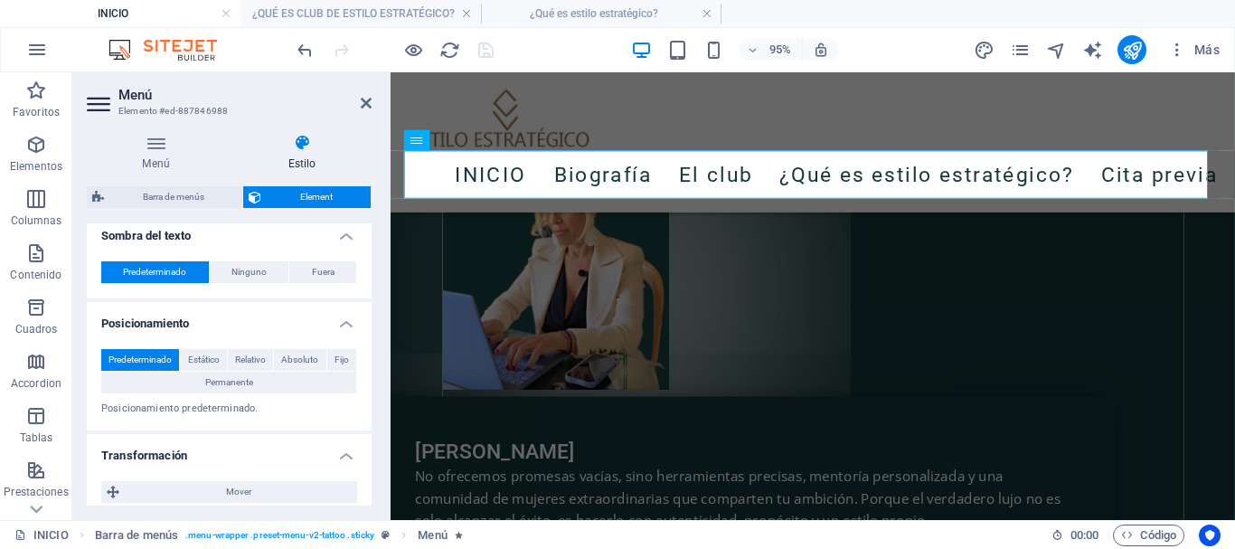
click at [334, 247] on h4 "Sombra del texto" at bounding box center [229, 230] width 285 height 33
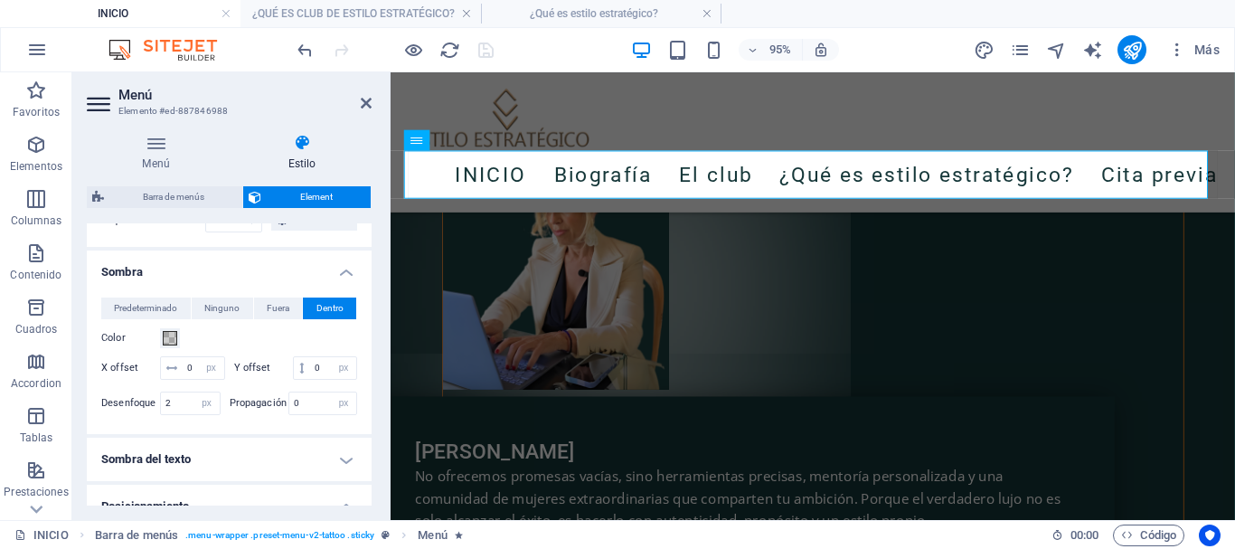
scroll to position [452, 0]
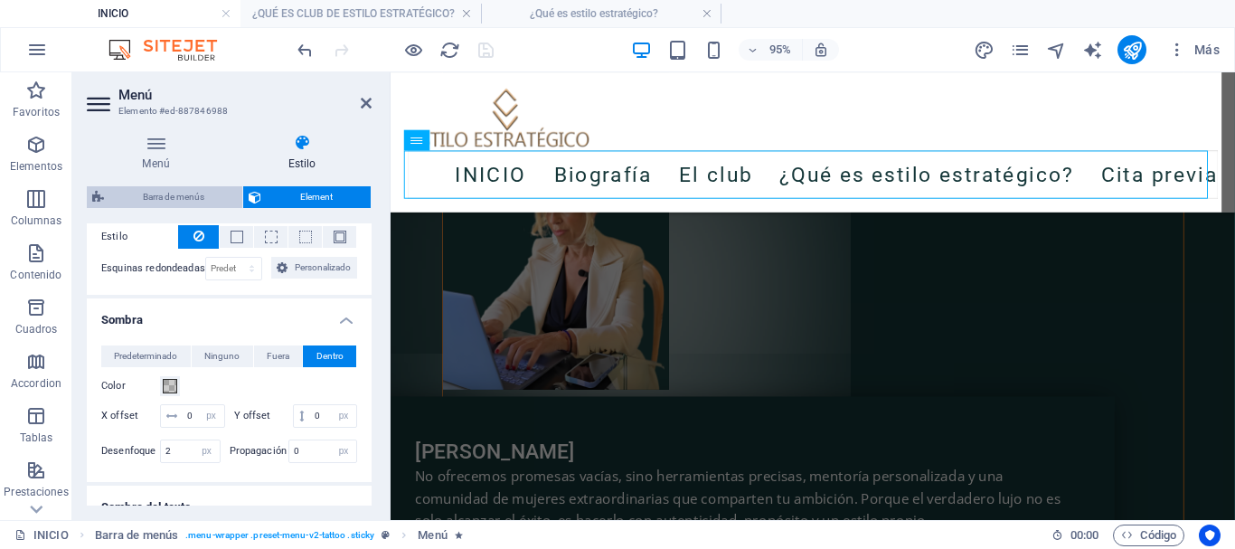
click at [204, 201] on span "Barra de menús" at bounding box center [172, 197] width 127 height 22
select select "rem"
select select "sticky_banner"
select select "px"
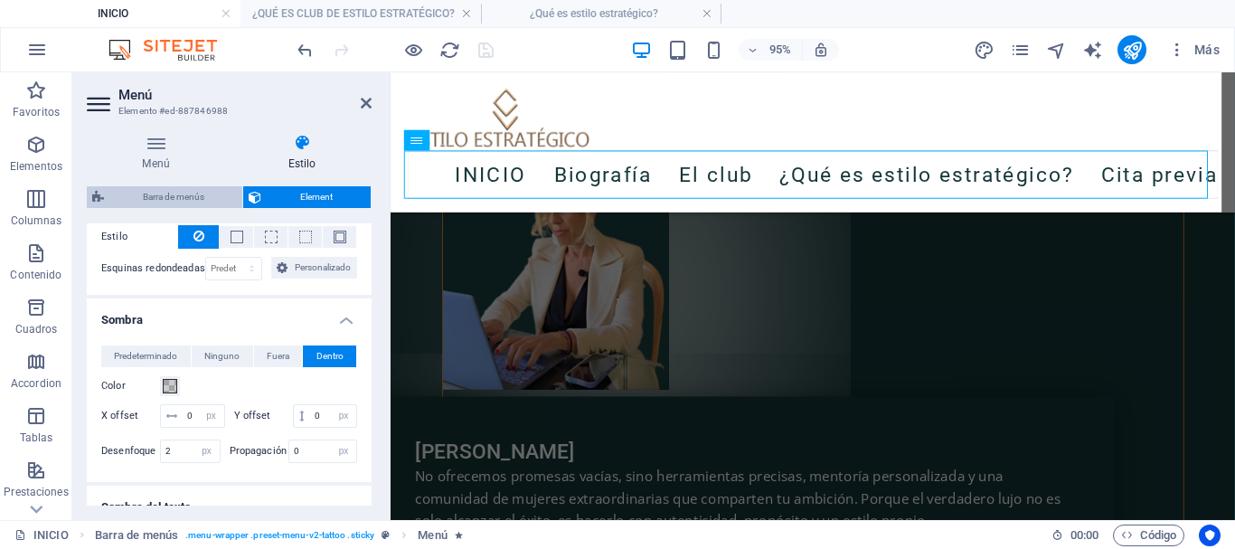
select select "px"
select select "hover_text_color"
select select "rem"
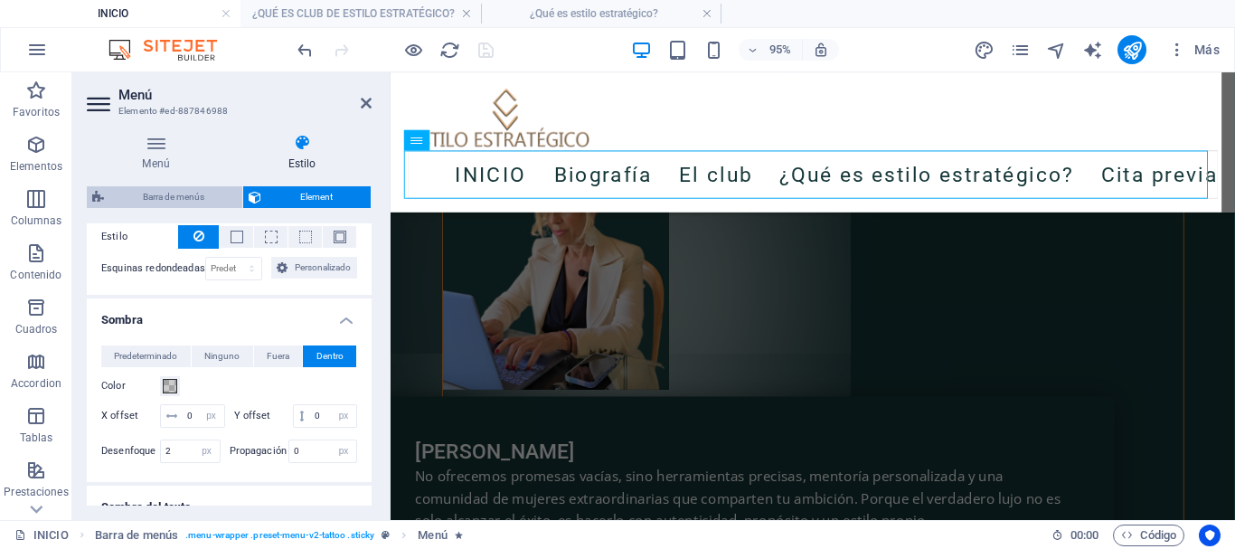
select select "link-special-font"
select select "rem"
select select
select select "px"
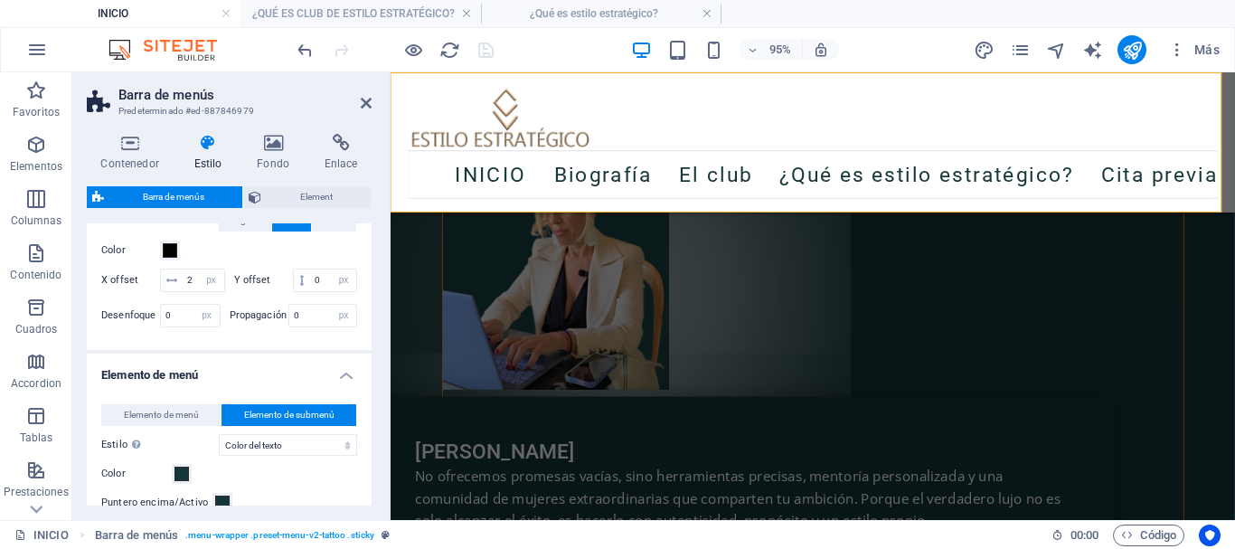
scroll to position [994, 0]
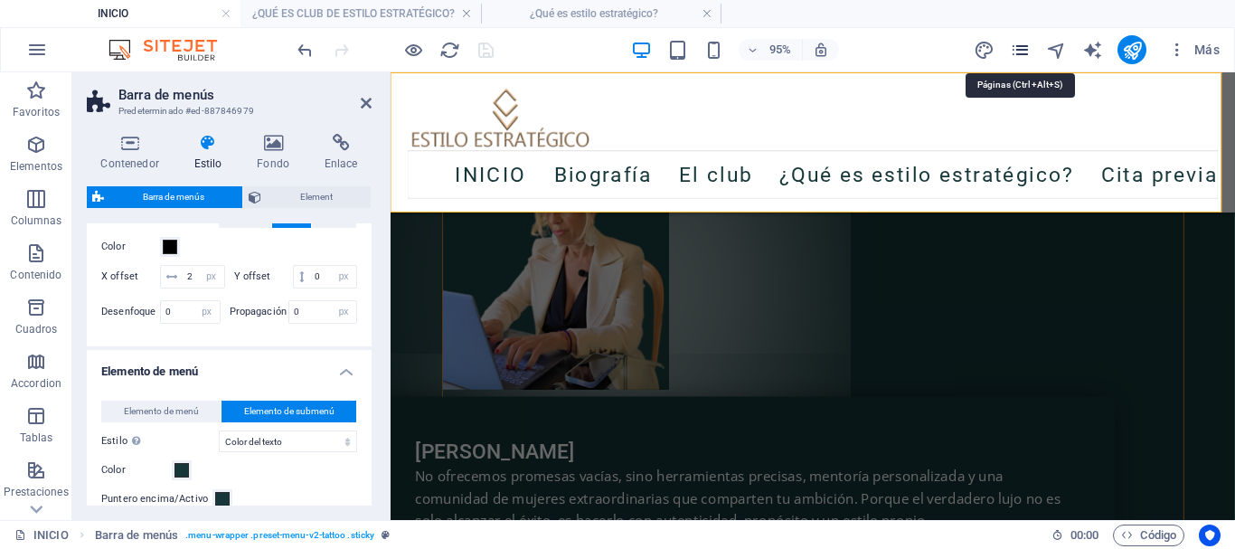
click at [1013, 52] on icon "pages" at bounding box center [1020, 50] width 21 height 21
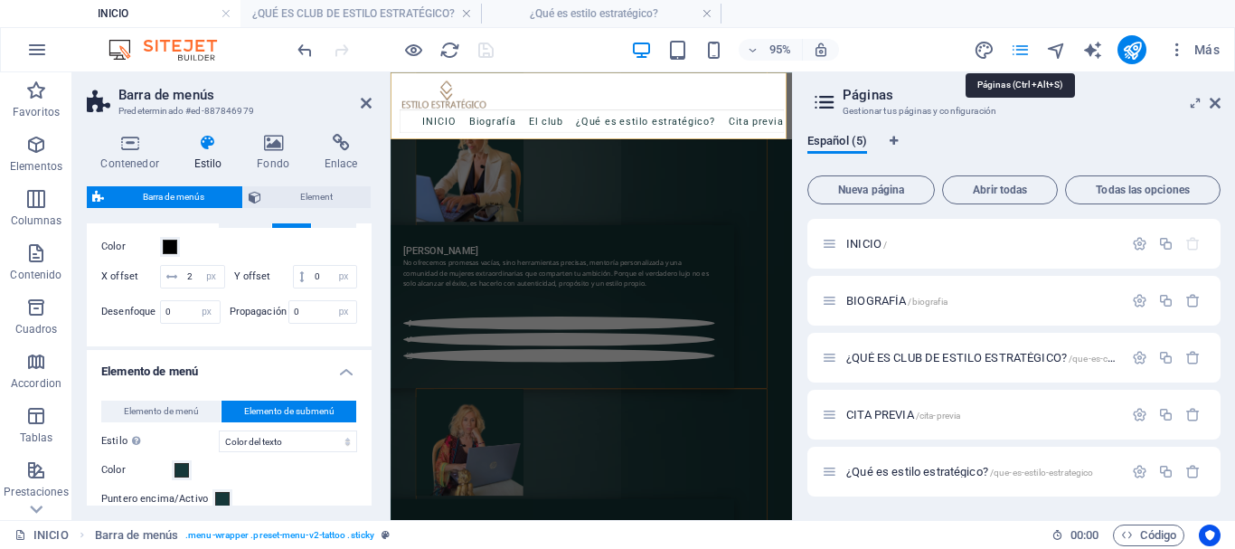
scroll to position [5768, 0]
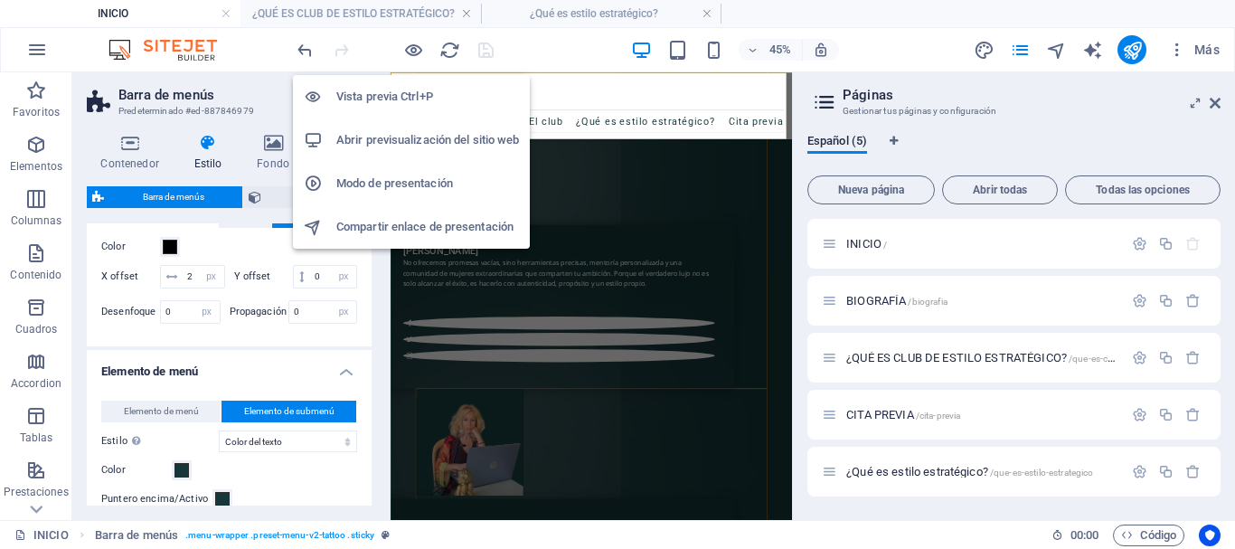
click at [397, 94] on h6 "Vista previa Ctrl+P" at bounding box center [427, 97] width 183 height 22
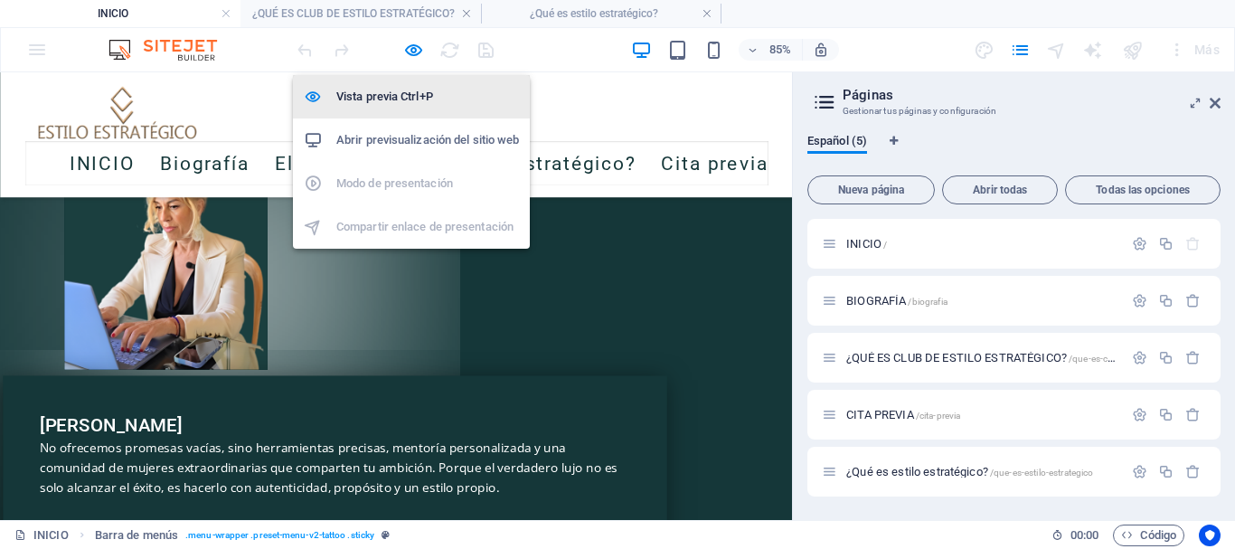
scroll to position [5481, 0]
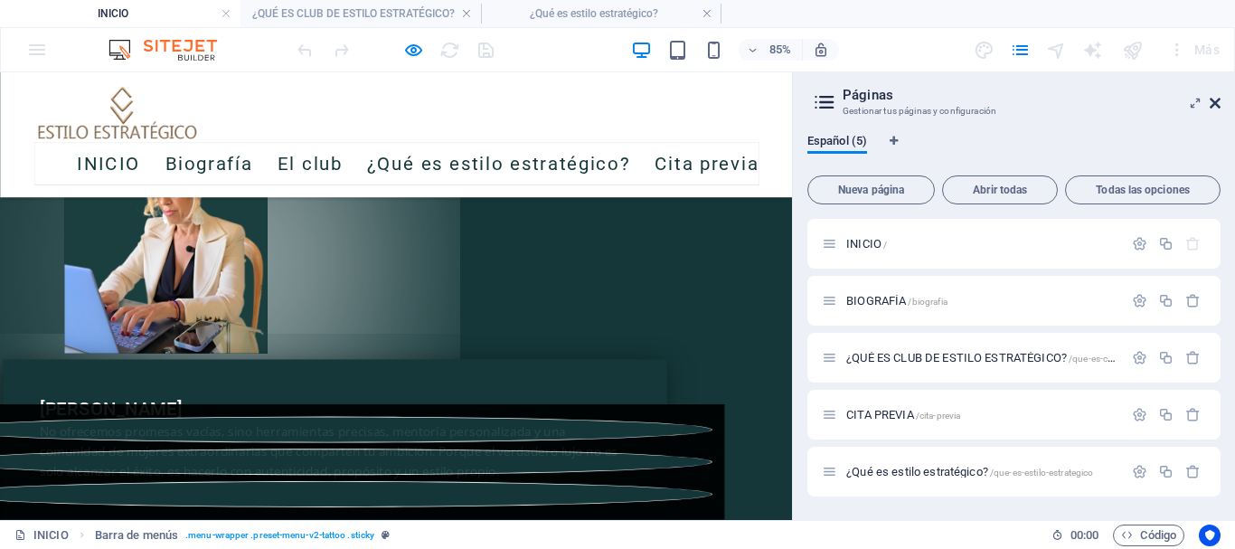
drag, startPoint x: 1212, startPoint y: 96, endPoint x: 1212, endPoint y: 32, distance: 64.2
click at [1212, 96] on icon at bounding box center [1215, 103] width 11 height 14
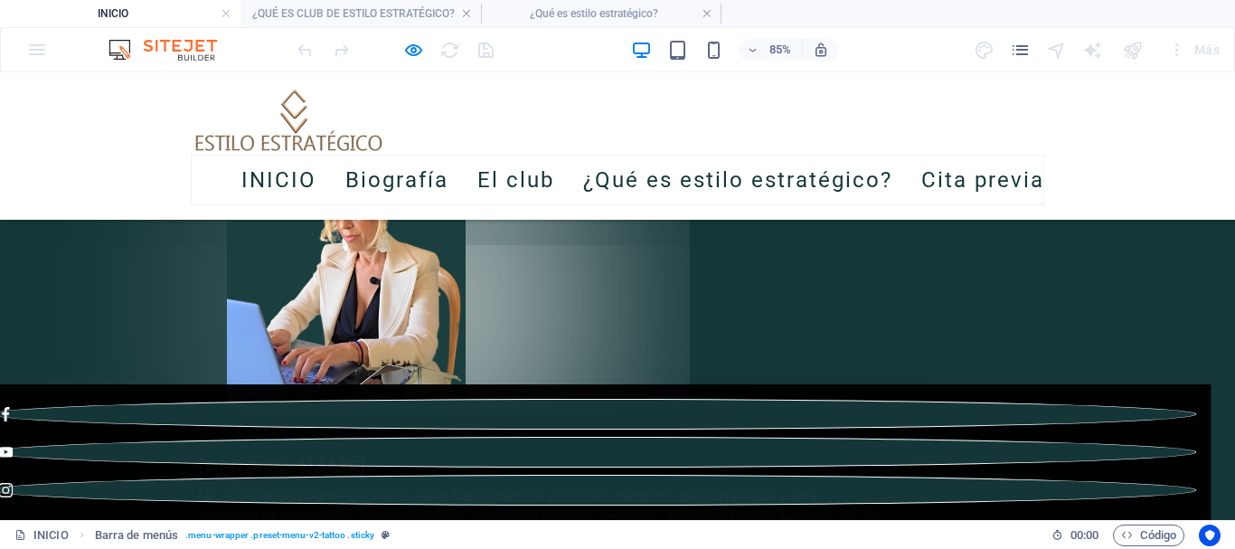
scroll to position [5631, 0]
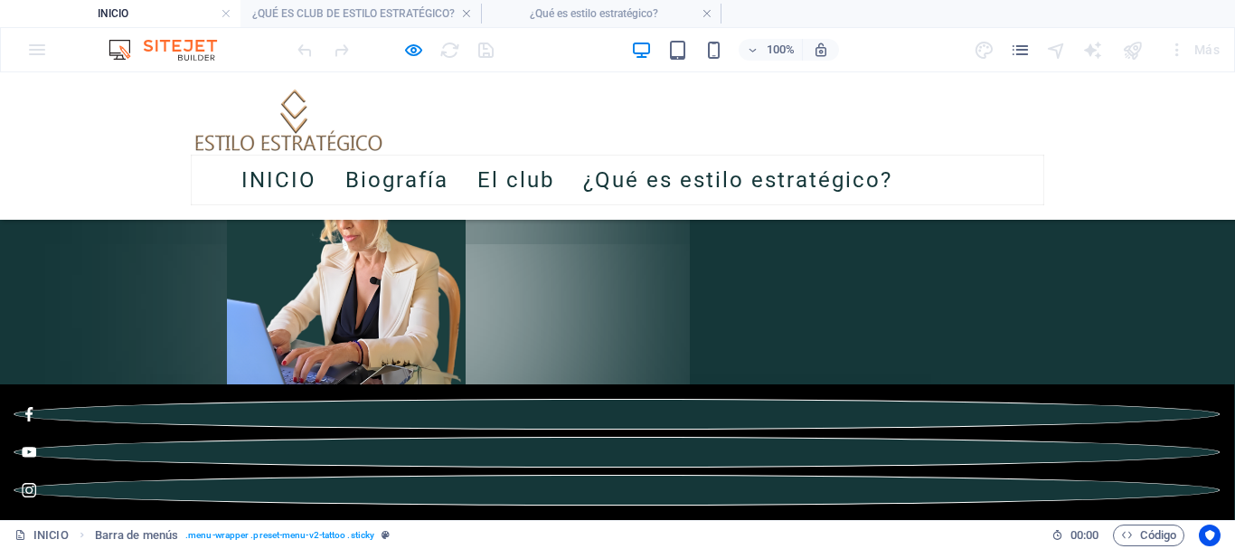
click at [968, 177] on link "Cita previa" at bounding box center [982, 180] width 123 height 51
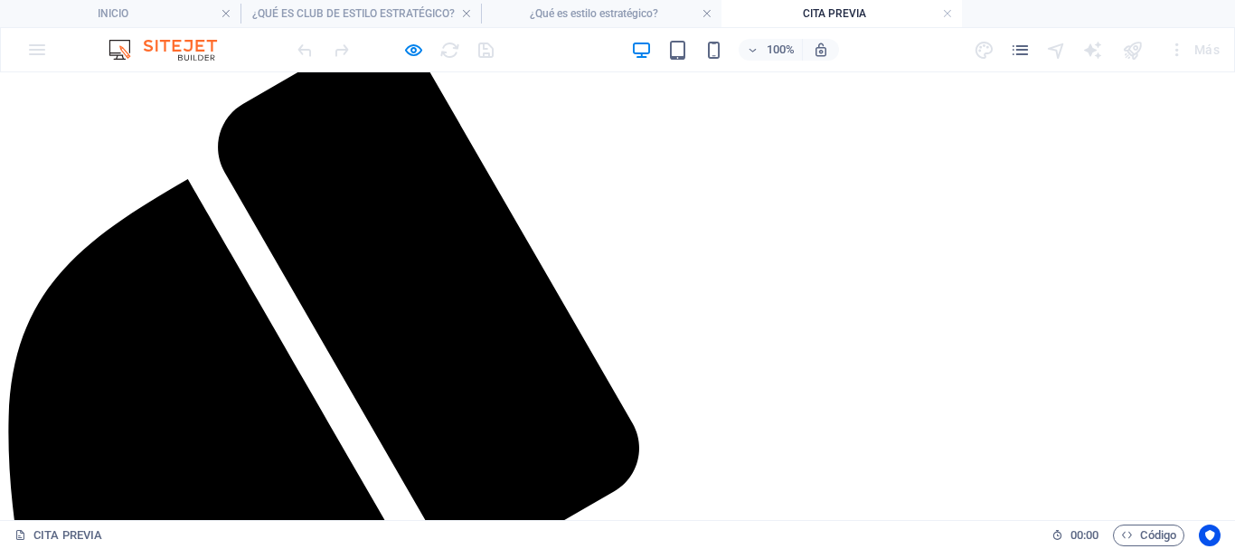
scroll to position [1266, 0]
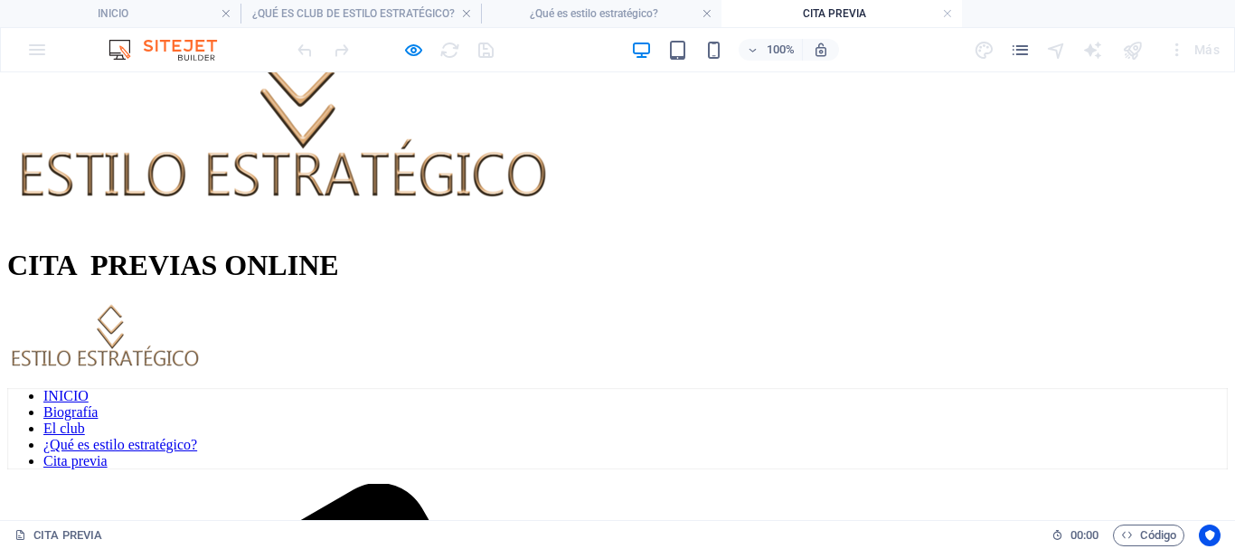
scroll to position [723, 0]
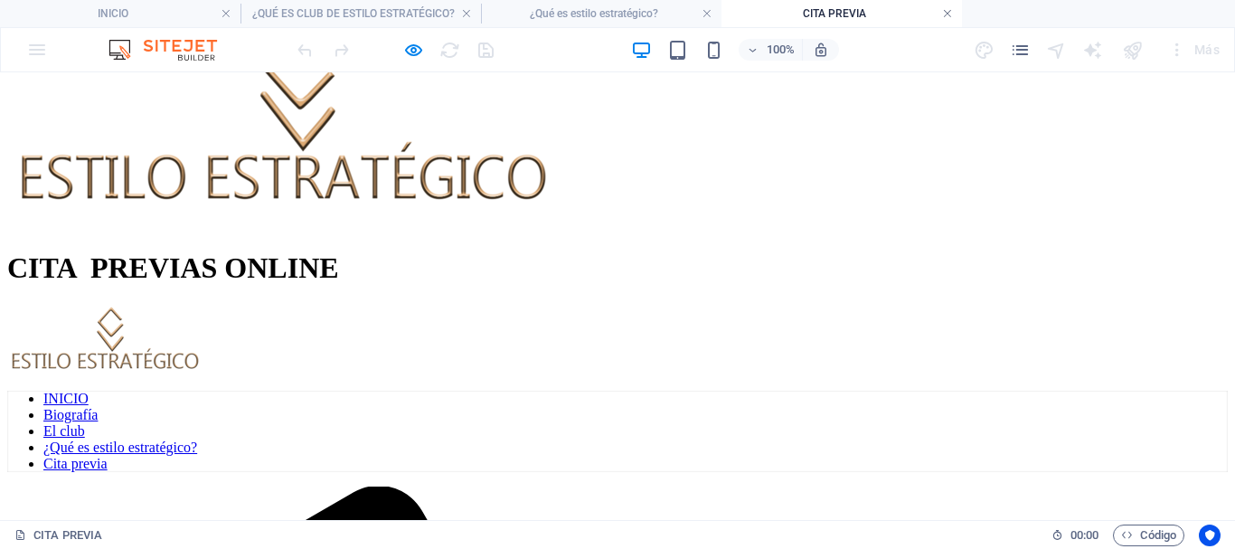
click at [947, 17] on link at bounding box center [947, 13] width 11 height 17
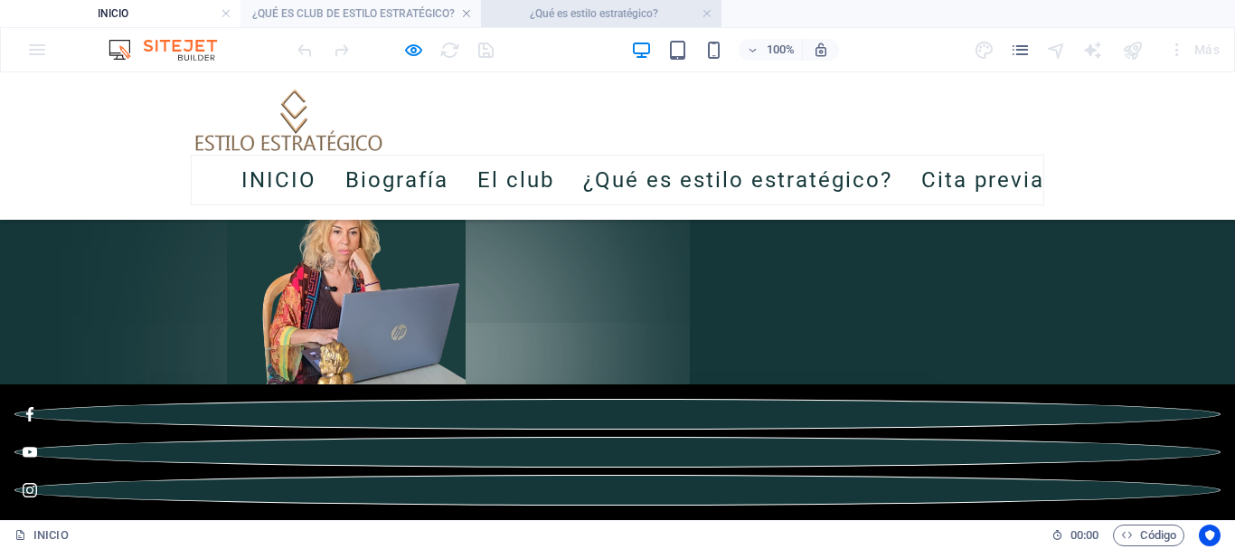
click at [621, 8] on h4 "¿Qué es estilo estratégico?" at bounding box center [601, 14] width 240 height 20
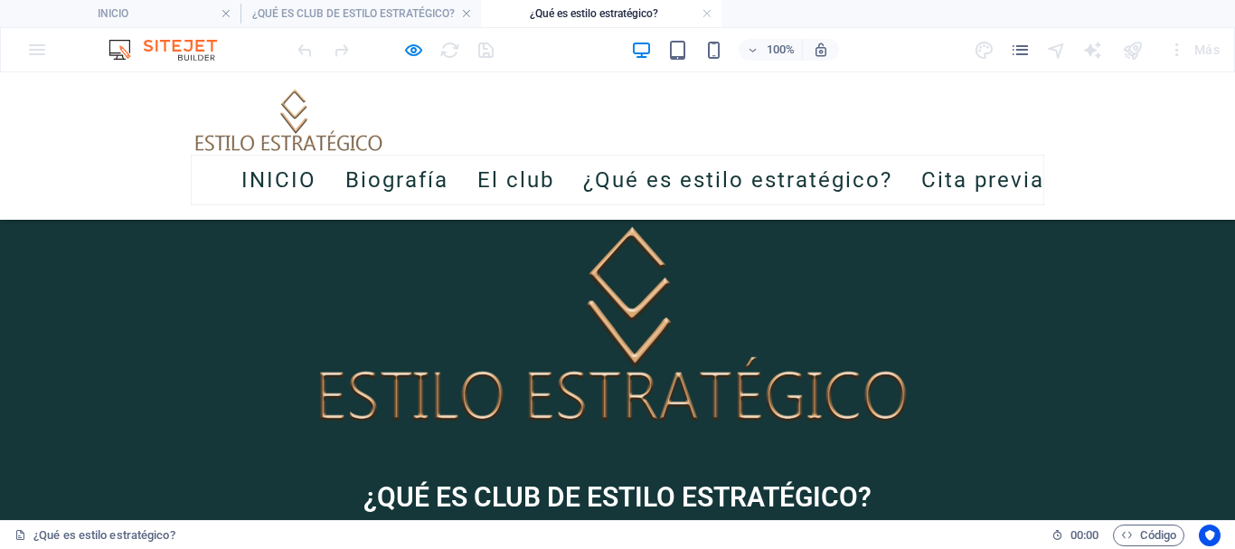
scroll to position [633, 0]
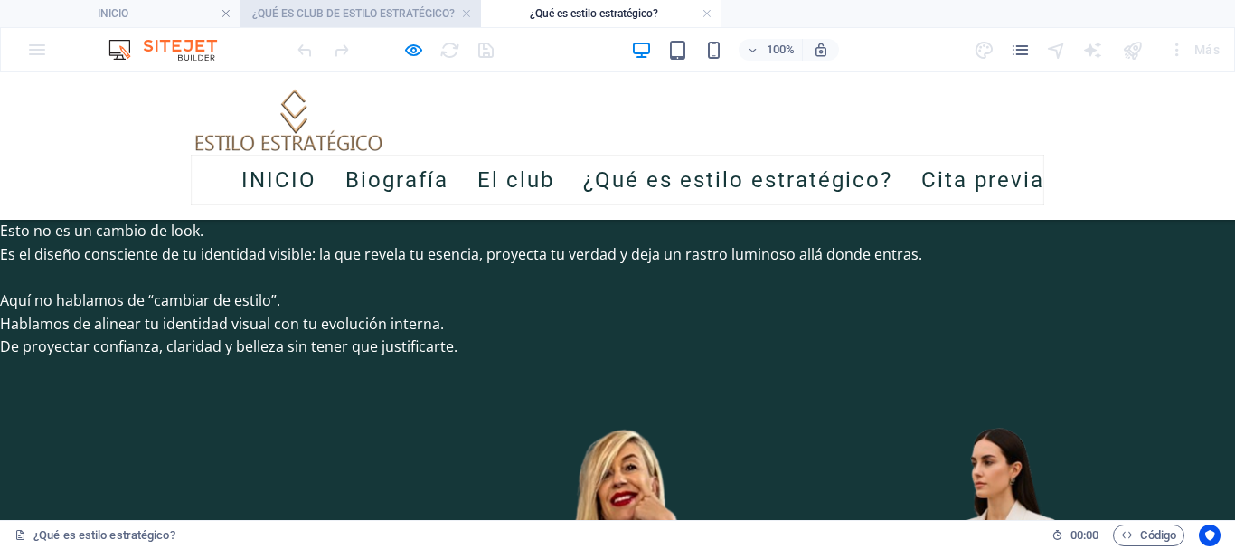
click at [400, 9] on h4 "¿QUÉ ES CLUB DE ESTILO ESTRATÉGICO?" at bounding box center [360, 14] width 240 height 20
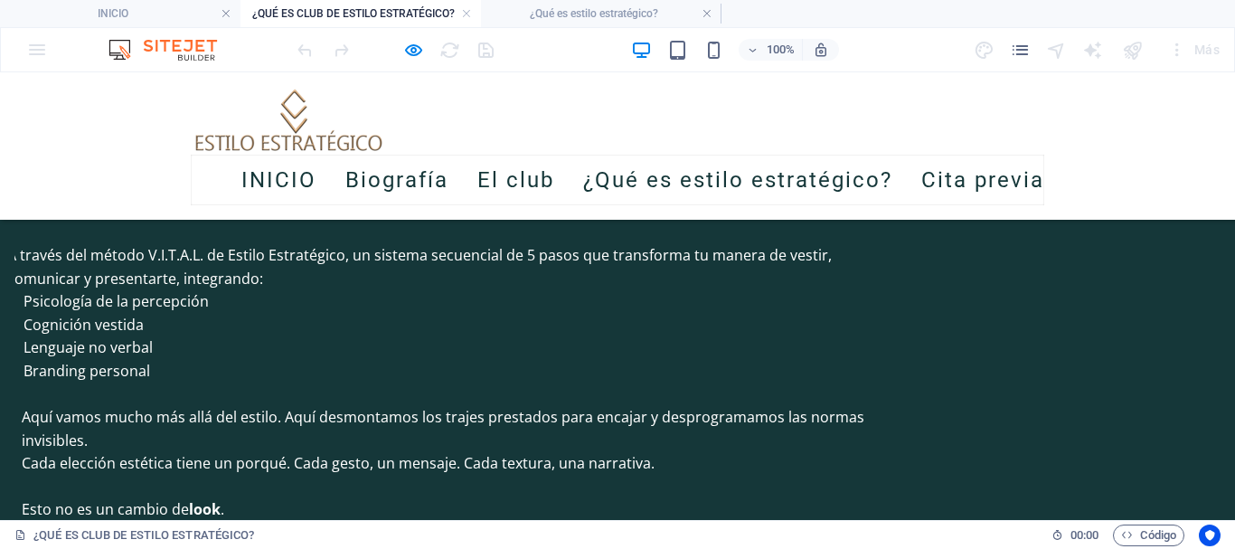
scroll to position [1627, 0]
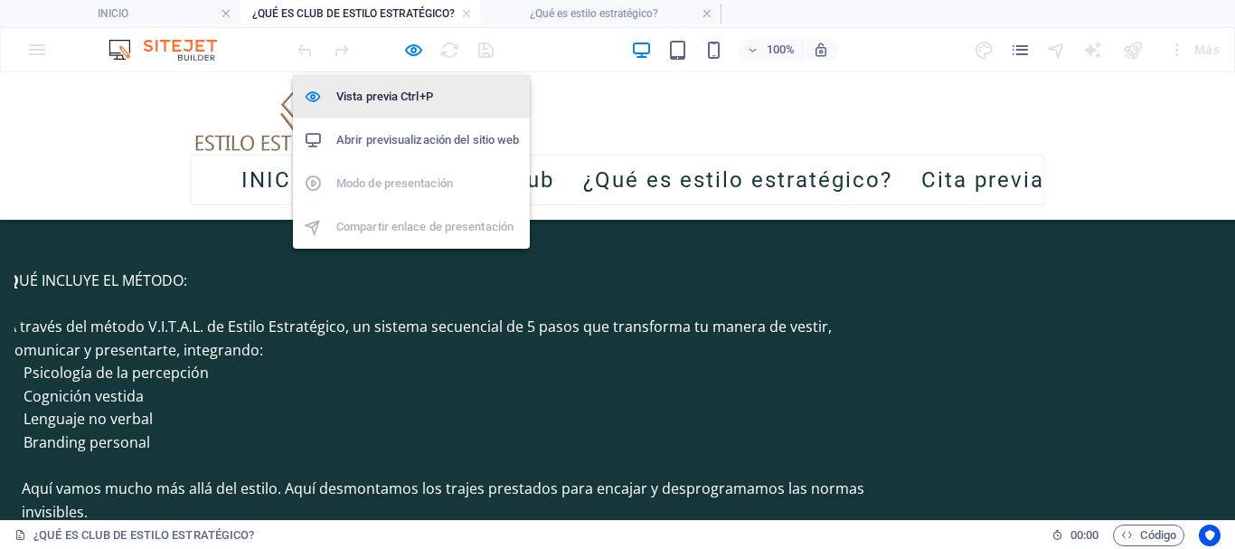
click at [395, 91] on h6 "Vista previa Ctrl+P" at bounding box center [427, 97] width 183 height 22
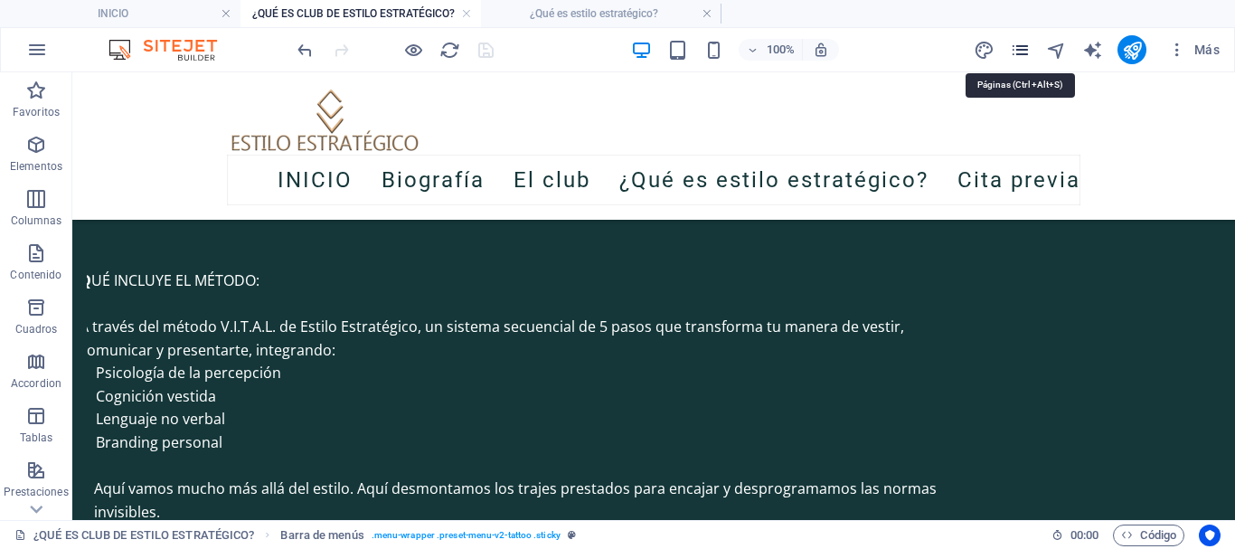
click at [1023, 52] on icon "pages" at bounding box center [1020, 50] width 21 height 21
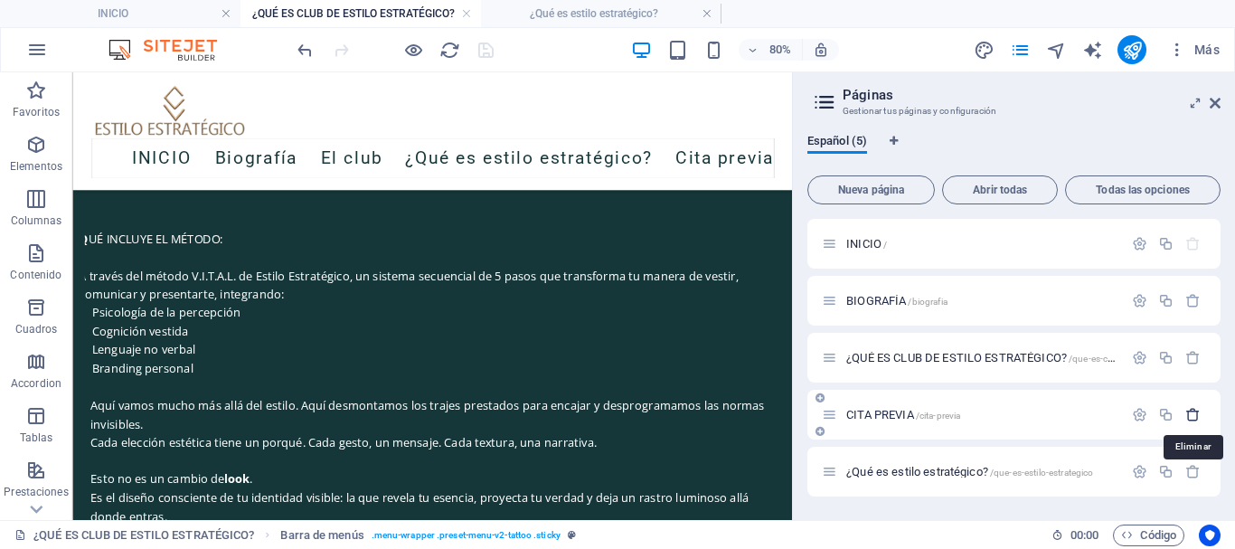
click at [1194, 413] on icon "button" at bounding box center [1192, 414] width 15 height 15
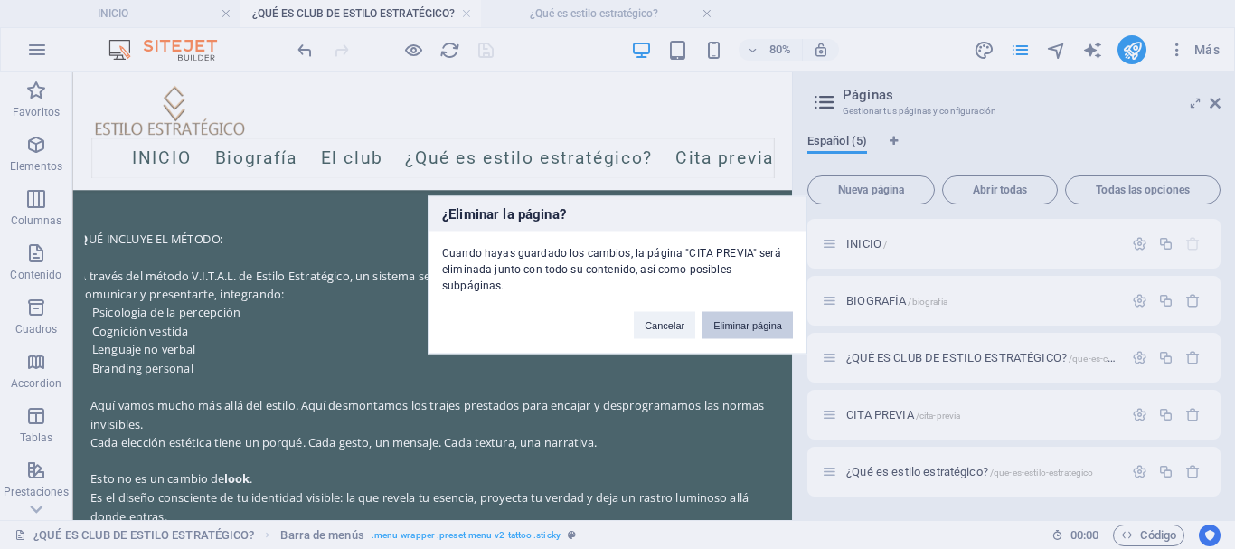
drag, startPoint x: 758, startPoint y: 320, endPoint x: 877, endPoint y: 357, distance: 124.9
click at [758, 320] on button "Eliminar página" at bounding box center [747, 324] width 90 height 27
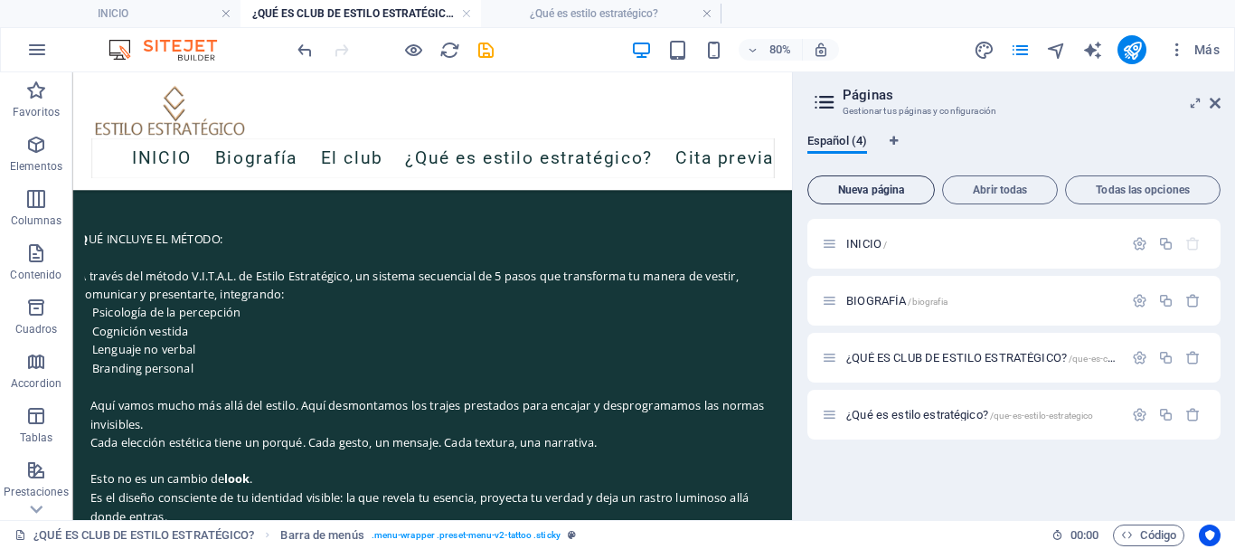
click at [902, 189] on span "Nueva página" at bounding box center [870, 189] width 111 height 11
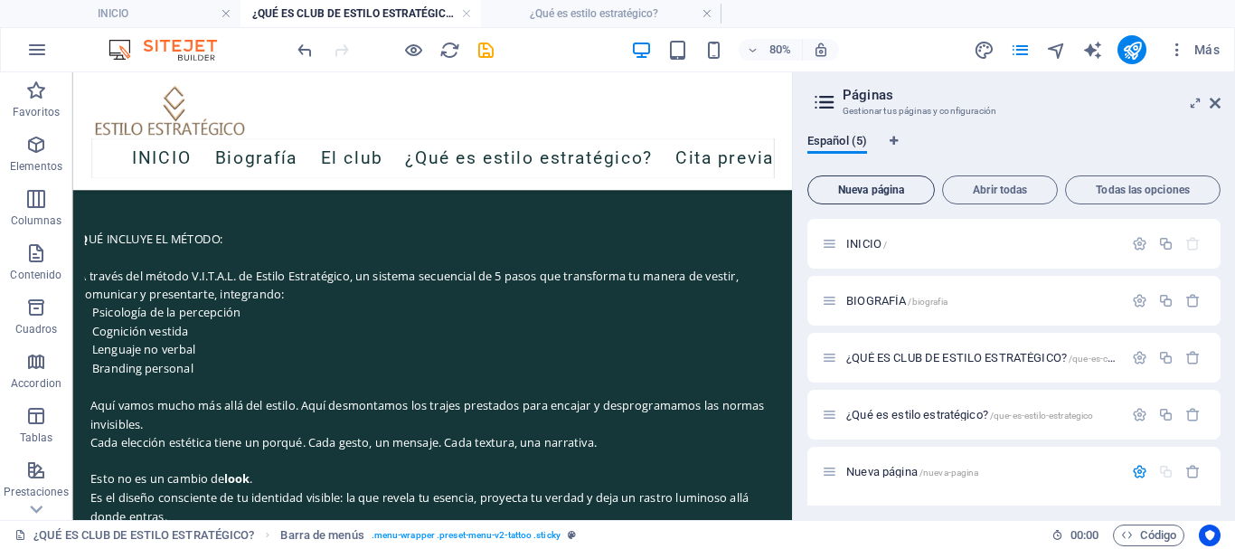
scroll to position [178, 0]
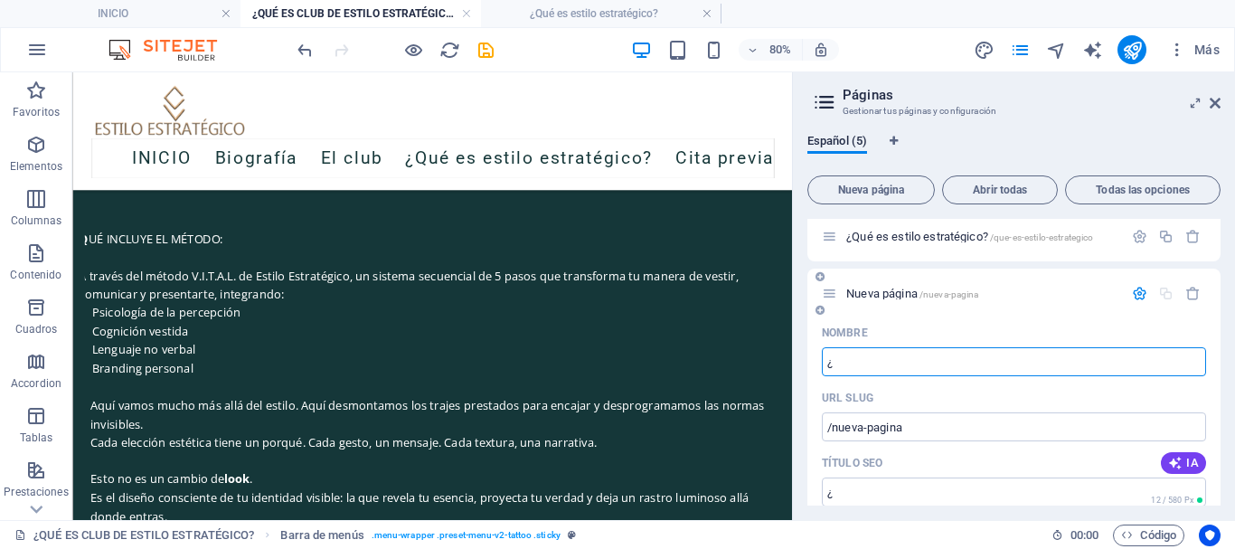
type input "¿"
type input "/"
type input "¿Pa"
type input "/p"
type input "¿Par"
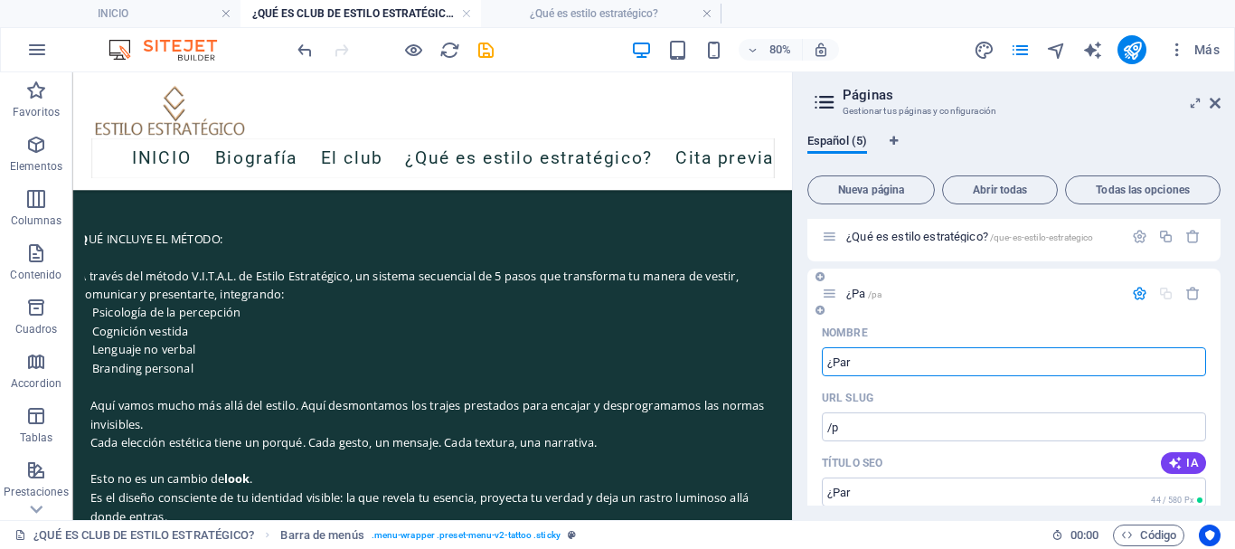
type input "/pa"
type input "¿Para qu"
type input "/para"
type input "¿Para quien es"
type input "/para-quien"
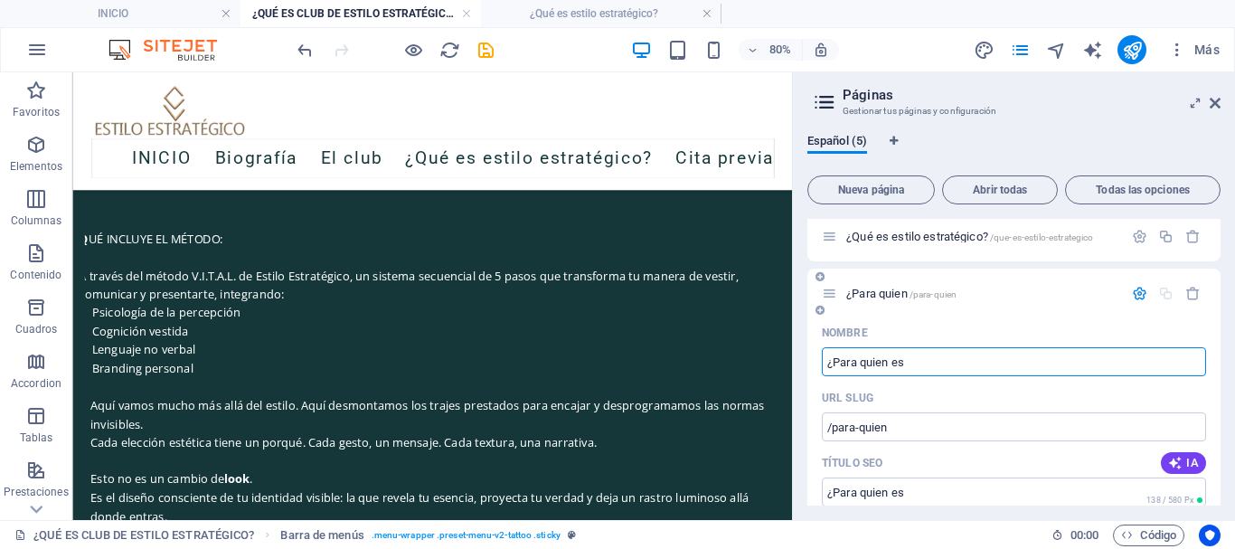
type input "¿Para quien es?"
type input "/para-quien-es"
type input "¿Para quien es?"
click at [484, 49] on icon "save" at bounding box center [485, 50] width 21 height 21
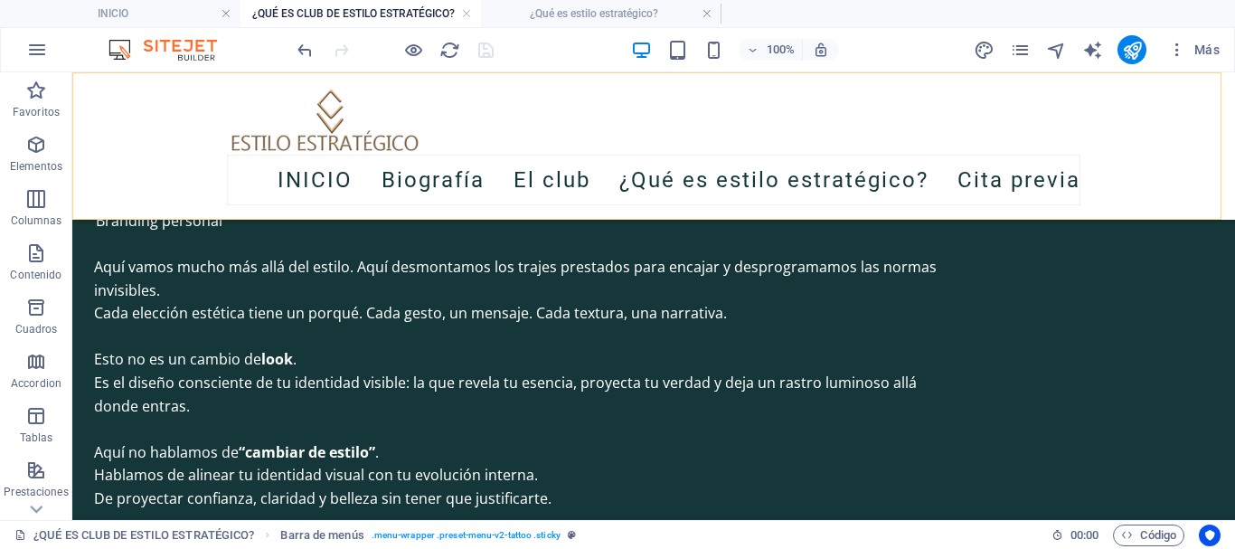
scroll to position [1769, 0]
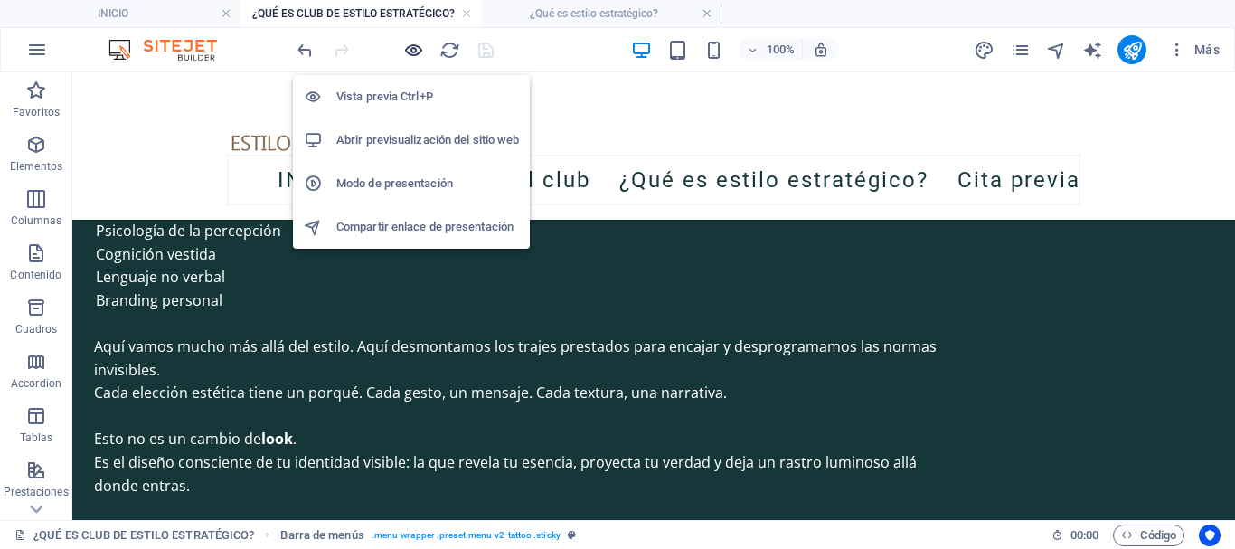
click at [410, 51] on icon "button" at bounding box center [413, 50] width 21 height 21
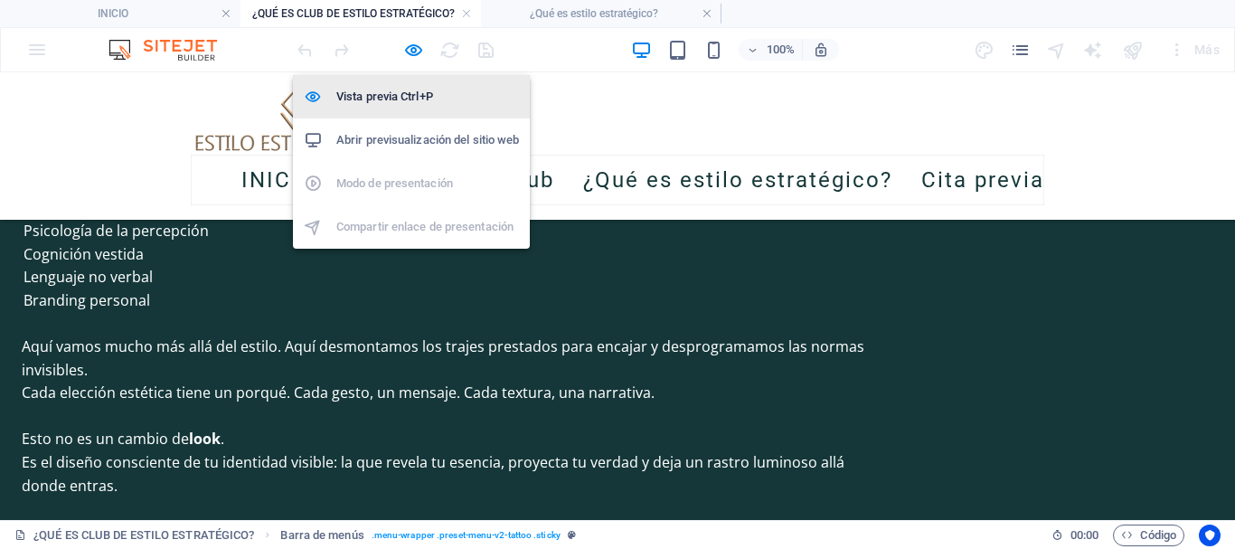
click at [391, 99] on h6 "Vista previa Ctrl+P" at bounding box center [427, 97] width 183 height 22
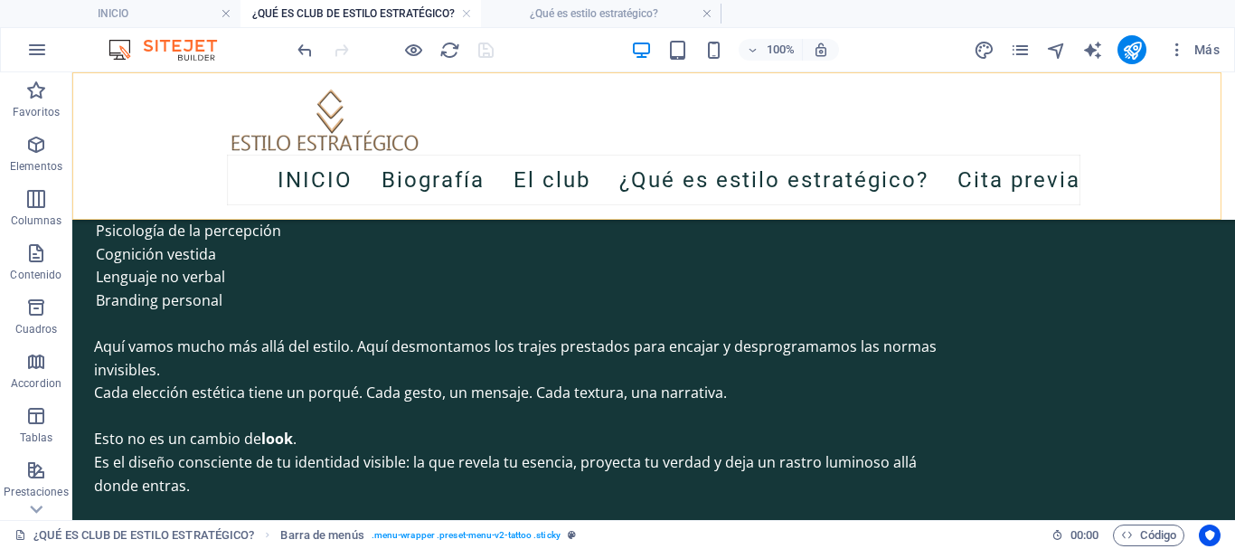
click at [400, 183] on nav "INICIO Biografía El club ¿Qué es estilo estratégico? Cita previa" at bounding box center [653, 180] width 853 height 51
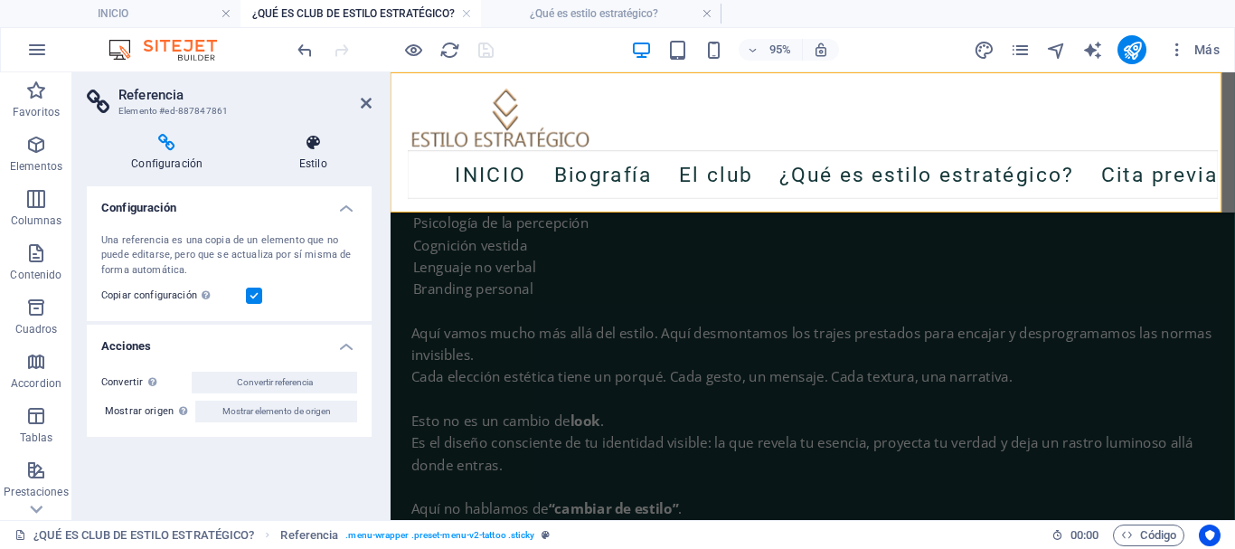
click at [308, 156] on h4 "Estilo" at bounding box center [313, 153] width 118 height 38
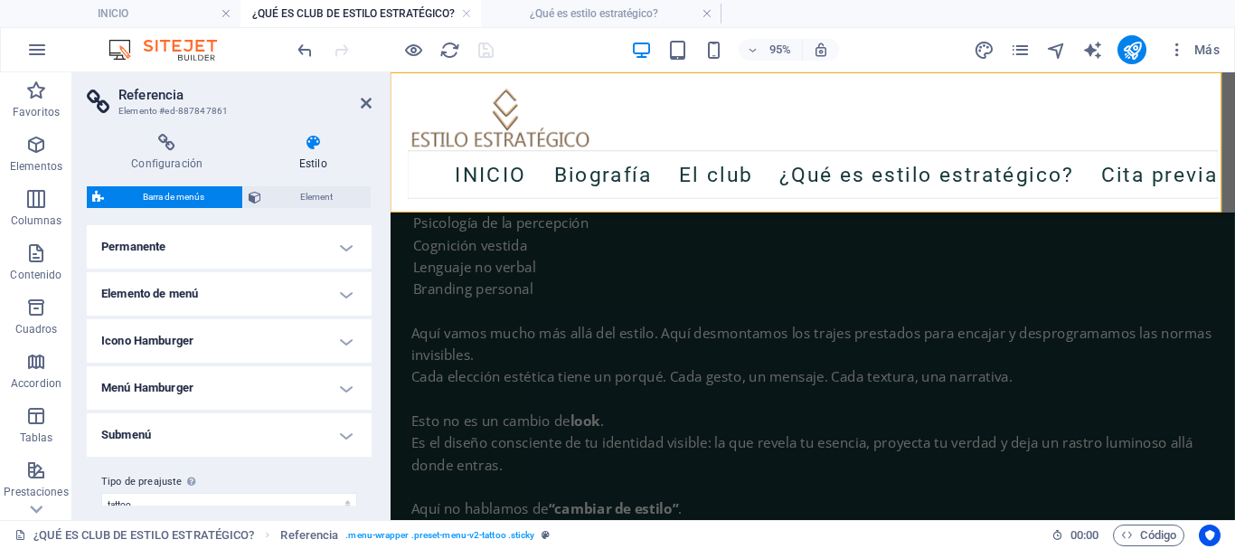
scroll to position [537, 0]
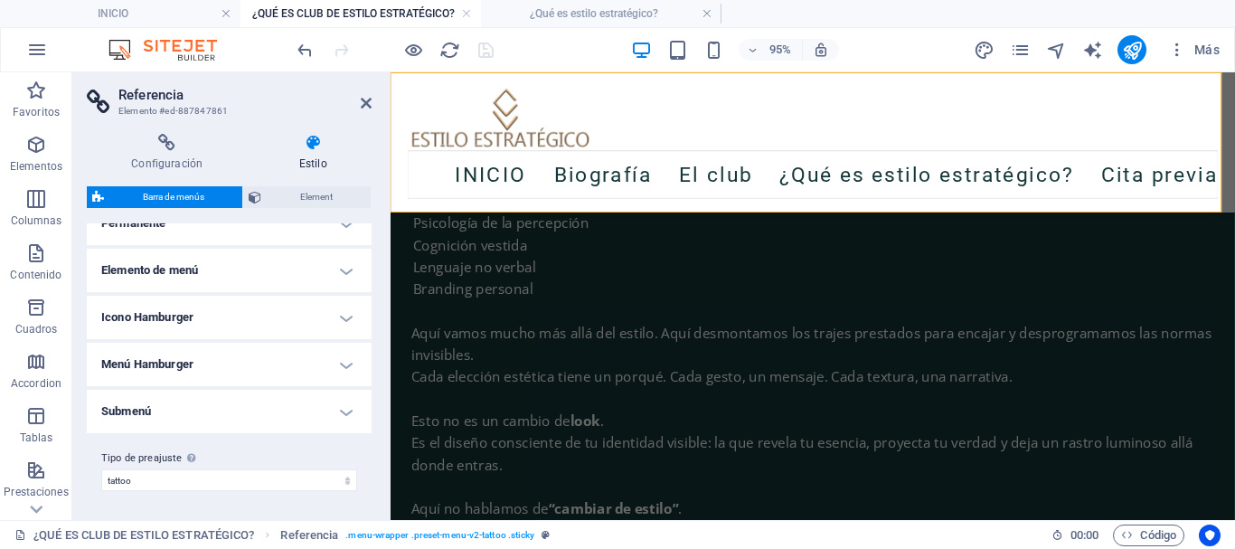
click at [222, 369] on h4 "Menú Hamburger" at bounding box center [229, 364] width 285 height 43
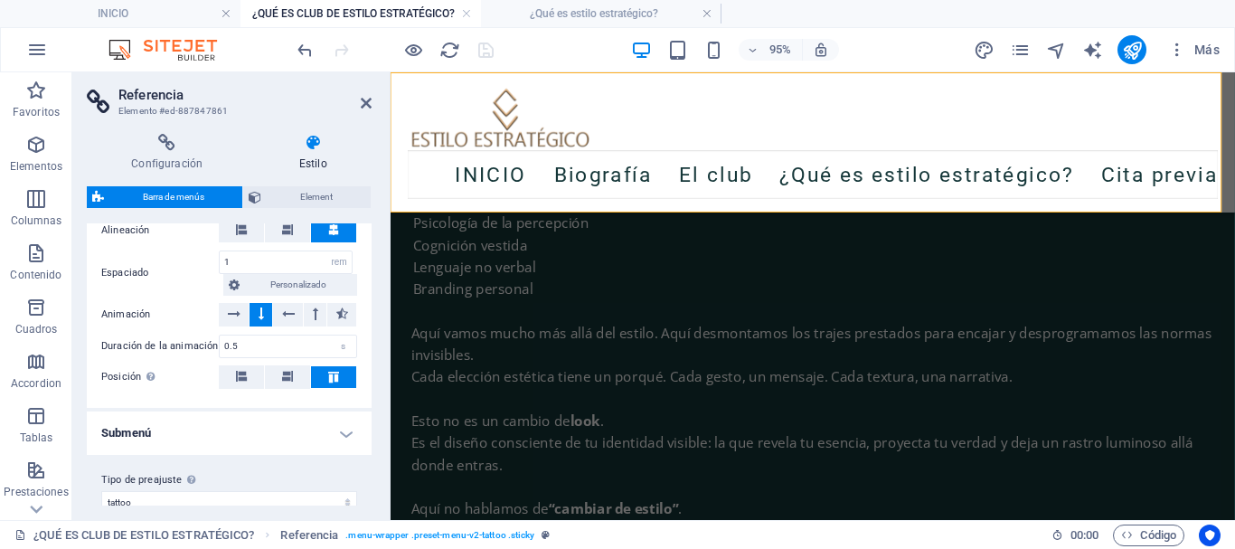
scroll to position [830, 0]
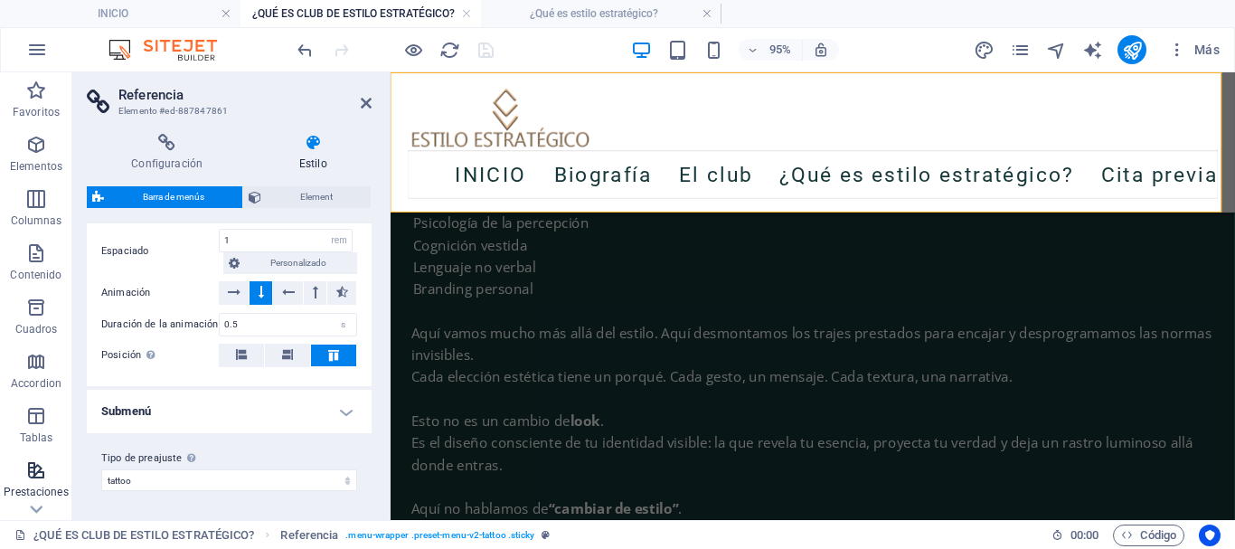
click at [38, 478] on icon "button" at bounding box center [36, 470] width 22 height 22
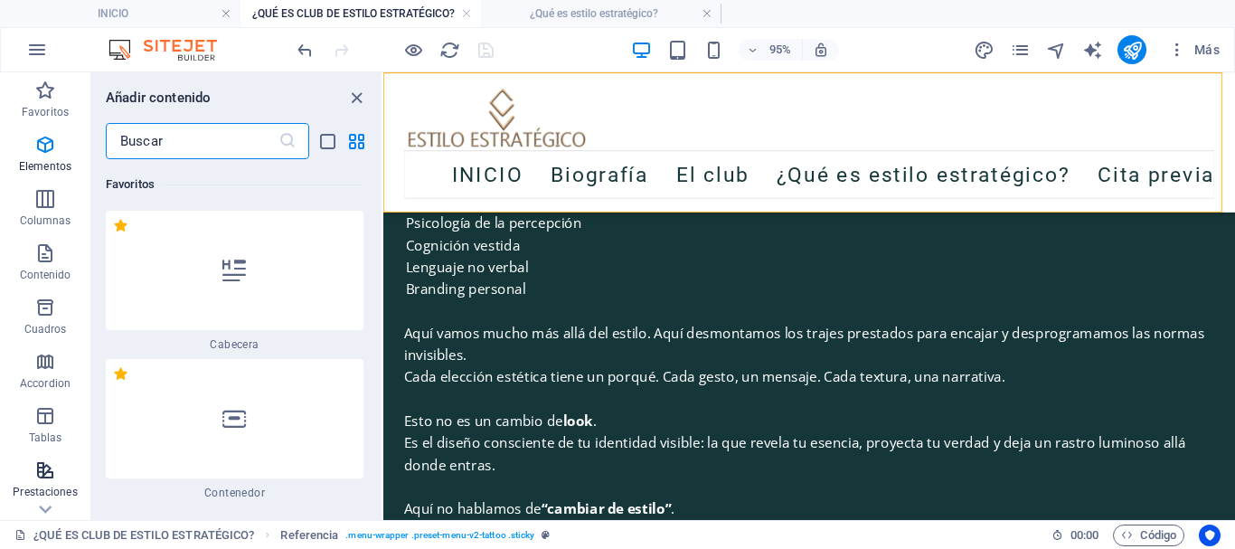
scroll to position [13817, 0]
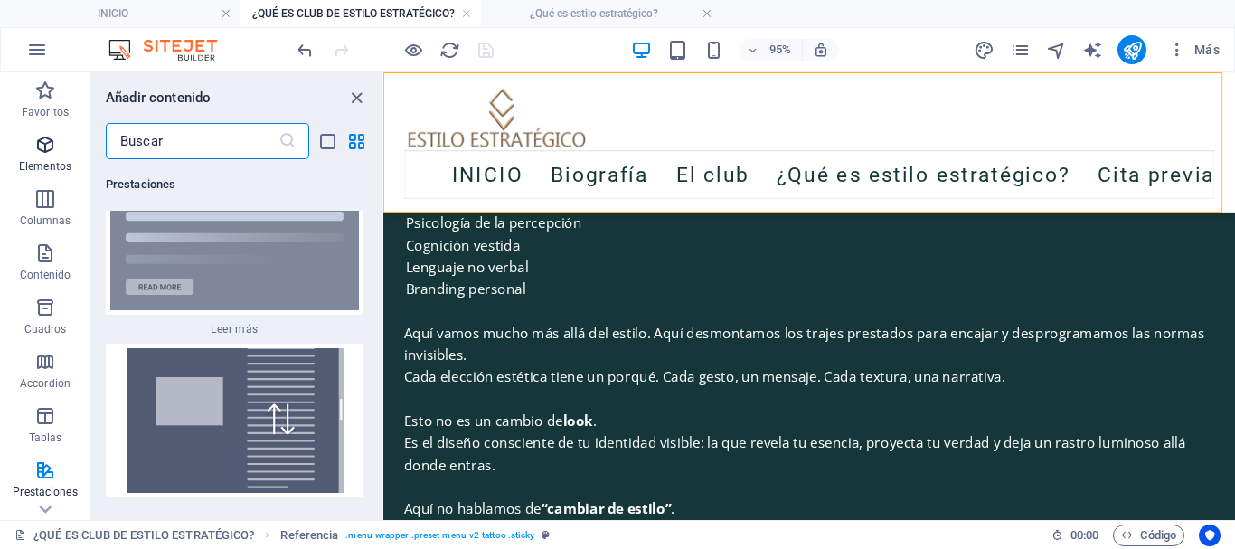
click at [59, 145] on span "Elementos" at bounding box center [45, 155] width 90 height 43
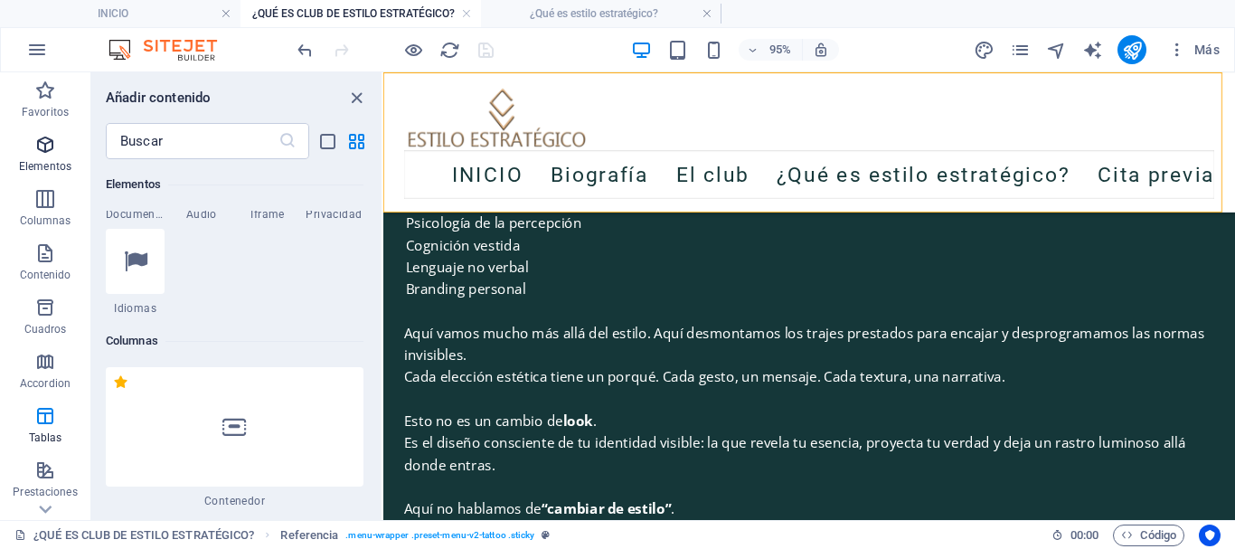
scroll to position [341, 0]
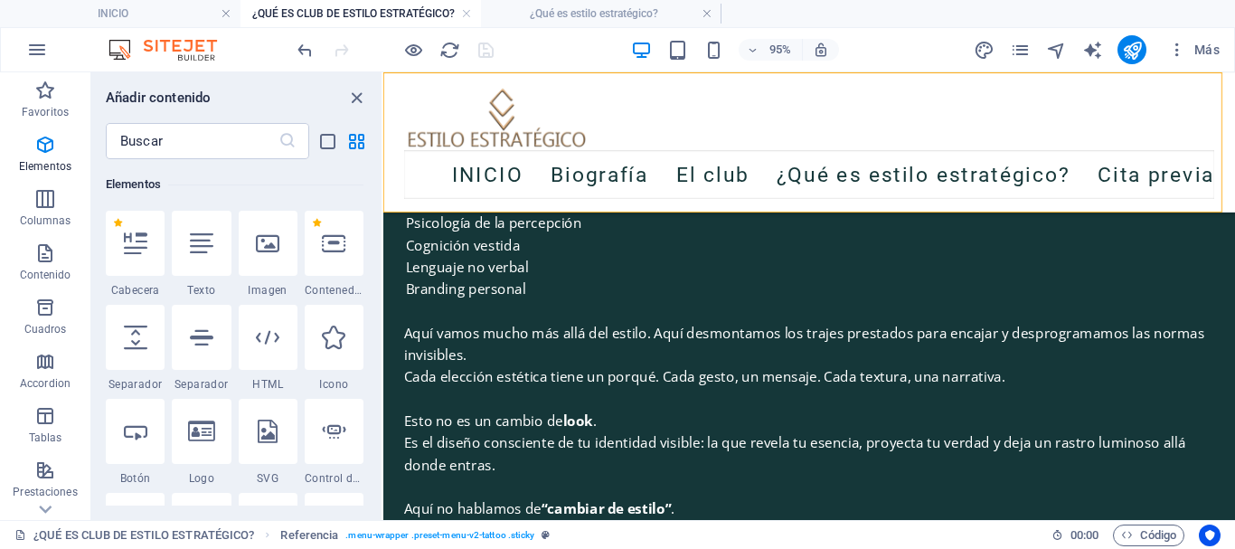
click at [471, 177] on nav "INICIO Biografía El club ¿Qué es estilo estratégico? Cita previa" at bounding box center [831, 180] width 853 height 51
click at [354, 96] on icon "close panel" at bounding box center [356, 98] width 21 height 21
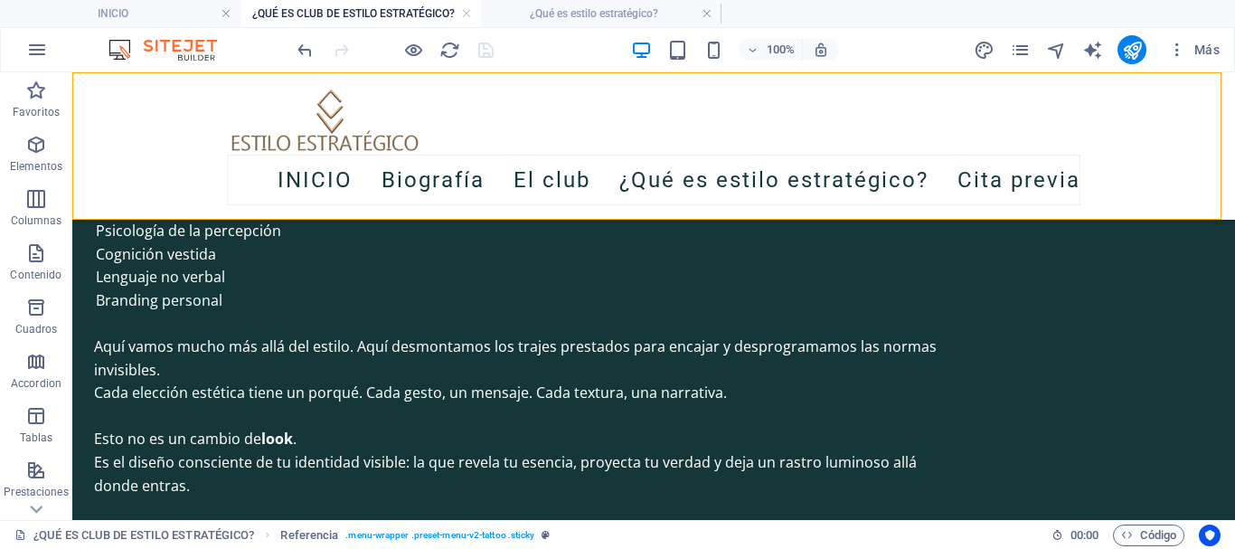
click at [541, 170] on nav "INICIO Biografía El club ¿Qué es estilo estratégico? Cita previa" at bounding box center [653, 180] width 853 height 51
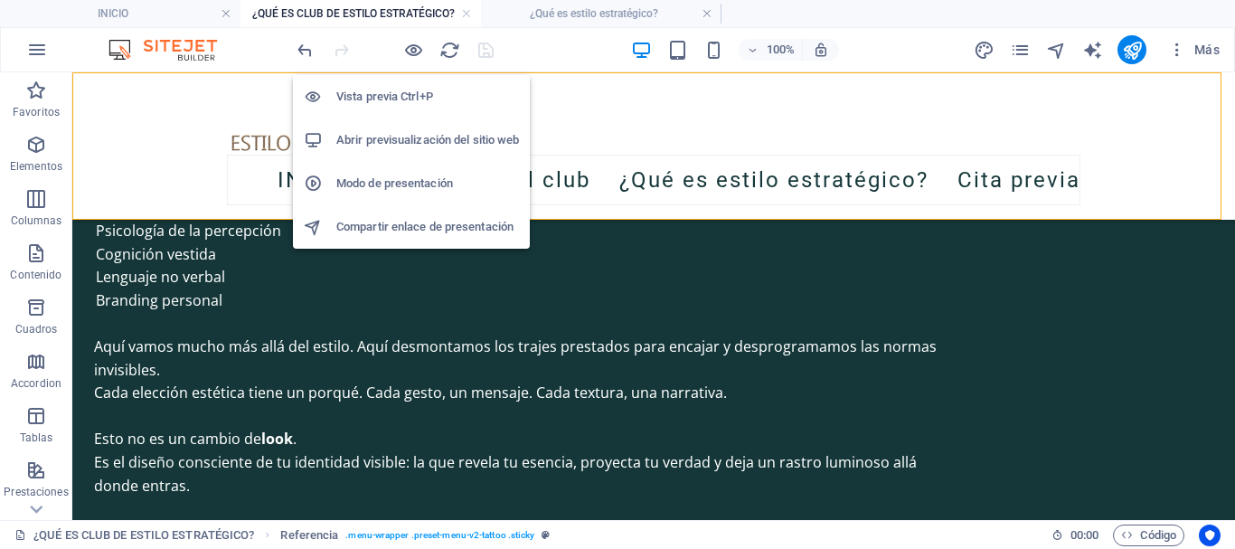
click at [387, 97] on h6 "Vista previa Ctrl+P" at bounding box center [427, 97] width 183 height 22
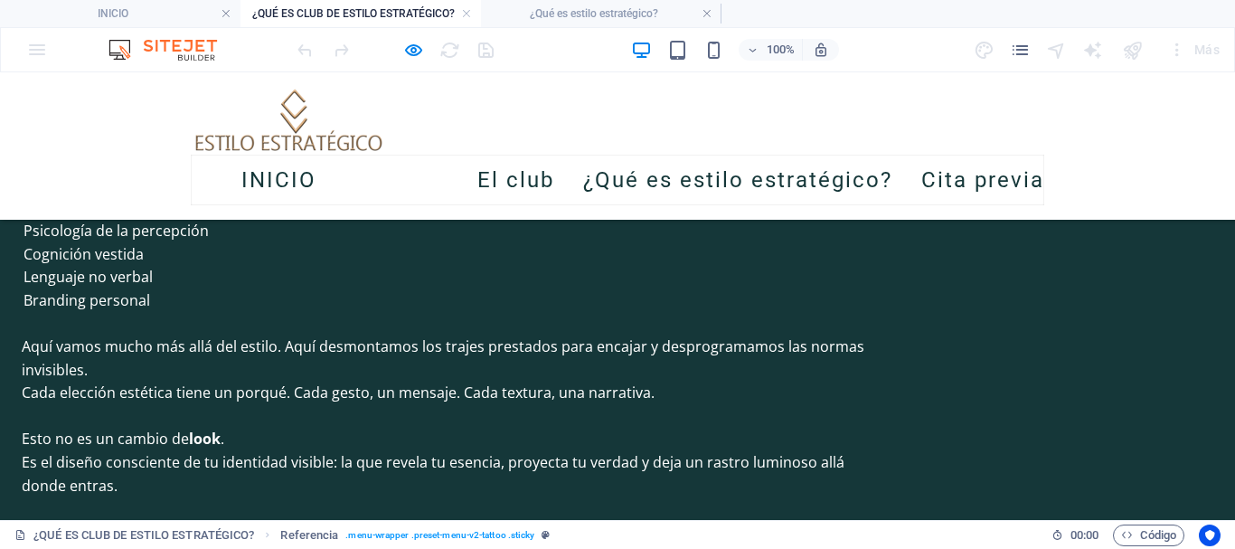
click at [415, 178] on link "Biografía" at bounding box center [396, 180] width 103 height 51
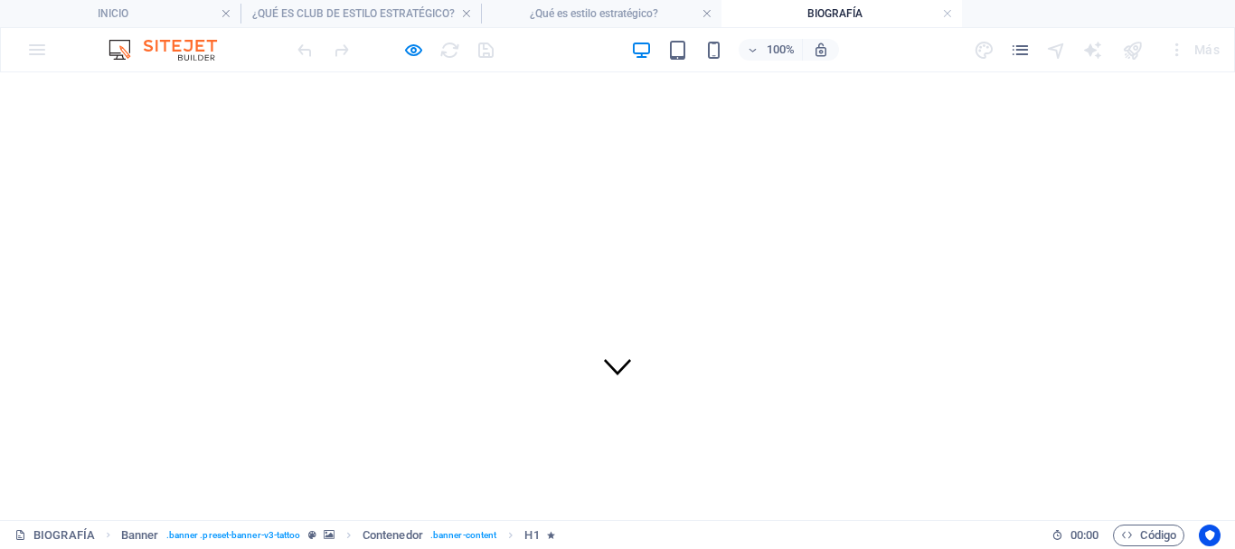
scroll to position [181, 0]
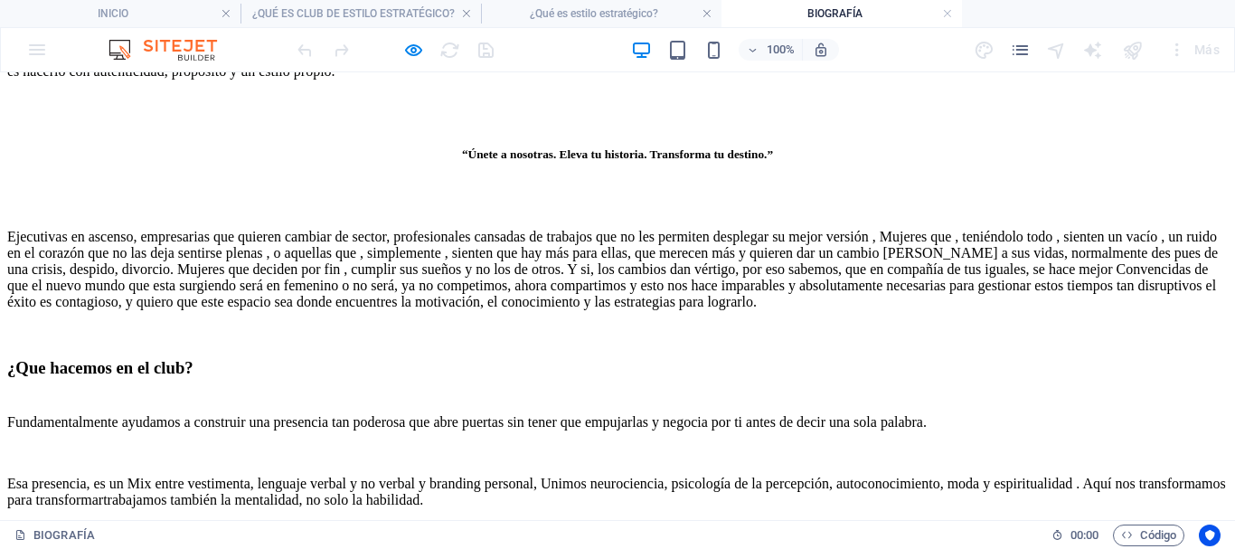
scroll to position [3398, 0]
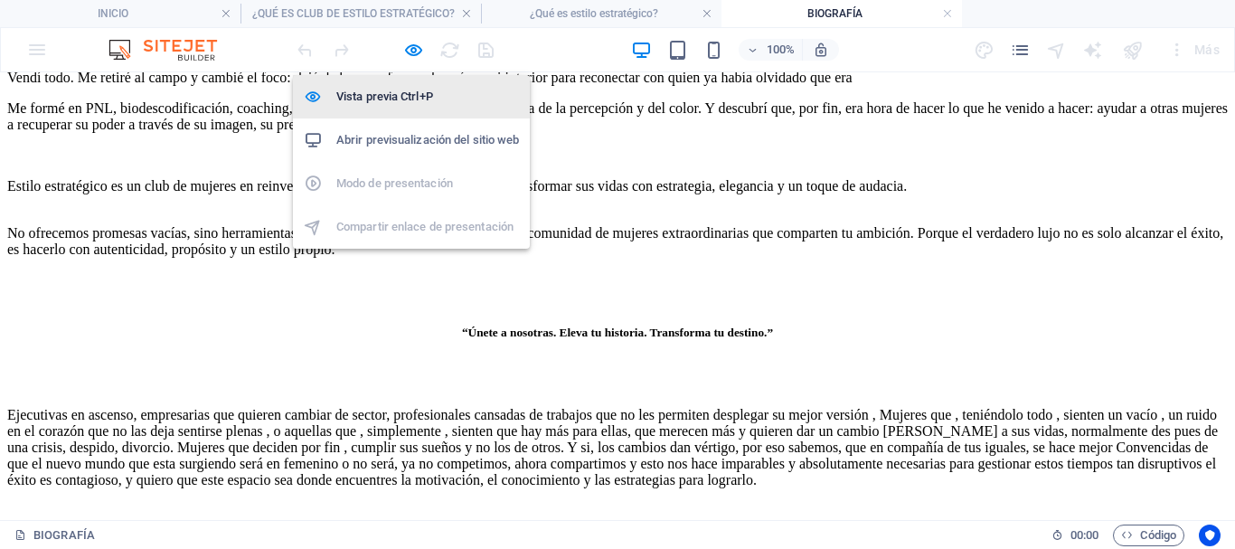
click at [397, 93] on h6 "Vista previa Ctrl+P" at bounding box center [427, 97] width 183 height 22
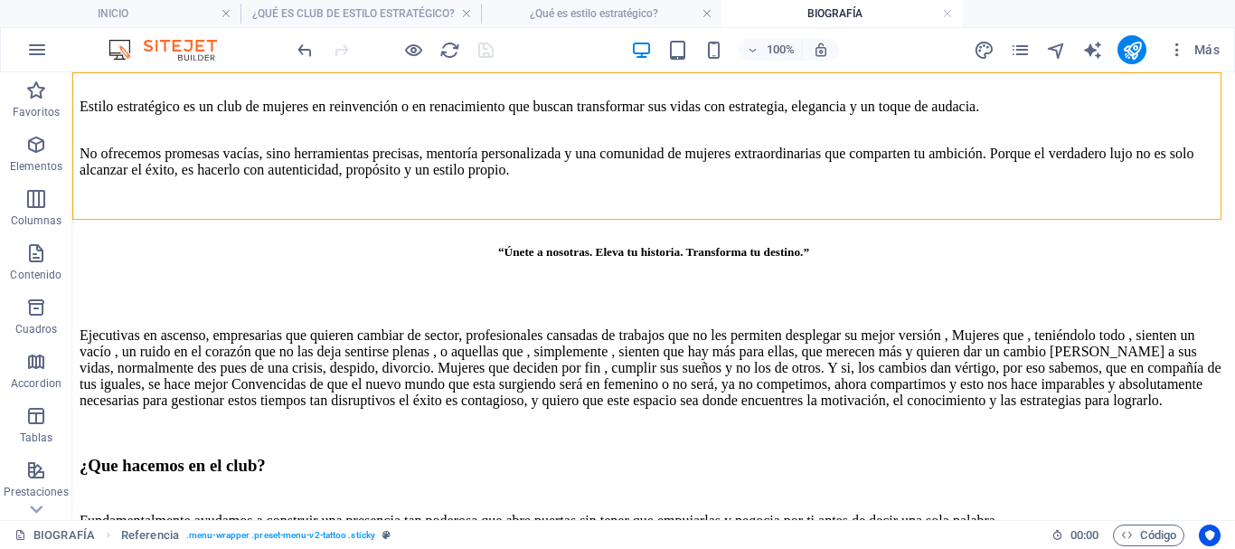
drag, startPoint x: 556, startPoint y: 184, endPoint x: 246, endPoint y: 189, distance: 310.1
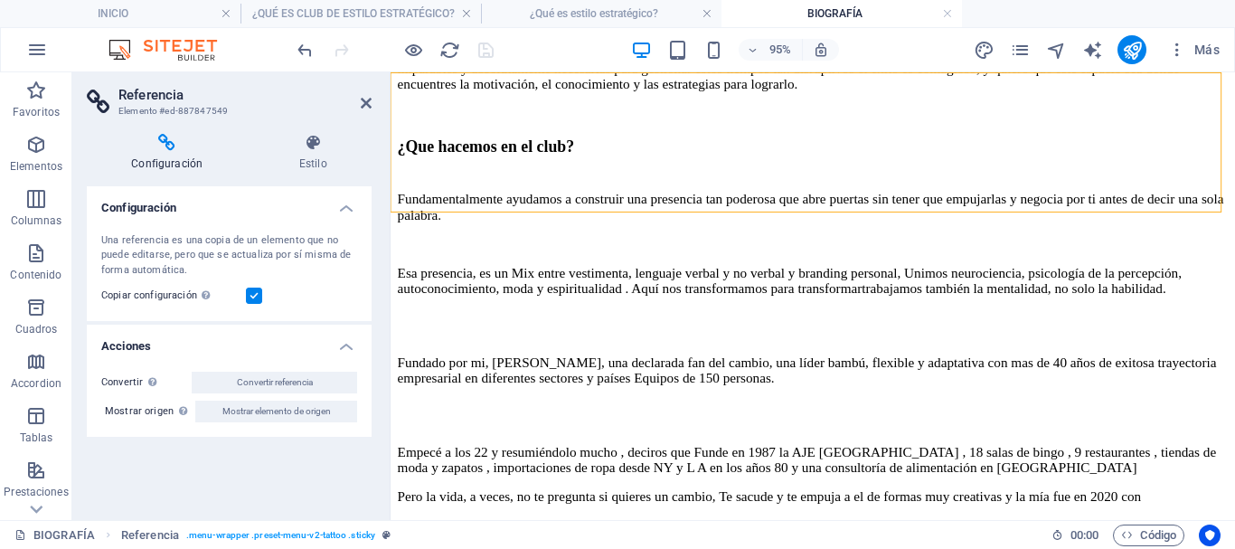
click at [252, 294] on label at bounding box center [254, 295] width 16 height 16
click at [0, 0] on input "Copiar configuración Usa la misma configuración (flex, animación, posición, est…" at bounding box center [0, 0] width 0 height 0
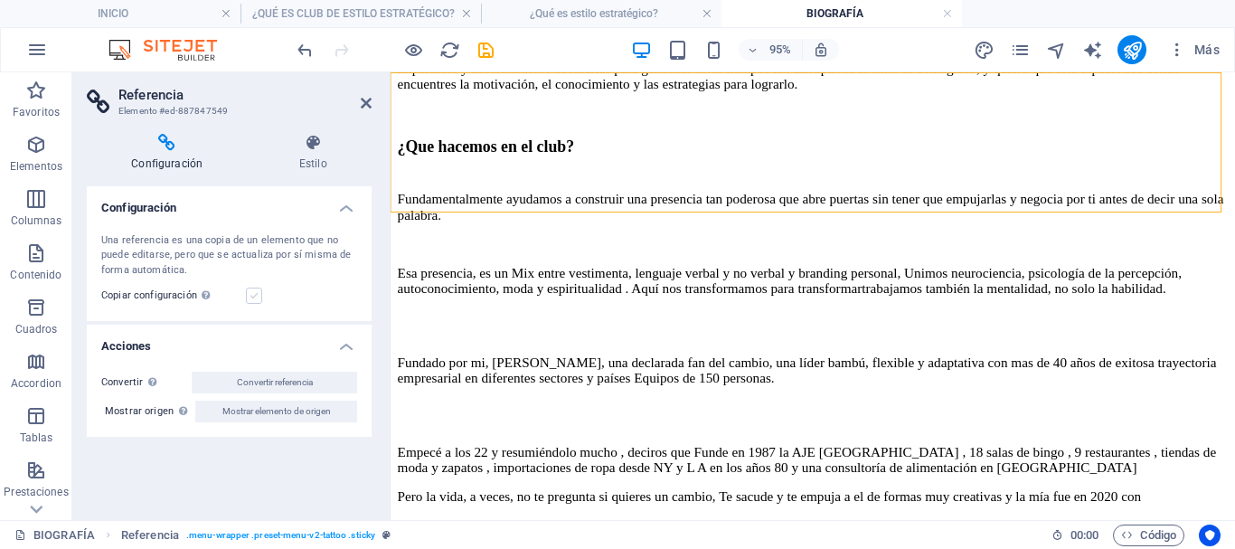
click at [253, 294] on label at bounding box center [254, 295] width 16 height 16
click at [0, 0] on input "Copiar configuración Usa la misma configuración (flex, animación, posición, est…" at bounding box center [0, 0] width 0 height 0
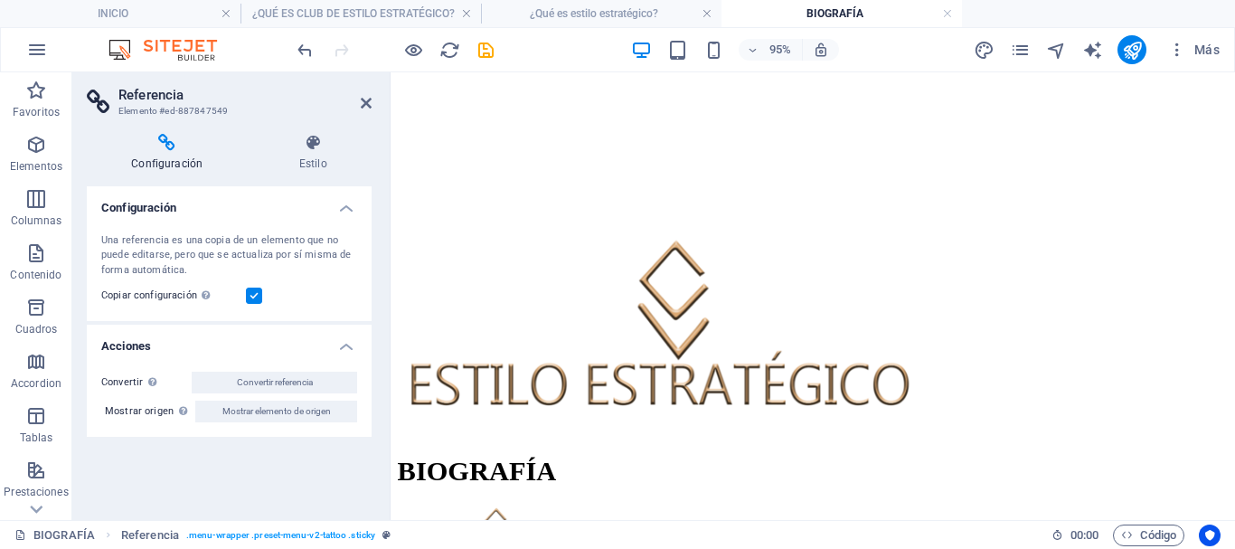
scroll to position [485, 0]
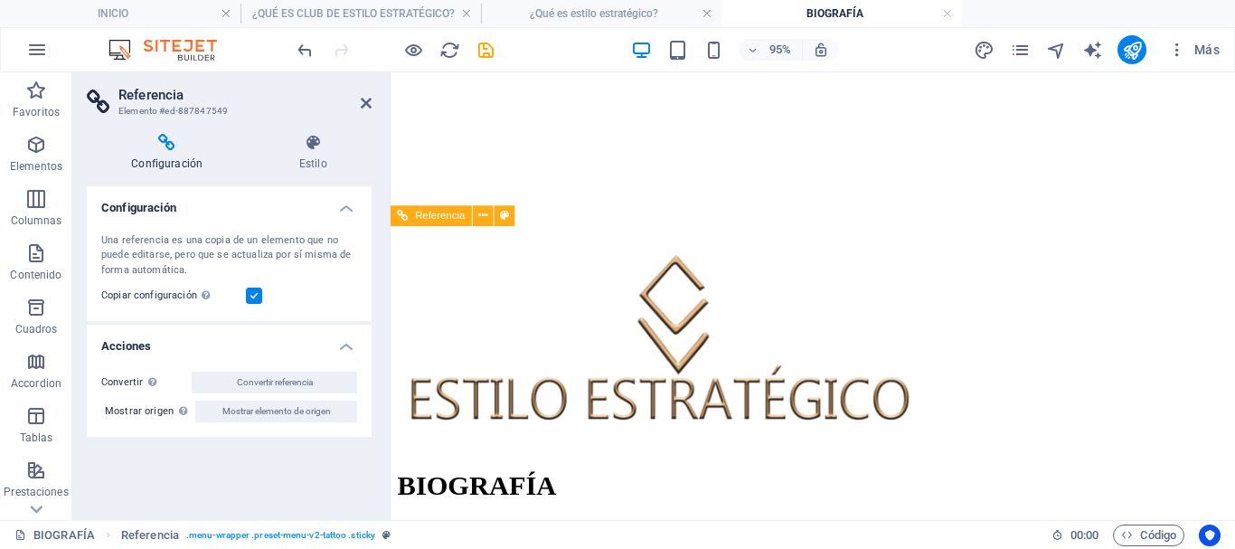
click at [479, 214] on icon at bounding box center [482, 216] width 9 height 18
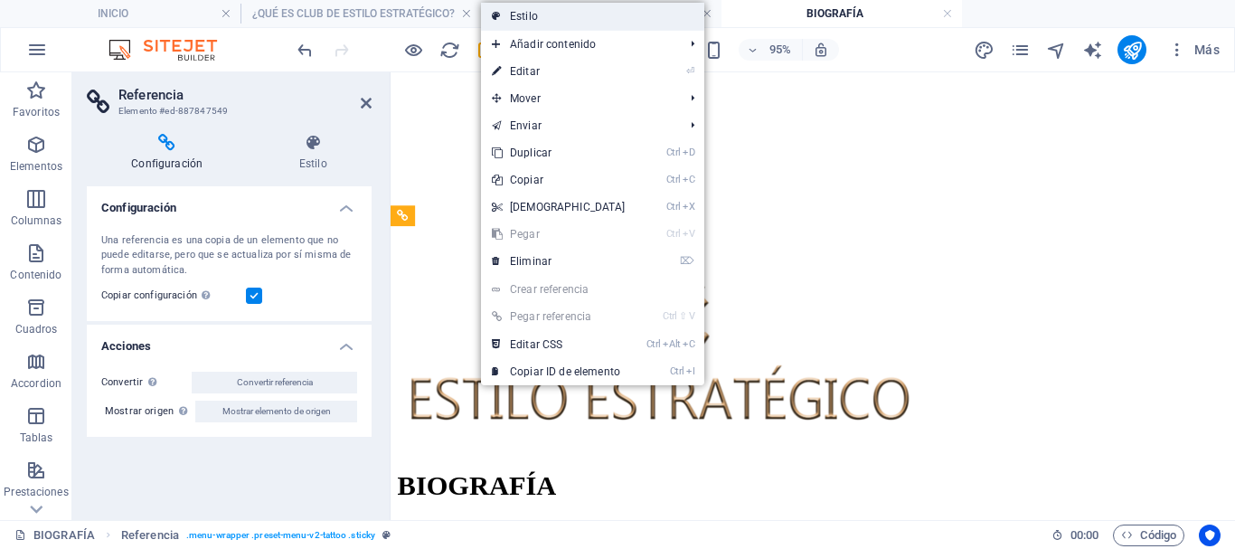
click at [536, 19] on link "Estilo" at bounding box center [592, 16] width 223 height 27
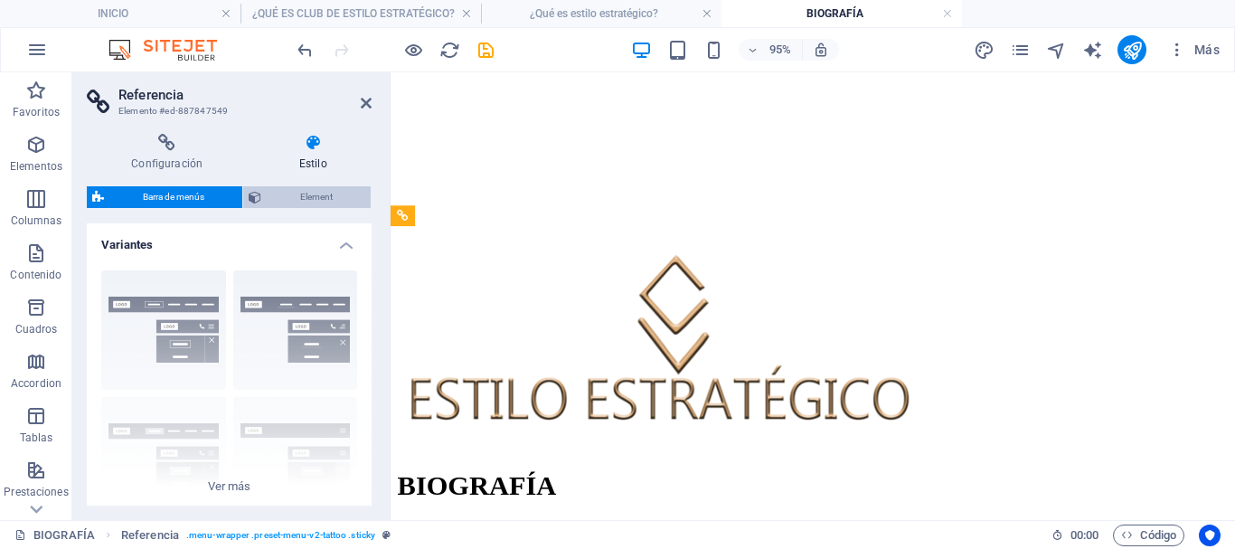
click at [312, 195] on span "Element" at bounding box center [316, 197] width 99 height 22
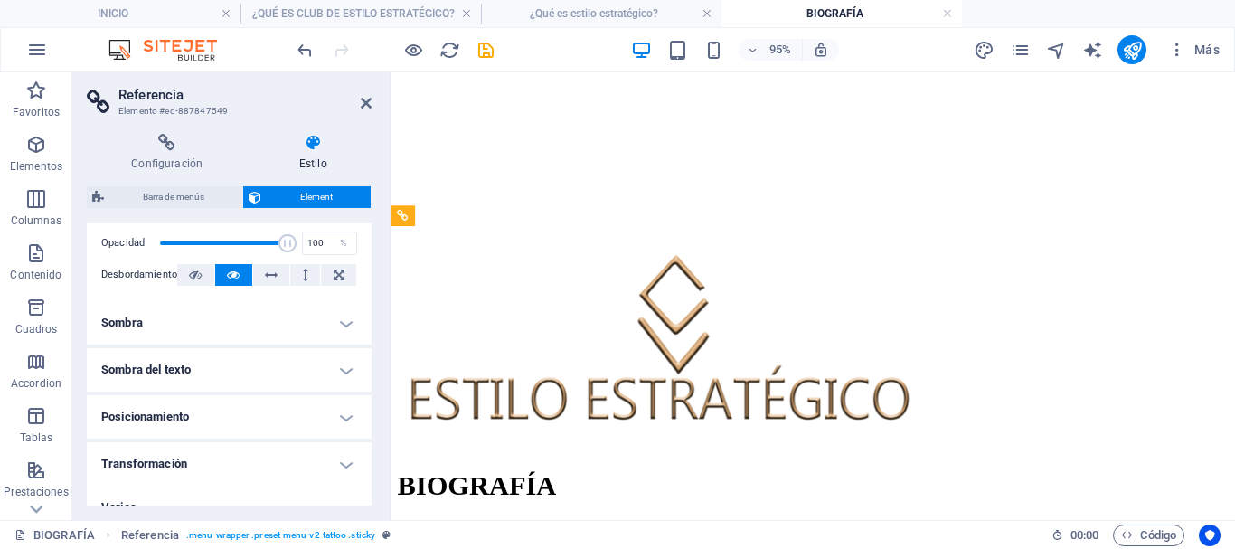
scroll to position [93, 0]
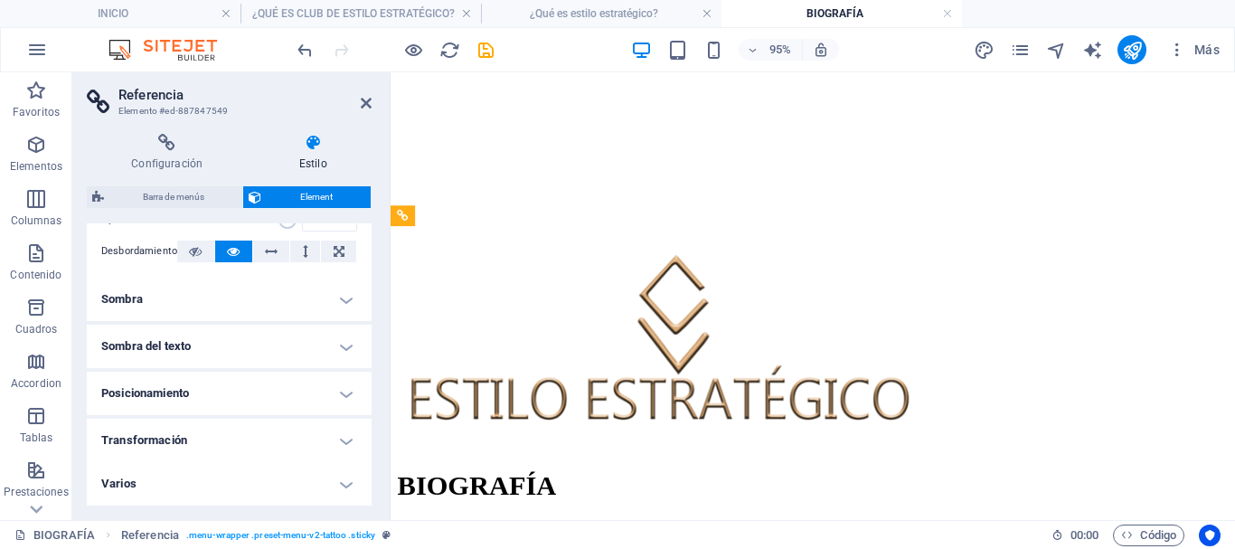
click at [218, 442] on h4 "Transformación" at bounding box center [229, 440] width 285 height 43
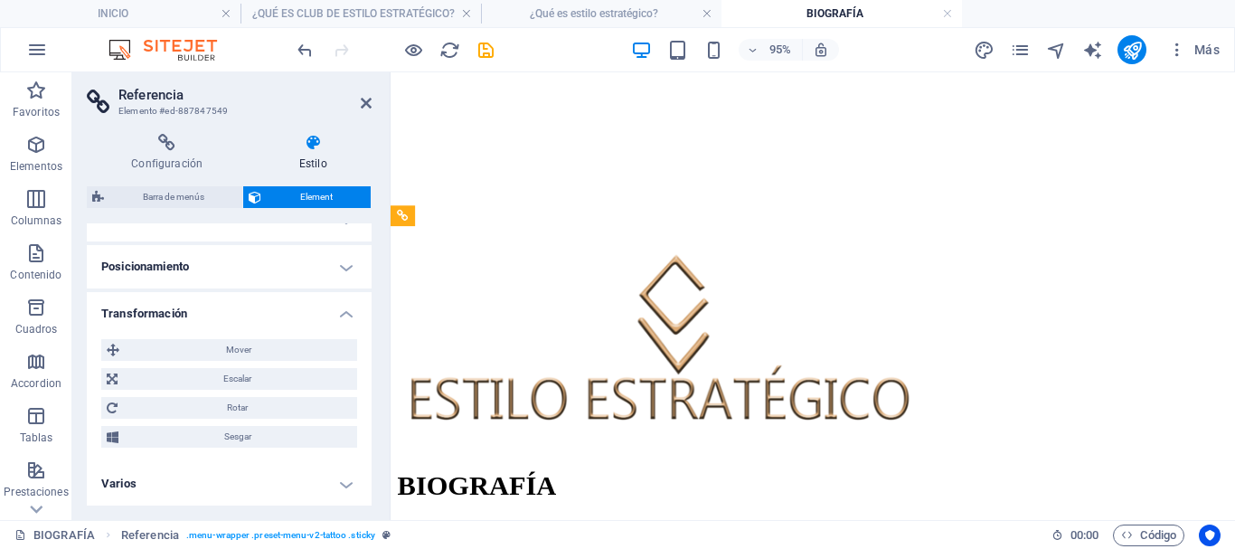
scroll to position [129, 0]
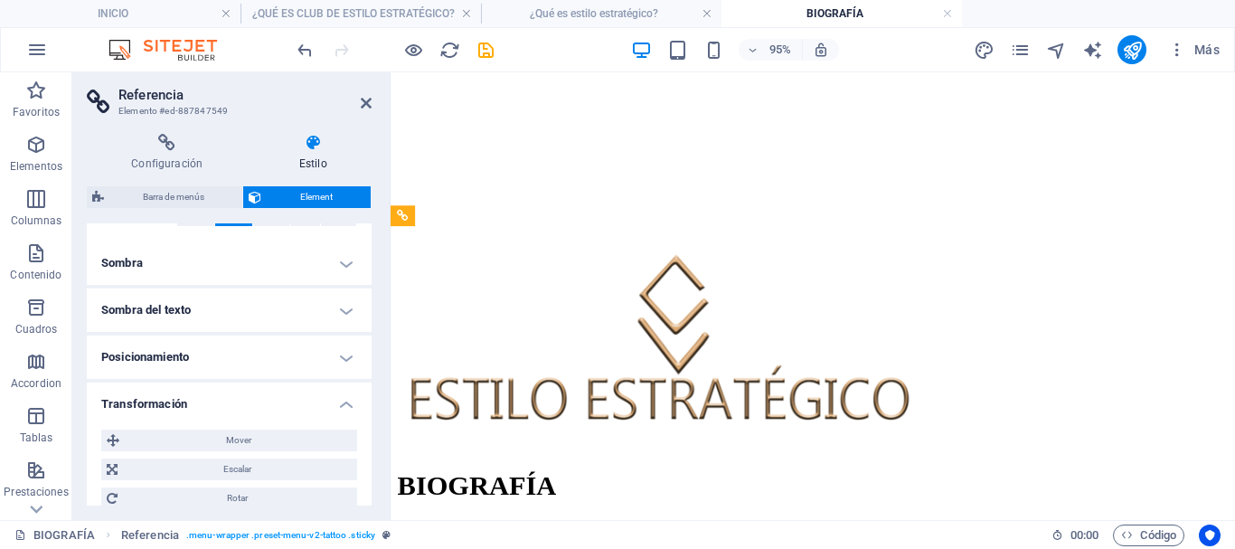
click at [165, 302] on h4 "Sombra del texto" at bounding box center [229, 309] width 285 height 43
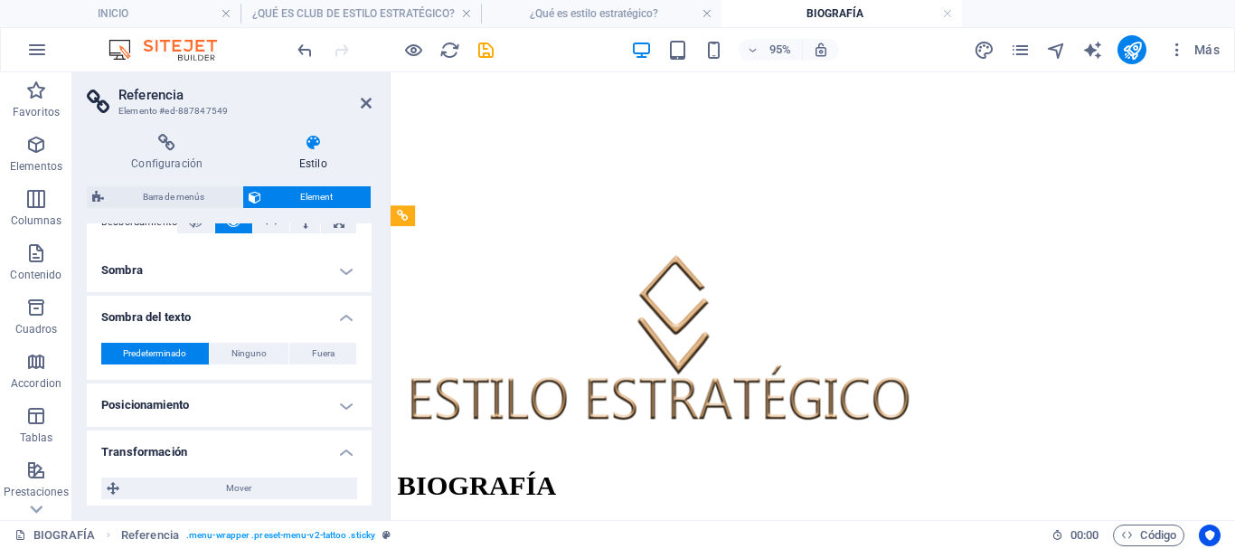
scroll to position [0, 0]
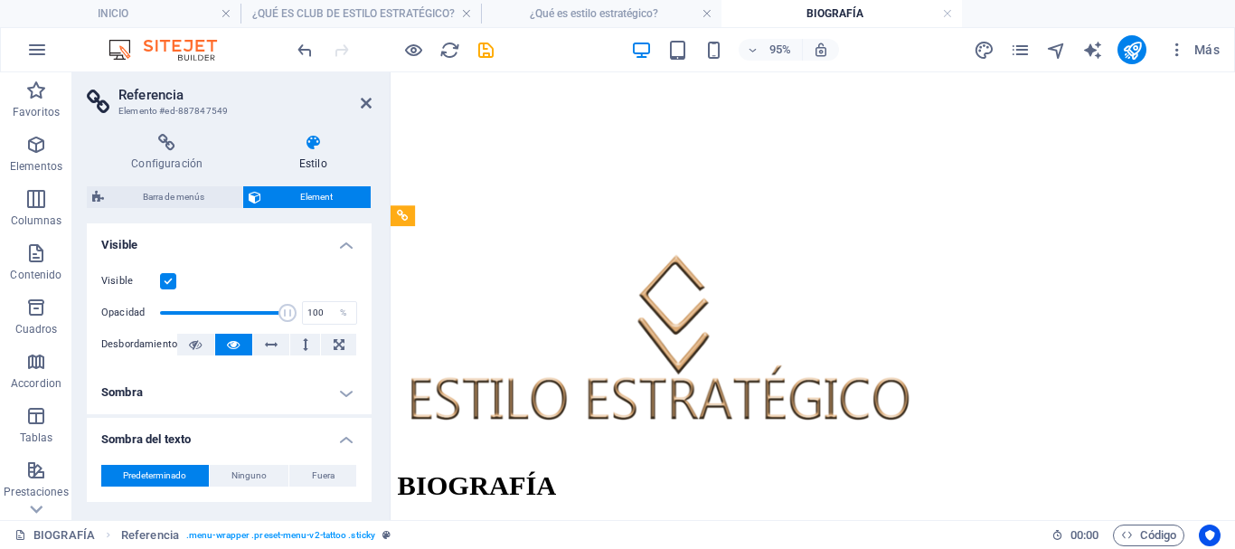
click at [292, 156] on h4 "Estilo" at bounding box center [313, 153] width 118 height 38
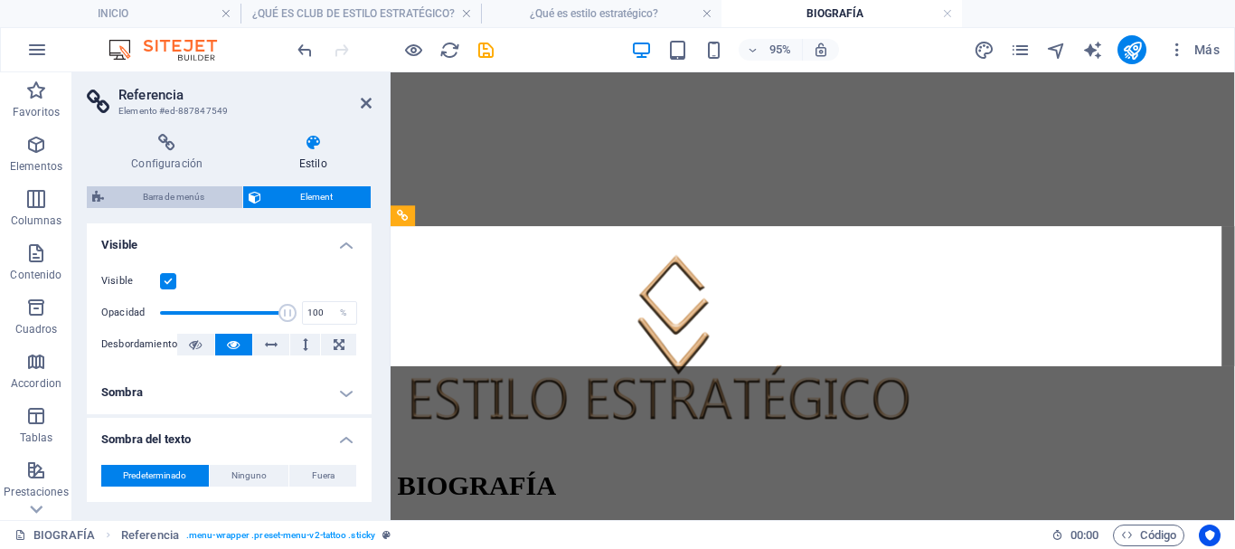
click at [206, 199] on span "Barra de menús" at bounding box center [172, 197] width 127 height 22
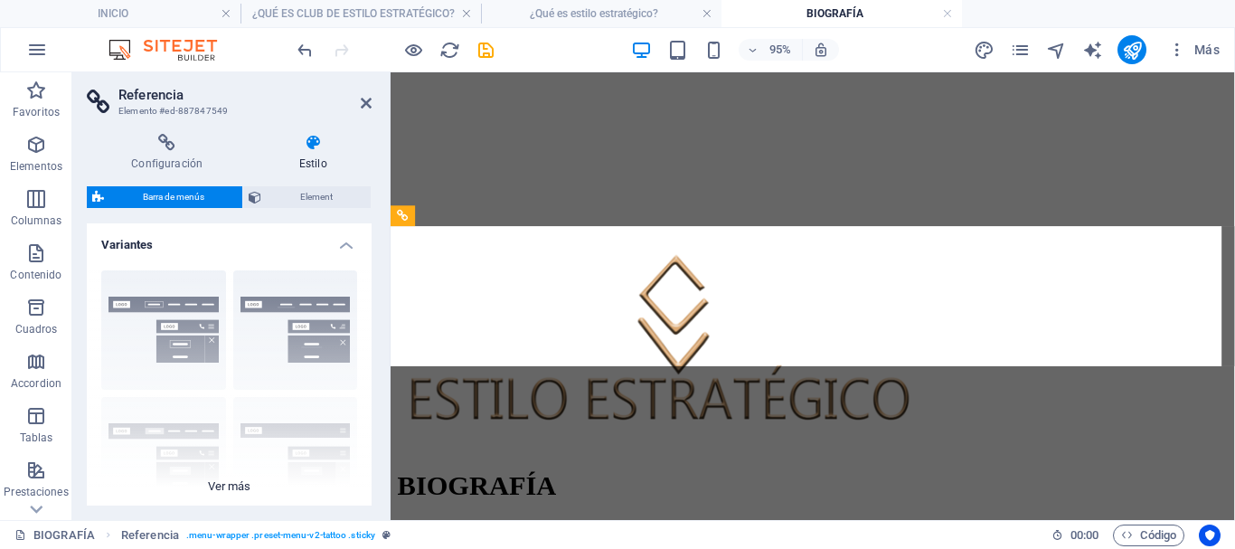
click at [323, 342] on div "Borde Centrado Predeterminado Fijo Loki Desencadenador Ancho XXL" at bounding box center [229, 391] width 285 height 271
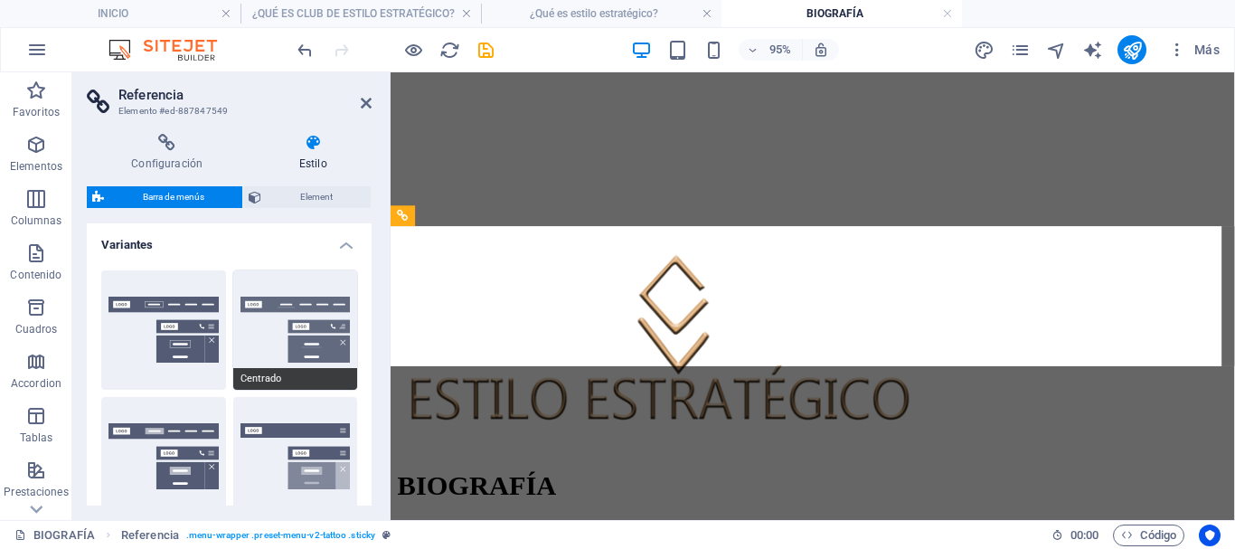
click at [345, 335] on button "Centrado" at bounding box center [295, 329] width 125 height 119
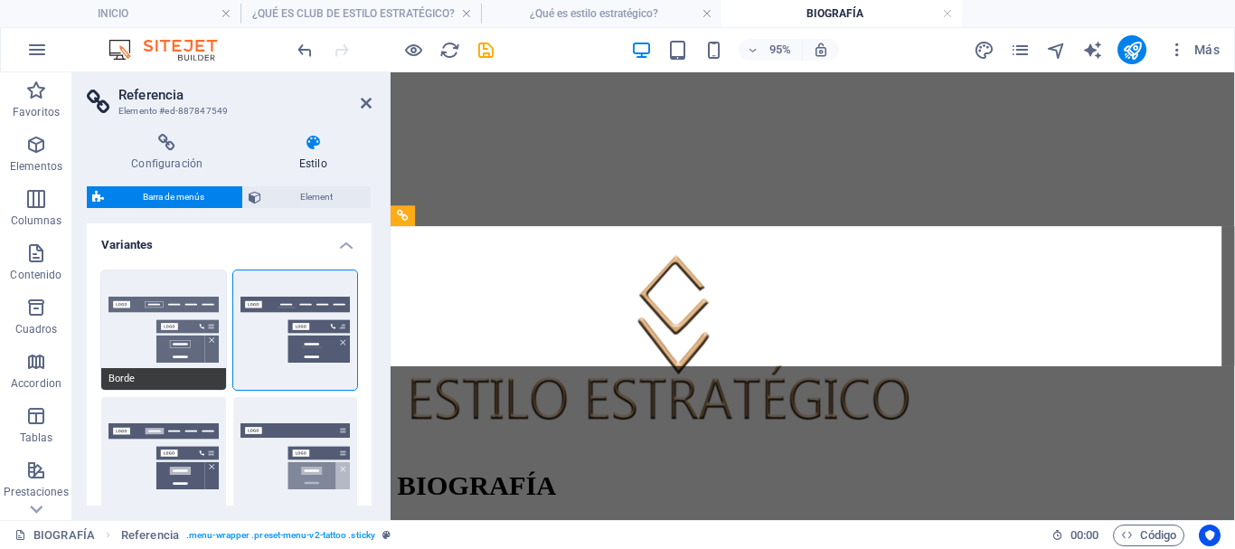
click at [174, 335] on button "Borde" at bounding box center [163, 329] width 125 height 119
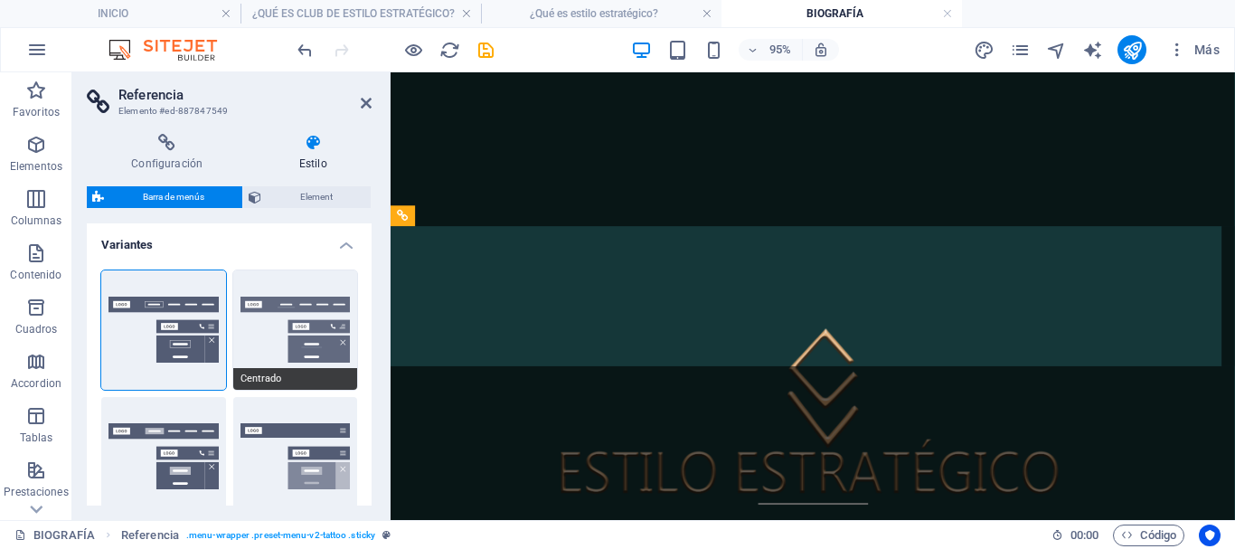
click at [289, 342] on button "Centrado" at bounding box center [295, 329] width 125 height 119
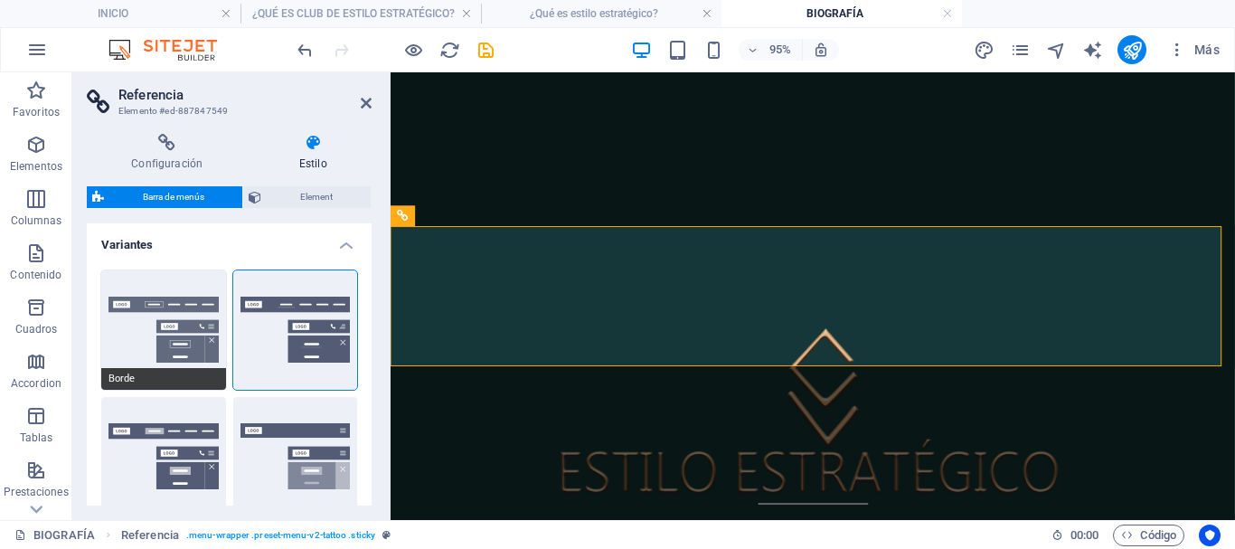
click at [201, 337] on button "Borde" at bounding box center [163, 329] width 125 height 119
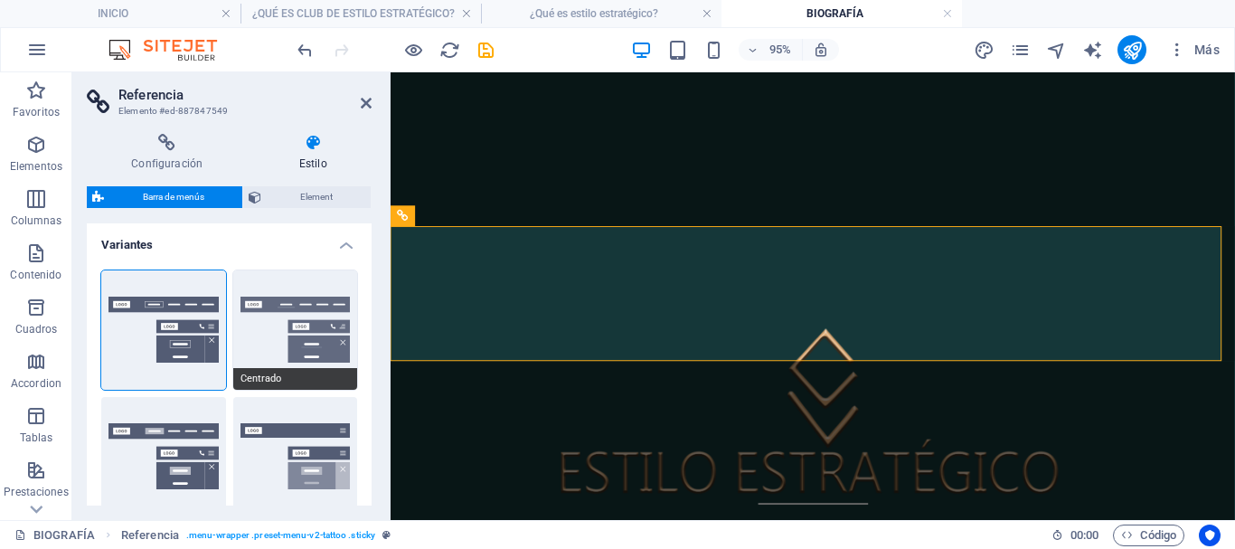
click at [301, 334] on button "Centrado" at bounding box center [295, 329] width 125 height 119
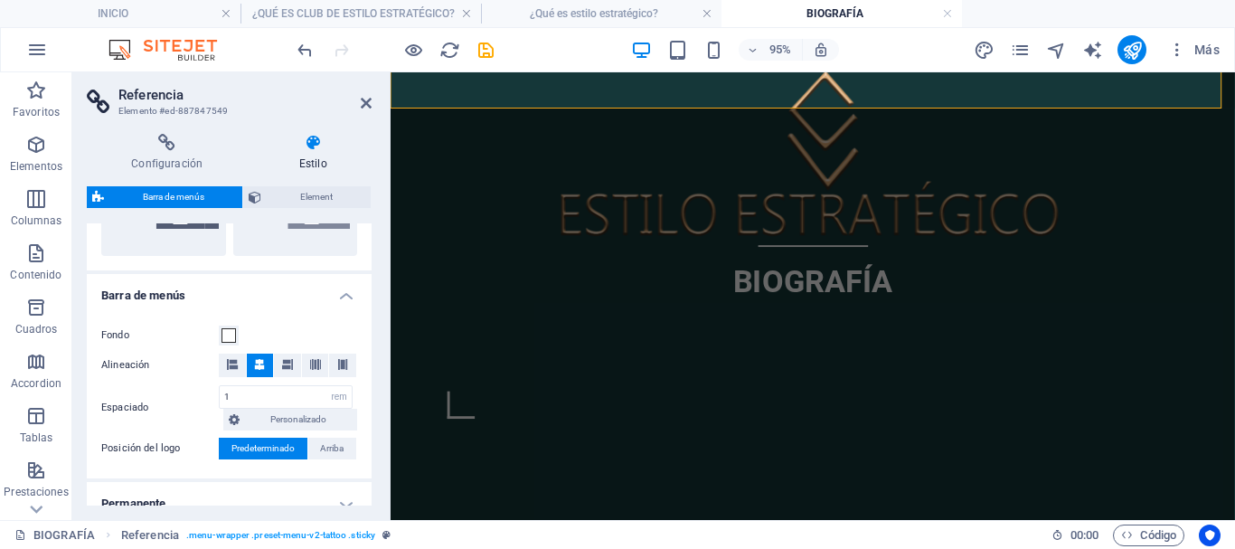
scroll to position [542, 0]
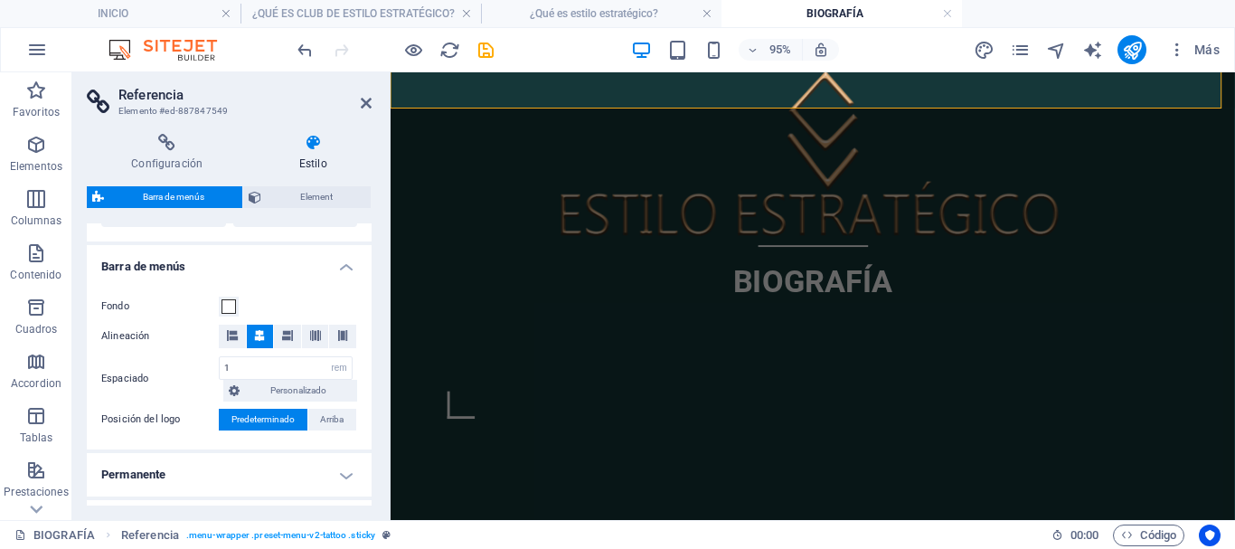
click at [346, 265] on h4 "Barra de menús" at bounding box center [229, 261] width 285 height 33
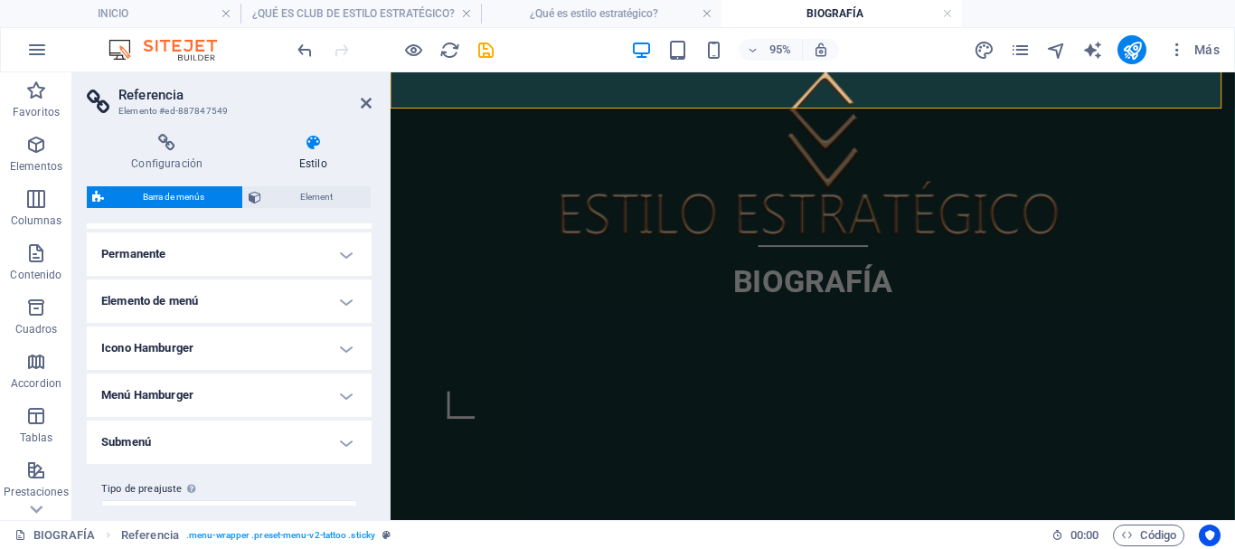
scroll to position [633, 0]
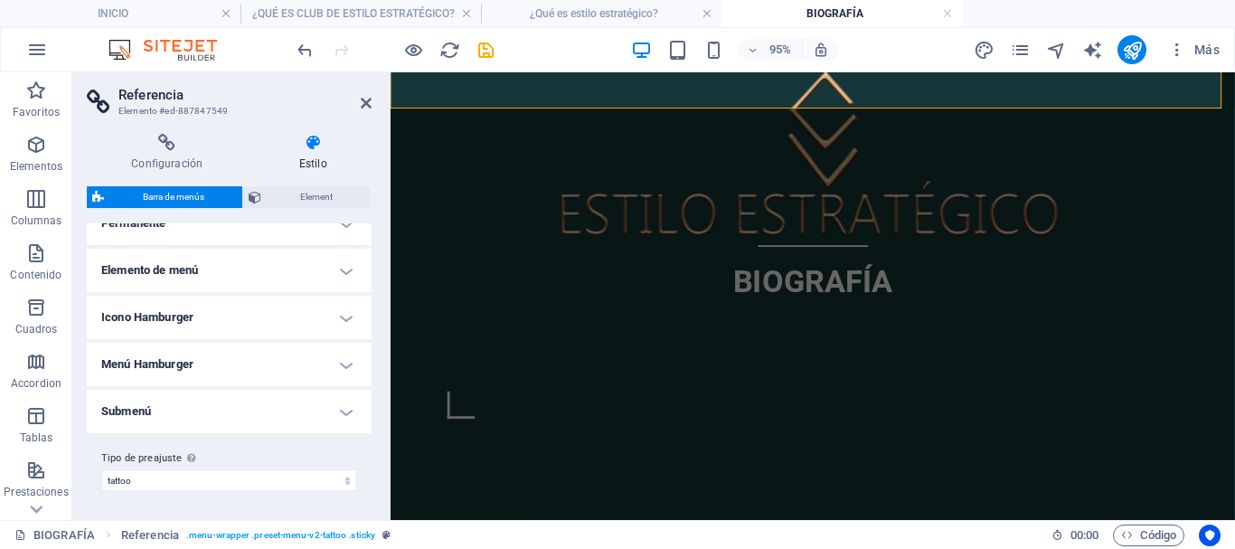
click at [219, 407] on h4 "Submenú" at bounding box center [229, 411] width 285 height 43
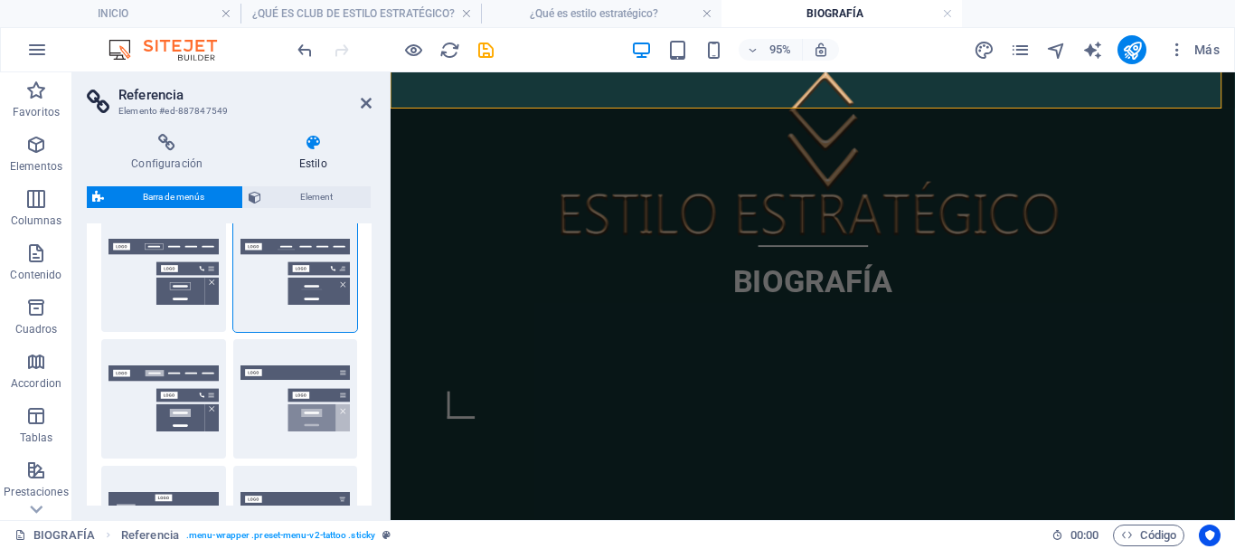
scroll to position [0, 0]
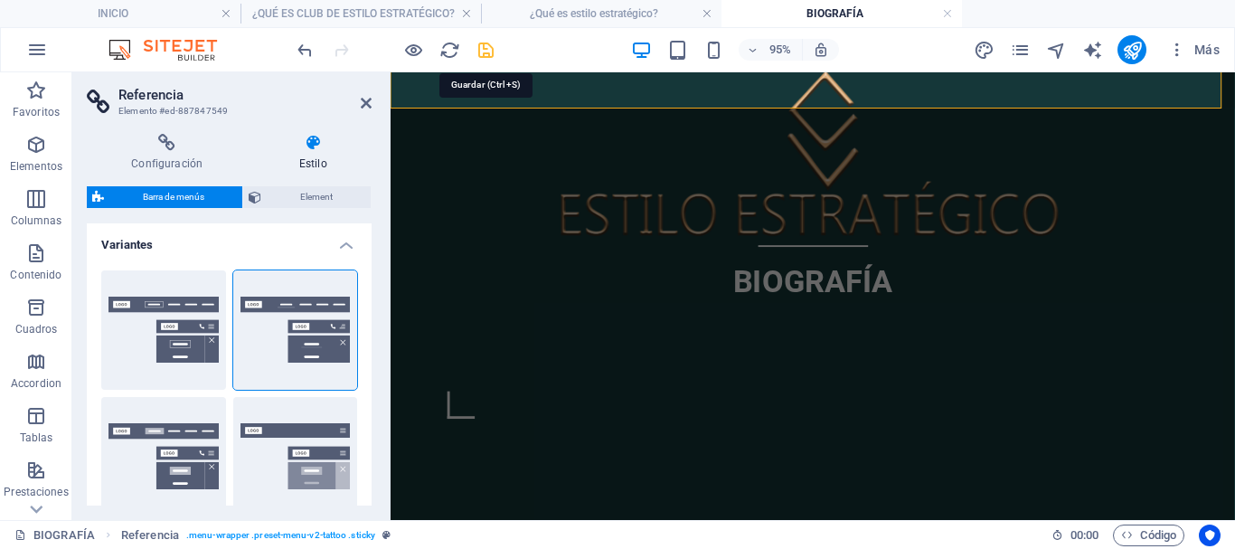
click at [482, 57] on icon "save" at bounding box center [485, 50] width 21 height 21
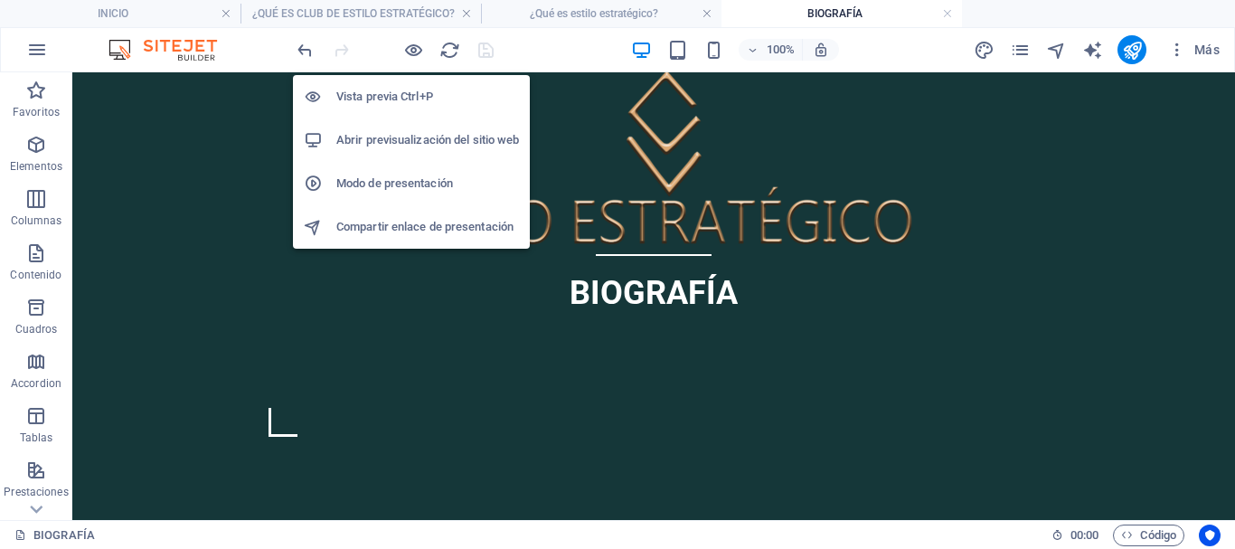
click at [405, 97] on h6 "Vista previa Ctrl+P" at bounding box center [427, 97] width 183 height 22
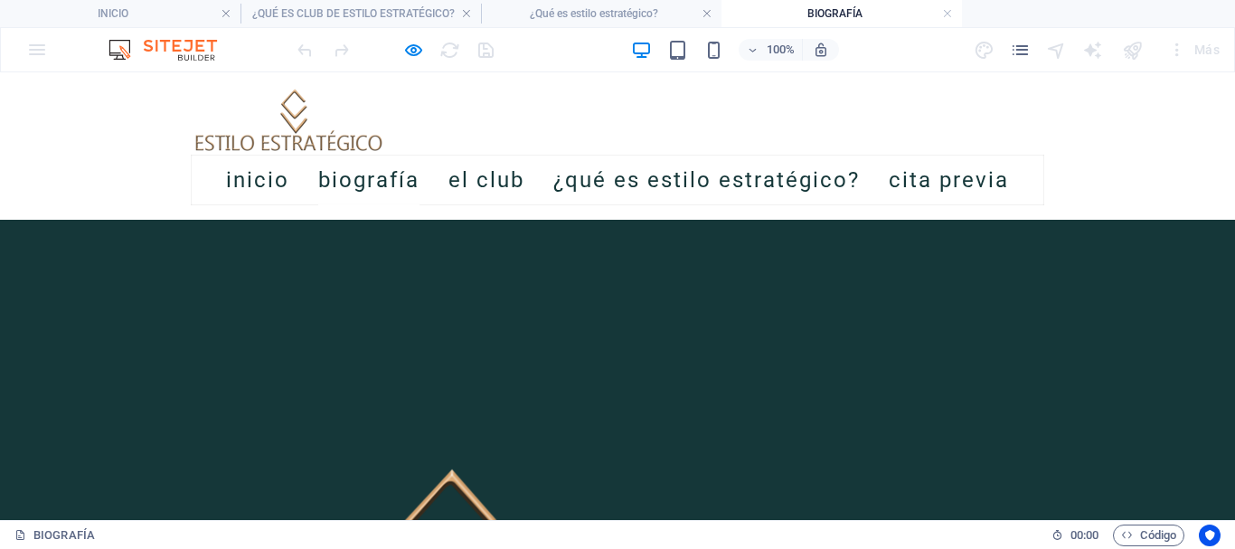
scroll to position [1175, 0]
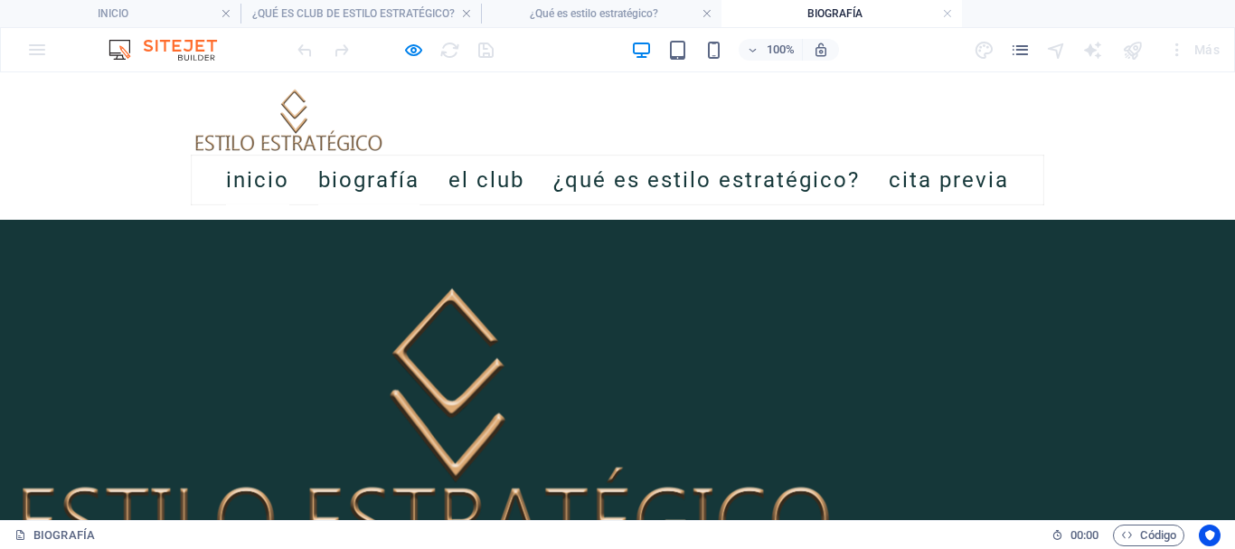
click at [245, 184] on link "INICIO" at bounding box center [257, 180] width 63 height 51
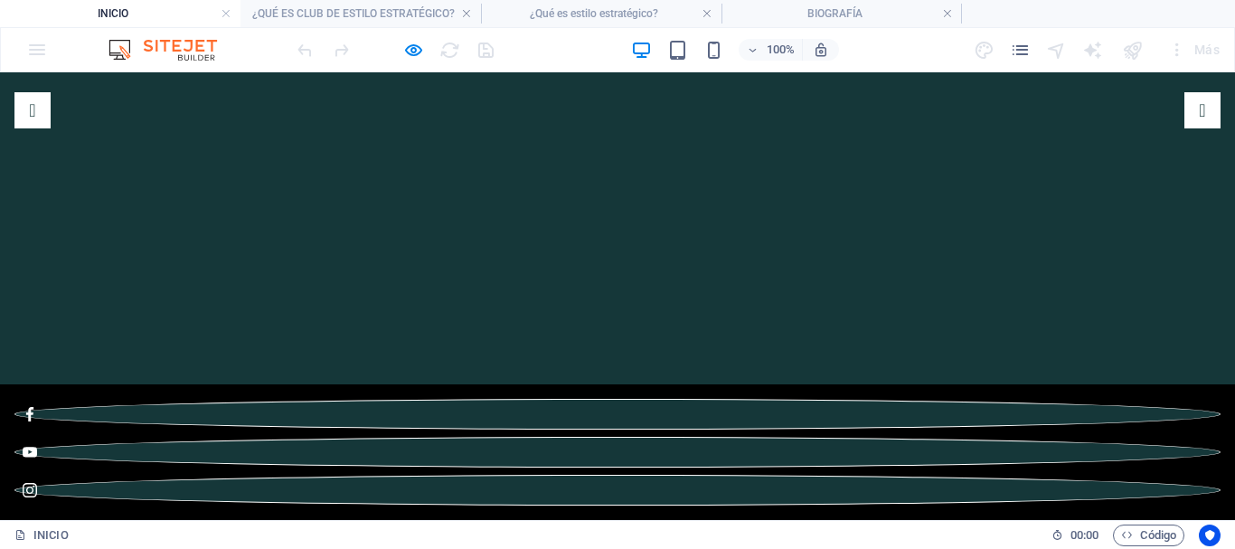
scroll to position [271, 0]
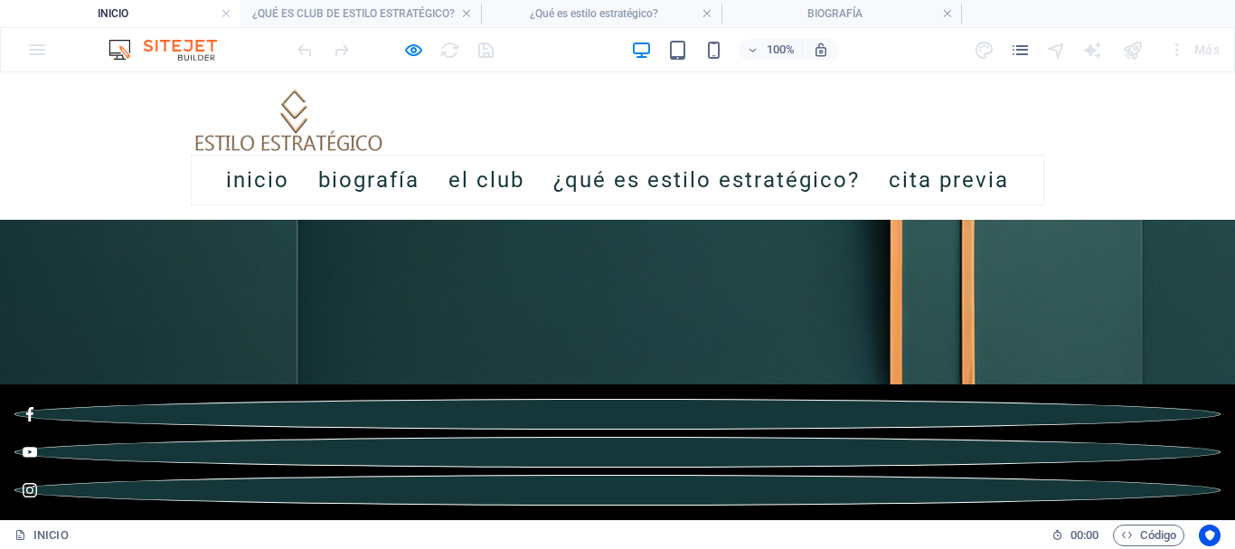
scroll to position [1592, 0]
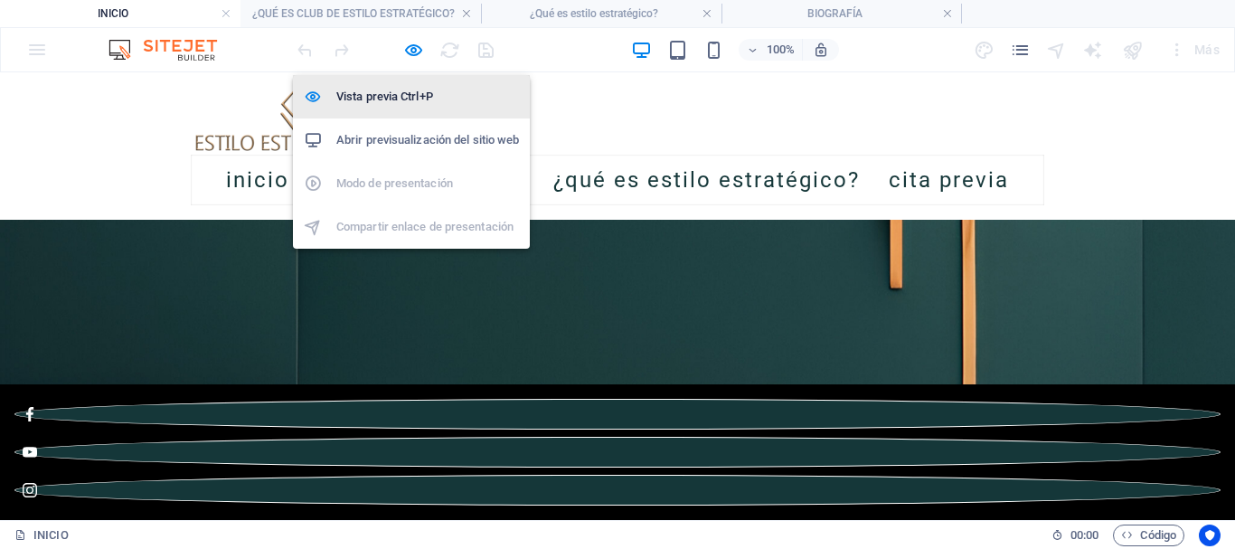
click at [402, 95] on h6 "Vista previa Ctrl+P" at bounding box center [427, 97] width 183 height 22
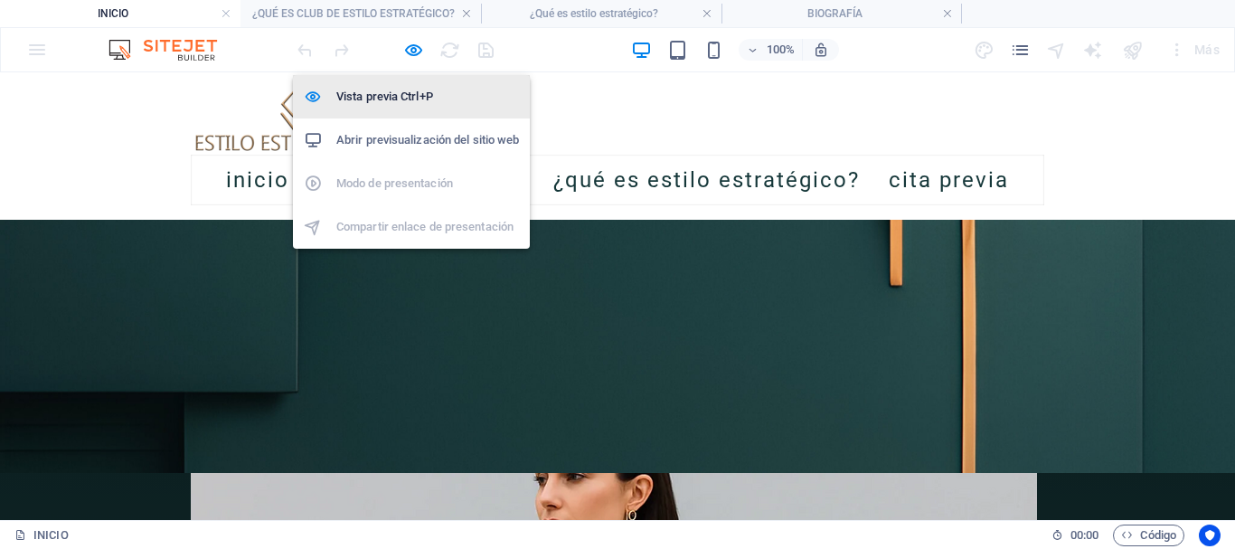
select select "rem"
select select "sticky_banner"
select select "px"
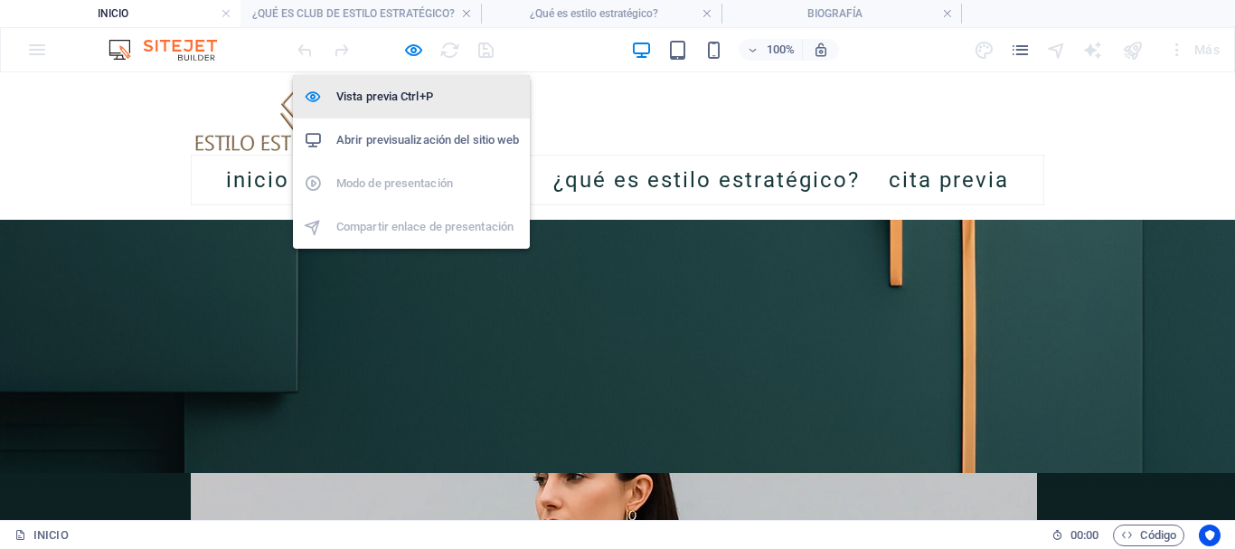
select select "px"
select select "hover_text_color"
select select "rem"
select select "link-special-font"
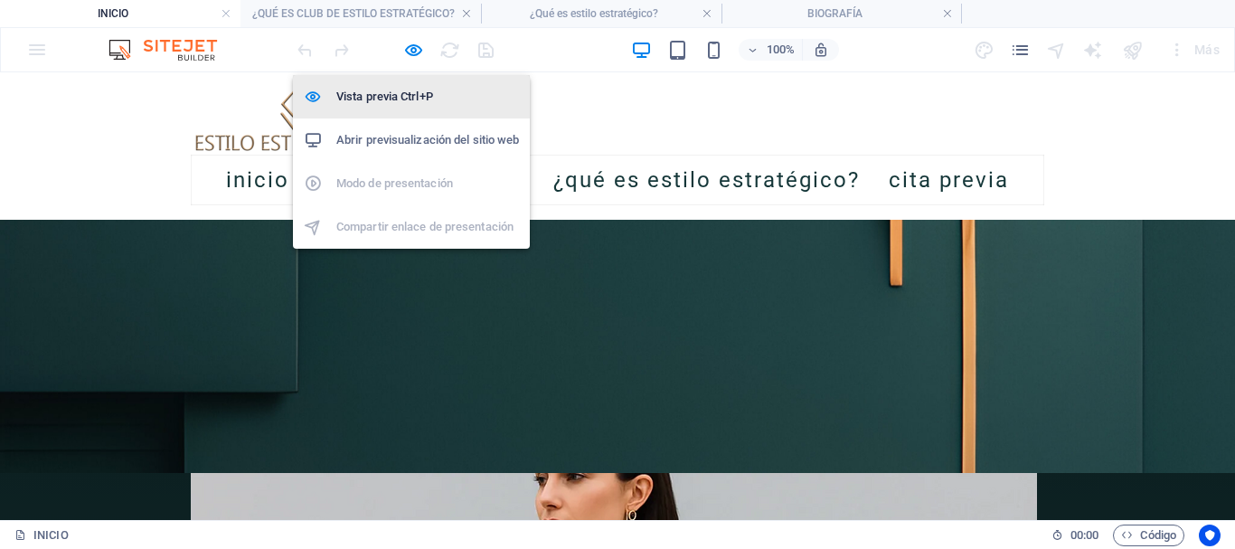
select select "rem"
select select
select select "px"
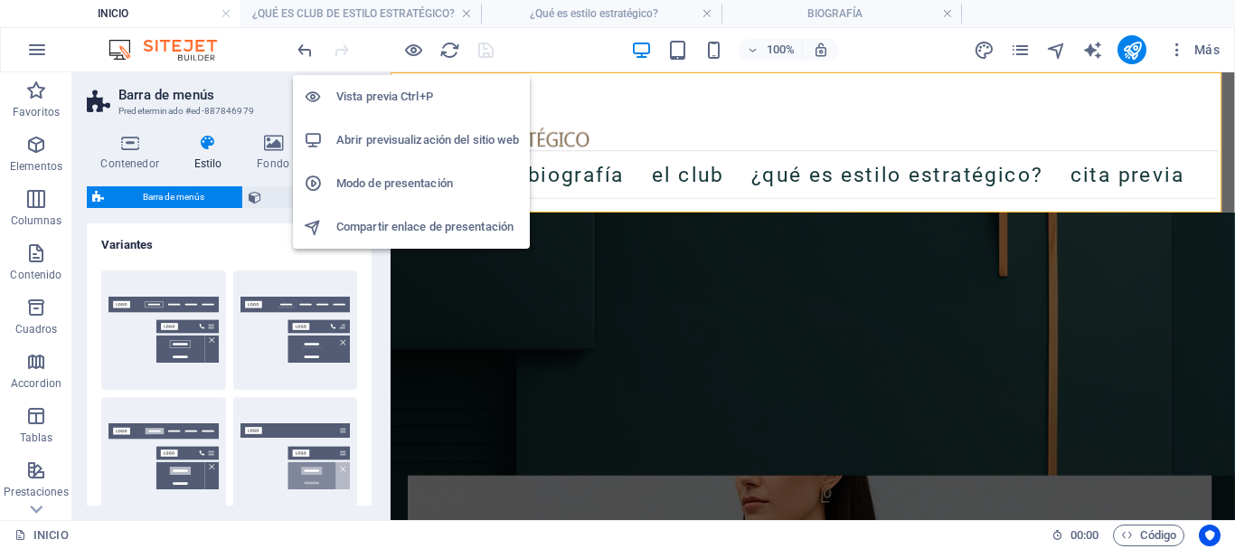
scroll to position [1589, 0]
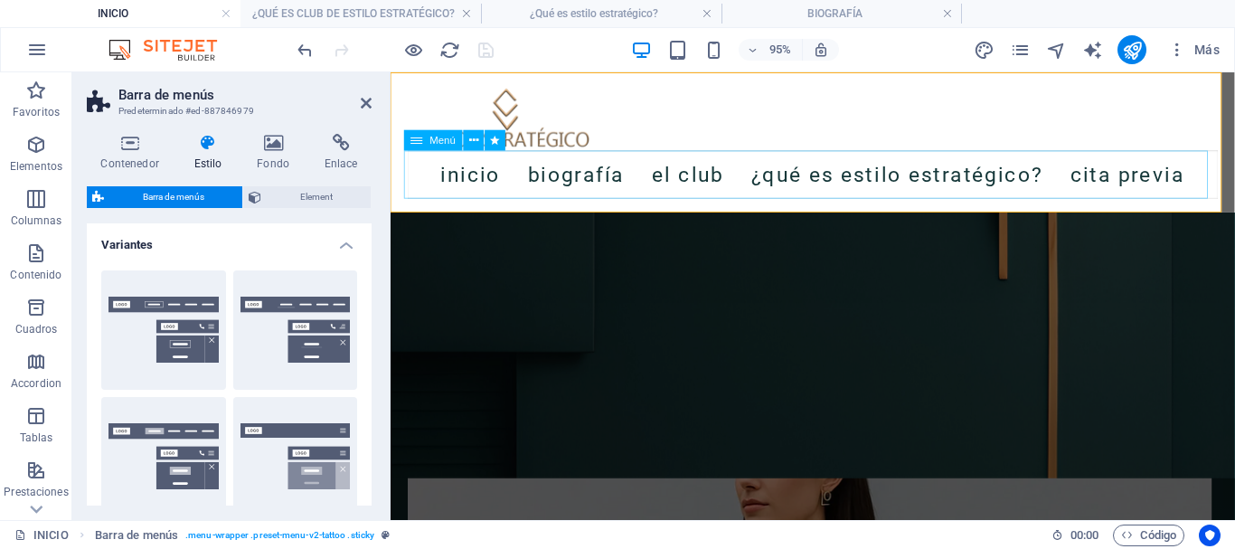
click at [437, 141] on span "Menú" at bounding box center [443, 140] width 26 height 10
select select "px"
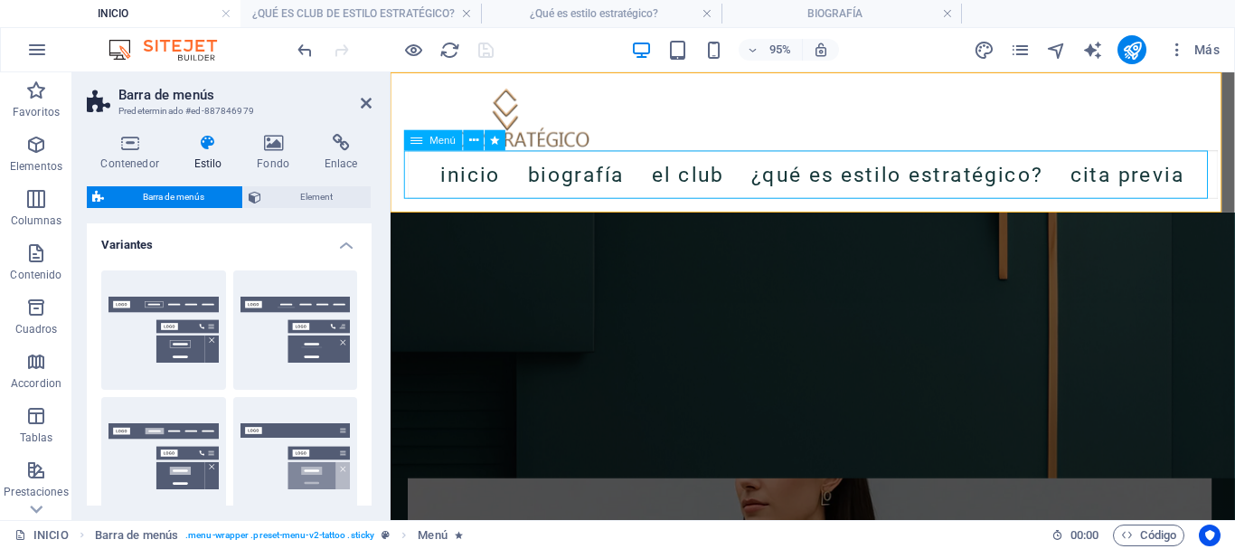
select select "px"
select select "pulse"
select select "s"
select select "scroll"
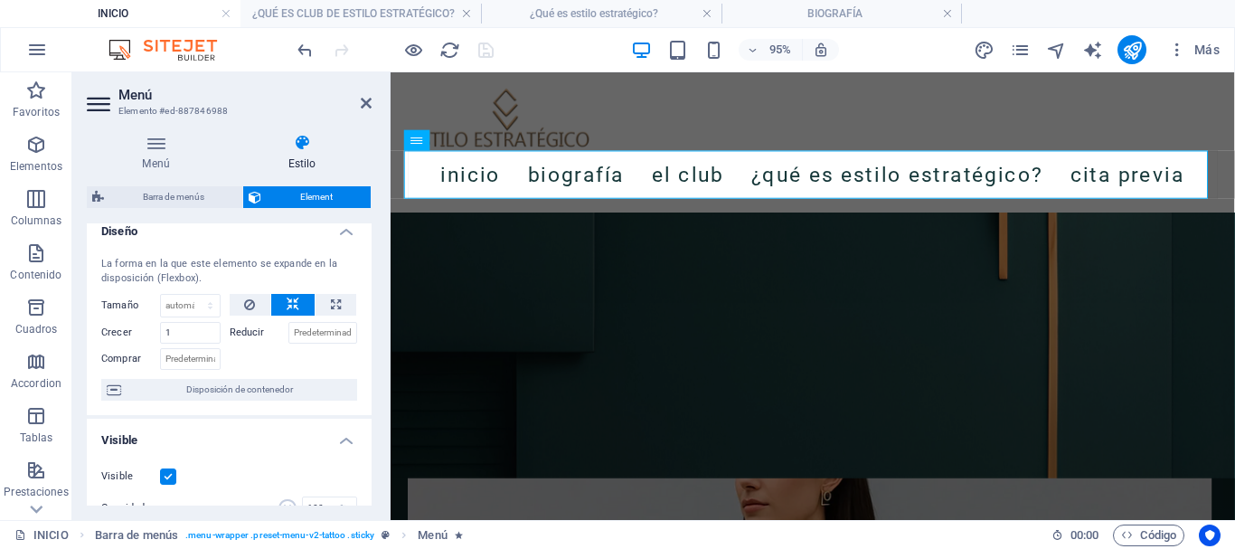
scroll to position [0, 0]
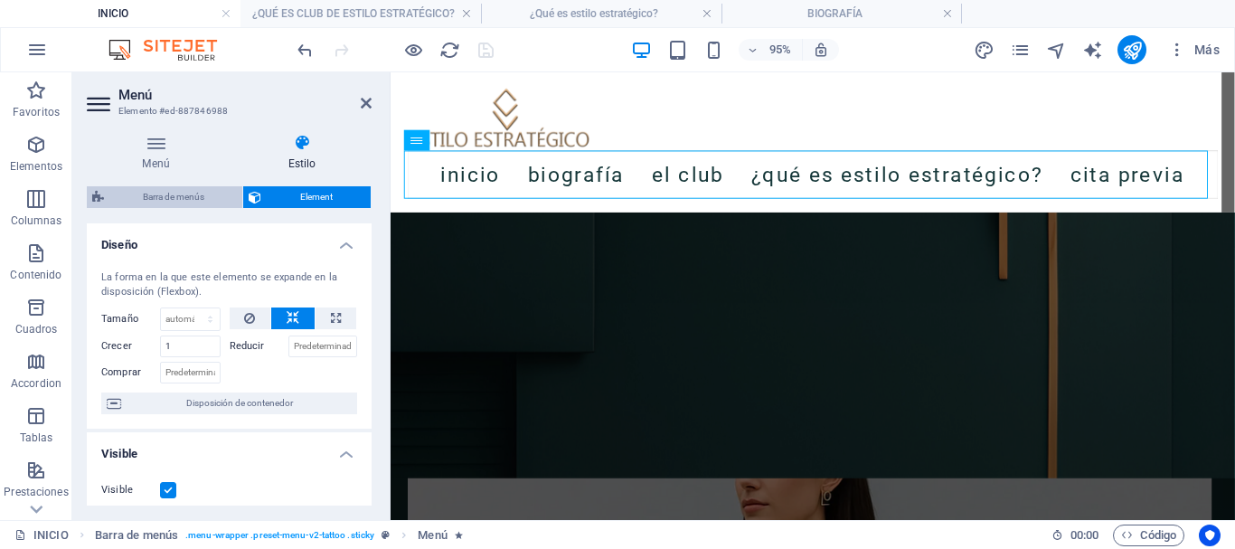
click at [187, 198] on span "Barra de menús" at bounding box center [172, 197] width 127 height 22
select select "rem"
select select "sticky_menu"
select select "px"
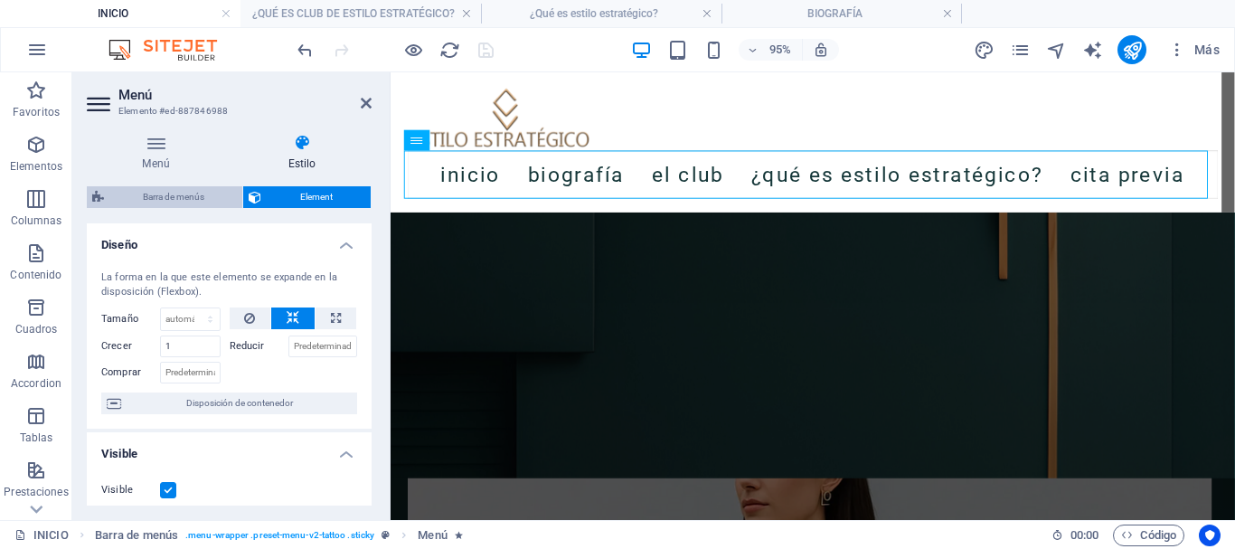
select select "px"
select select "hover_text_color"
select select "rem"
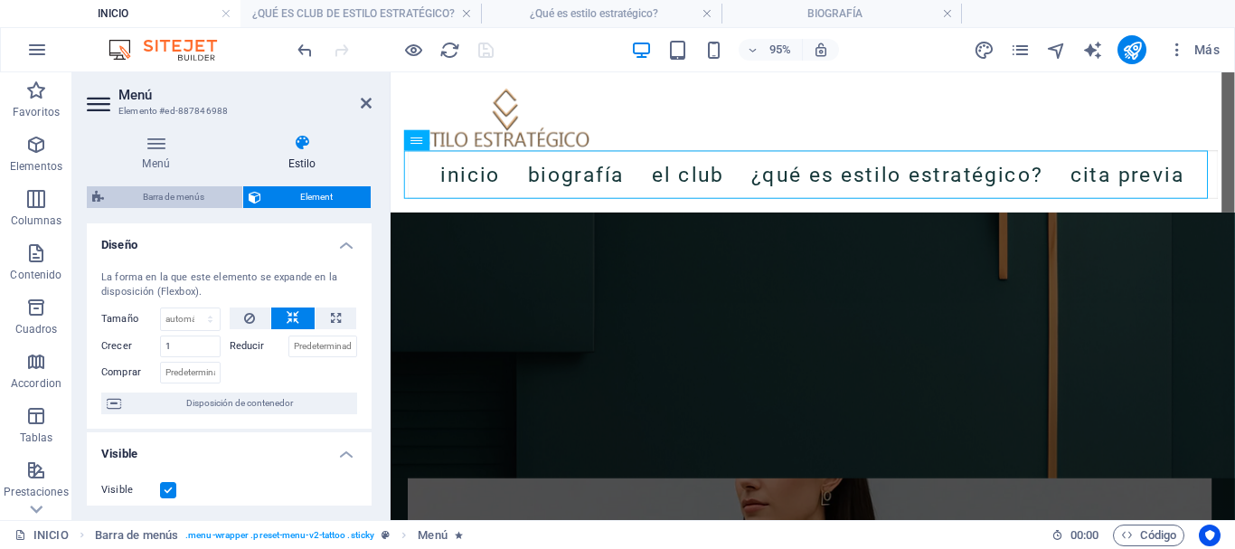
select select "link-special-font"
select select "rem"
select select
select select "px"
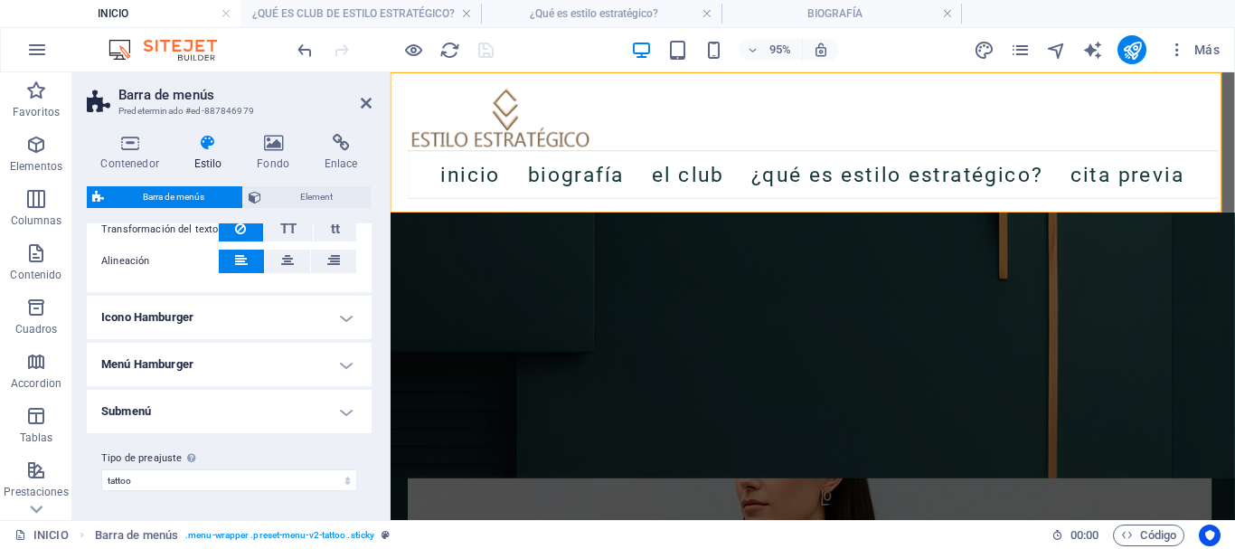
scroll to position [1667, 0]
click at [236, 359] on h4 "Menú Hamburger" at bounding box center [229, 364] width 285 height 43
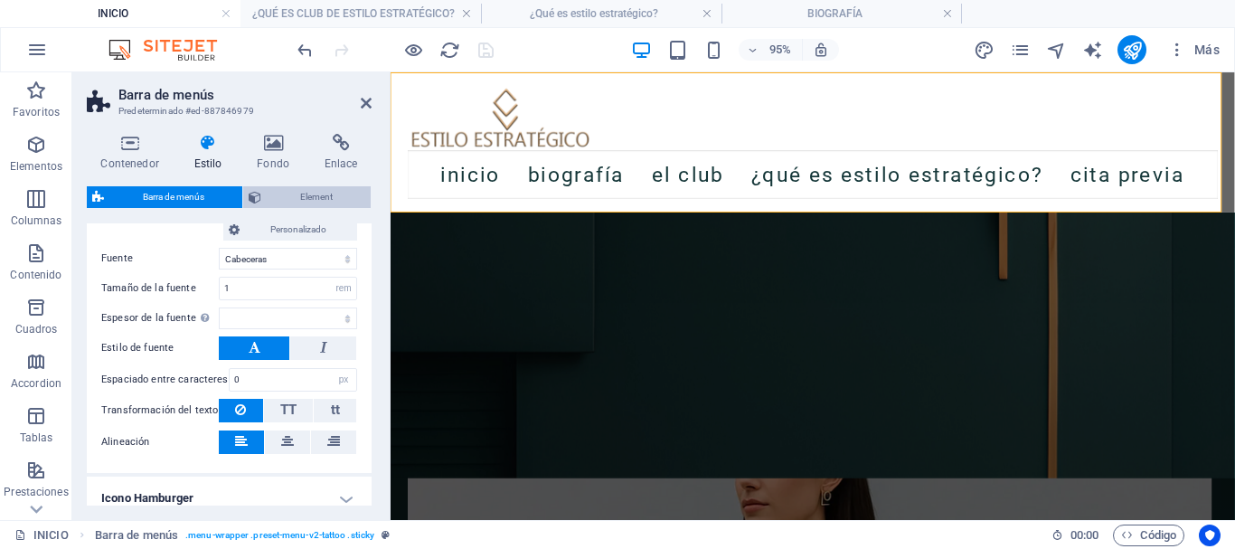
scroll to position [1327, 0]
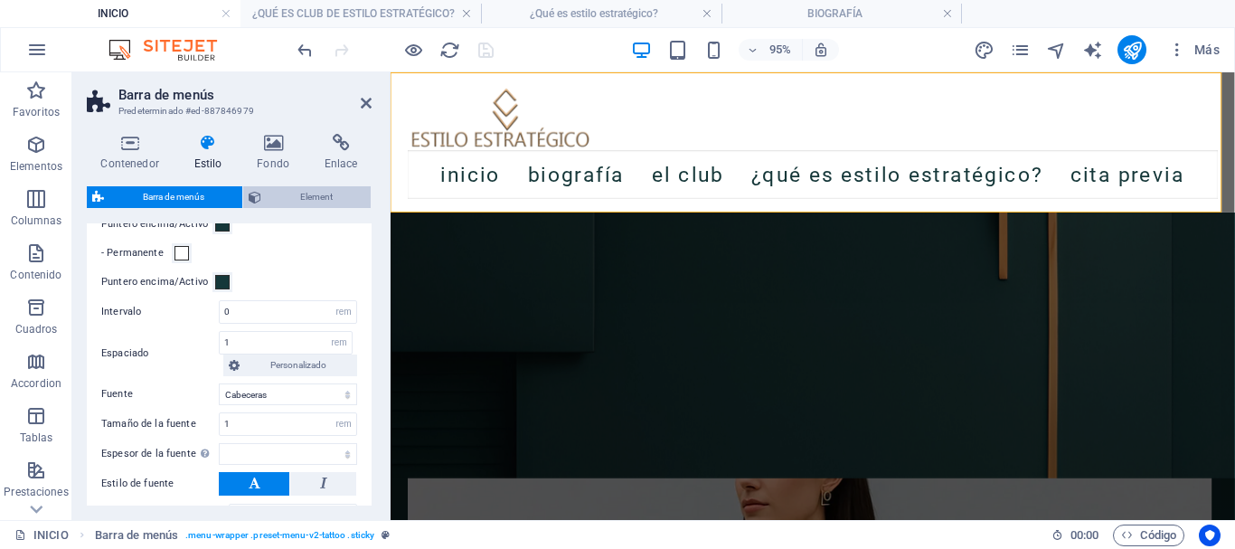
click at [268, 202] on span "Element" at bounding box center [316, 197] width 99 height 22
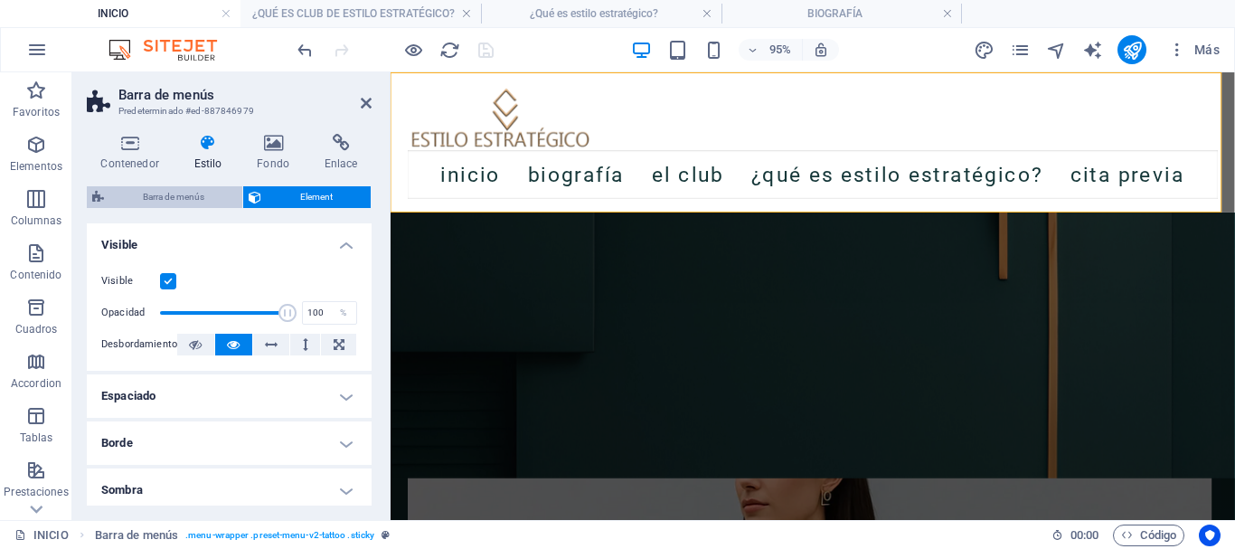
click at [158, 200] on span "Barra de menús" at bounding box center [172, 197] width 127 height 22
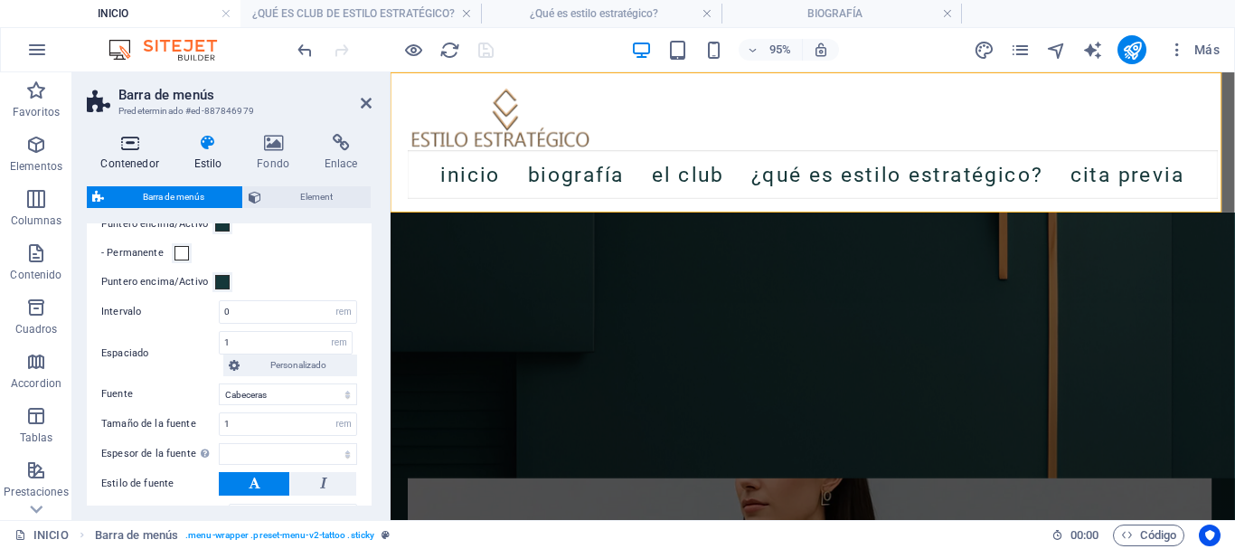
click at [150, 162] on h4 "Contenedor" at bounding box center [133, 153] width 93 height 38
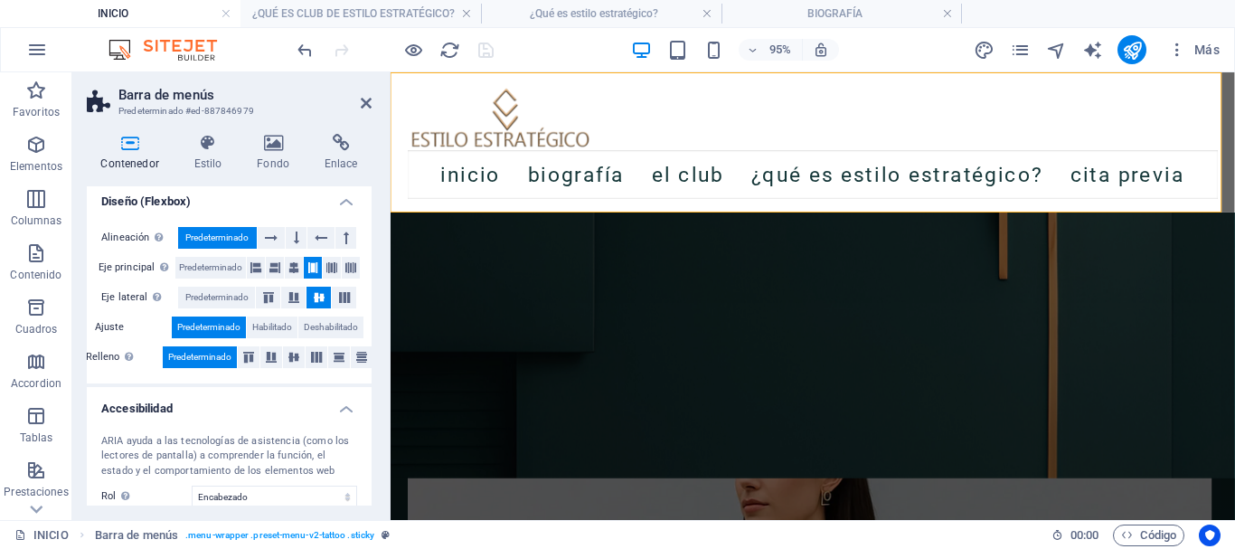
scroll to position [403, 0]
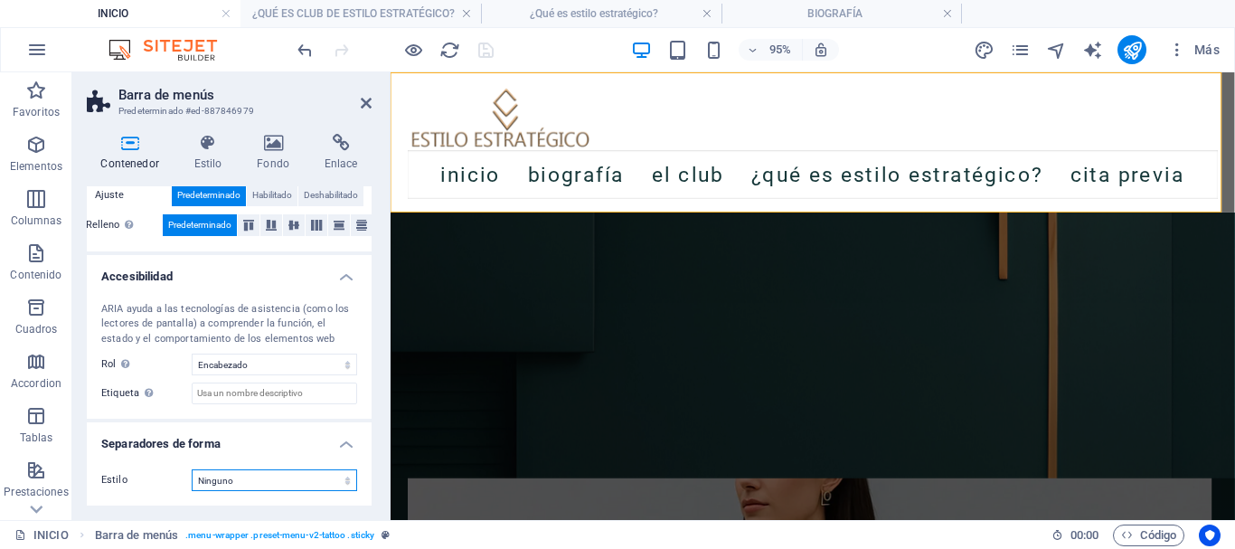
click at [269, 483] on select "Ninguno Triángulo Cuadrado Diagonal Polígono 1 Polígono 2 Zigzag Múltiples zigz…" at bounding box center [274, 480] width 165 height 22
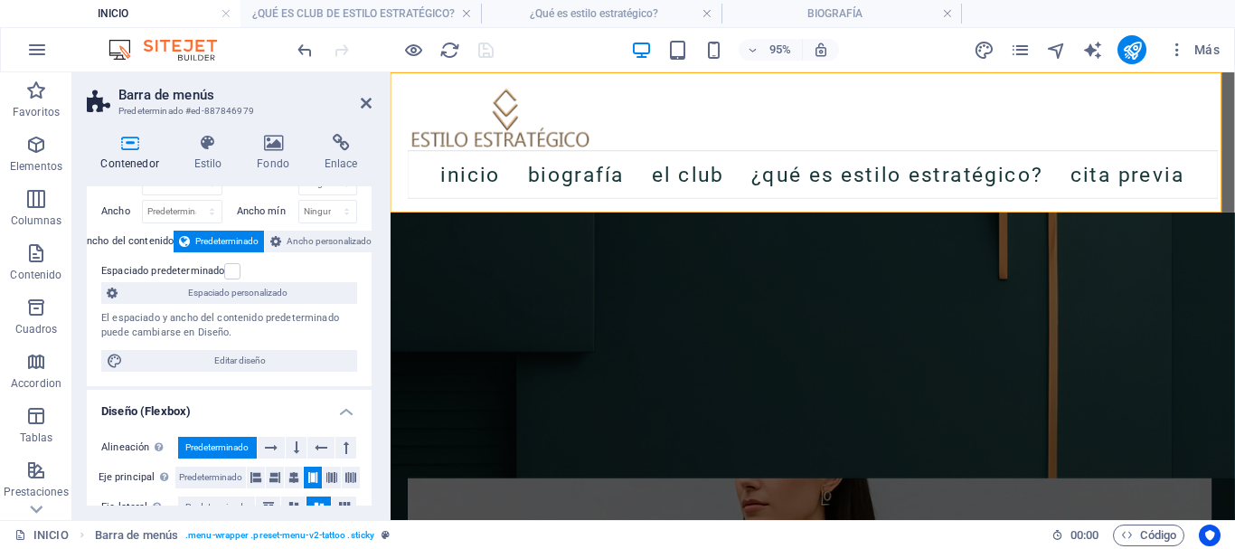
scroll to position [90, 0]
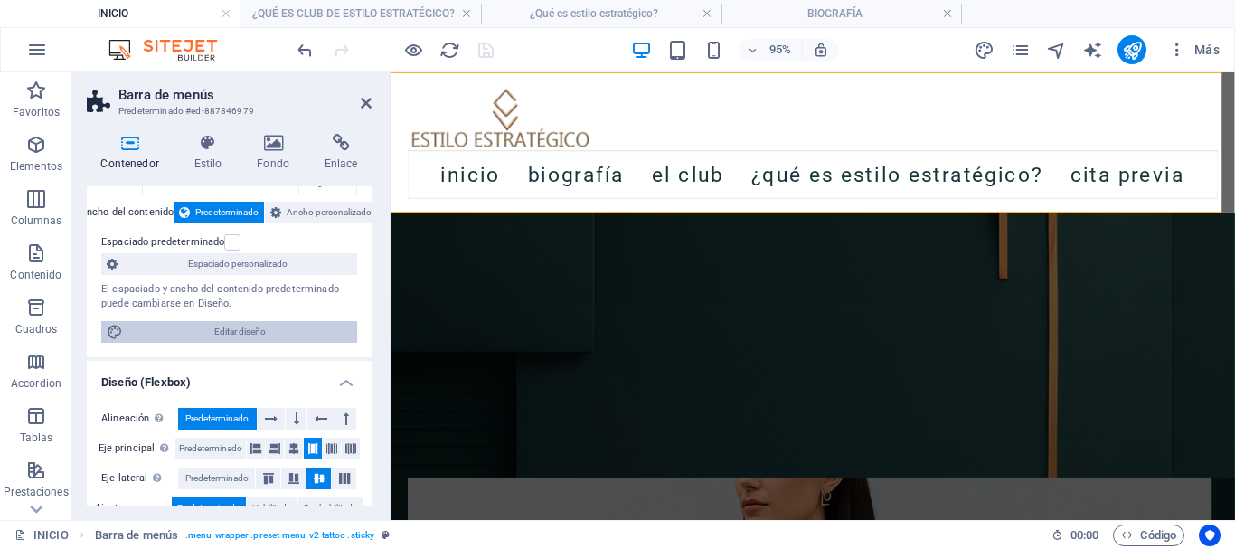
click at [245, 333] on span "Editar diseño" at bounding box center [239, 332] width 223 height 22
select select "px"
select select "400"
select select "px"
select select "rem"
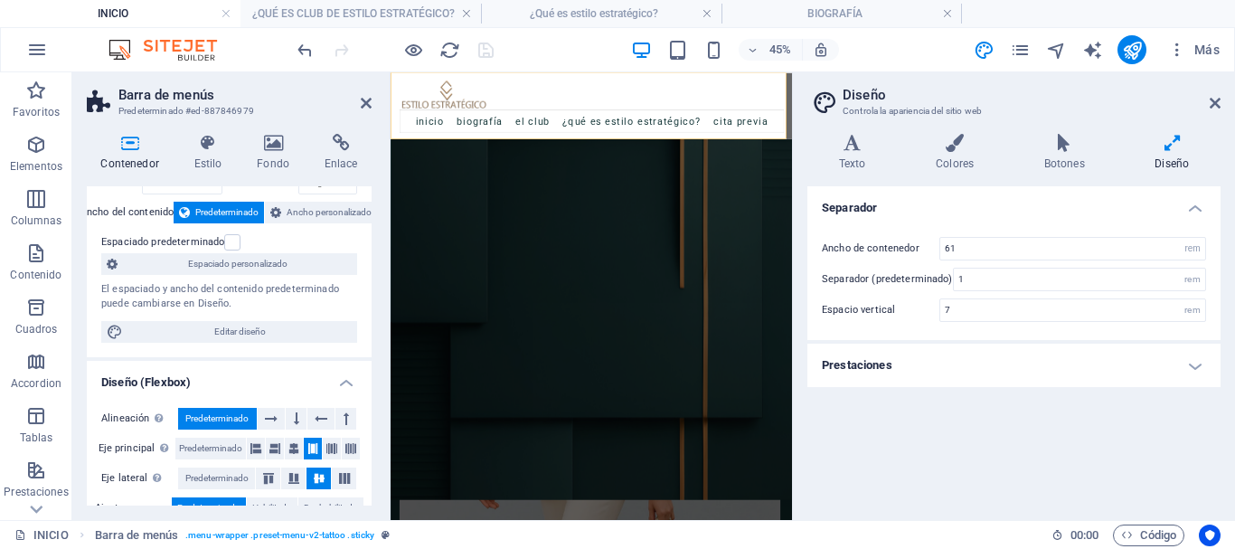
scroll to position [0, 0]
click at [1007, 373] on h4 "Prestaciones" at bounding box center [1013, 365] width 413 height 43
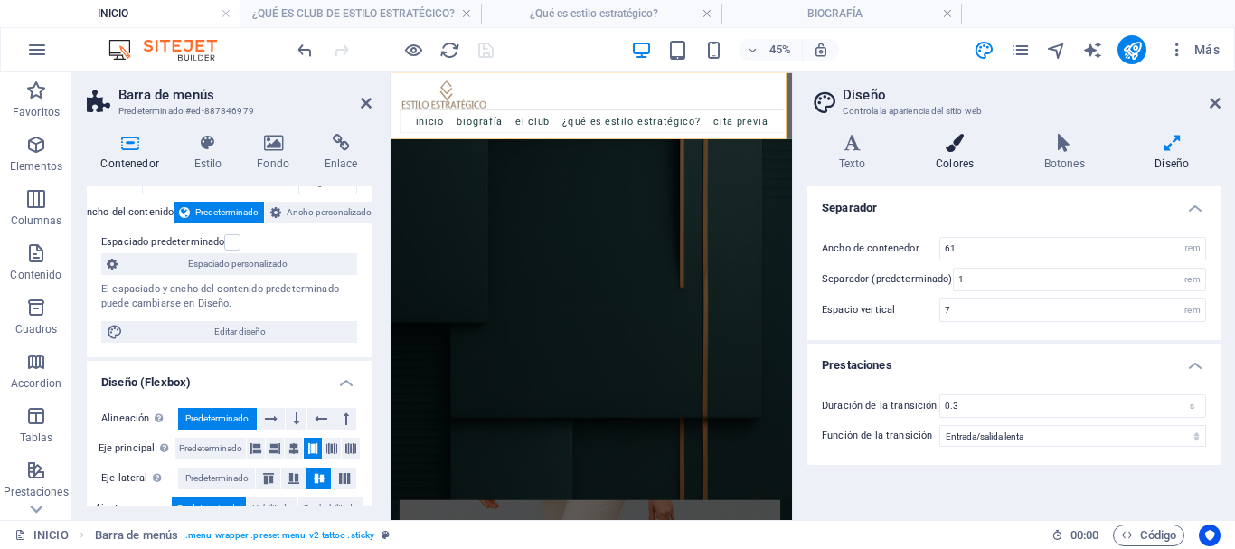
click at [957, 160] on h4 "Colores" at bounding box center [958, 153] width 108 height 38
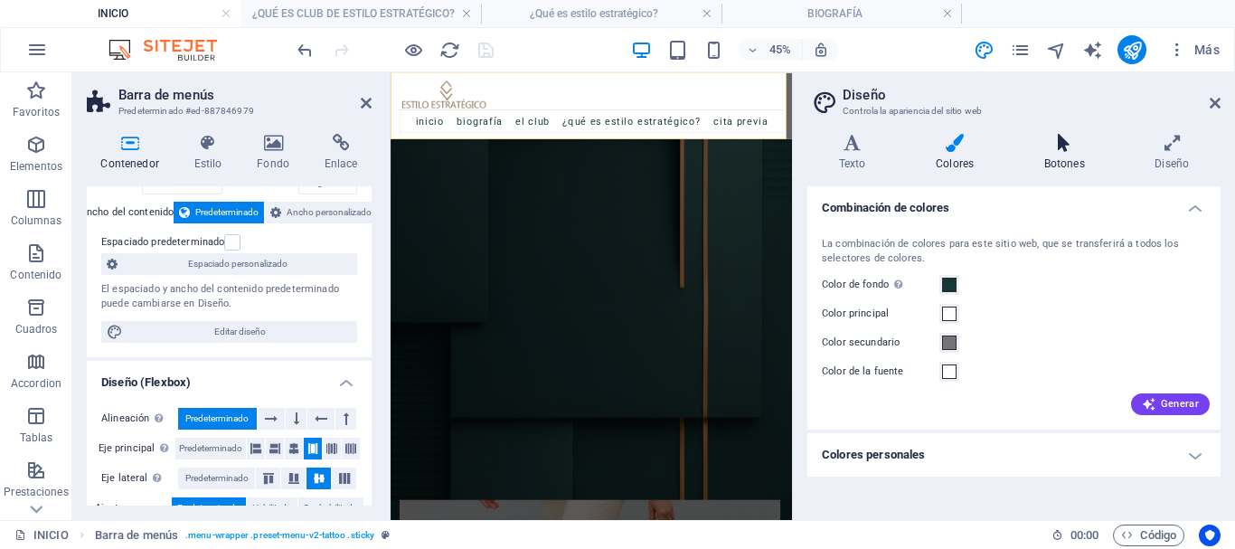
click at [1067, 160] on h4 "Botones" at bounding box center [1067, 153] width 111 height 38
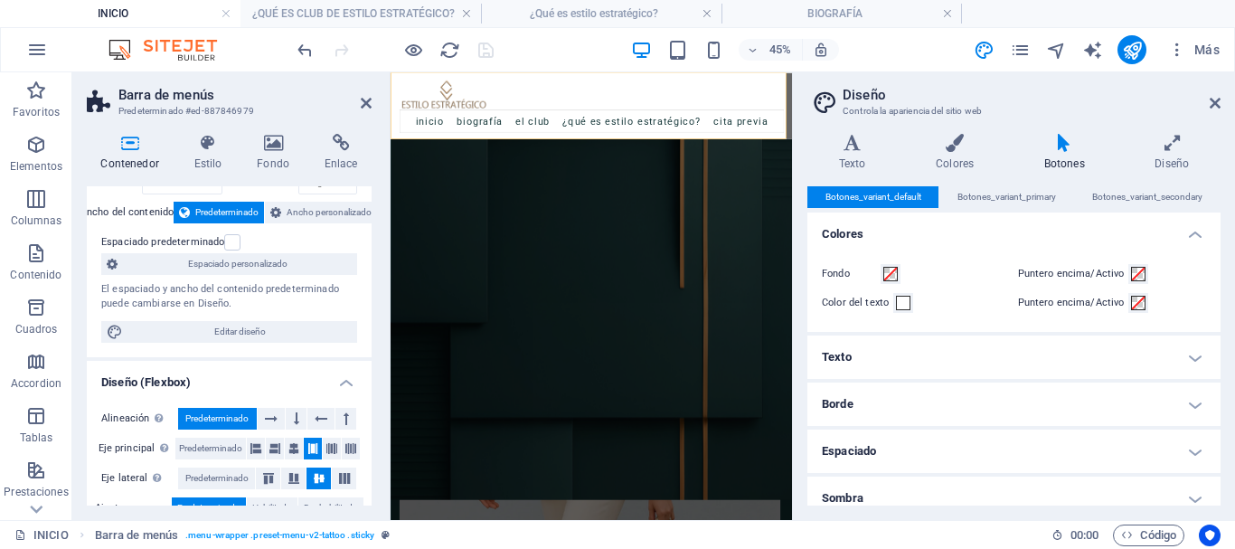
click at [1049, 344] on h4 "Texto" at bounding box center [1013, 356] width 413 height 43
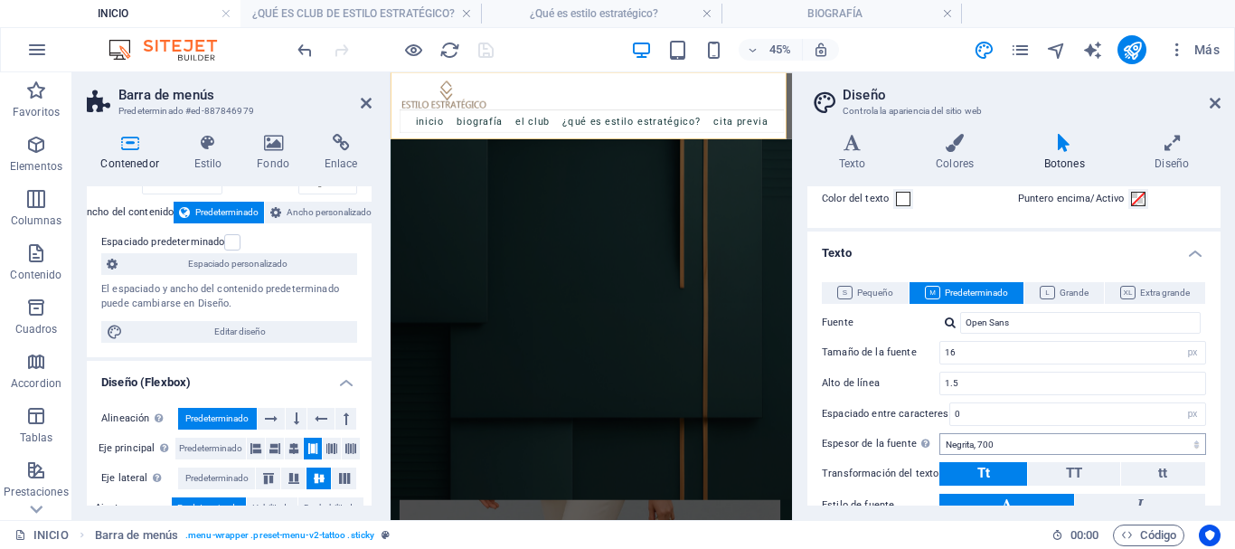
scroll to position [181, 0]
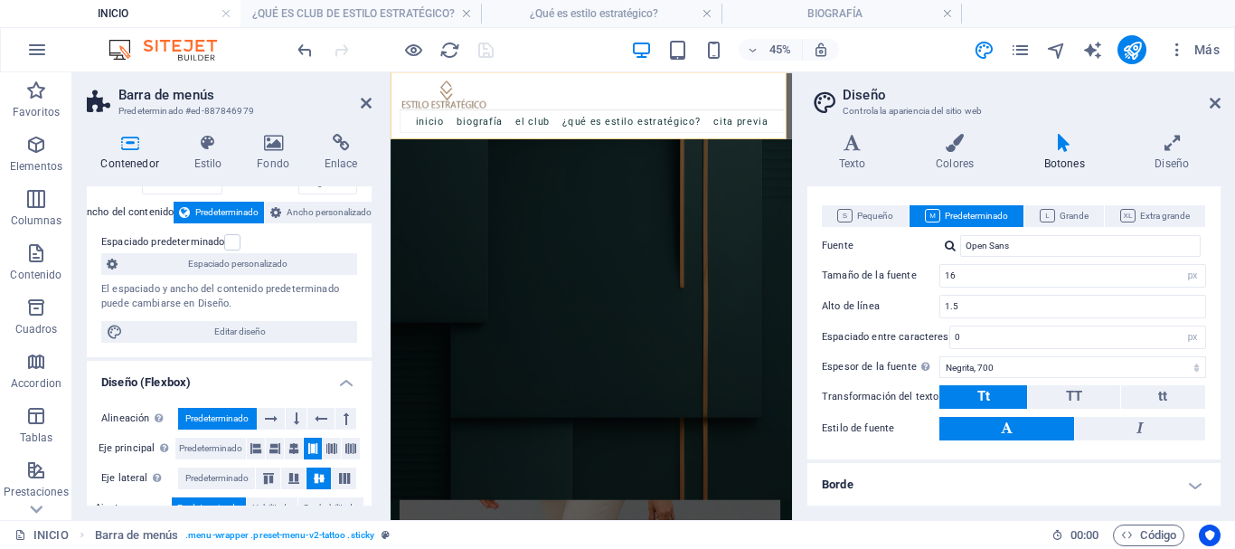
click at [1063, 158] on h4 "Botones" at bounding box center [1067, 153] width 111 height 38
click at [1176, 163] on h4 "Diseño" at bounding box center [1172, 153] width 97 height 38
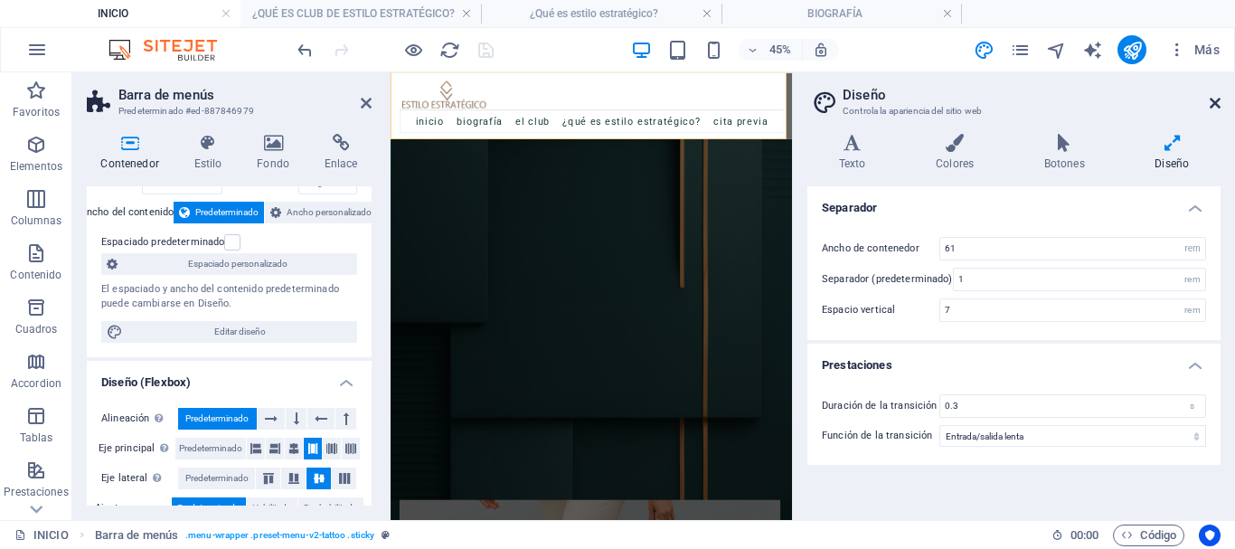
click at [1215, 105] on icon at bounding box center [1215, 103] width 11 height 14
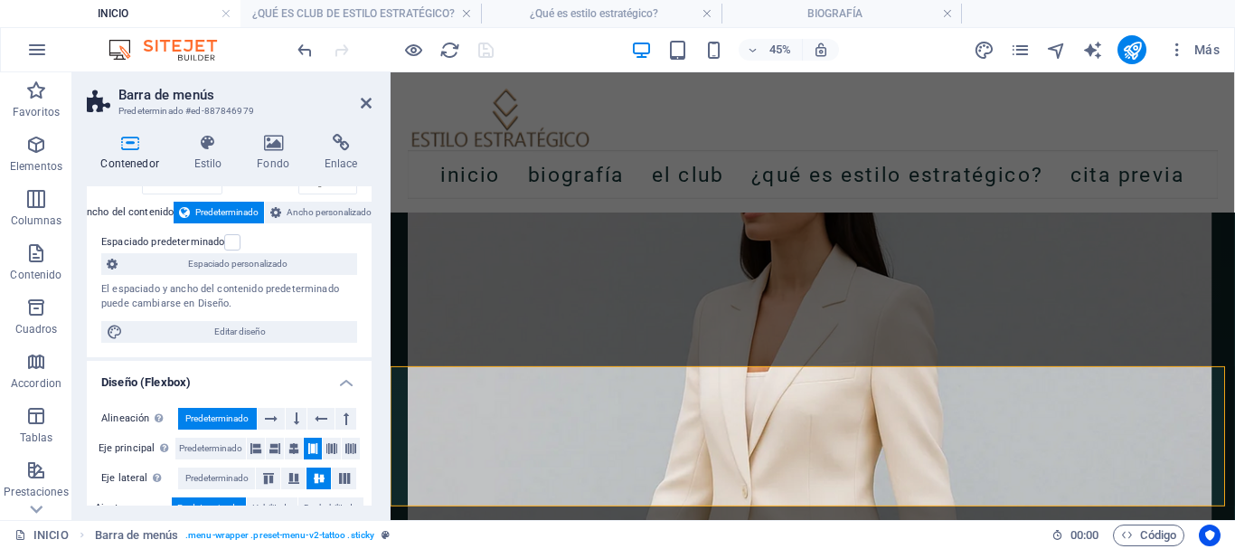
scroll to position [1589, 0]
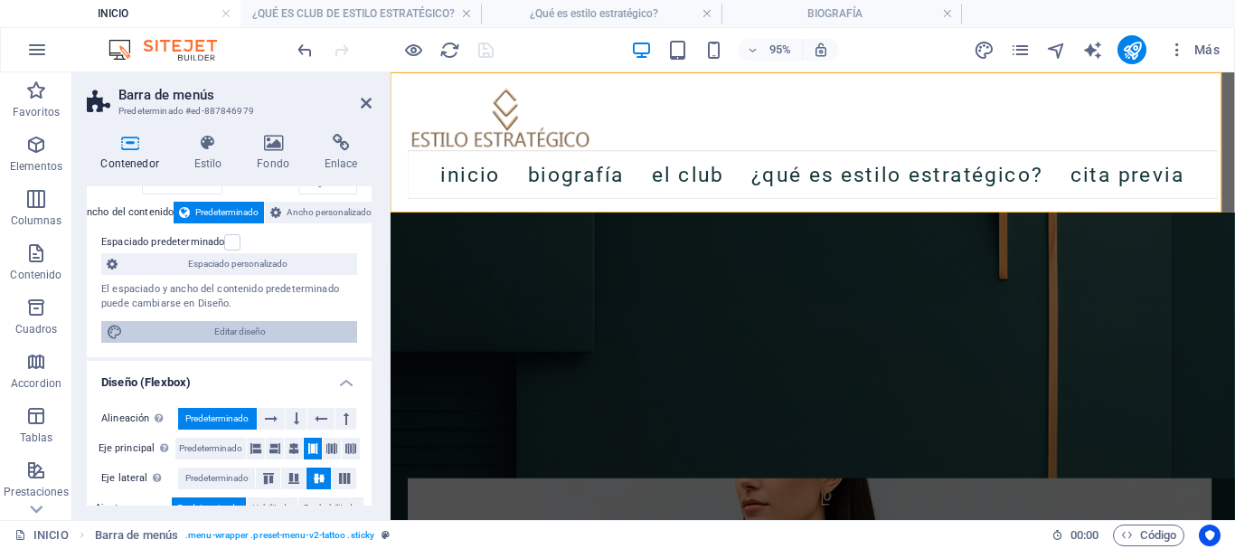
click at [216, 328] on span "Editar diseño" at bounding box center [239, 332] width 223 height 22
select select "rem"
select select "ease-in-out"
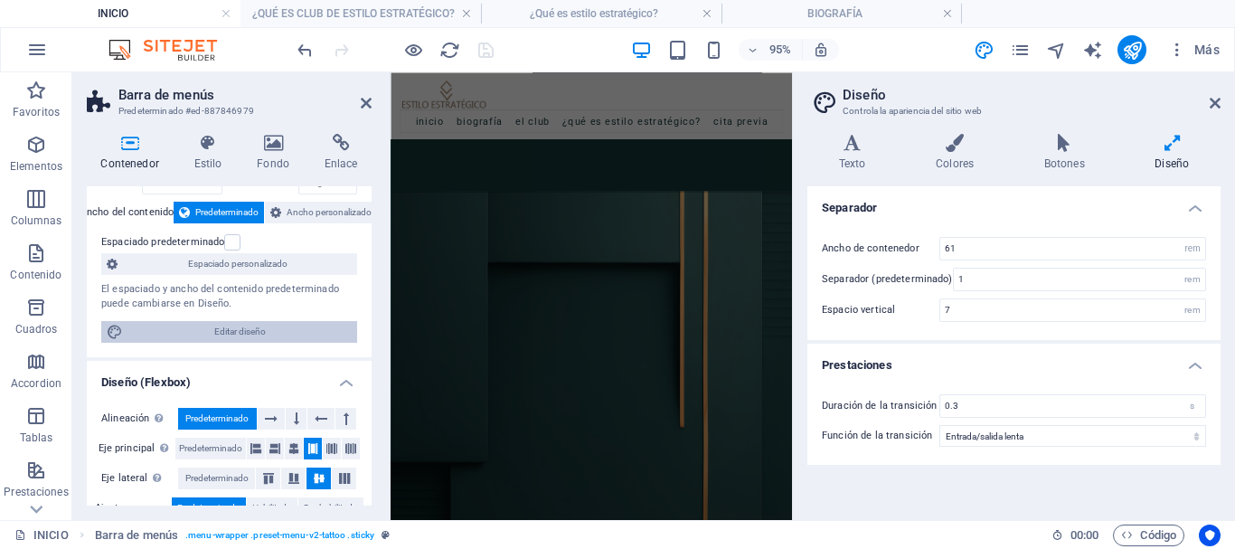
scroll to position [1898, 0]
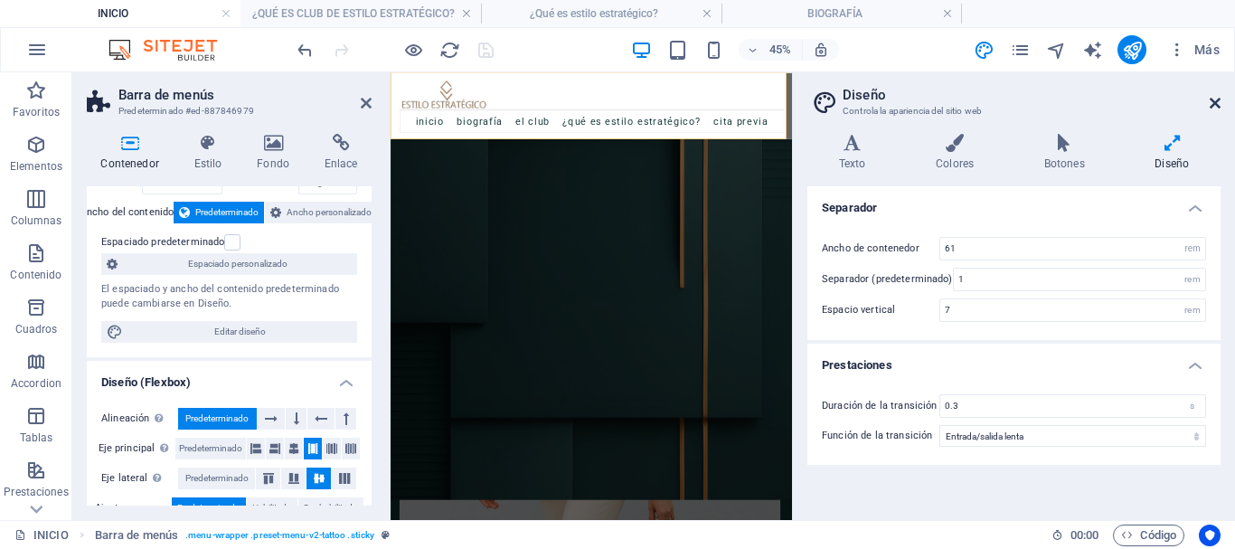
click at [1218, 103] on icon at bounding box center [1215, 103] width 11 height 14
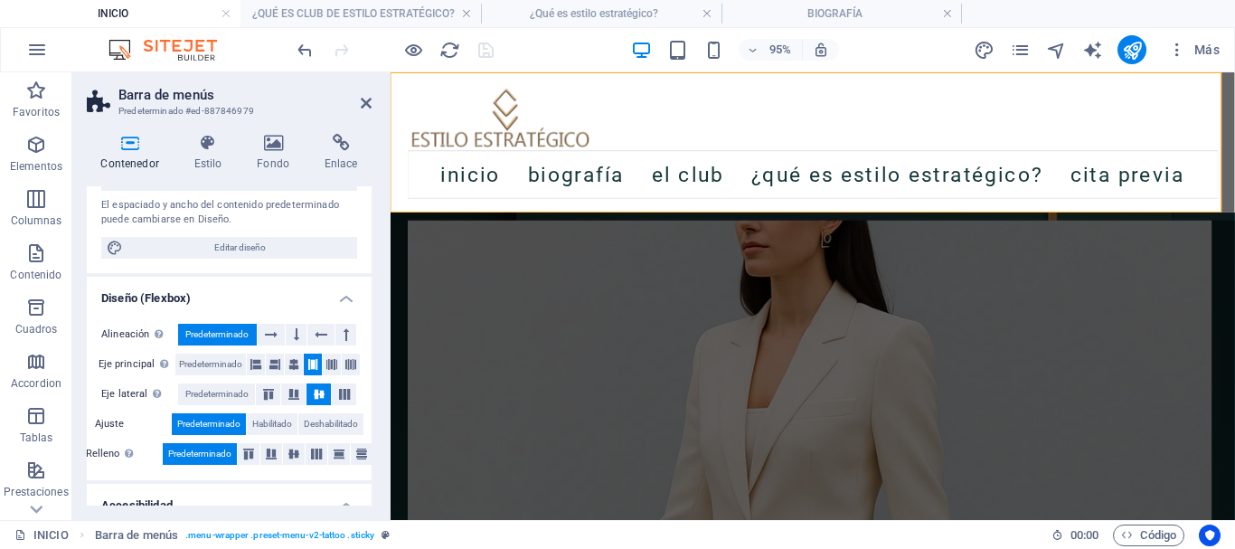
scroll to position [0, 0]
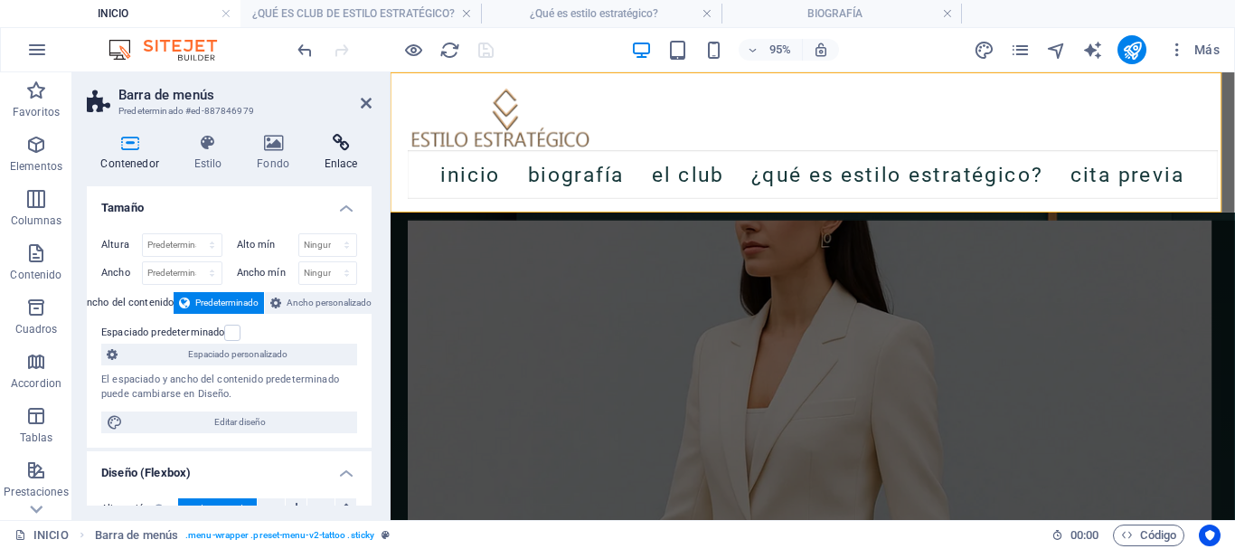
click at [330, 162] on h4 "Enlace" at bounding box center [340, 153] width 61 height 38
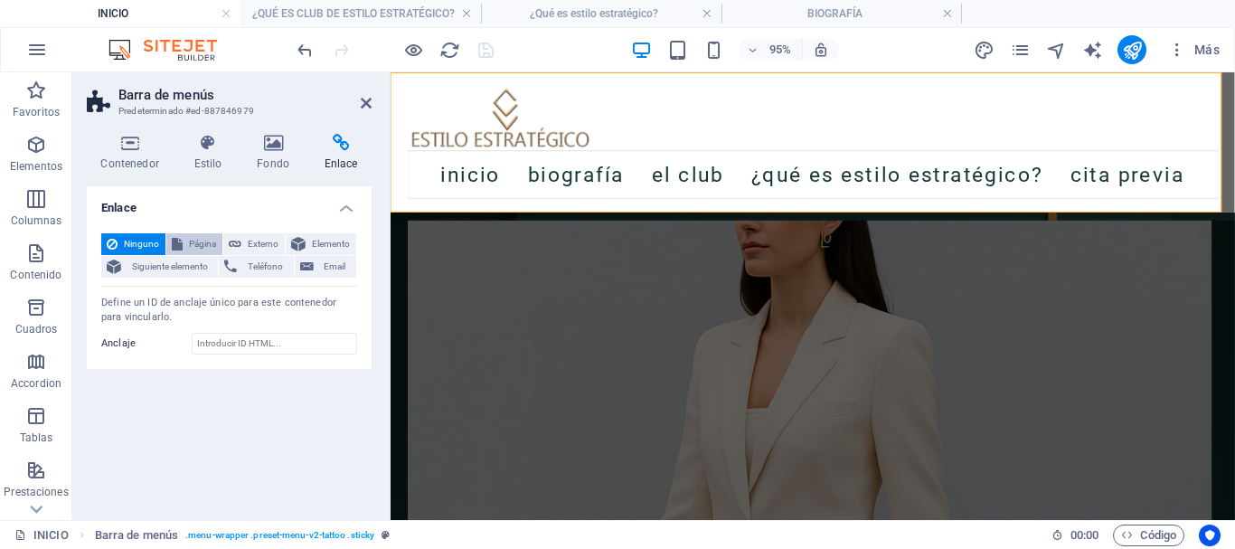
click at [193, 240] on span "Página" at bounding box center [202, 244] width 29 height 22
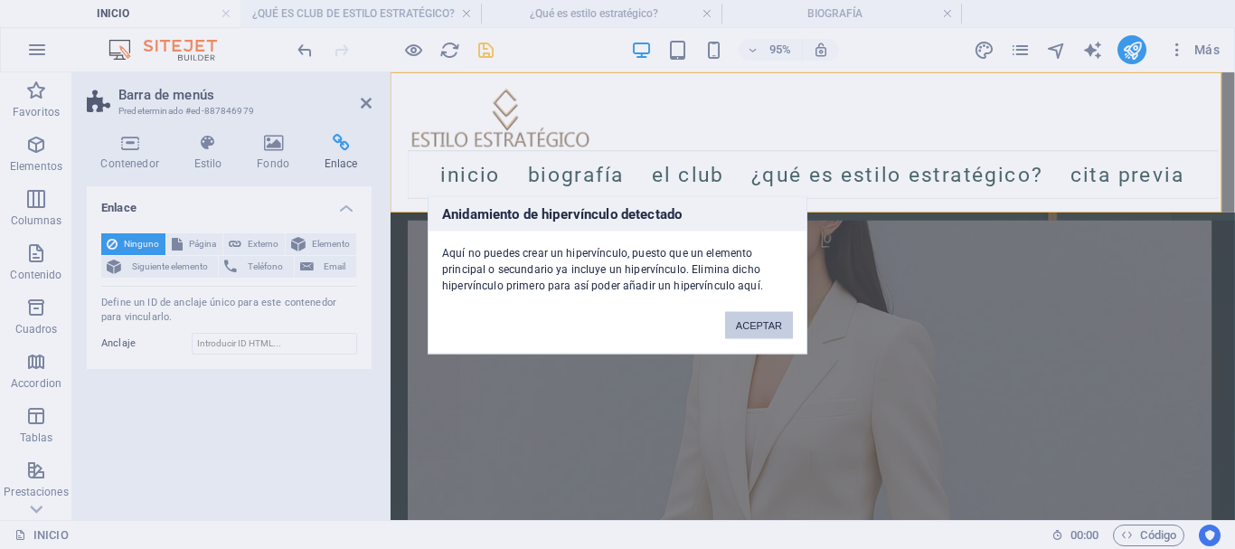
drag, startPoint x: 745, startPoint y: 325, endPoint x: 346, endPoint y: 264, distance: 403.4
click at [745, 325] on button "ACEPTAR" at bounding box center [759, 324] width 68 height 27
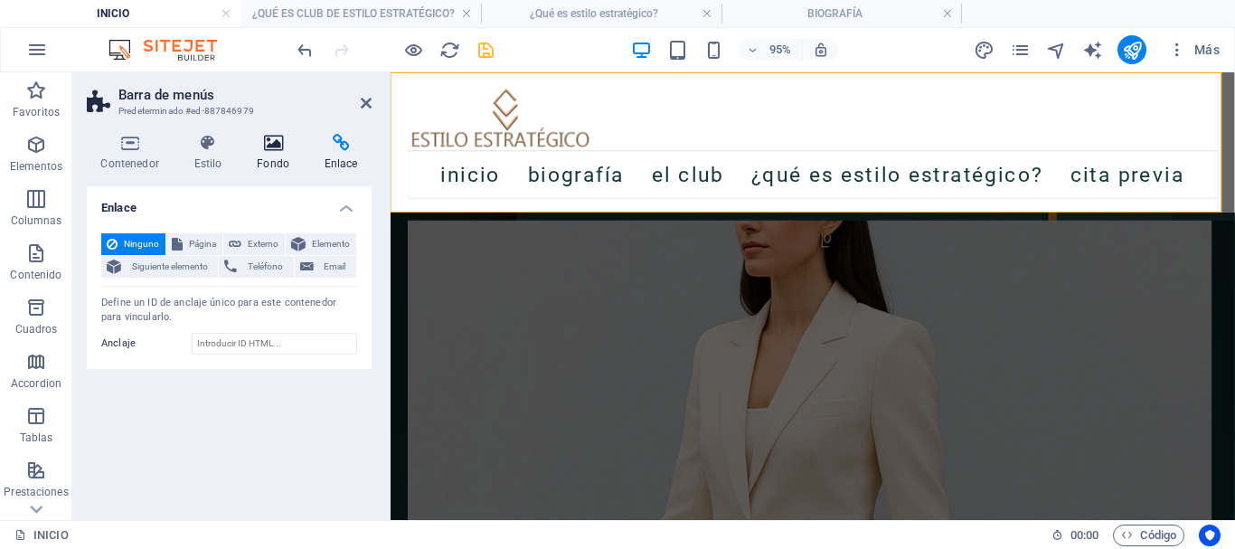
click at [282, 158] on h4 "Fondo" at bounding box center [277, 153] width 68 height 38
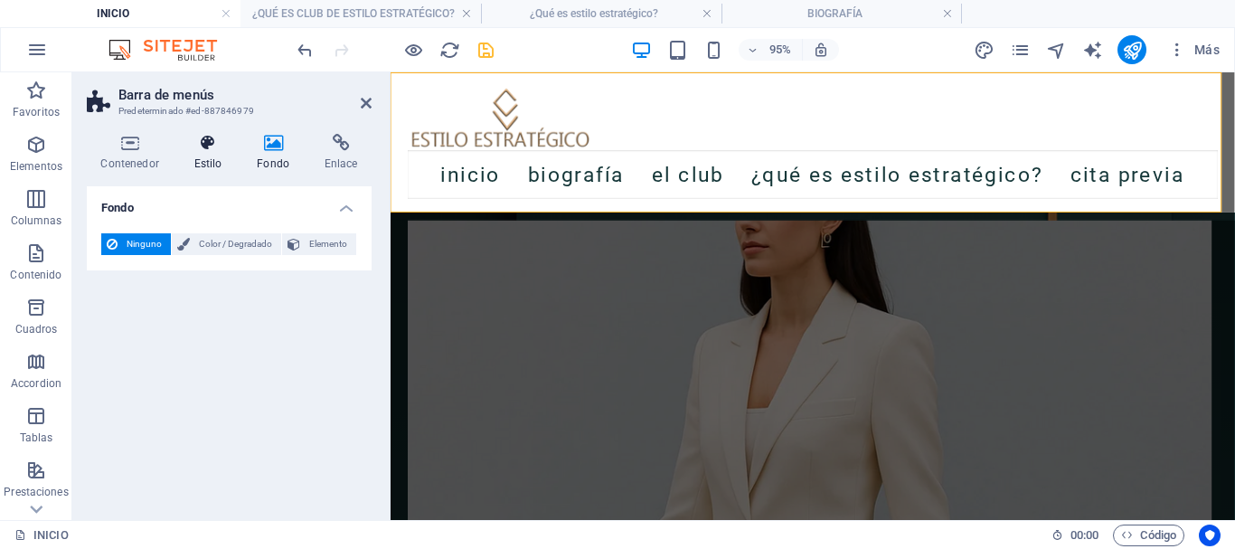
click at [220, 162] on h4 "Estilo" at bounding box center [211, 153] width 63 height 38
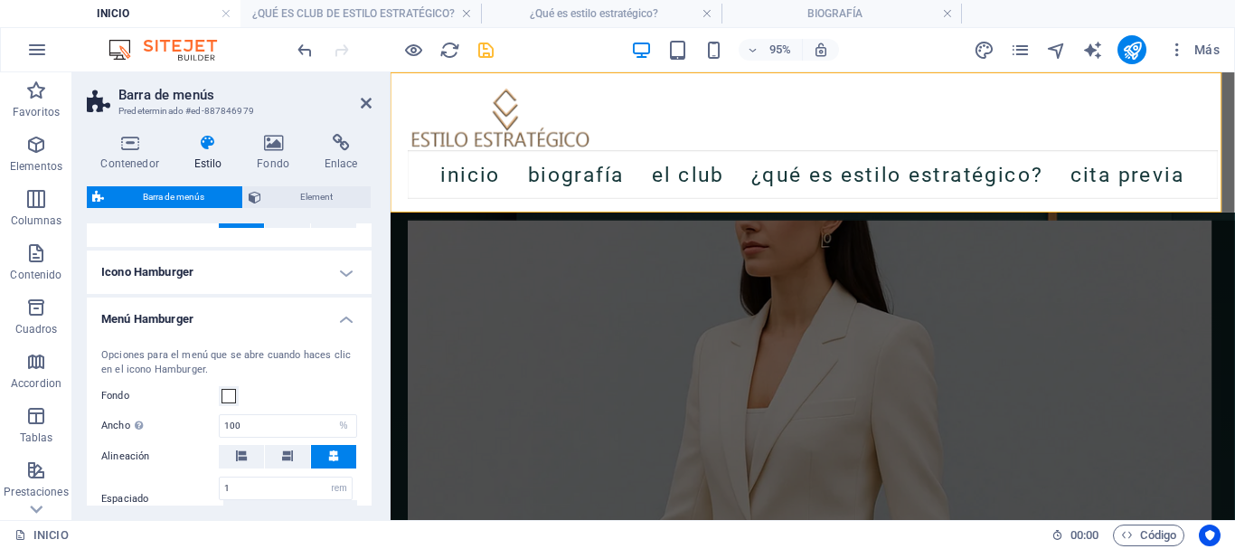
scroll to position [1960, 0]
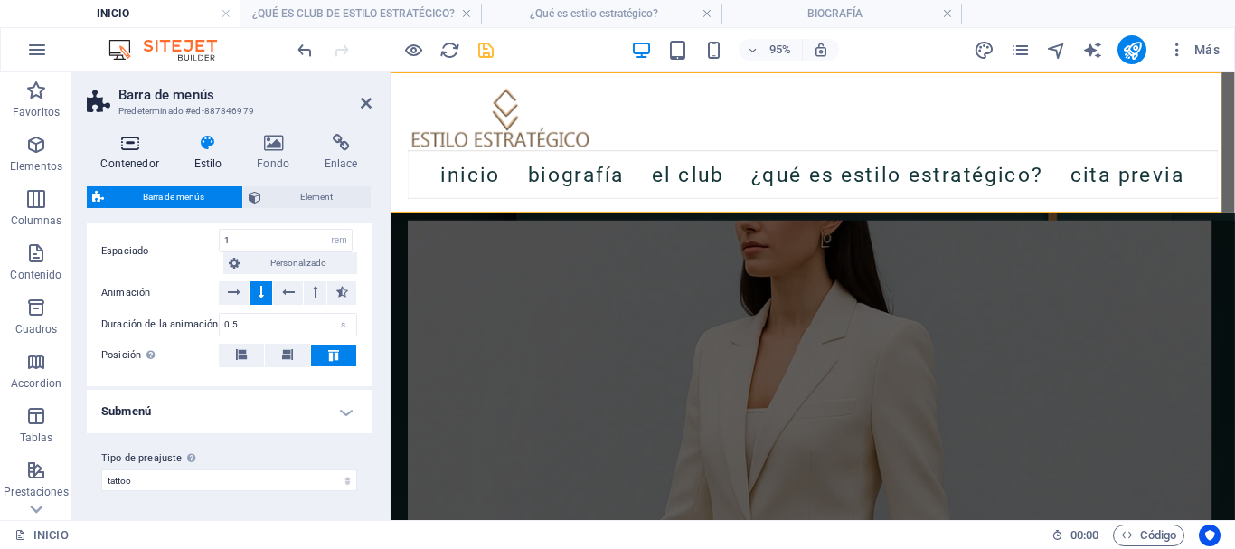
click at [136, 152] on h4 "Contenedor" at bounding box center [133, 153] width 93 height 38
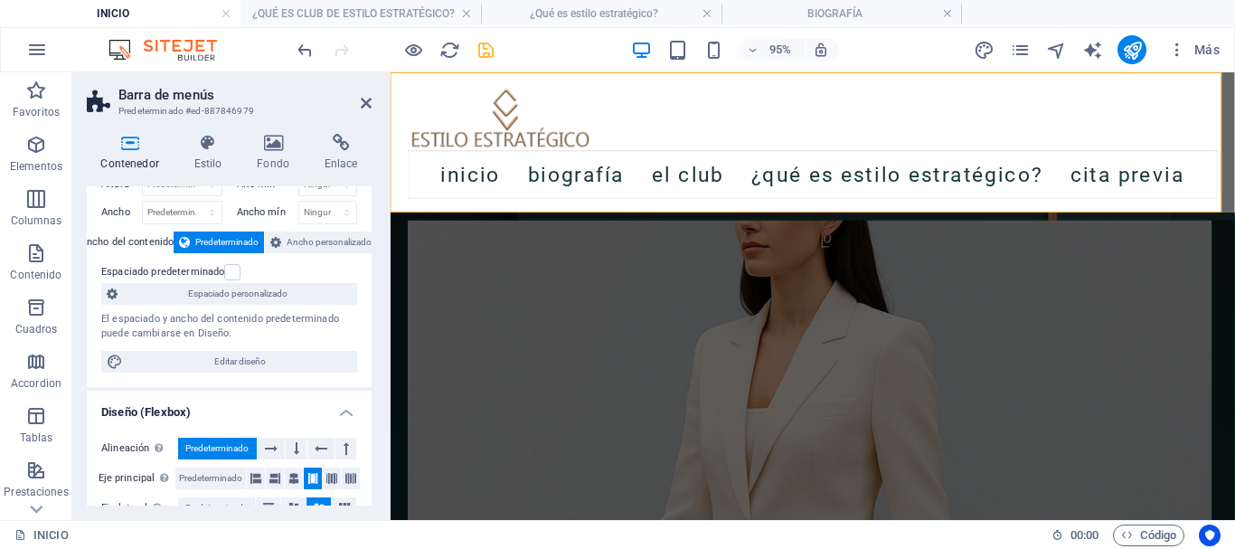
scroll to position [90, 0]
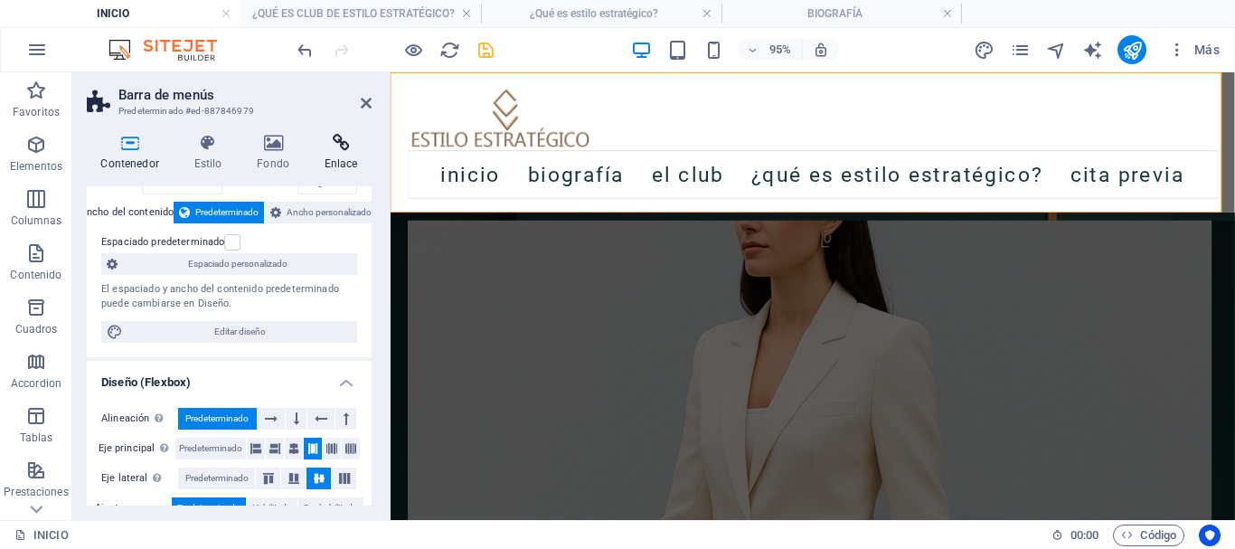
click at [337, 164] on h4 "Enlace" at bounding box center [340, 153] width 61 height 38
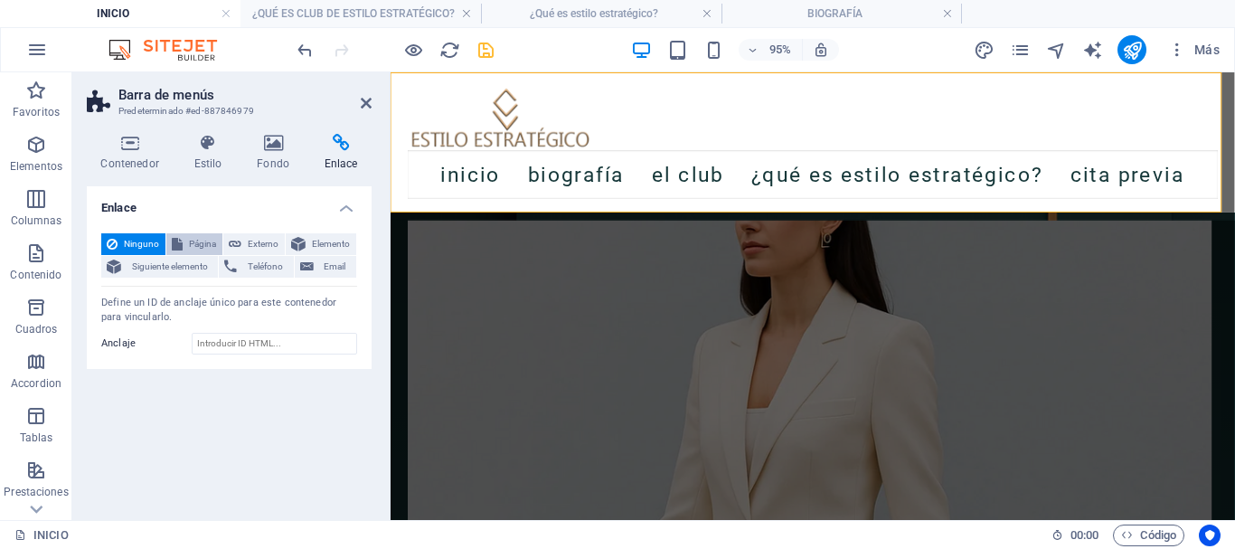
click at [206, 243] on span "Página" at bounding box center [202, 244] width 29 height 22
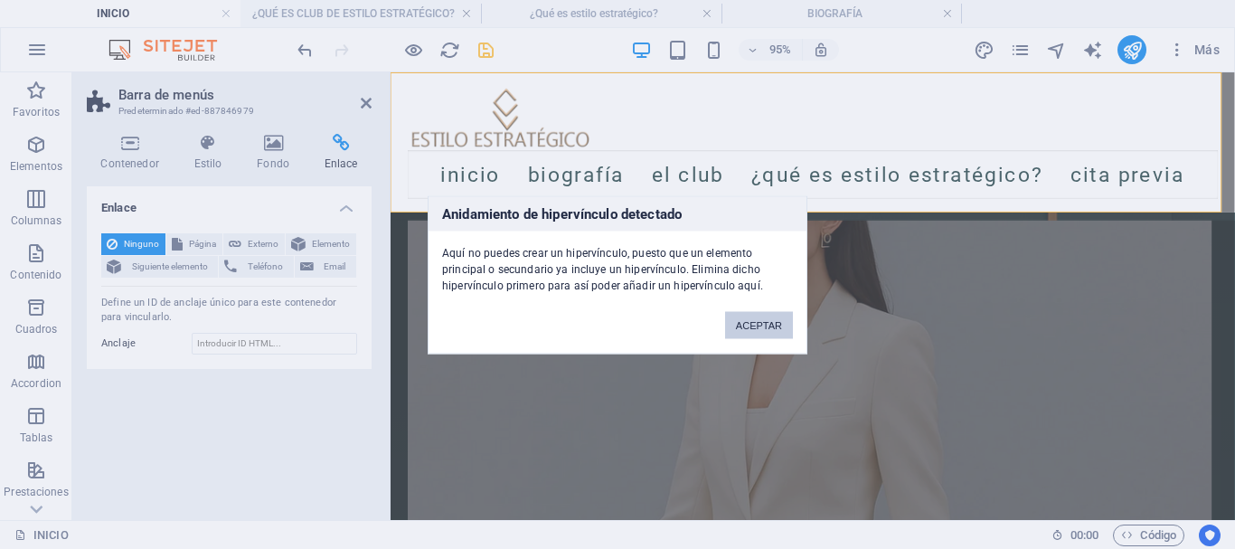
click at [748, 319] on button "ACEPTAR" at bounding box center [759, 324] width 68 height 27
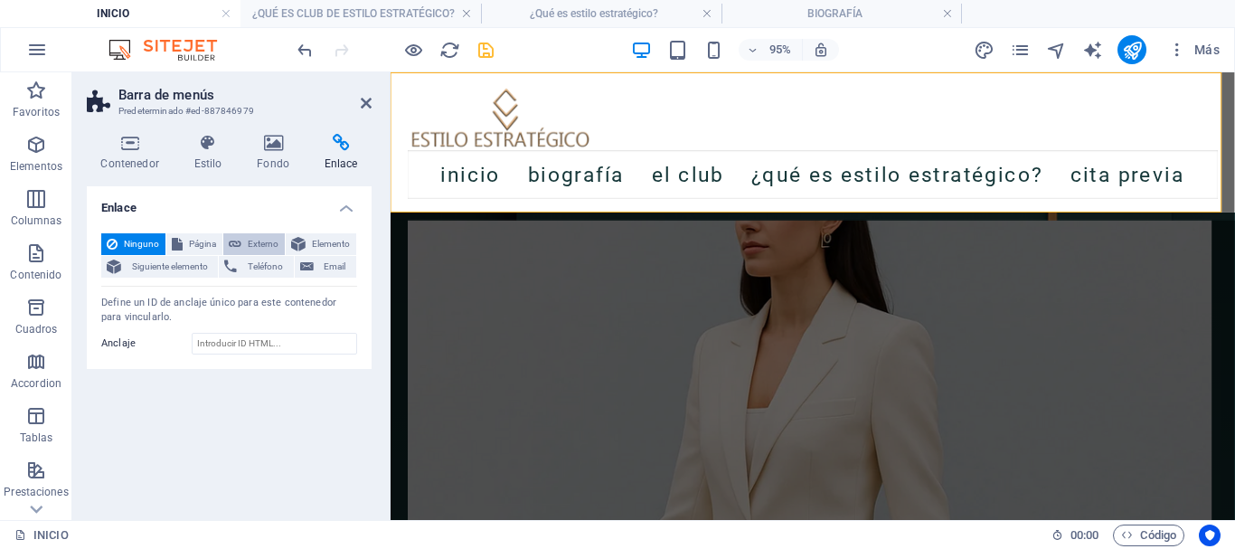
click at [274, 246] on span "Externo" at bounding box center [263, 244] width 33 height 22
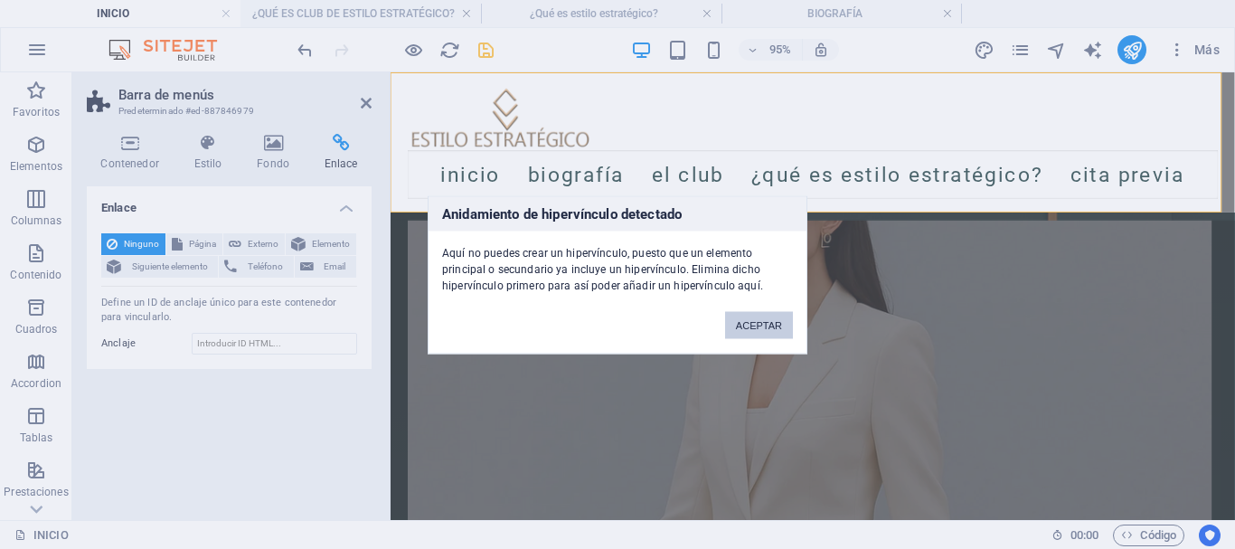
drag, startPoint x: 743, startPoint y: 321, endPoint x: 367, endPoint y: 258, distance: 381.3
click at [743, 321] on button "ACEPTAR" at bounding box center [759, 324] width 68 height 27
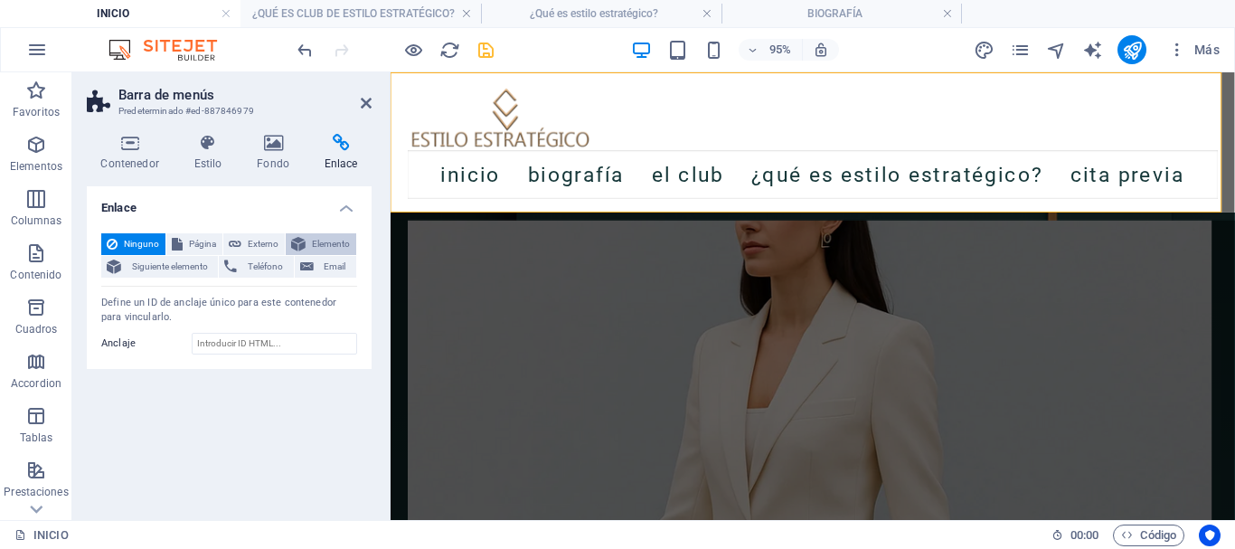
click at [309, 240] on button "Elemento" at bounding box center [321, 244] width 71 height 22
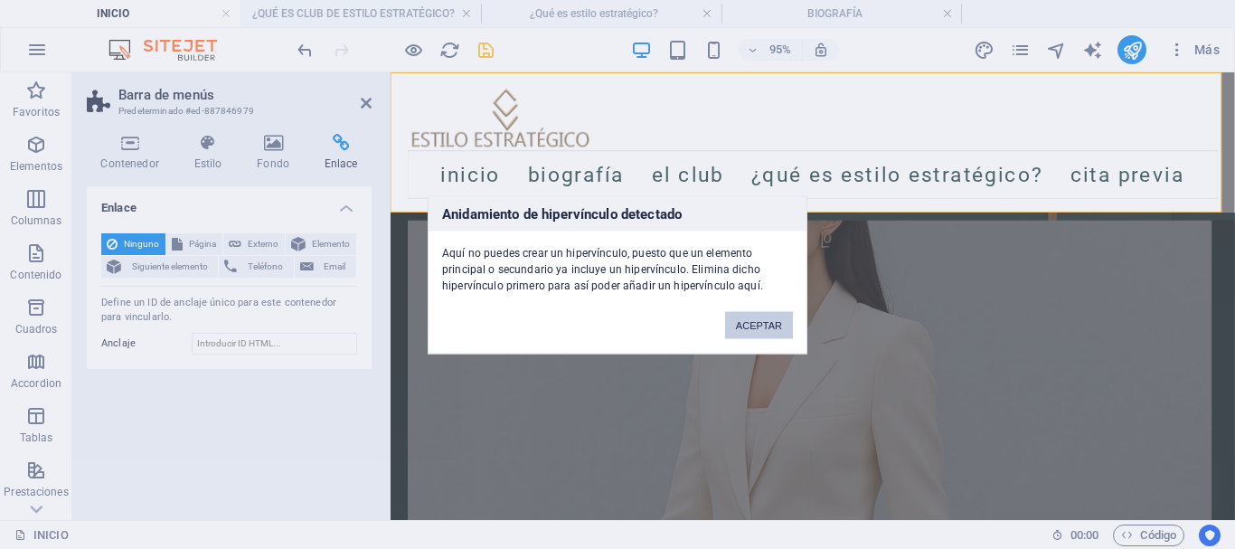
click at [746, 324] on button "ACEPTAR" at bounding box center [759, 324] width 68 height 27
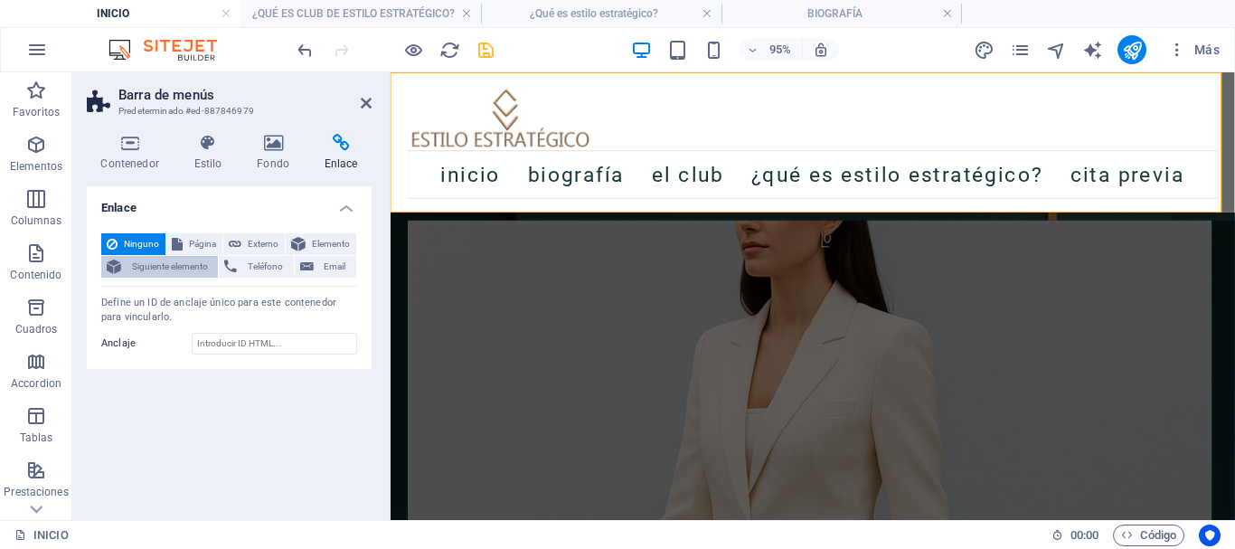
click at [174, 269] on span "Siguiente elemento" at bounding box center [170, 267] width 86 height 22
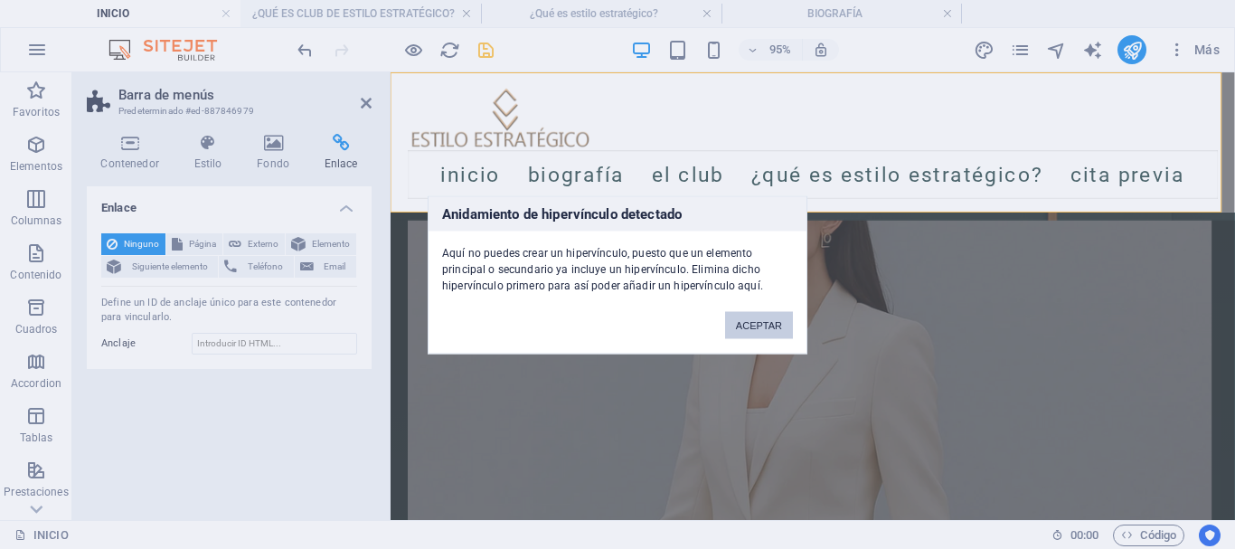
click at [736, 318] on button "ACEPTAR" at bounding box center [759, 324] width 68 height 27
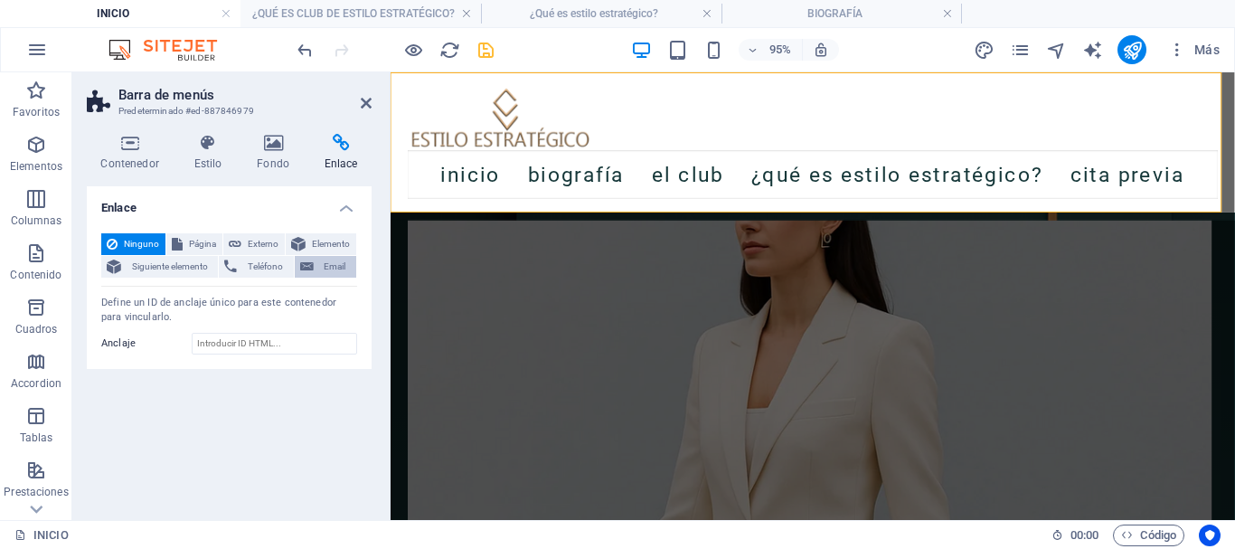
click at [334, 270] on span "Email" at bounding box center [335, 267] width 32 height 22
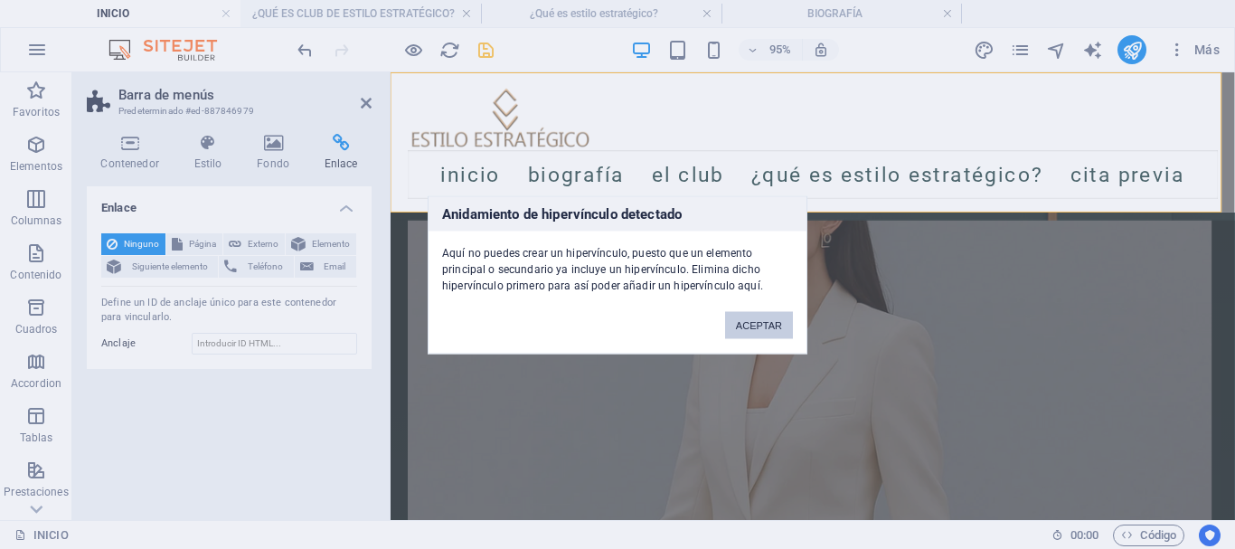
click at [778, 319] on button "ACEPTAR" at bounding box center [759, 324] width 68 height 27
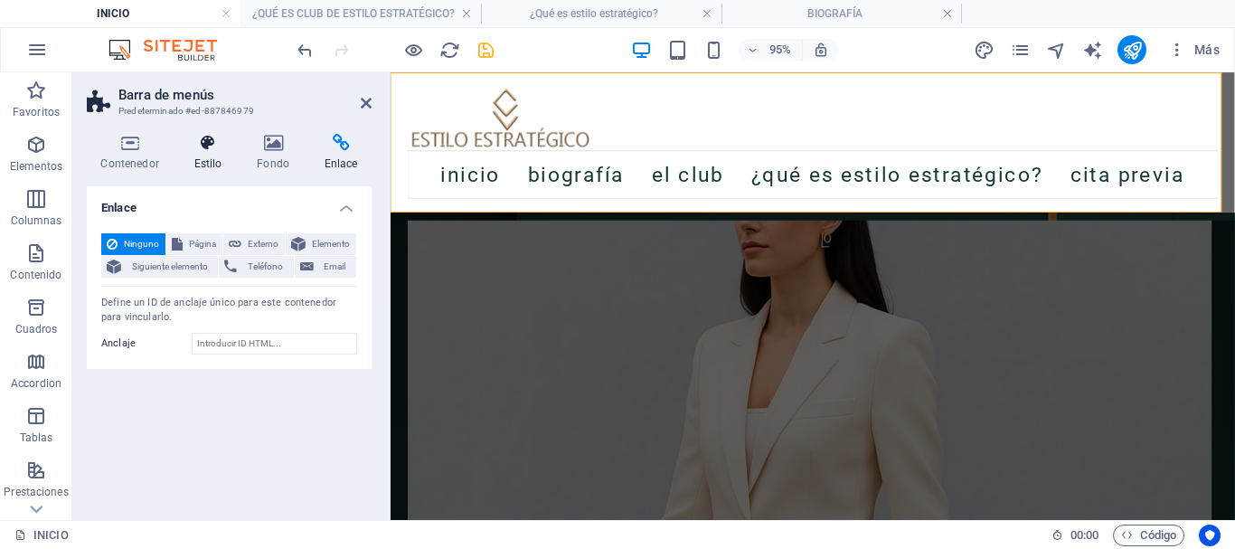
click at [223, 163] on h4 "Estilo" at bounding box center [211, 153] width 63 height 38
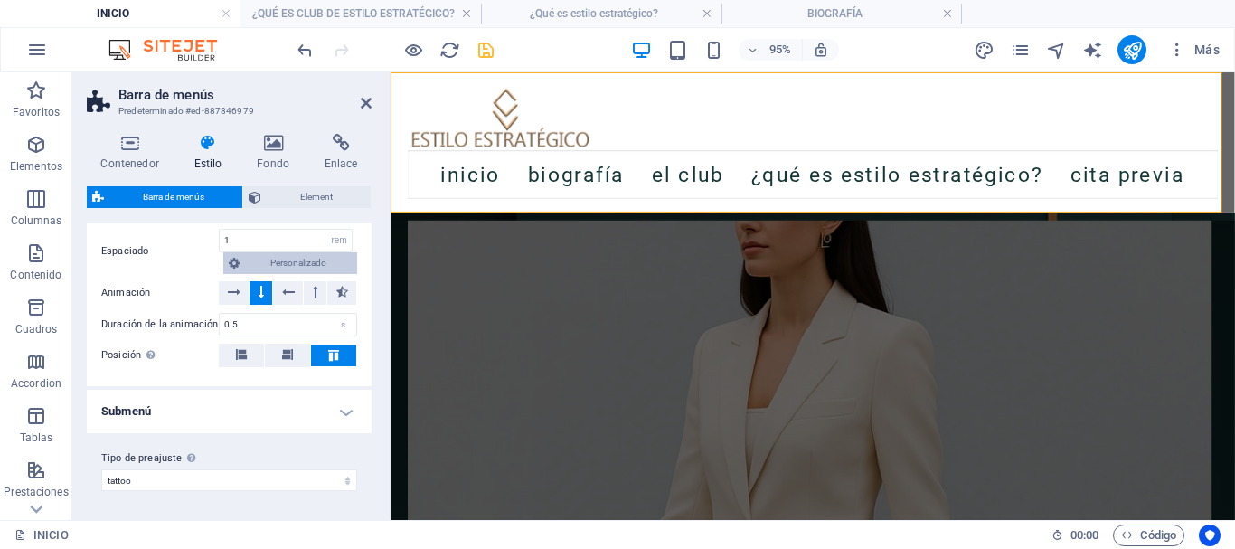
click at [254, 266] on span "Personalizado" at bounding box center [298, 263] width 107 height 22
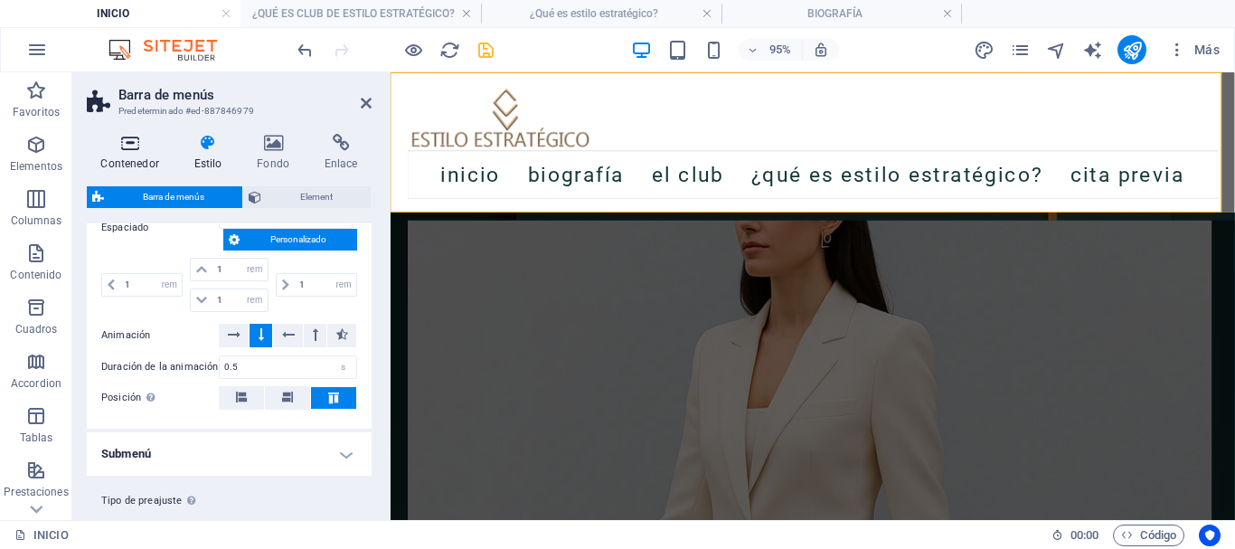
click at [126, 165] on h4 "Contenedor" at bounding box center [133, 153] width 93 height 38
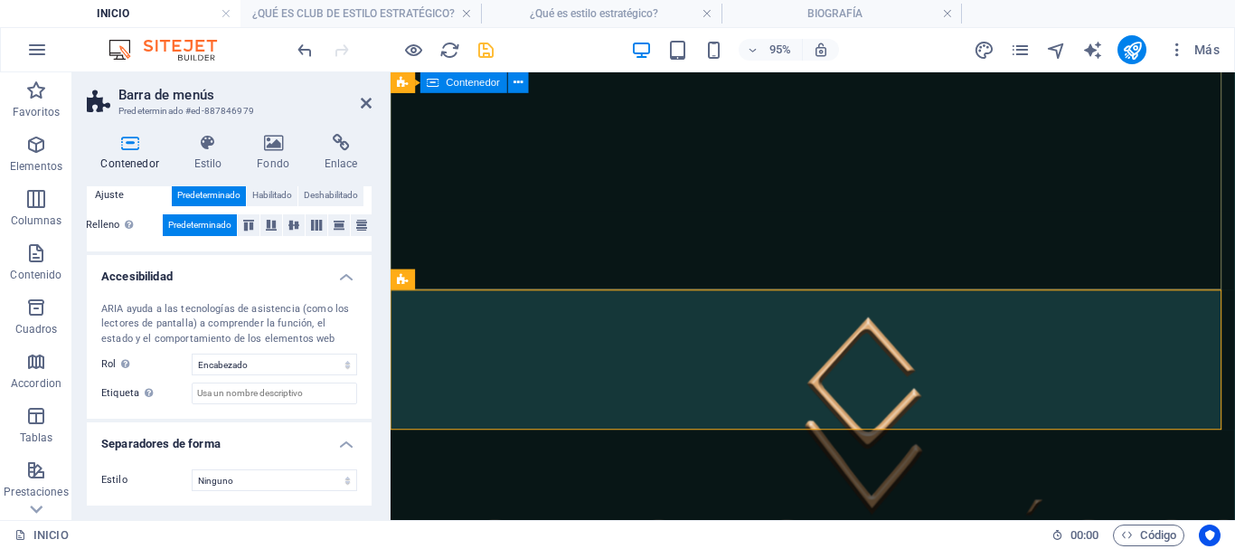
scroll to position [542, 0]
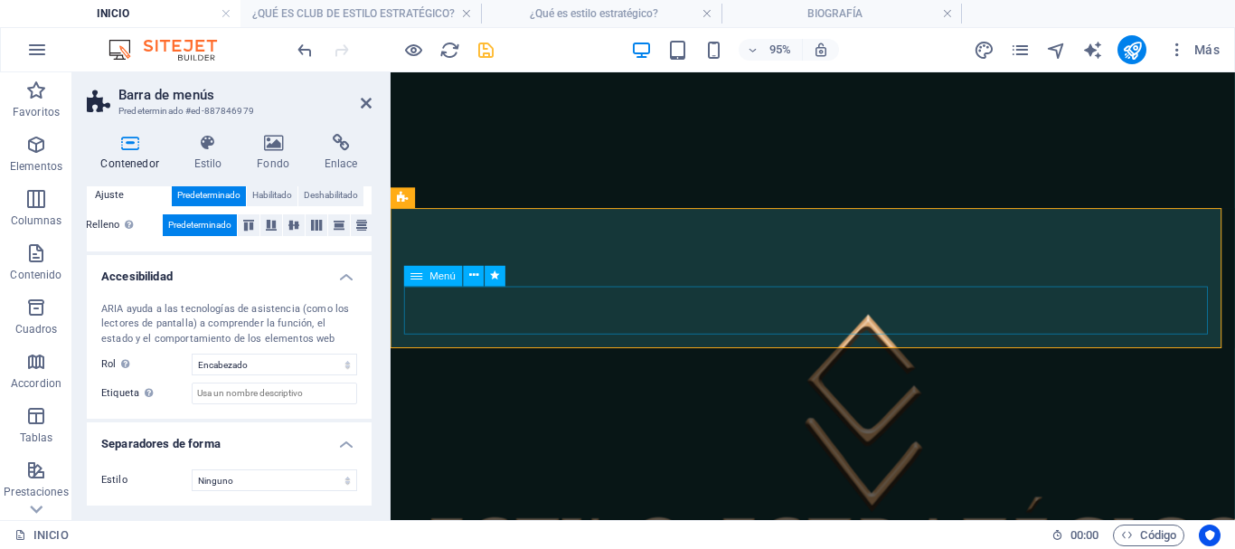
click at [467, 276] on button at bounding box center [474, 276] width 21 height 21
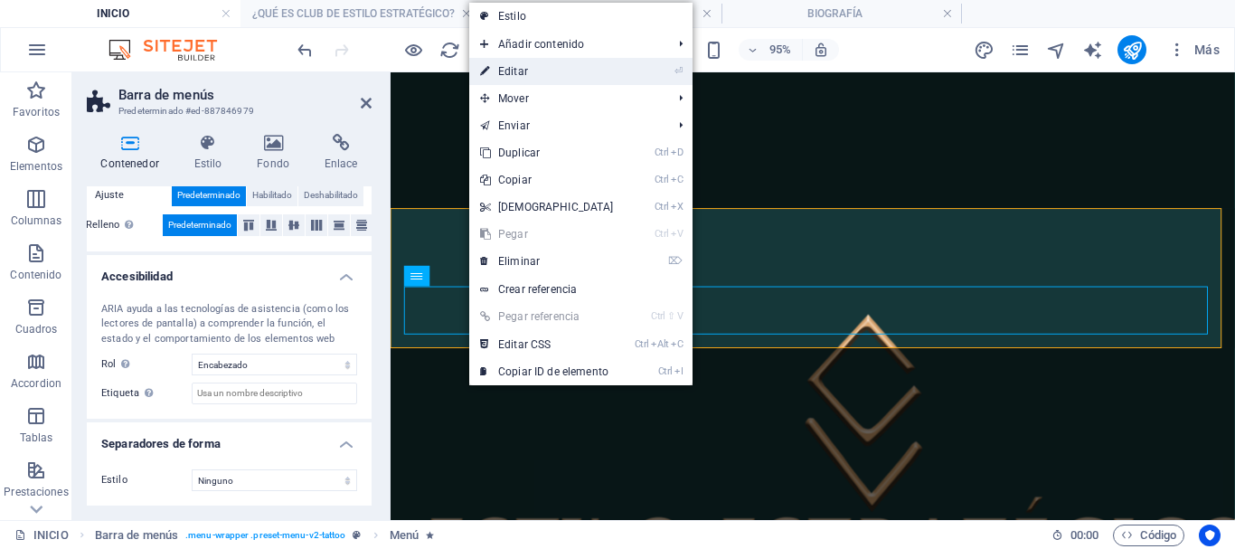
click at [530, 71] on link "⏎ Editar" at bounding box center [546, 71] width 155 height 27
select select "px"
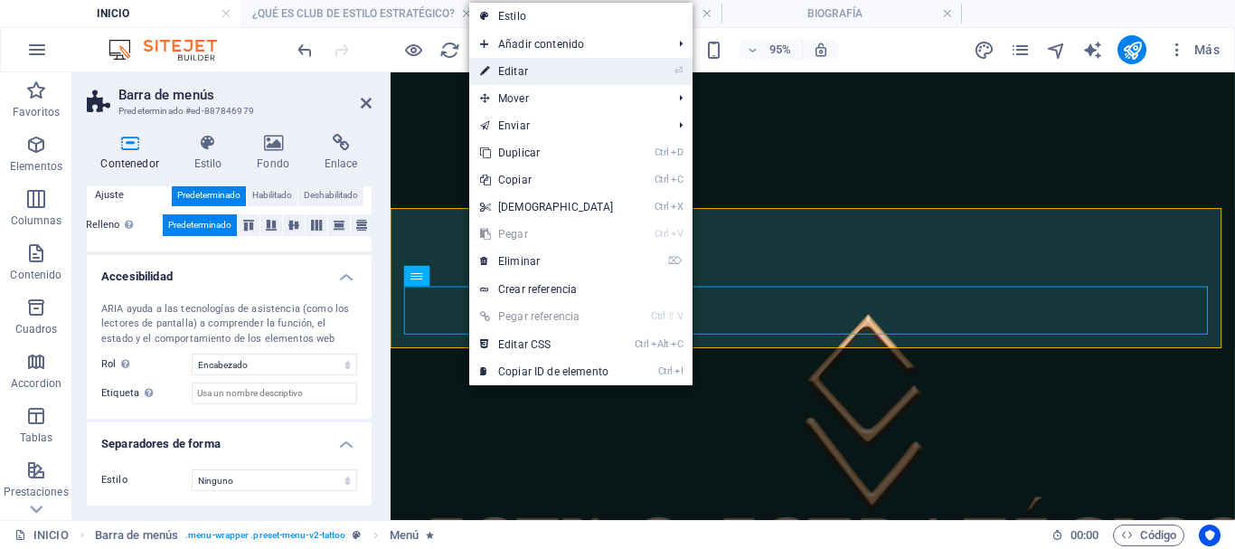
select select "pulse"
select select "s"
select select "scroll"
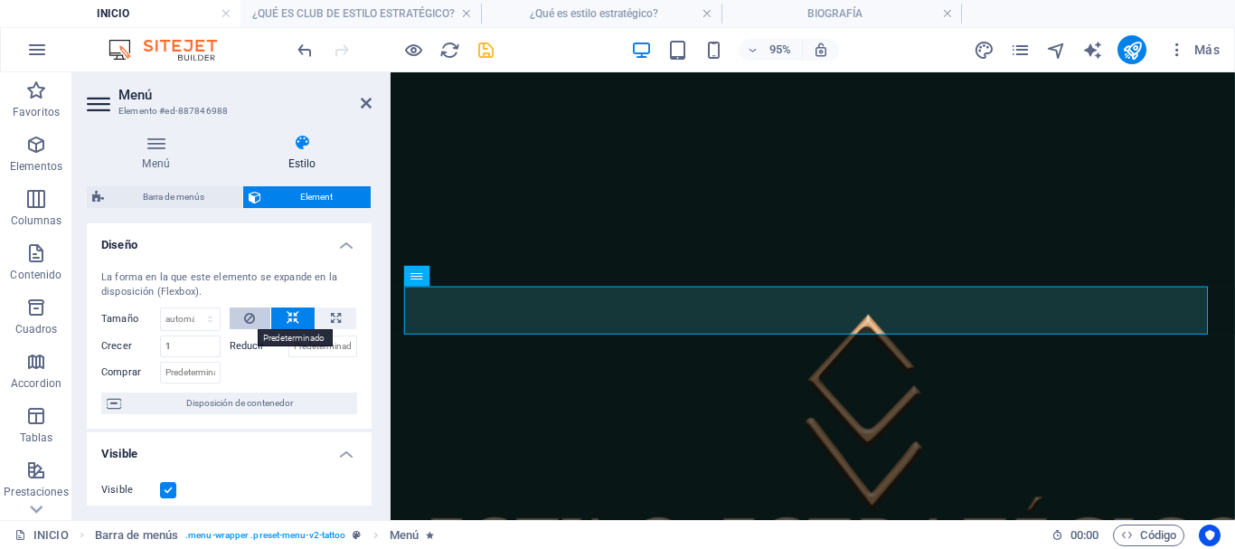
click at [253, 322] on icon at bounding box center [249, 318] width 11 height 22
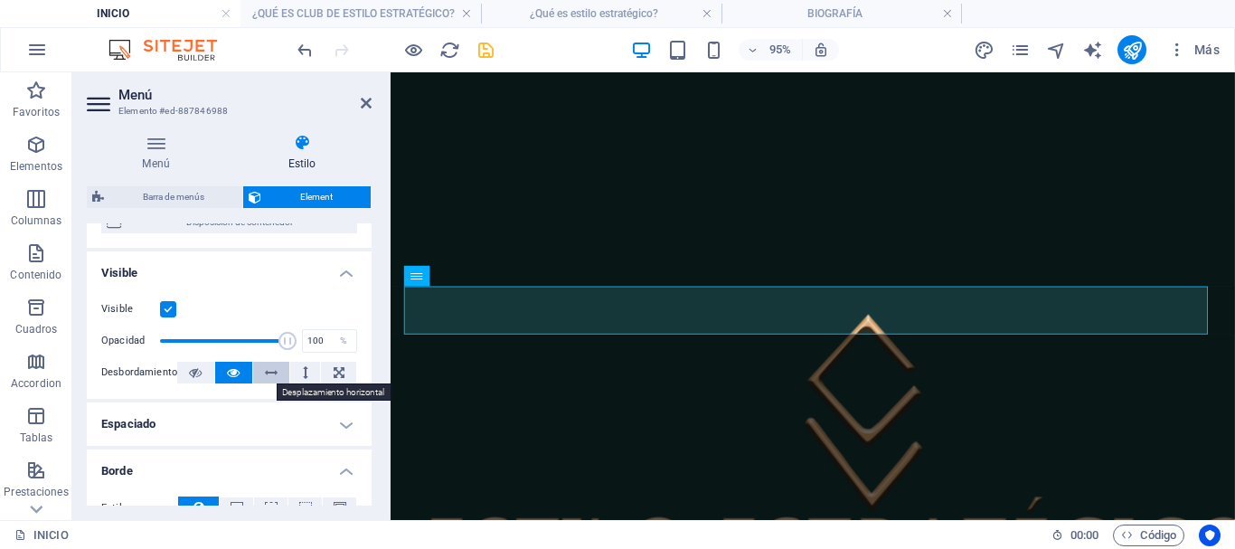
scroll to position [0, 0]
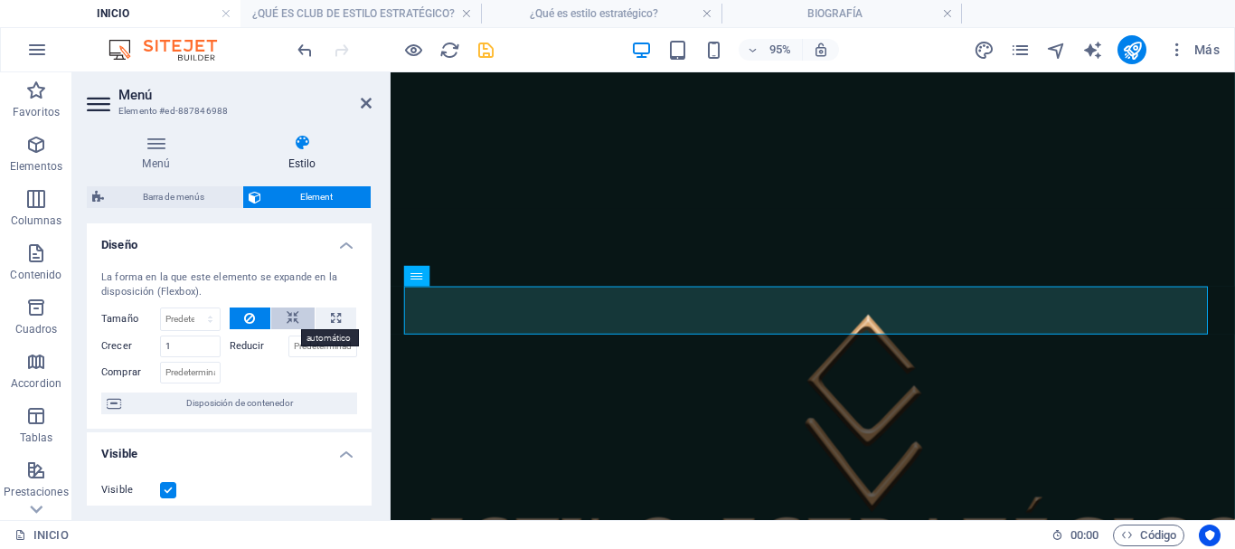
click at [287, 318] on icon at bounding box center [293, 318] width 13 height 22
click at [300, 192] on span "Element" at bounding box center [316, 197] width 99 height 22
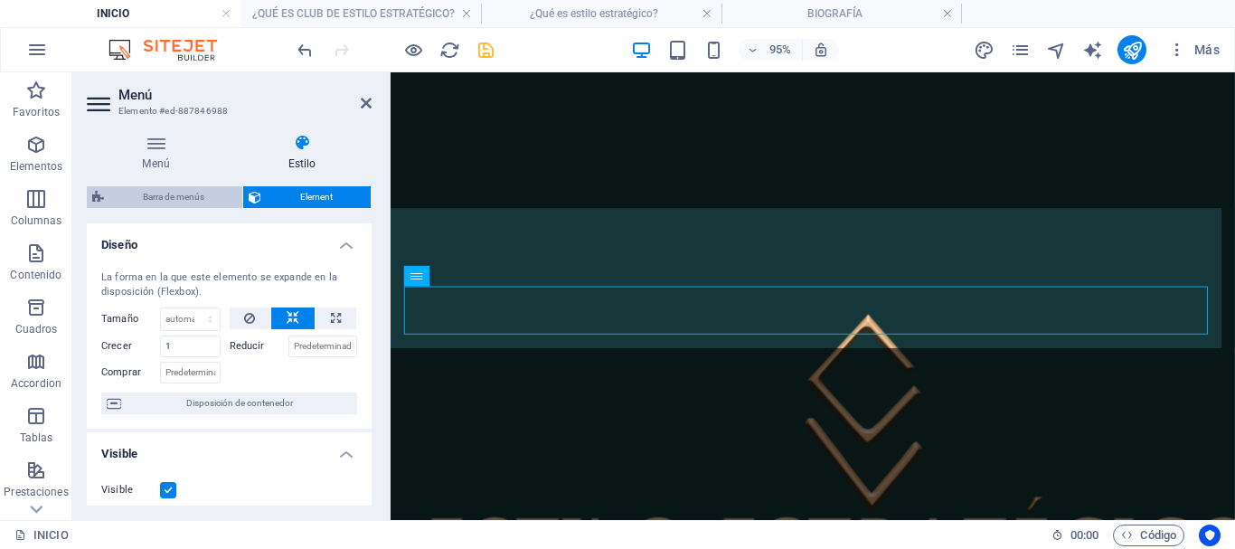
click at [180, 200] on span "Barra de menús" at bounding box center [172, 197] width 127 height 22
select select "rem"
select select "sticky_menu"
select select "px"
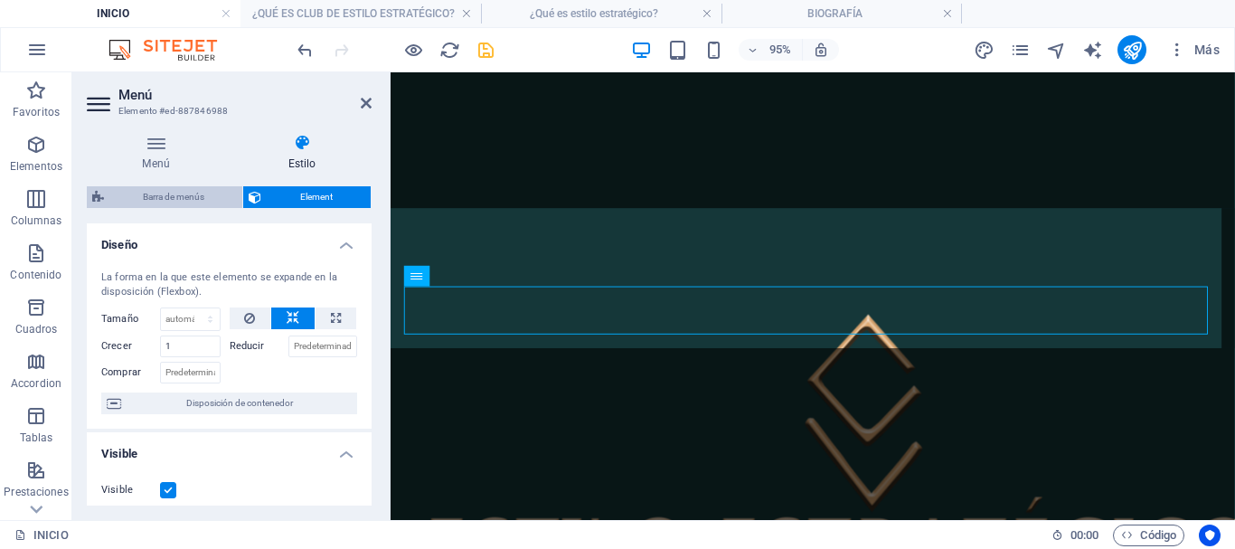
select select "px"
select select "hover_text_color"
select select "rem"
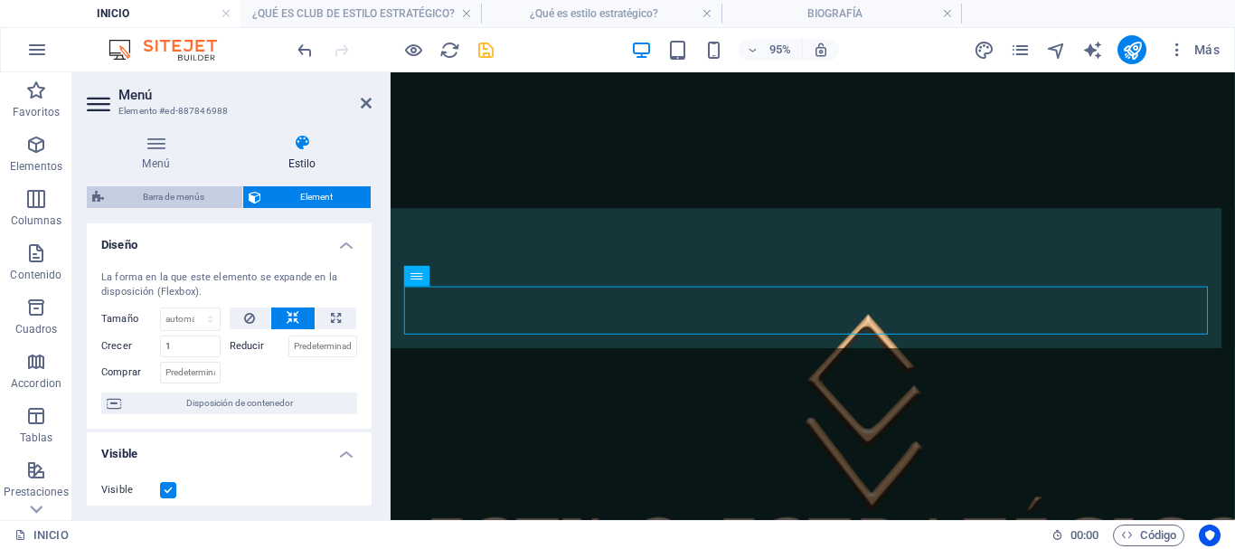
select select "link-special-font"
select select "rem"
select select
select select "px"
select select "%"
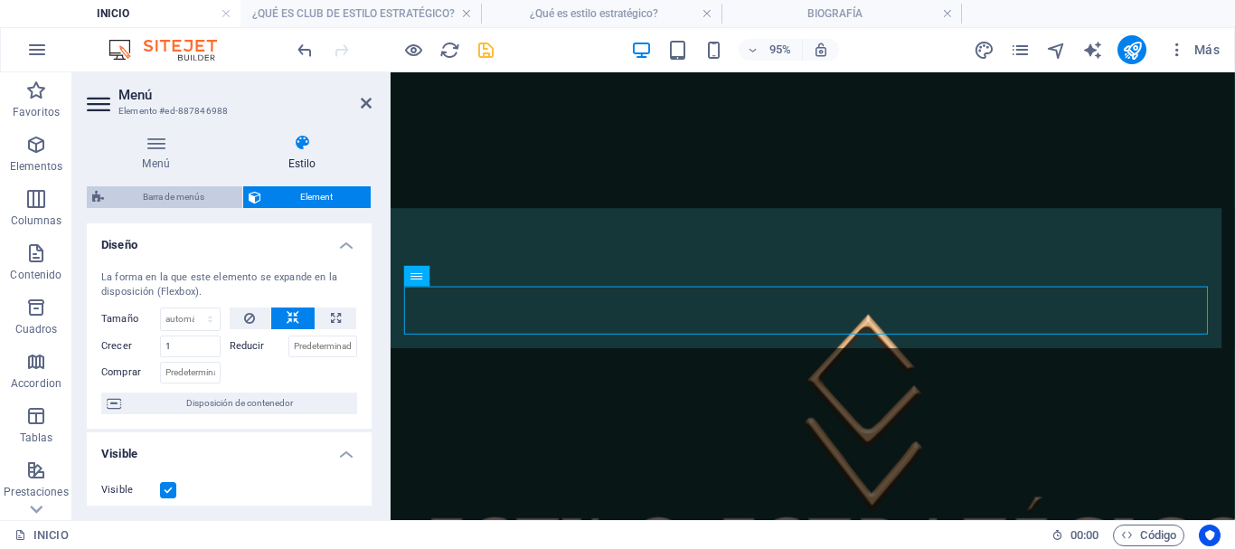
select select "rem"
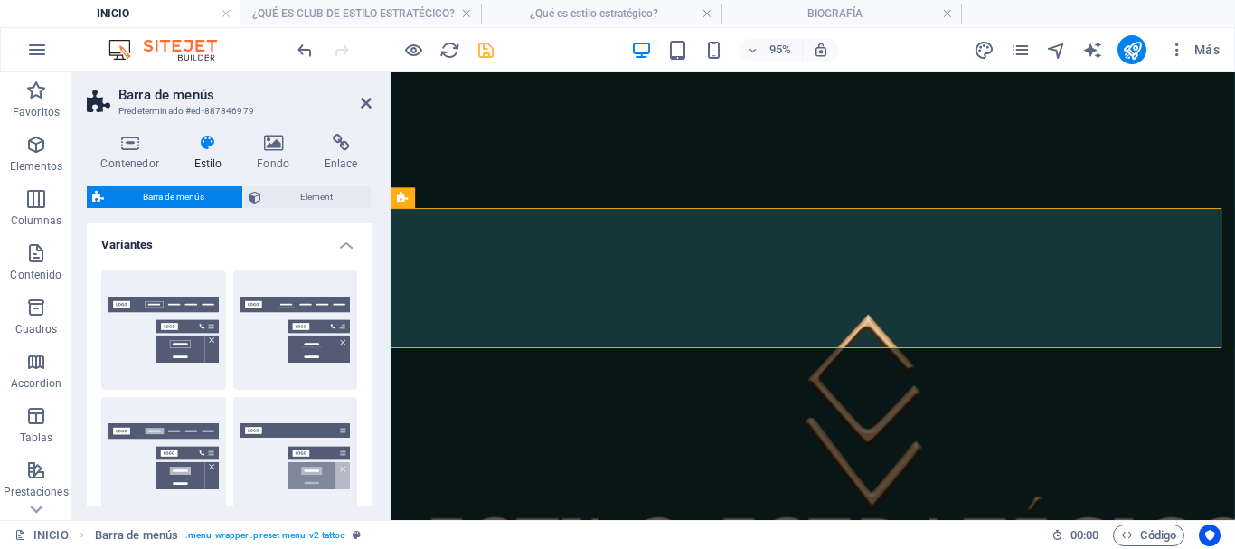
click at [207, 246] on h4 "Variantes" at bounding box center [229, 239] width 285 height 33
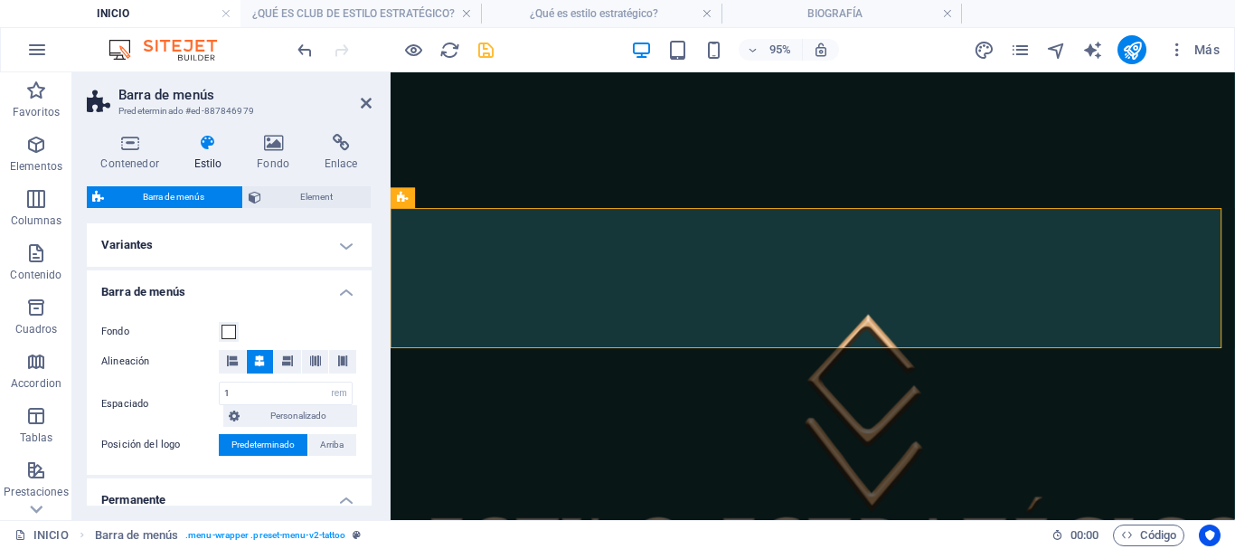
click at [321, 296] on h4 "Barra de menús" at bounding box center [229, 286] width 285 height 33
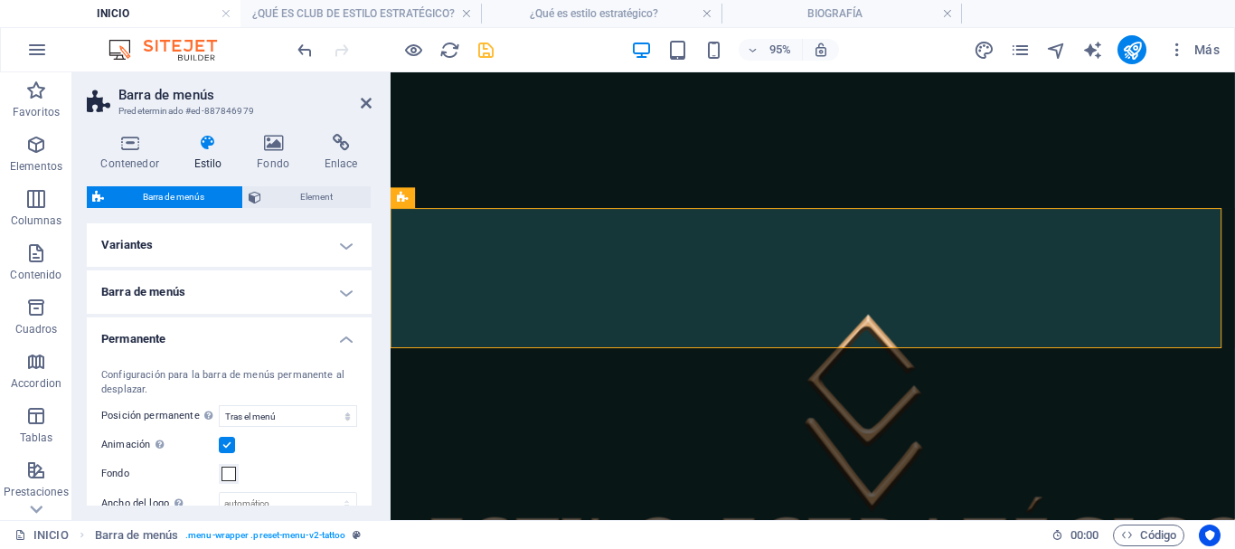
click at [289, 331] on h4 "Permanente" at bounding box center [229, 333] width 285 height 33
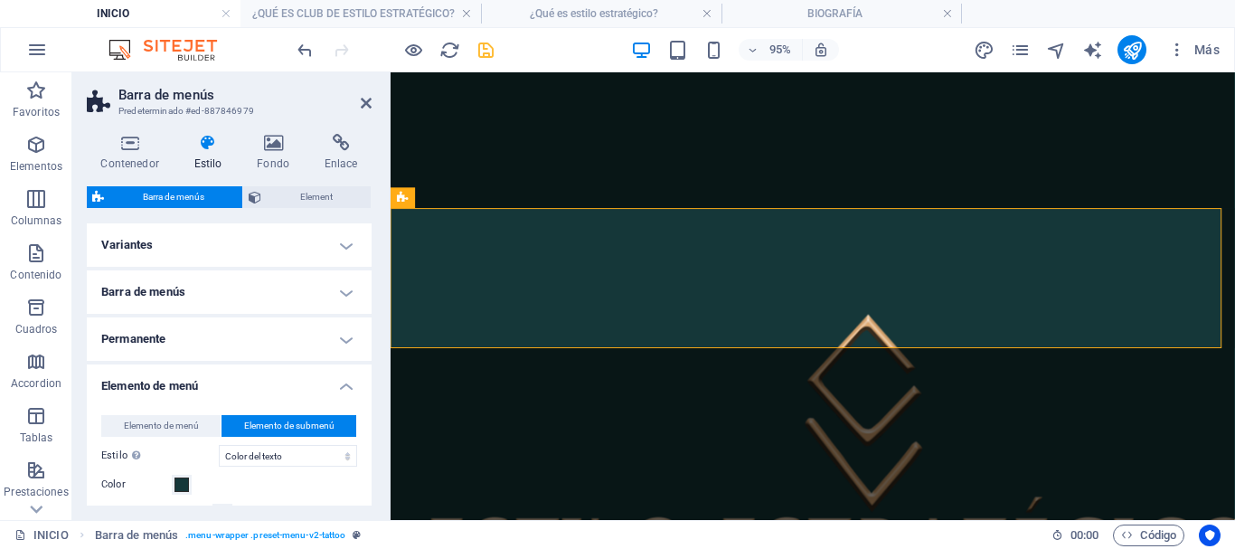
click at [240, 387] on h4 "Elemento de menú" at bounding box center [229, 380] width 285 height 33
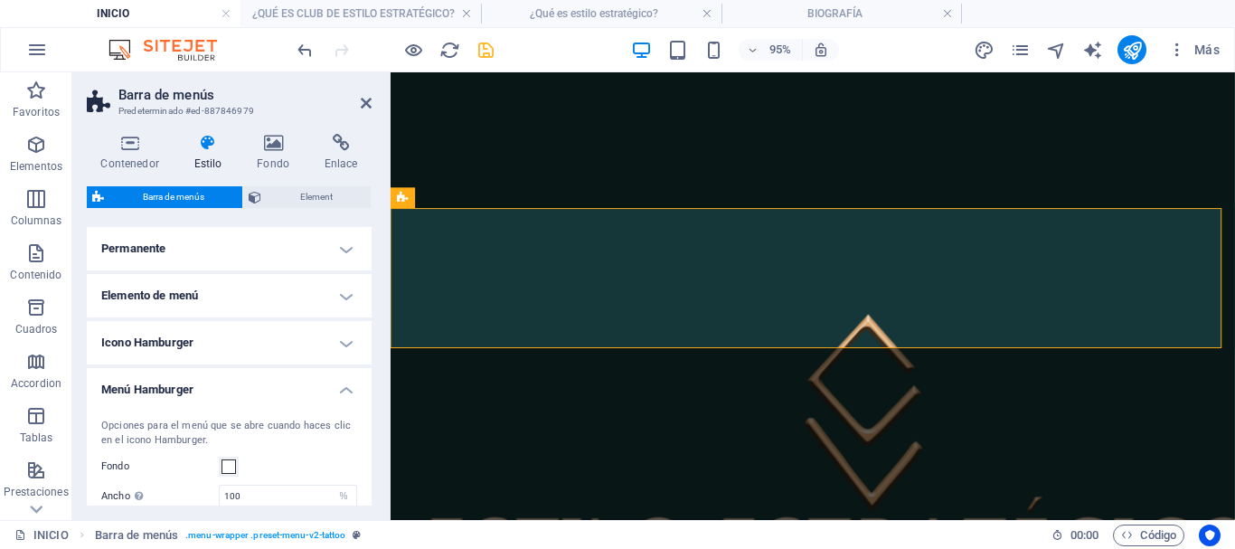
scroll to position [181, 0]
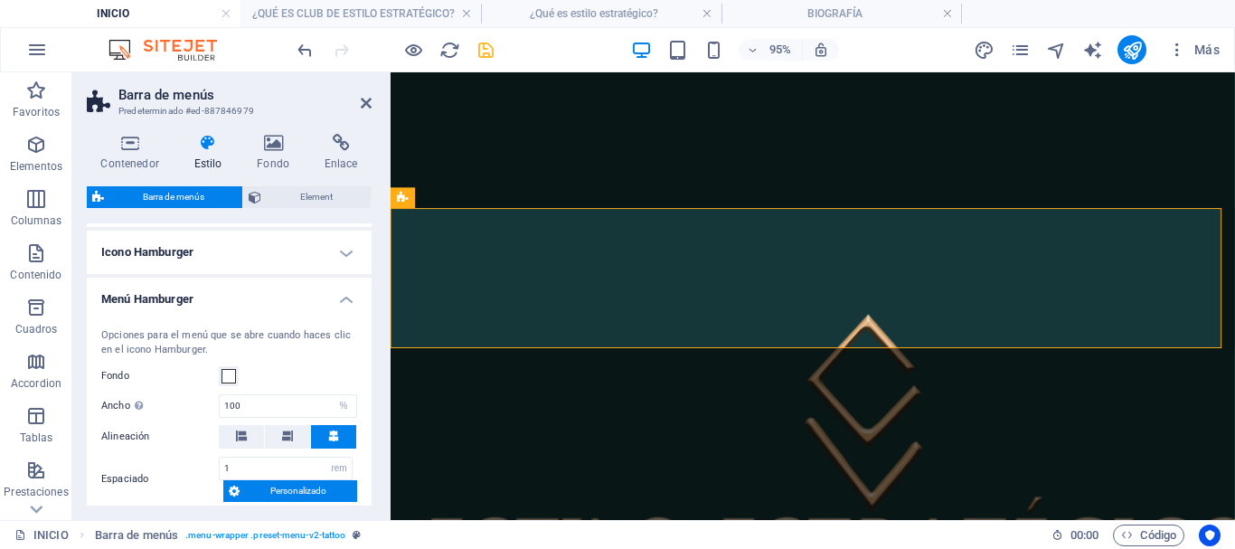
click at [246, 294] on h4 "Menú Hamburger" at bounding box center [229, 294] width 285 height 33
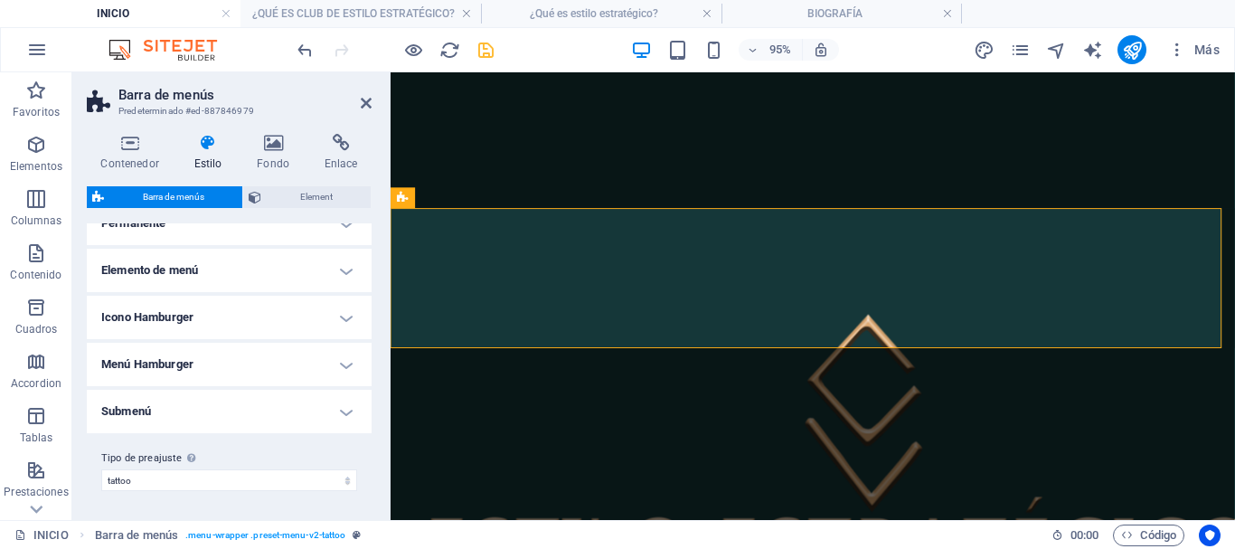
scroll to position [116, 0]
click at [206, 479] on select "tattoo Añadir tipo de preajuste" at bounding box center [229, 480] width 256 height 22
click at [171, 408] on h4 "Submenú" at bounding box center [229, 411] width 285 height 43
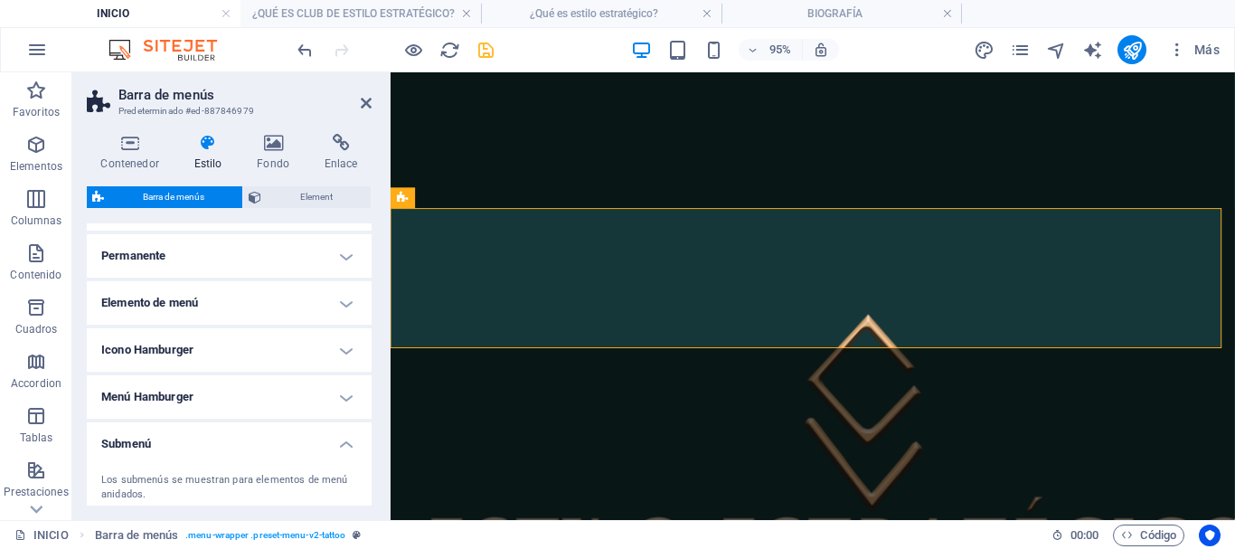
scroll to position [0, 0]
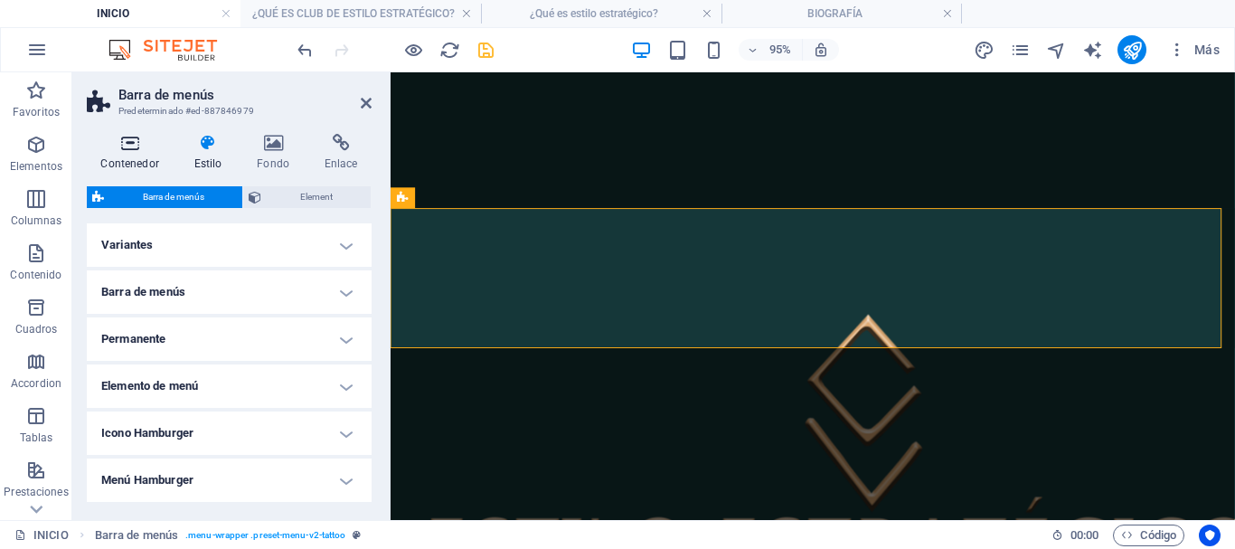
click at [123, 151] on icon at bounding box center [130, 143] width 86 height 18
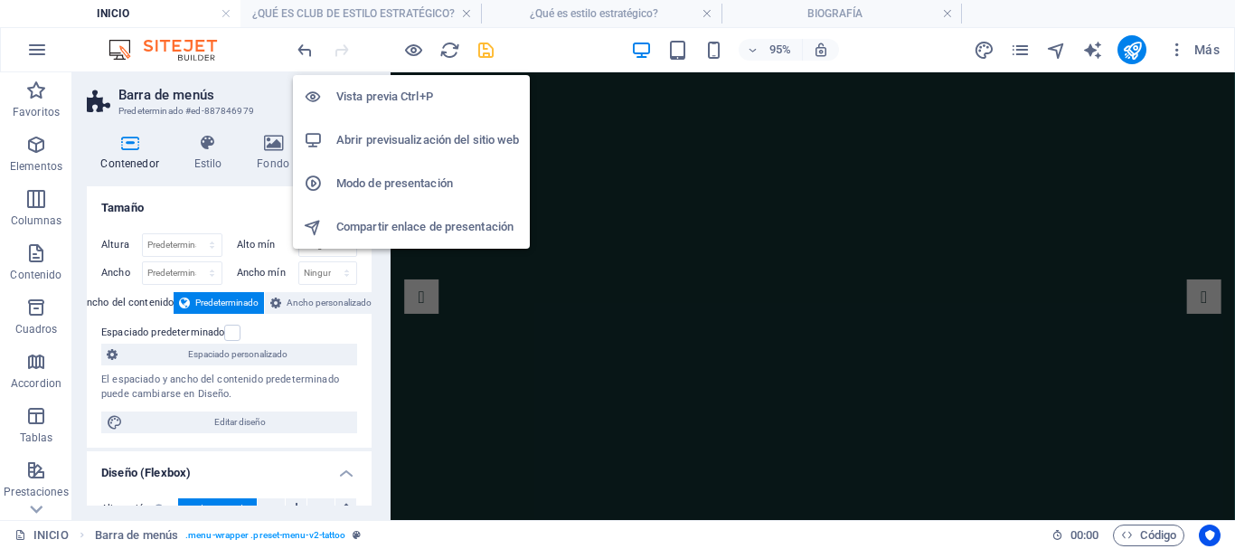
click at [374, 91] on h6 "Vista previa Ctrl+P" at bounding box center [427, 97] width 183 height 22
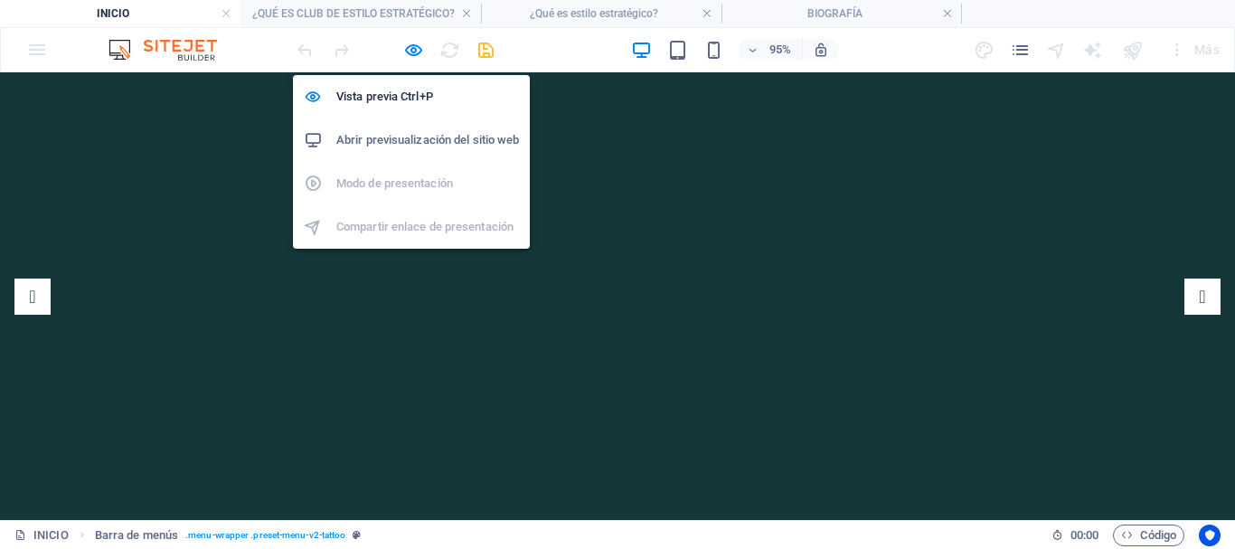
scroll to position [538, 0]
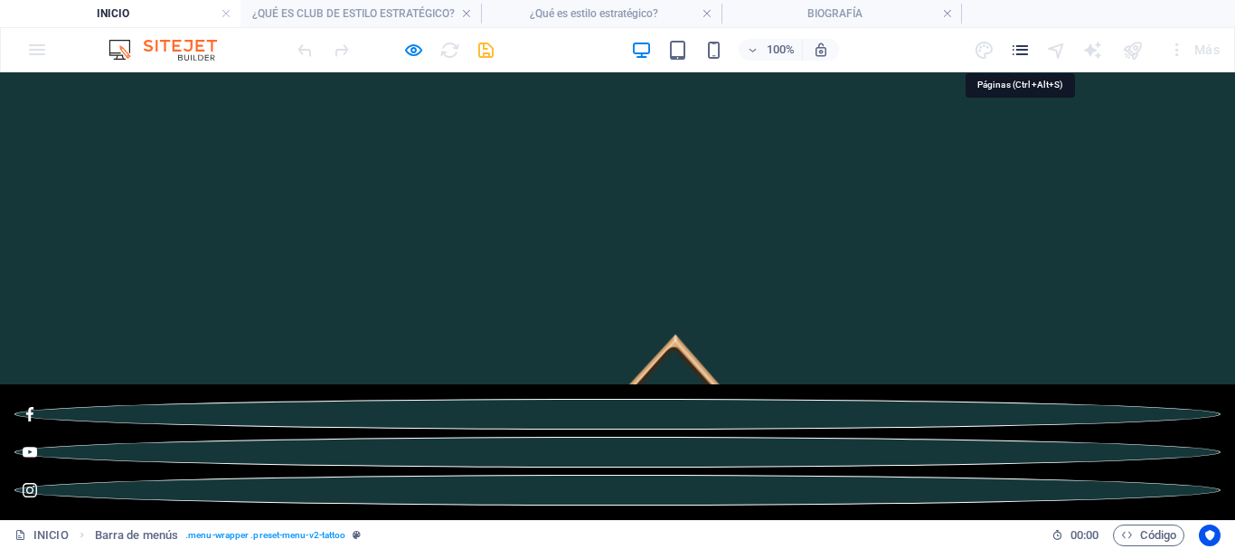
click at [1021, 47] on icon "pages" at bounding box center [1020, 50] width 21 height 21
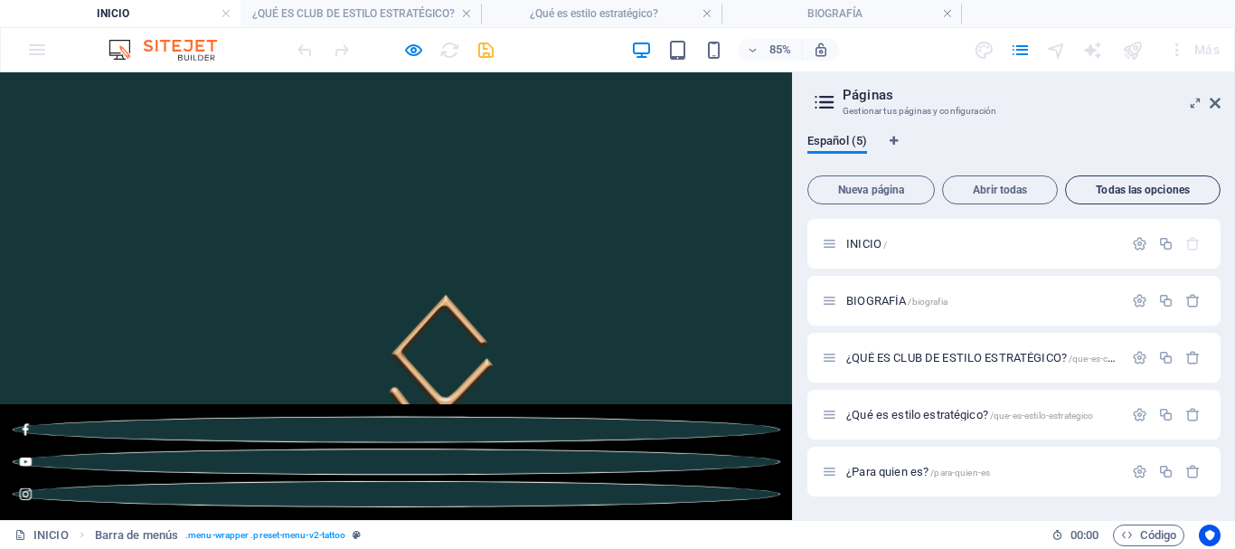
click at [1125, 193] on span "Todas las opciones" at bounding box center [1142, 189] width 139 height 11
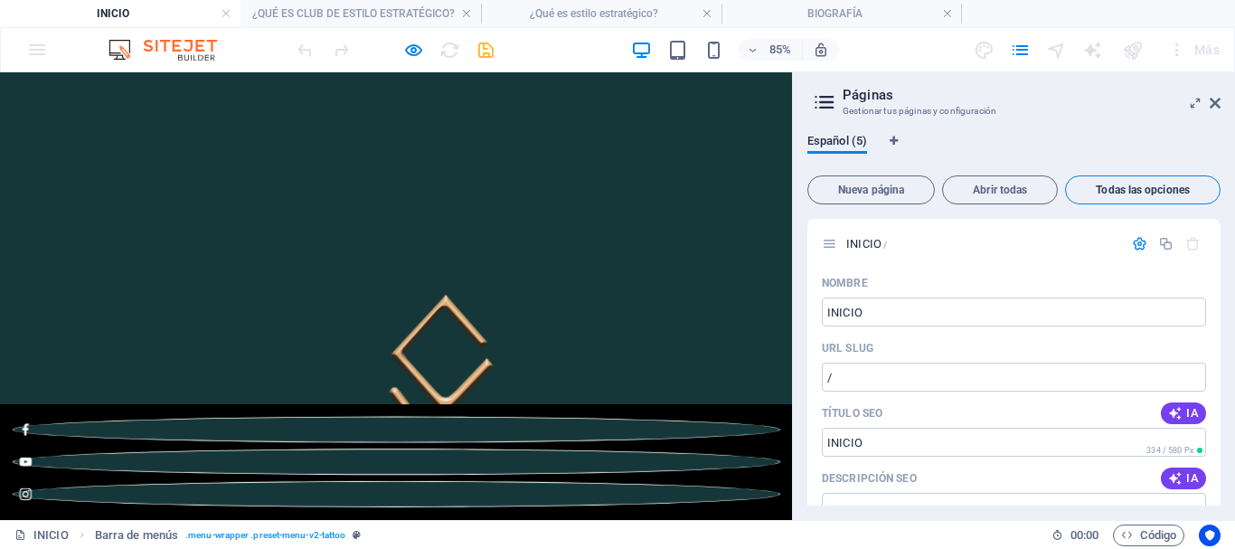
scroll to position [2999, 0]
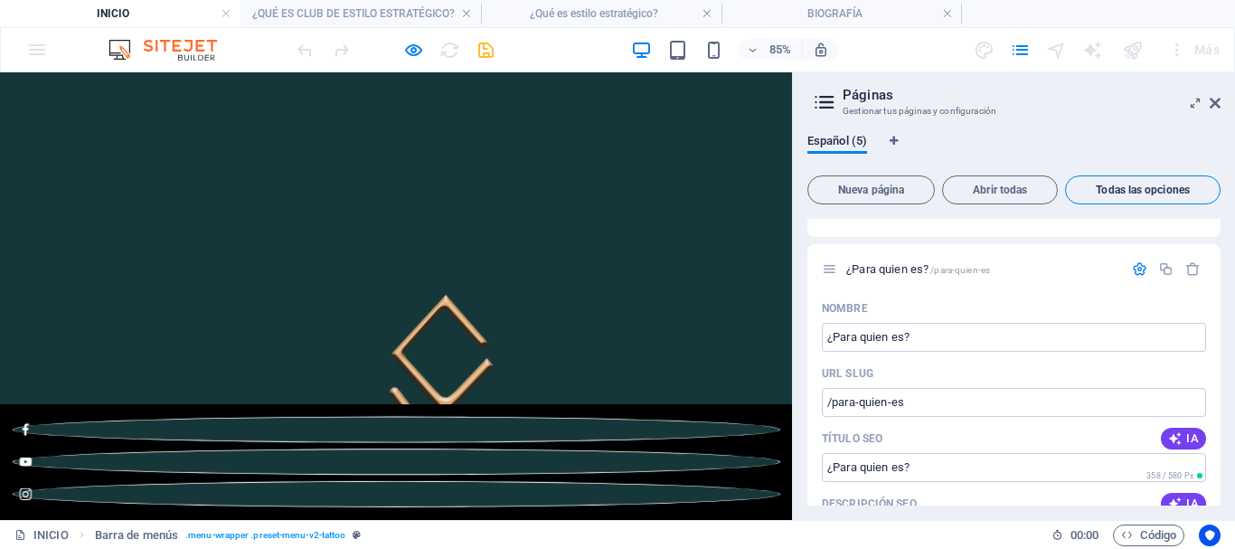
click at [1130, 193] on span "Todas las opciones" at bounding box center [1142, 189] width 139 height 11
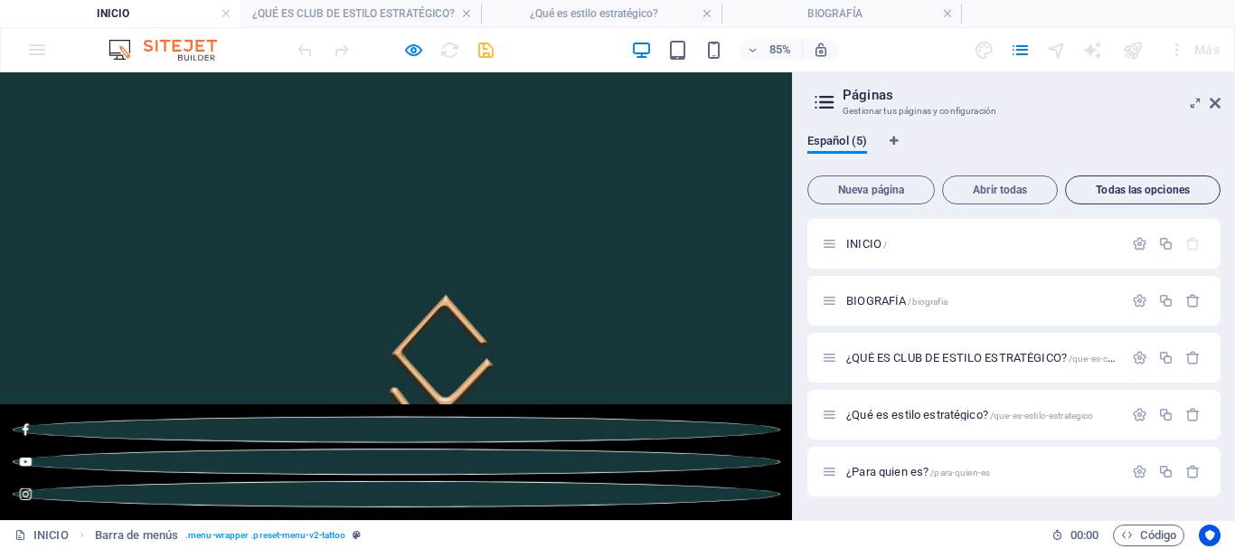
scroll to position [0, 0]
click at [1213, 102] on icon at bounding box center [1215, 103] width 11 height 14
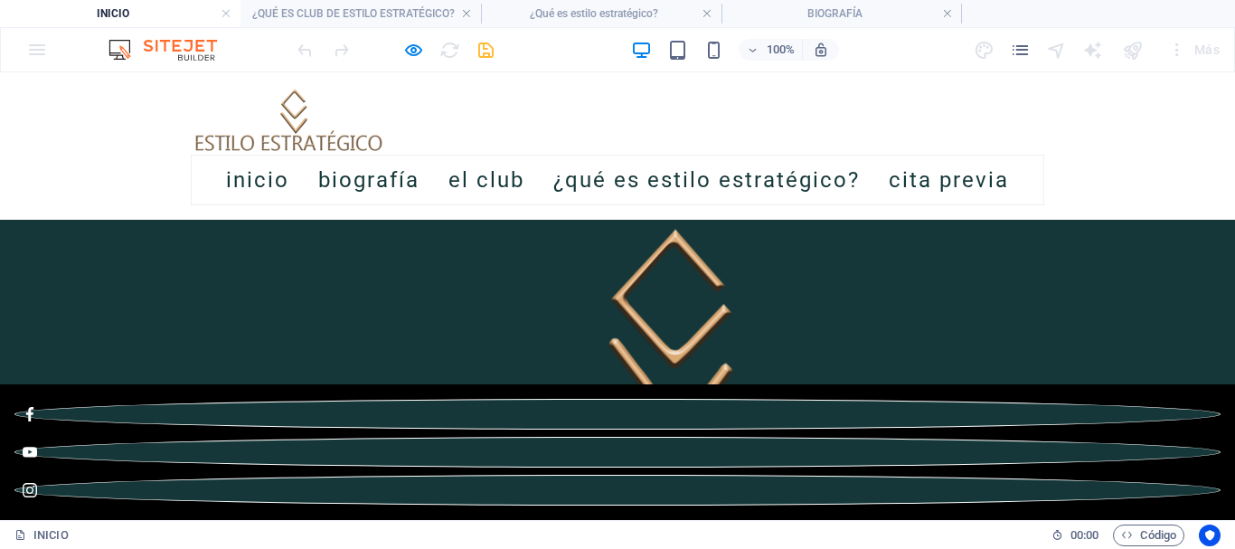
scroll to position [904, 0]
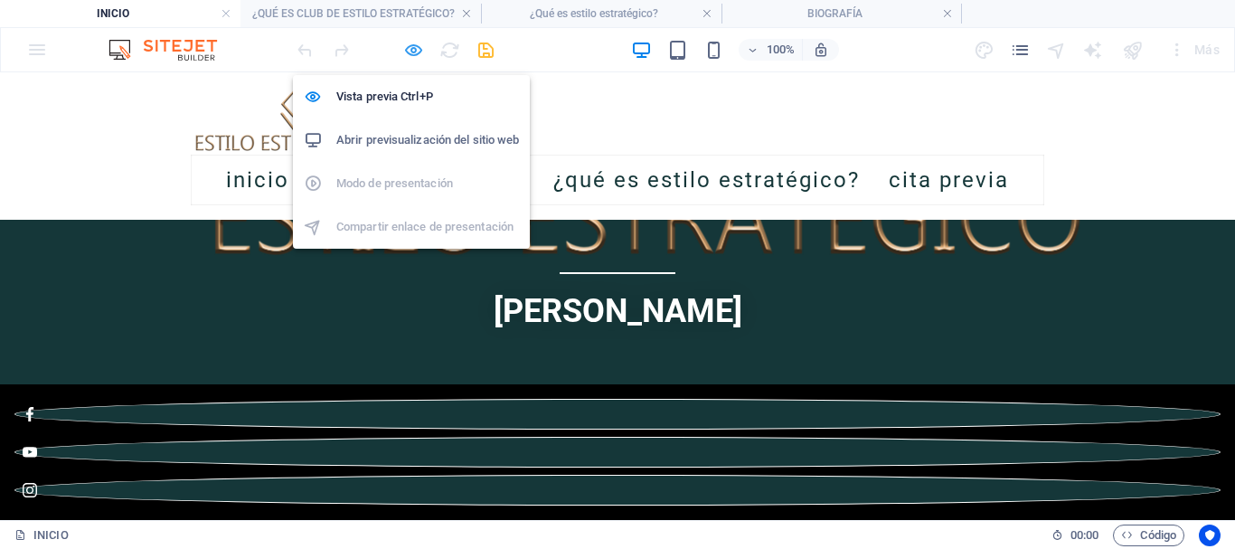
click at [407, 47] on icon "button" at bounding box center [413, 50] width 21 height 21
select select "header"
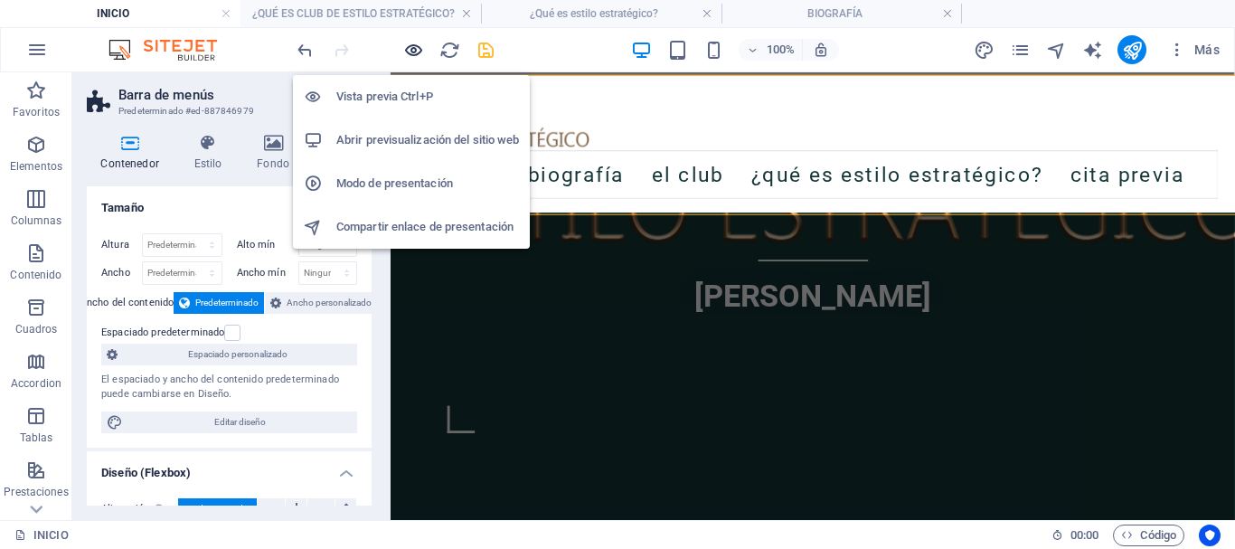
scroll to position [901, 0]
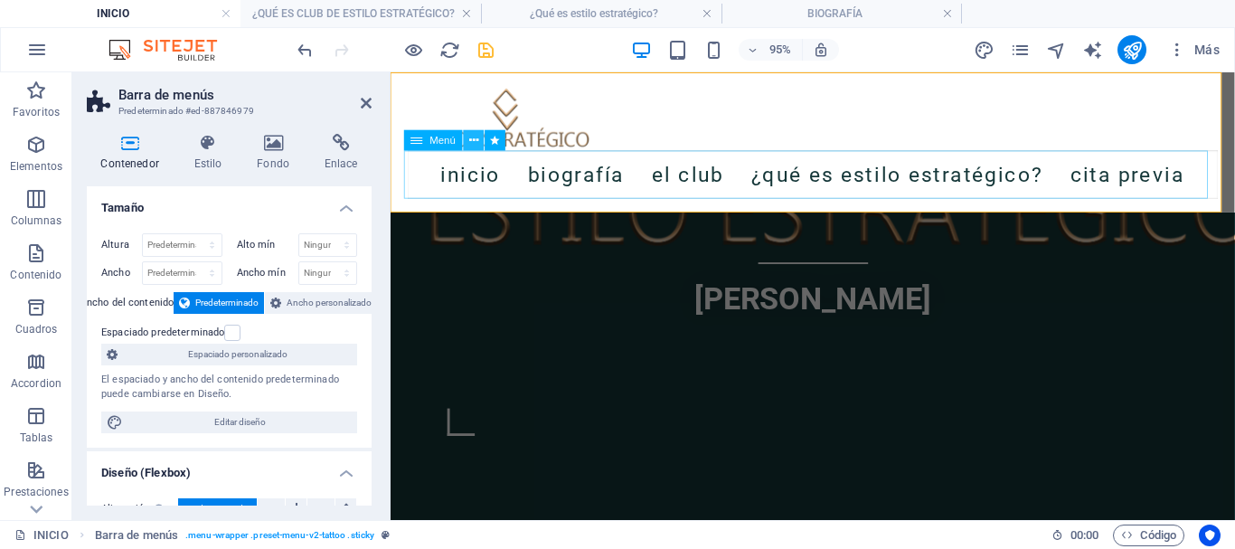
click at [475, 139] on icon at bounding box center [473, 140] width 9 height 18
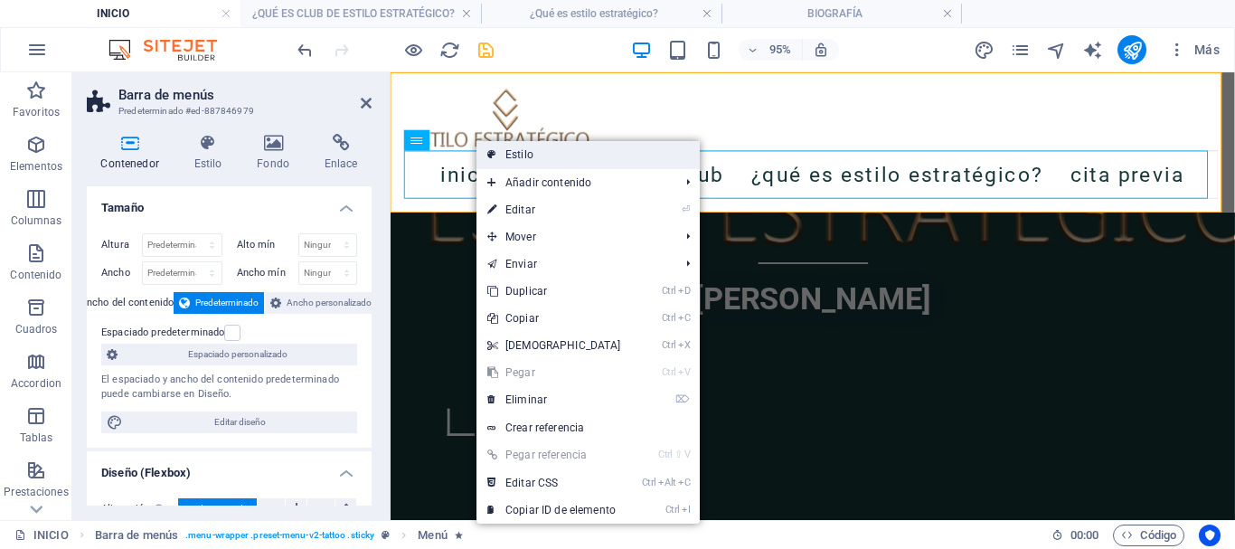
click at [496, 159] on link "Estilo" at bounding box center [587, 154] width 223 height 27
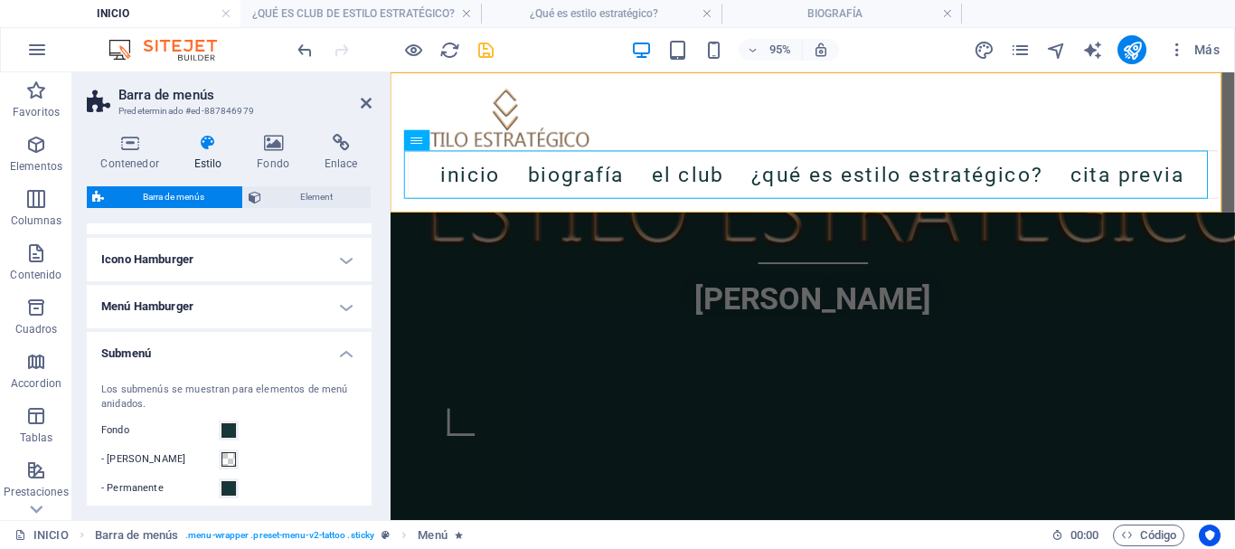
scroll to position [0, 0]
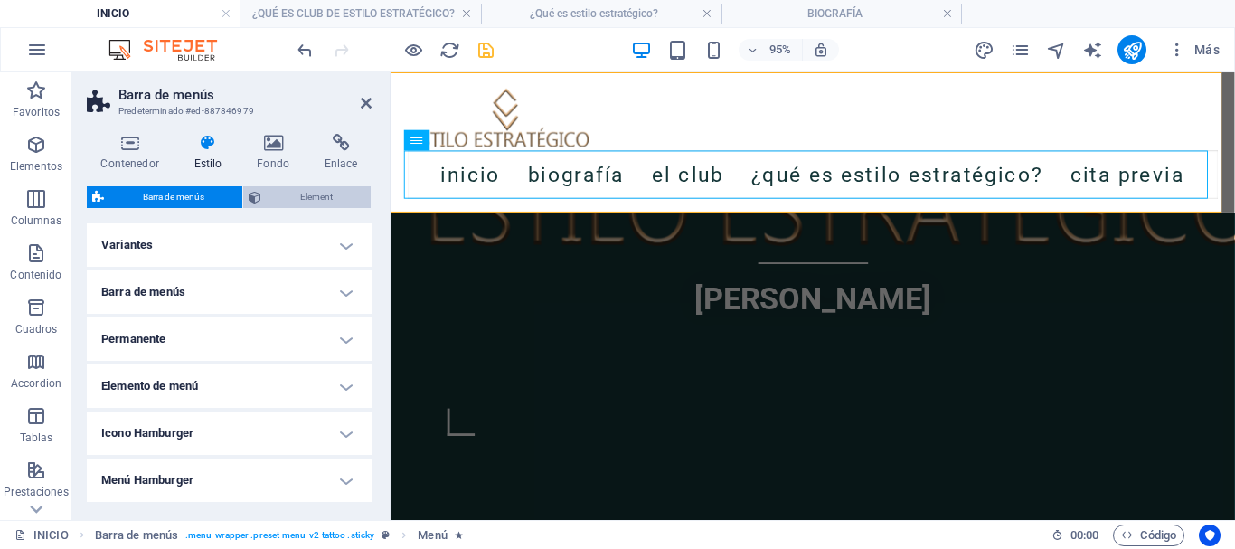
click at [252, 200] on icon at bounding box center [255, 197] width 13 height 22
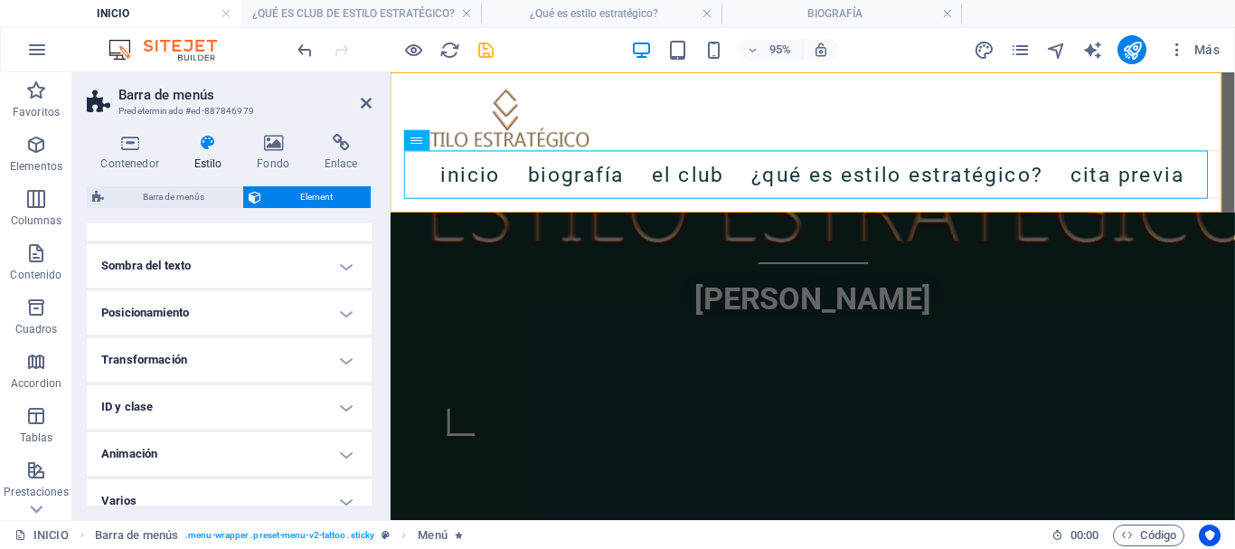
scroll to position [288, 0]
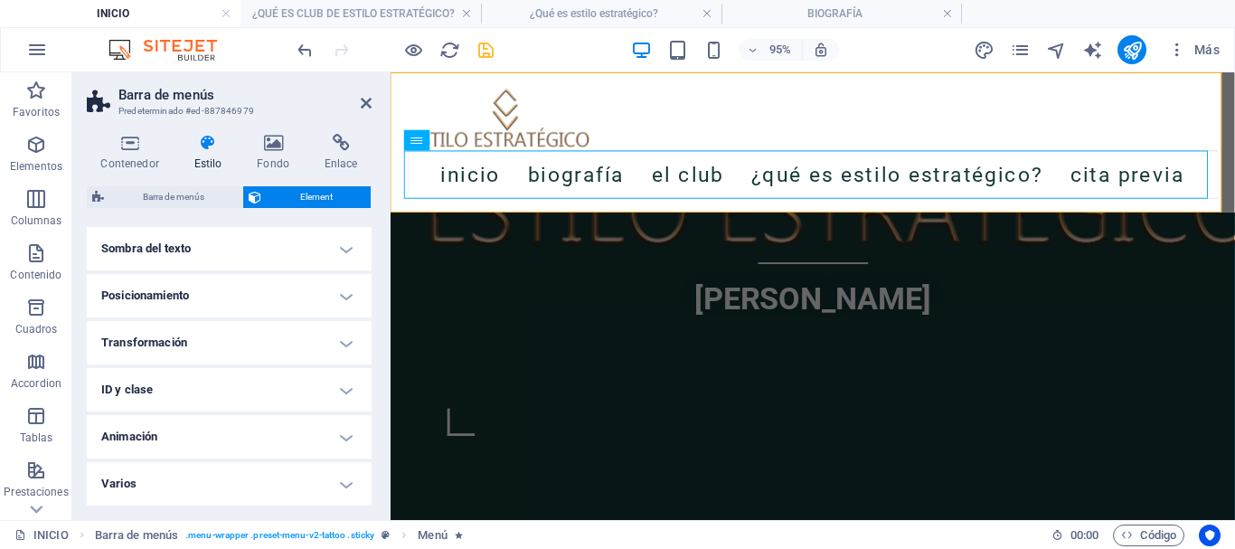
click at [231, 391] on h4 "ID y clase" at bounding box center [229, 389] width 285 height 43
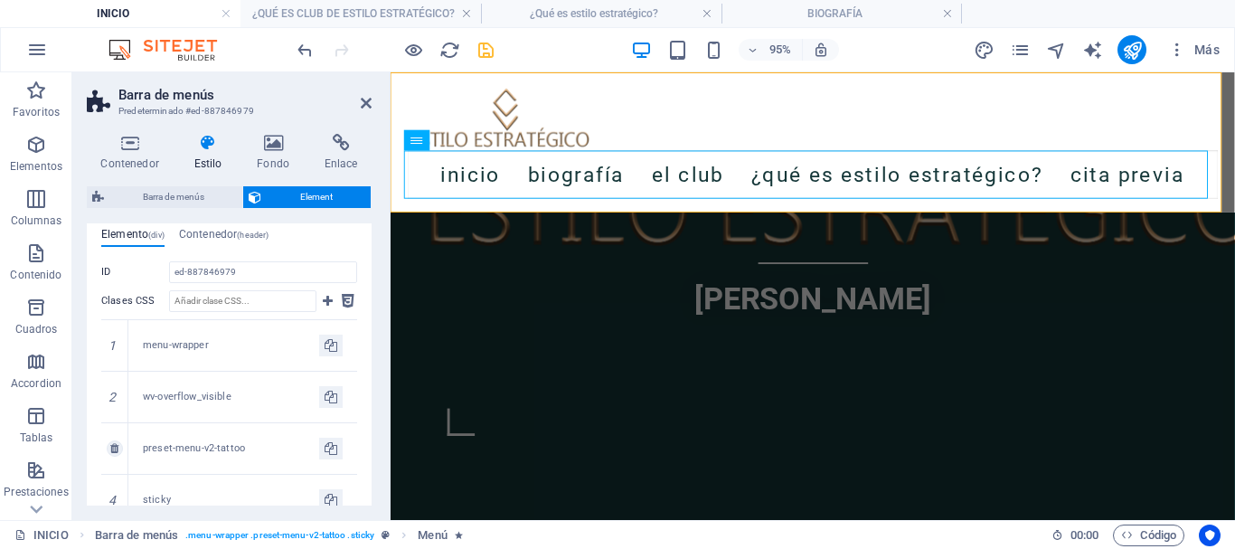
scroll to position [566, 0]
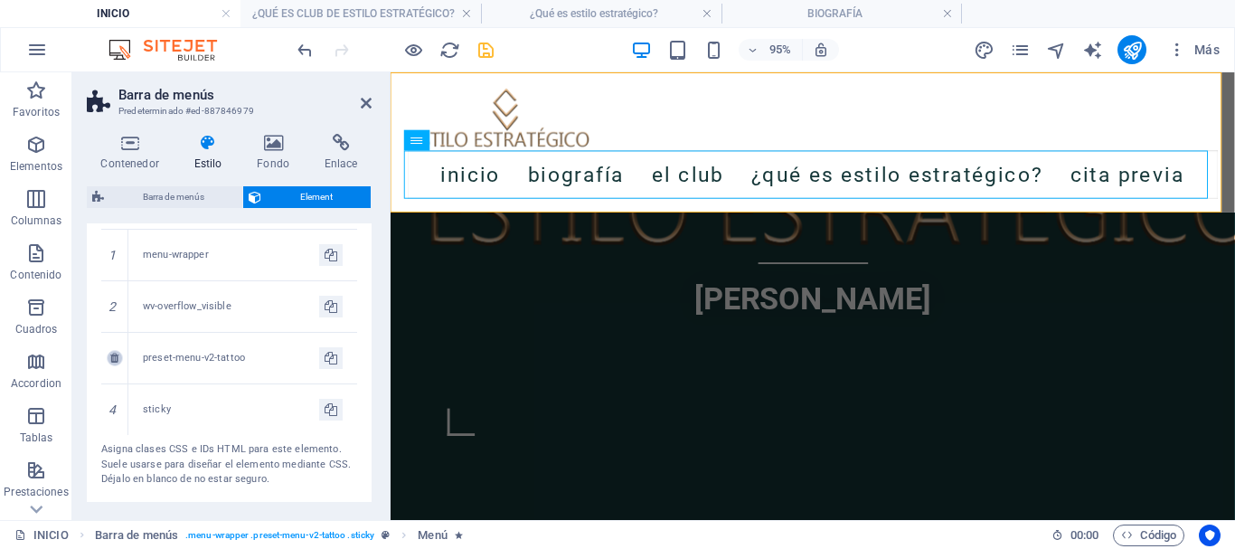
click at [118, 358] on icon at bounding box center [114, 358] width 8 height 11
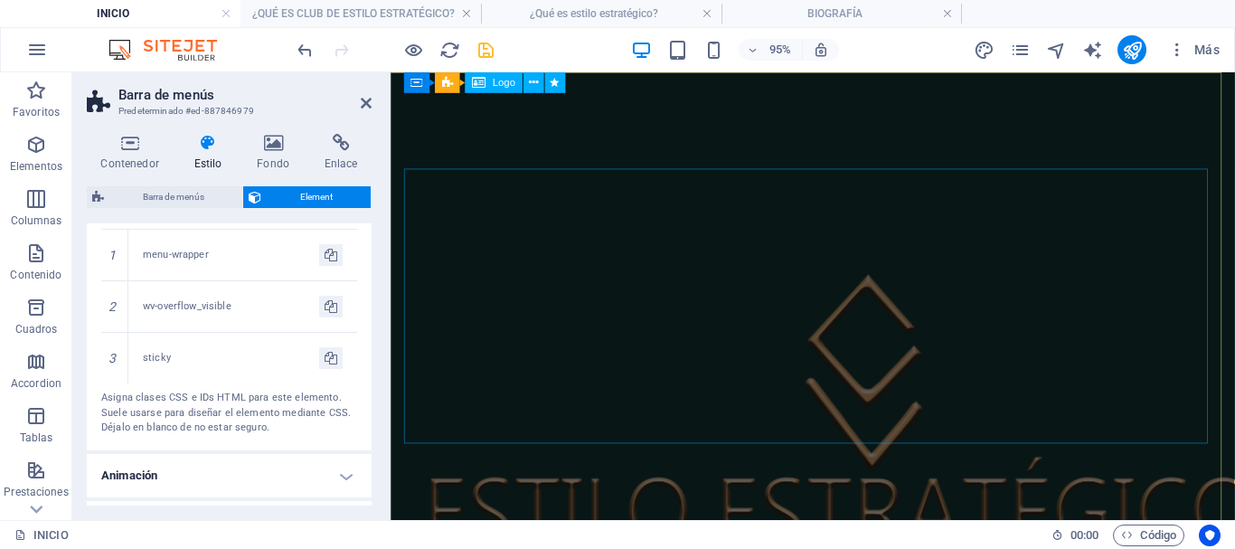
scroll to position [0, 0]
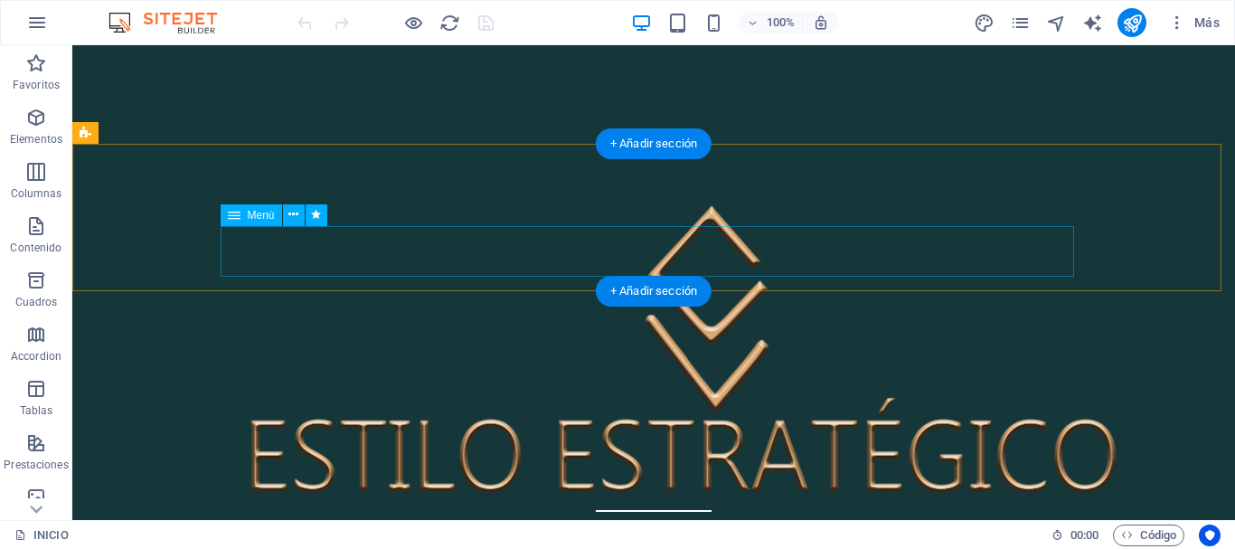
scroll to position [723, 0]
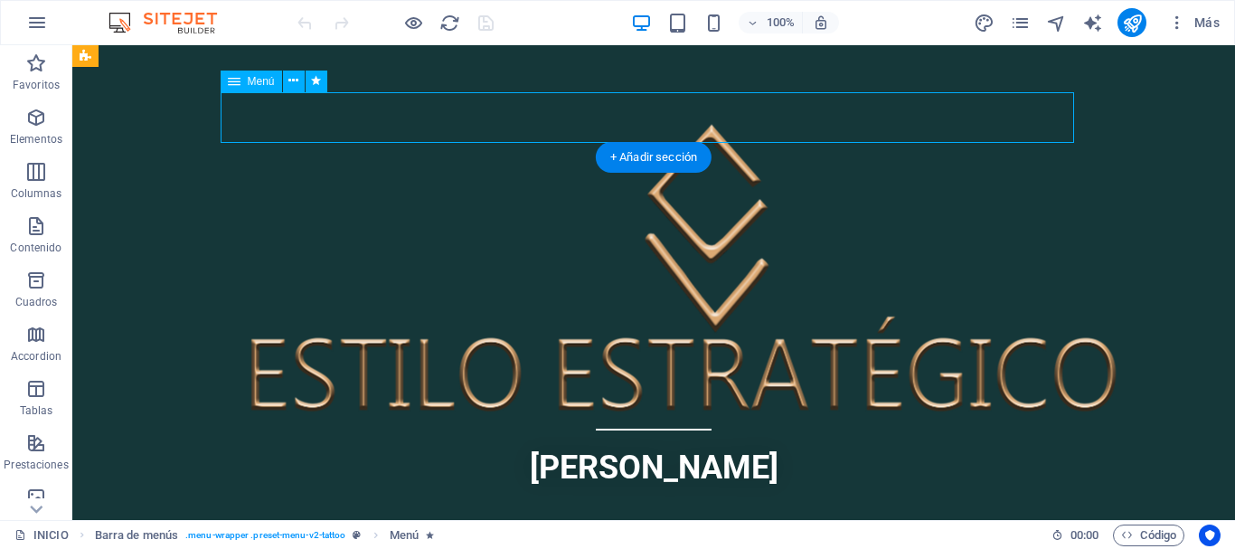
select select
select select "1"
select select
select select "2"
select select
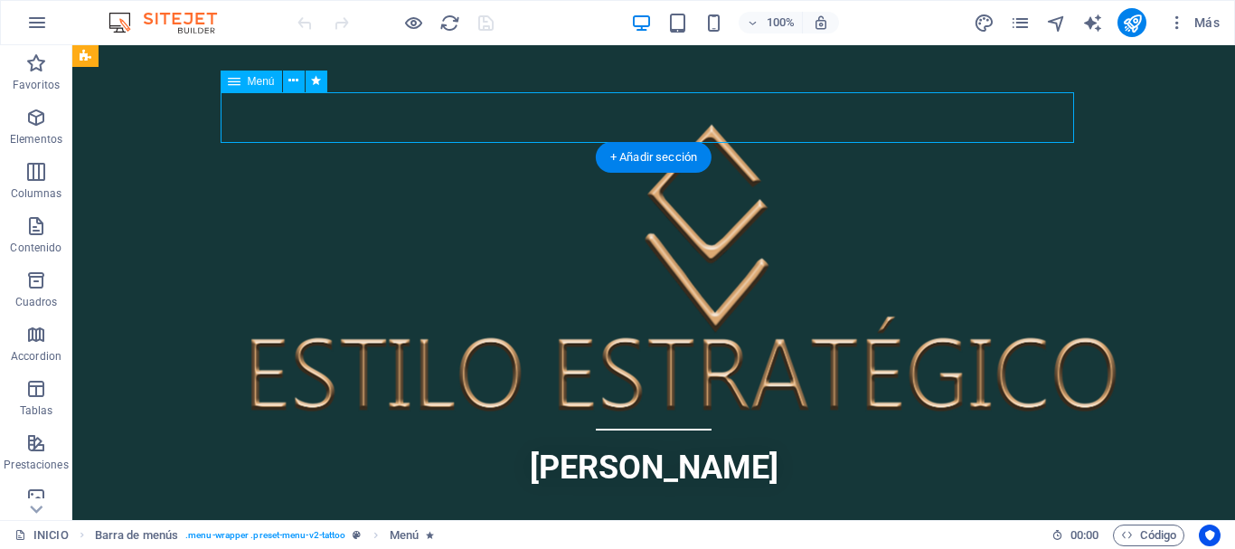
select select "3"
select select
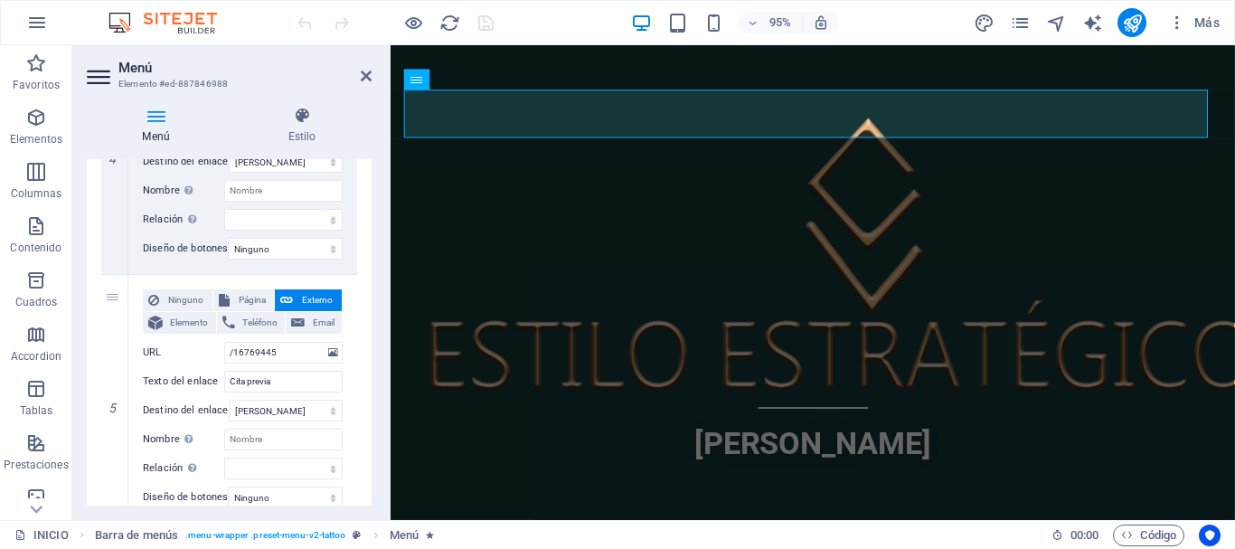
scroll to position [1085, 0]
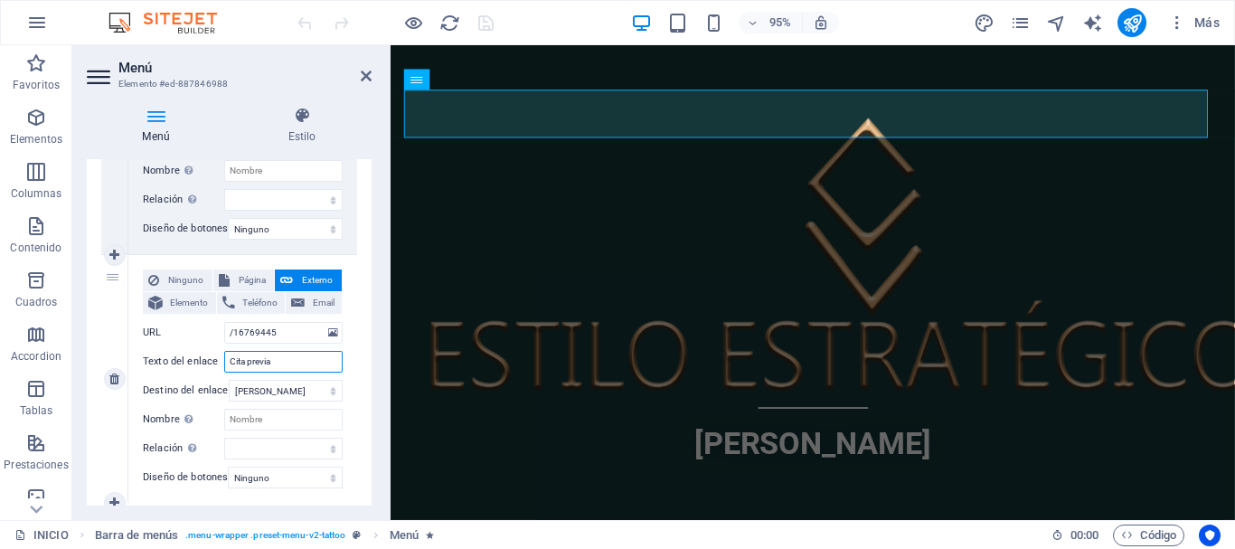
drag, startPoint x: 297, startPoint y: 357, endPoint x: 211, endPoint y: 363, distance: 87.0
click at [211, 363] on div "Texto del enlace Cita previa" at bounding box center [243, 362] width 200 height 22
type input "¿"
select select
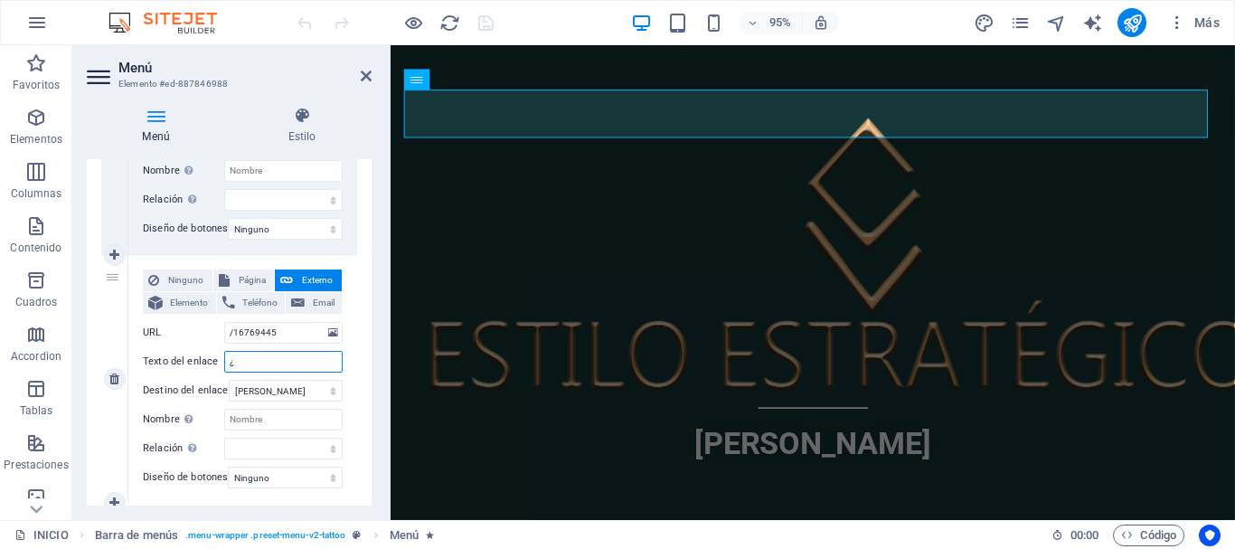
select select
type input "¿P"
select select
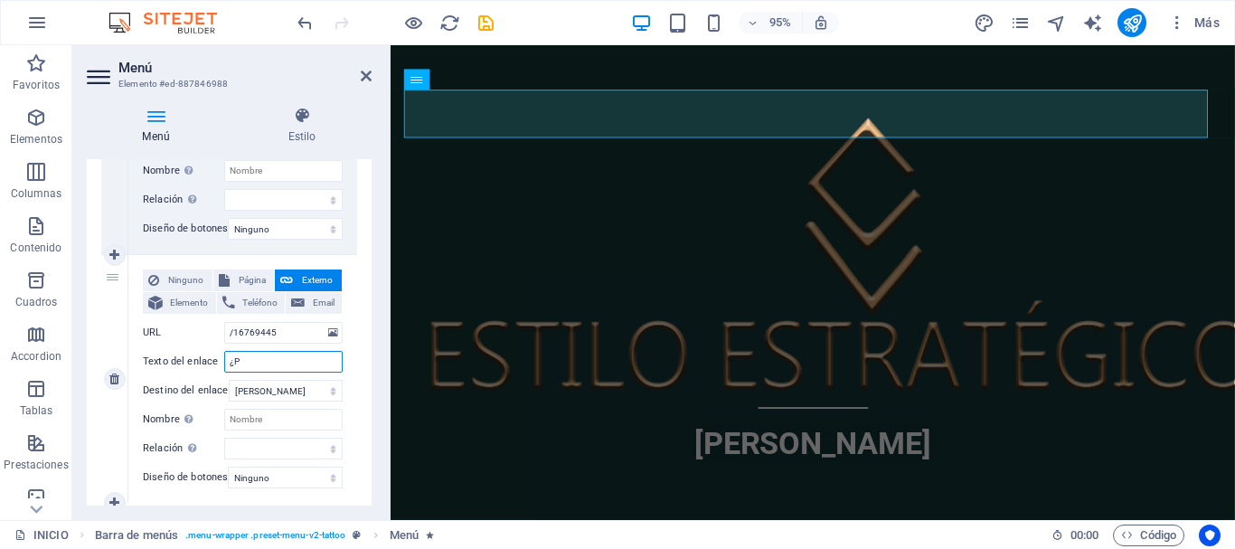
select select
type input "¿Para"
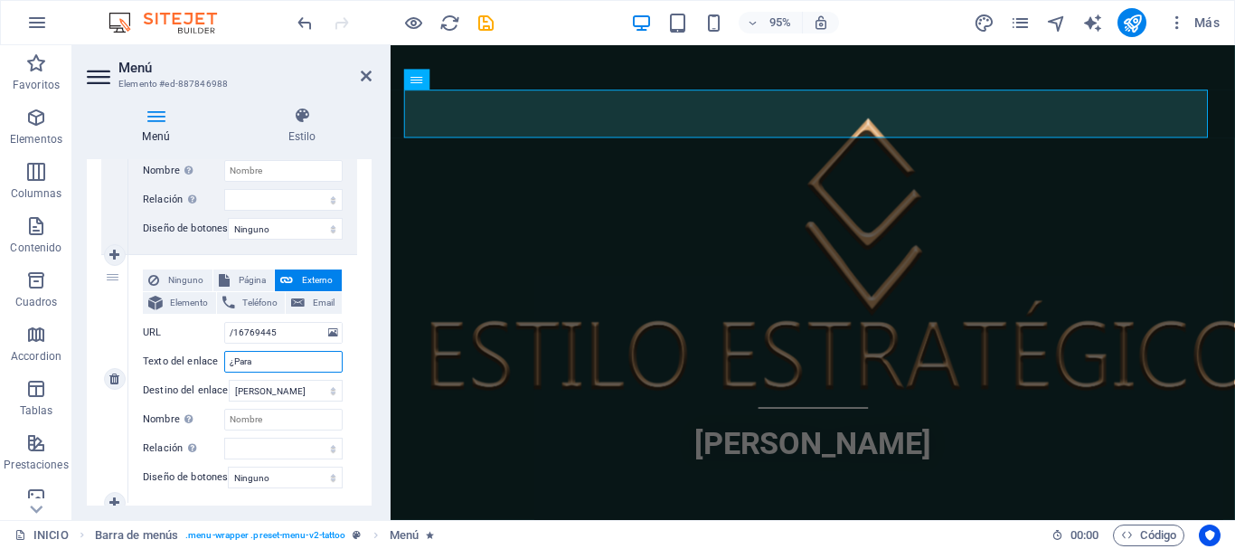
select select
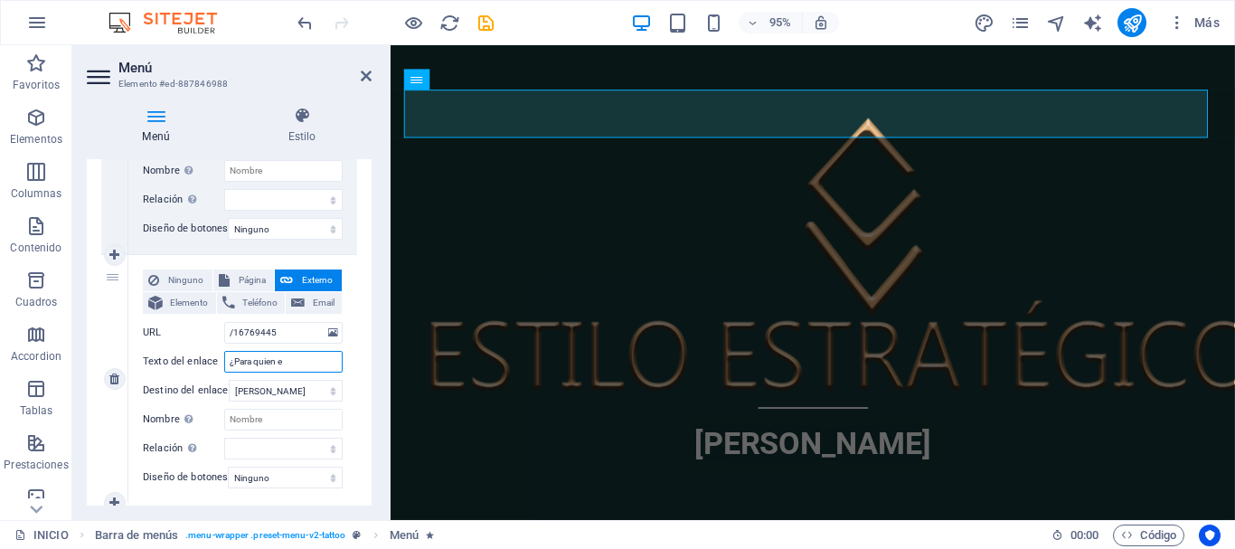
type input "¿Para quien es"
select select
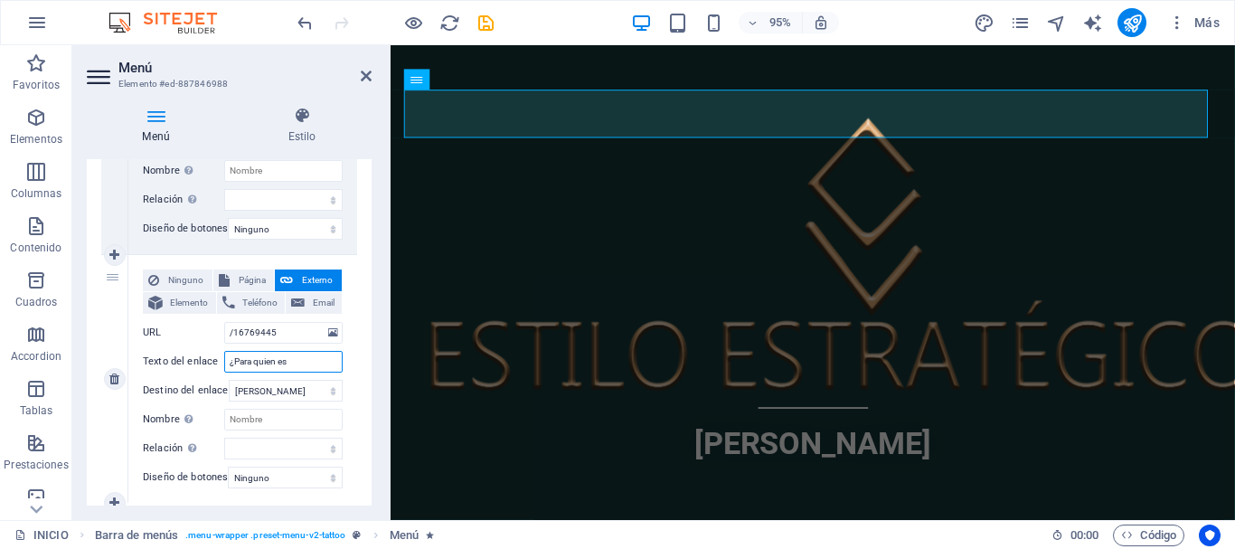
select select
type input "¿Para quien es?"
select select
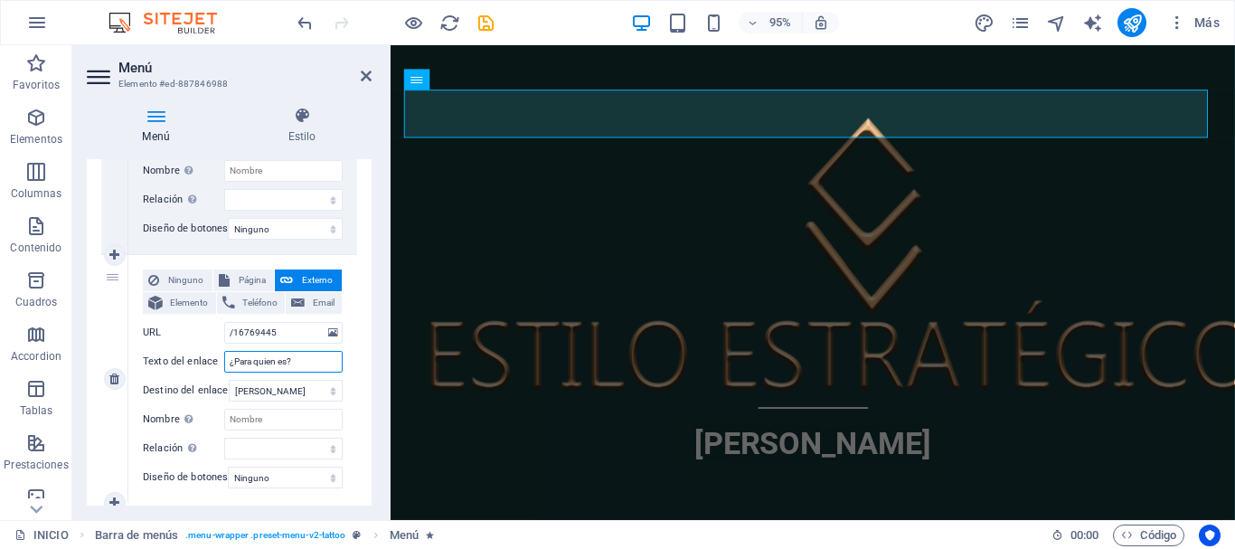
select select
drag, startPoint x: 490, startPoint y: 21, endPoint x: 544, endPoint y: 120, distance: 113.3
click at [0, 0] on icon "save" at bounding box center [0, 0] width 0 height 0
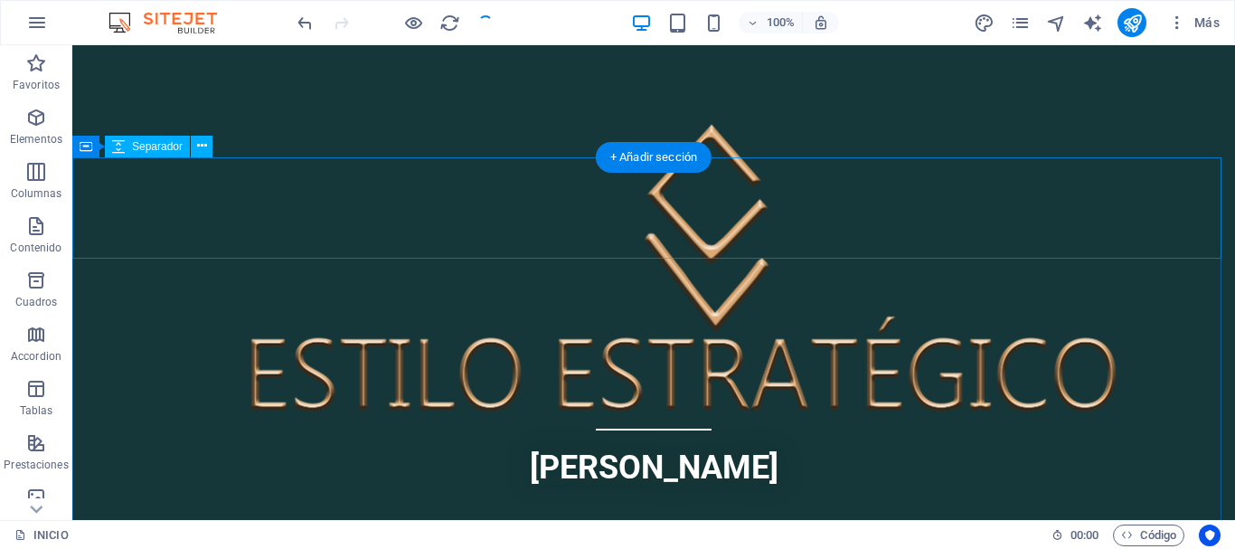
scroll to position [723, 0]
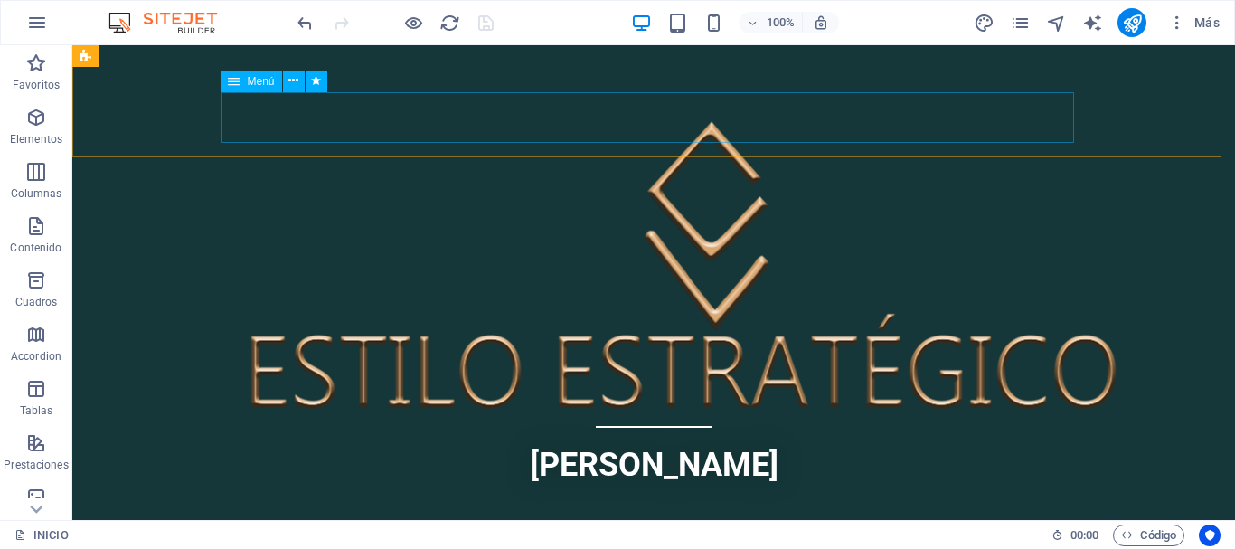
click at [253, 83] on span "Menú" at bounding box center [261, 81] width 27 height 11
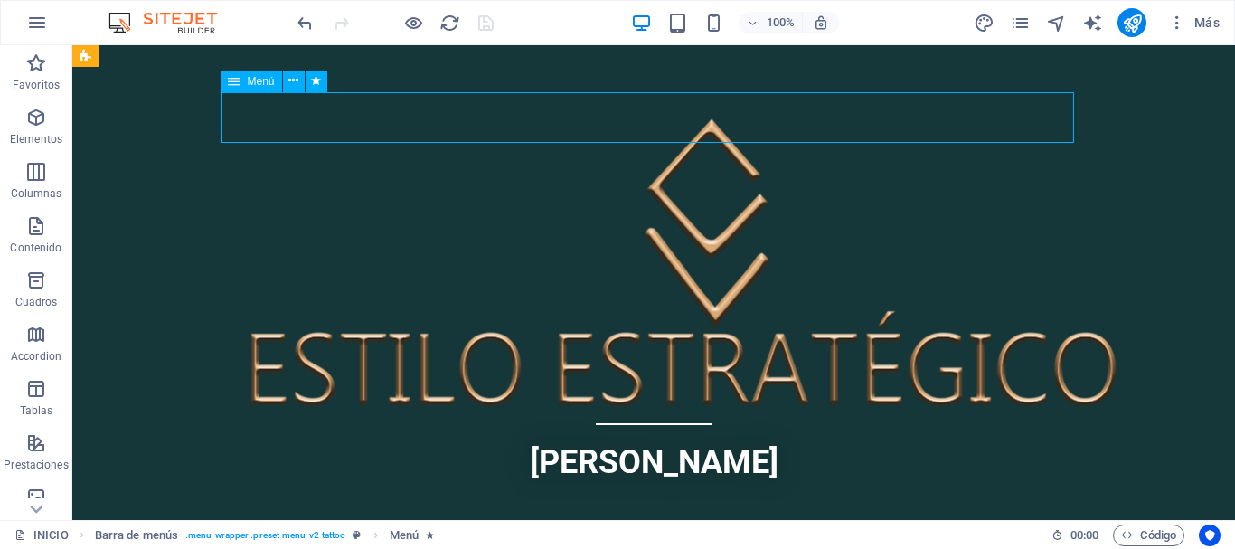
scroll to position [720, 0]
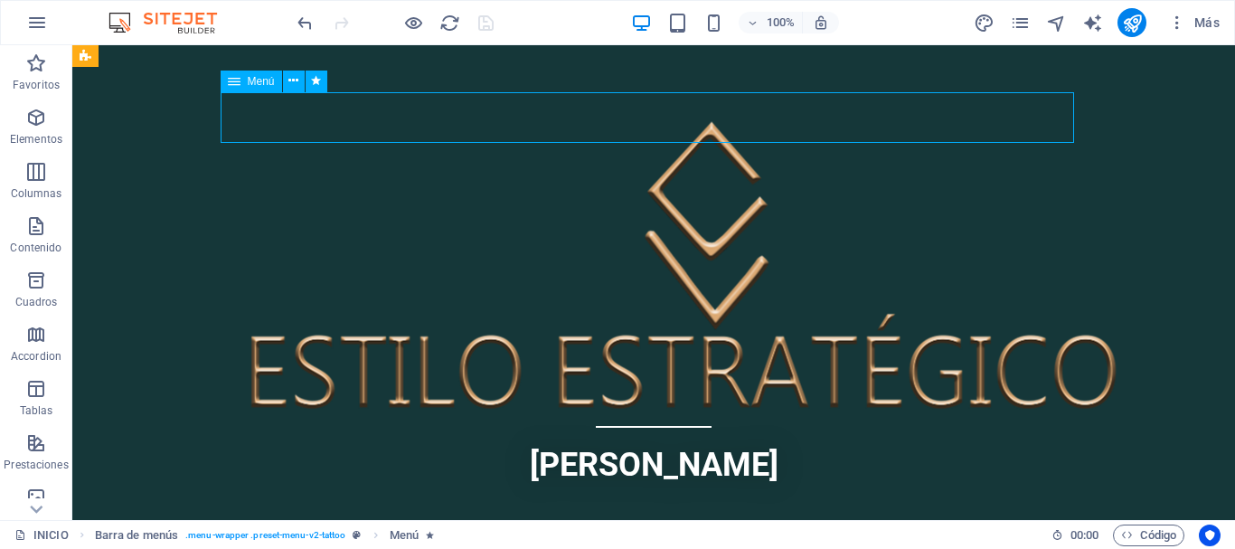
select select
select select "1"
select select
select select "2"
select select
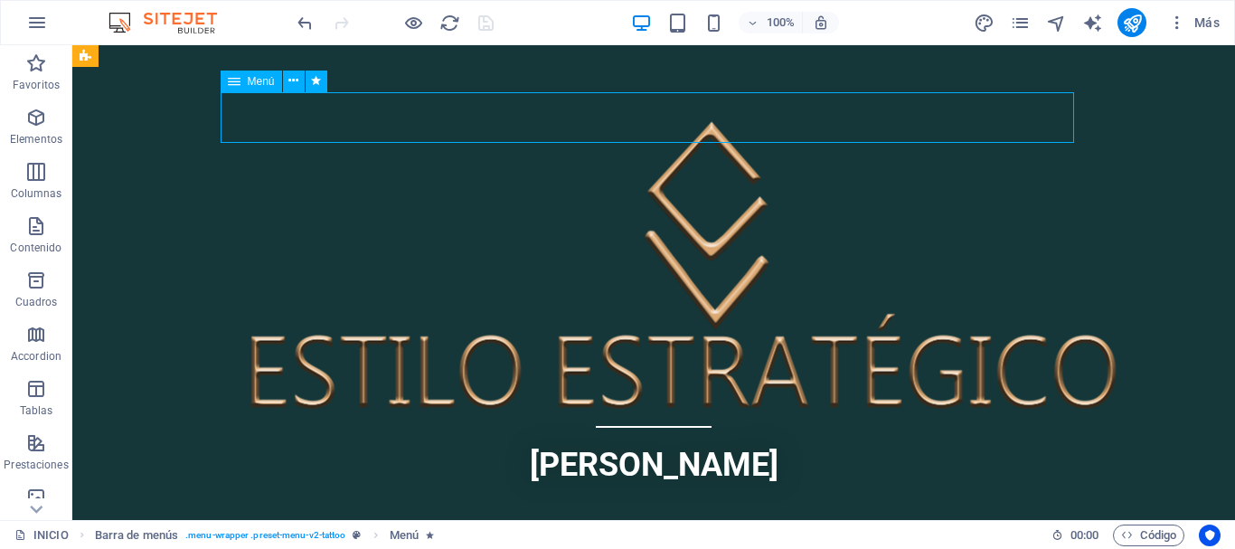
select select "3"
select select
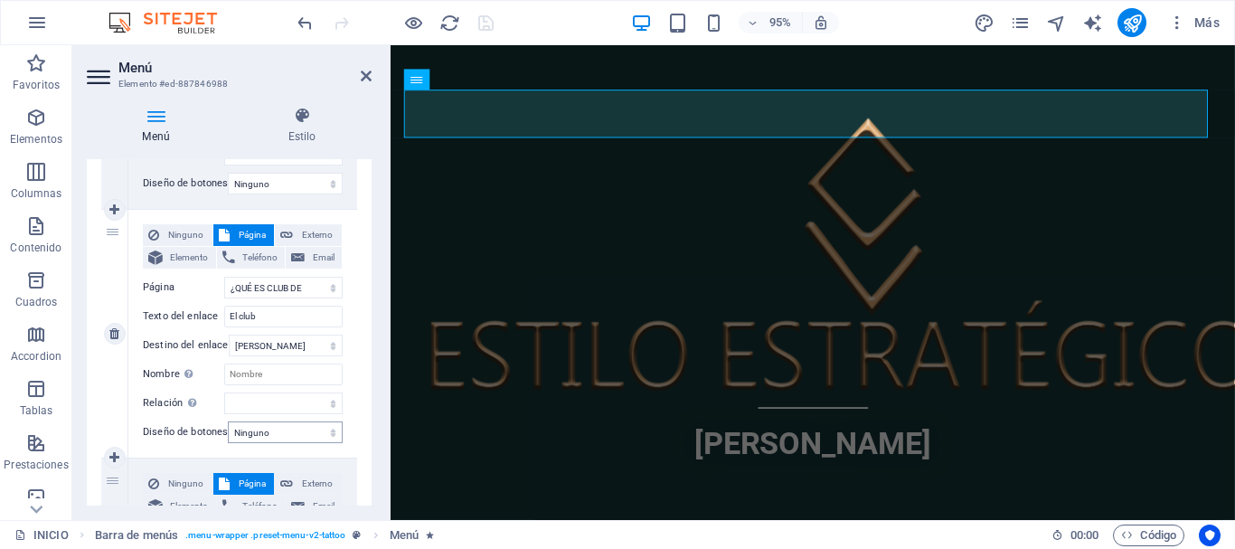
scroll to position [814, 0]
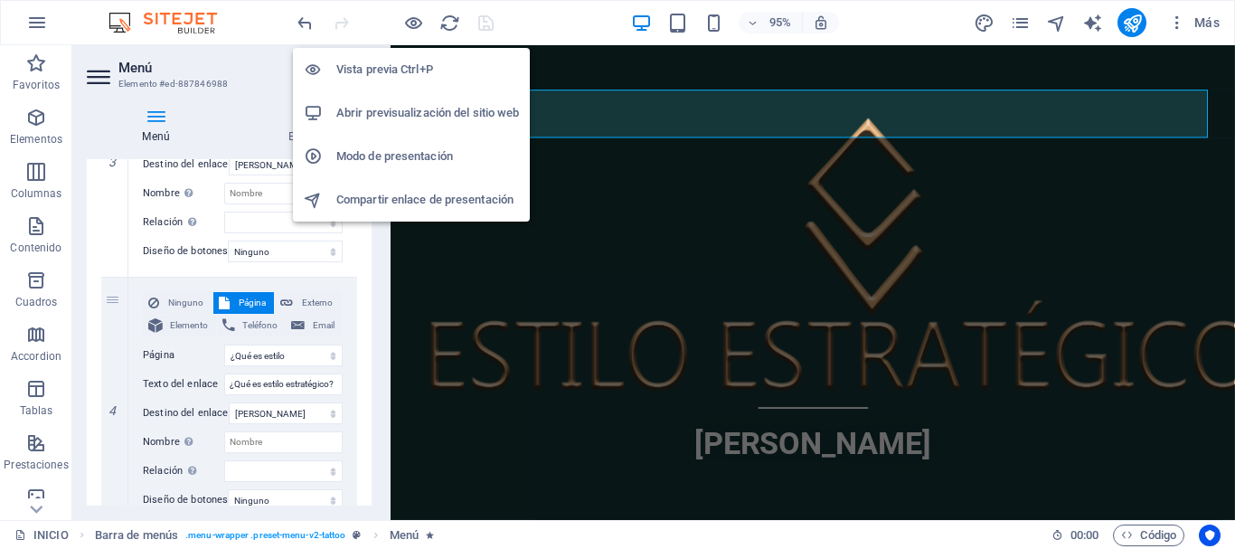
click at [386, 59] on h6 "Vista previa Ctrl+P" at bounding box center [427, 70] width 183 height 22
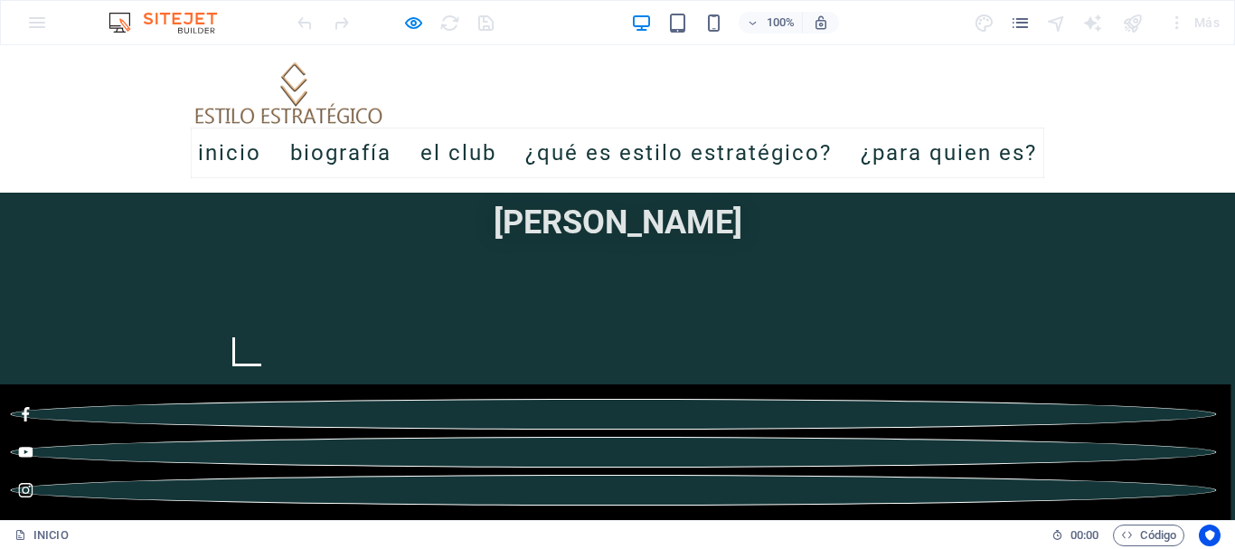
scroll to position [1085, 0]
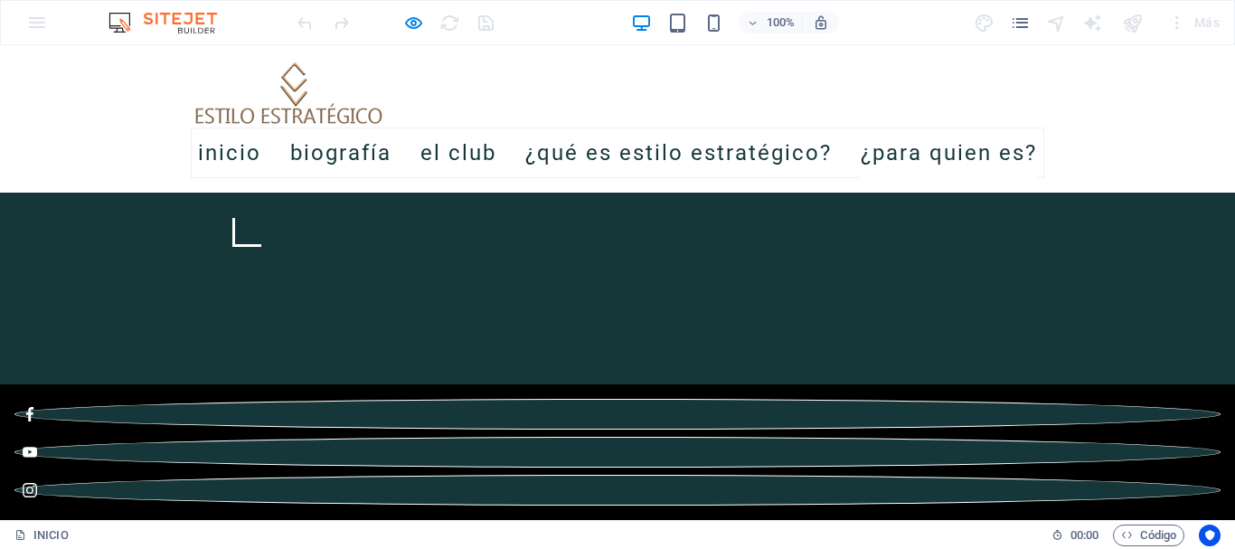
click at [917, 155] on link "¿Para quien es?" at bounding box center [949, 152] width 176 height 51
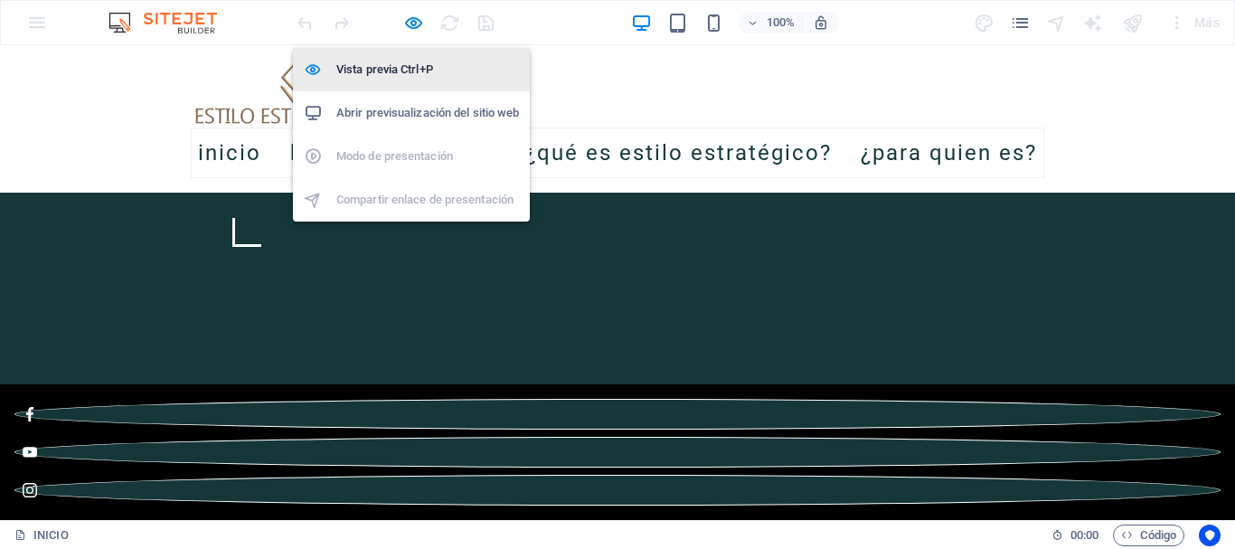
click at [391, 68] on h6 "Vista previa Ctrl+P" at bounding box center [427, 70] width 183 height 22
select select
select select "1"
select select
select select "2"
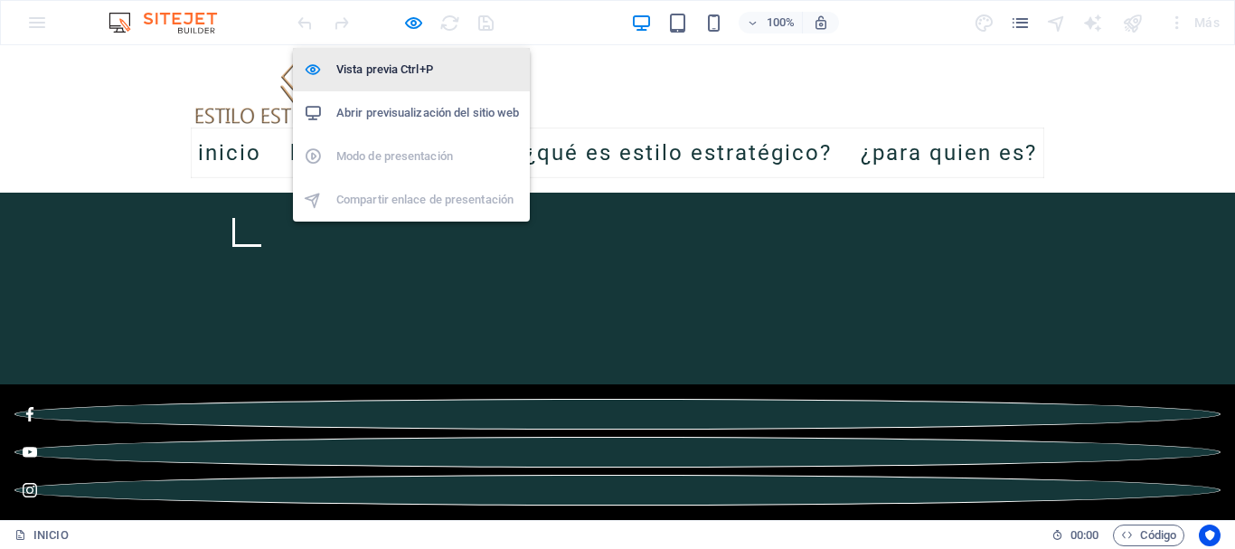
select select
select select "3"
select select
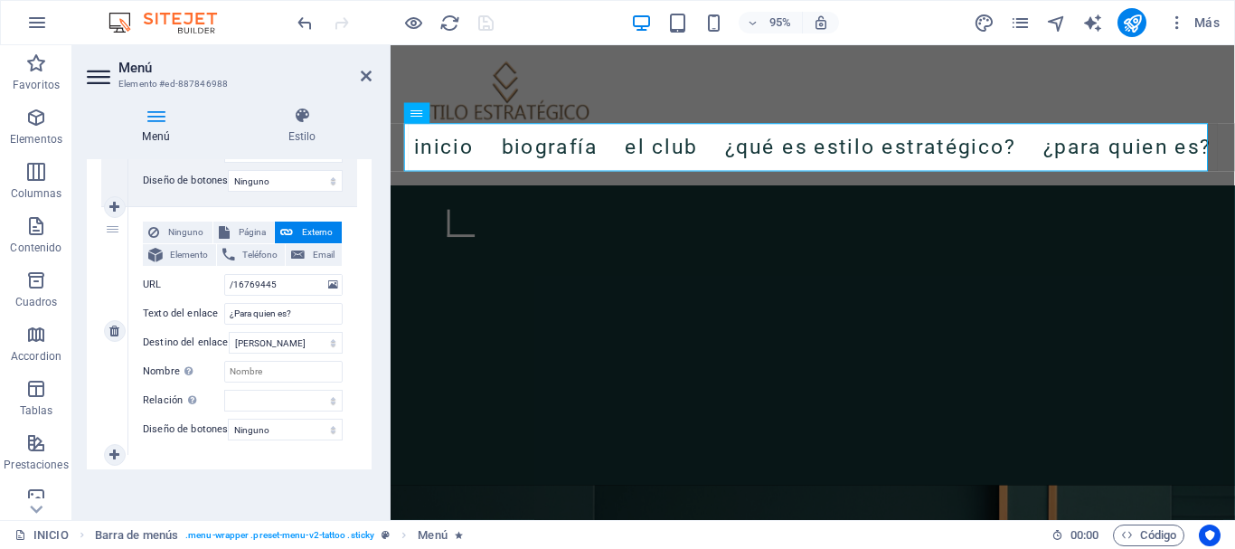
scroll to position [1144, 0]
click at [277, 331] on select "Nueva pestaña Misma pestaña Superposición" at bounding box center [286, 342] width 114 height 22
select select "blank"
click at [229, 331] on select "Nueva pestaña Misma pestaña Superposición" at bounding box center [286, 342] width 114 height 22
select select
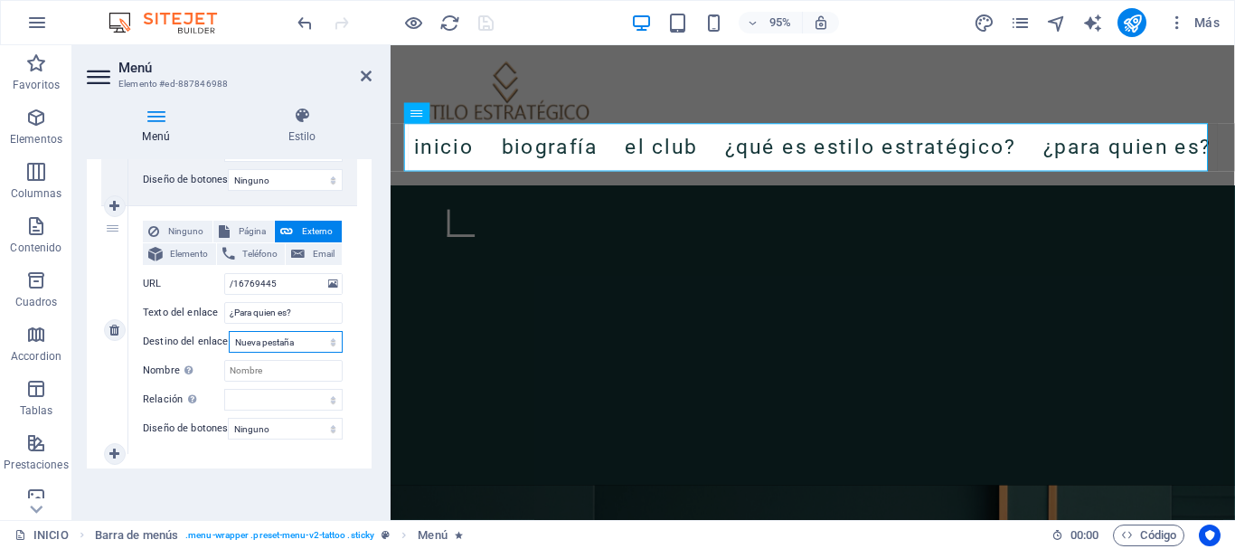
select select
click at [489, 23] on icon "save" at bounding box center [485, 23] width 21 height 21
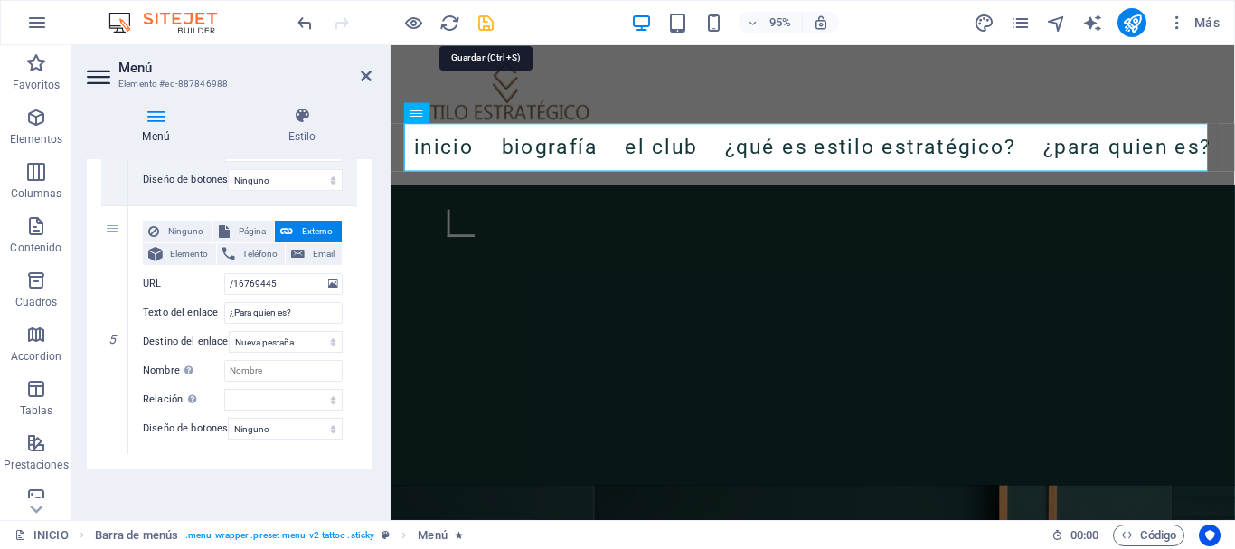
select select
select select "1"
select select
select select "2"
select select
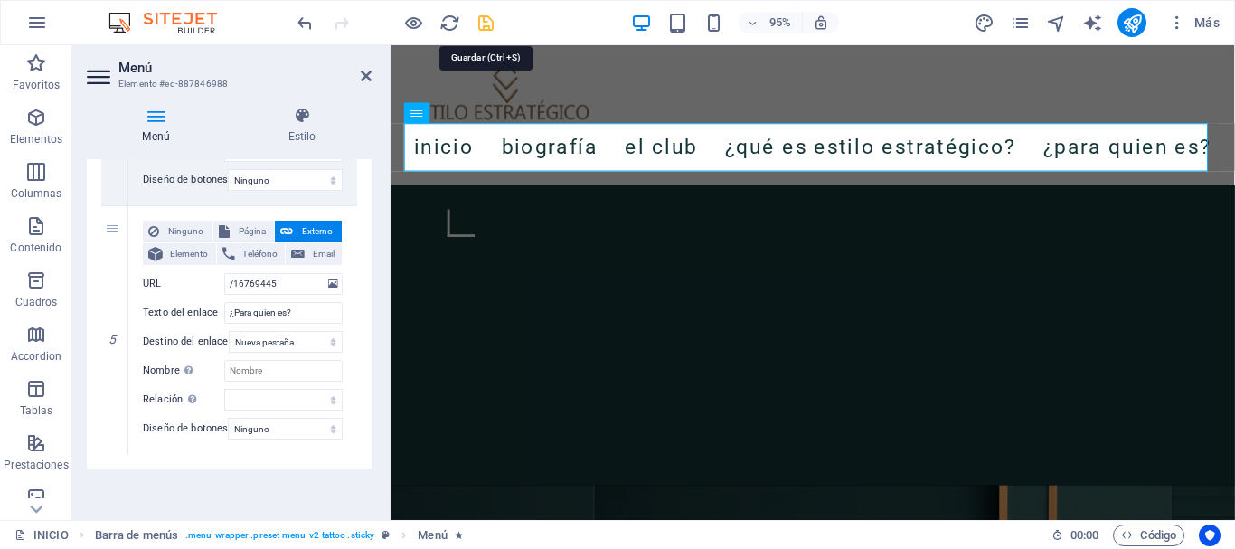
select select "3"
select select
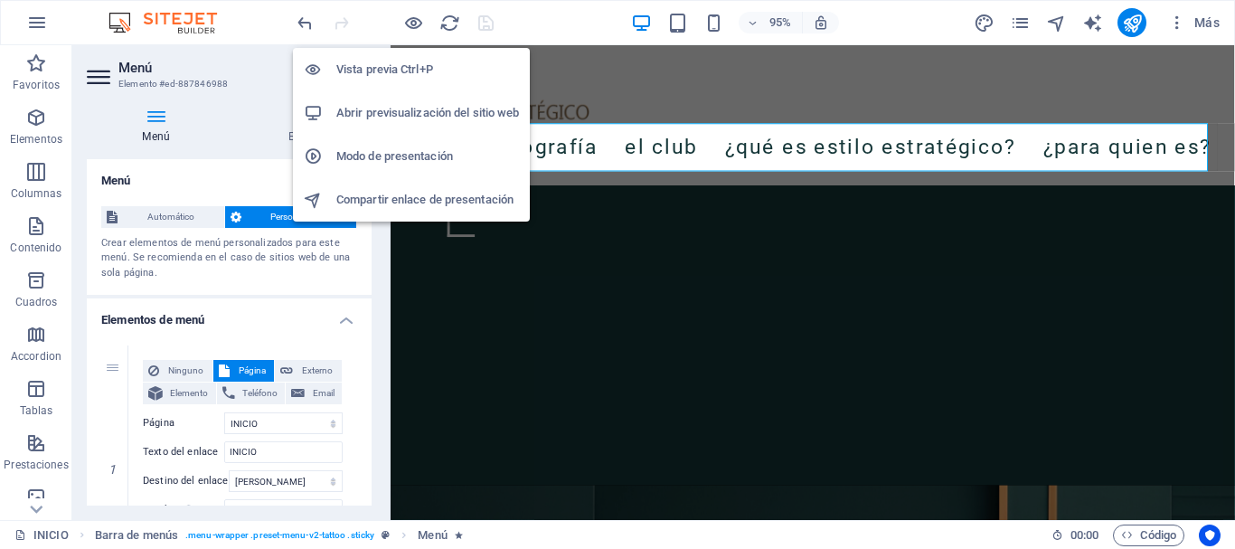
click at [410, 69] on h6 "Vista previa Ctrl+P" at bounding box center [427, 70] width 183 height 22
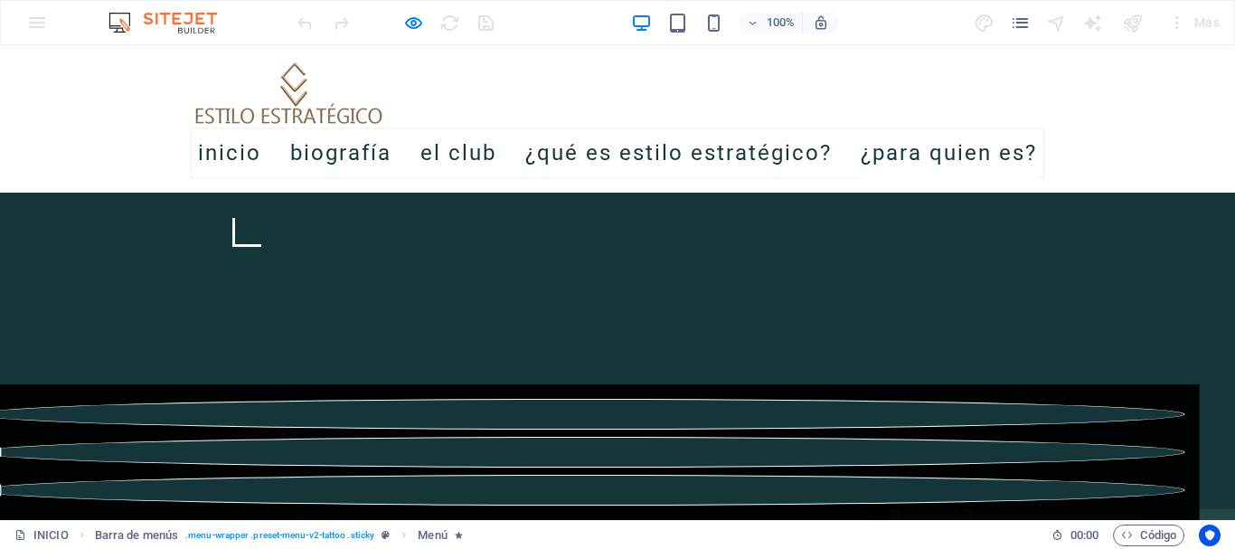
click at [895, 148] on link "¿Para quien es?" at bounding box center [949, 152] width 176 height 51
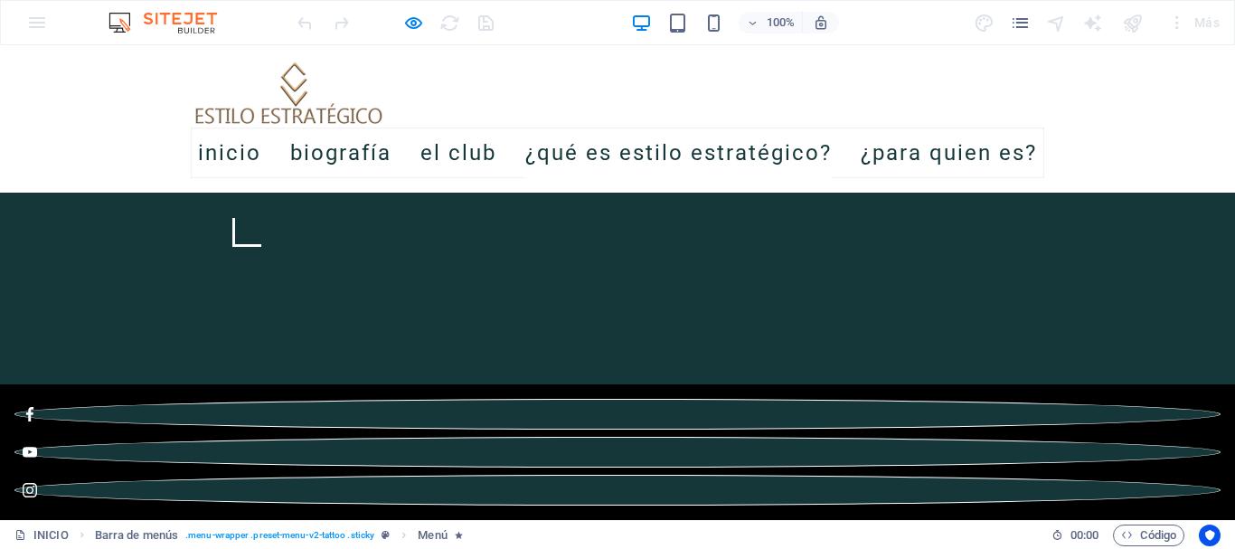
click at [756, 146] on link "¿Qué es estilo estratégico?" at bounding box center [678, 152] width 306 height 51
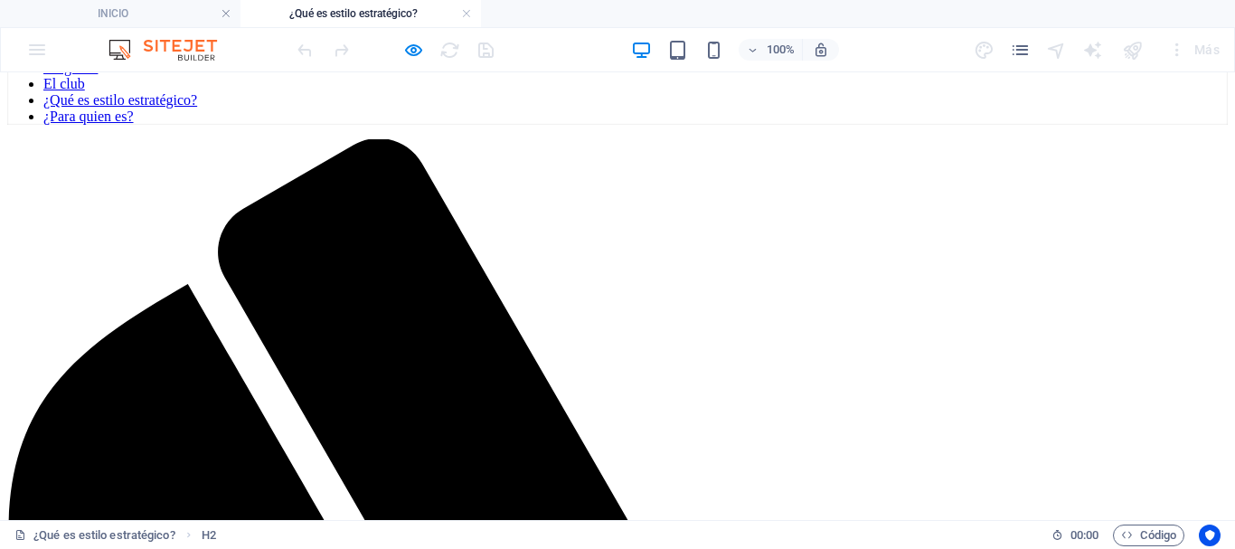
scroll to position [362, 0]
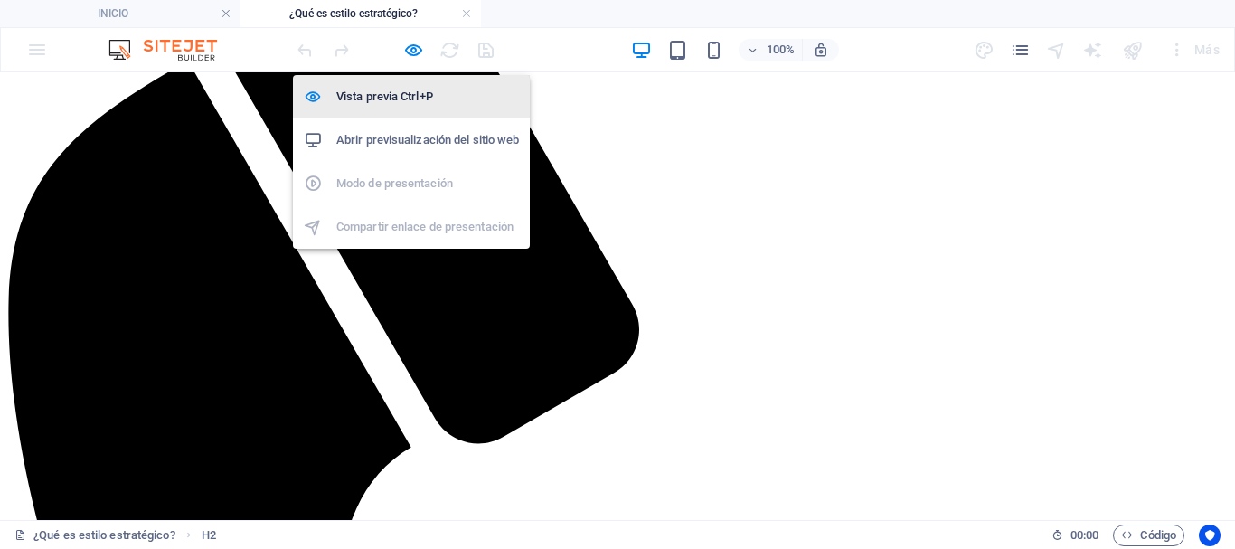
click at [394, 88] on h6 "Vista previa Ctrl+P" at bounding box center [427, 97] width 183 height 22
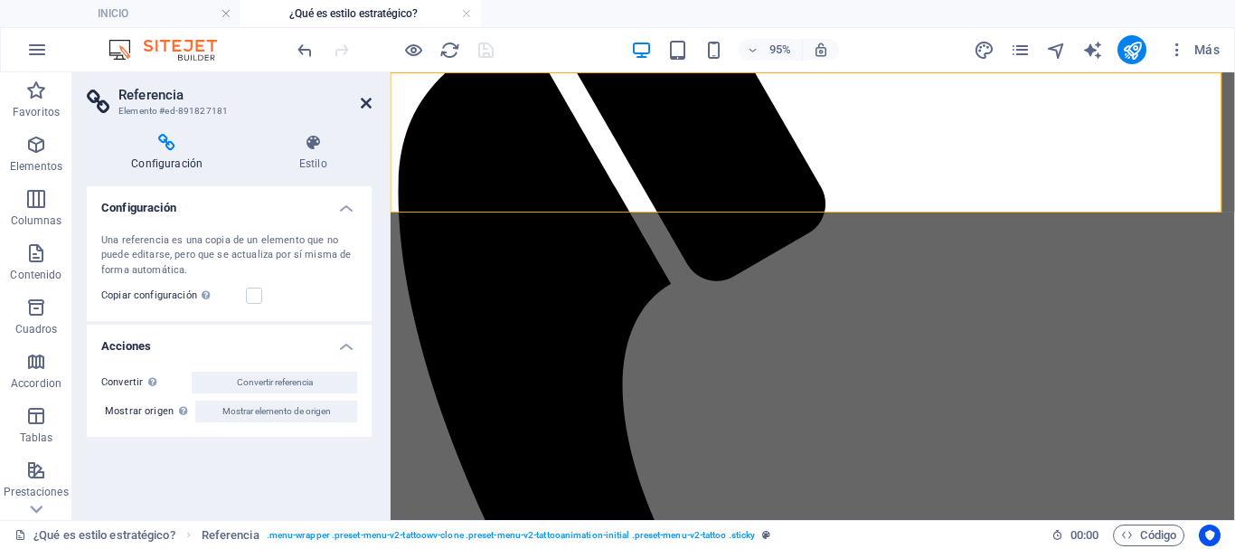
click at [364, 99] on icon at bounding box center [366, 103] width 11 height 14
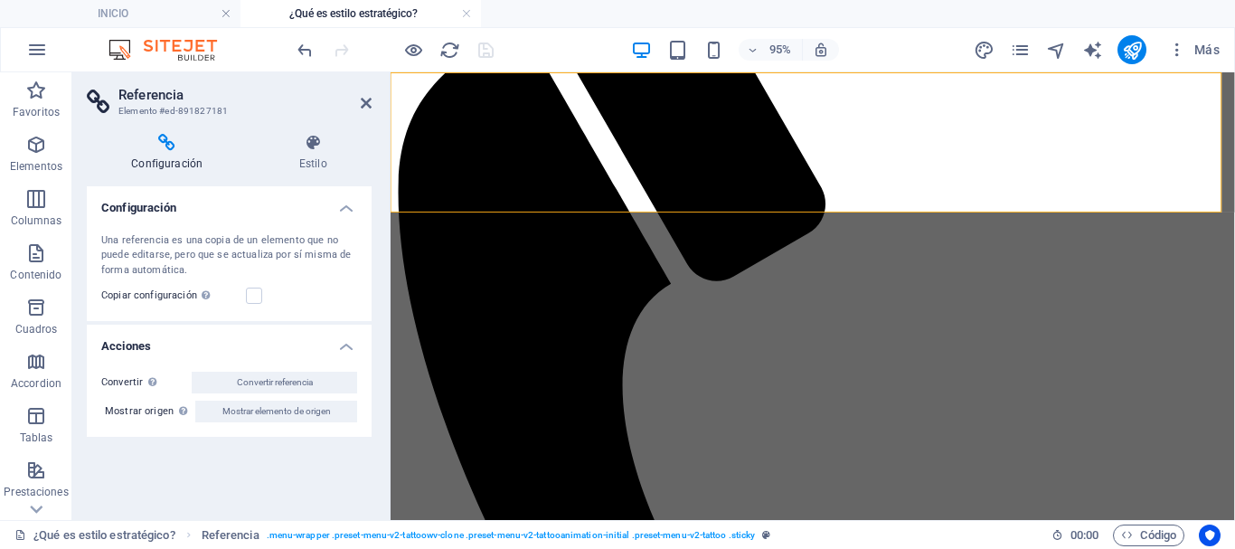
click at [372, 105] on aside "Referencia Elemento #ed-891827181 Configuración Estilo Configuración Una refere…" at bounding box center [231, 295] width 318 height 447
click at [364, 104] on icon at bounding box center [366, 103] width 11 height 14
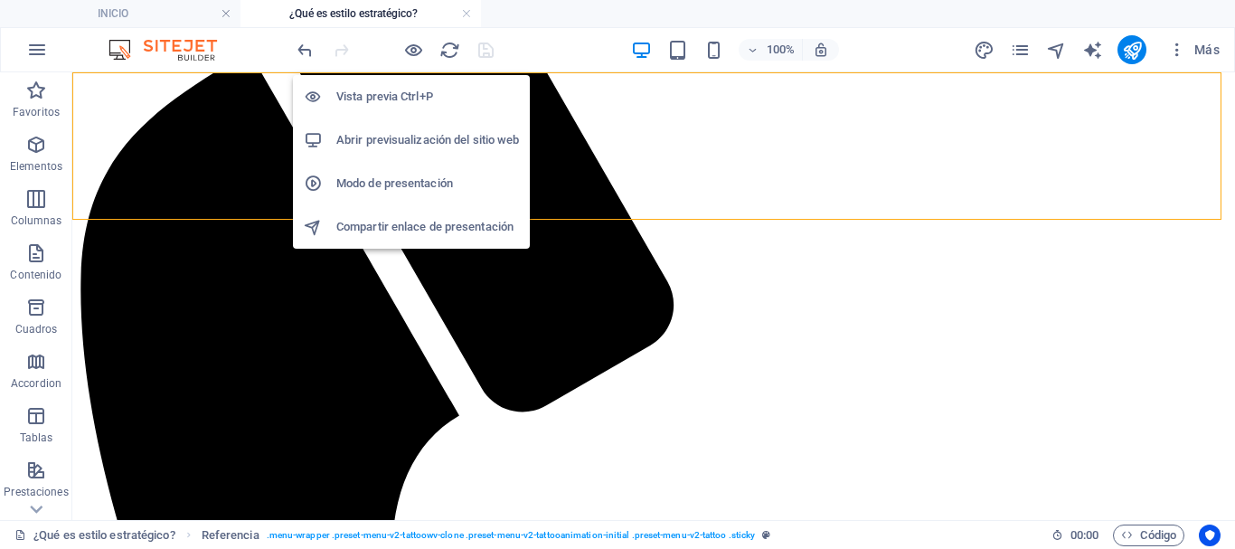
click at [401, 89] on h6 "Vista previa Ctrl+P" at bounding box center [427, 97] width 183 height 22
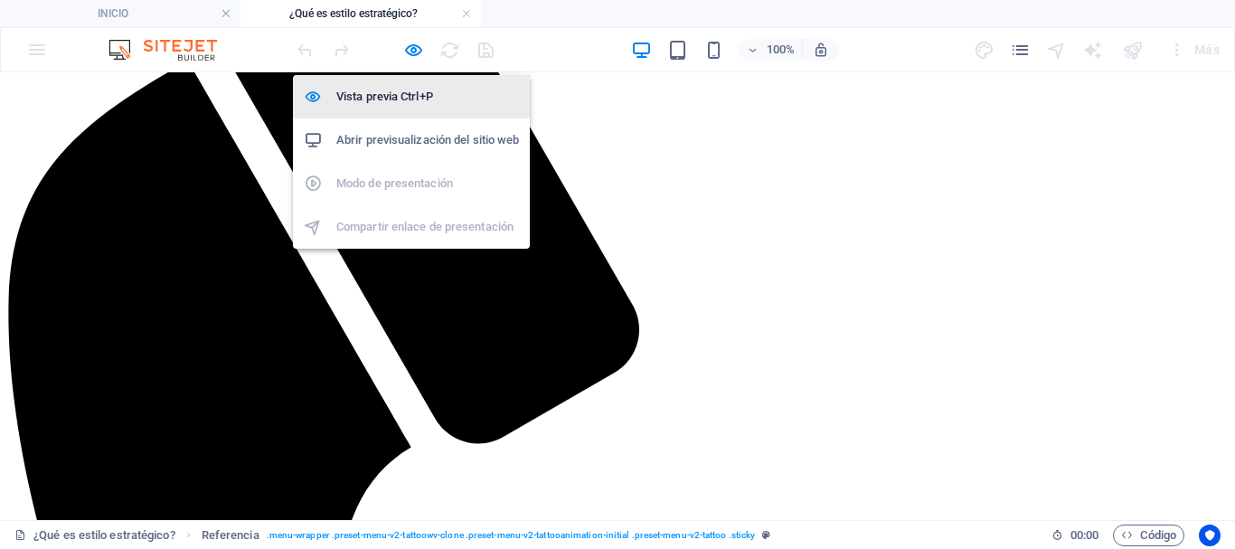
click at [404, 87] on h6 "Vista previa Ctrl+P" at bounding box center [427, 97] width 183 height 22
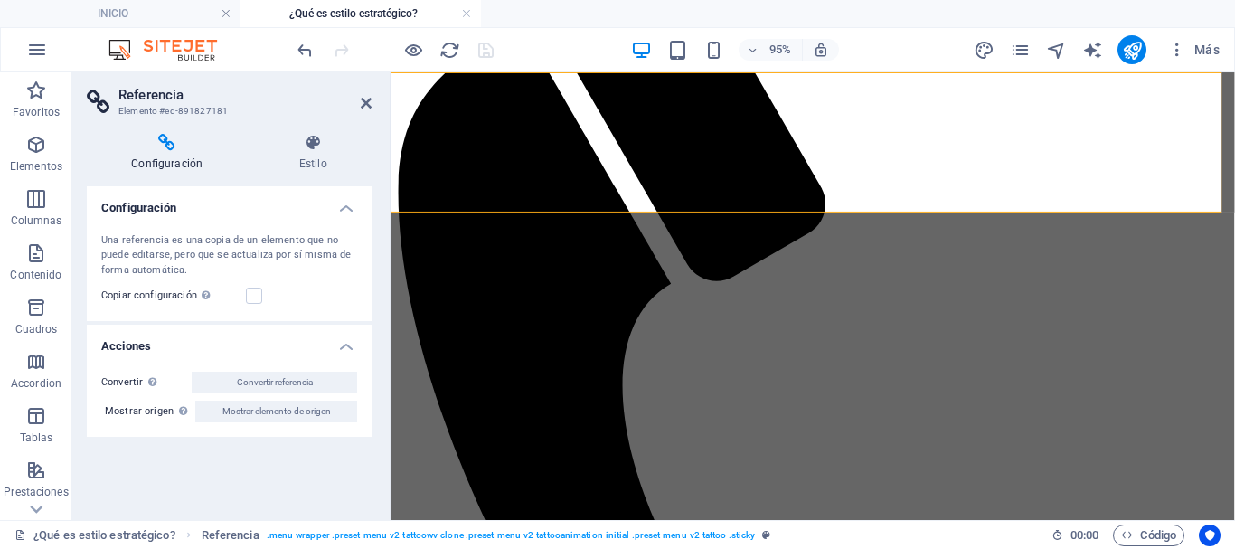
click at [365, 99] on icon at bounding box center [366, 103] width 11 height 14
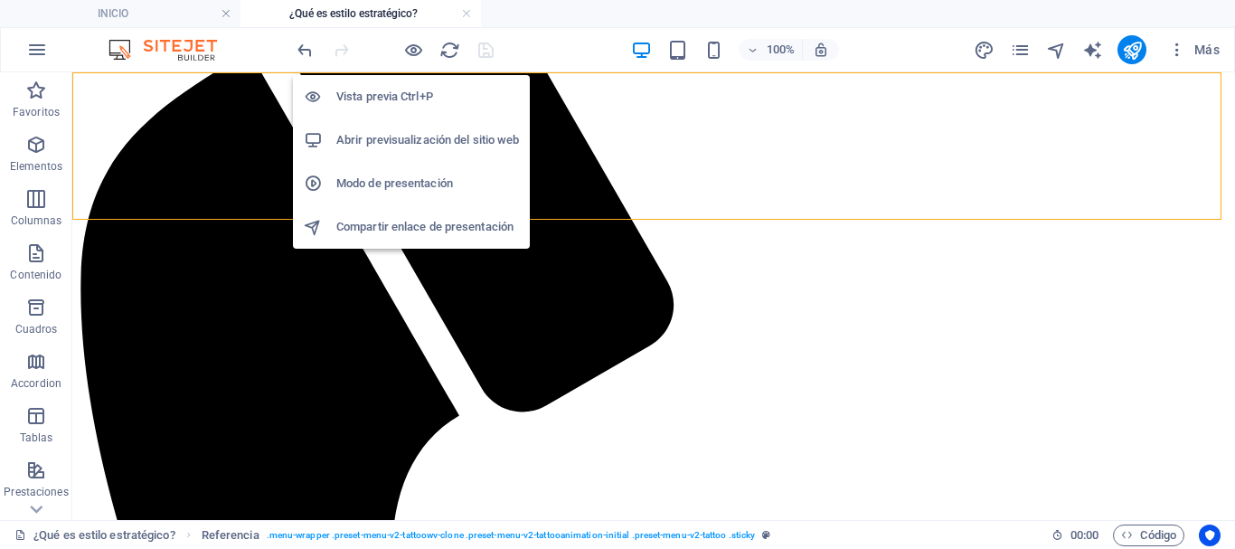
click at [401, 87] on h6 "Vista previa Ctrl+P" at bounding box center [427, 97] width 183 height 22
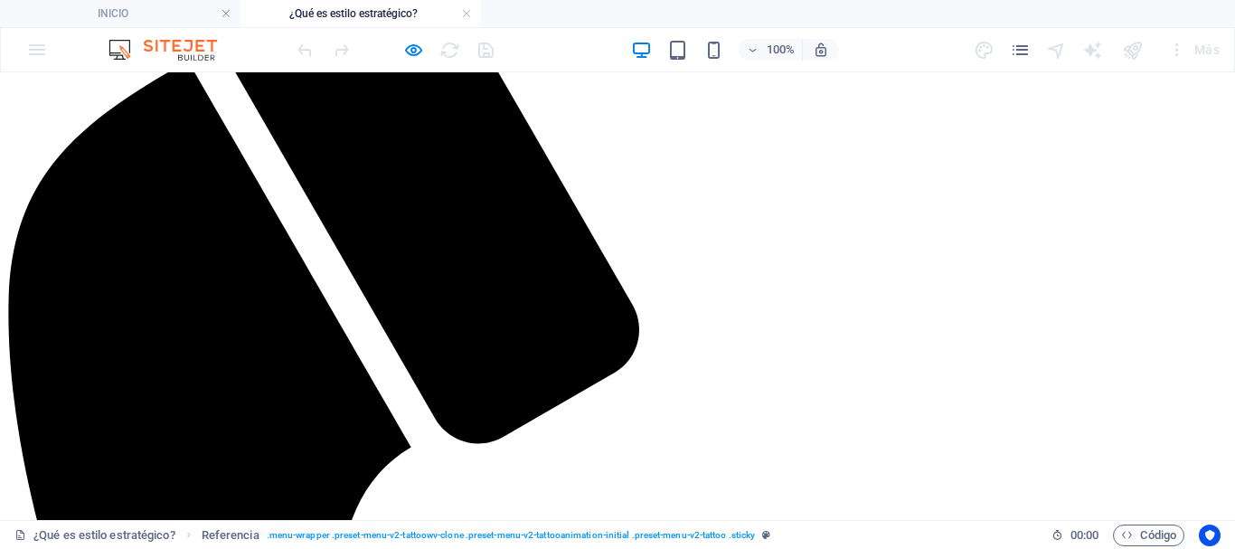
drag, startPoint x: 218, startPoint y: 183, endPoint x: 548, endPoint y: 361, distance: 374.9
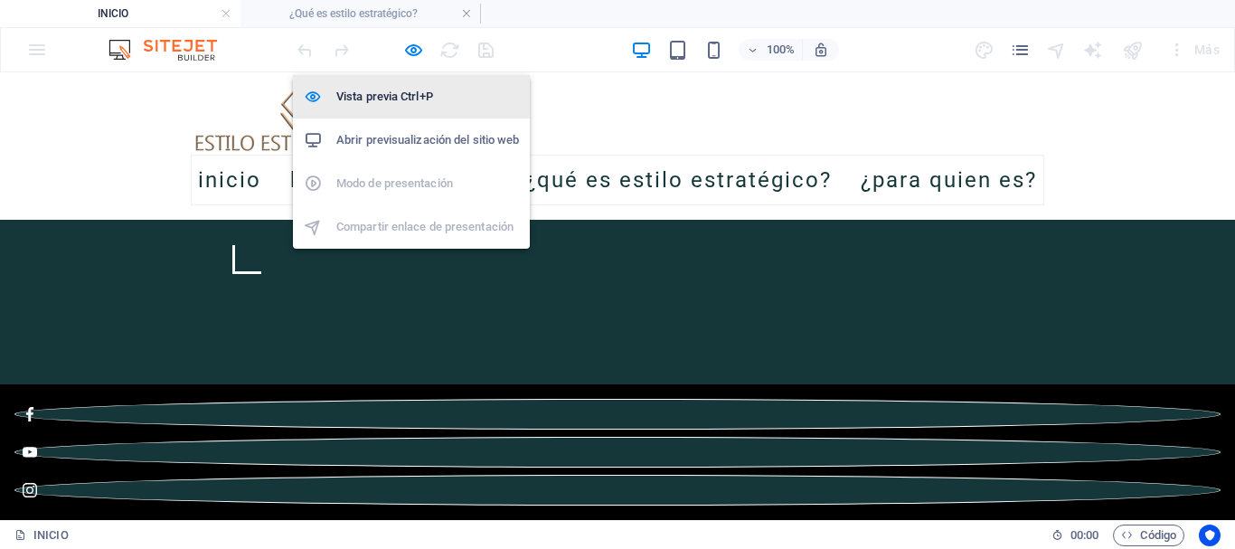
click at [395, 88] on h6 "Vista previa Ctrl+P" at bounding box center [427, 97] width 183 height 22
select select
select select "1"
select select
select select "2"
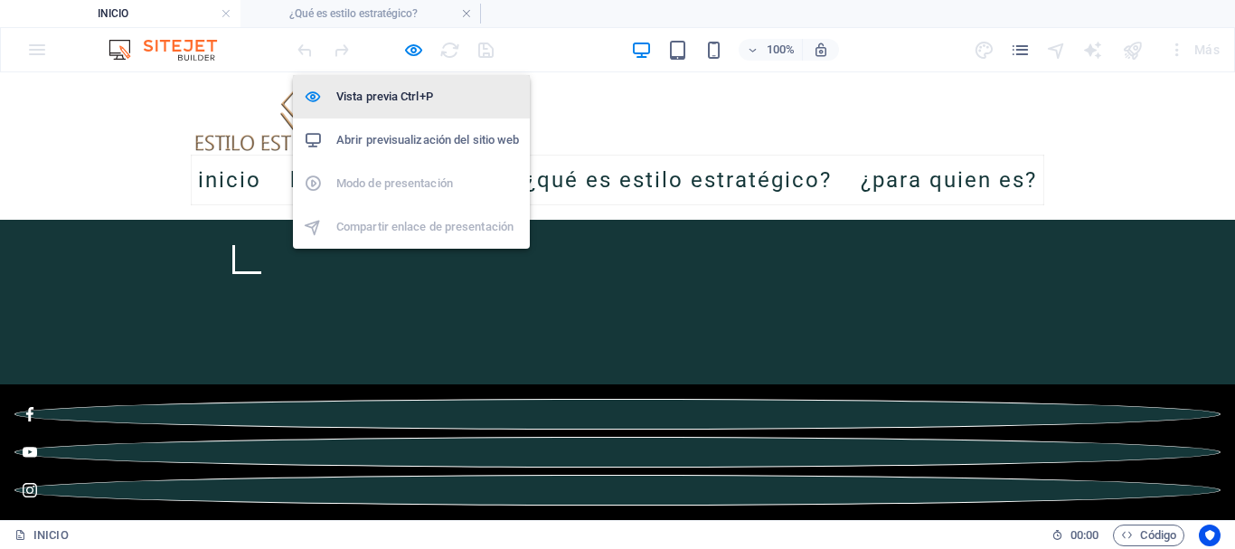
select select
select select "3"
select select
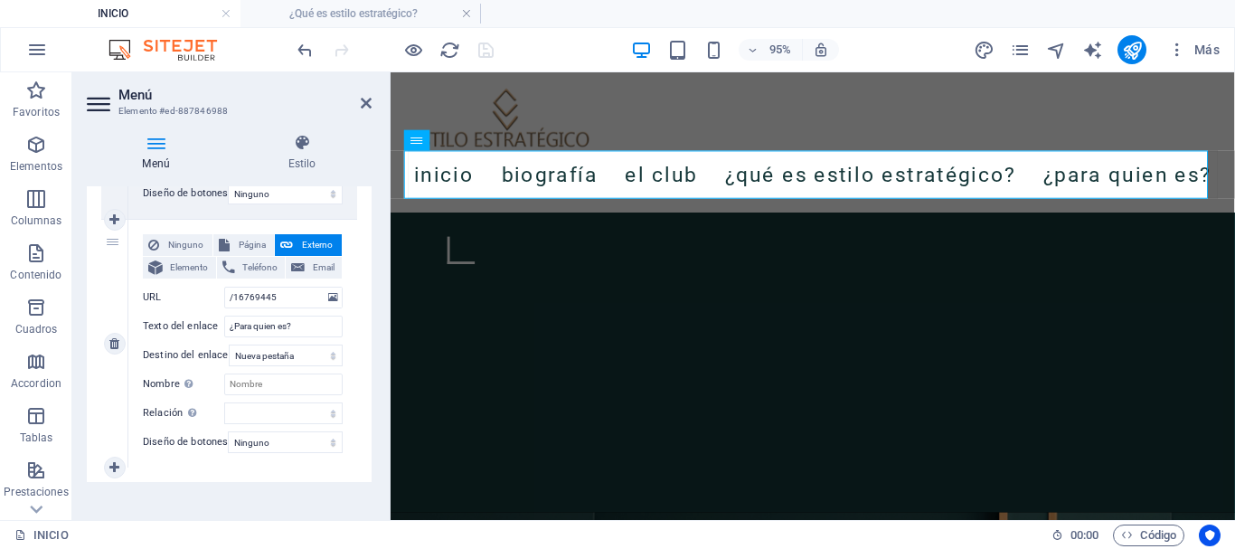
scroll to position [1172, 0]
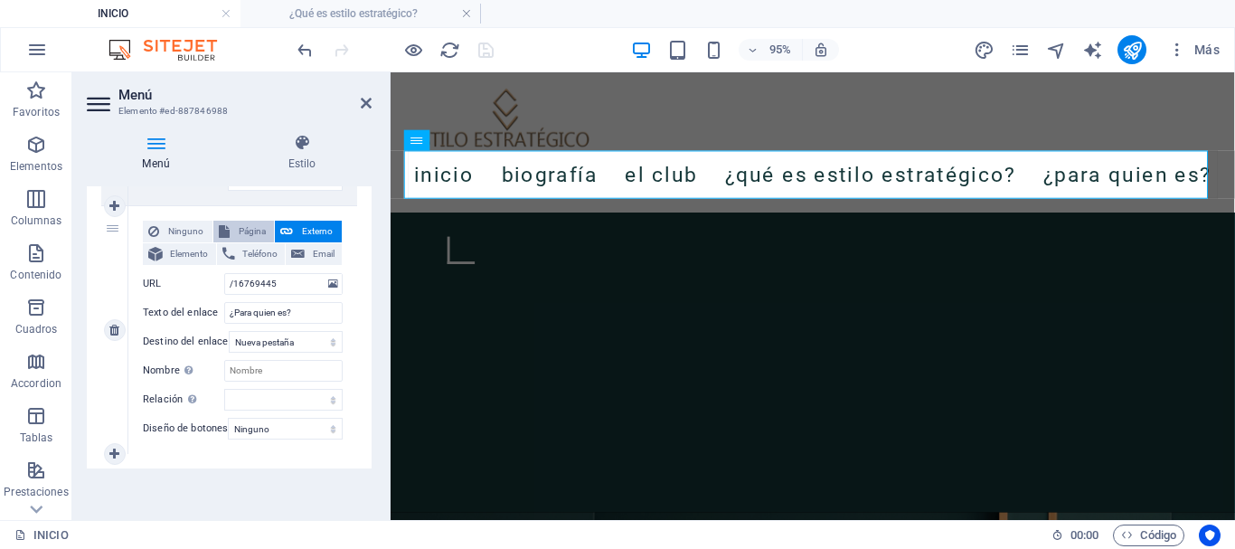
click at [249, 221] on span "Página" at bounding box center [252, 232] width 34 height 22
select select
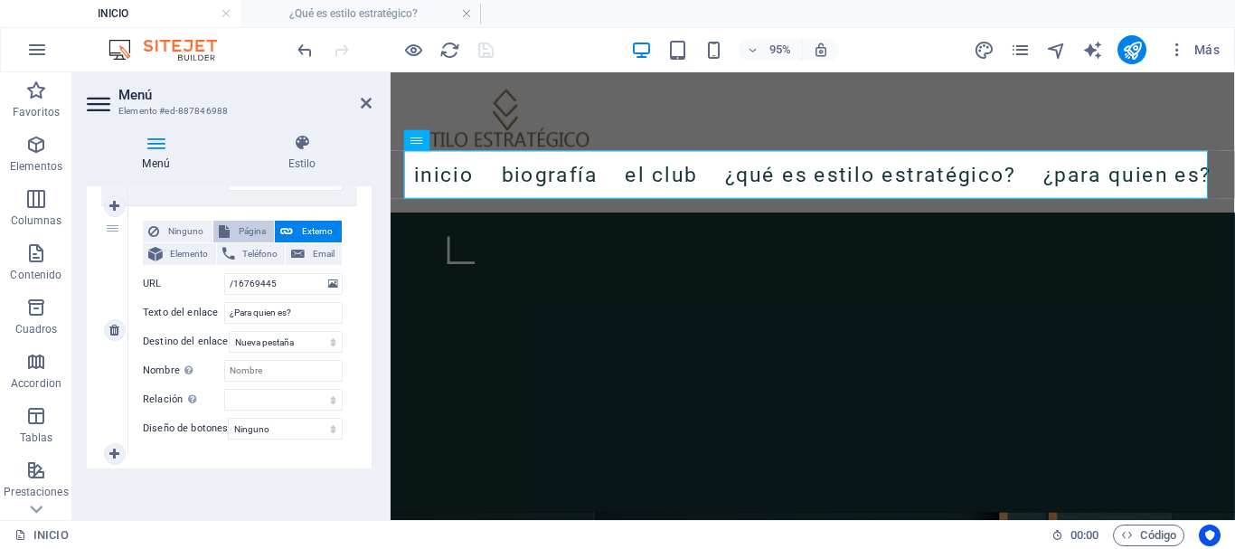
select select
click at [268, 273] on select "INICIO BIOGRAFÍA ¿QUÉ ES CLUB DE ESTILO ESTRATÉGICO? ¿Qué es estilo estratégico…" at bounding box center [283, 284] width 118 height 22
select select "4"
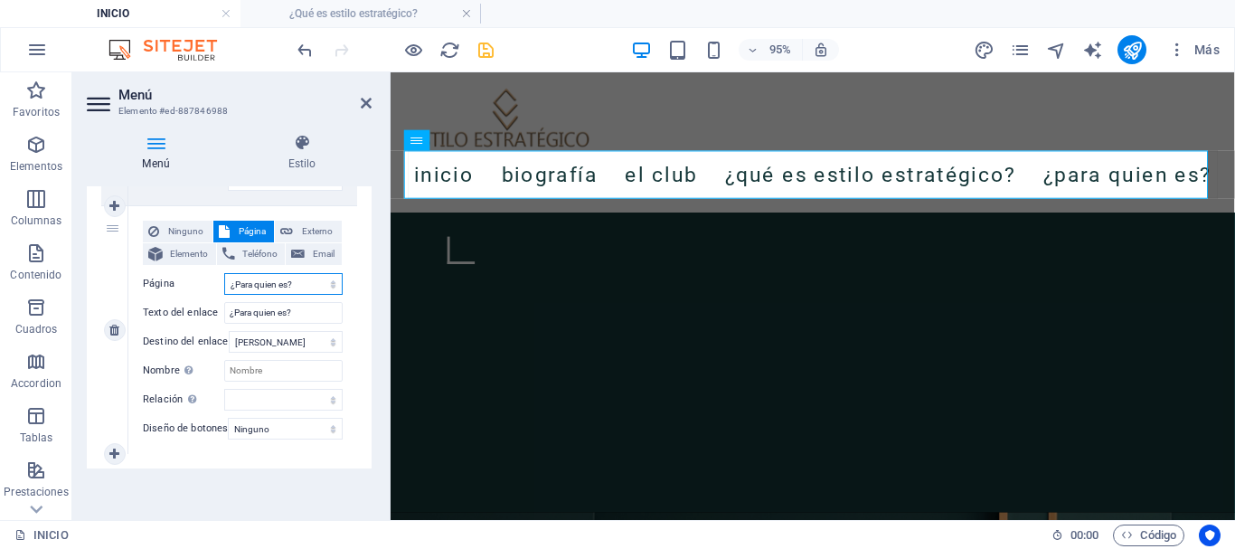
click at [224, 273] on select "INICIO BIOGRAFÍA ¿QUÉ ES CLUB DE ESTILO ESTRATÉGICO? ¿Qué es estilo estratégico…" at bounding box center [283, 284] width 118 height 22
select select
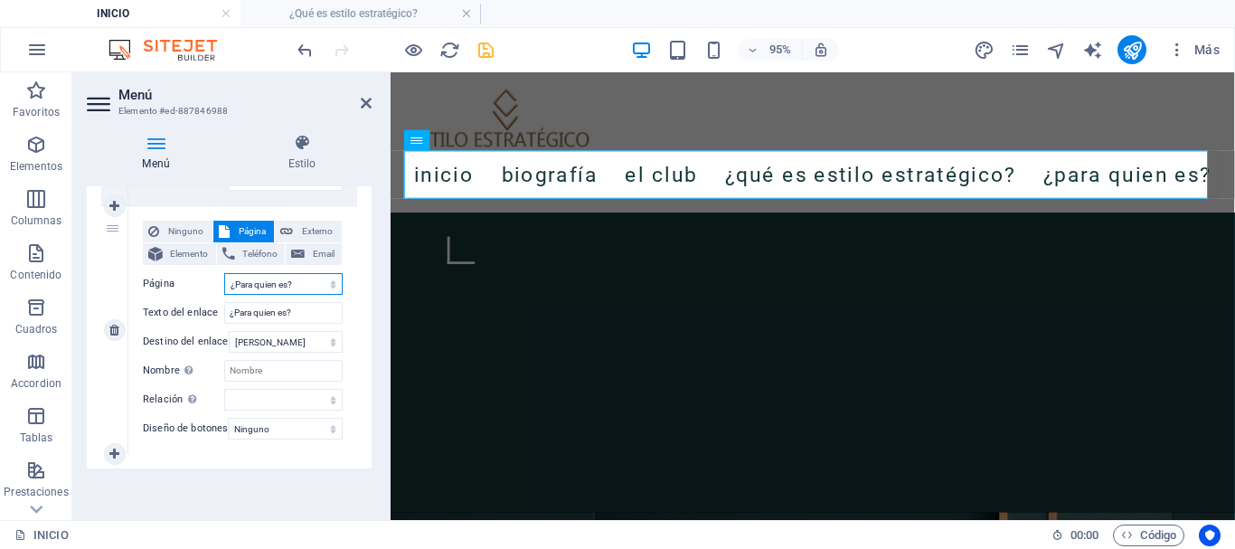
select select
click at [495, 52] on icon "save" at bounding box center [485, 50] width 21 height 21
select select
select select "1"
select select
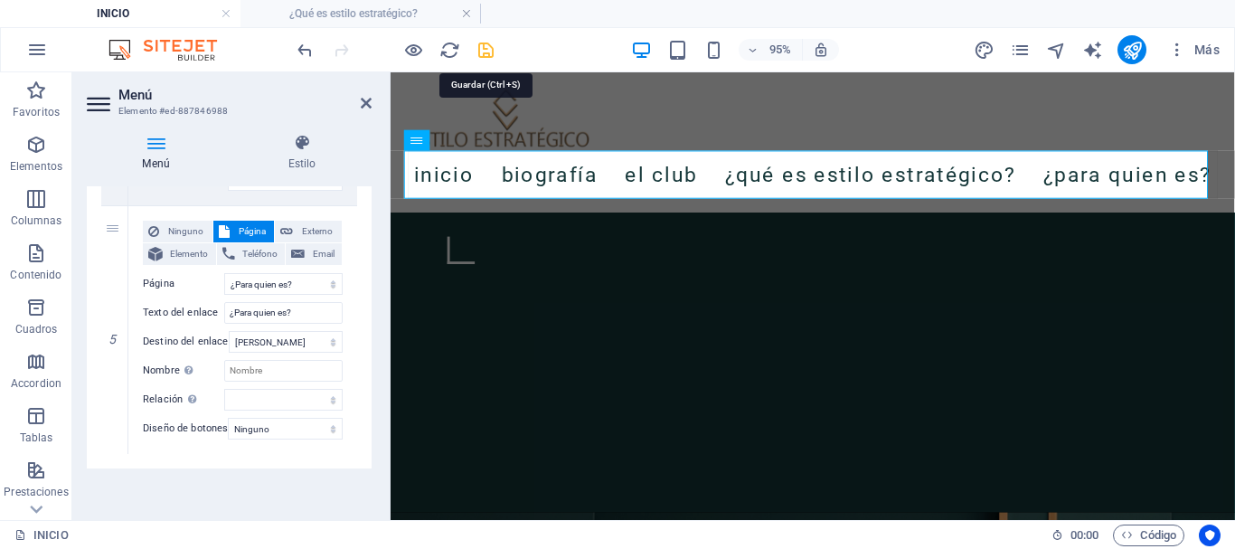
select select "2"
select select
select select "3"
select select
select select "4"
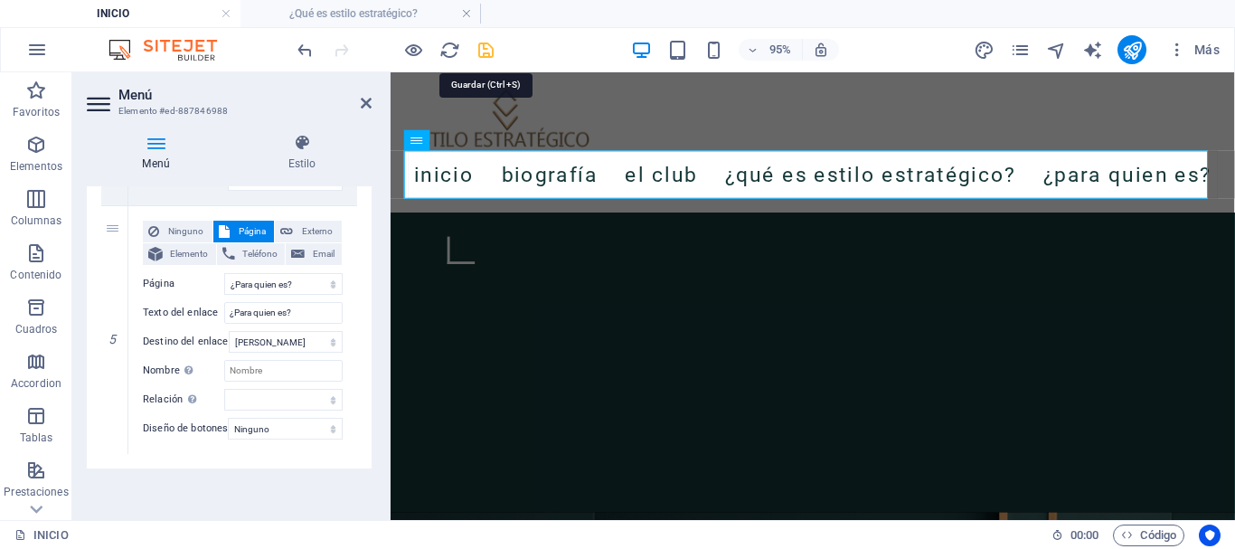
select select
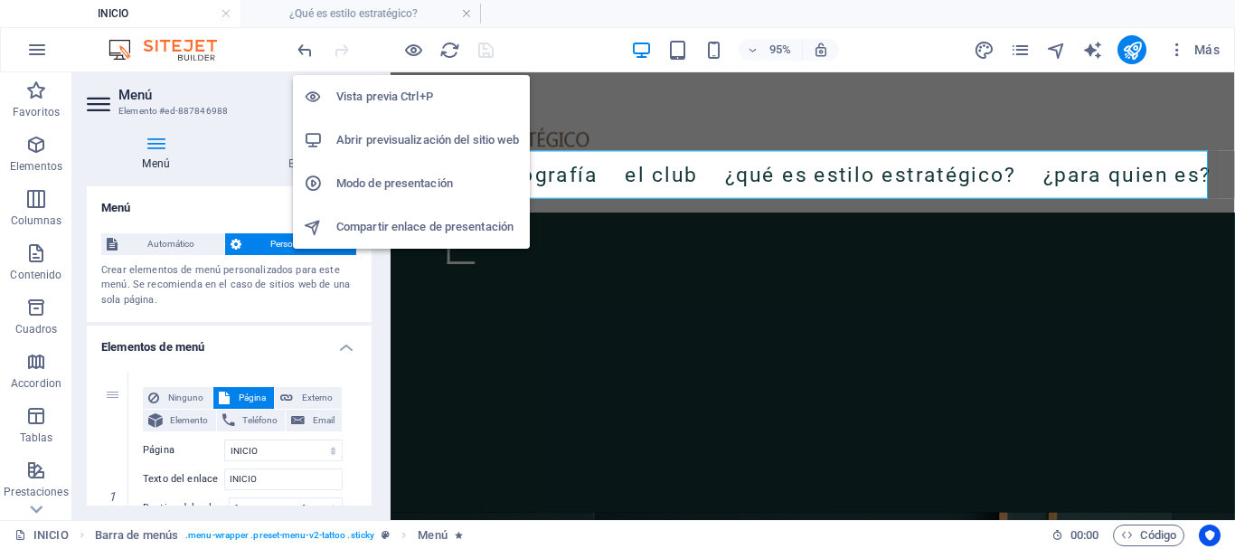
click at [399, 95] on h6 "Vista previa Ctrl+P" at bounding box center [427, 97] width 183 height 22
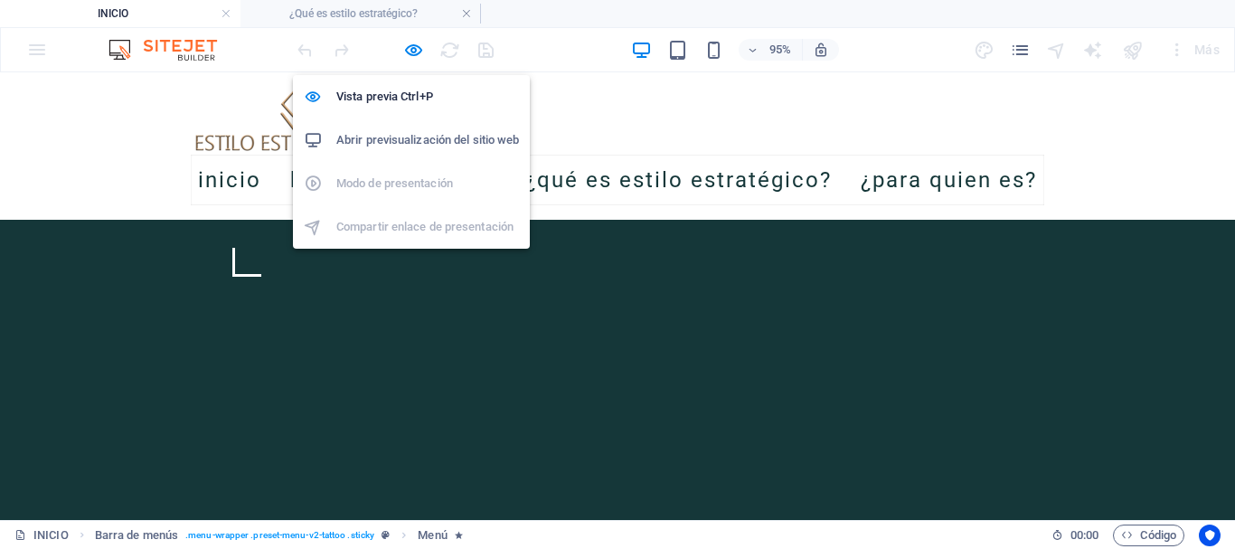
scroll to position [1085, 0]
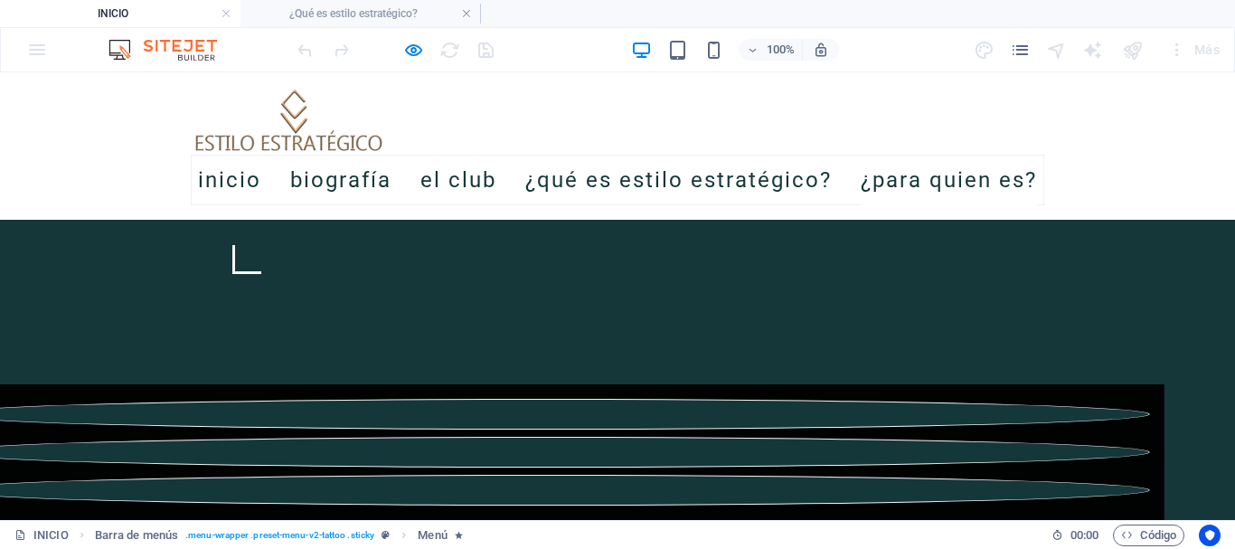
click at [886, 189] on link "¿Para quien es?" at bounding box center [949, 180] width 176 height 51
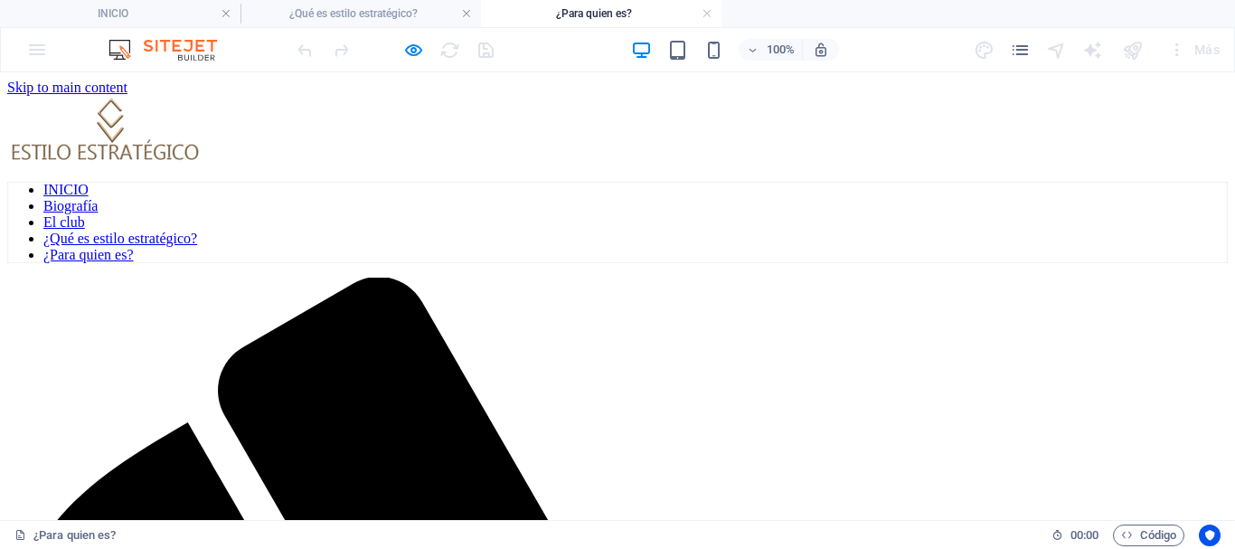
scroll to position [0, 0]
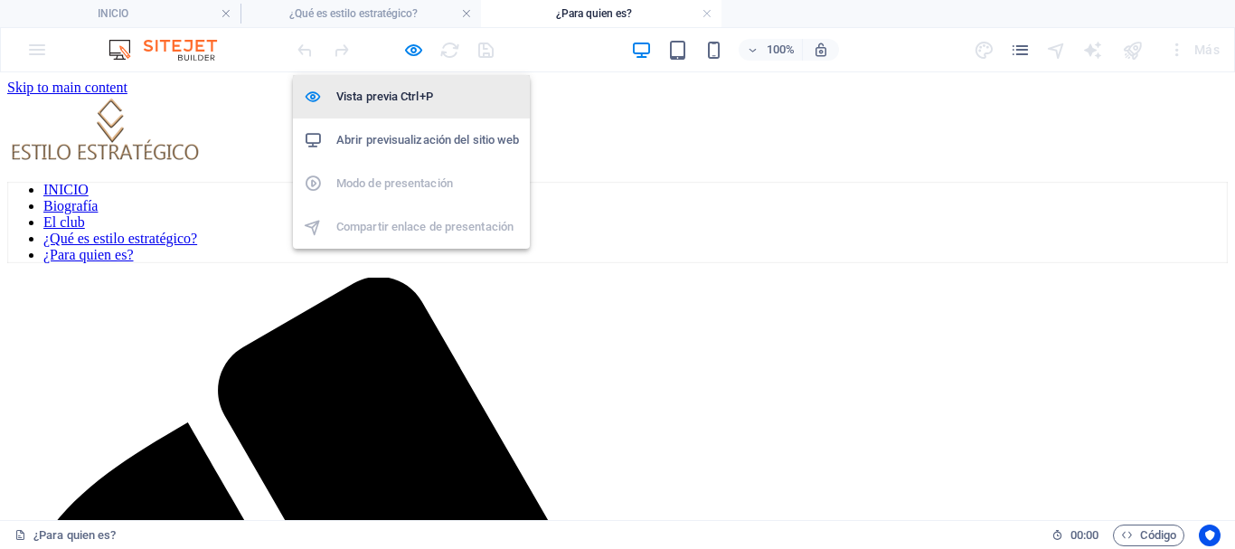
click at [381, 91] on h6 "Vista previa Ctrl+P" at bounding box center [427, 97] width 183 height 22
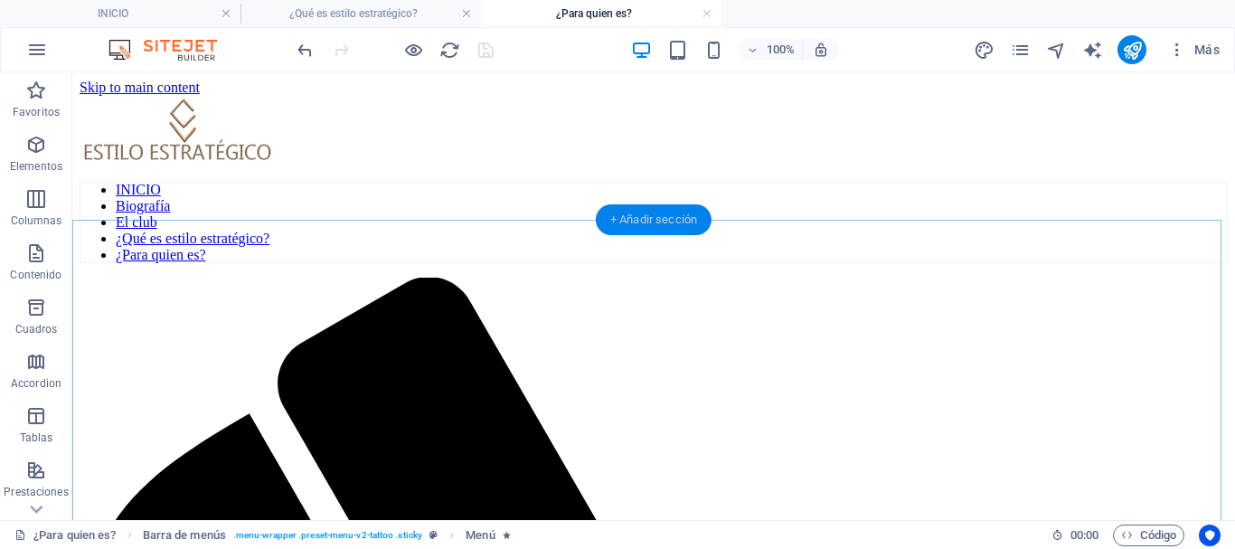
click at [637, 221] on div "+ Añadir sección" at bounding box center [654, 219] width 116 height 31
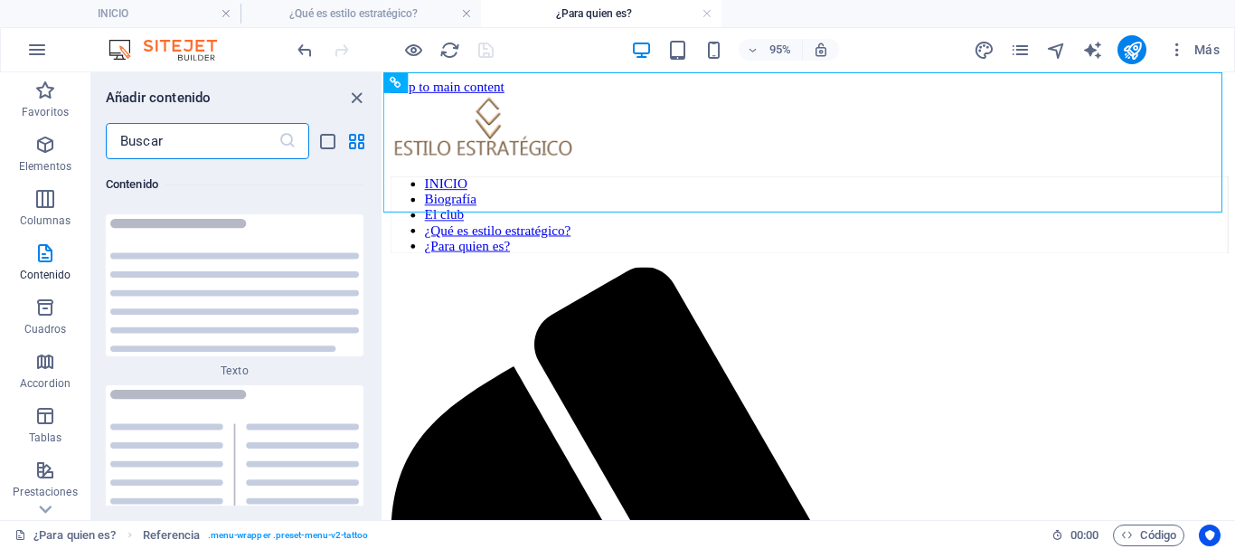
scroll to position [6516, 0]
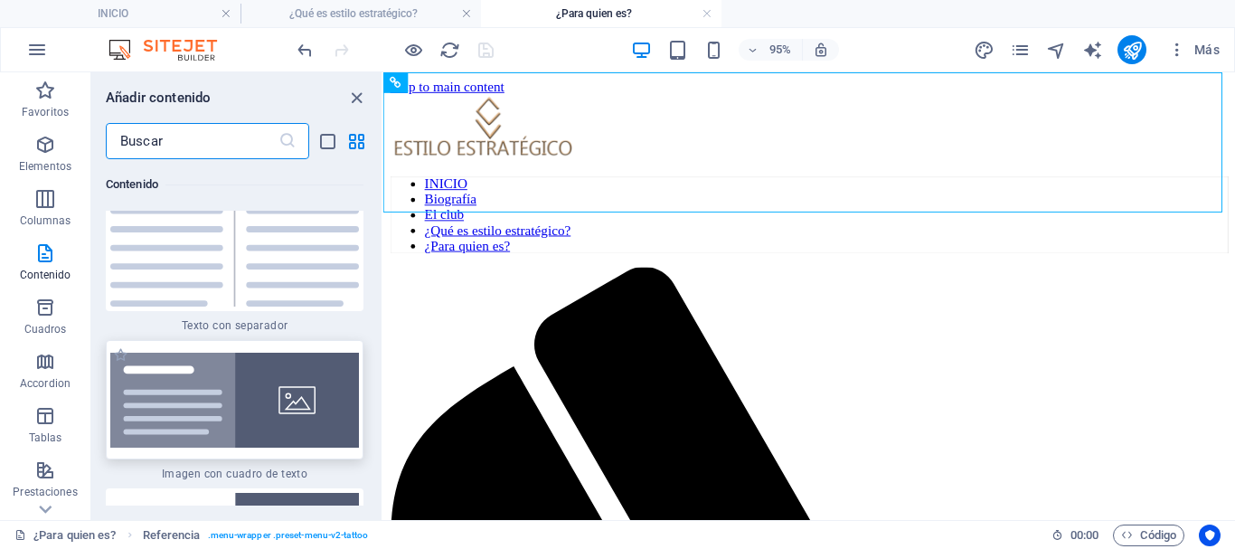
click at [250, 414] on img at bounding box center [234, 400] width 249 height 95
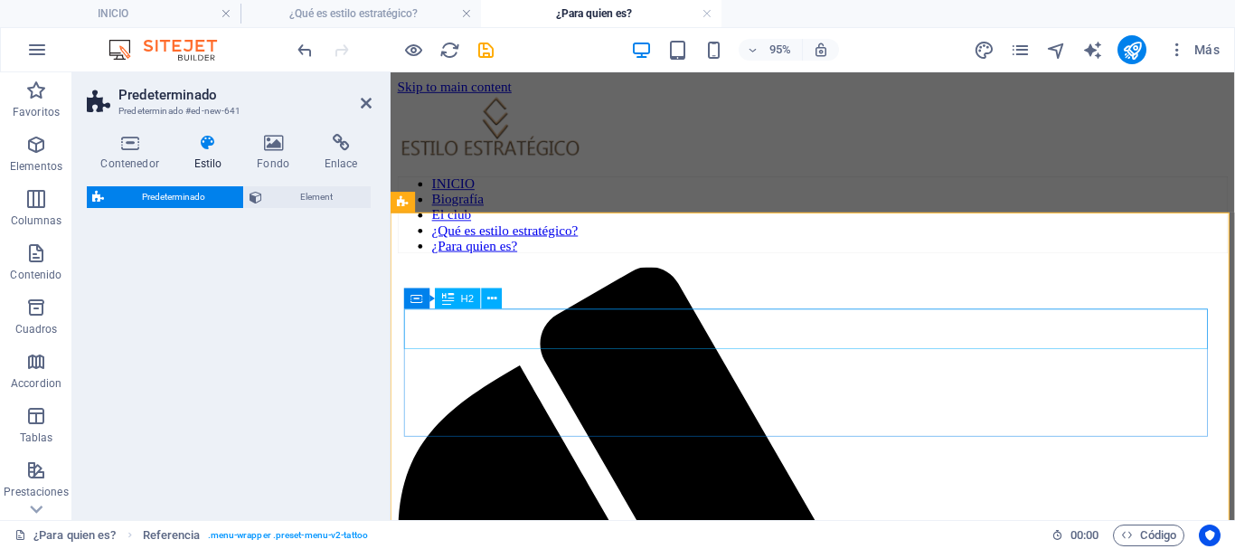
drag, startPoint x: 646, startPoint y: 485, endPoint x: 692, endPoint y: 287, distance: 203.1
select select "rem"
select select "px"
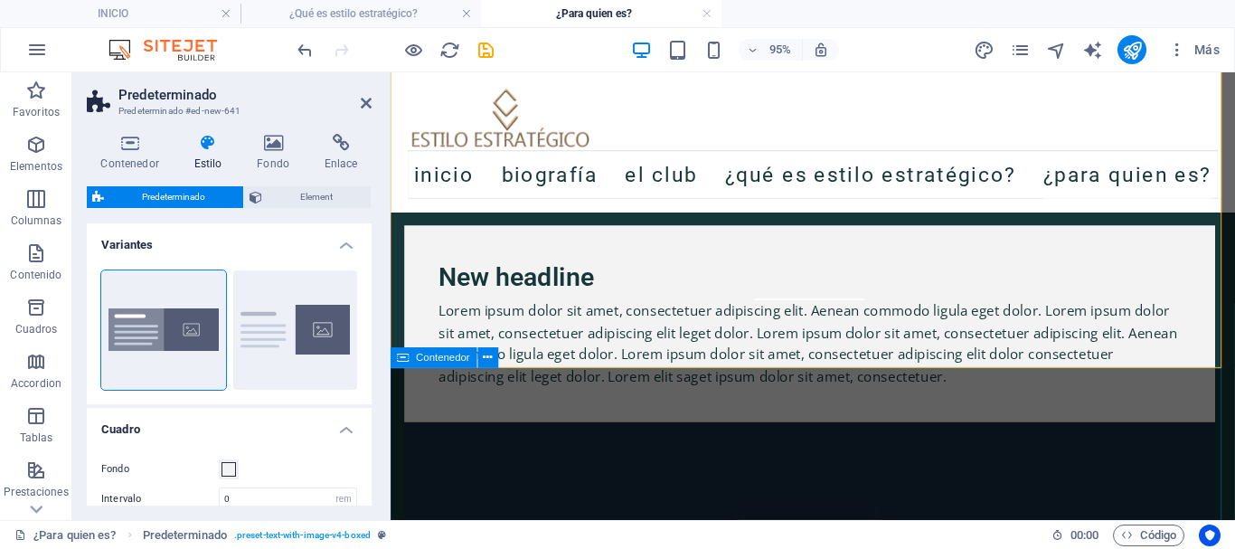
scroll to position [0, 0]
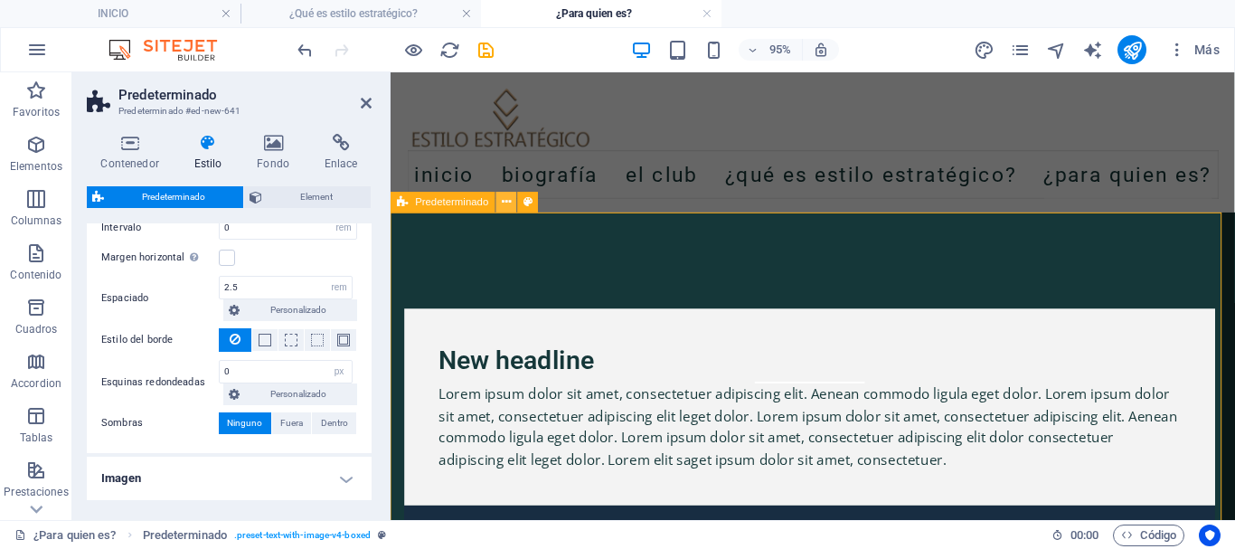
click at [507, 203] on icon at bounding box center [506, 202] width 9 height 18
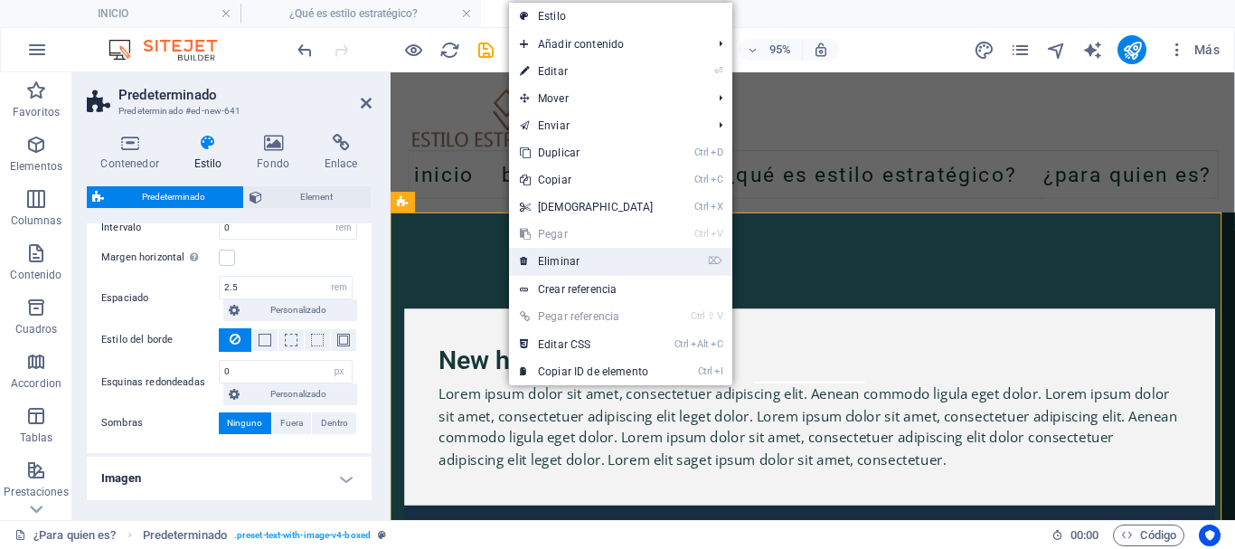
click at [547, 259] on link "⌦ Eliminar" at bounding box center [586, 261] width 155 height 27
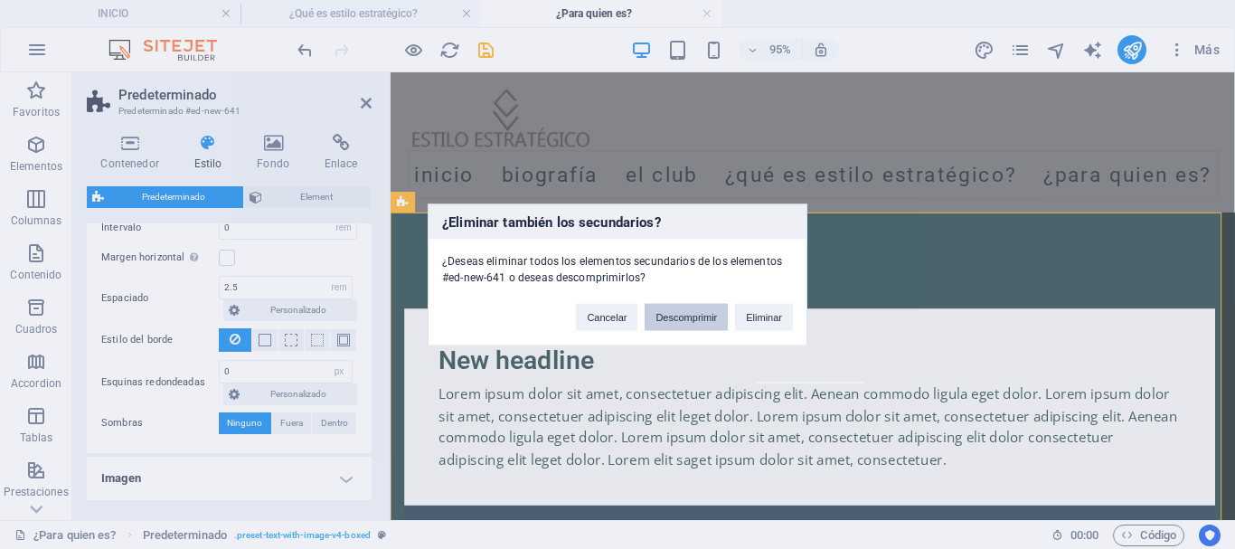
click at [673, 317] on button "Descomprimir" at bounding box center [686, 316] width 83 height 27
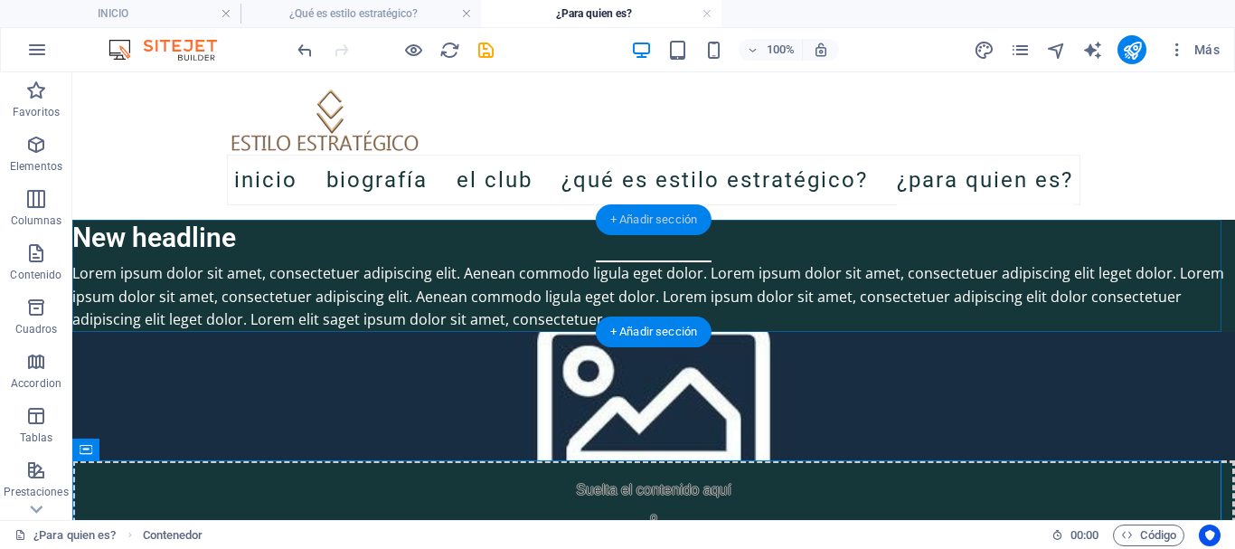
click at [625, 218] on div "+ Añadir sección" at bounding box center [654, 219] width 116 height 31
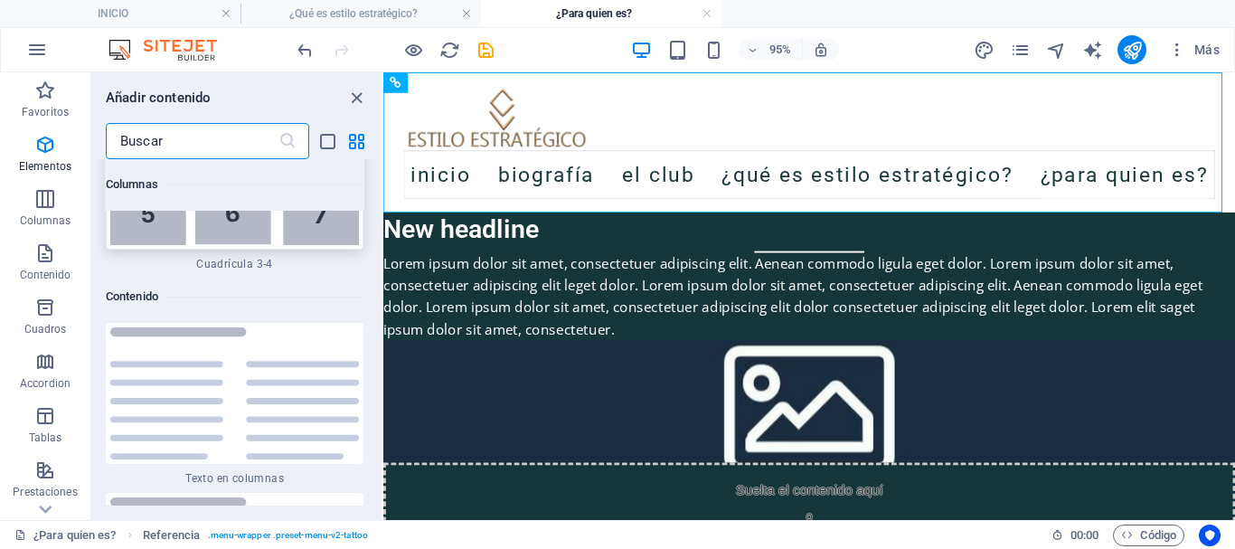
scroll to position [5973, 0]
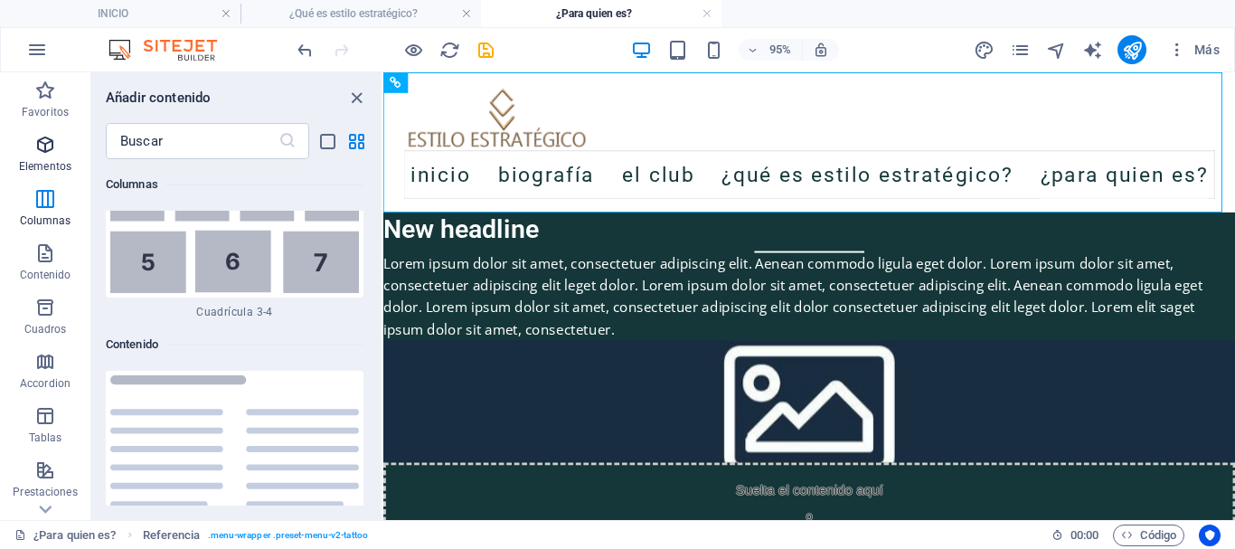
click at [46, 147] on icon "button" at bounding box center [45, 145] width 22 height 22
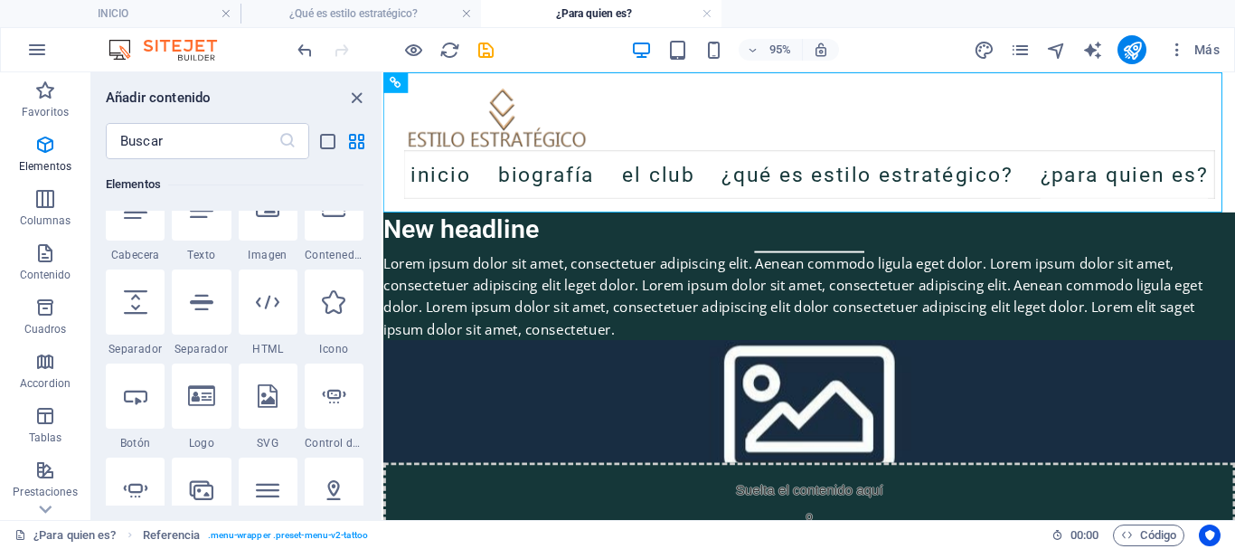
scroll to position [341, 0]
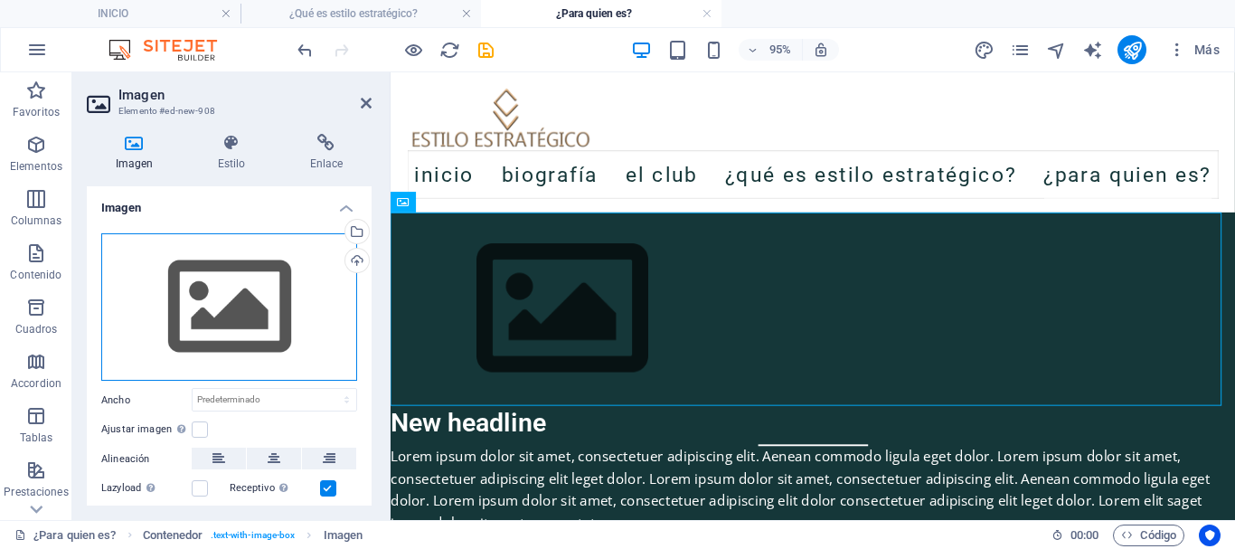
click at [230, 323] on div "Arrastra archivos aquí, haz clic para escoger archivos o selecciona archivos de…" at bounding box center [229, 307] width 256 height 148
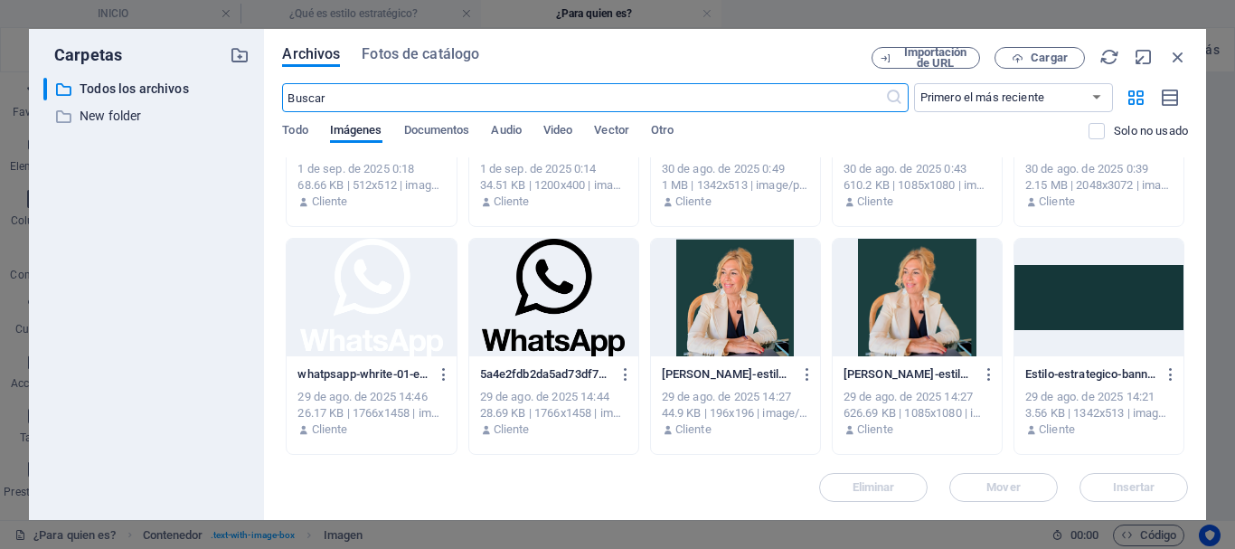
scroll to position [994, 0]
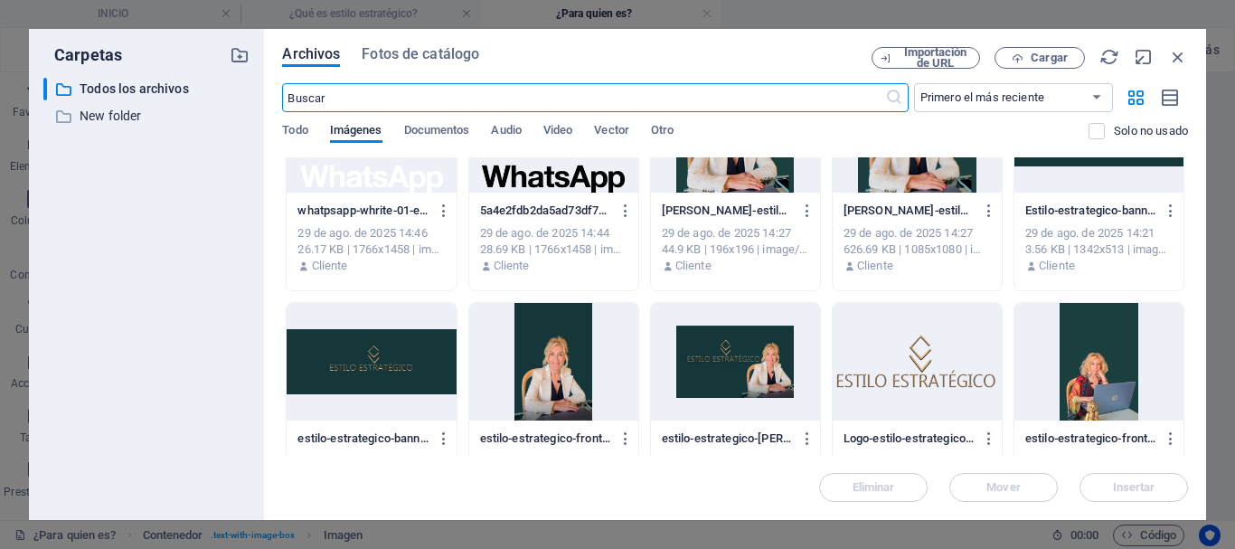
click at [904, 378] on div at bounding box center [917, 362] width 169 height 118
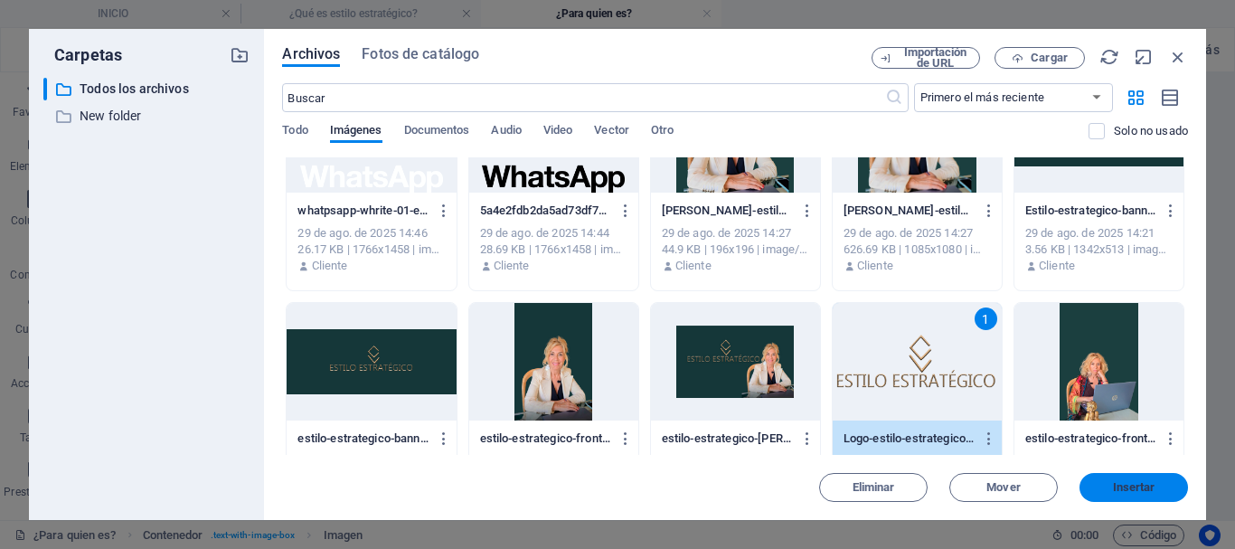
click at [1113, 485] on span "Insertar" at bounding box center [1134, 487] width 42 height 11
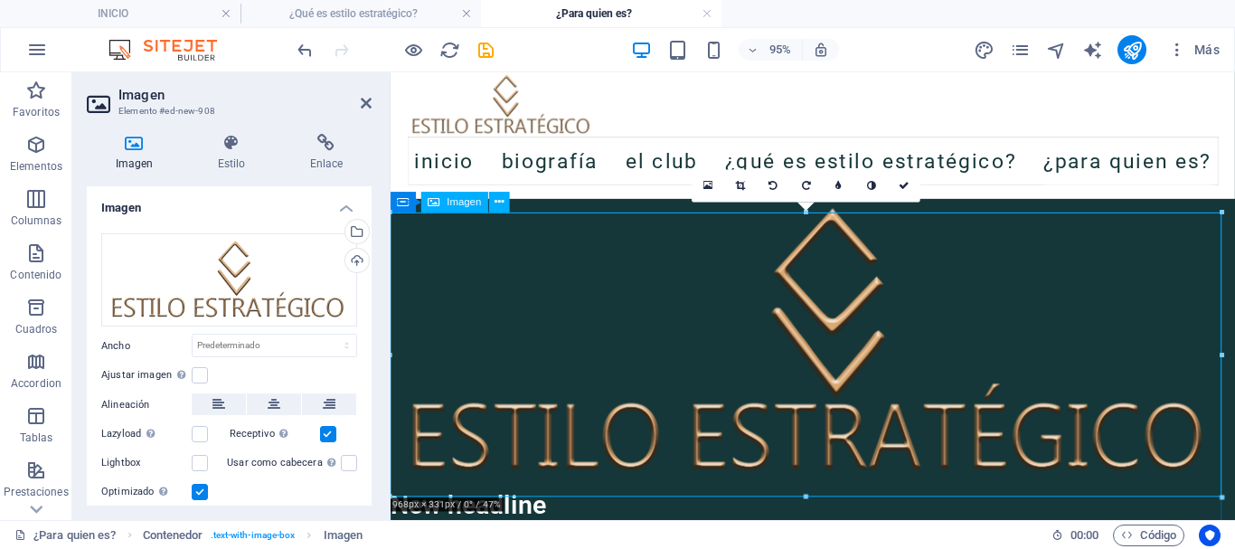
scroll to position [90, 0]
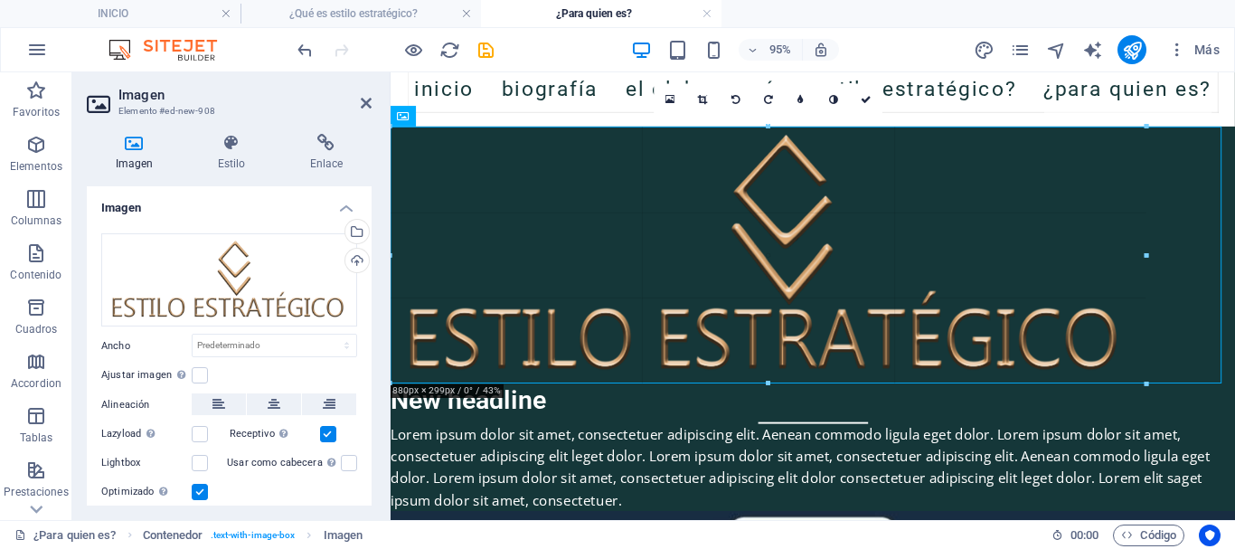
drag, startPoint x: 394, startPoint y: 409, endPoint x: 88, endPoint y: 319, distance: 319.2
type input "885"
select select "px"
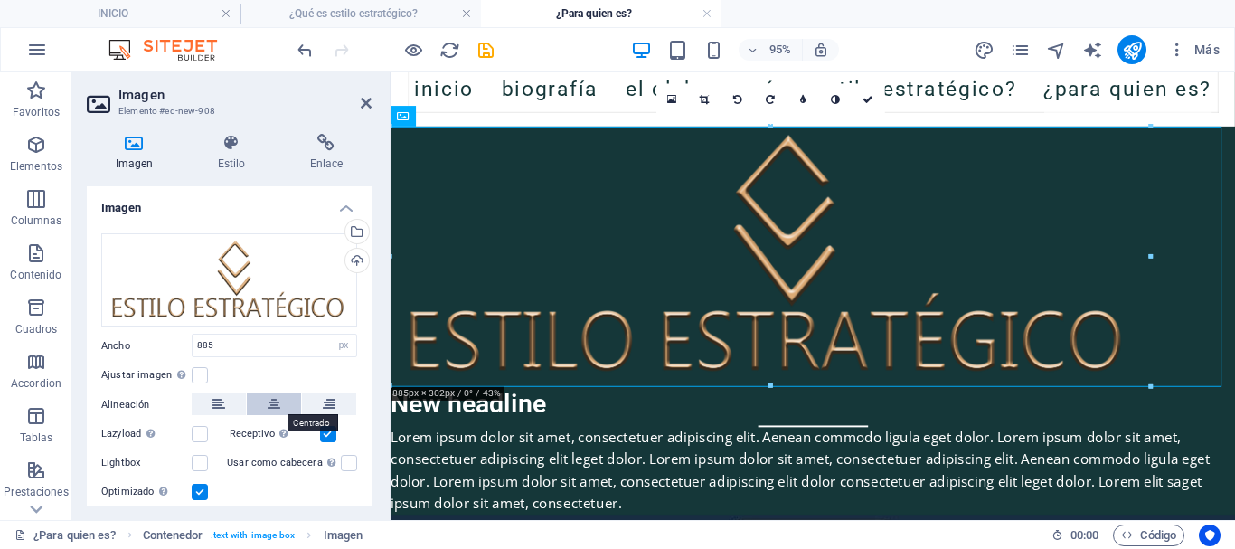
click at [268, 403] on icon at bounding box center [274, 404] width 13 height 22
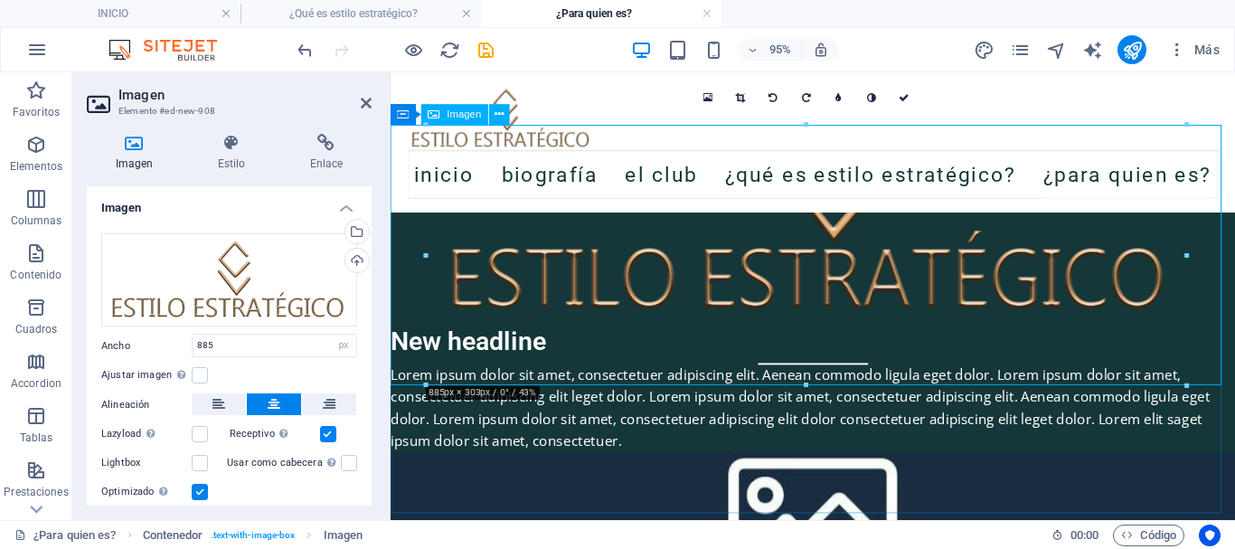
scroll to position [181, 0]
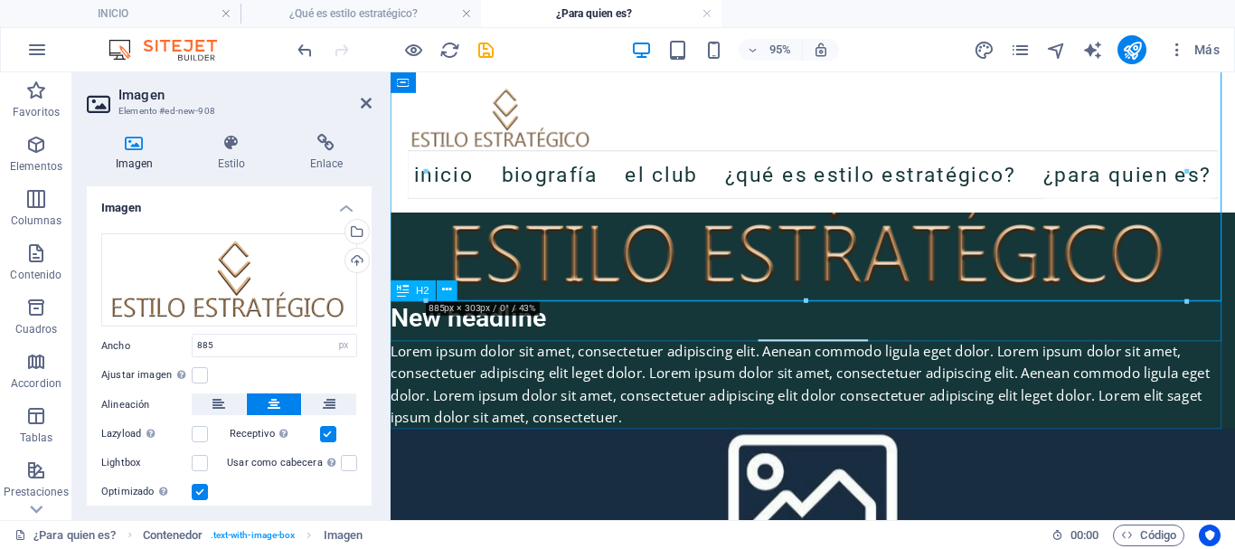
click at [568, 334] on div "New headline" at bounding box center [835, 334] width 889 height 42
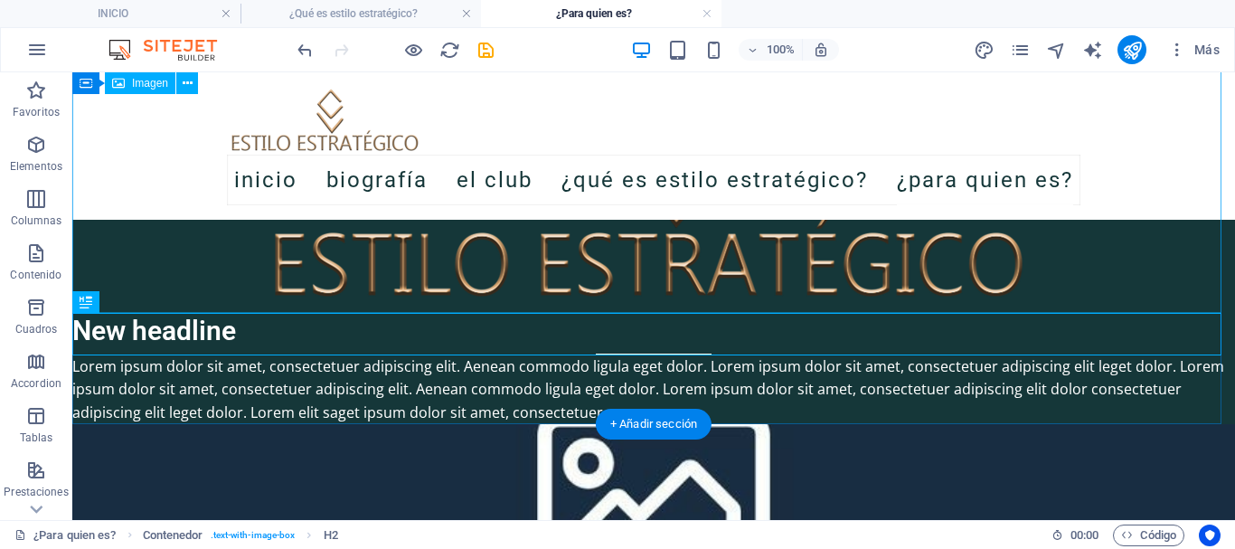
click at [481, 279] on figure at bounding box center [653, 176] width 1163 height 274
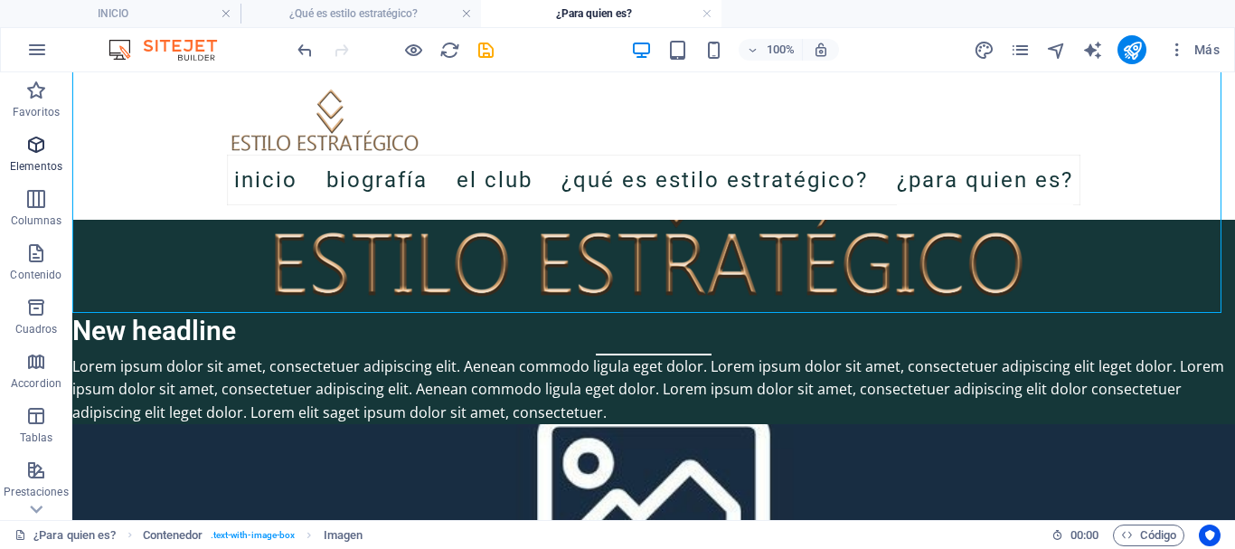
click at [37, 143] on icon "button" at bounding box center [36, 145] width 22 height 22
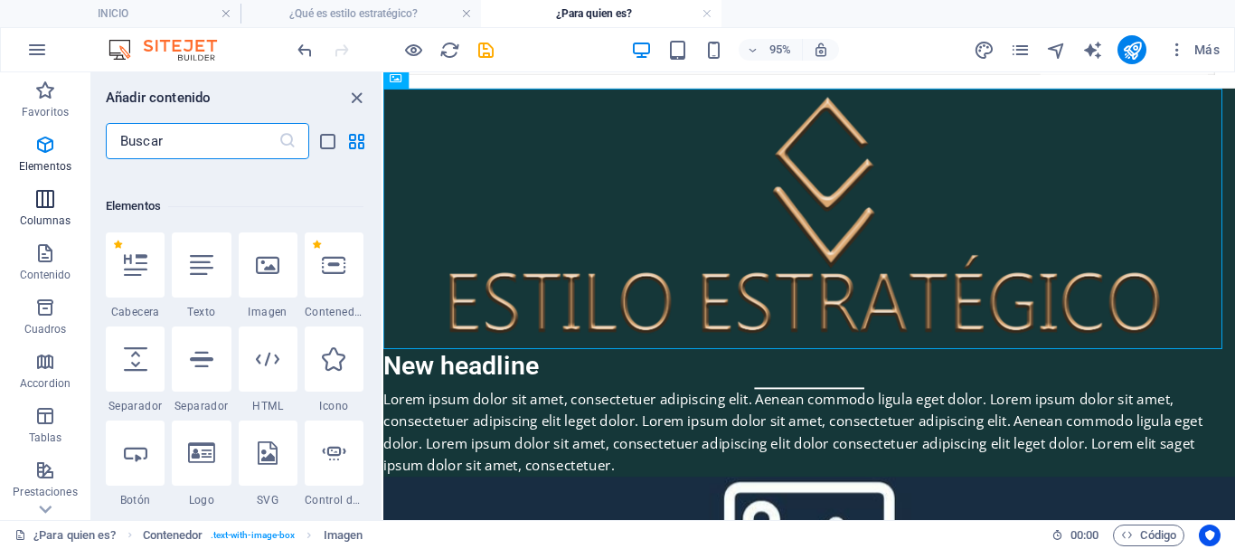
scroll to position [341, 0]
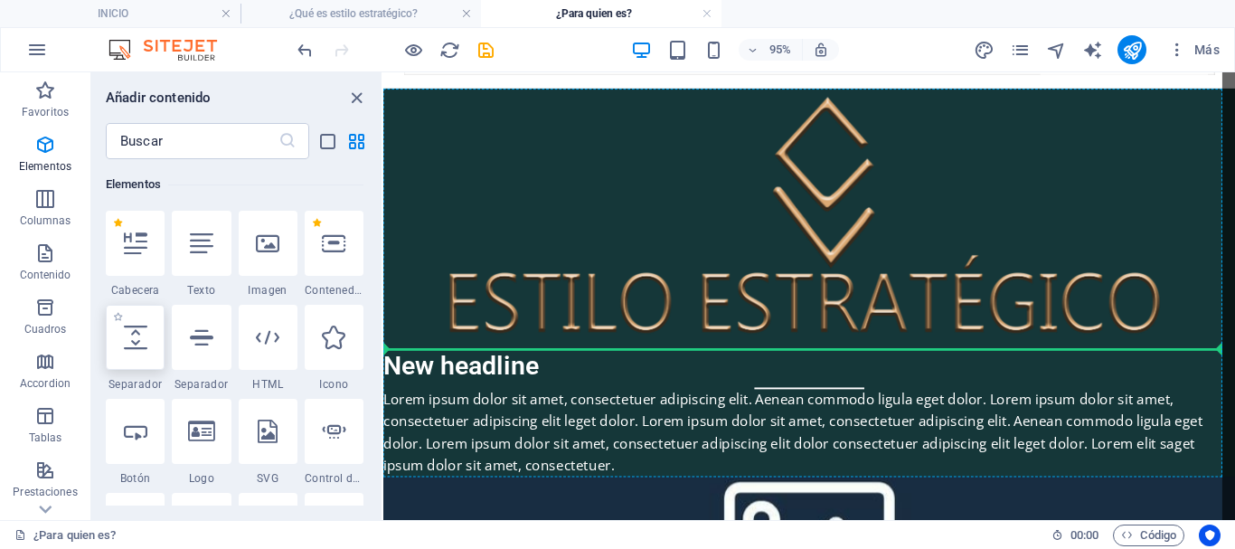
select select "px"
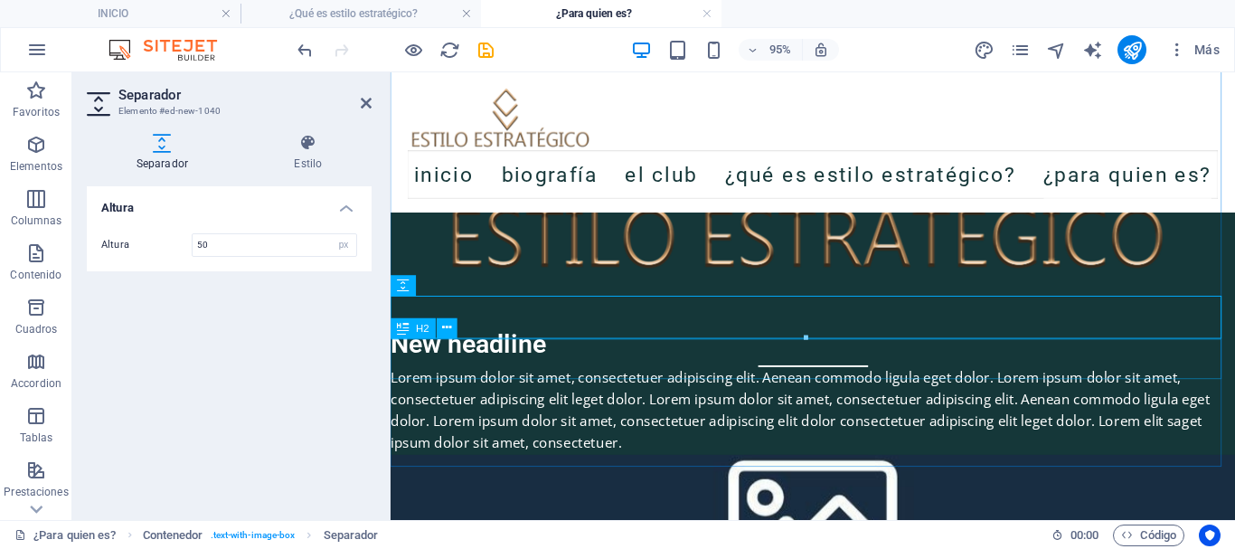
scroll to position [221, 0]
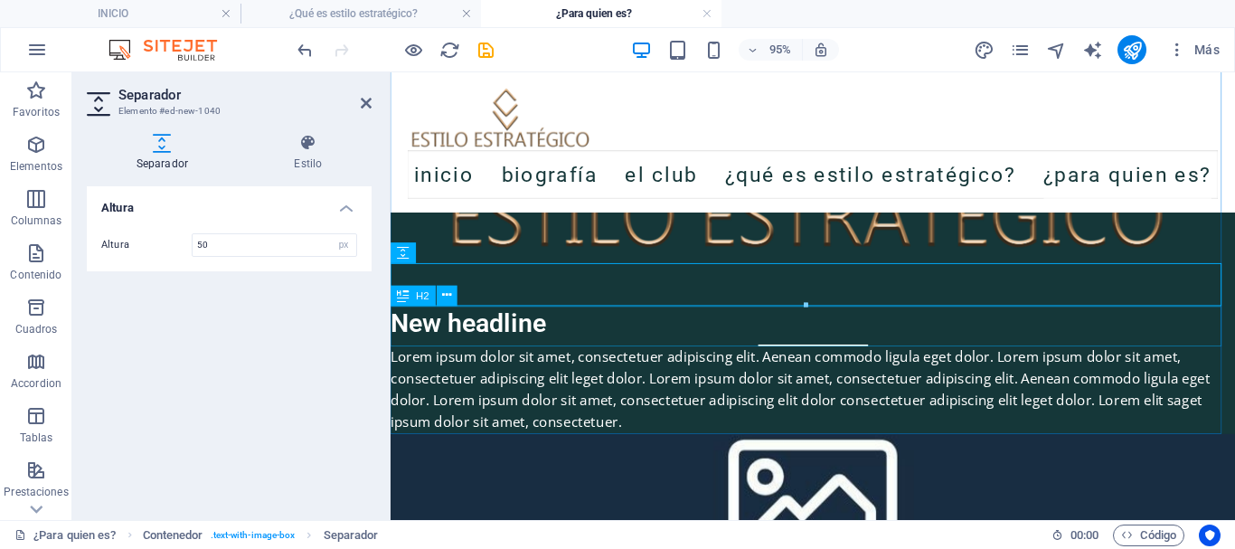
click at [549, 340] on div "New headline" at bounding box center [835, 339] width 889 height 42
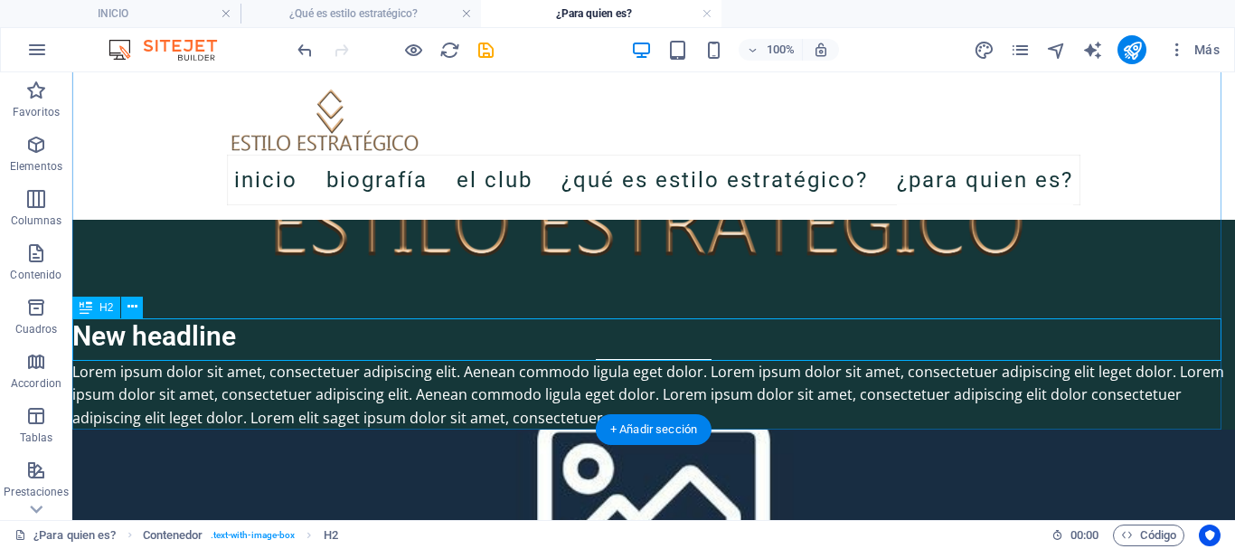
click at [240, 334] on div "New headline" at bounding box center [653, 339] width 1163 height 42
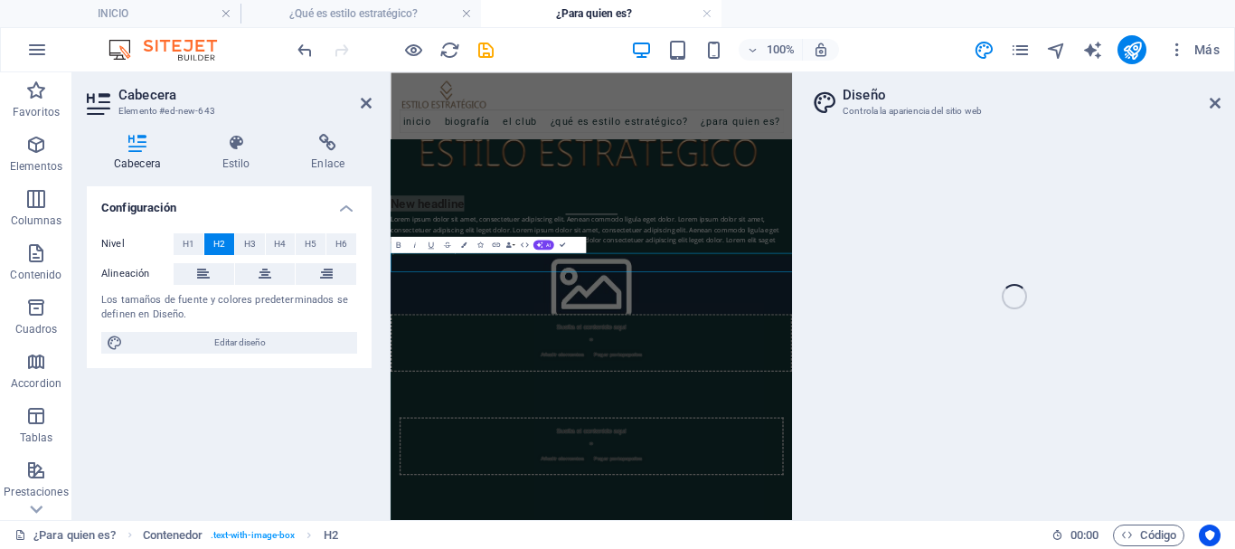
scroll to position [66, 0]
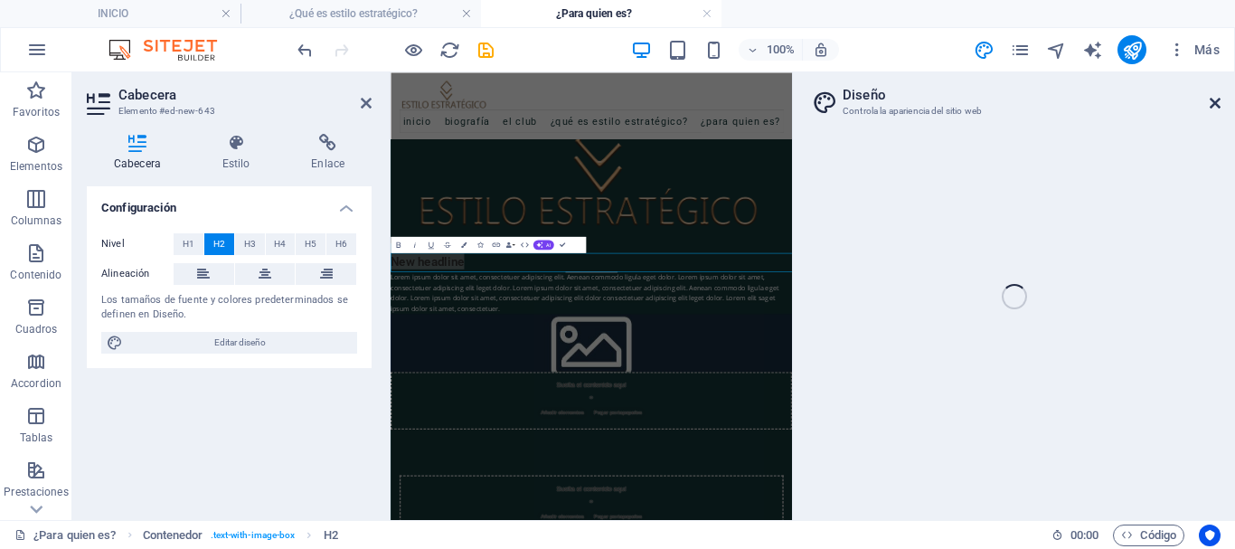
click at [1212, 99] on icon at bounding box center [1215, 103] width 11 height 14
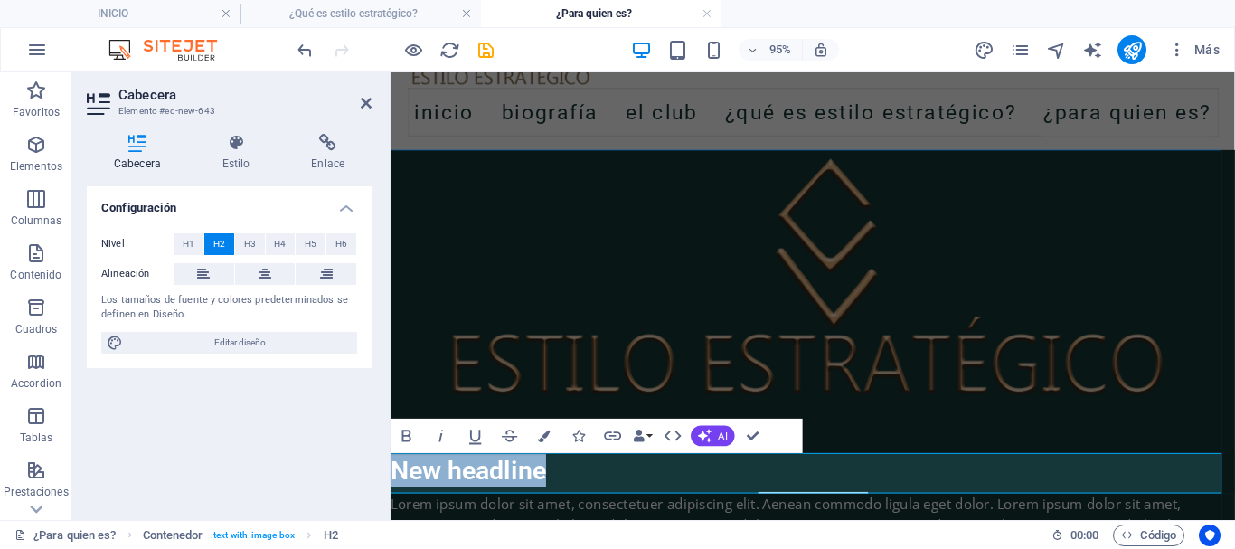
click at [601, 477] on h2 "New headline" at bounding box center [835, 494] width 889 height 42
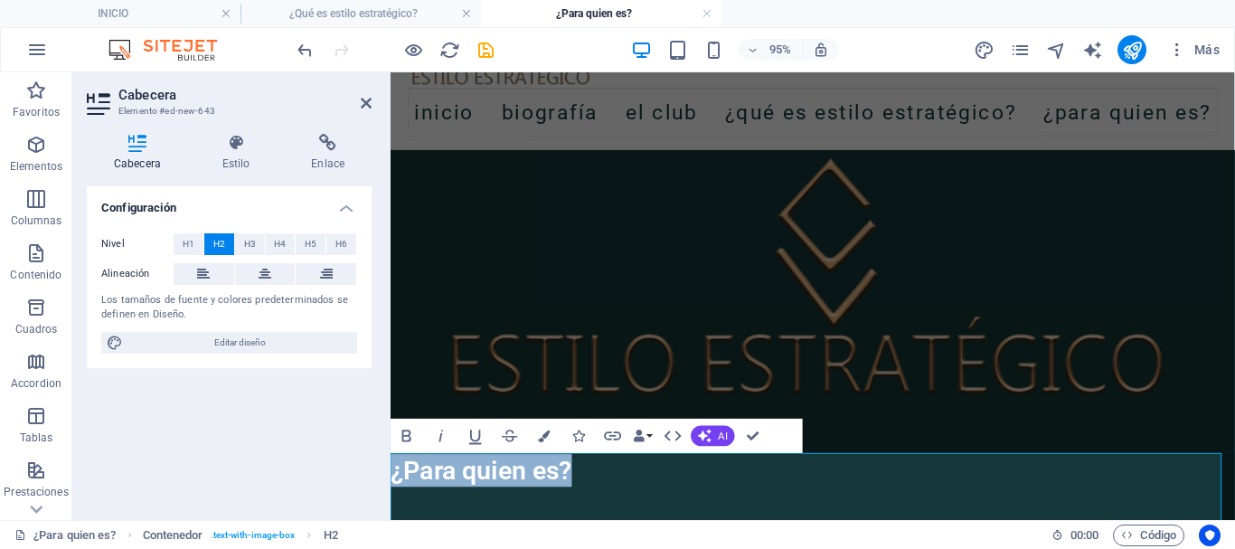
drag, startPoint x: 601, startPoint y: 484, endPoint x: 377, endPoint y: 494, distance: 224.4
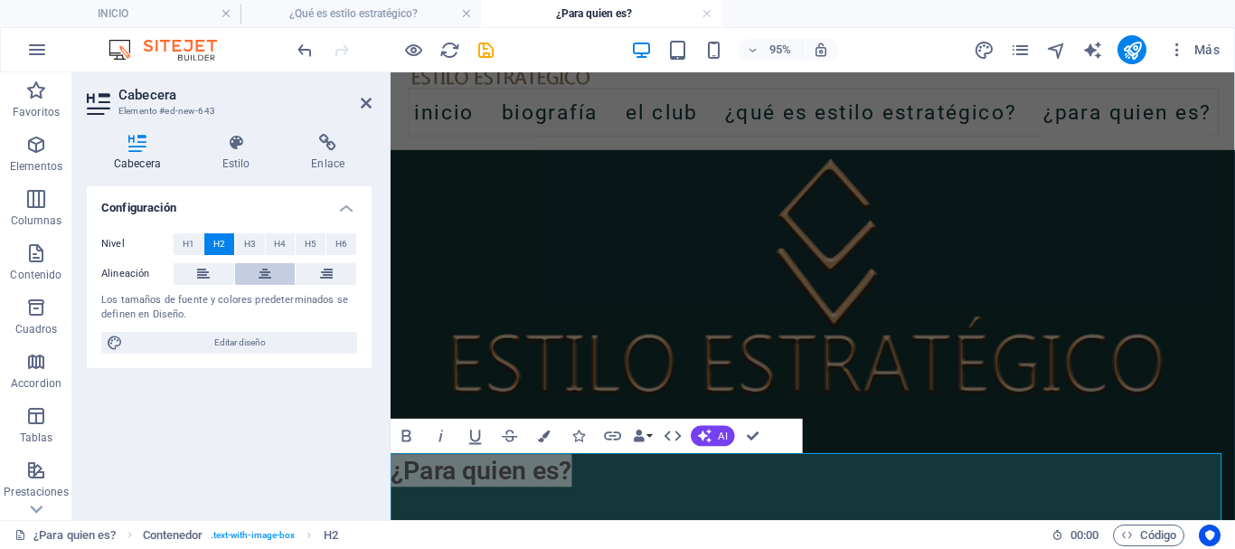
click at [259, 269] on icon at bounding box center [265, 274] width 13 height 22
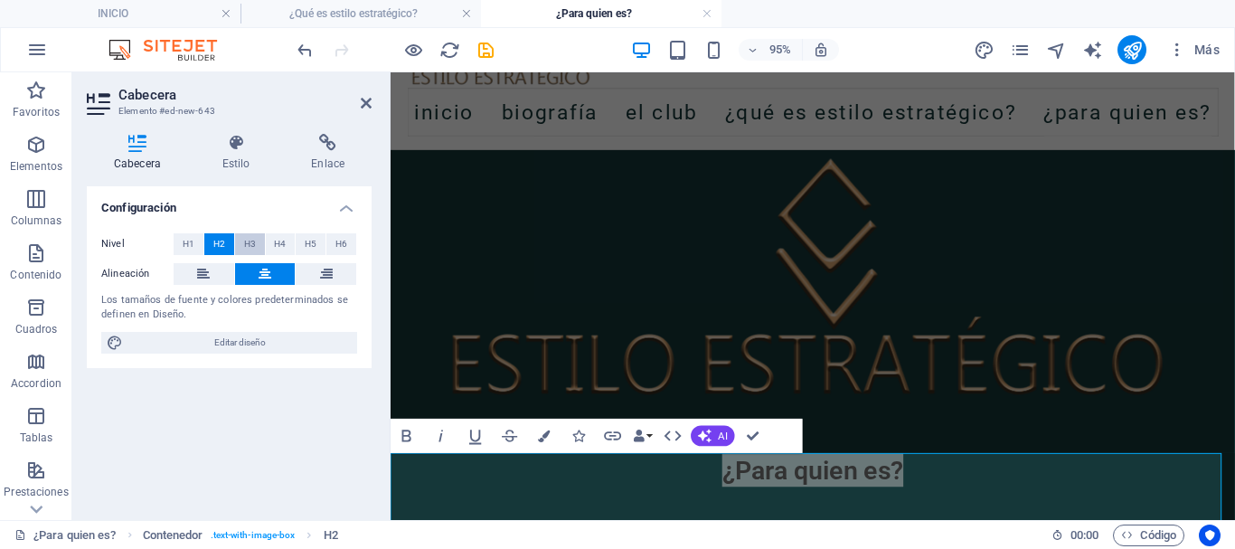
click at [254, 246] on span "H3" at bounding box center [250, 244] width 12 height 22
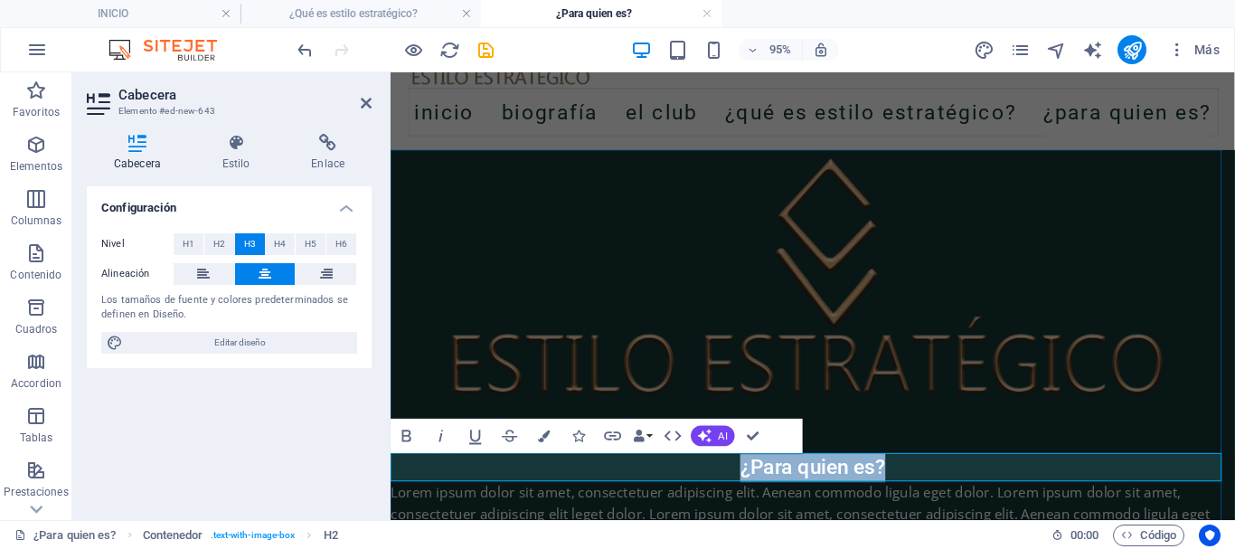
drag, startPoint x: 732, startPoint y: 487, endPoint x: 971, endPoint y: 494, distance: 238.7
click at [971, 494] on h3 "​¿Para quien es?" at bounding box center [835, 488] width 889 height 31
click at [221, 242] on span "H2" at bounding box center [219, 244] width 12 height 22
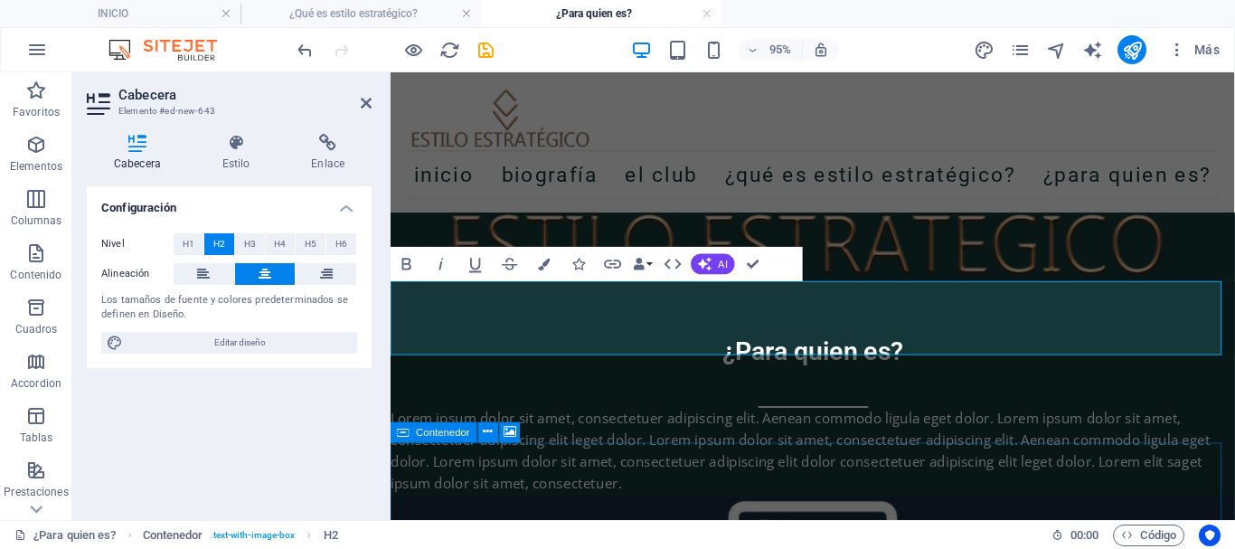
scroll to position [247, 0]
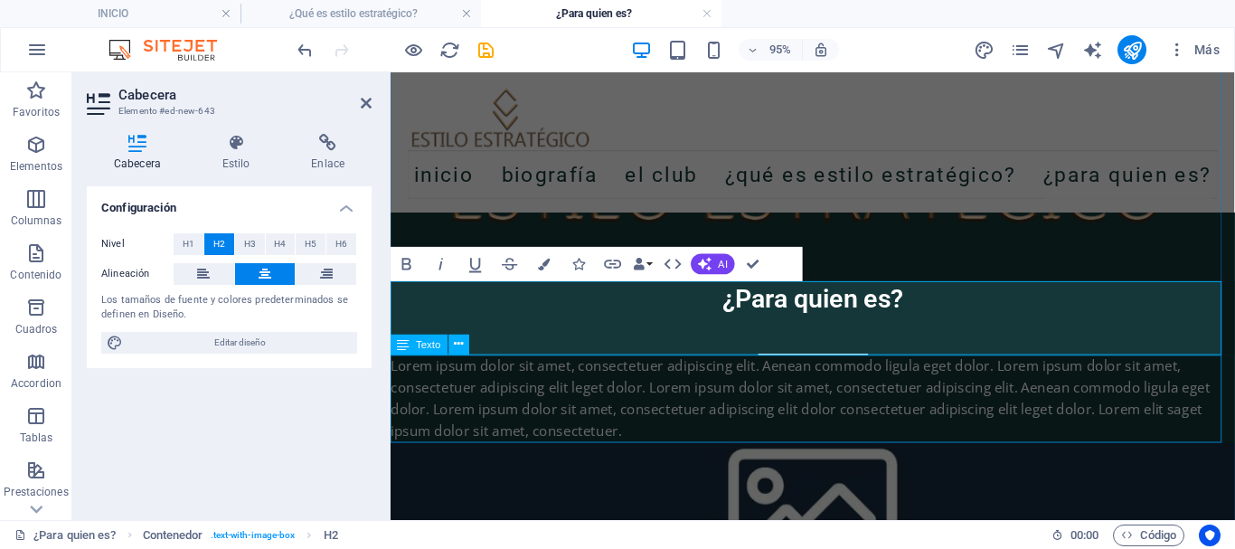
click at [621, 410] on div "Lorem ipsum dolor sit amet, consectetuer adipiscing elit. Aenean commodo ligula…" at bounding box center [835, 416] width 889 height 92
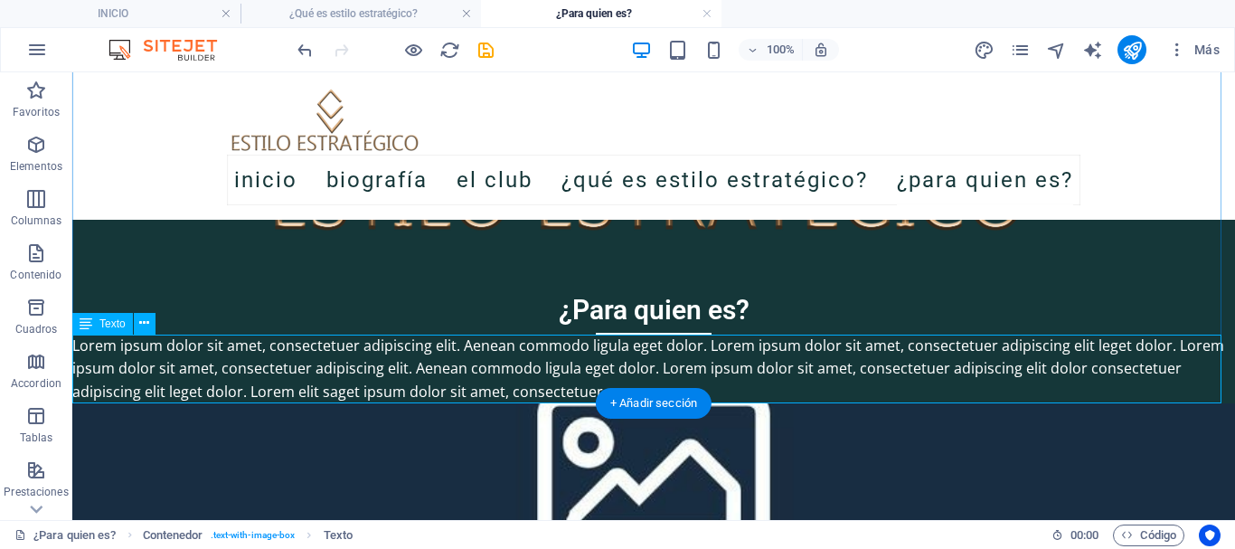
click at [507, 366] on div "Lorem ipsum dolor sit amet, consectetuer adipiscing elit. Aenean commodo ligula…" at bounding box center [653, 369] width 1163 height 70
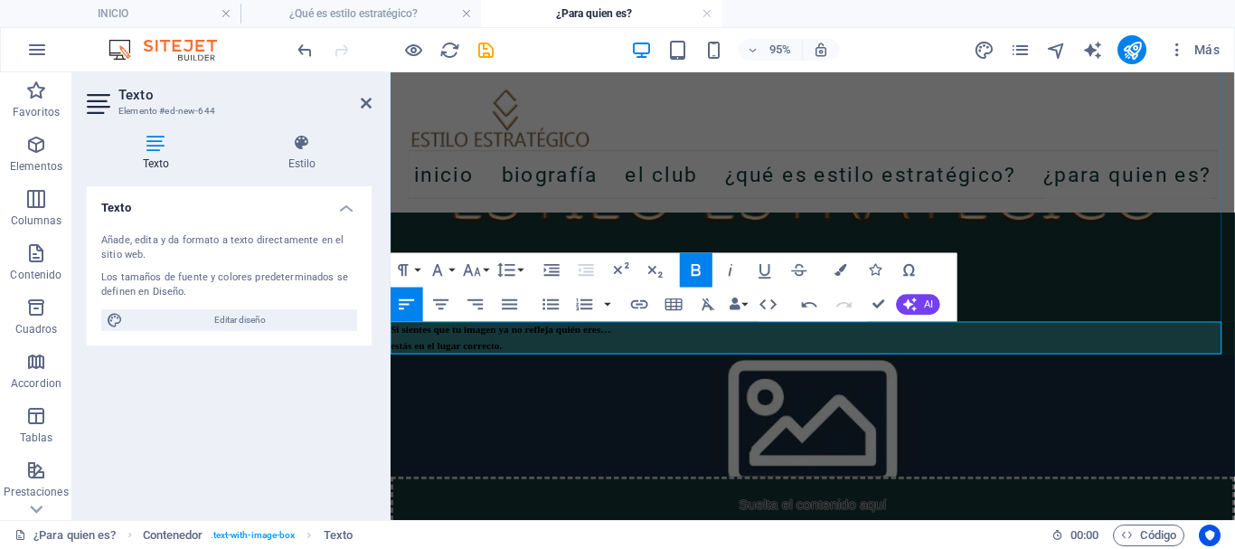
click at [590, 360] on div "estás en el lugar correcto." at bounding box center [835, 360] width 889 height 17
click at [702, 303] on icon "button" at bounding box center [708, 304] width 21 height 21
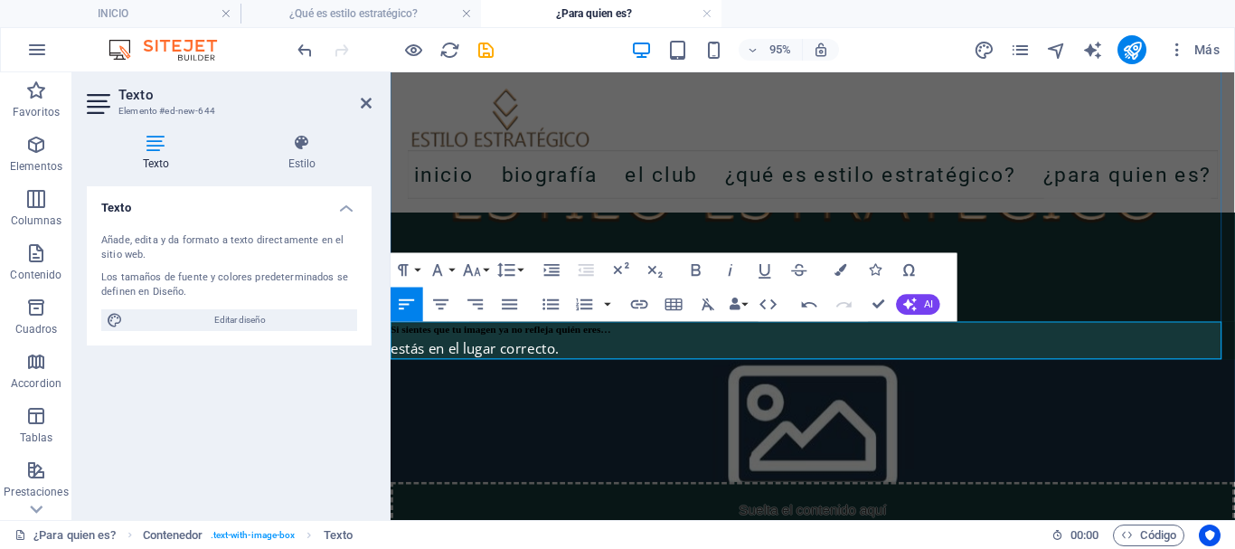
click at [598, 369] on div "estás en el lugar correcto." at bounding box center [835, 364] width 889 height 24
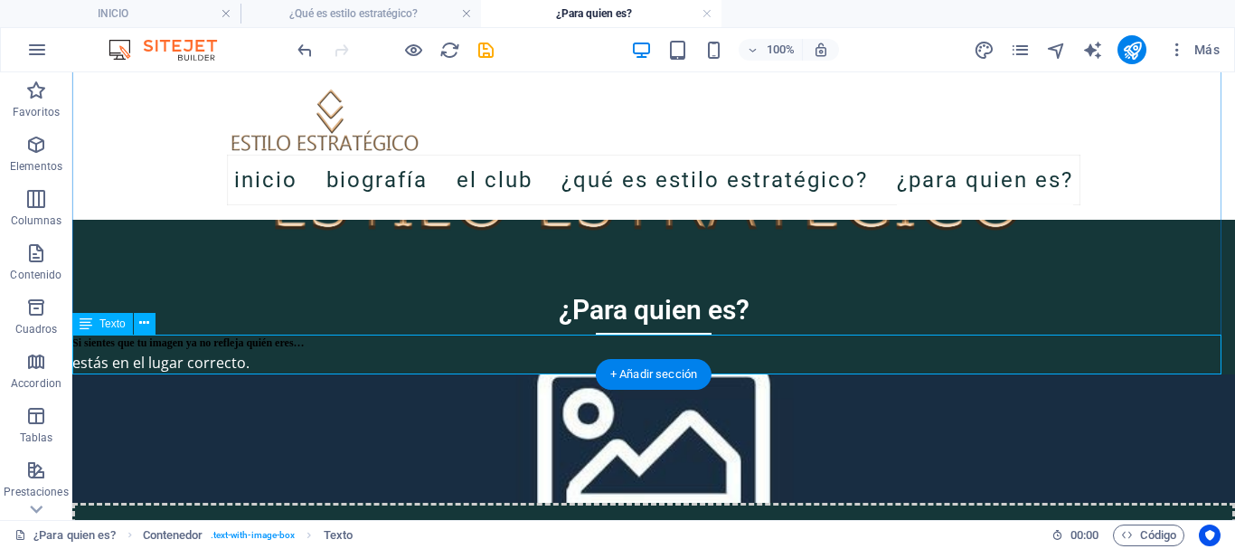
click at [363, 351] on div "Si sientes que tu imagen ya no refleja quién eres… estás en el lugar correcto." at bounding box center [653, 354] width 1163 height 41
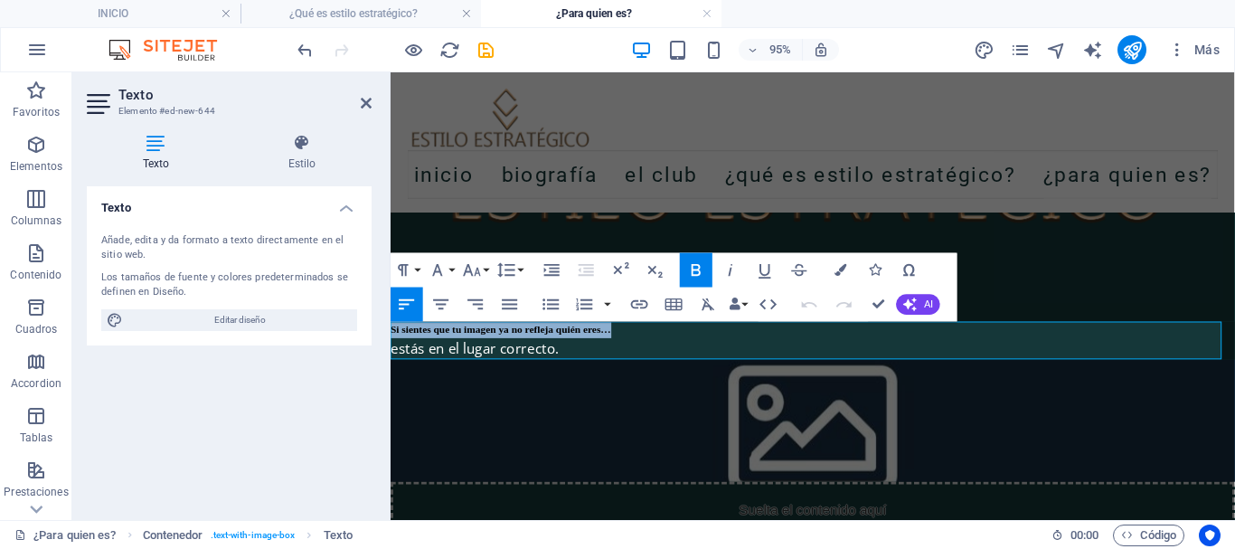
drag, startPoint x: 719, startPoint y: 343, endPoint x: 750, endPoint y: 374, distance: 44.7
click at [391, 314] on html "Skip to main content INICIO Biografía El club ¿Qué es estilo estratégico? ¿Para…" at bounding box center [835, 394] width 889 height 1136
click at [706, 302] on icon "button" at bounding box center [708, 303] width 13 height 12
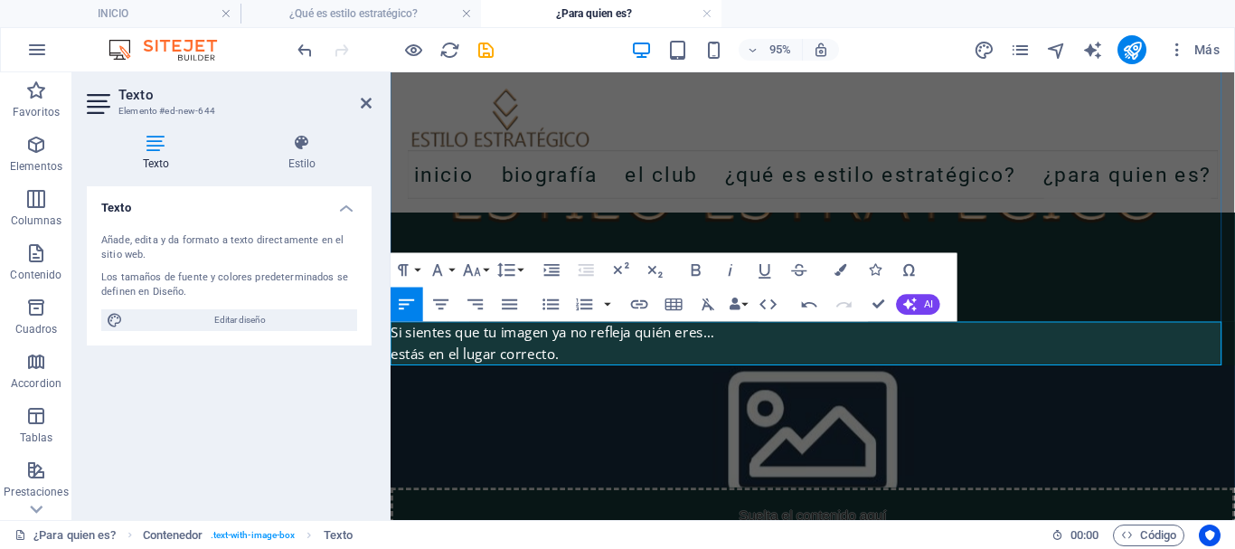
click at [655, 363] on div "estás en el lugar correcto." at bounding box center [835, 369] width 889 height 24
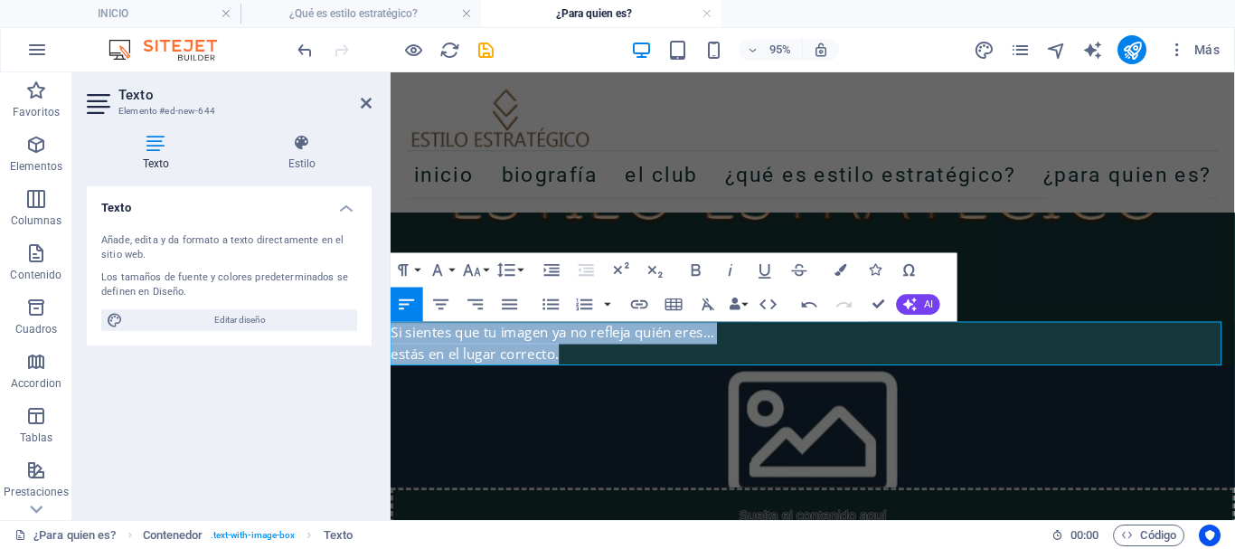
drag, startPoint x: 596, startPoint y: 368, endPoint x: 383, endPoint y: 336, distance: 214.8
click at [391, 336] on html "Skip to main content INICIO Biografía El club ¿Qué es estilo estratégico? ¿Para…" at bounding box center [835, 397] width 889 height 1143
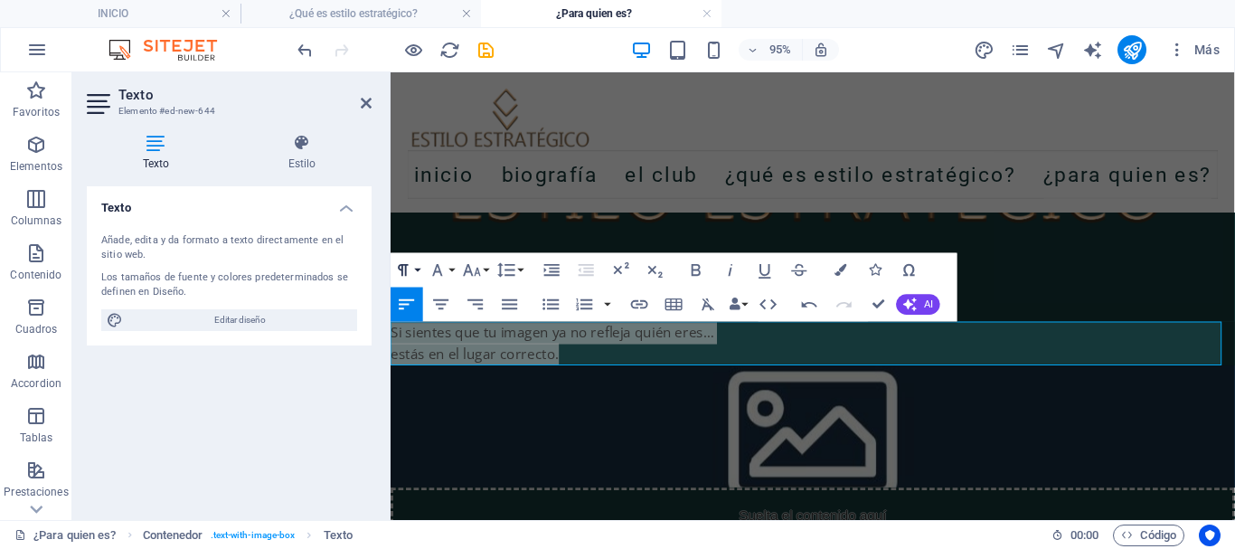
click at [415, 270] on button "Paragraph Format" at bounding box center [407, 269] width 33 height 34
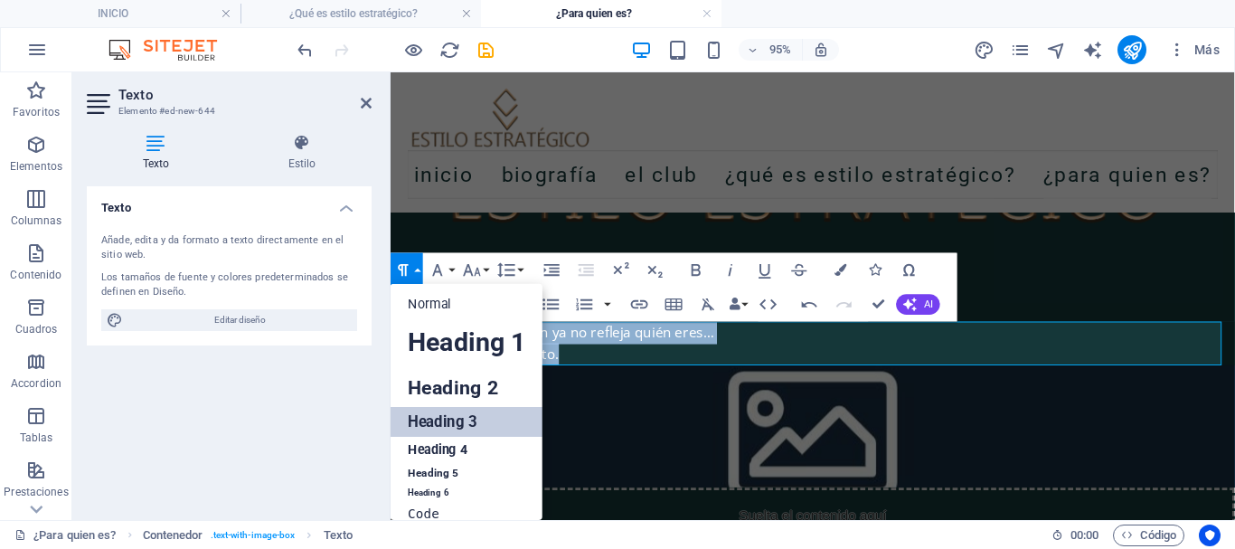
click at [428, 421] on link "Heading 3" at bounding box center [467, 421] width 152 height 30
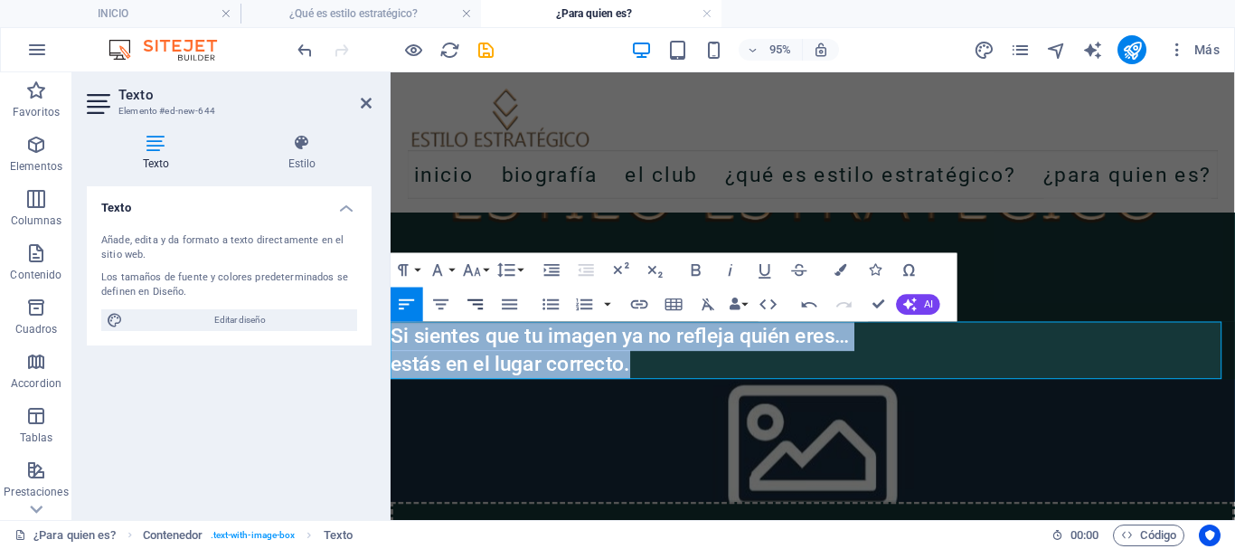
click at [484, 306] on icon "button" at bounding box center [476, 304] width 21 height 21
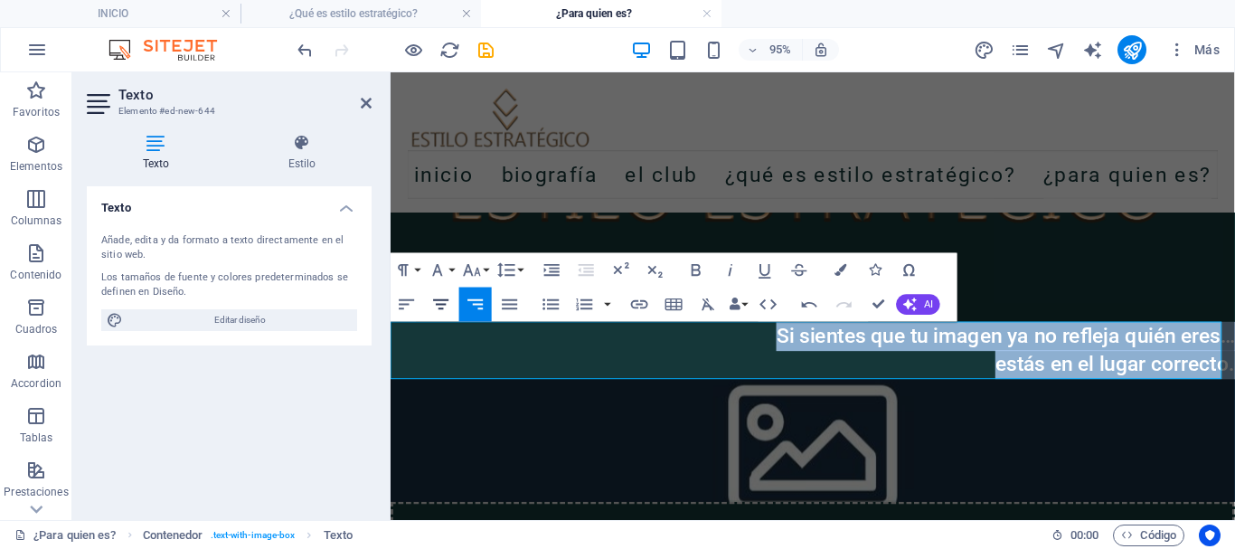
click at [447, 306] on icon "button" at bounding box center [441, 304] width 21 height 21
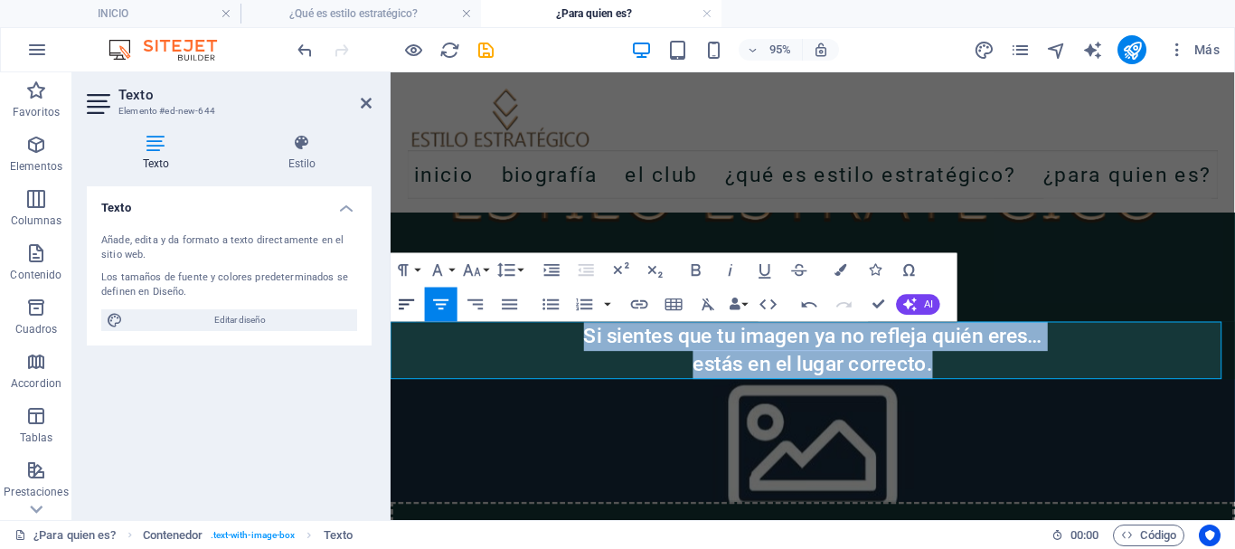
click at [409, 306] on icon "button" at bounding box center [407, 304] width 21 height 21
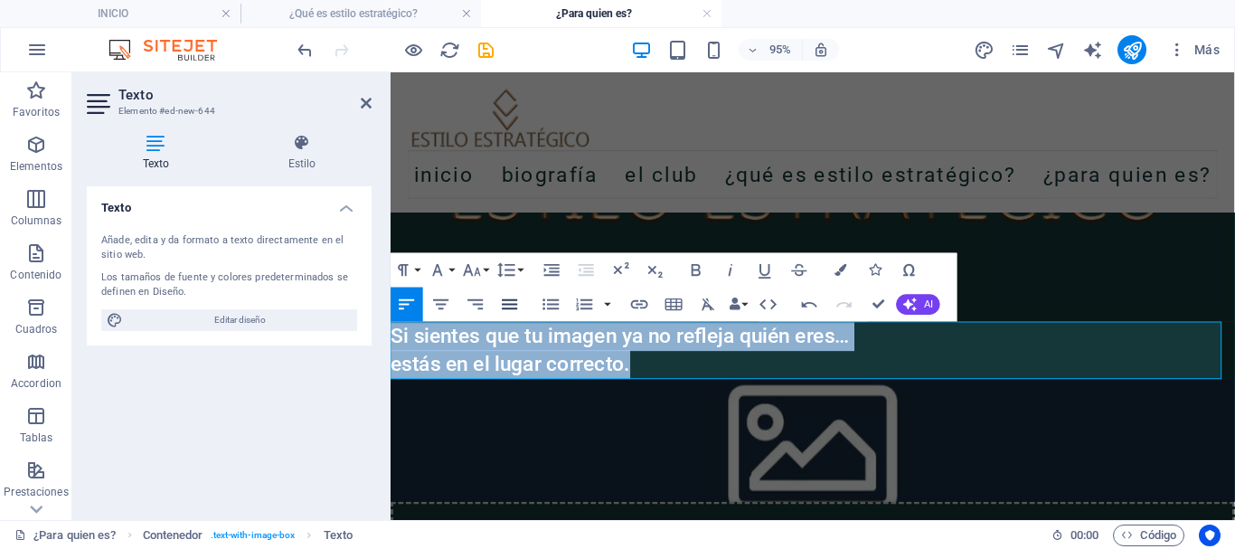
click at [510, 305] on icon "button" at bounding box center [510, 303] width 15 height 10
click at [663, 377] on h3 "estás en el lugar correcto." at bounding box center [835, 379] width 889 height 31
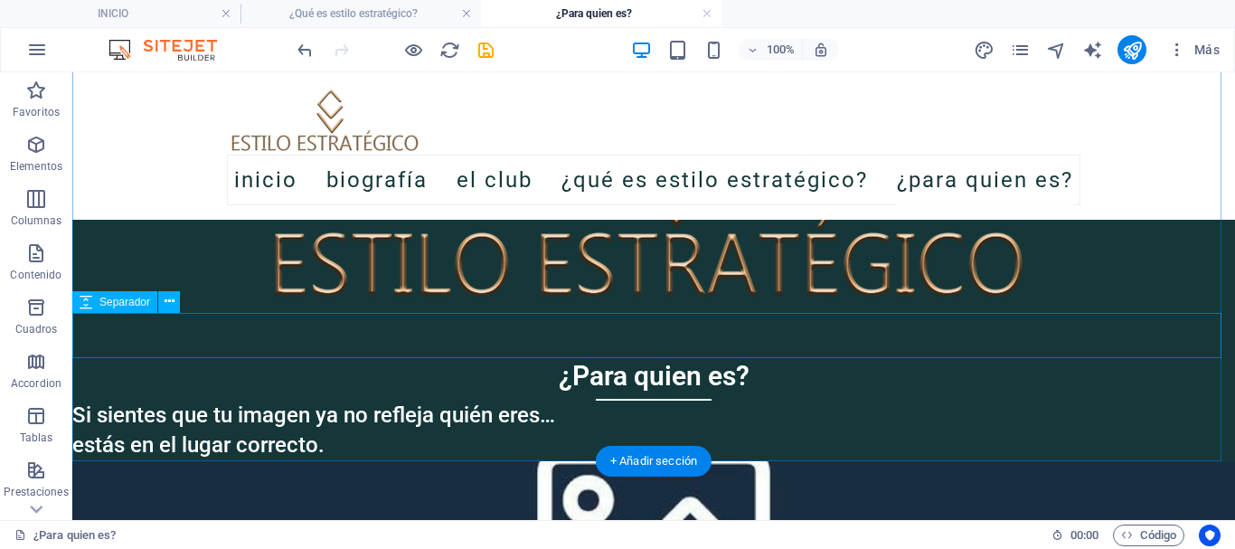
scroll to position [362, 0]
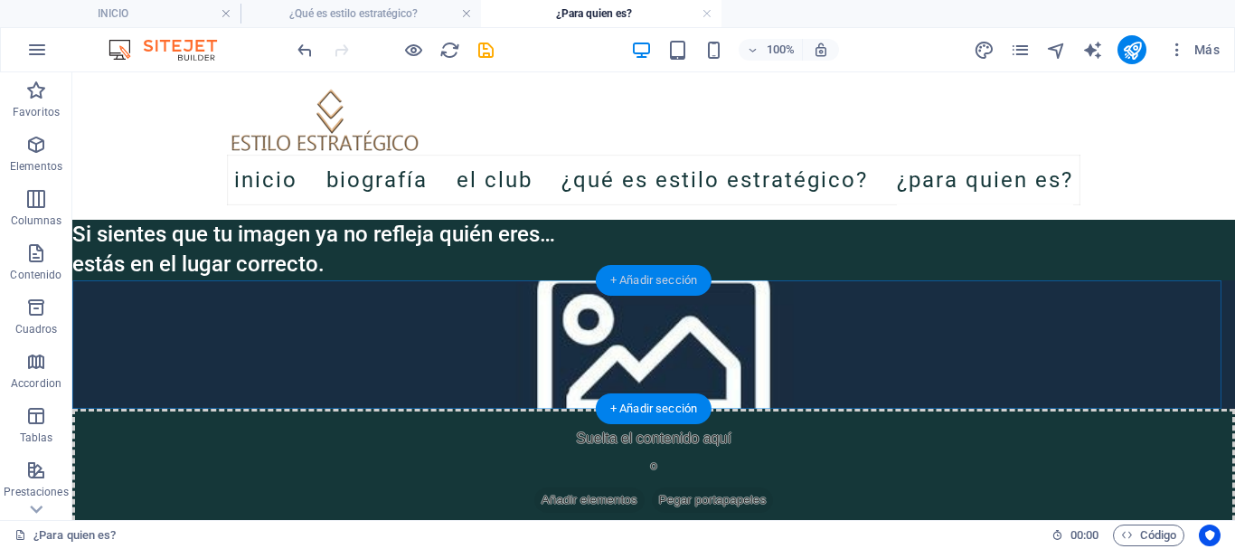
drag, startPoint x: 647, startPoint y: 287, endPoint x: 258, endPoint y: 300, distance: 389.9
click at [647, 287] on div "+ Añadir sección" at bounding box center [654, 280] width 116 height 31
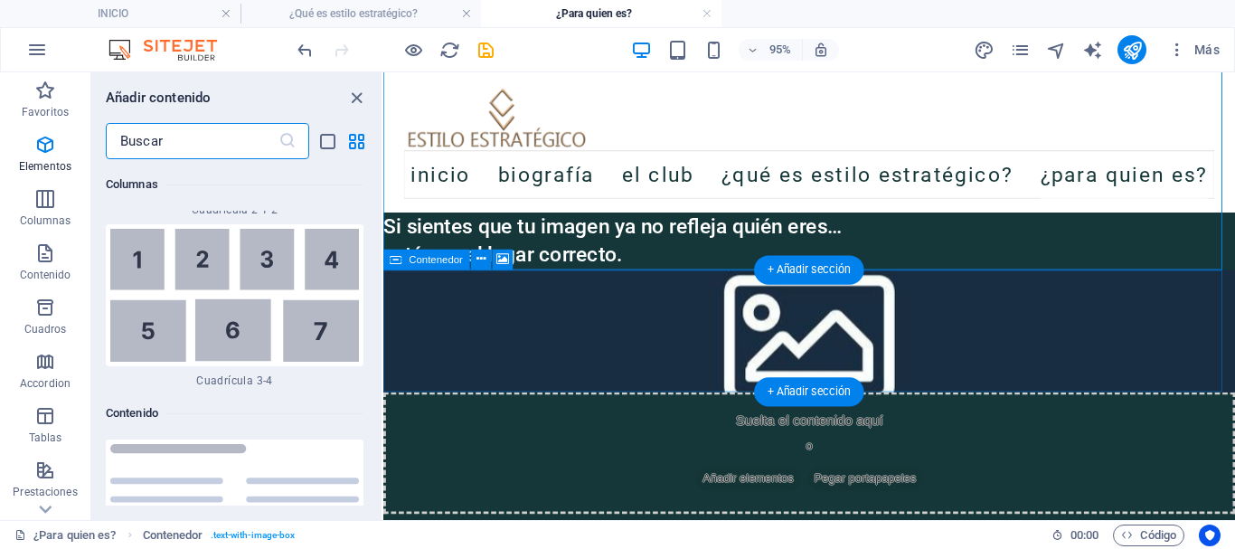
scroll to position [6154, 0]
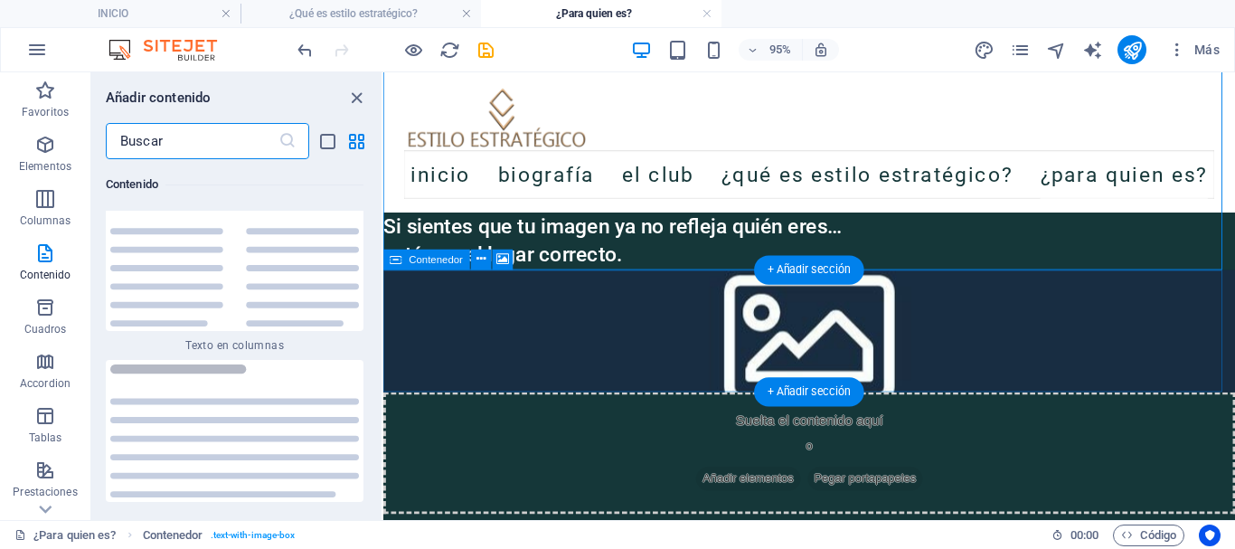
click at [766, 409] on div "Suelta el contenido aquí o Añadir elementos Pegar portapapeles" at bounding box center [831, 473] width 897 height 128
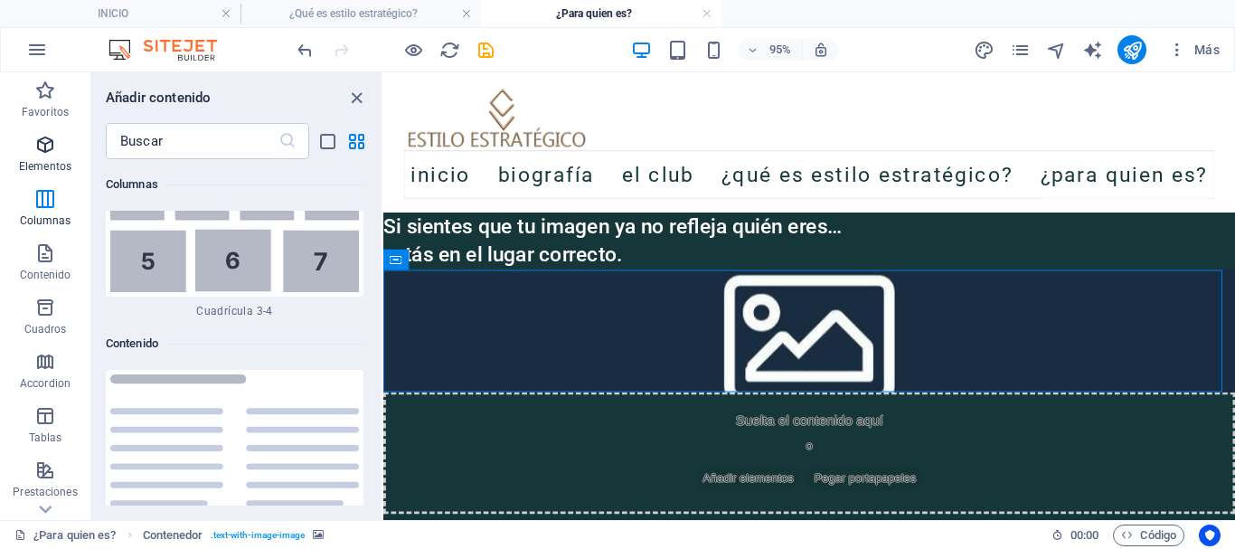
scroll to position [5973, 0]
click at [48, 156] on span "Elementos" at bounding box center [45, 155] width 90 height 43
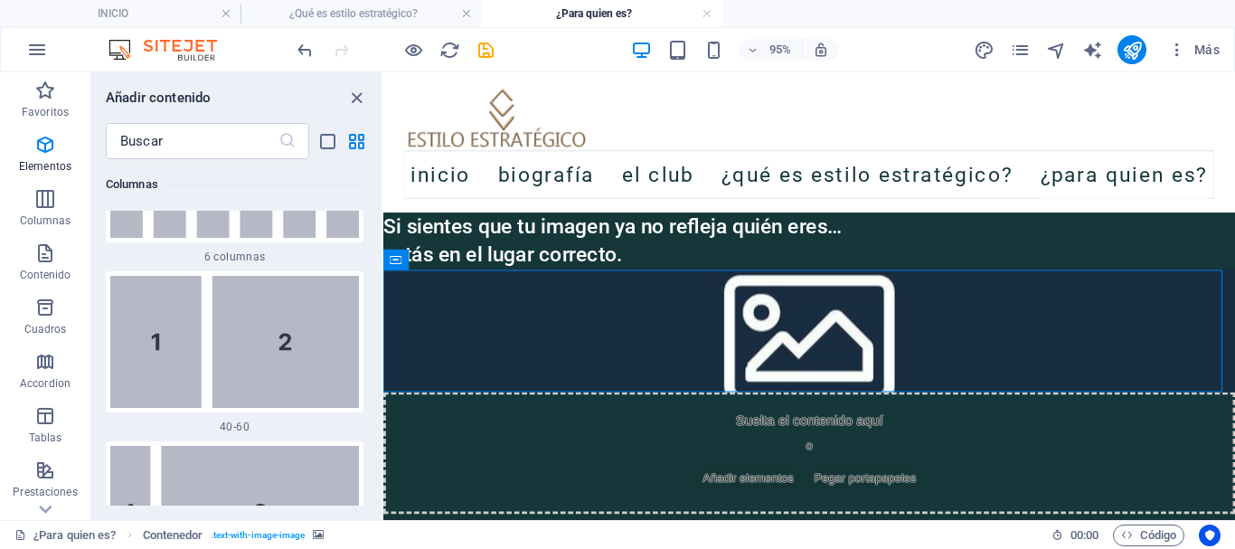
scroll to position [341, 0]
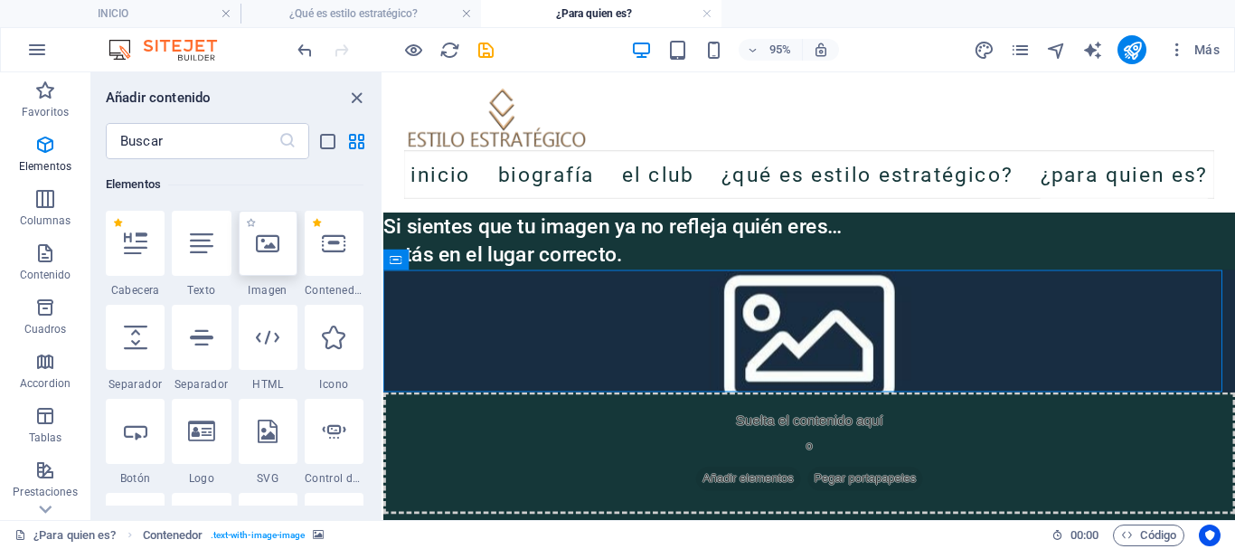
click at [262, 248] on icon at bounding box center [268, 243] width 24 height 24
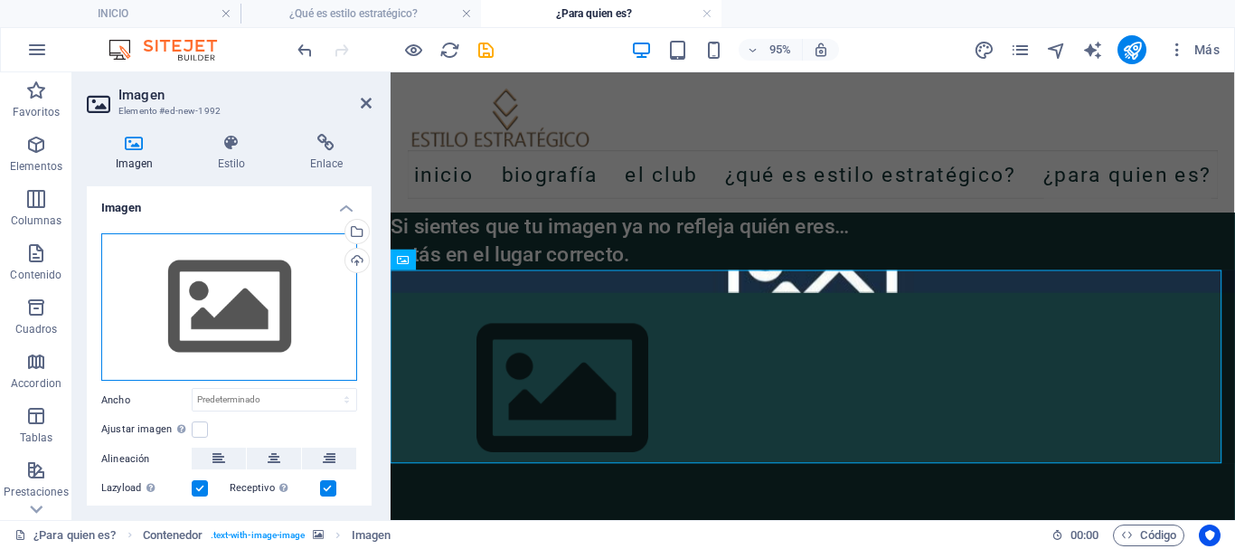
click at [260, 317] on div "Arrastra archivos aquí, haz clic para escoger archivos o selecciona archivos de…" at bounding box center [229, 307] width 256 height 148
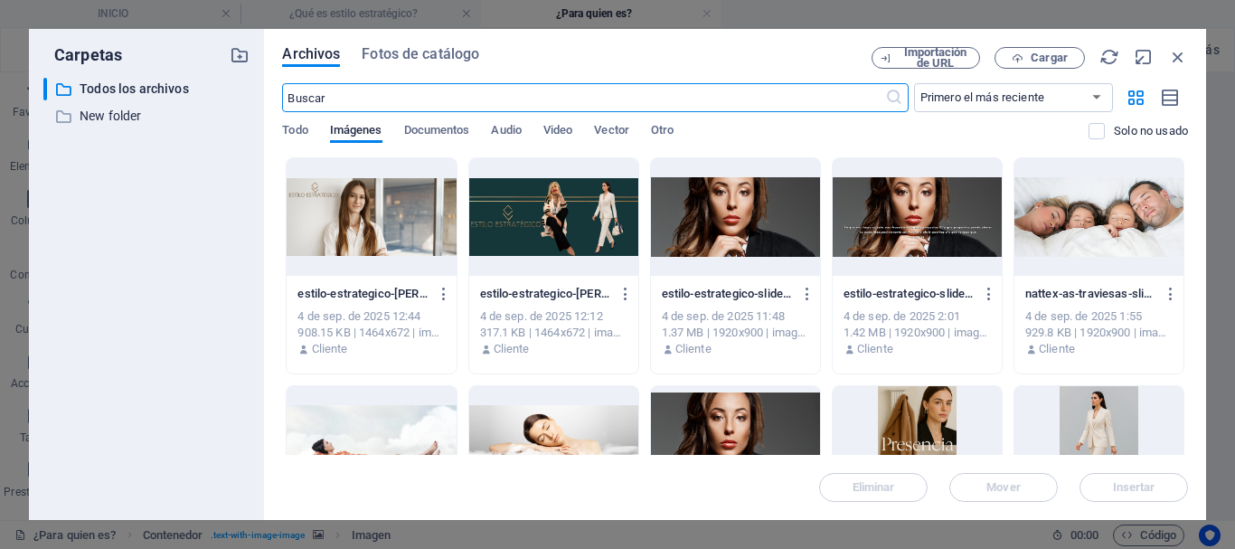
scroll to position [109, 0]
click at [1036, 55] on span "Cargar" at bounding box center [1049, 57] width 37 height 11
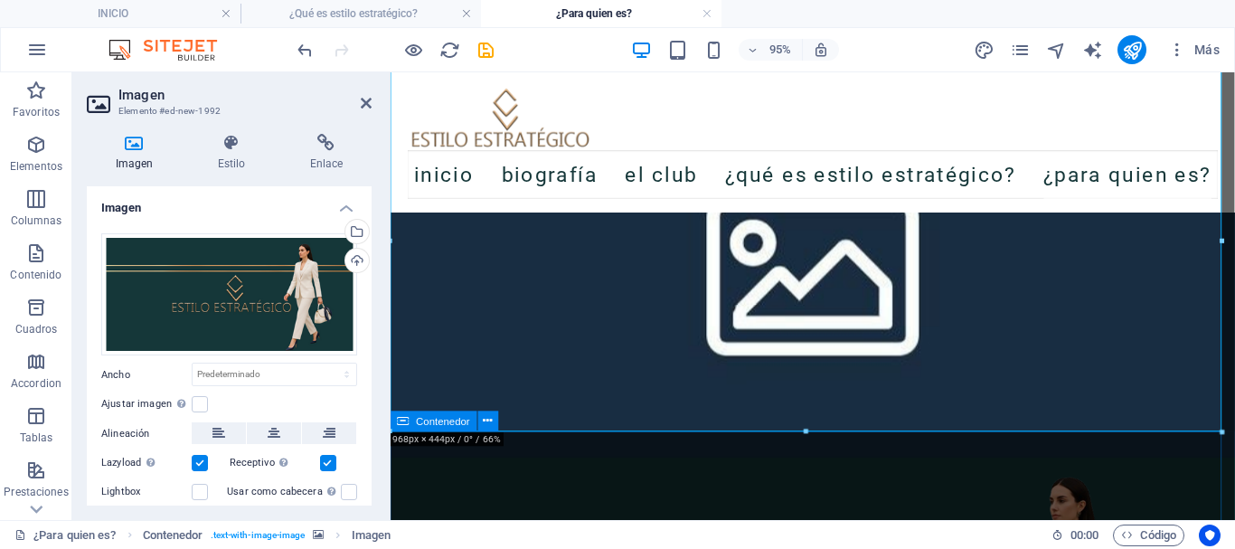
scroll to position [650, 0]
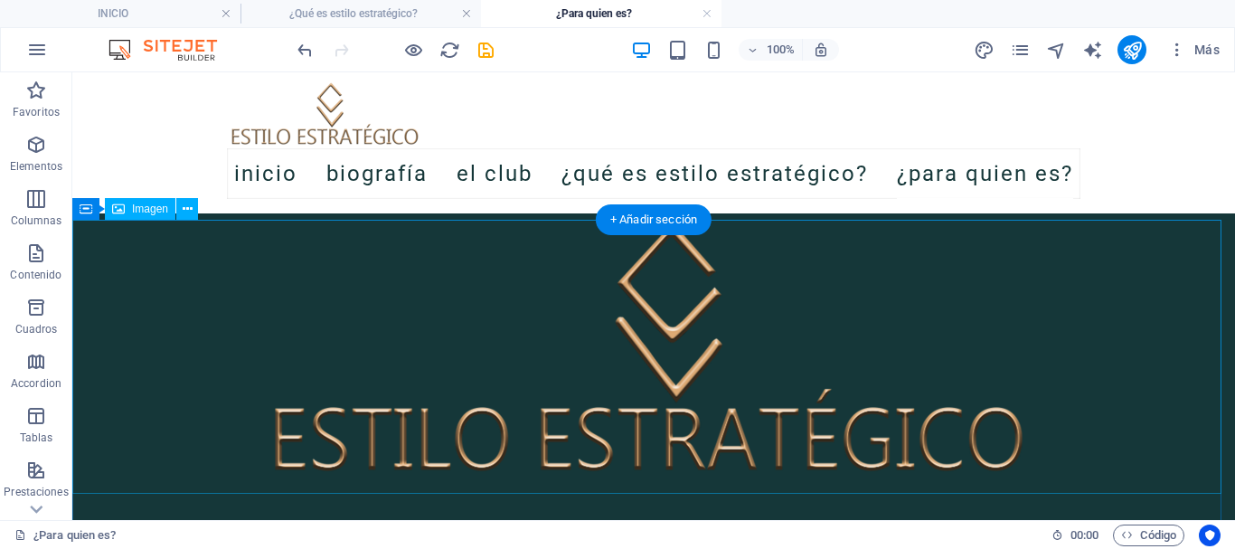
scroll to position [0, 0]
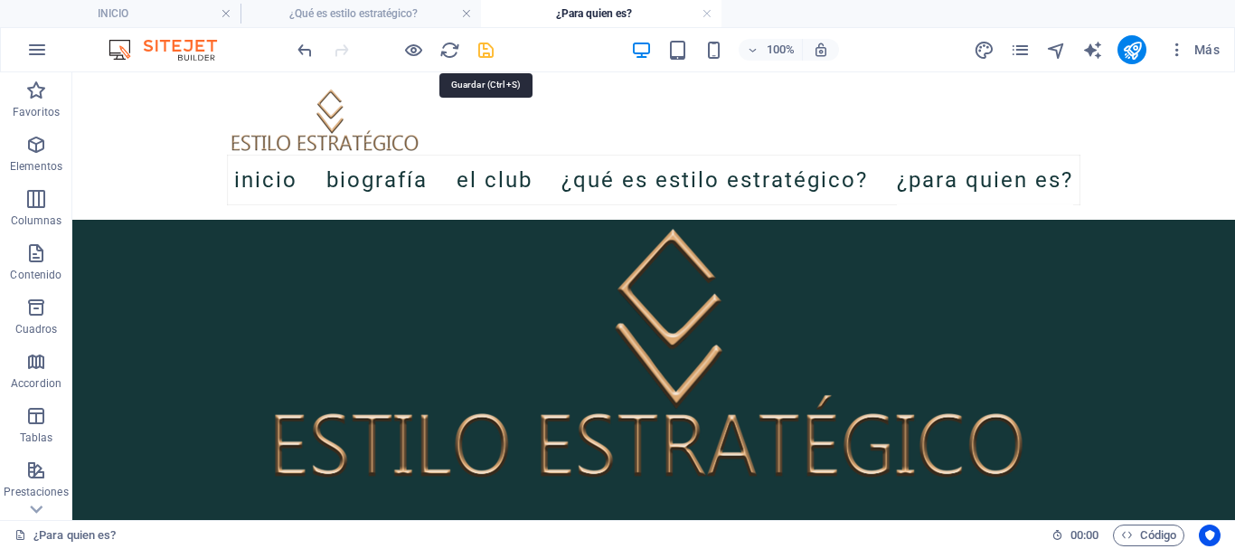
click at [490, 52] on icon "save" at bounding box center [485, 50] width 21 height 21
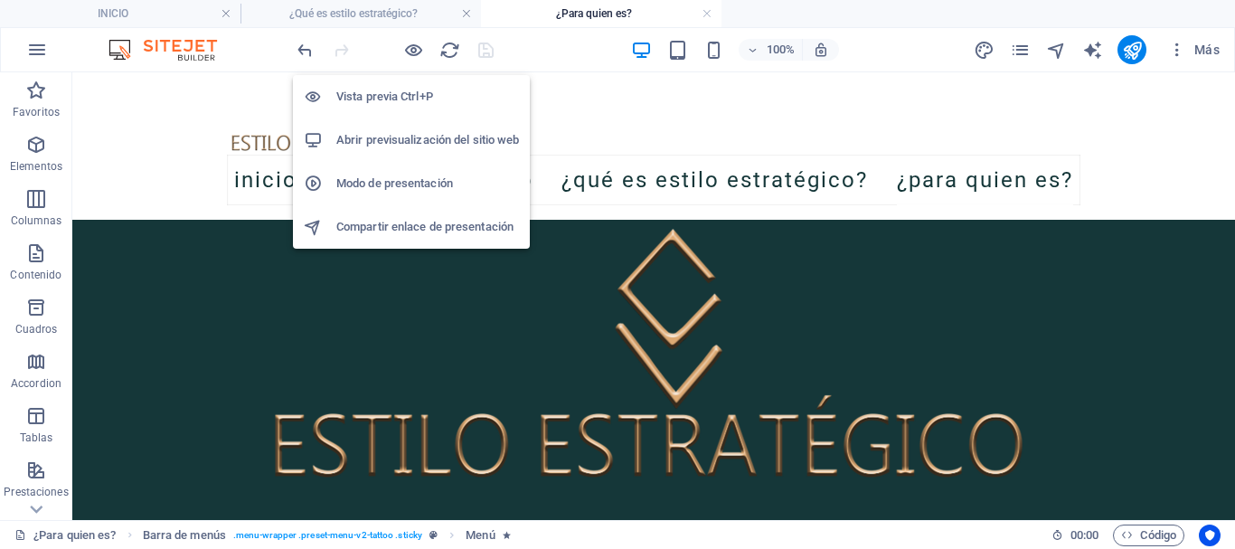
click at [392, 95] on h6 "Vista previa Ctrl+P" at bounding box center [427, 97] width 183 height 22
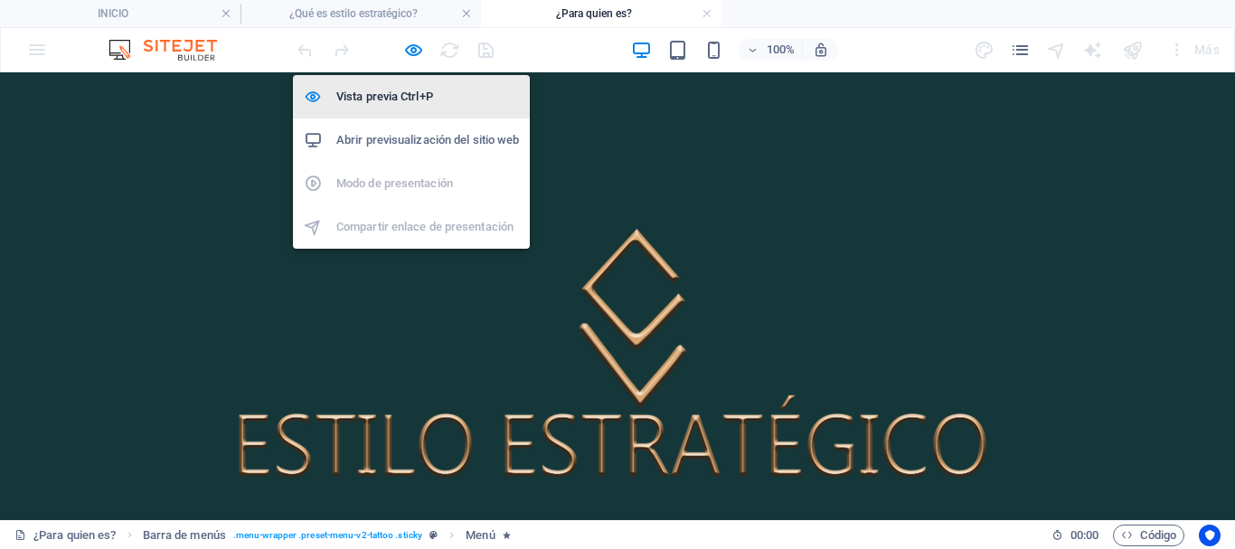
click at [393, 99] on h6 "Vista previa Ctrl+P" at bounding box center [427, 97] width 183 height 22
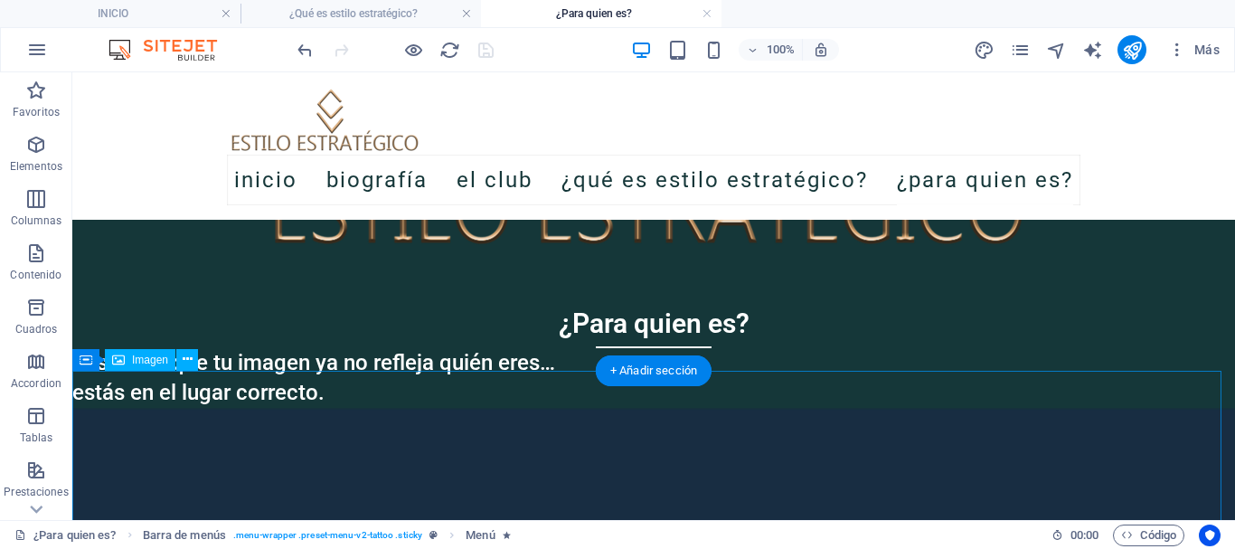
scroll to position [271, 0]
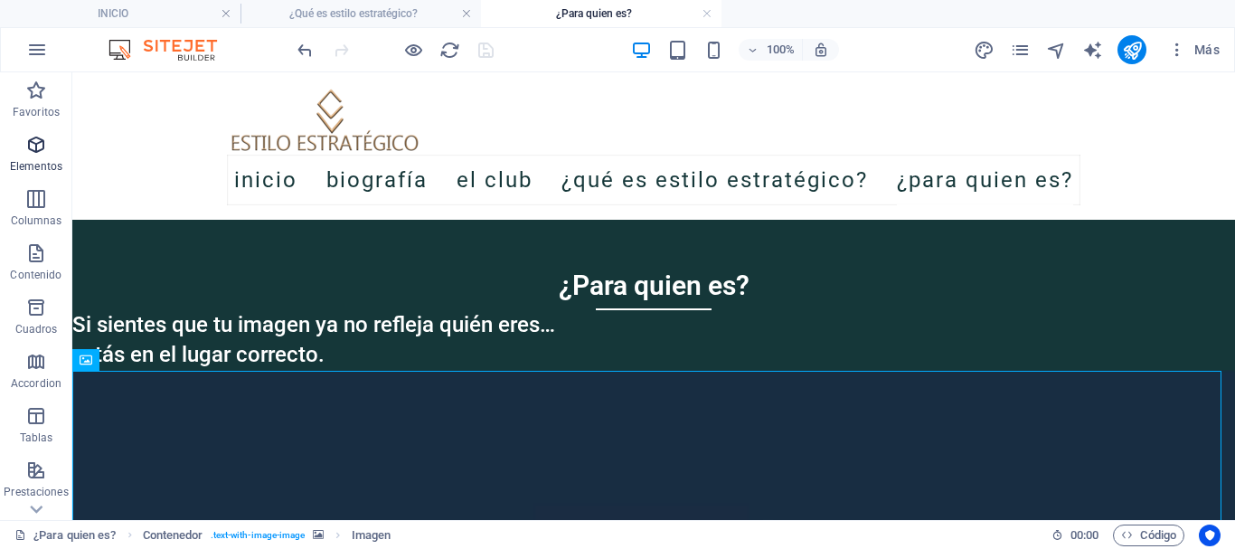
click at [31, 137] on icon "button" at bounding box center [36, 145] width 22 height 22
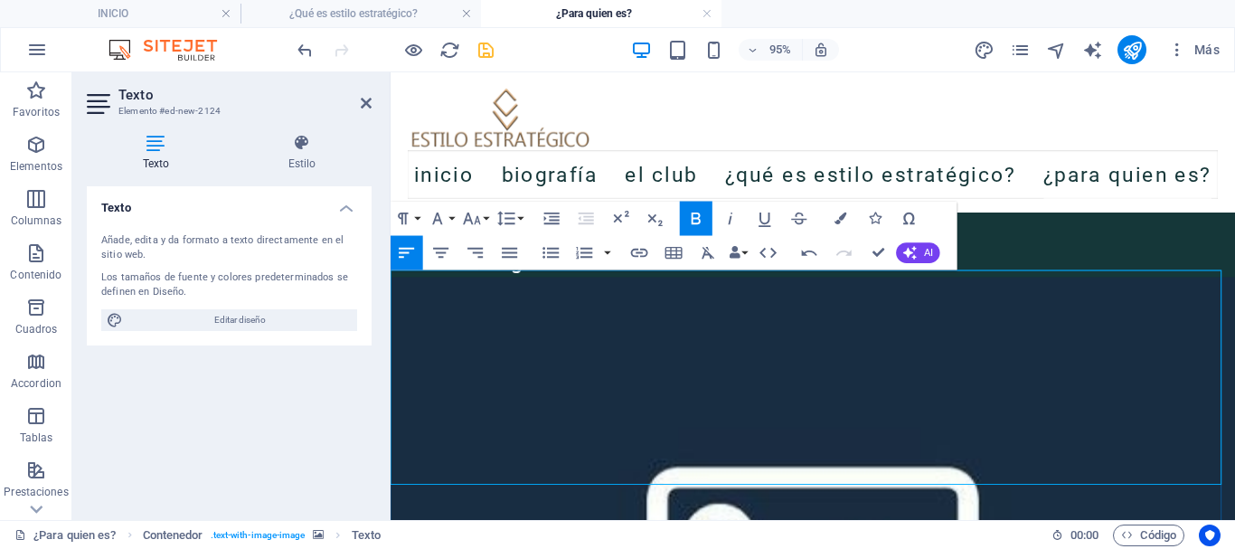
scroll to position [362, 0]
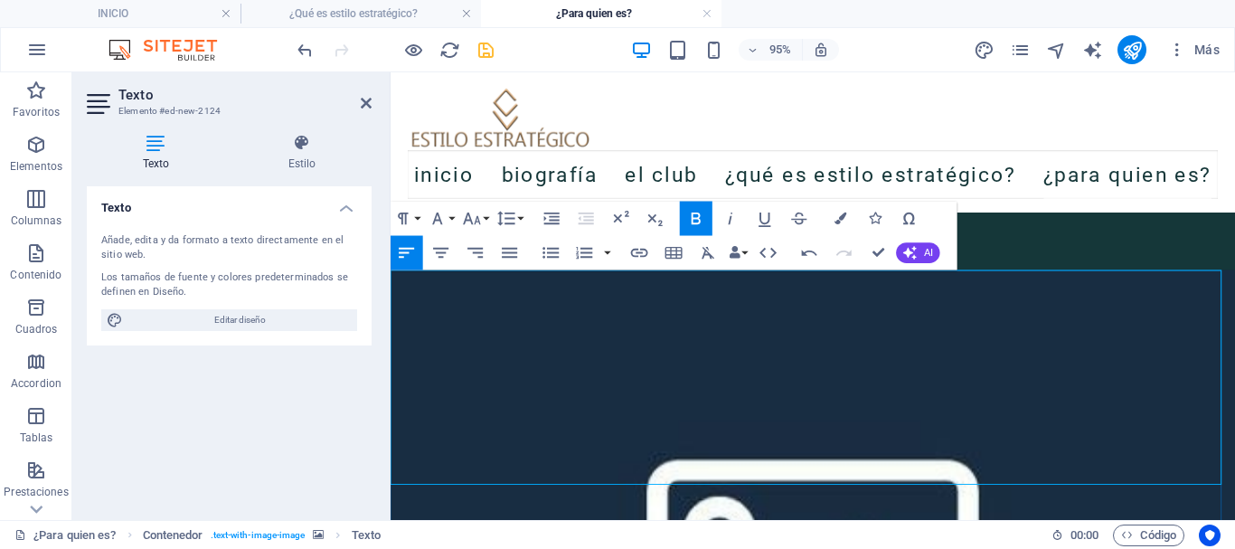
drag, startPoint x: 959, startPoint y: 493, endPoint x: 374, endPoint y: 246, distance: 634.8
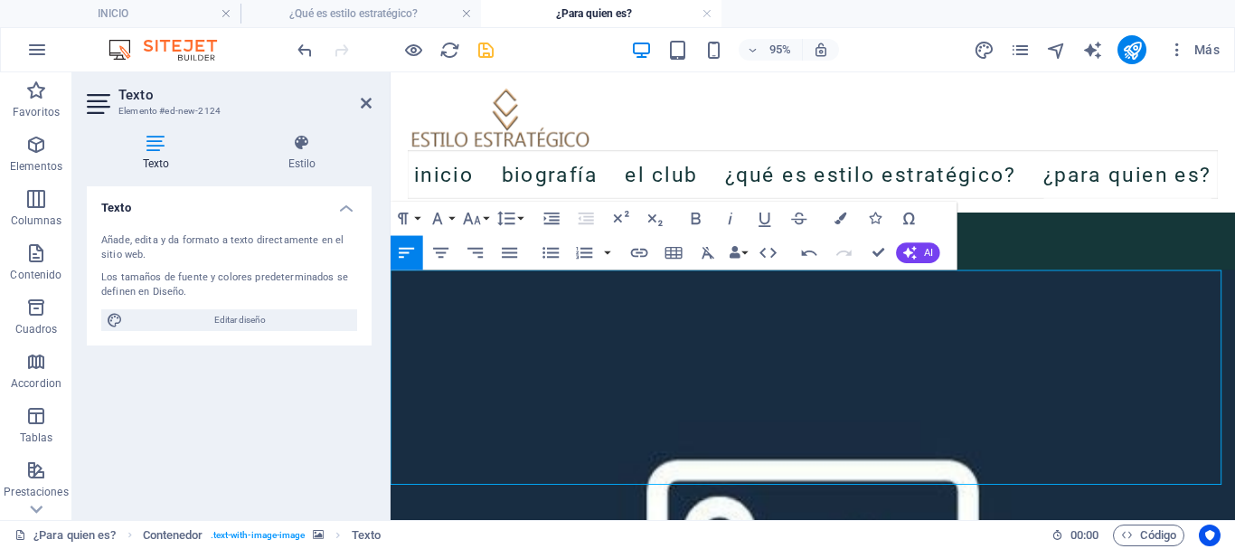
click at [704, 250] on icon "button" at bounding box center [708, 252] width 21 height 21
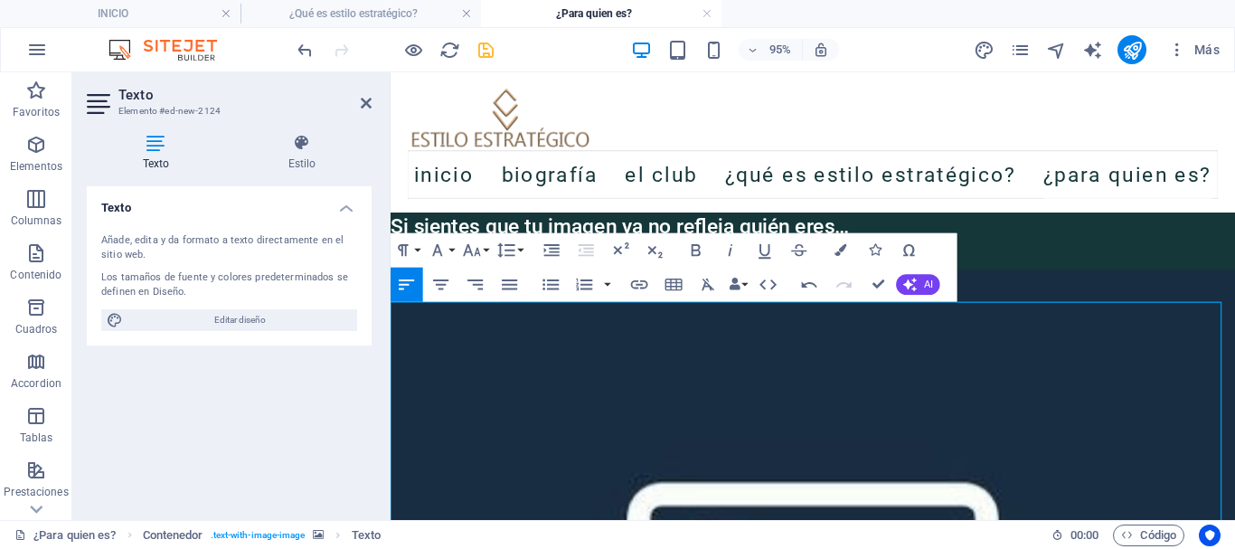
scroll to position [271, 0]
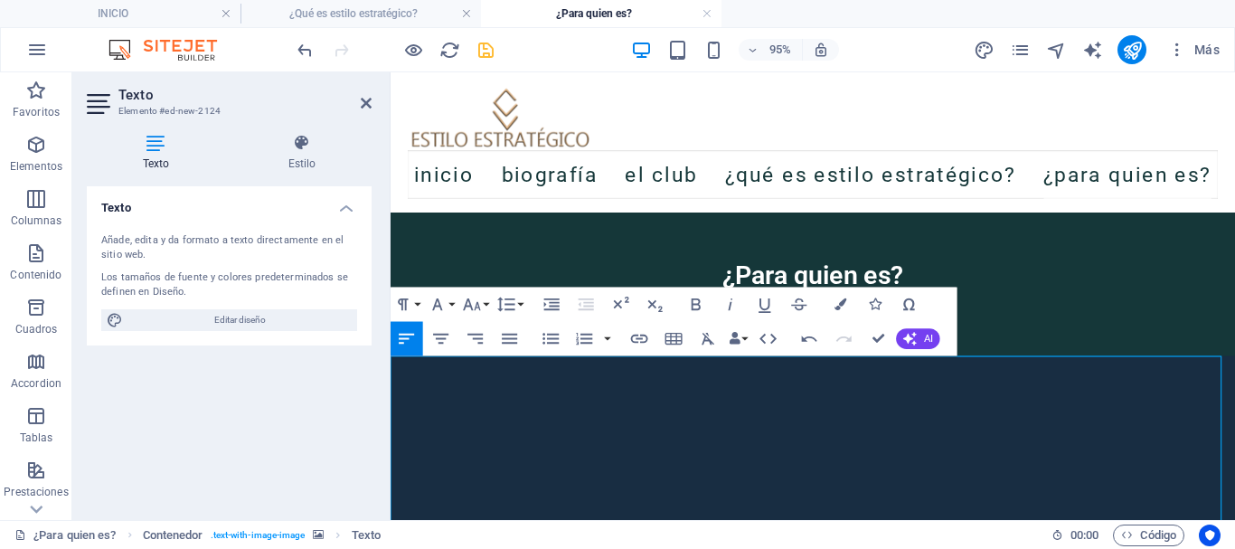
drag, startPoint x: 570, startPoint y: 381, endPoint x: 460, endPoint y: 381, distance: 110.3
click at [692, 300] on icon "button" at bounding box center [696, 304] width 9 height 12
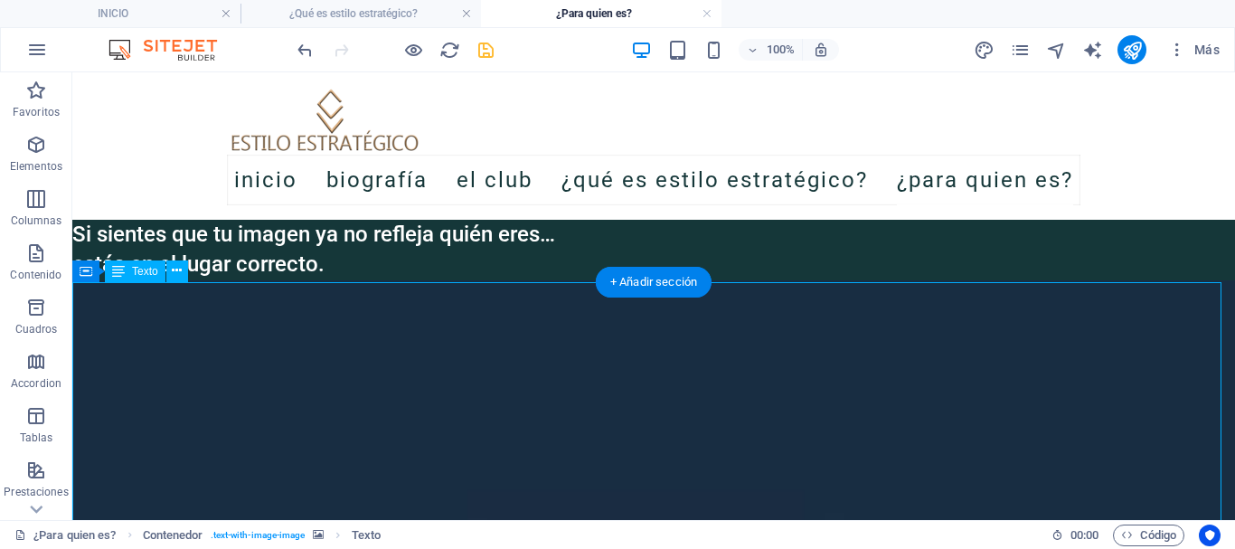
scroll to position [181, 0]
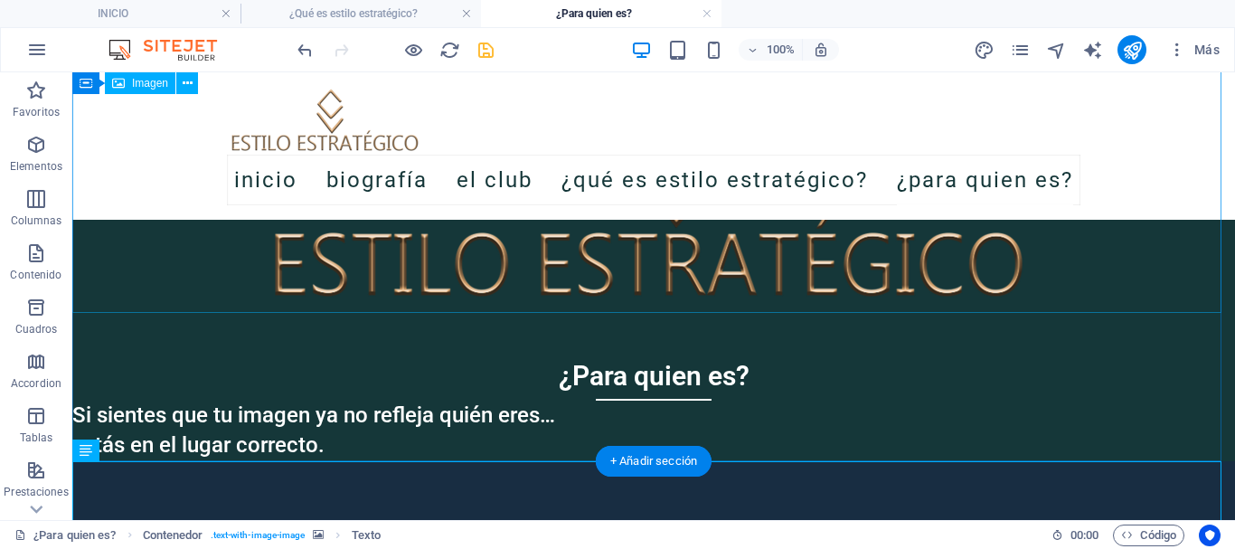
click at [194, 271] on figure at bounding box center [653, 176] width 1163 height 274
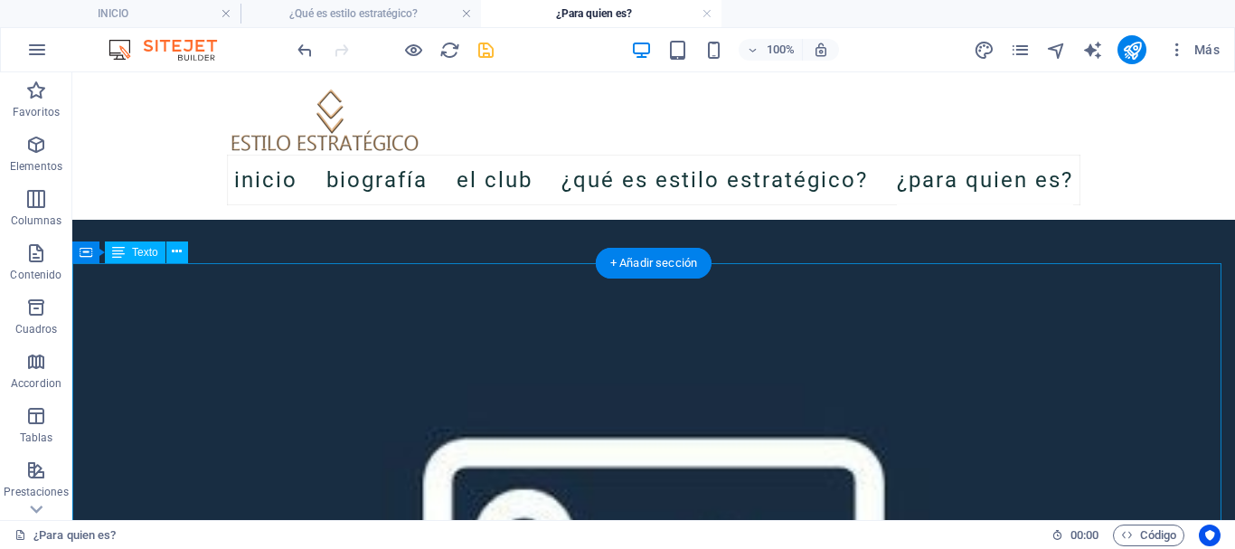
scroll to position [542, 0]
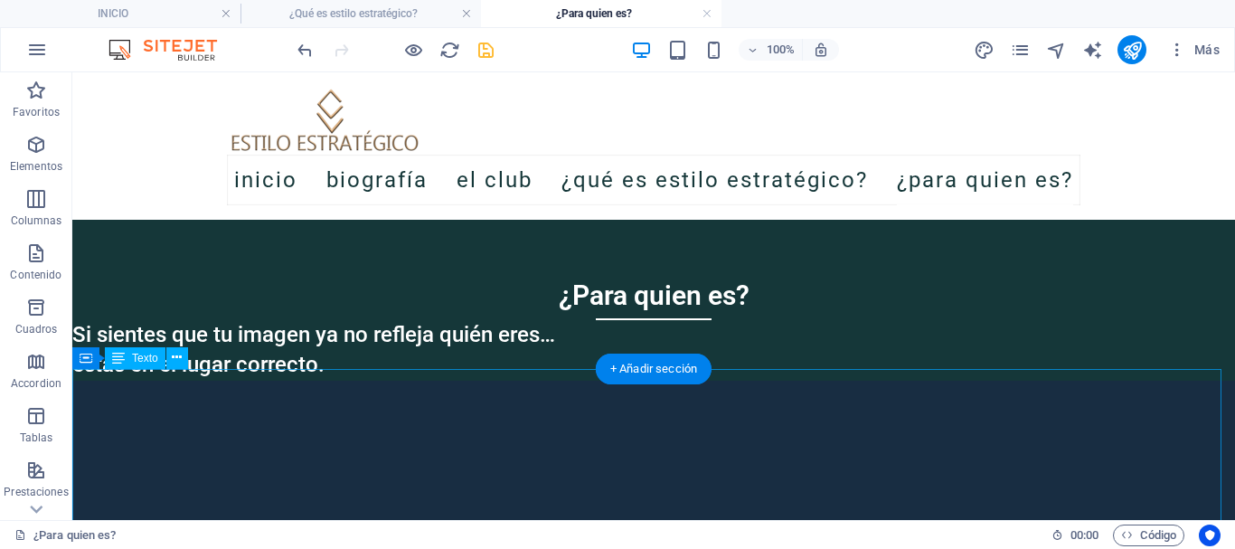
scroll to position [287, 0]
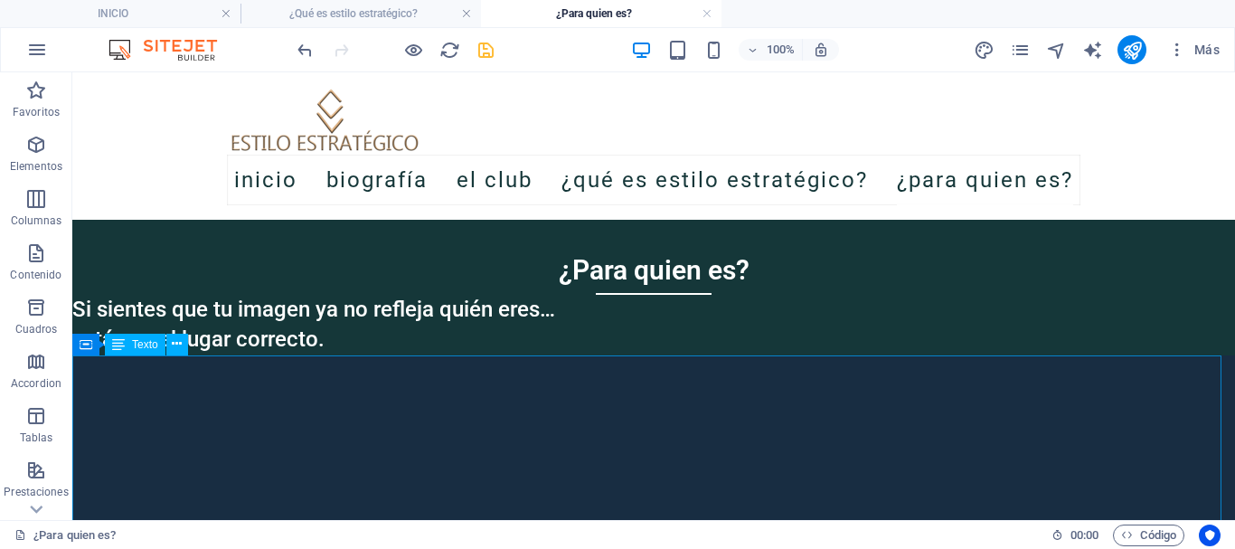
click at [128, 346] on div "Texto" at bounding box center [135, 345] width 61 height 22
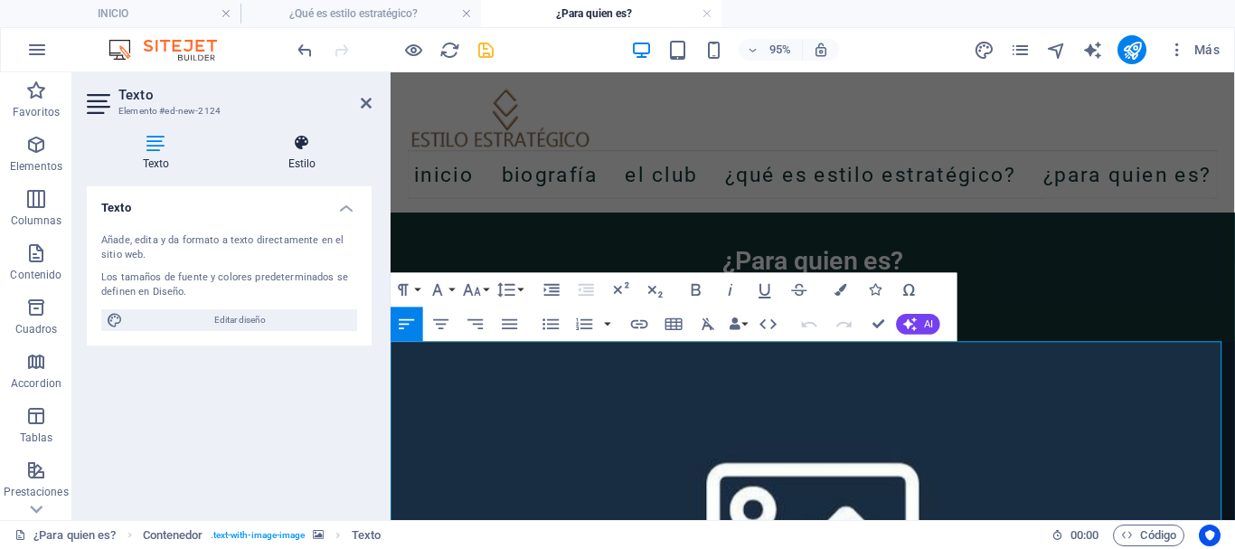
click at [308, 165] on h4 "Estilo" at bounding box center [301, 153] width 139 height 38
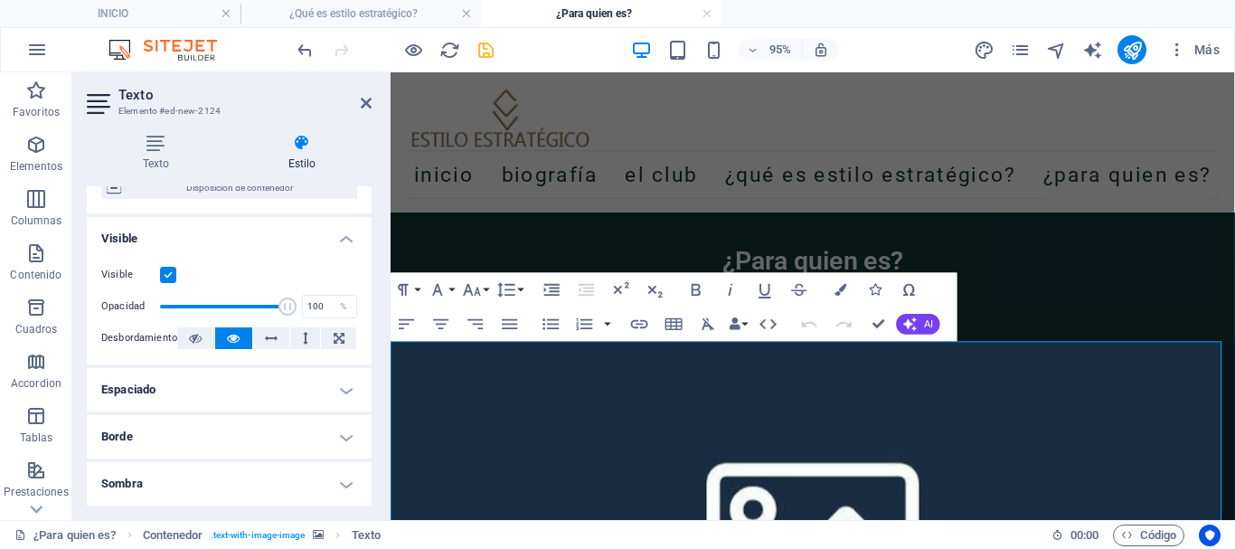
scroll to position [90, 0]
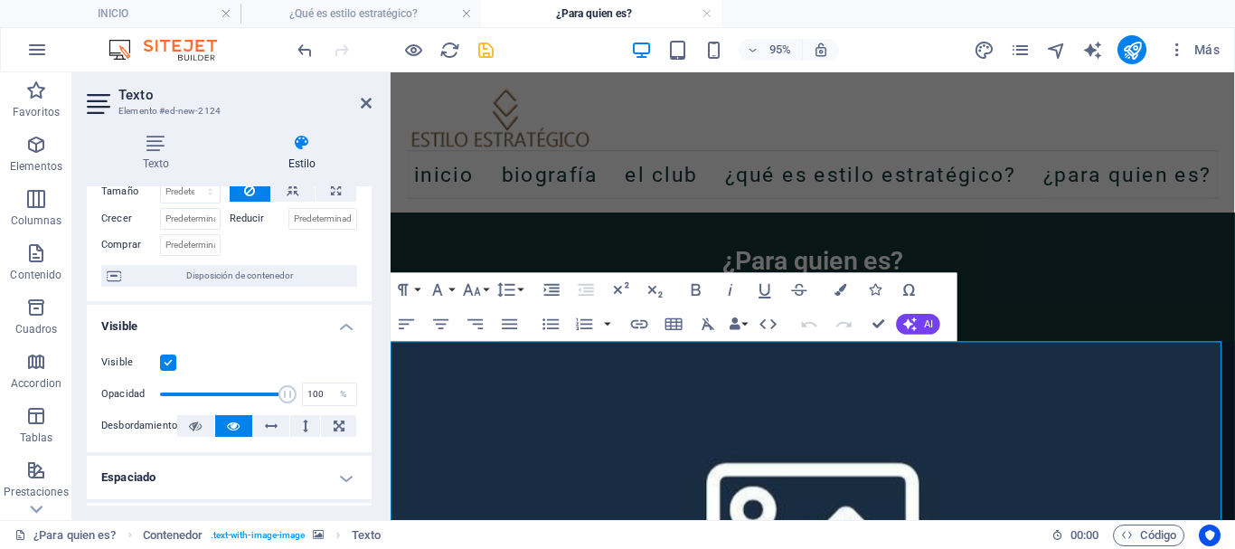
click at [369, 103] on icon at bounding box center [366, 103] width 11 height 14
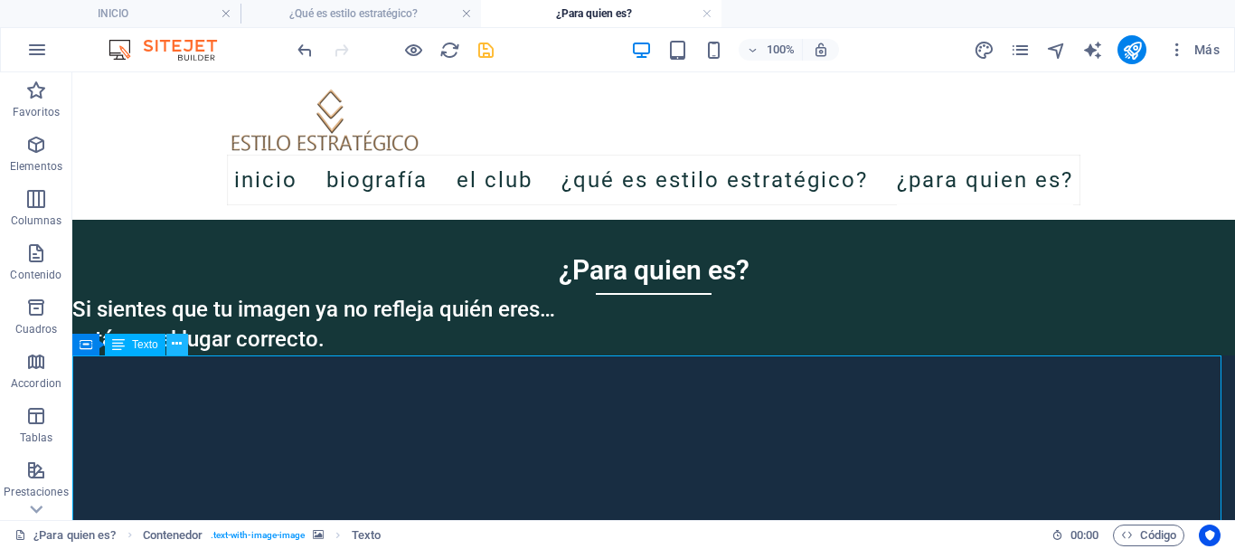
click at [174, 346] on icon at bounding box center [177, 343] width 10 height 19
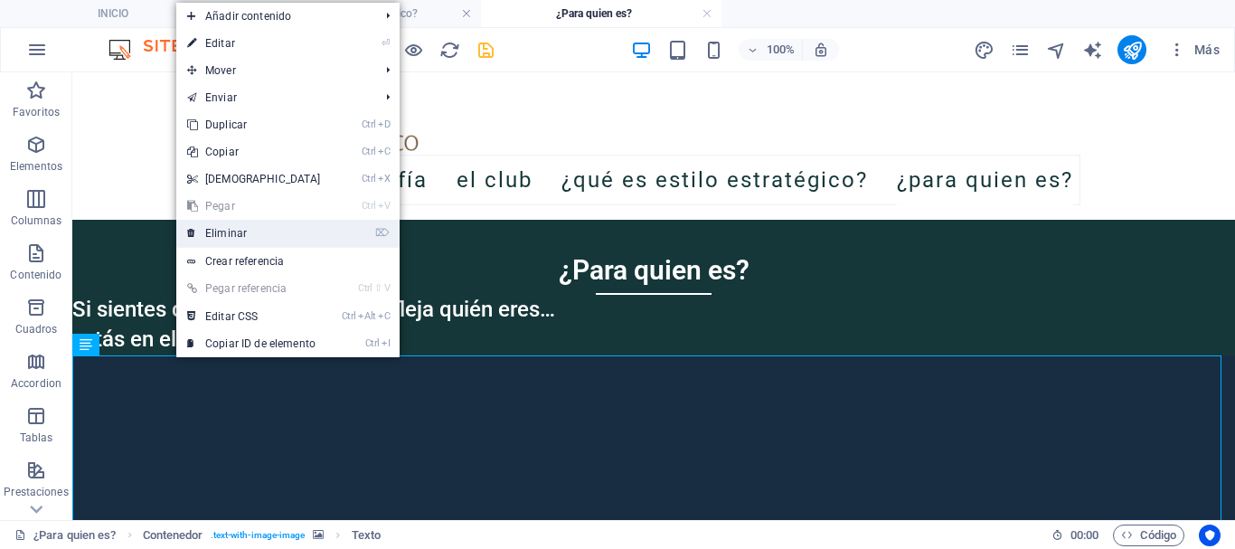
click at [214, 235] on link "⌦ Eliminar" at bounding box center [253, 233] width 155 height 27
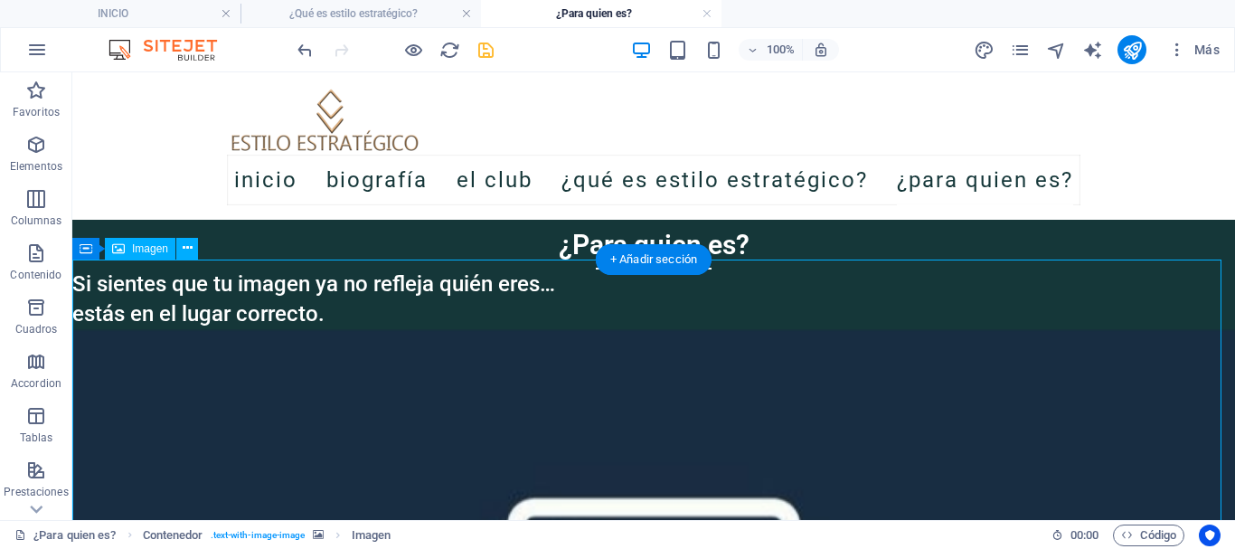
scroll to position [196, 0]
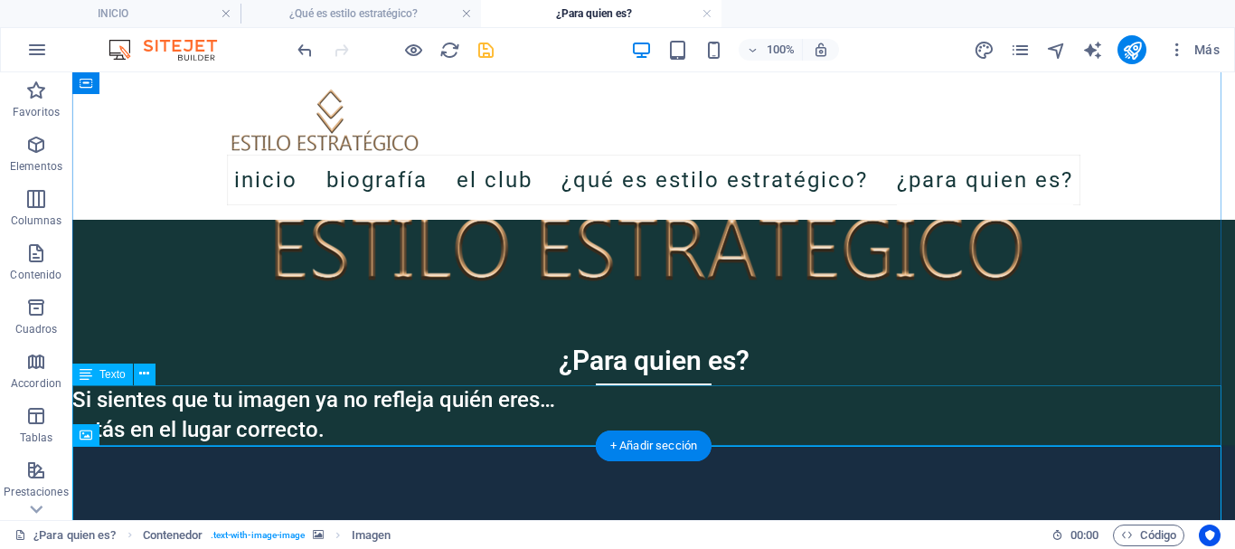
click at [353, 429] on div "Si sientes que tu imagen ya no refleja quién eres… estás en el lugar correcto." at bounding box center [653, 415] width 1163 height 61
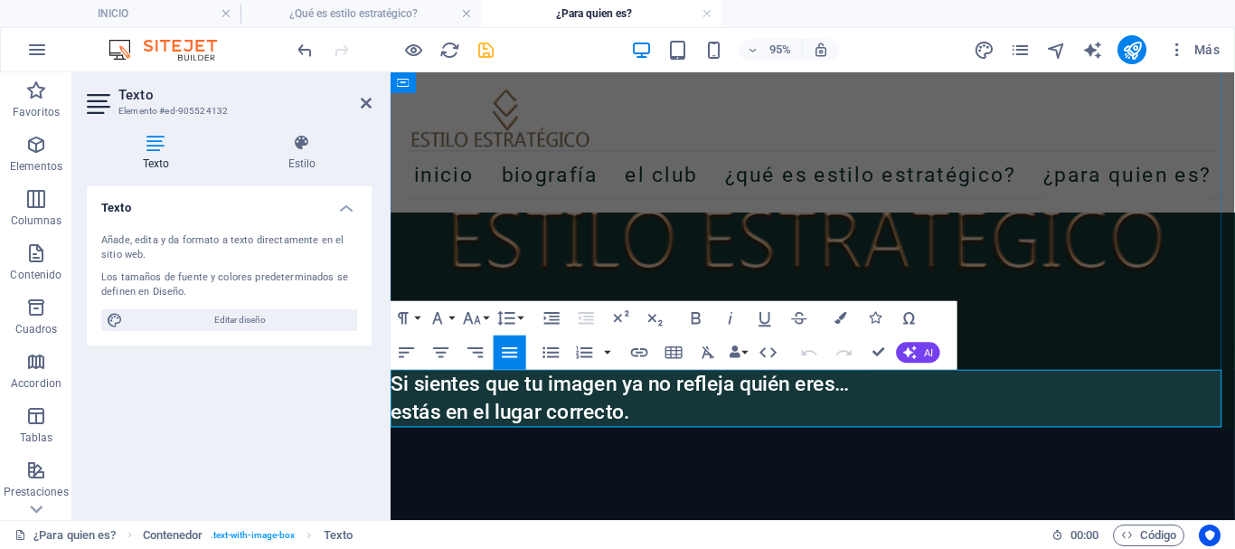
click at [673, 432] on h3 "estás en el lugar correcto." at bounding box center [835, 430] width 889 height 31
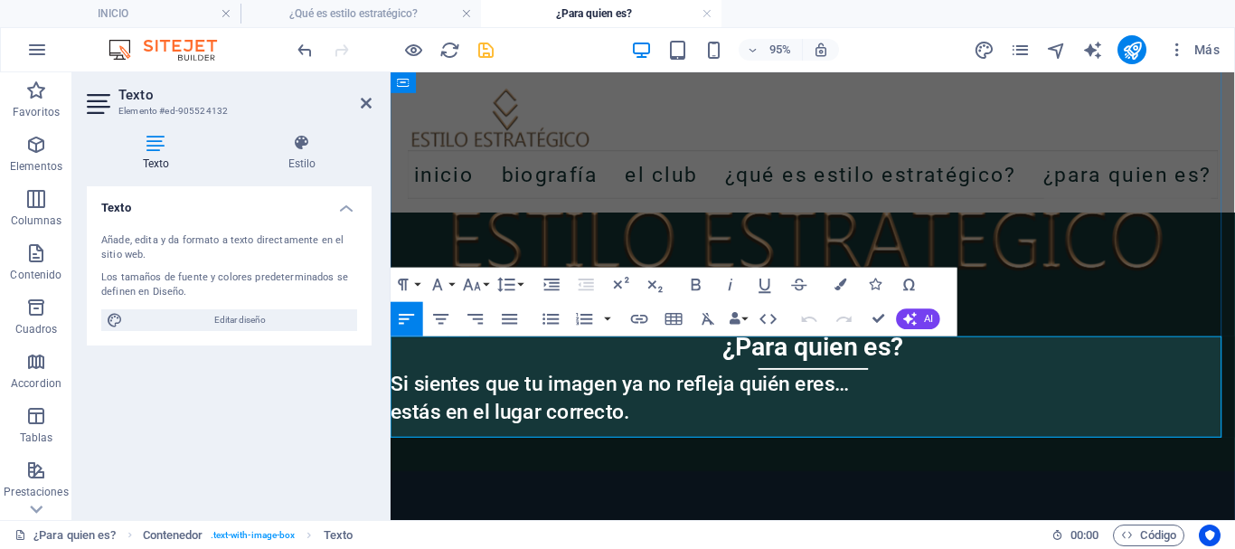
scroll to position [287, 0]
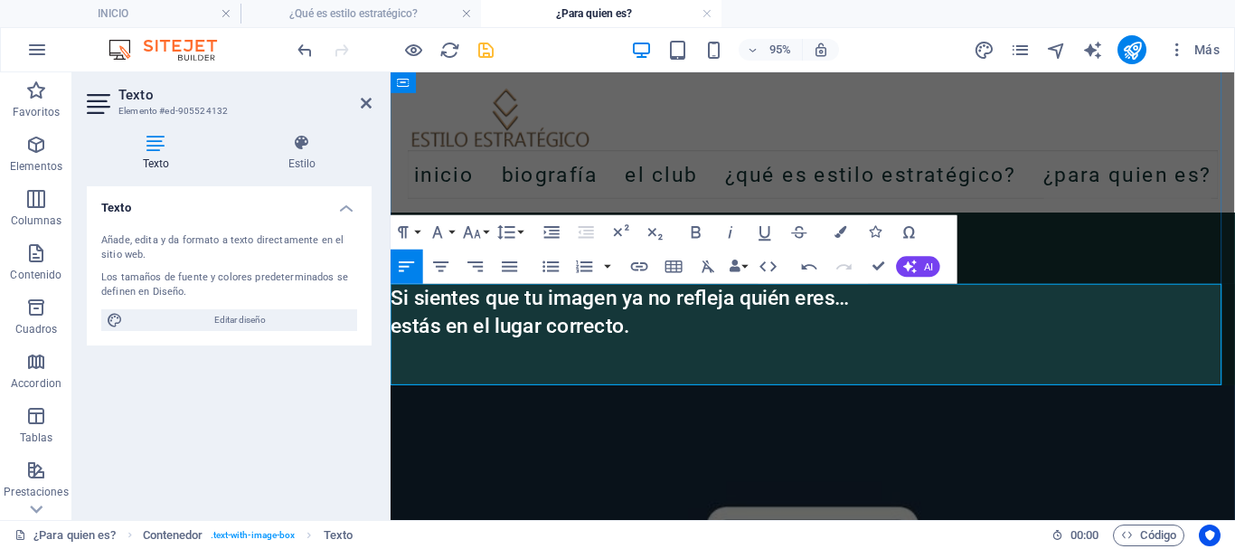
click at [602, 378] on p at bounding box center [835, 390] width 889 height 24
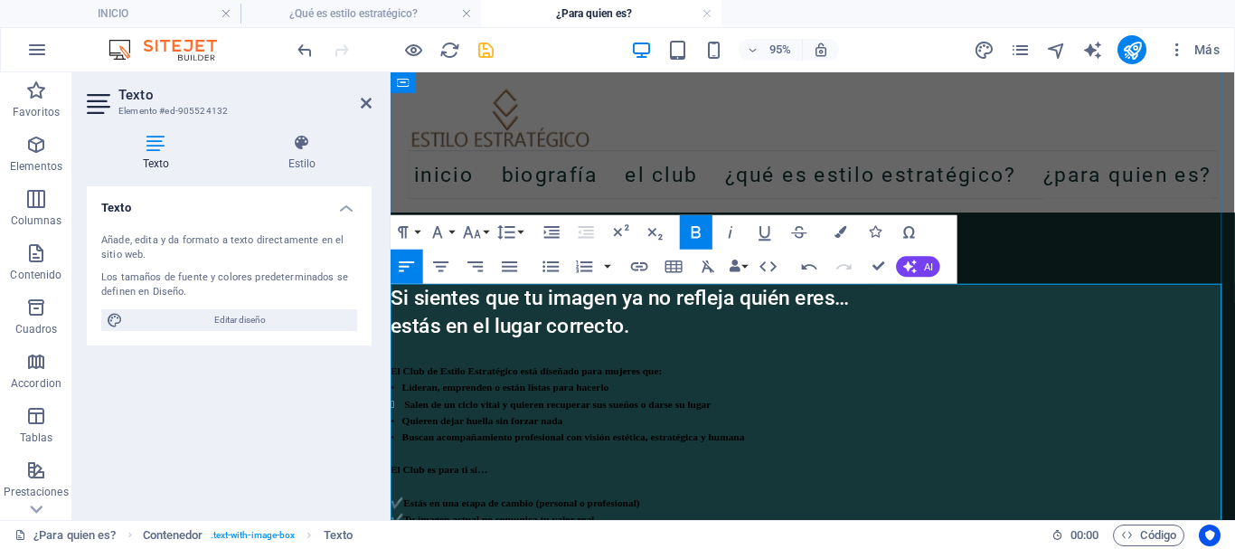
scroll to position [467, 0]
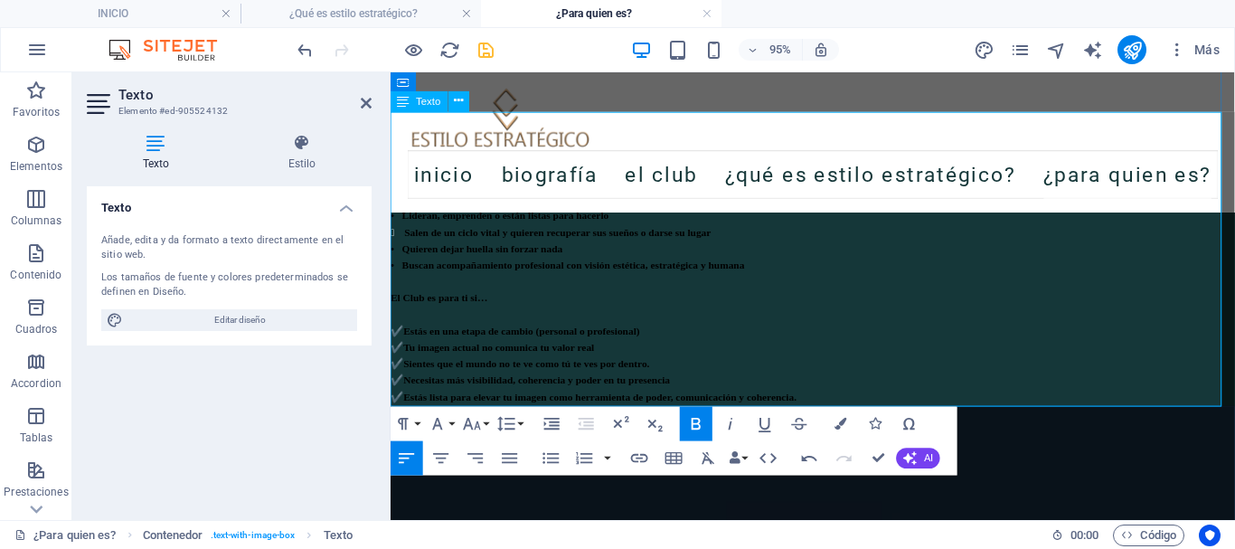
click at [1006, 404] on div "✔️ Necesitas más visibilidad, coherencia y poder en tu presencia" at bounding box center [835, 396] width 889 height 17
drag, startPoint x: 979, startPoint y: 404, endPoint x: 387, endPoint y: 220, distance: 620.2
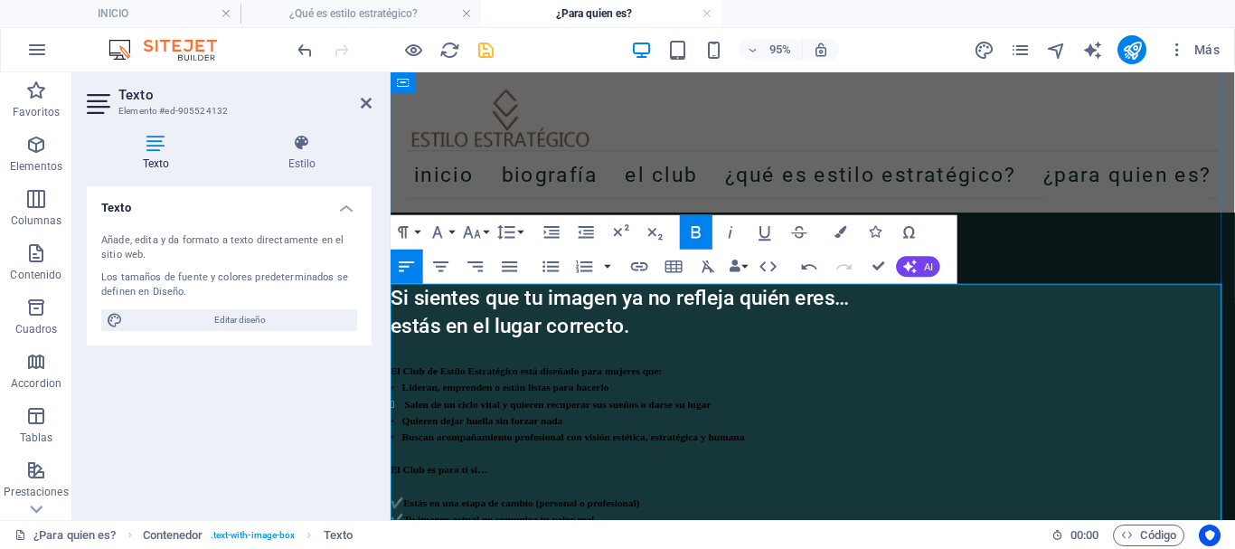
click at [676, 382] on strong "El Club de Estilo Estratégico está diseñado para mujeres que:" at bounding box center [534, 386] width 286 height 13
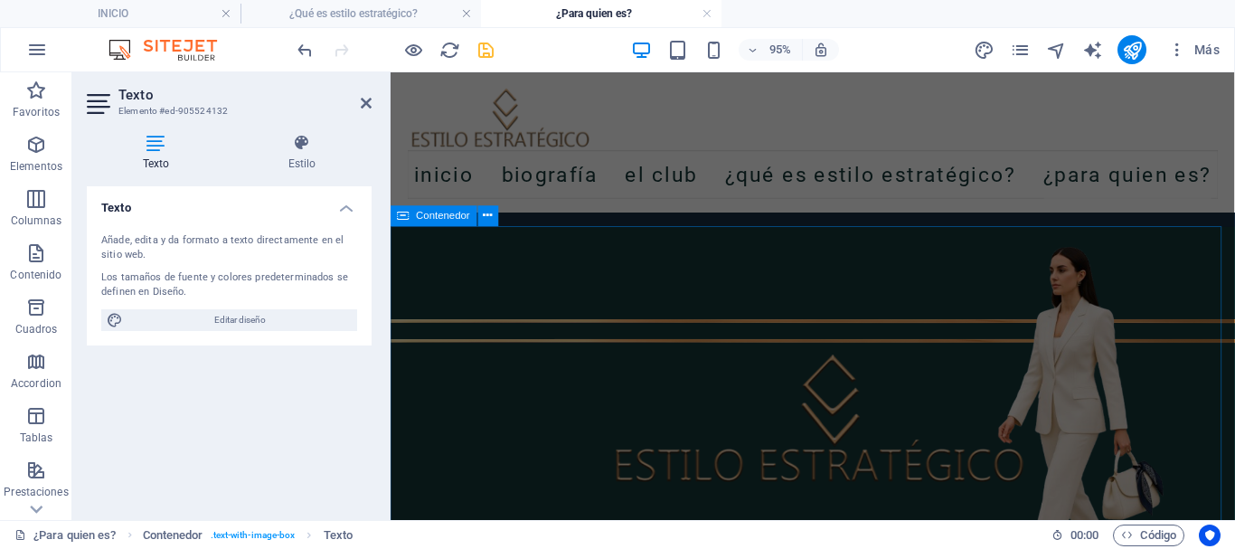
drag, startPoint x: 393, startPoint y: 386, endPoint x: 822, endPoint y: 423, distance: 430.1
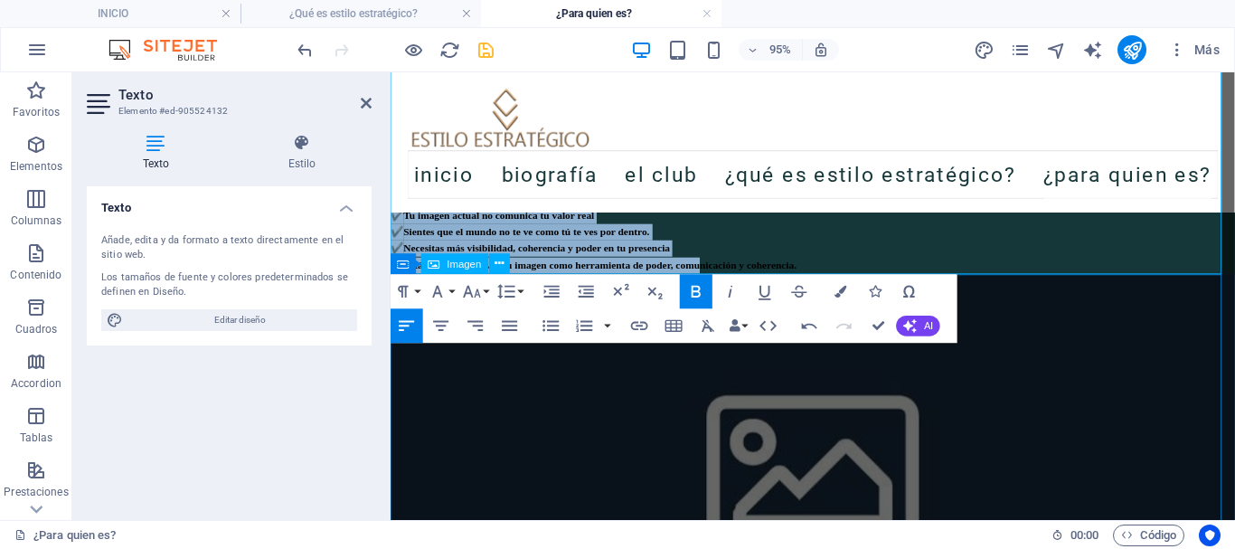
scroll to position [245, 0]
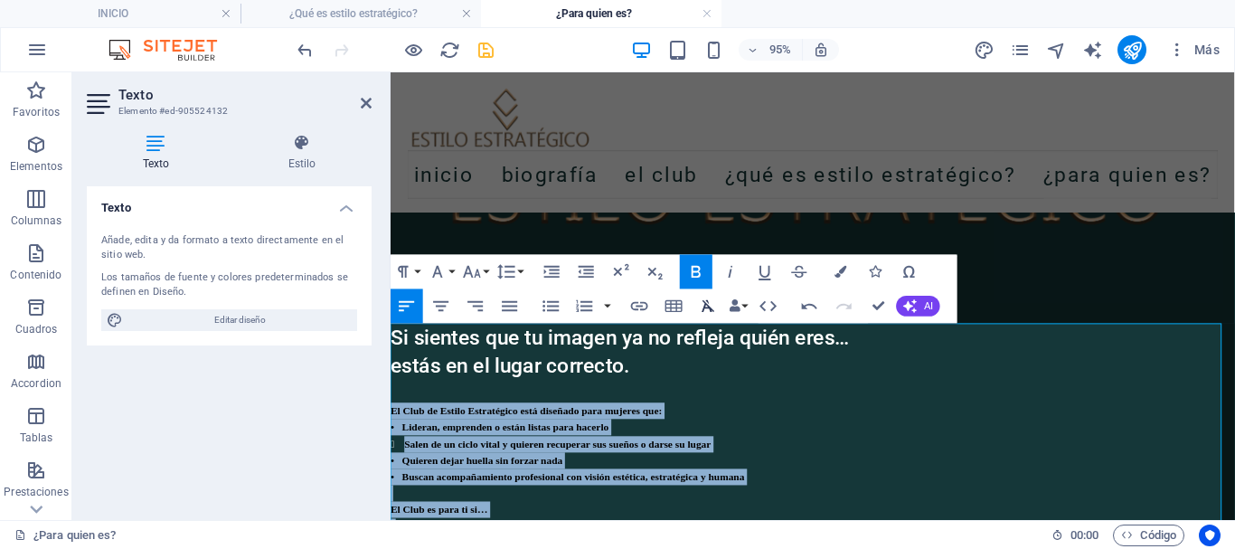
click at [703, 306] on icon "button" at bounding box center [708, 306] width 21 height 21
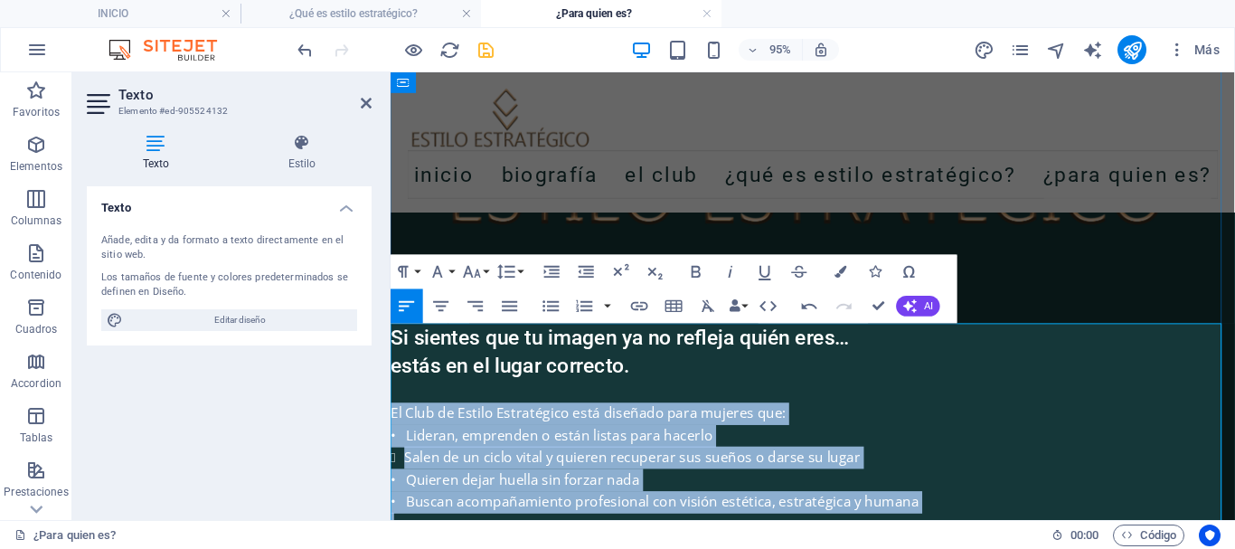
click at [833, 496] on div "• Quieren dejar huella sin forzar nada" at bounding box center [835, 501] width 889 height 24
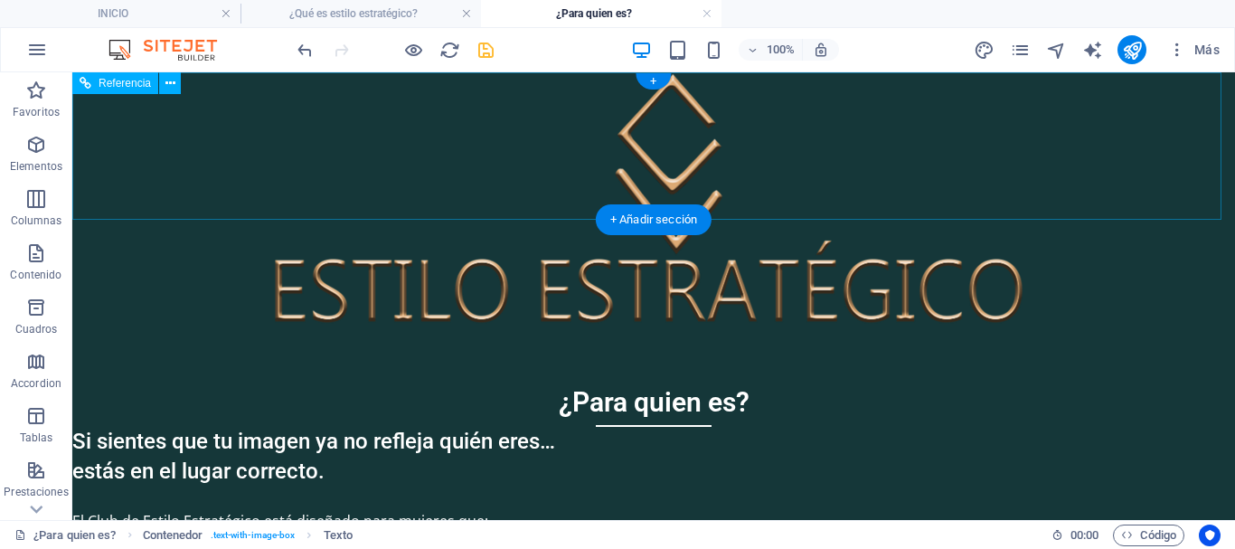
scroll to position [0, 0]
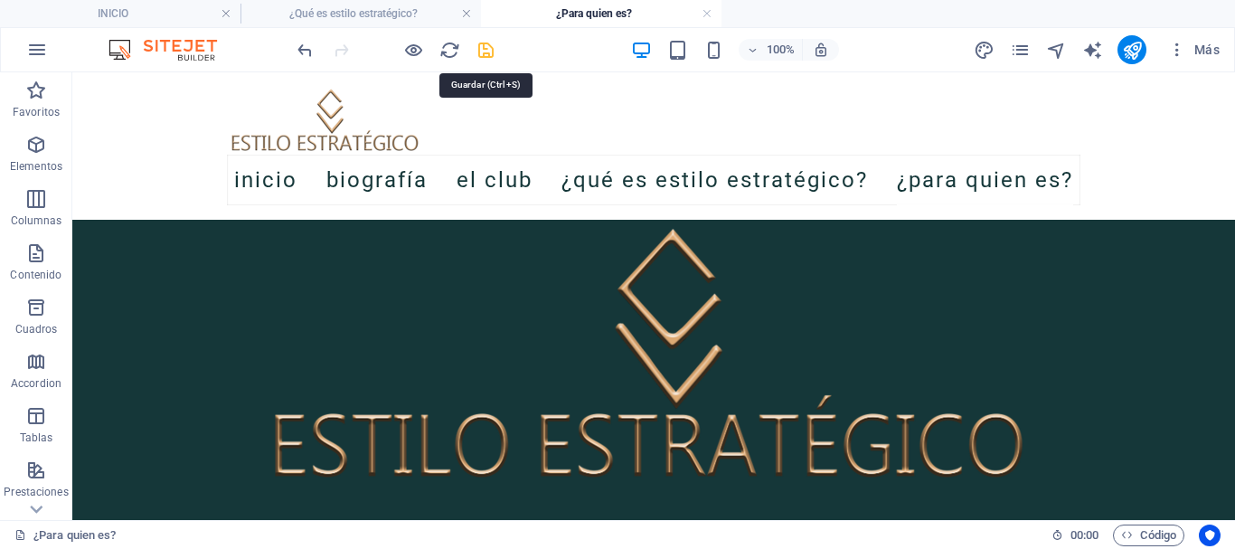
click at [486, 55] on icon "save" at bounding box center [485, 50] width 21 height 21
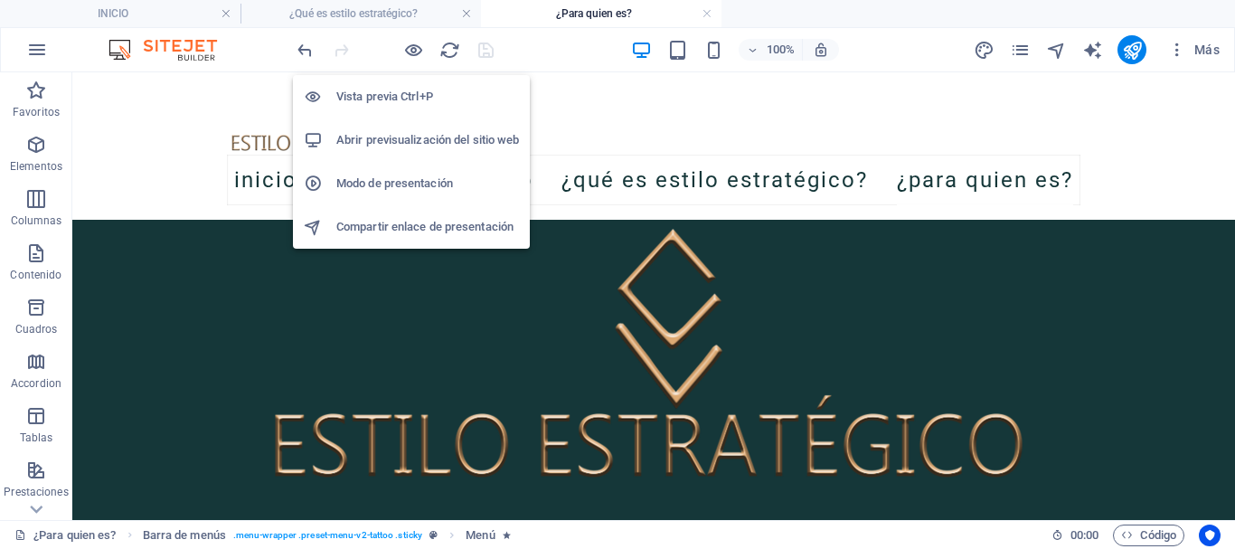
click at [396, 86] on h6 "Vista previa Ctrl+P" at bounding box center [427, 97] width 183 height 22
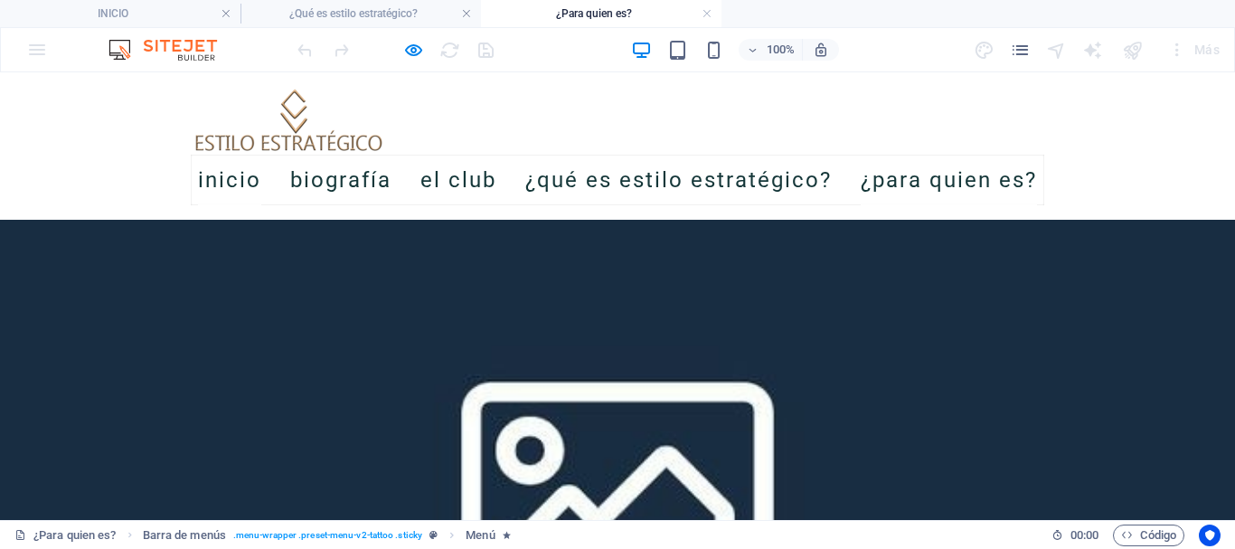
scroll to position [723, 0]
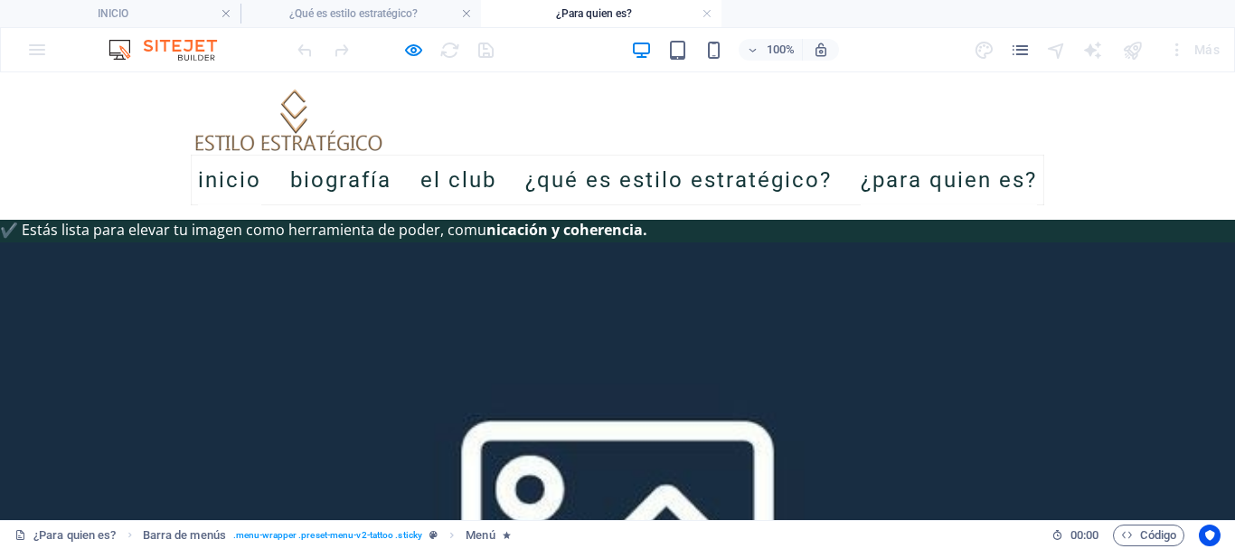
click at [206, 183] on link "INICIO" at bounding box center [229, 180] width 63 height 51
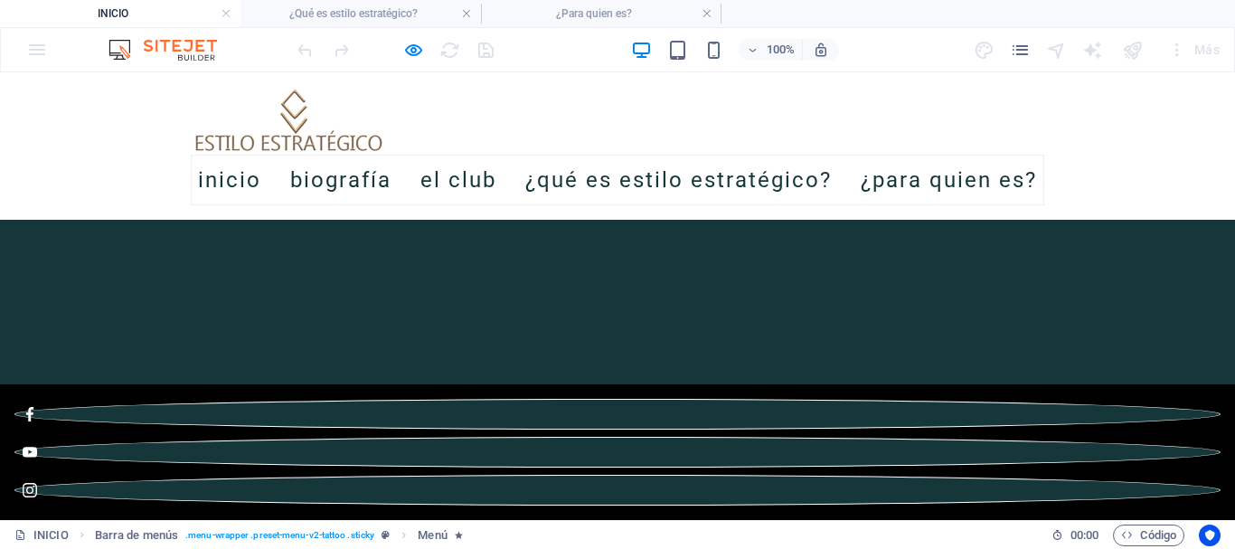
scroll to position [4788, 0]
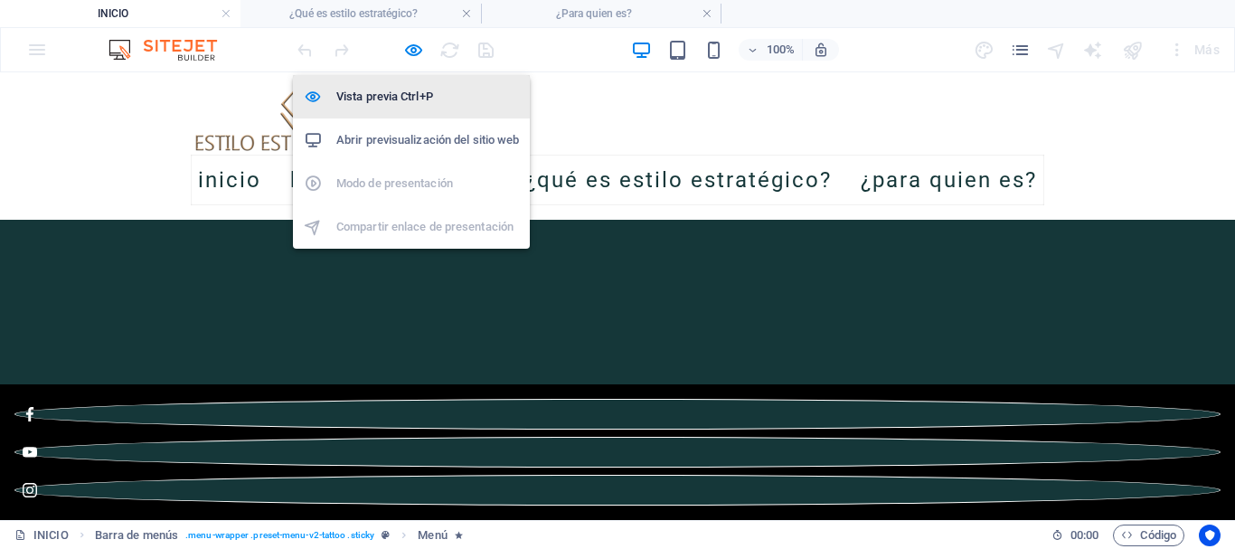
click at [388, 84] on li "Vista previa Ctrl+P" at bounding box center [411, 96] width 237 height 43
select select
select select "1"
select select
select select "2"
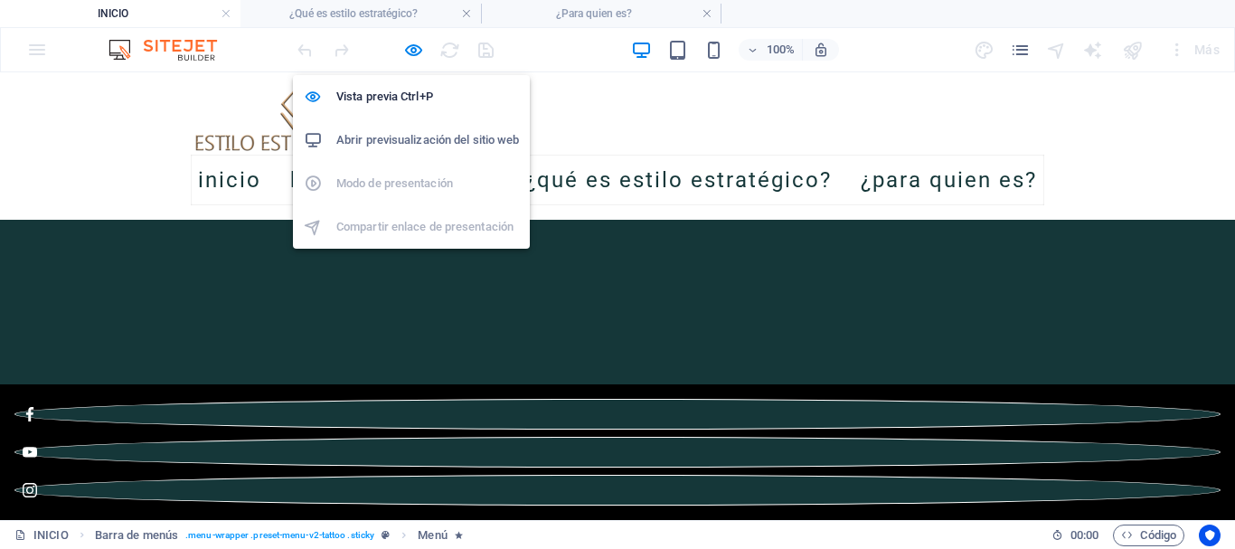
select select
select select "3"
select select
select select "4"
select select
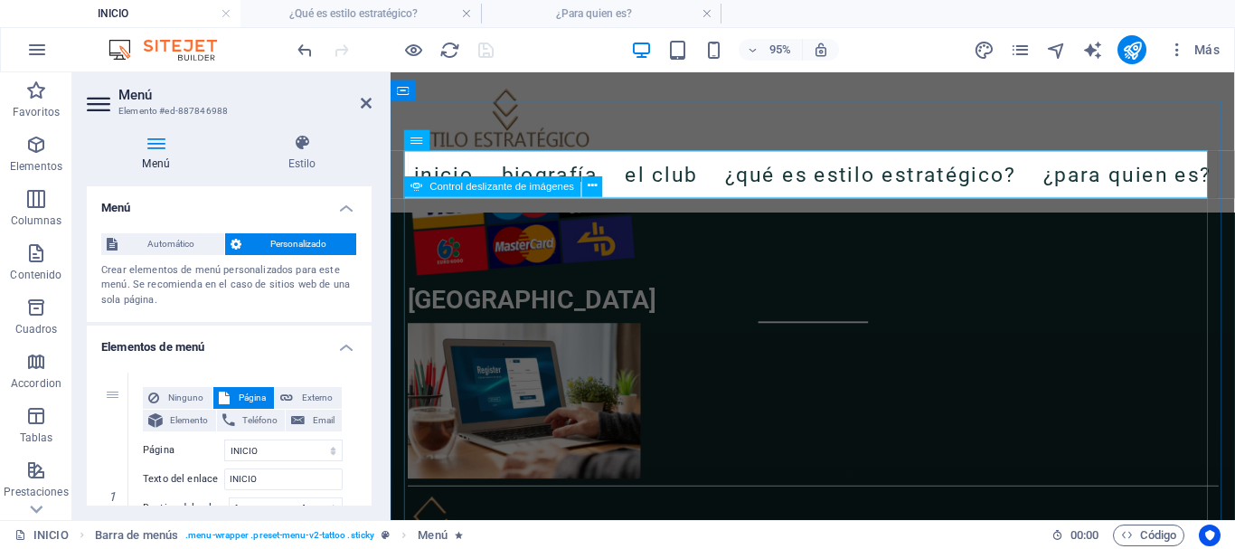
scroll to position [3257, 0]
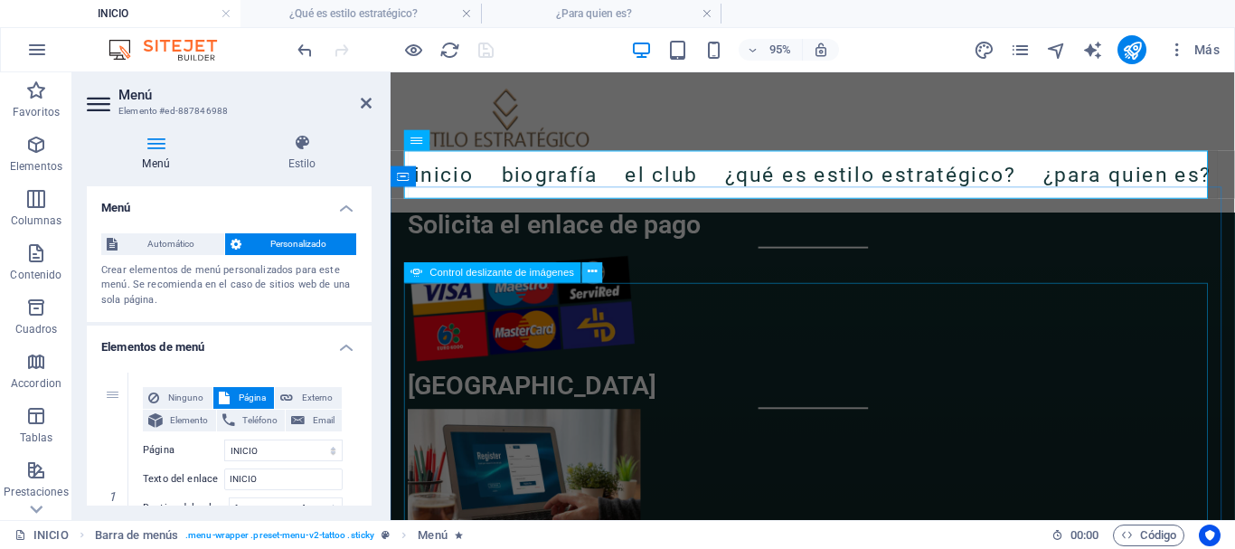
click at [592, 276] on icon at bounding box center [592, 272] width 9 height 18
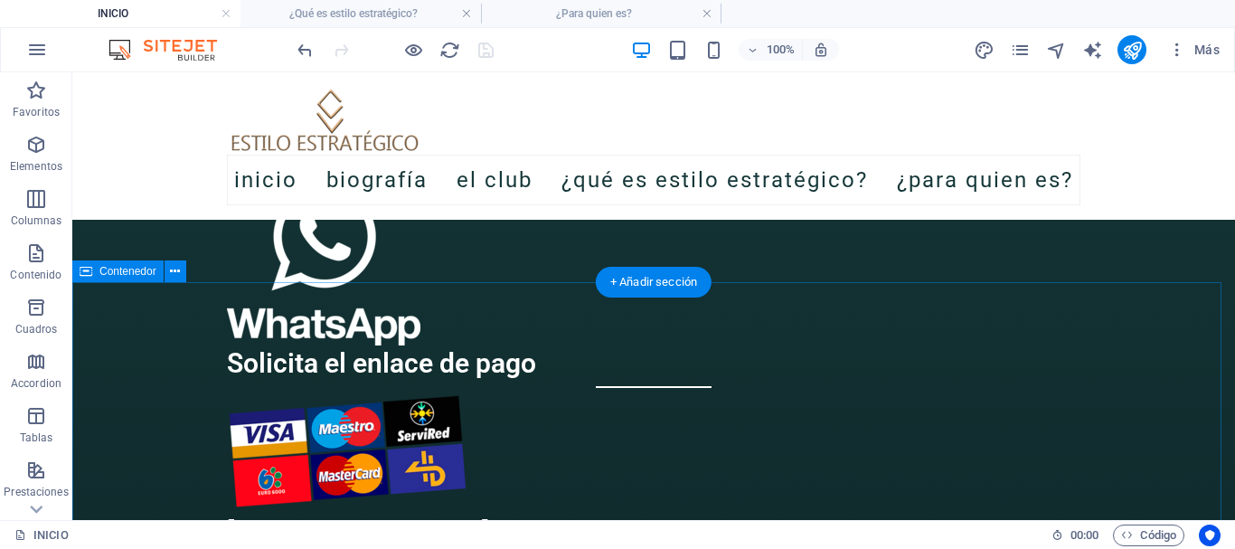
scroll to position [3169, 0]
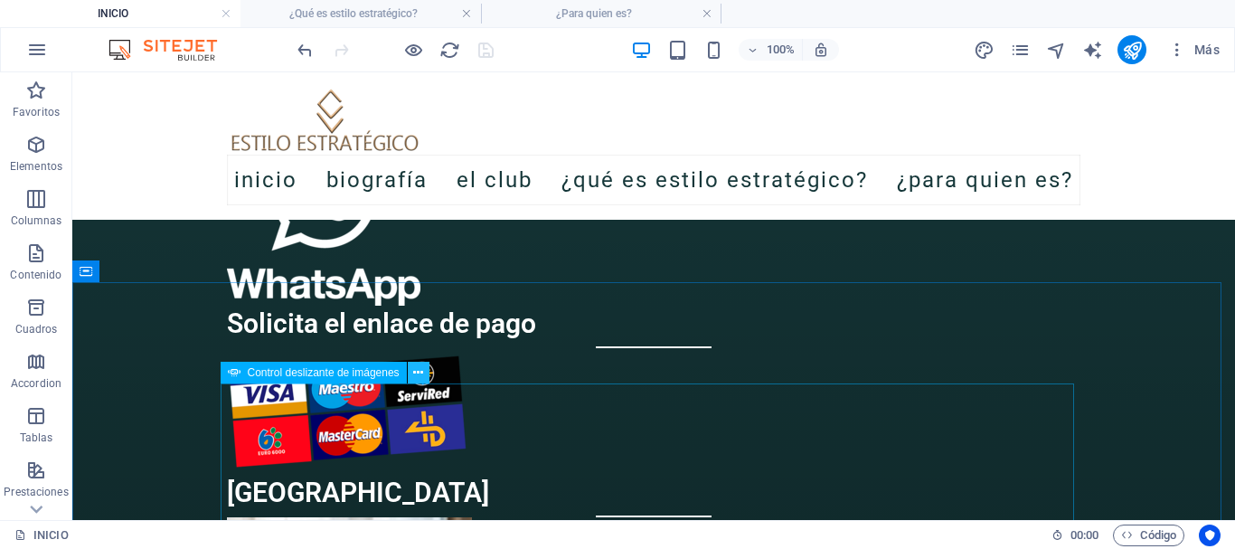
click at [420, 373] on icon at bounding box center [418, 372] width 10 height 19
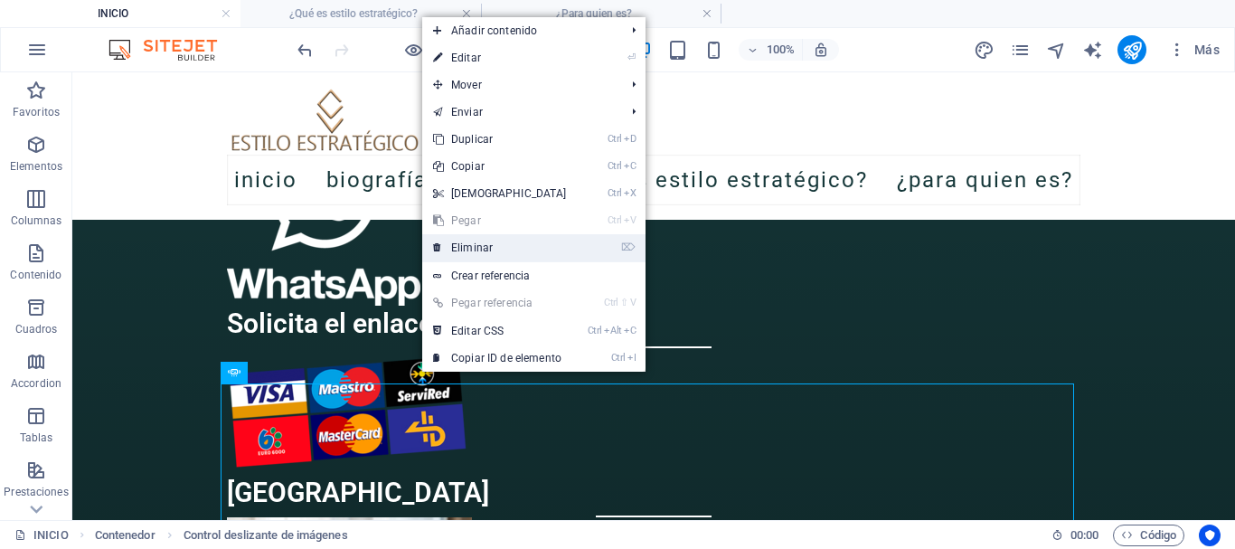
click at [461, 250] on link "⌦ Eliminar" at bounding box center [499, 247] width 155 height 27
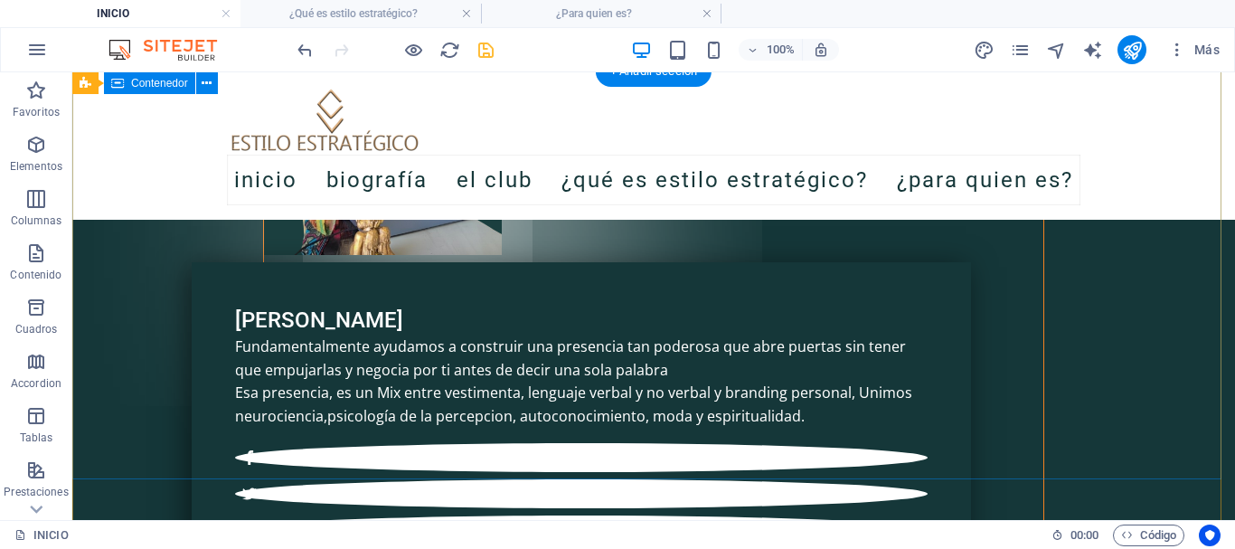
scroll to position [5938, 0]
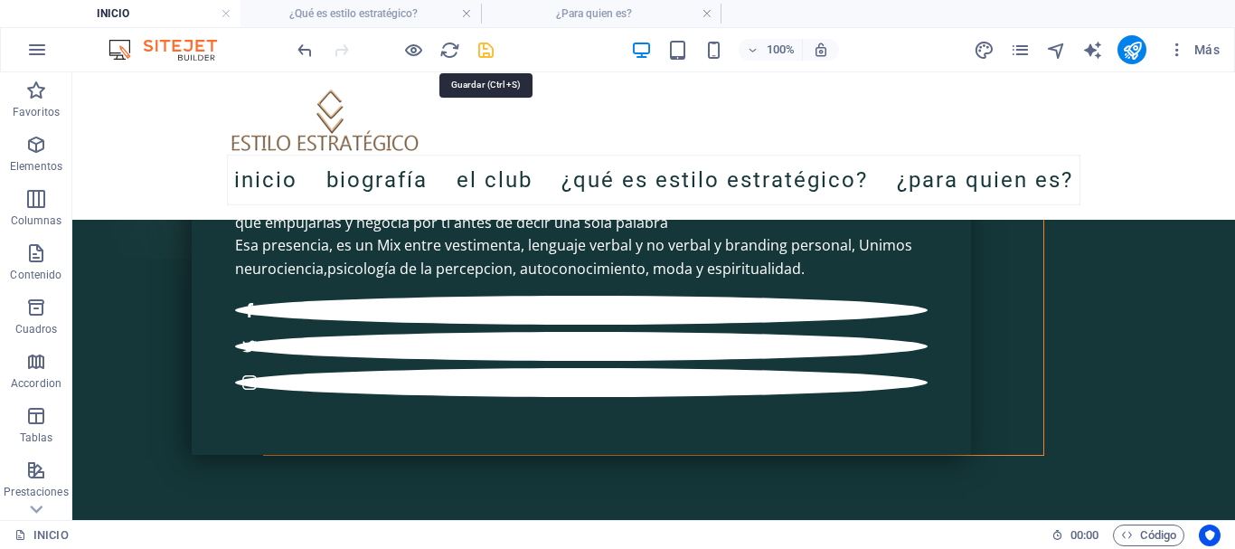
click at [487, 44] on icon "save" at bounding box center [485, 50] width 21 height 21
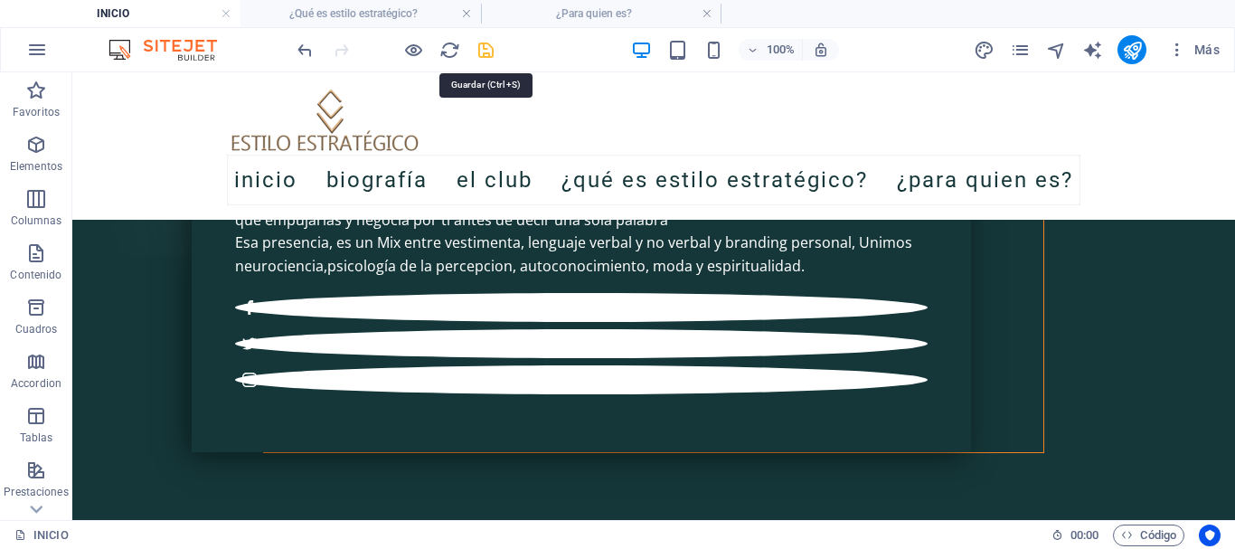
select select
select select "1"
select select
select select "2"
select select
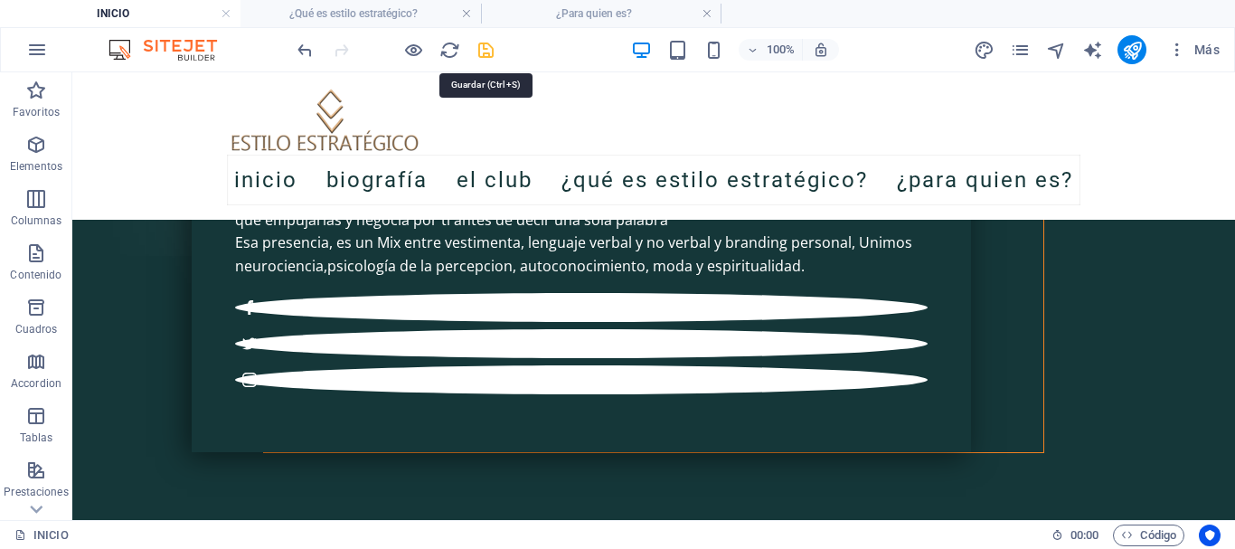
select select "3"
select select
select select "4"
select select
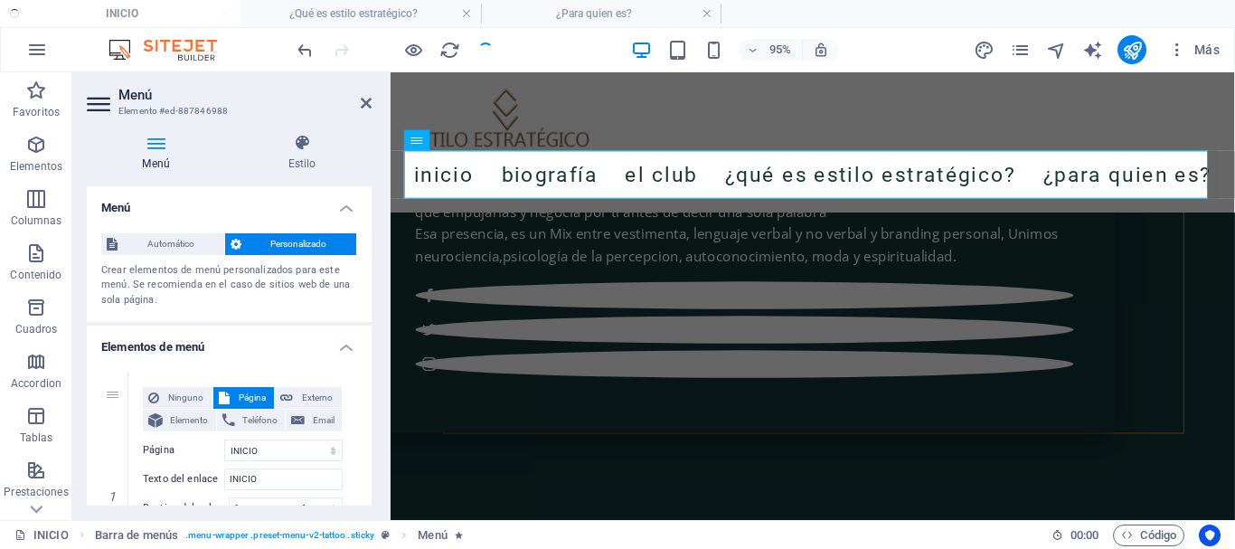
scroll to position [5753, 0]
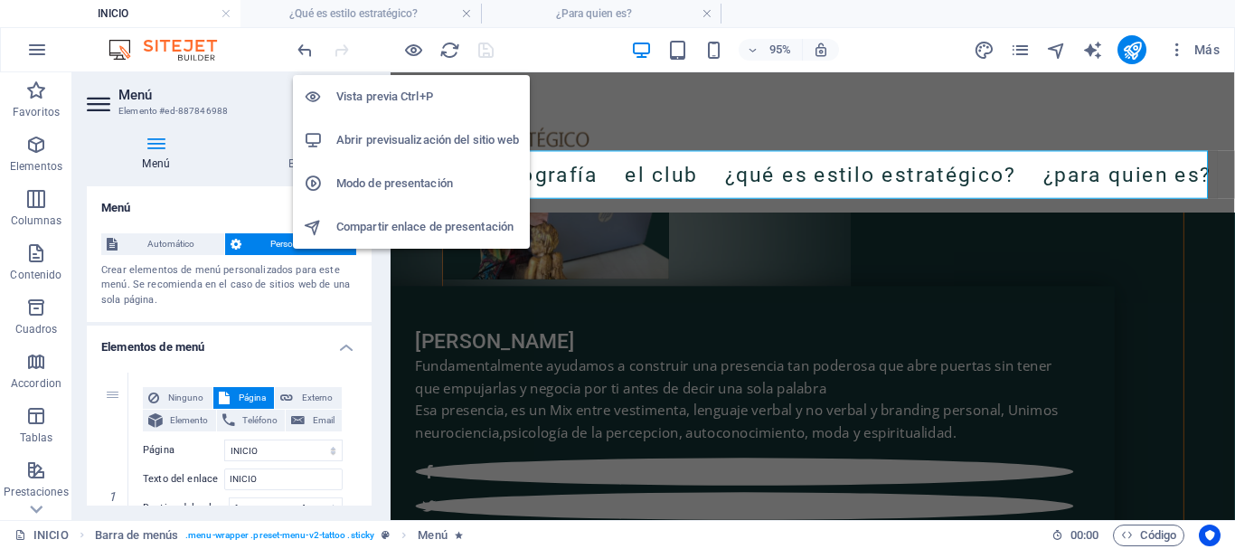
click at [393, 89] on h6 "Vista previa Ctrl+P" at bounding box center [427, 97] width 183 height 22
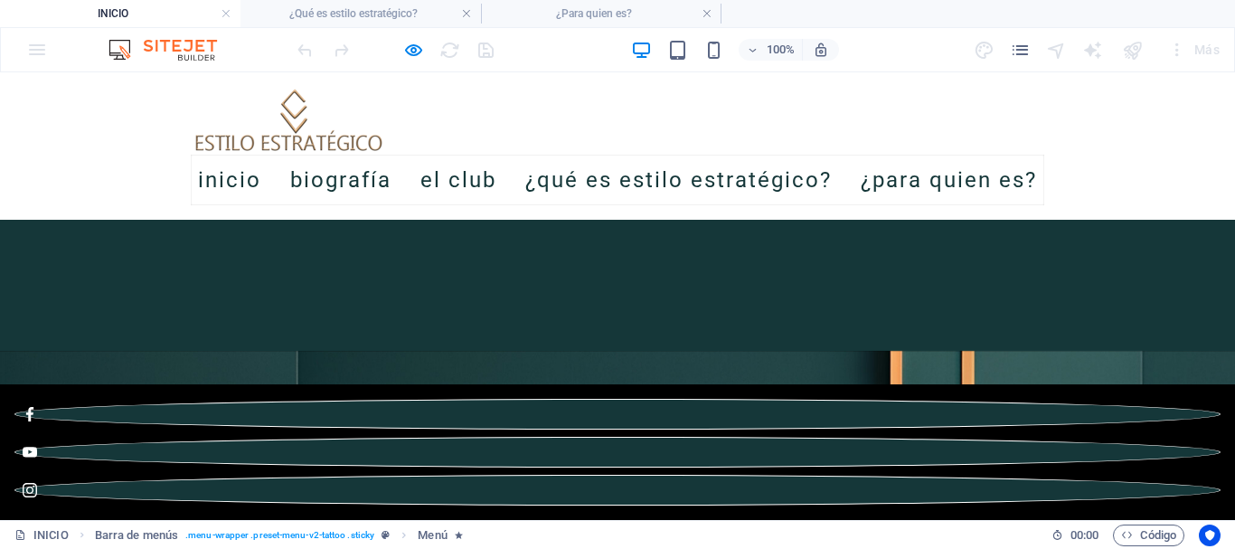
scroll to position [636, 0]
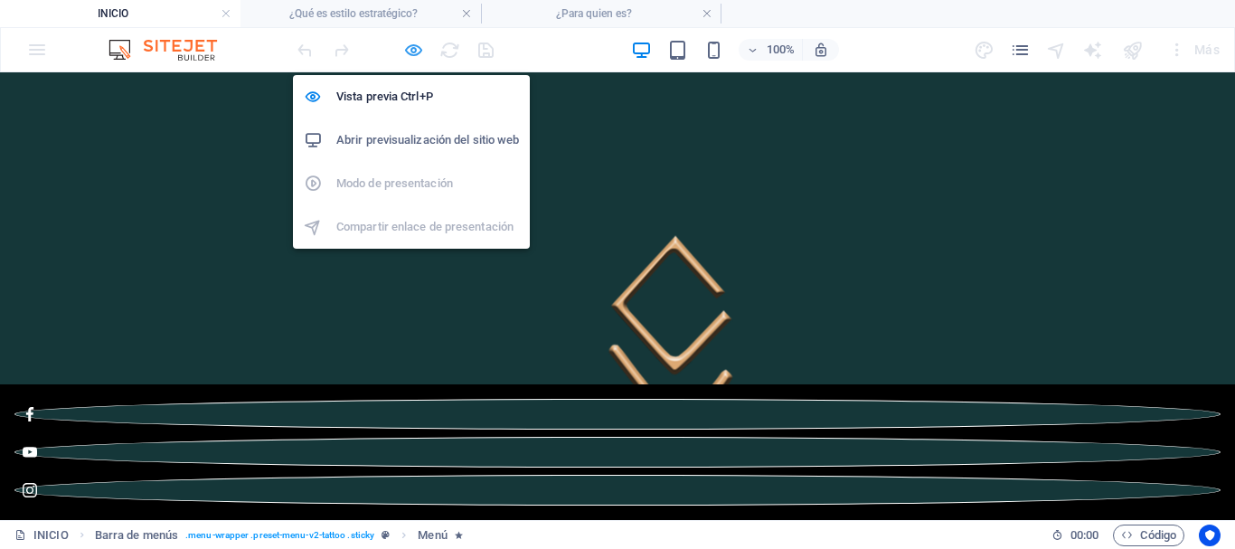
select select
select select "1"
select select
select select "2"
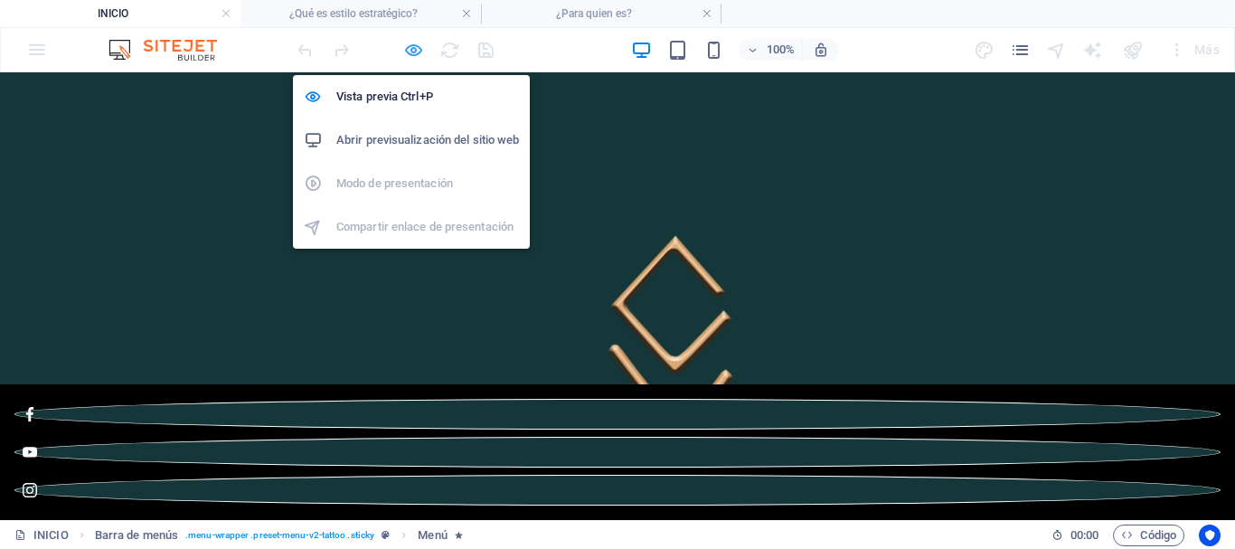
select select
select select "3"
select select
select select "4"
select select
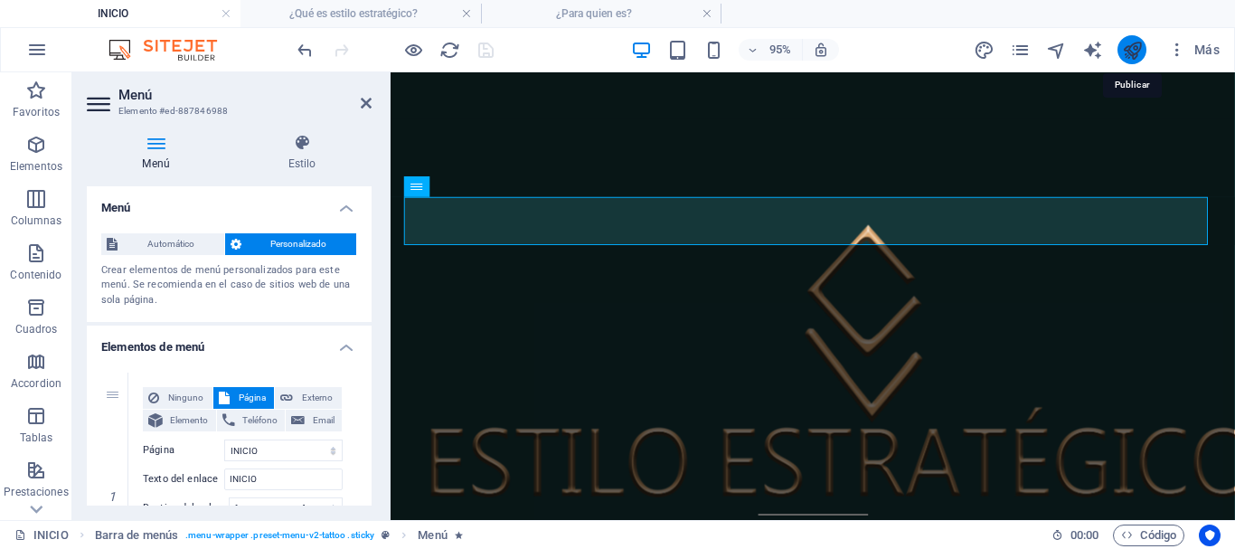
select select
select select "1"
select select
select select "2"
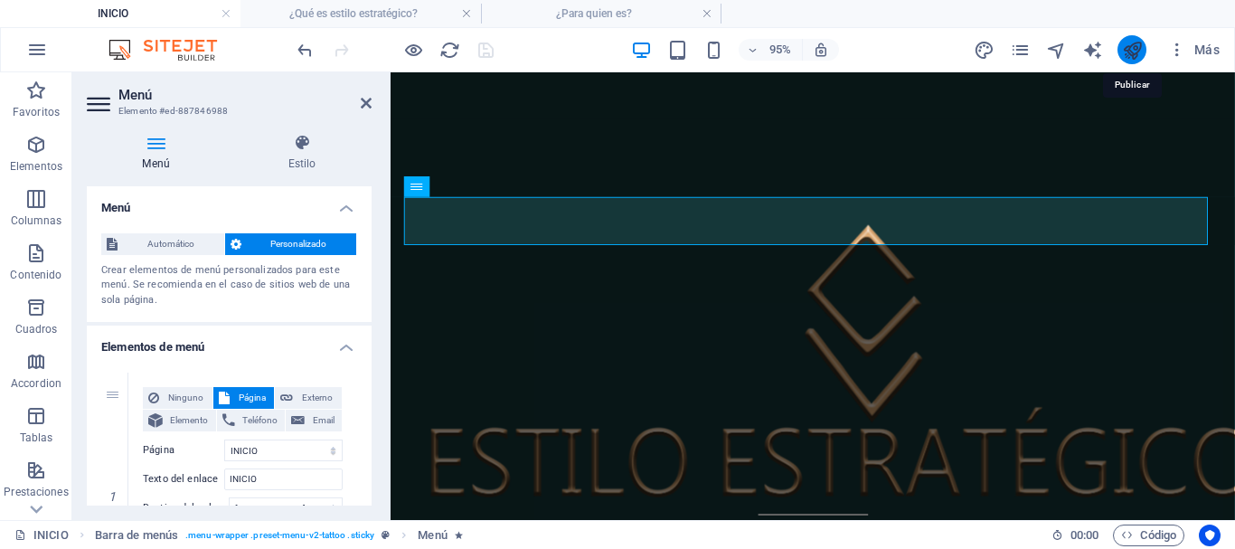
select select
select select "3"
select select
select select "4"
select select
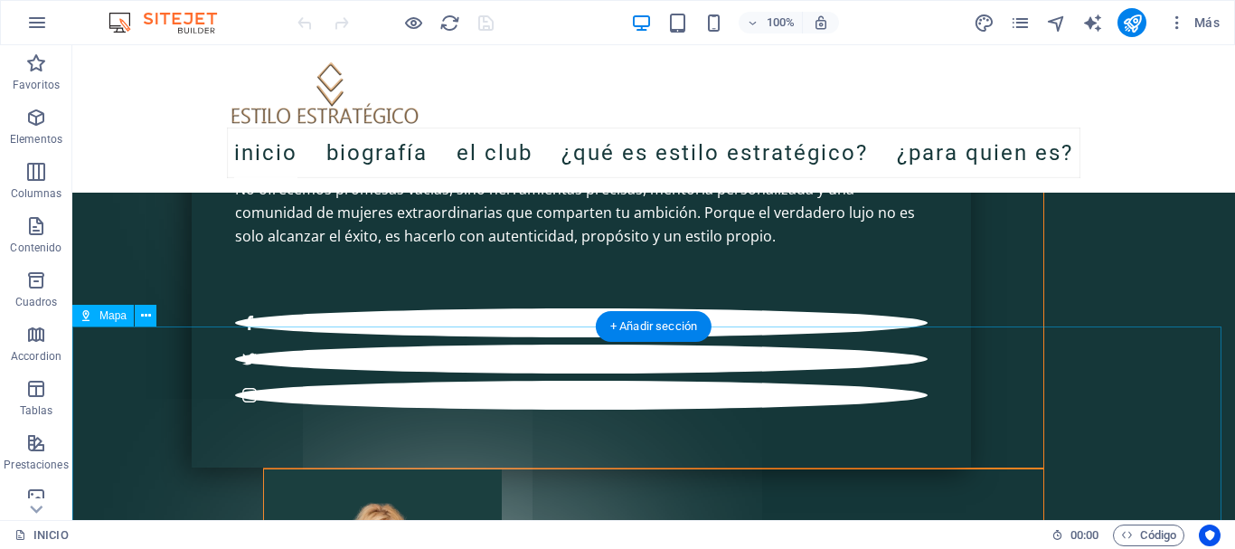
scroll to position [5243, 0]
